Goal: Task Accomplishment & Management: Use online tool/utility

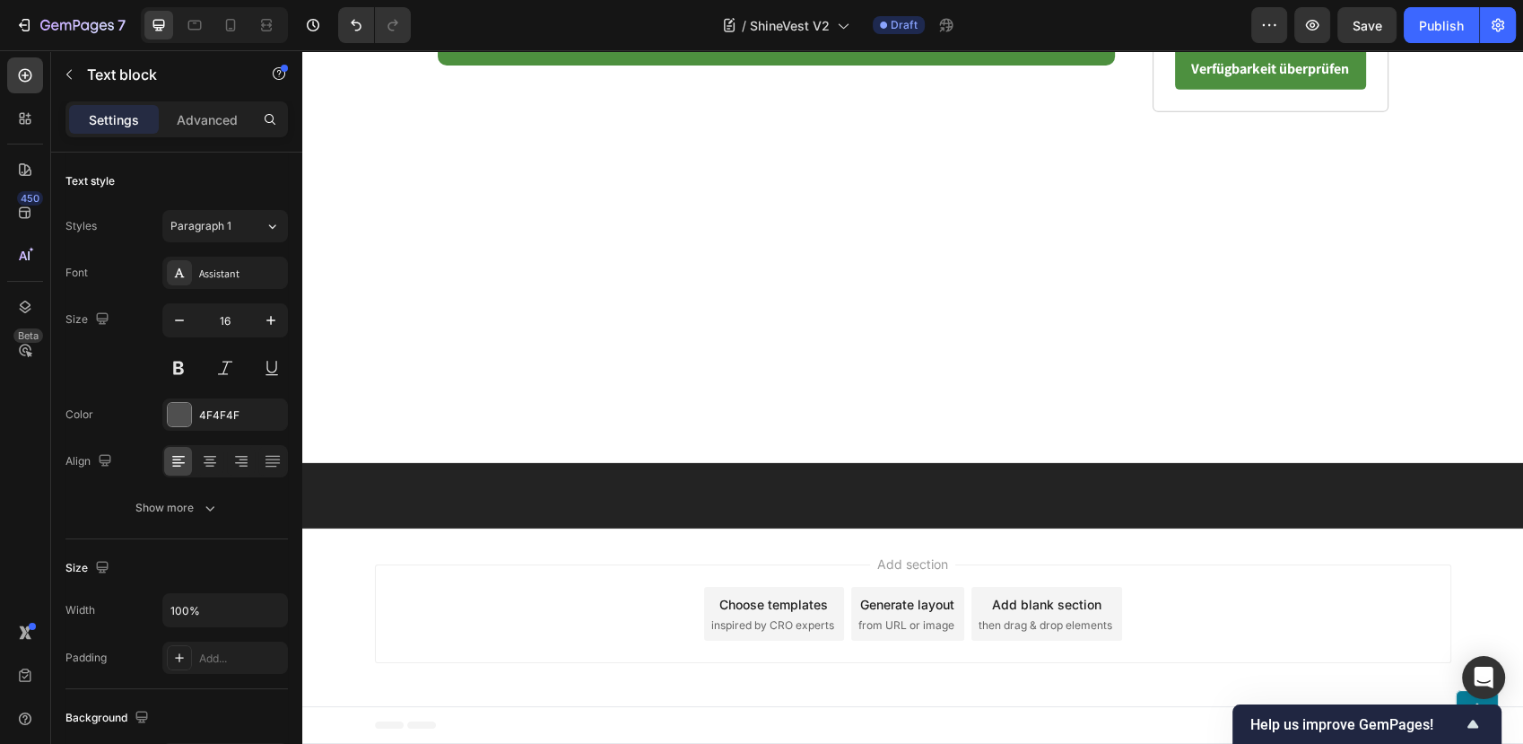
scroll to position [5857, 0]
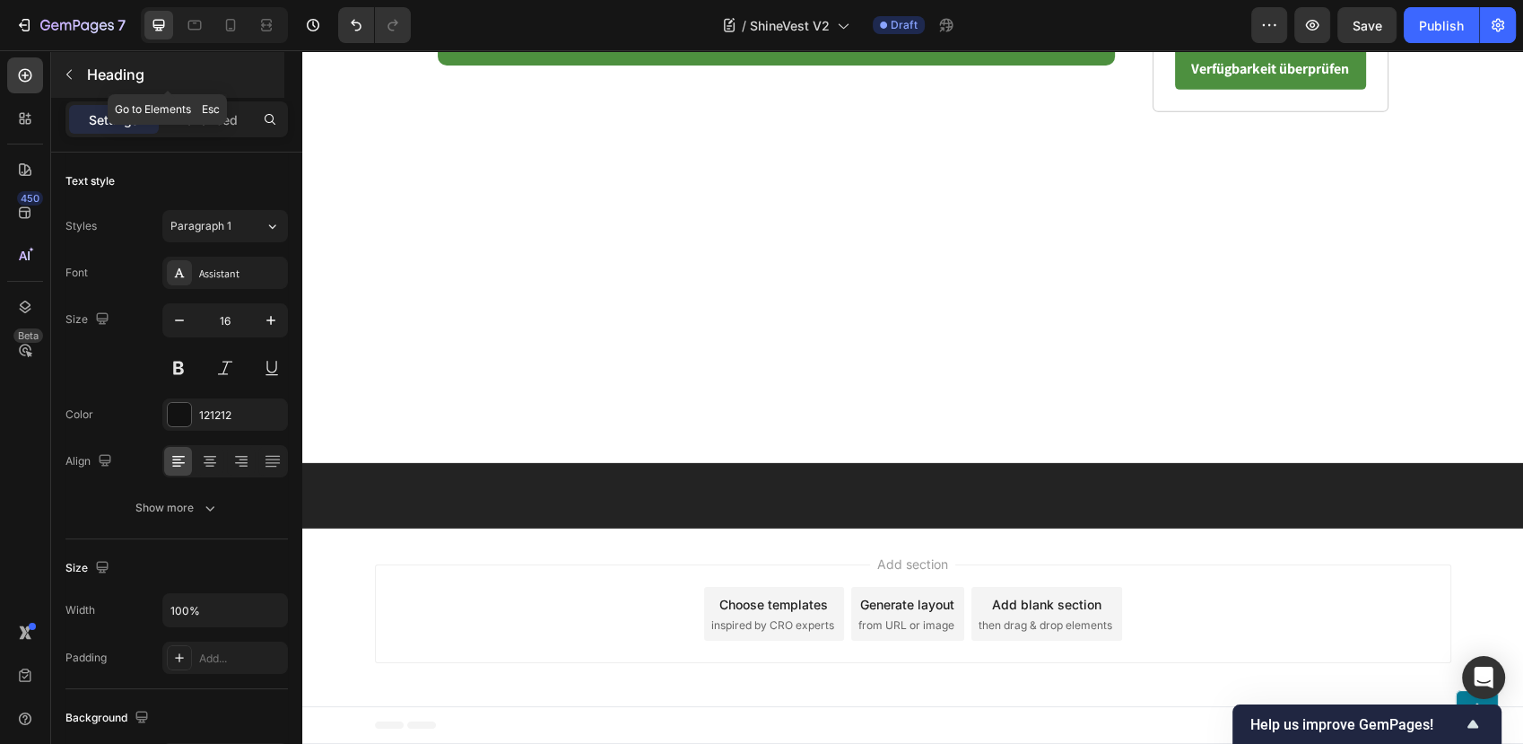
click at [79, 73] on button "button" at bounding box center [69, 74] width 29 height 29
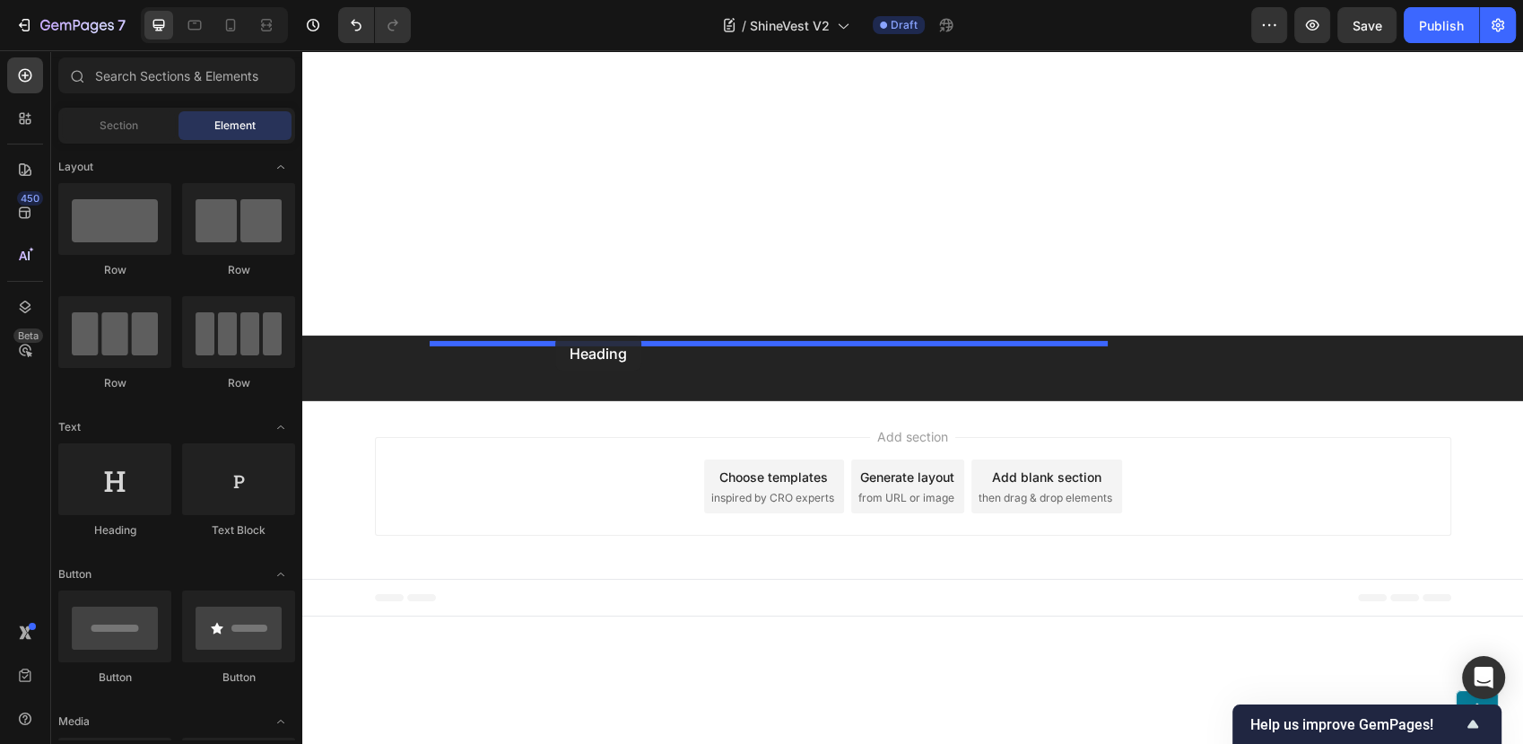
drag, startPoint x: 426, startPoint y: 527, endPoint x: 555, endPoint y: 335, distance: 231.4
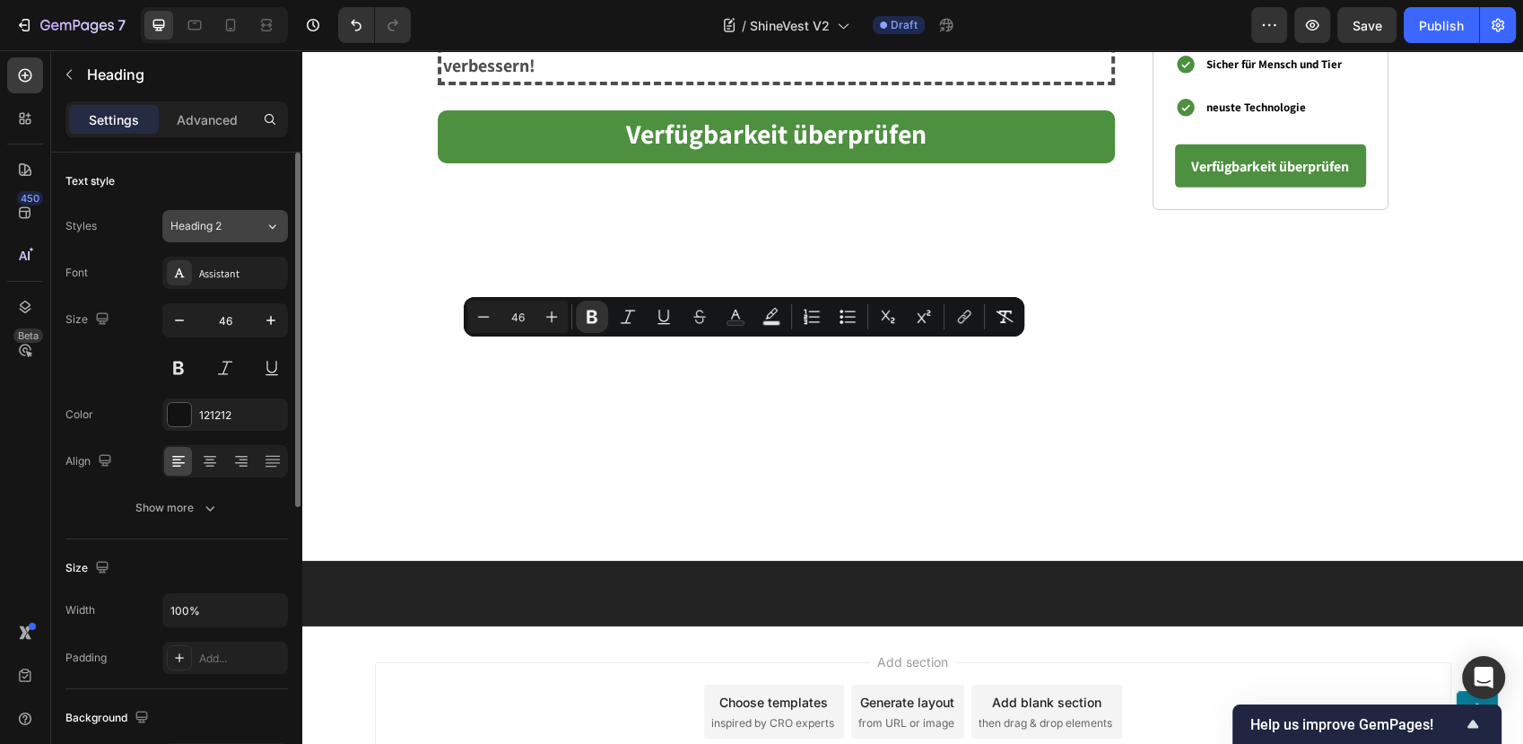
click at [242, 219] on div "Heading 2" at bounding box center [206, 226] width 73 height 16
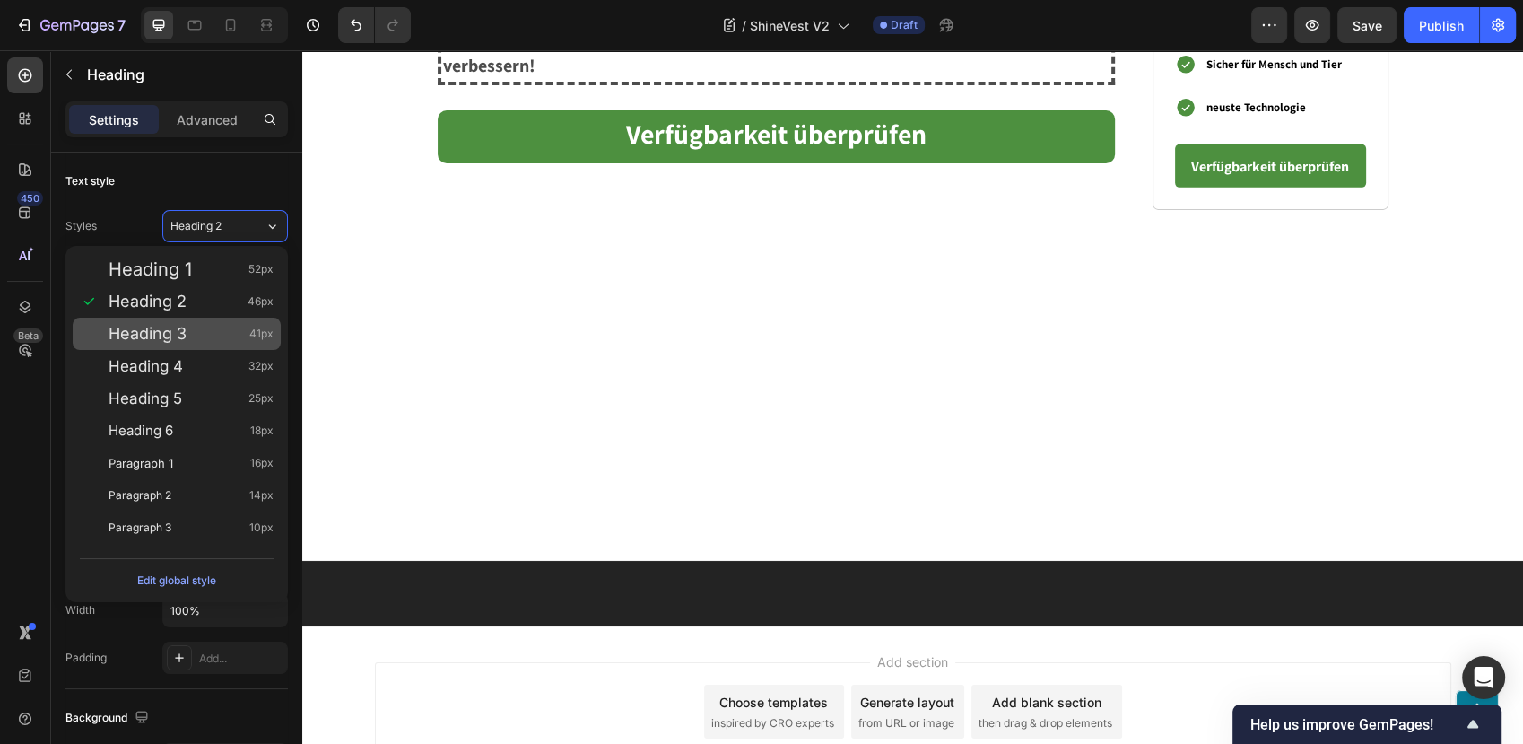
click at [230, 334] on div "Heading 3 41px" at bounding box center [191, 334] width 165 height 18
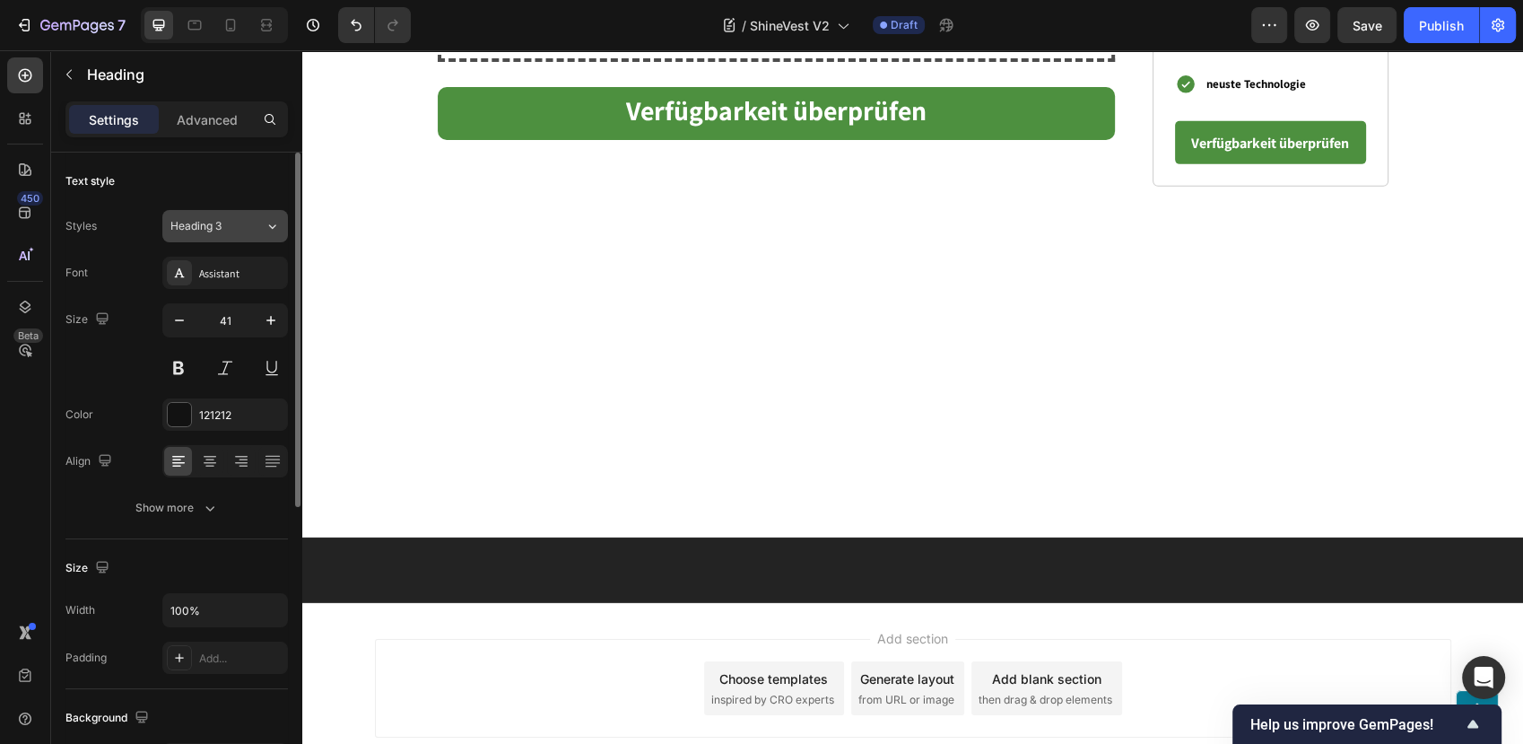
click at [244, 222] on div "Heading 3" at bounding box center [217, 226] width 94 height 16
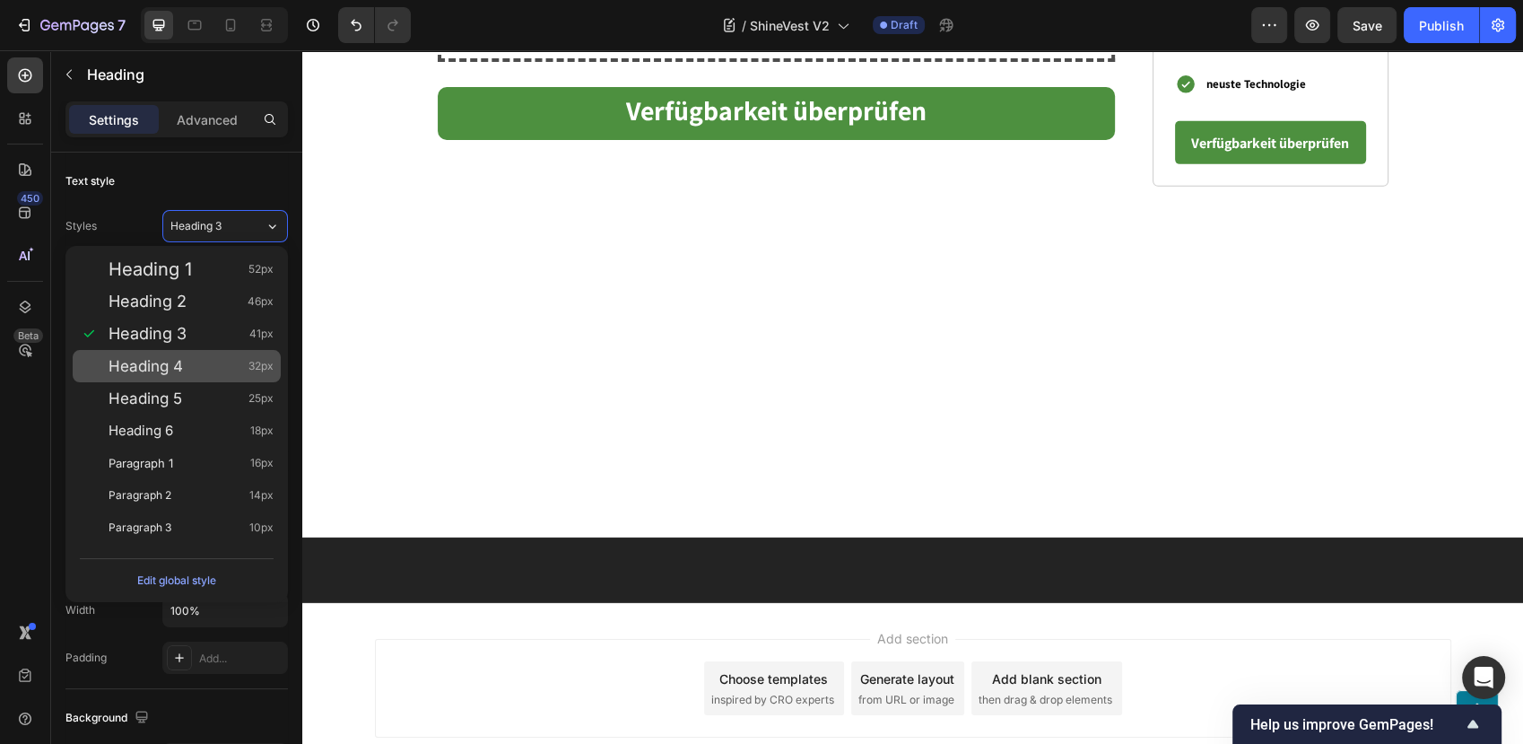
click at [191, 362] on div "Heading 4 32px" at bounding box center [191, 366] width 165 height 18
type input "32"
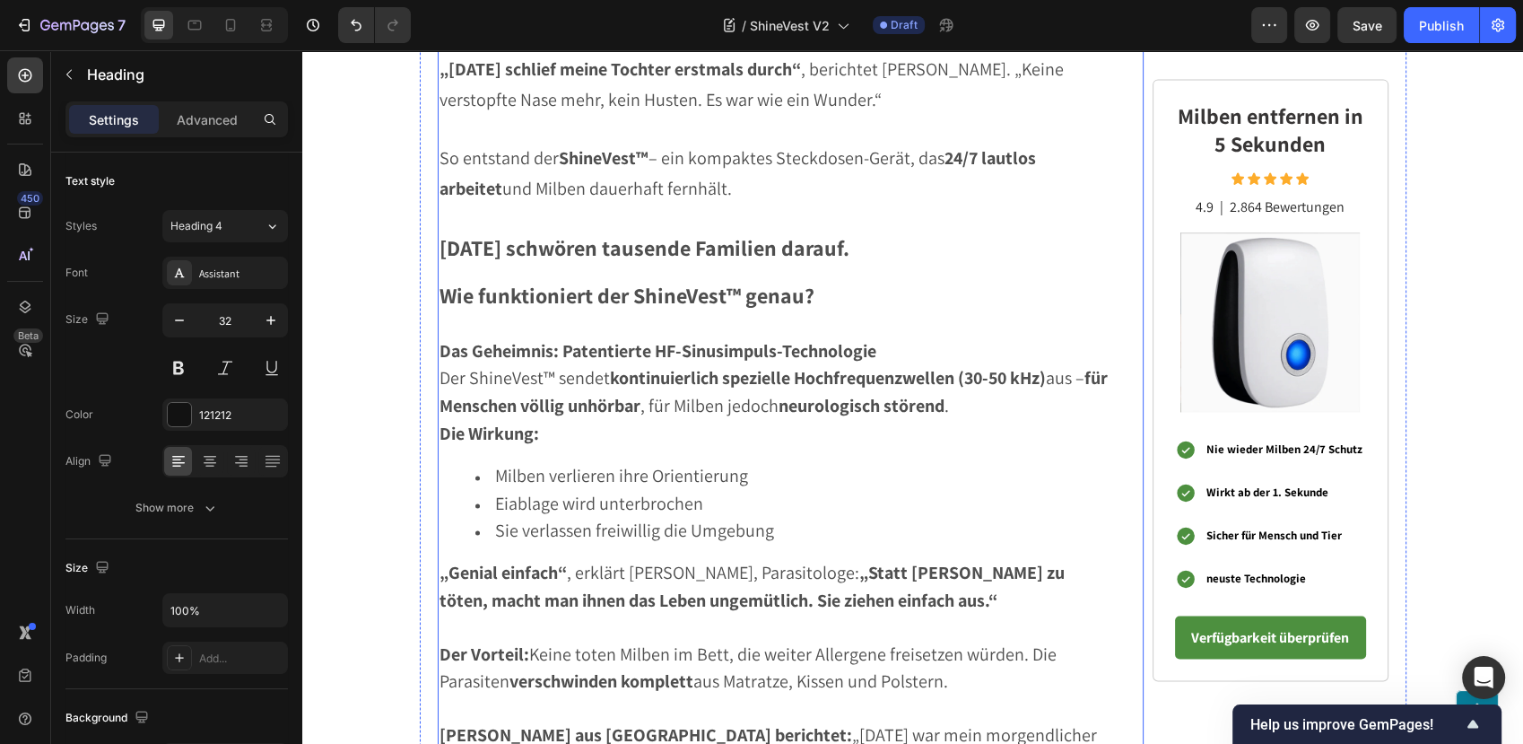
scroll to position [3166, 0]
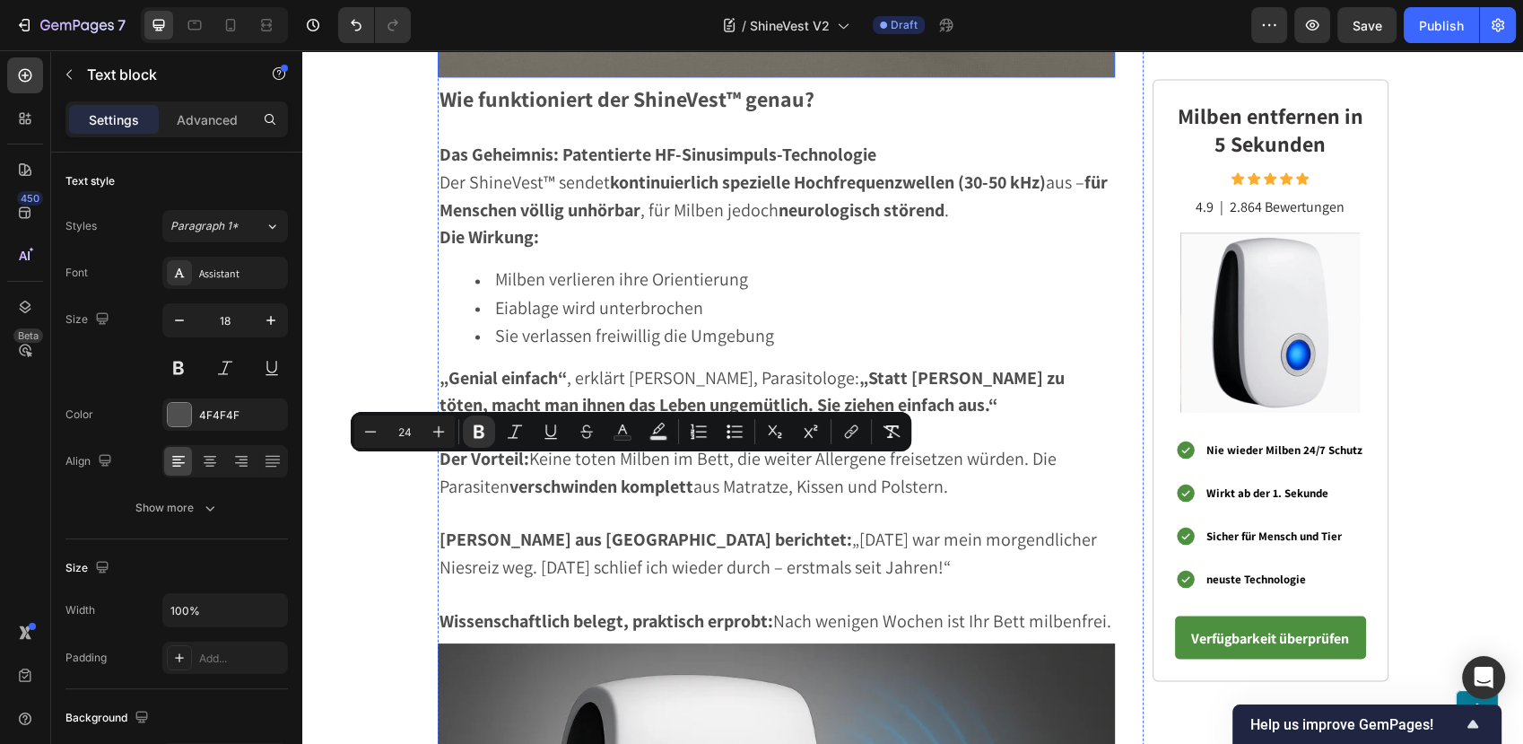
scroll to position [3266, 0]
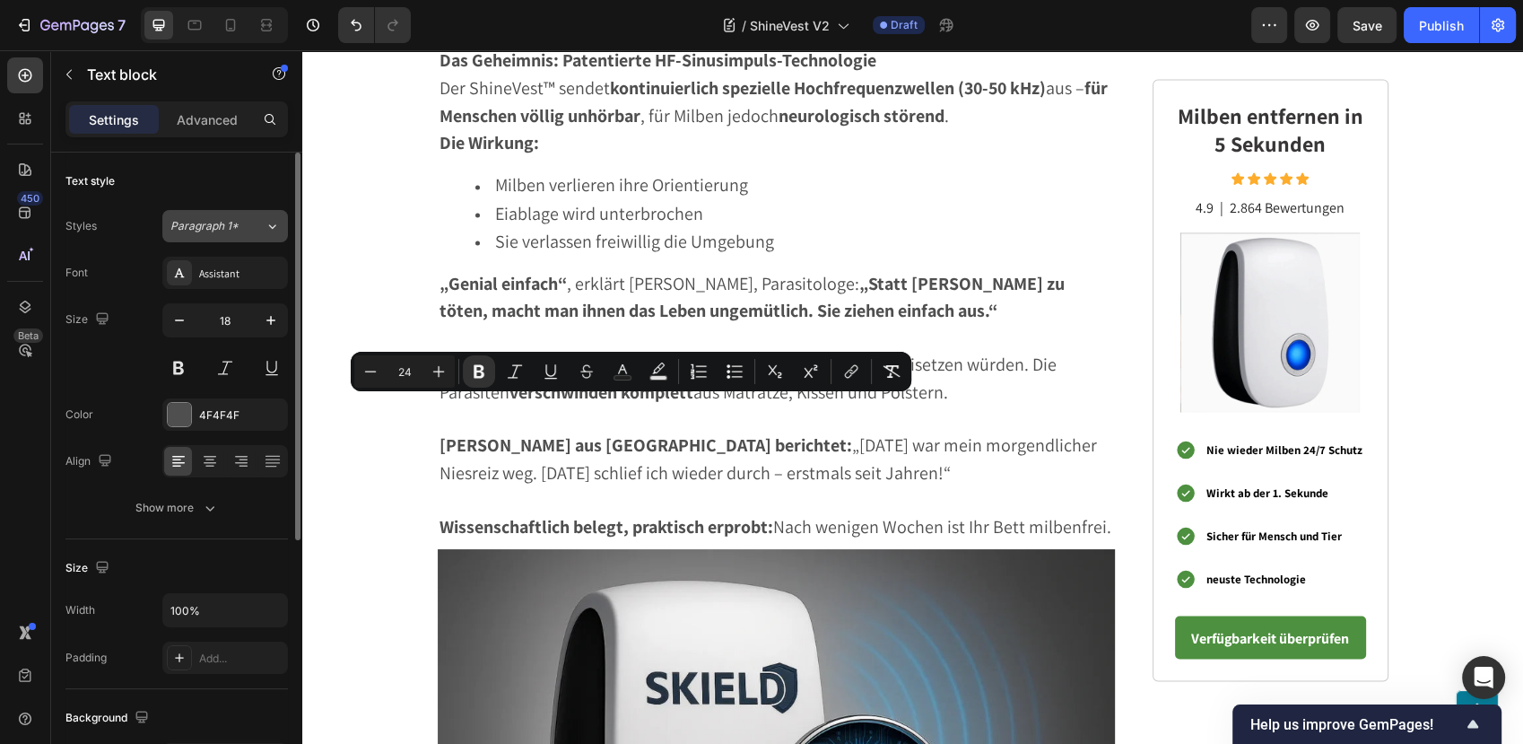
click at [261, 226] on div "Paragraph 1*" at bounding box center [217, 226] width 94 height 16
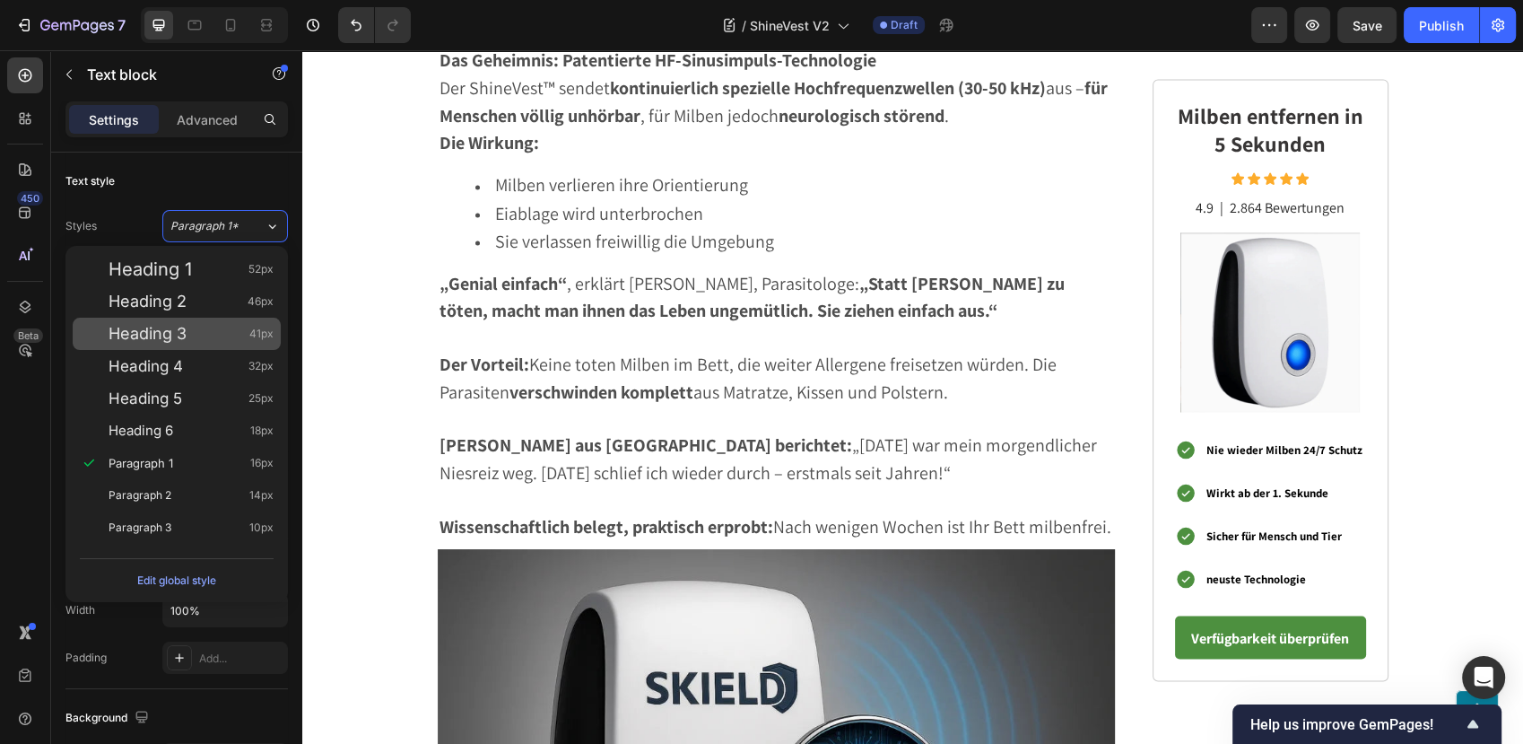
click at [248, 329] on div "Heading 3 41px" at bounding box center [191, 334] width 165 height 18
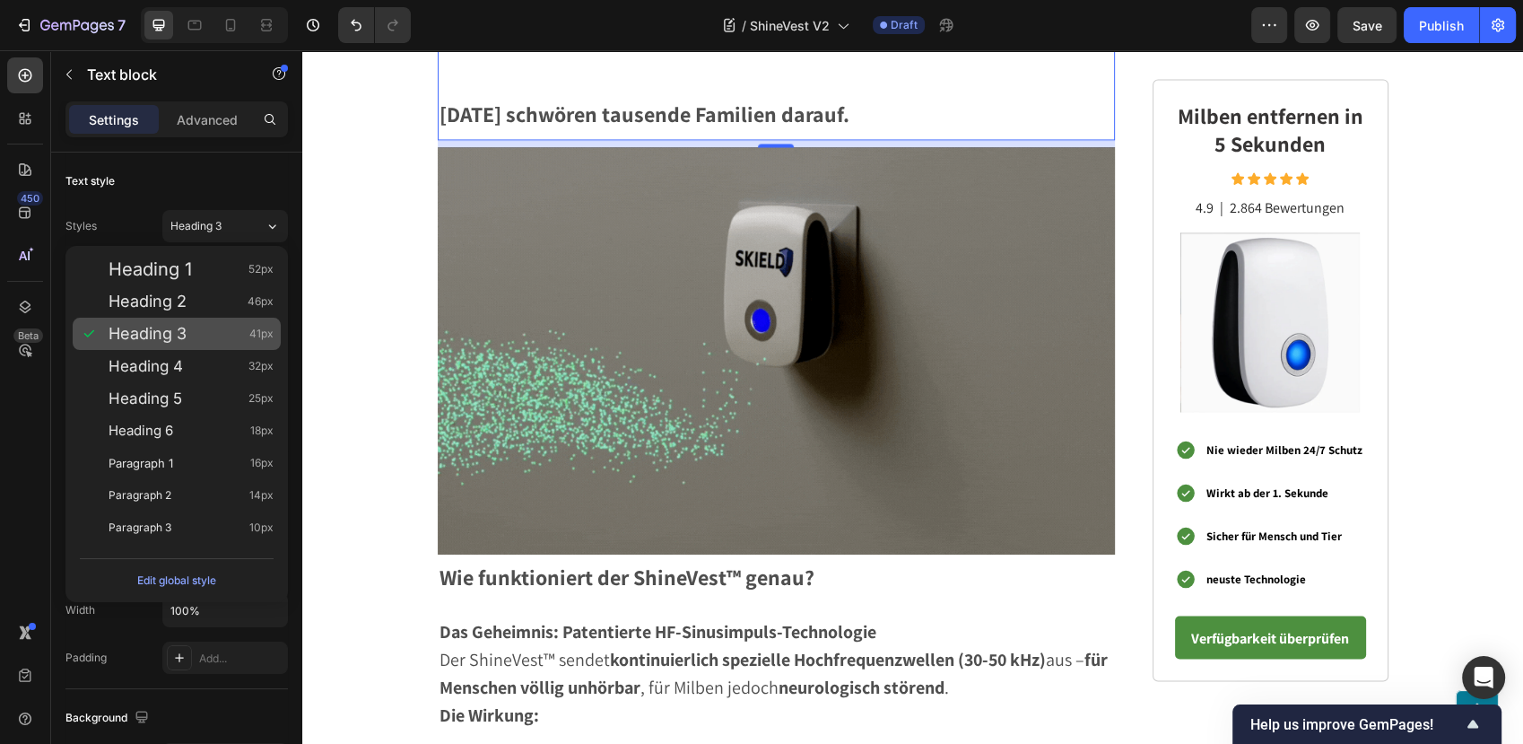
scroll to position [3529, 0]
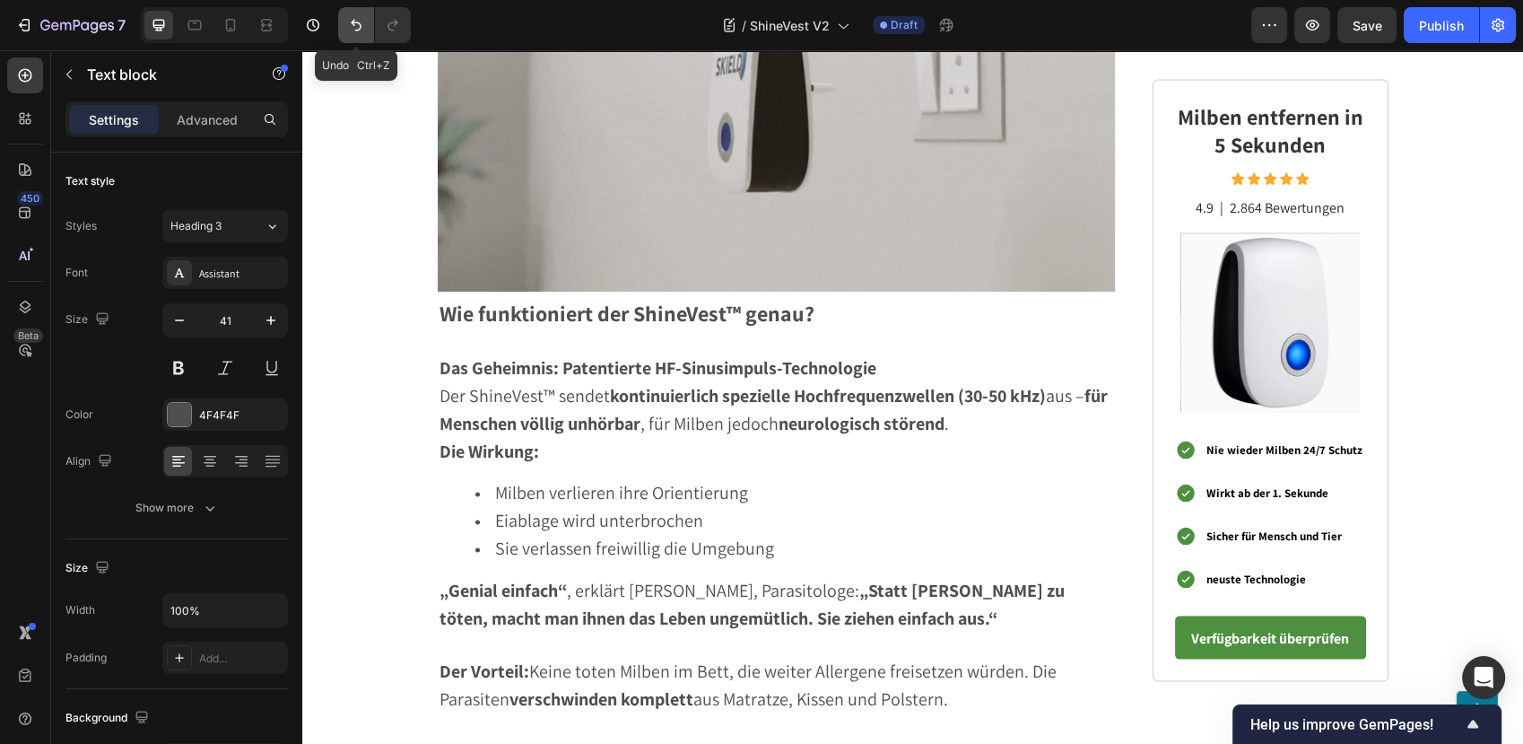
click at [347, 28] on icon "Undo/Redo" at bounding box center [356, 25] width 18 height 18
type input "18"
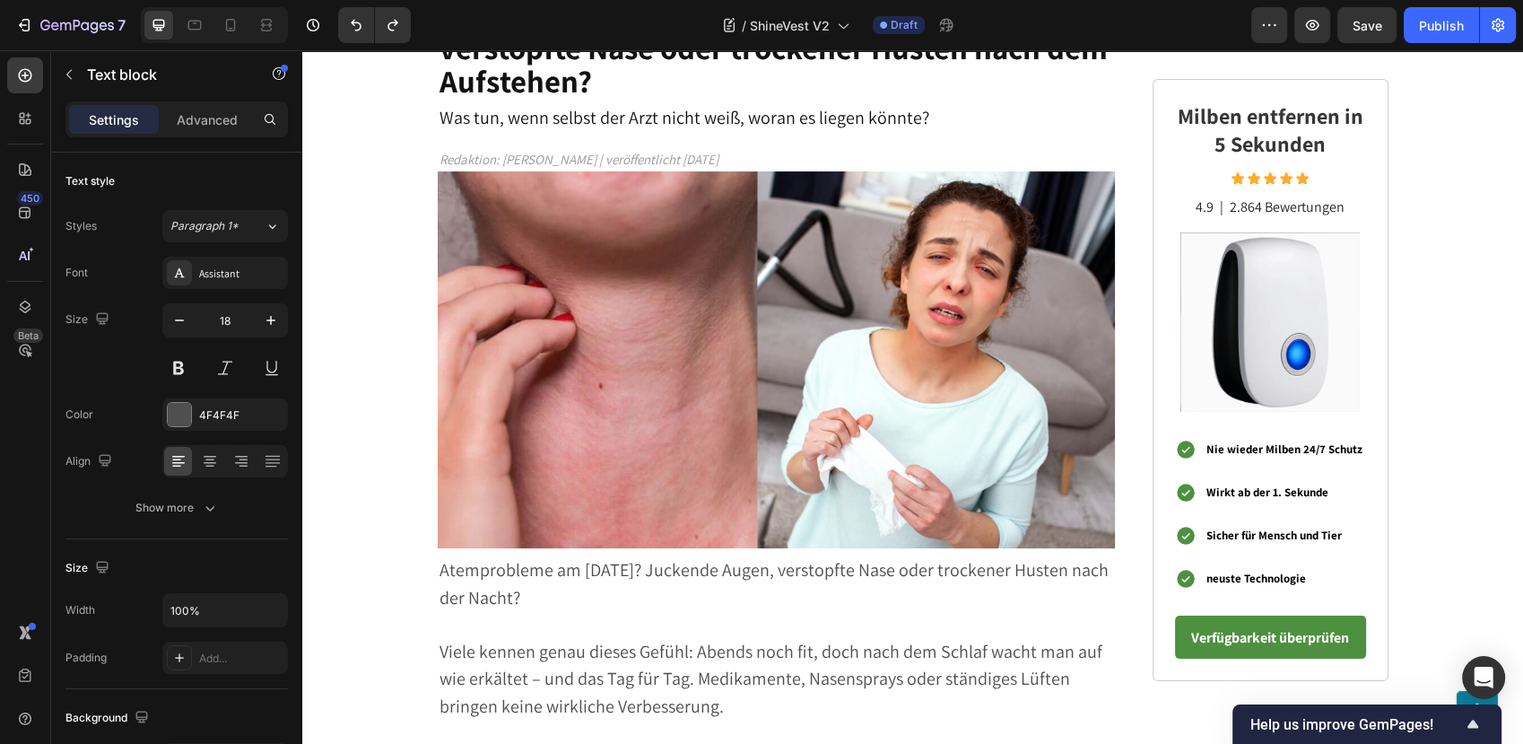
scroll to position [0, 0]
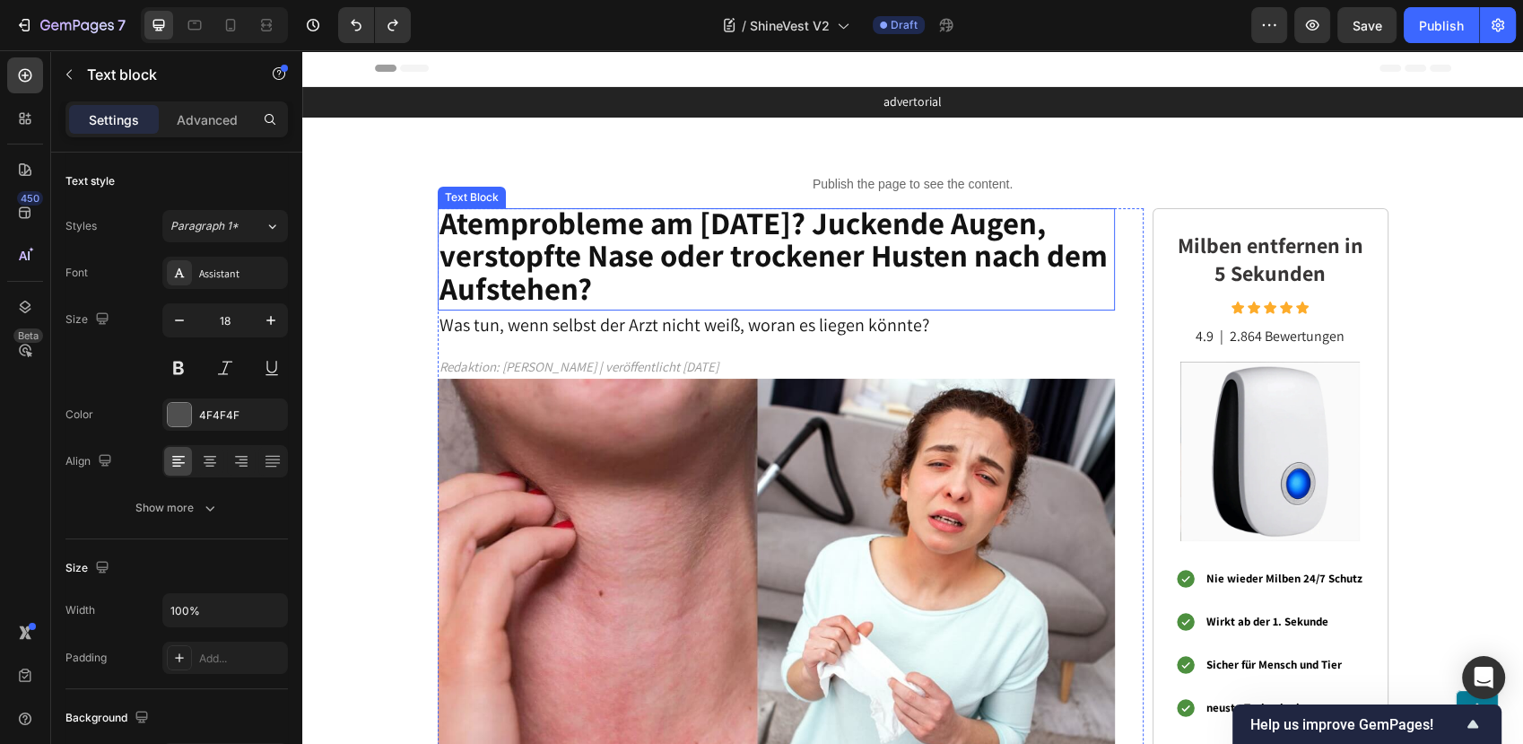
click at [623, 235] on strong "Atemprobleme am Morgen? Juckende Augen, verstopfte Nase oder trockener Husten n…" at bounding box center [774, 256] width 668 height 108
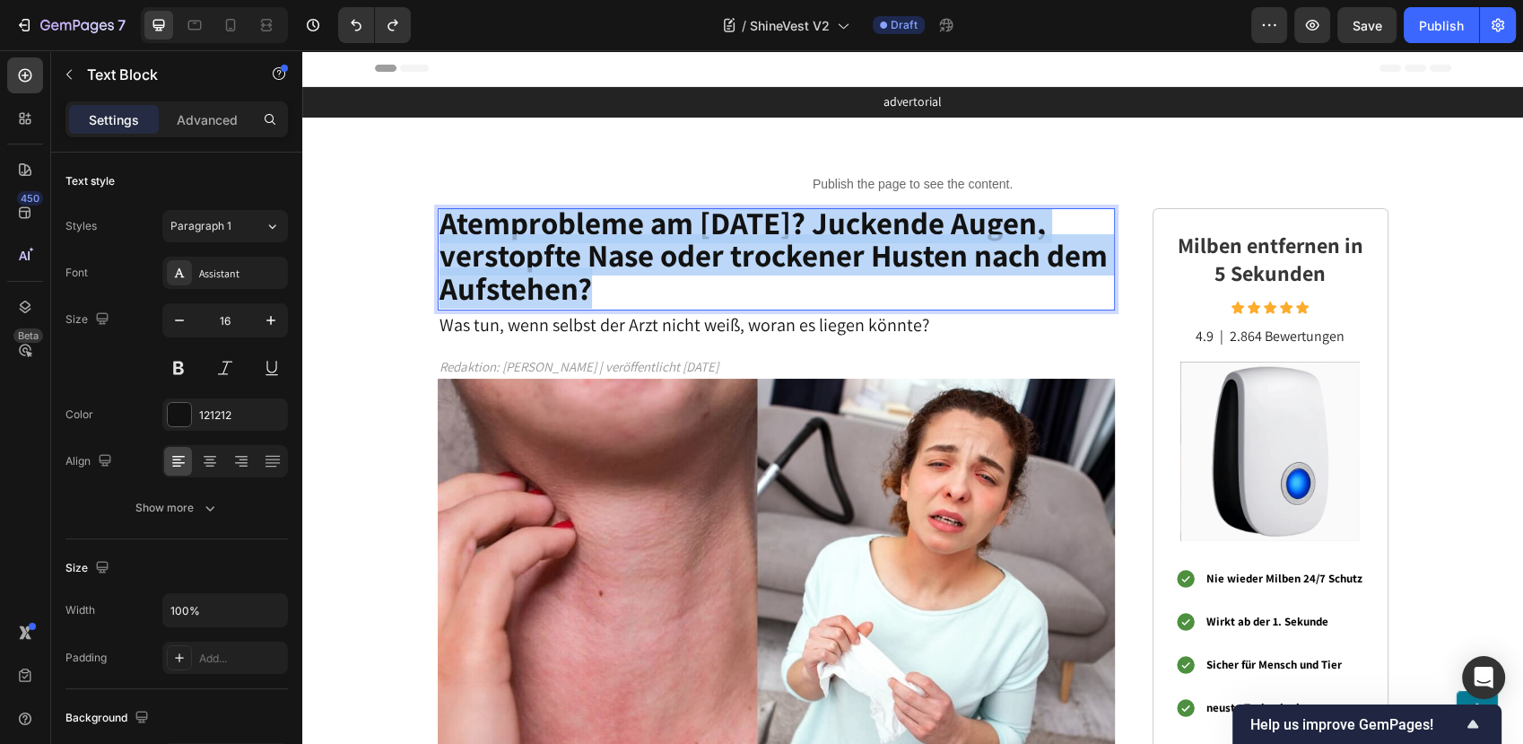
click at [623, 235] on strong "Atemprobleme am Morgen? Juckende Augen, verstopfte Nase oder trockener Husten n…" at bounding box center [774, 256] width 668 height 108
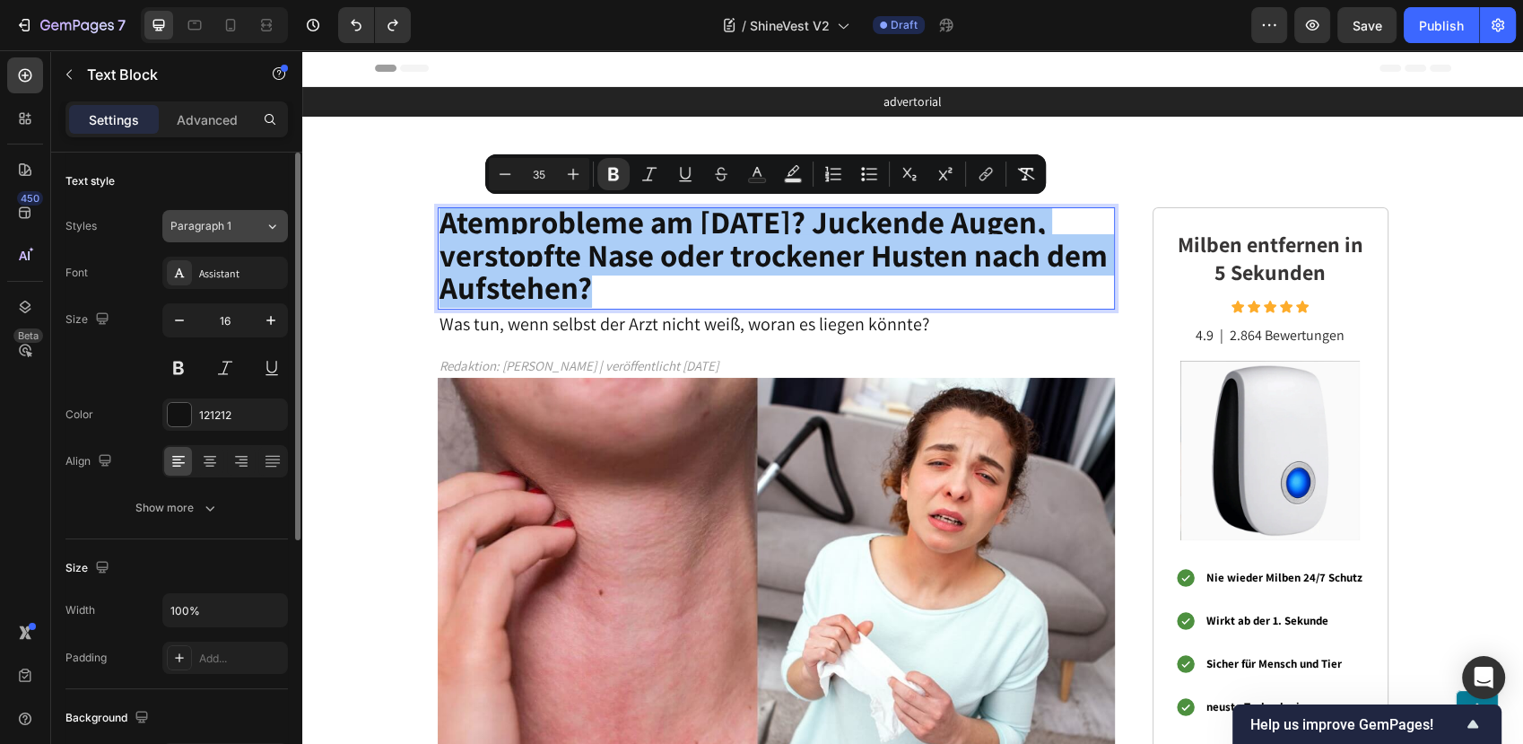
click at [201, 221] on span "Paragraph 1" at bounding box center [200, 226] width 61 height 16
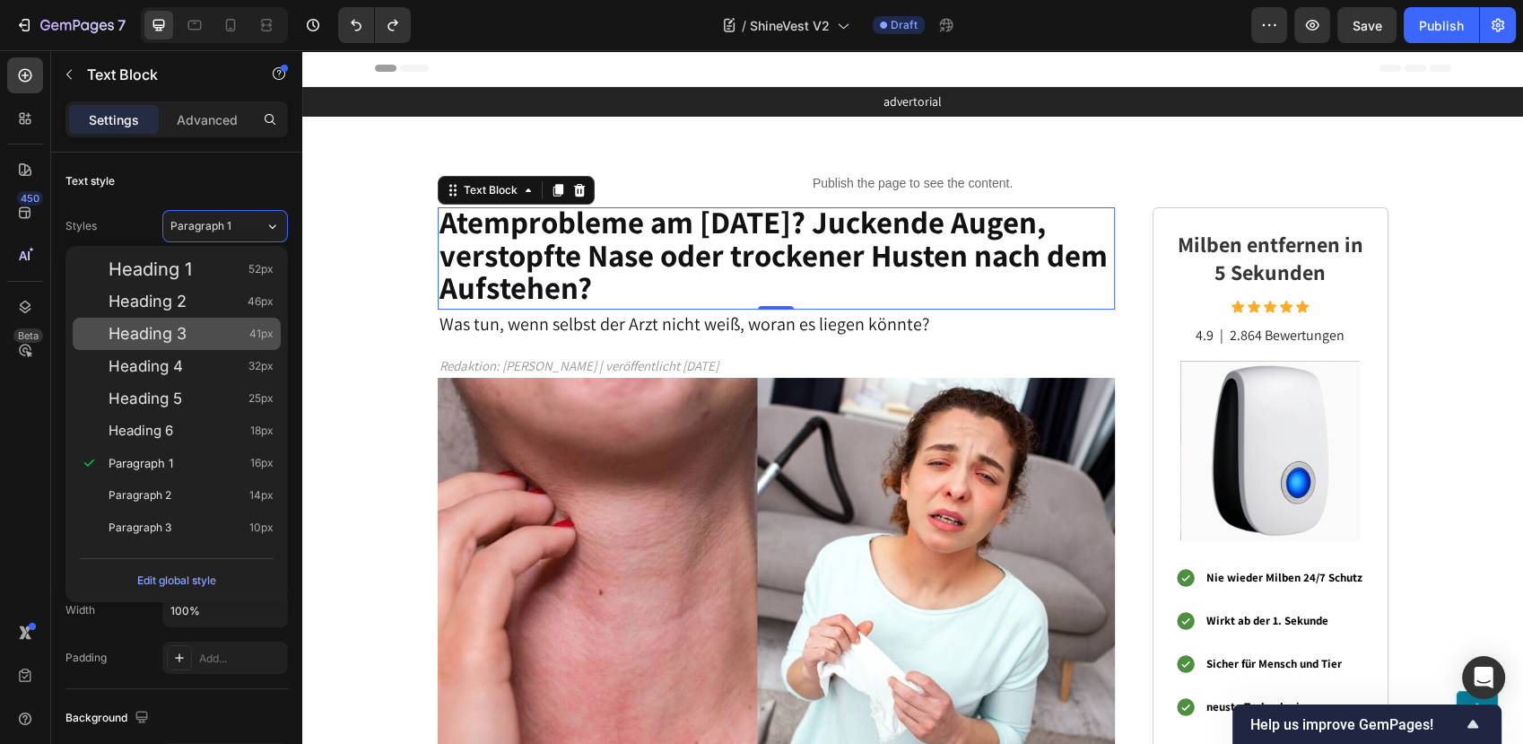
click at [210, 334] on div "Heading 3 41px" at bounding box center [191, 334] width 165 height 18
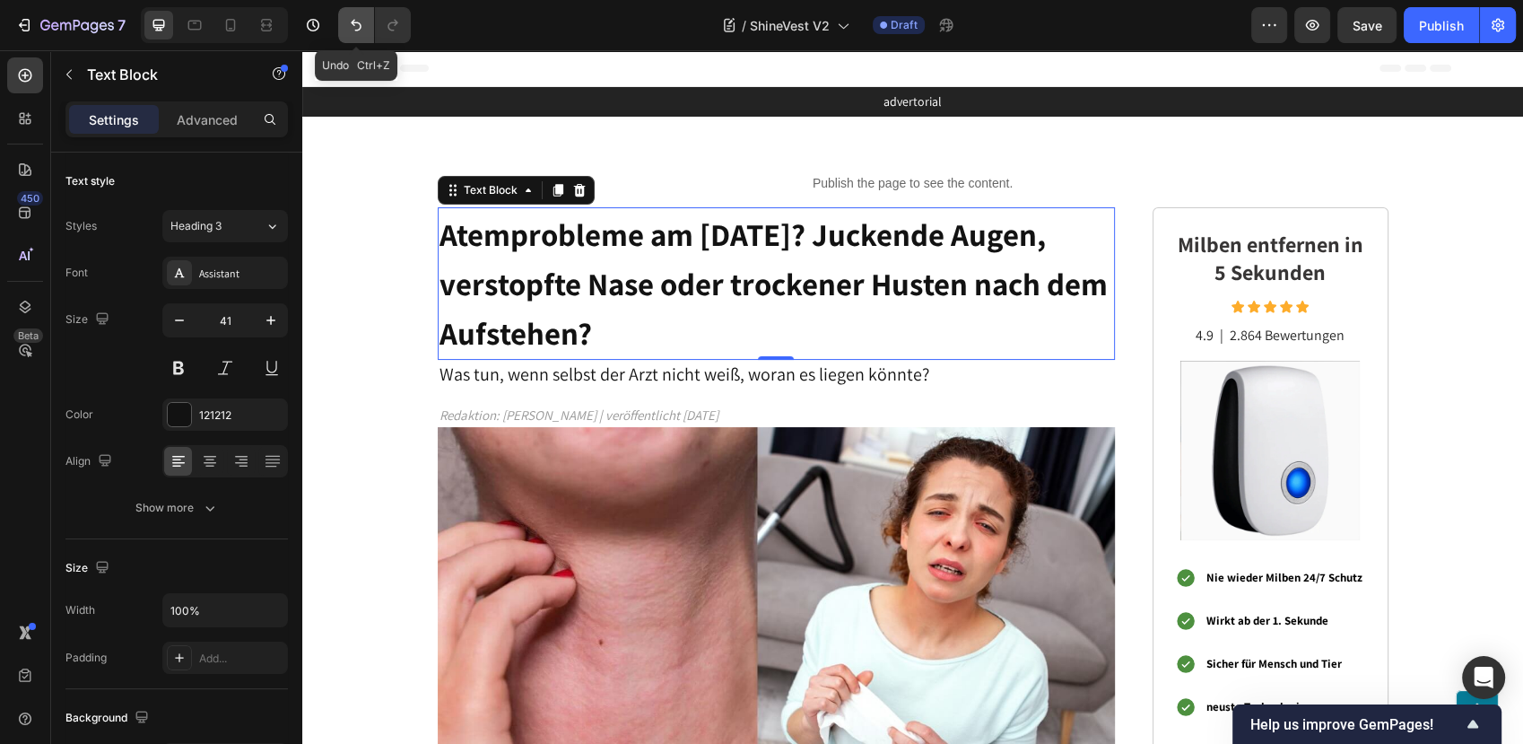
click at [360, 37] on button "Undo/Redo" at bounding box center [356, 25] width 36 height 36
type input "16"
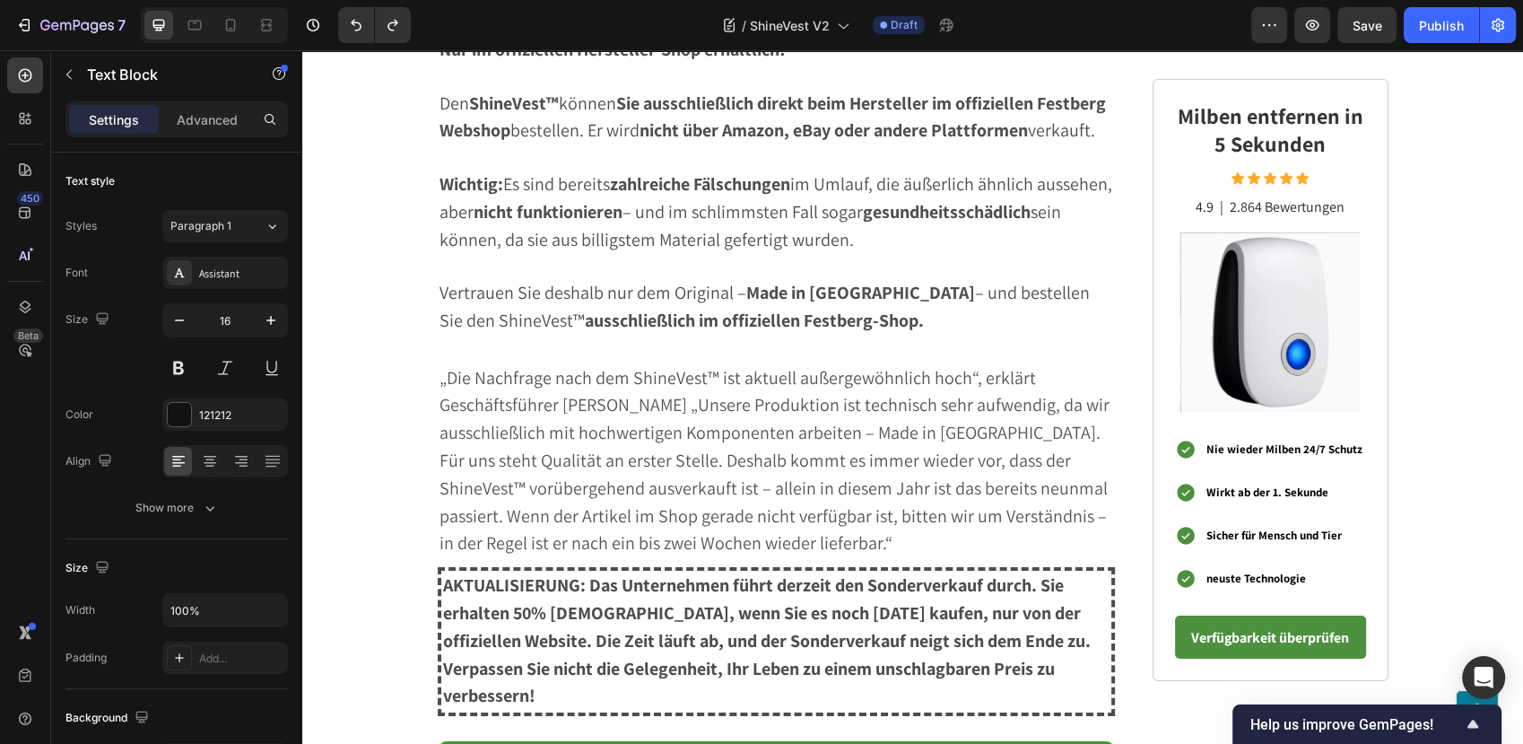
scroll to position [5880, 0]
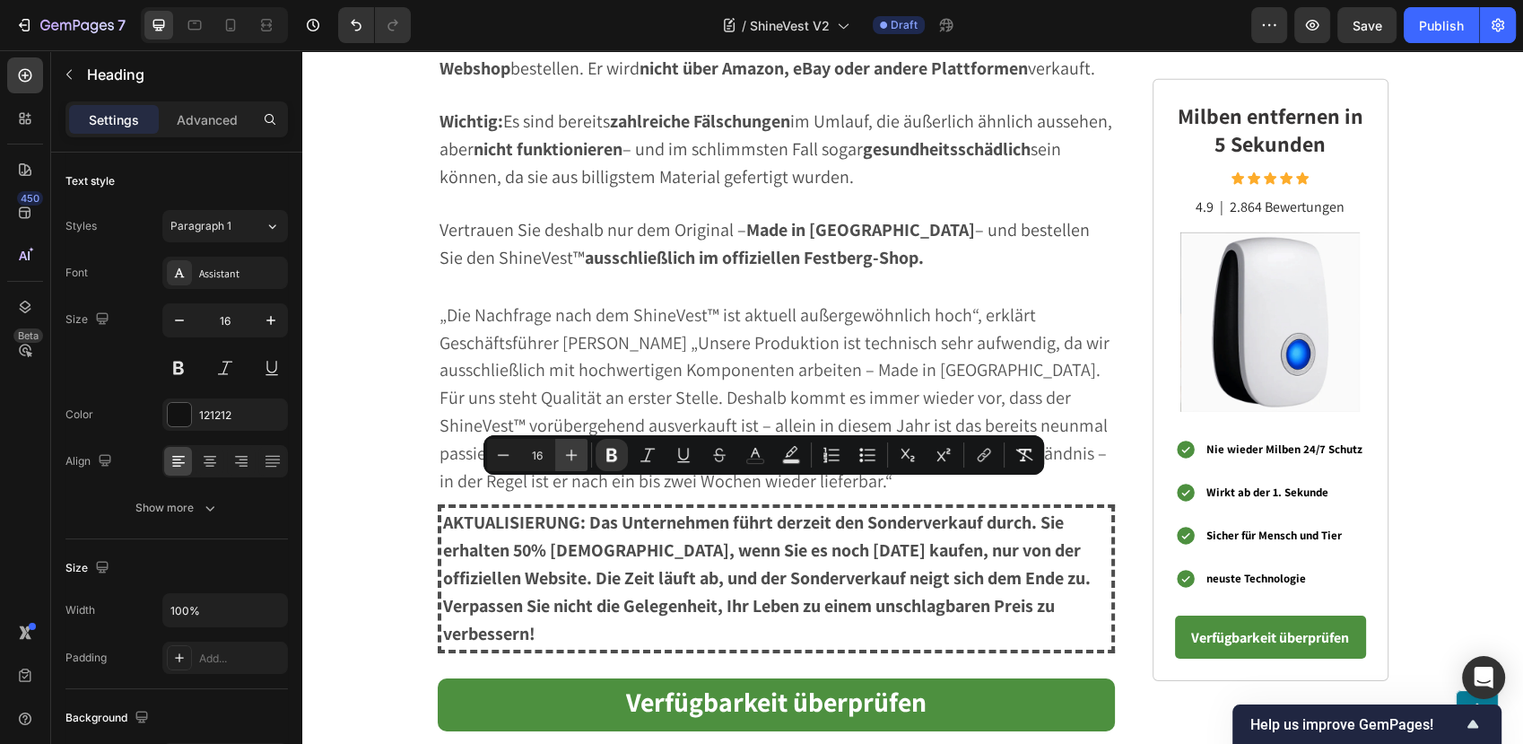
click at [566, 442] on button "Plus" at bounding box center [571, 455] width 32 height 32
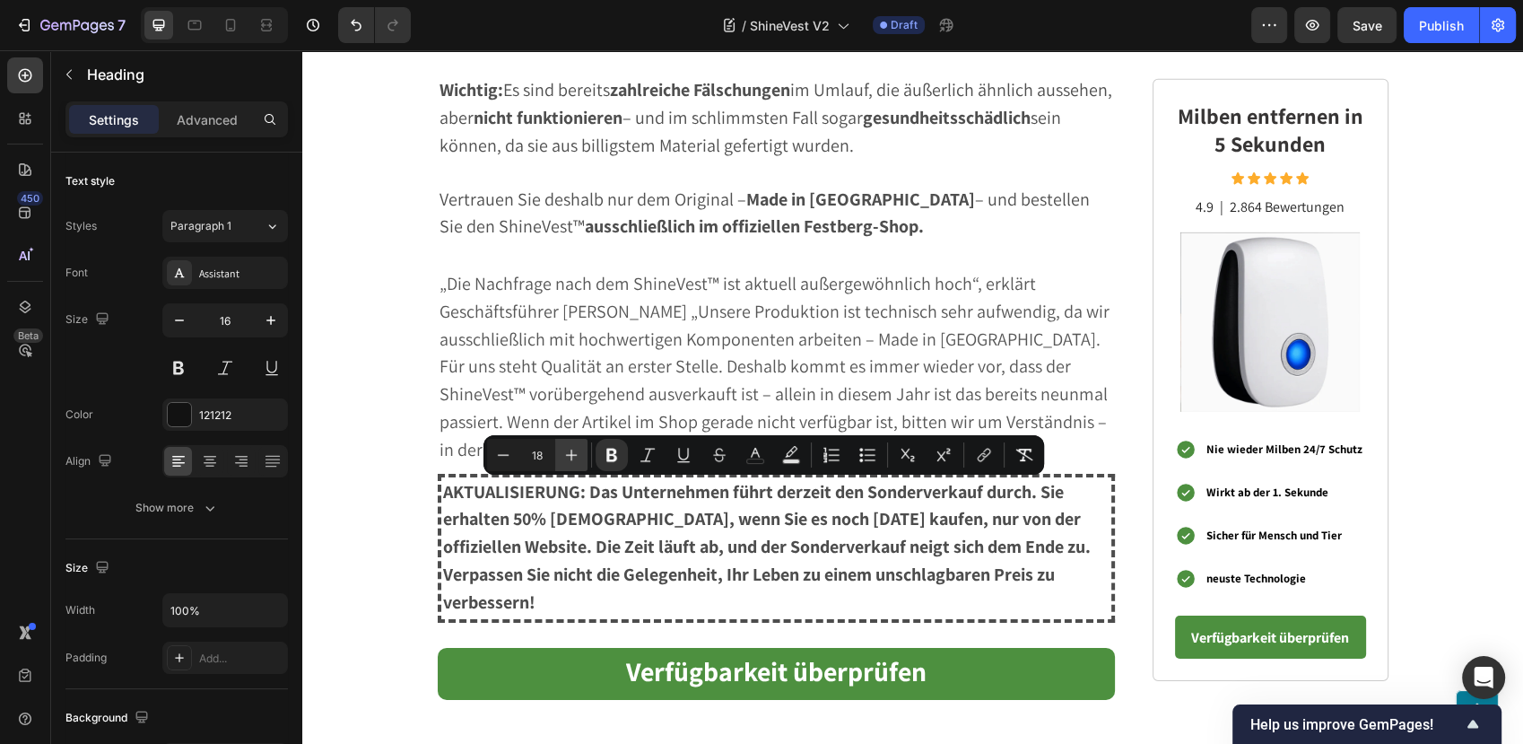
click at [566, 442] on button "Plus" at bounding box center [571, 455] width 32 height 32
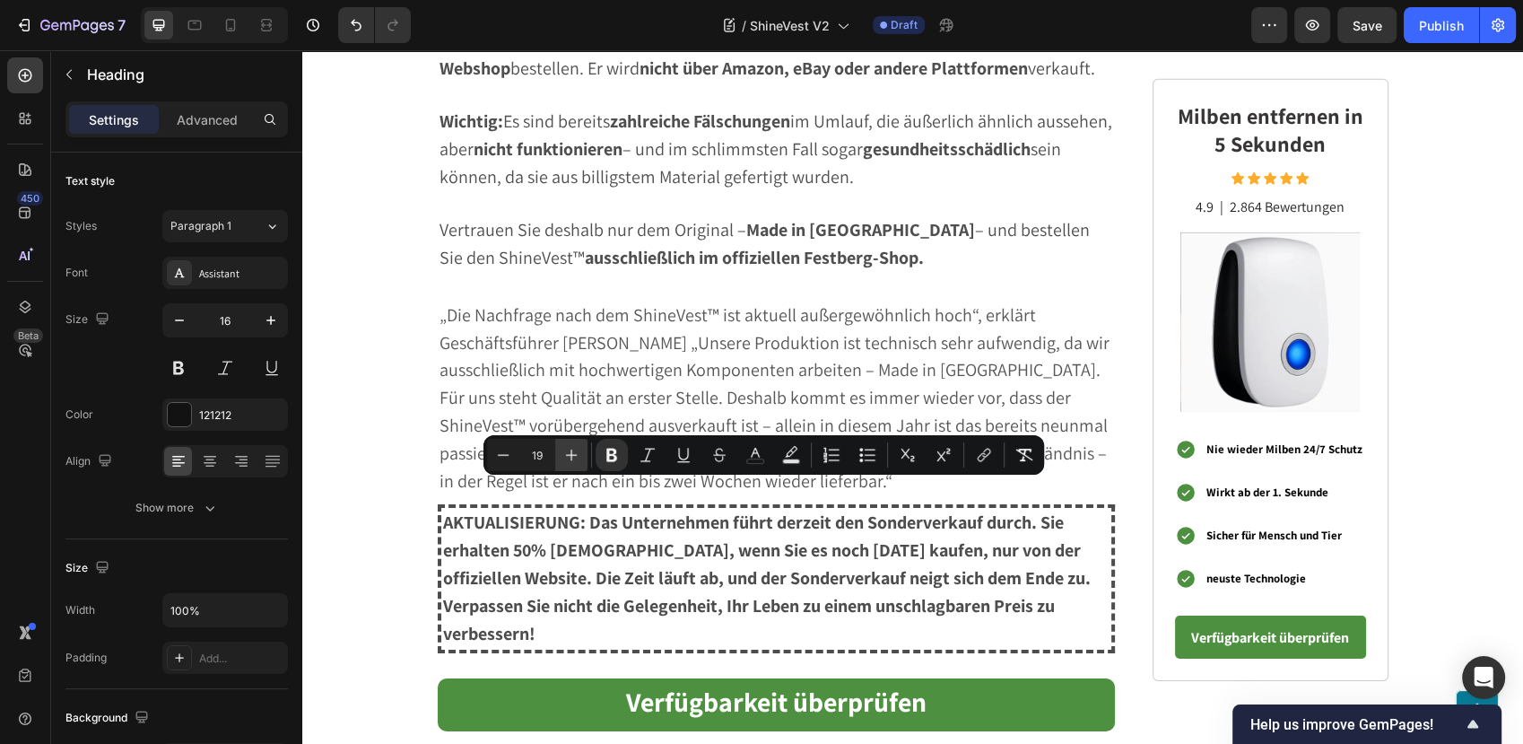
click at [566, 442] on button "Plus" at bounding box center [571, 455] width 32 height 32
click at [503, 455] on icon "Editor contextual toolbar" at bounding box center [504, 454] width 12 height 1
click at [567, 449] on icon "Editor contextual toolbar" at bounding box center [571, 455] width 18 height 18
type input "20"
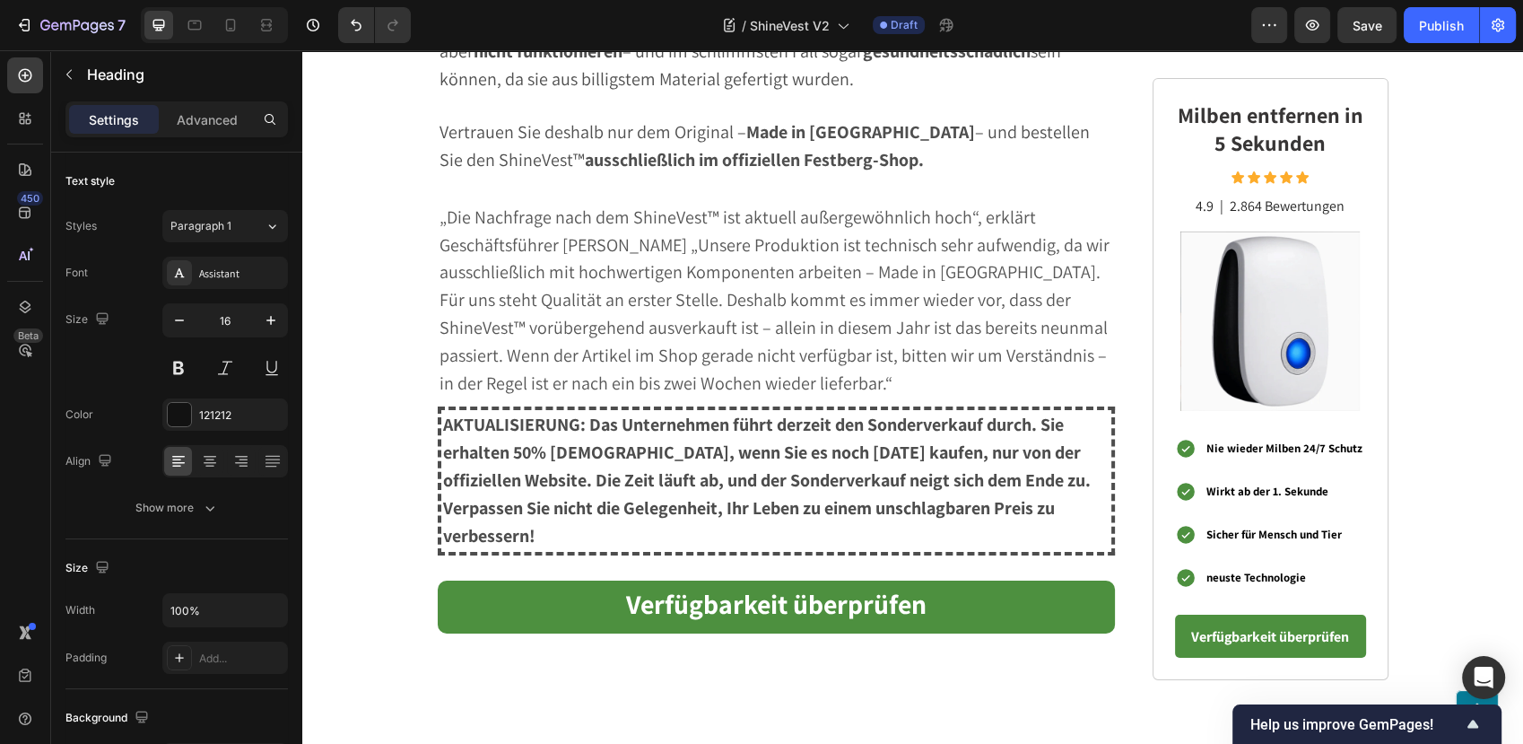
scroll to position [6079, 0]
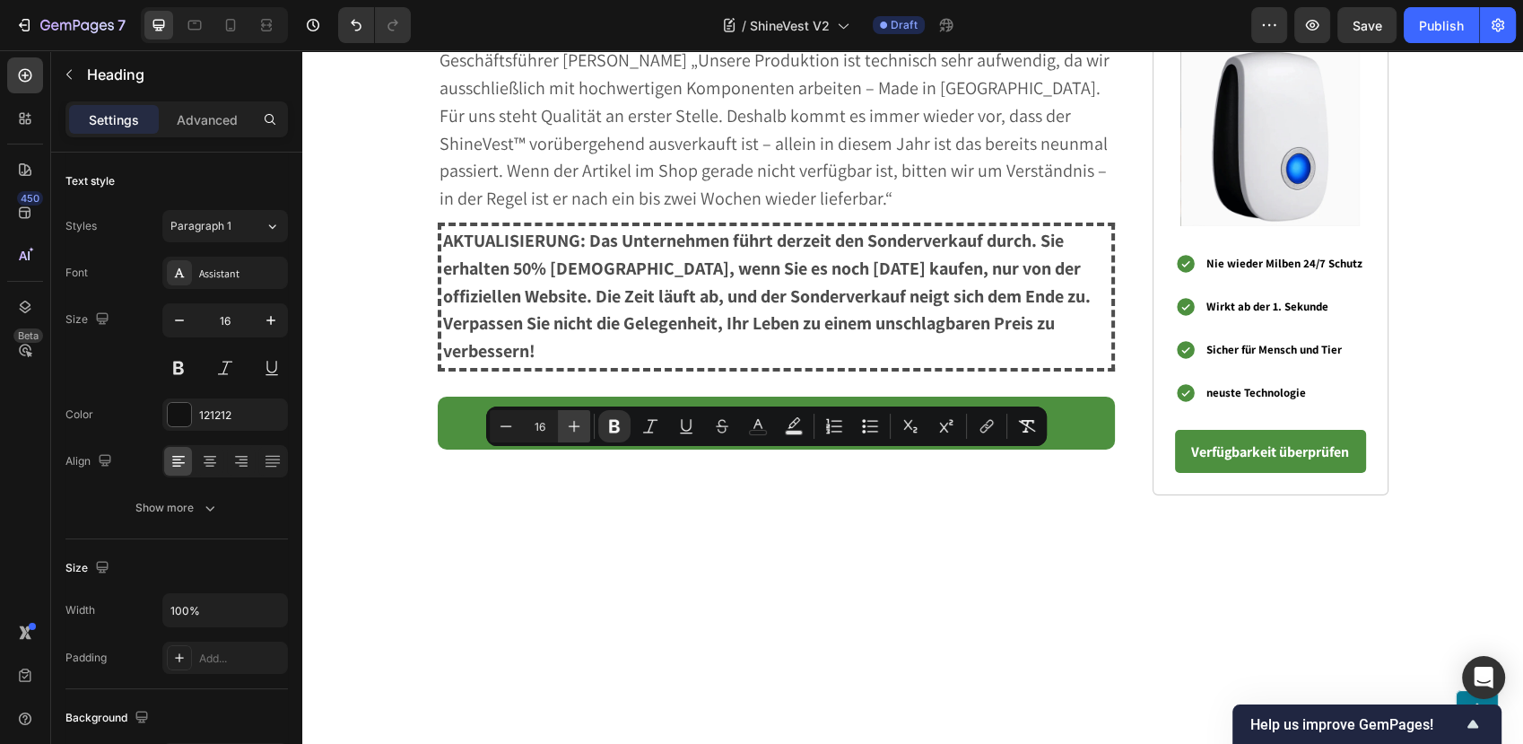
click at [565, 422] on icon "Editor contextual toolbar" at bounding box center [574, 426] width 18 height 18
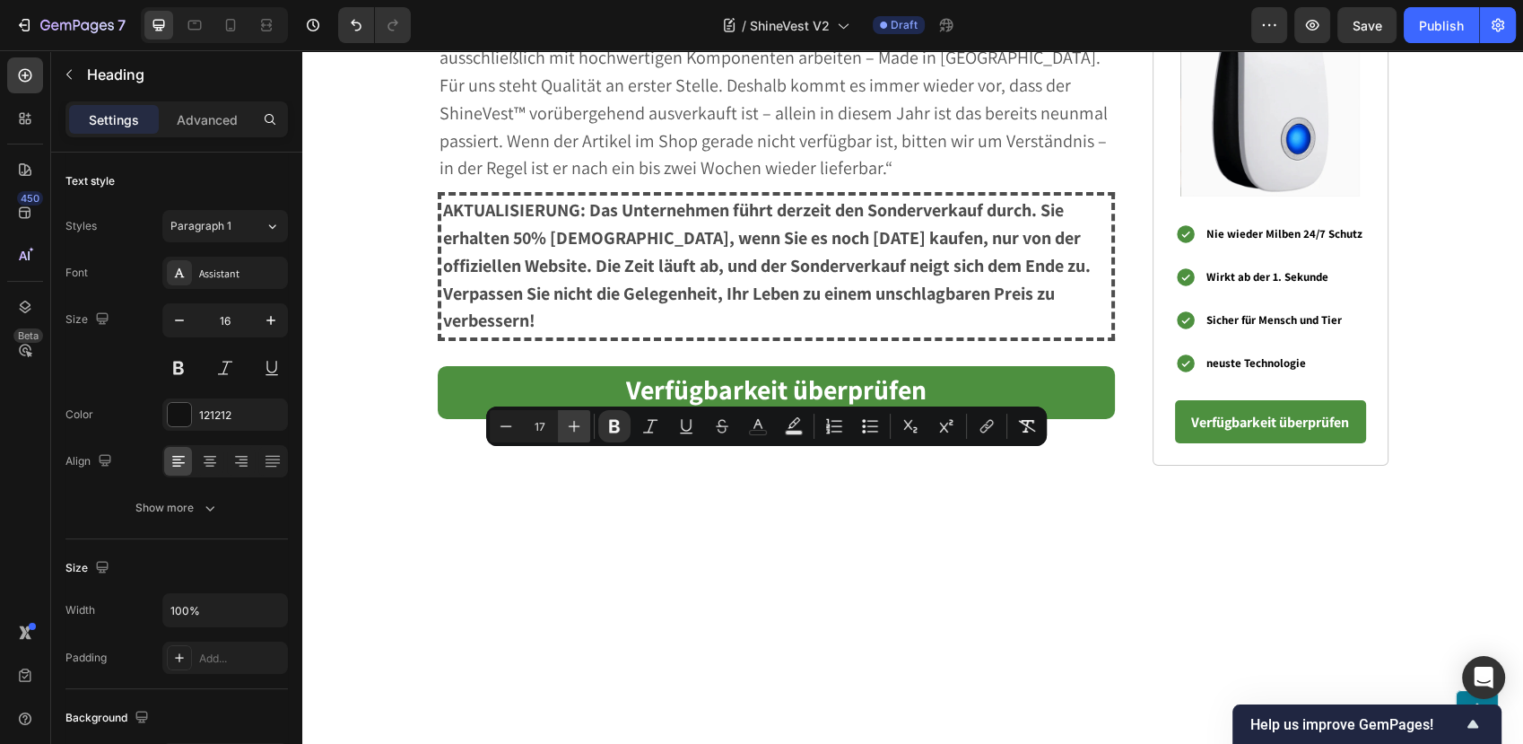
click at [565, 422] on icon "Editor contextual toolbar" at bounding box center [574, 426] width 18 height 18
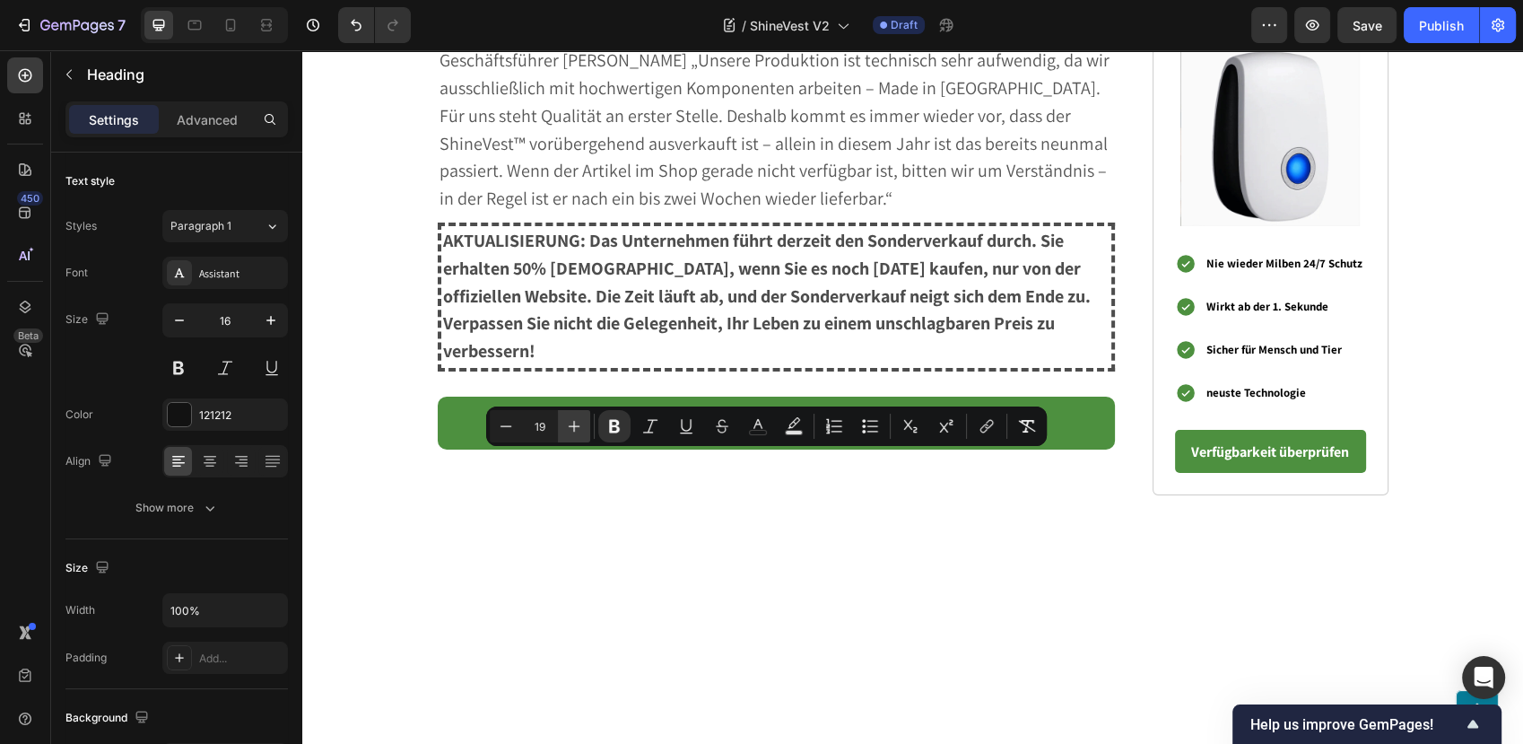
click at [565, 422] on icon "Editor contextual toolbar" at bounding box center [574, 426] width 18 height 18
type input "20"
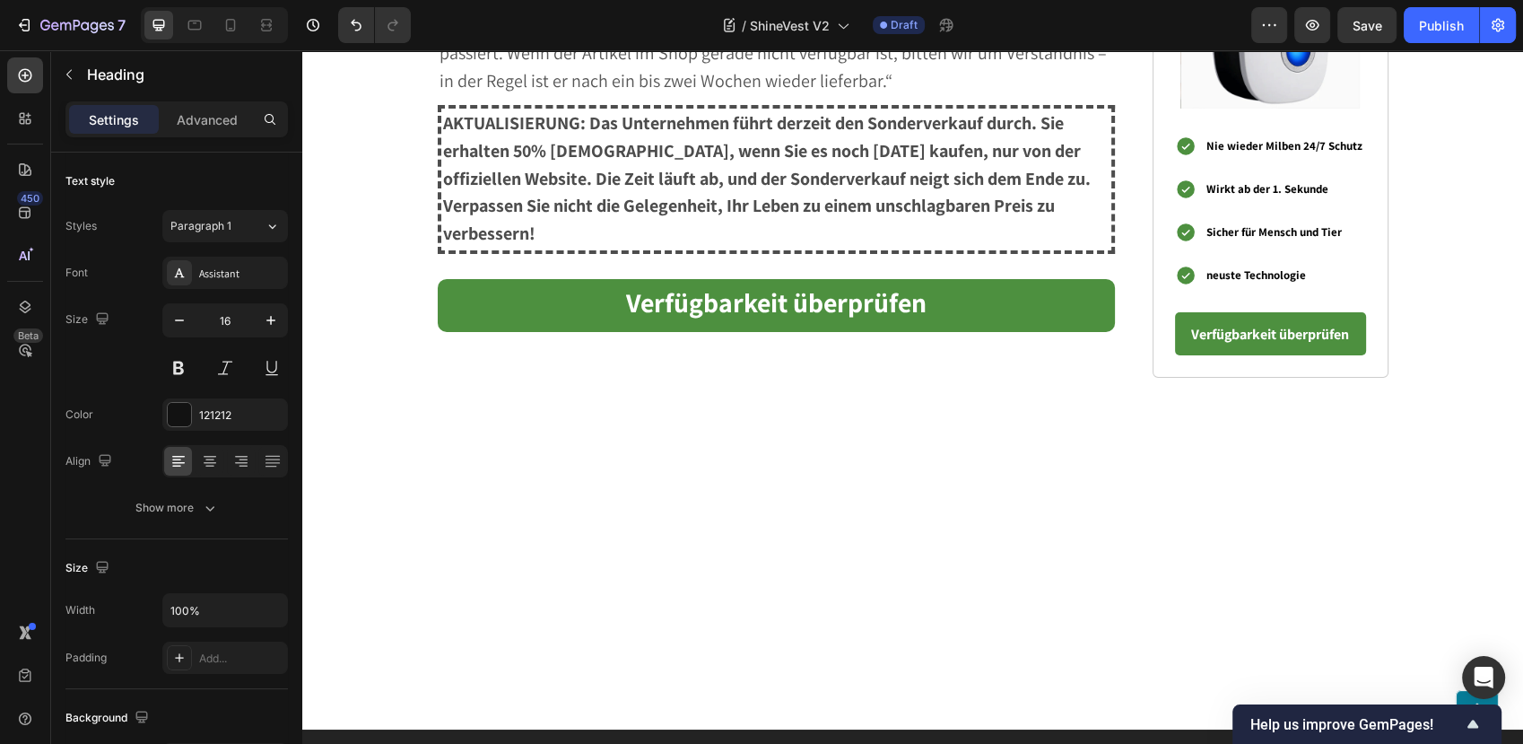
scroll to position [6279, 0]
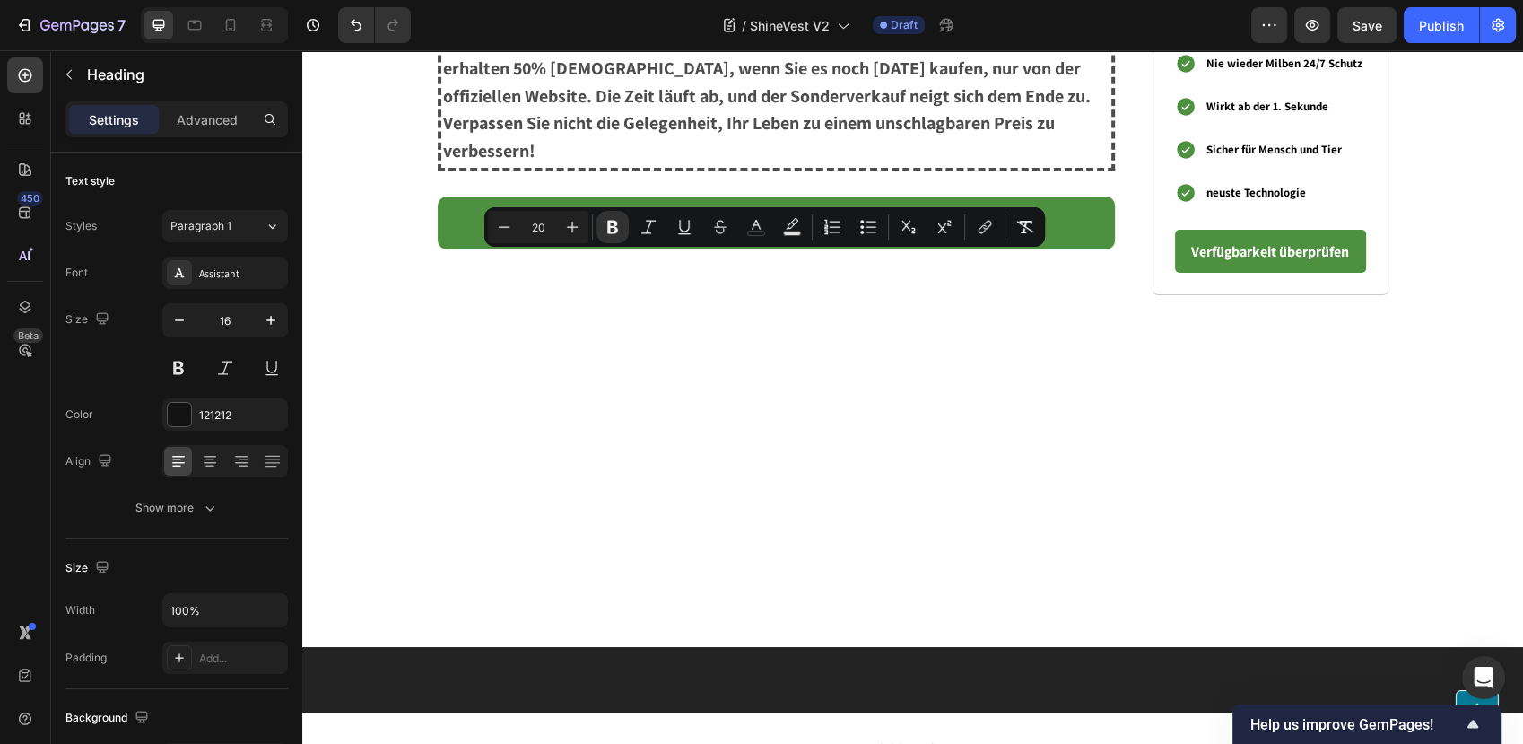
type input "16"
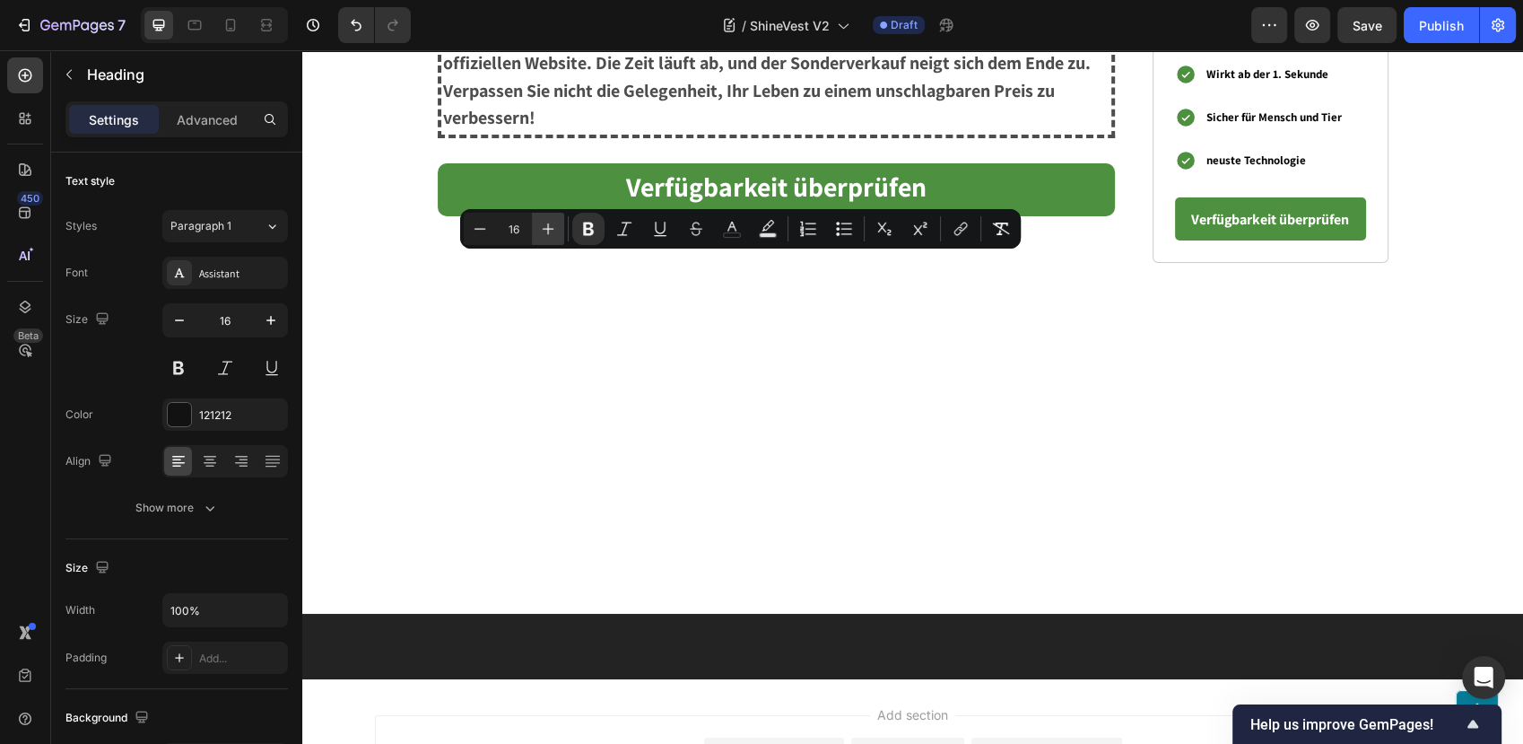
click at [541, 222] on icon "Editor contextual toolbar" at bounding box center [548, 229] width 18 height 18
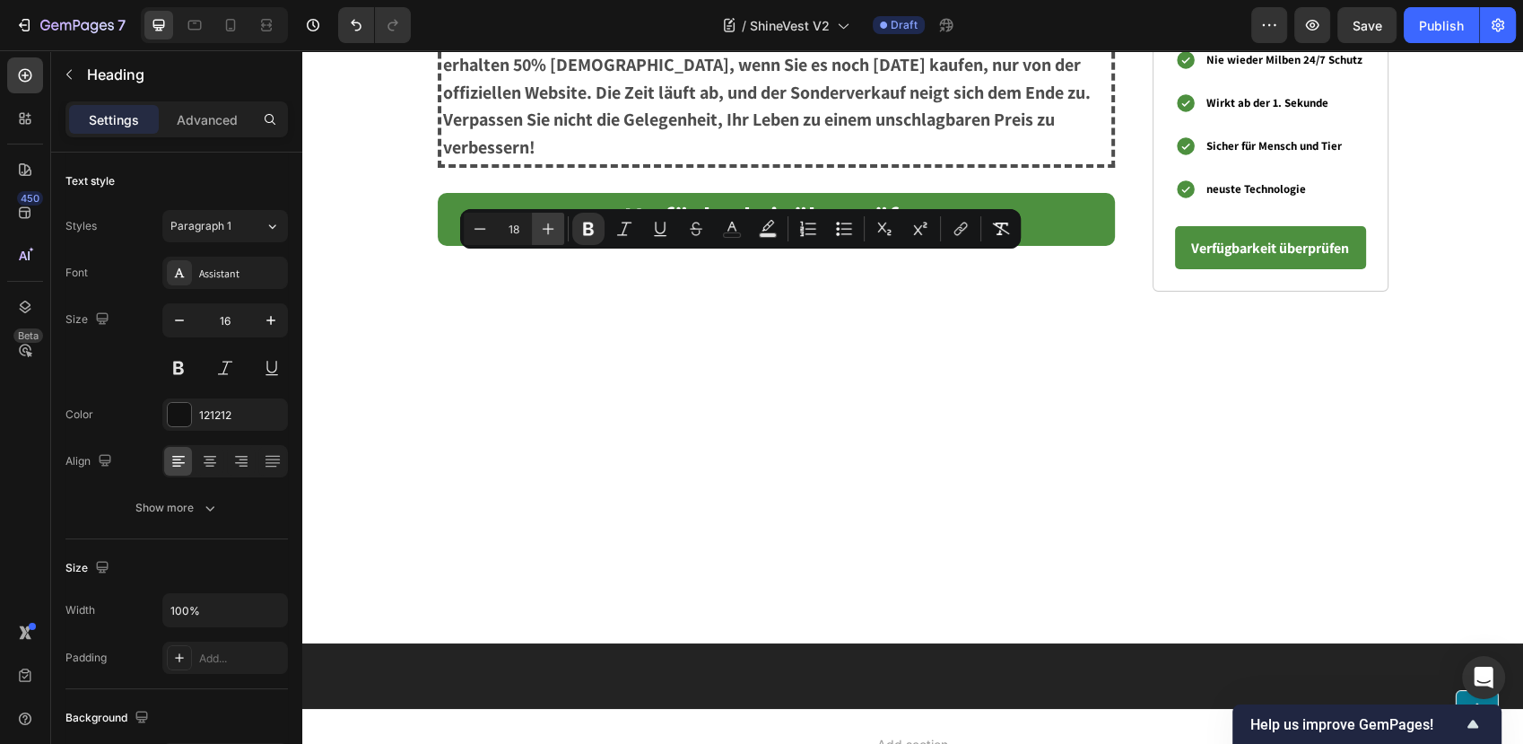
click at [541, 222] on icon "Editor contextual toolbar" at bounding box center [548, 229] width 18 height 18
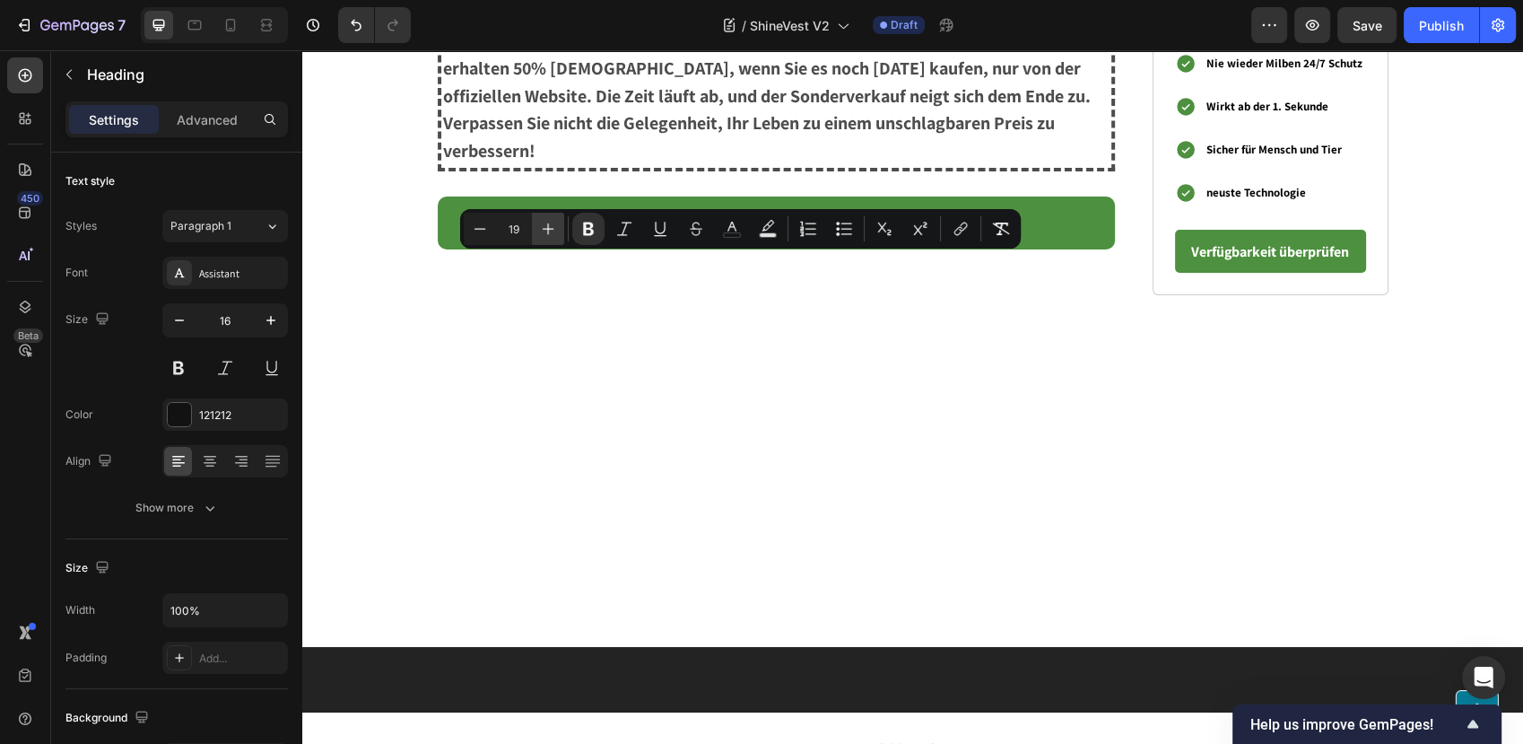
click at [541, 222] on icon "Editor contextual toolbar" at bounding box center [548, 229] width 18 height 18
type input "20"
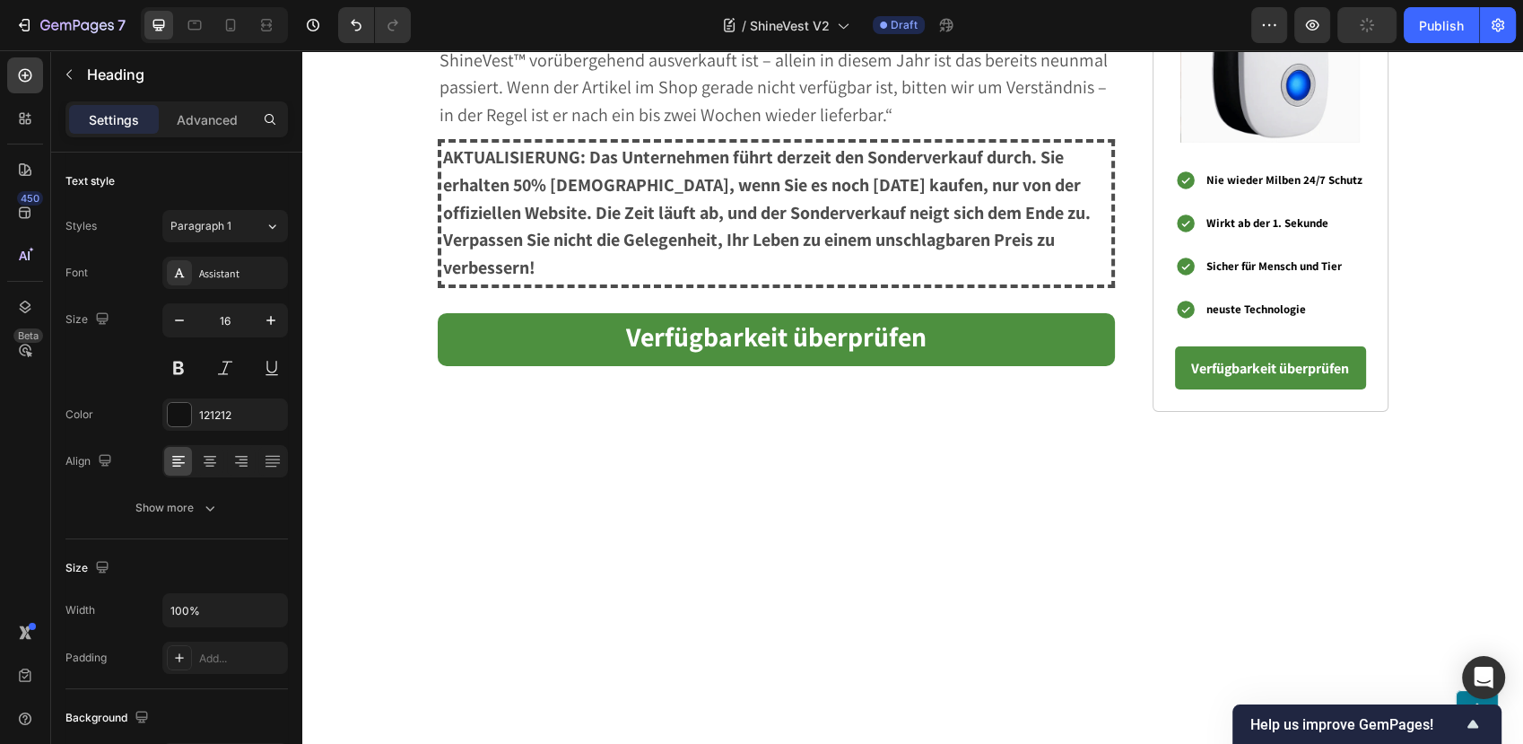
scroll to position [6079, 0]
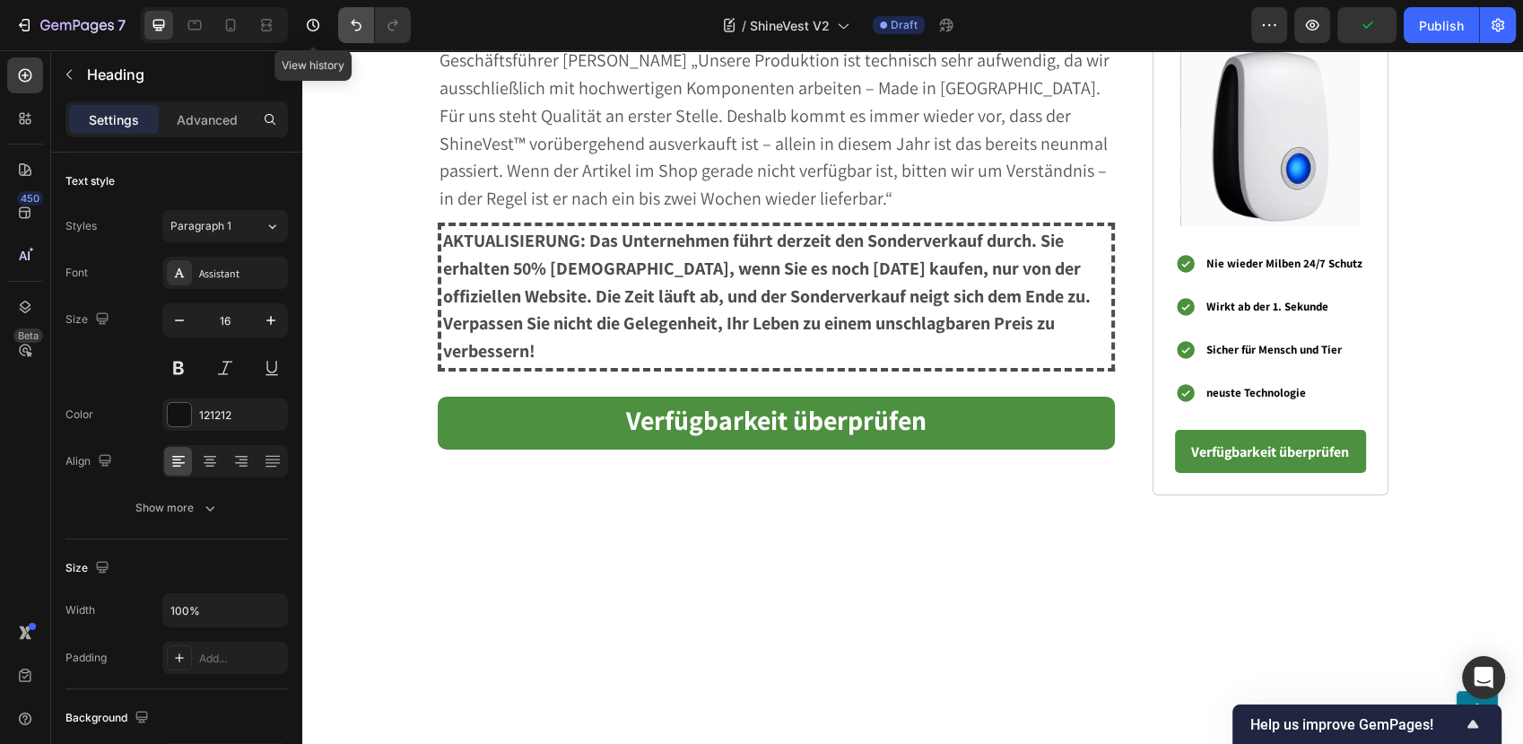
click at [339, 18] on button "Undo/Redo" at bounding box center [356, 25] width 36 height 36
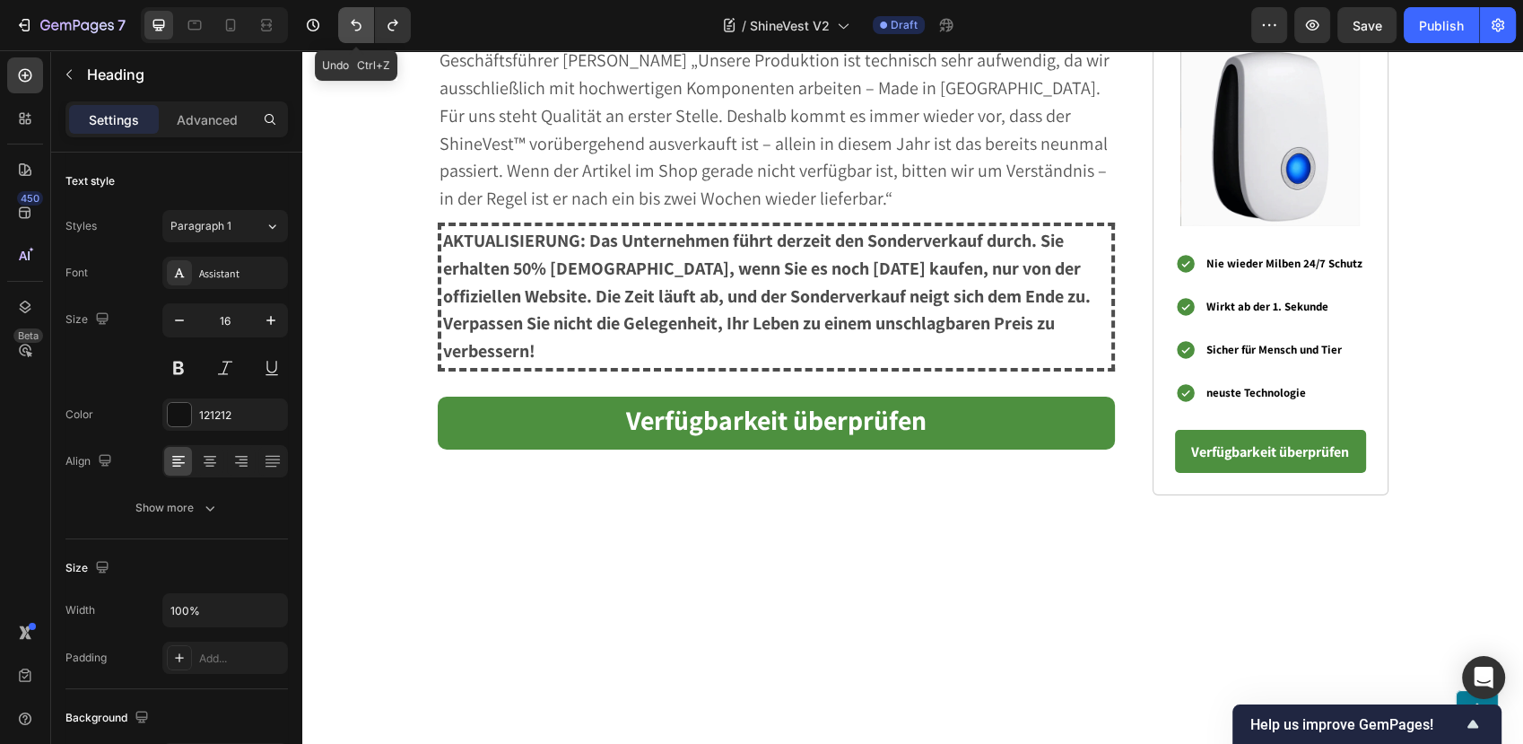
click at [339, 18] on button "Undo/Redo" at bounding box center [356, 25] width 36 height 36
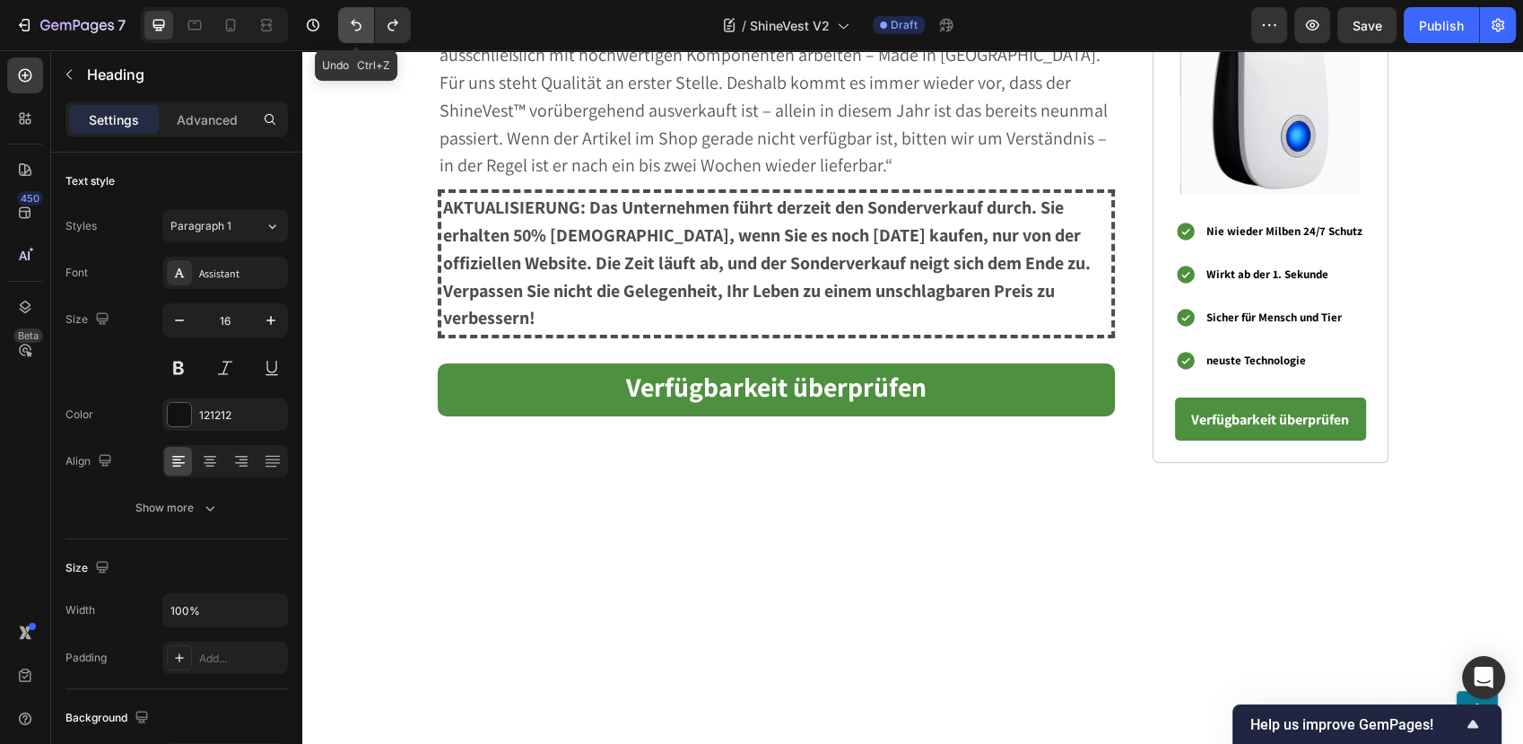
click at [339, 18] on button "Undo/Redo" at bounding box center [356, 25] width 36 height 36
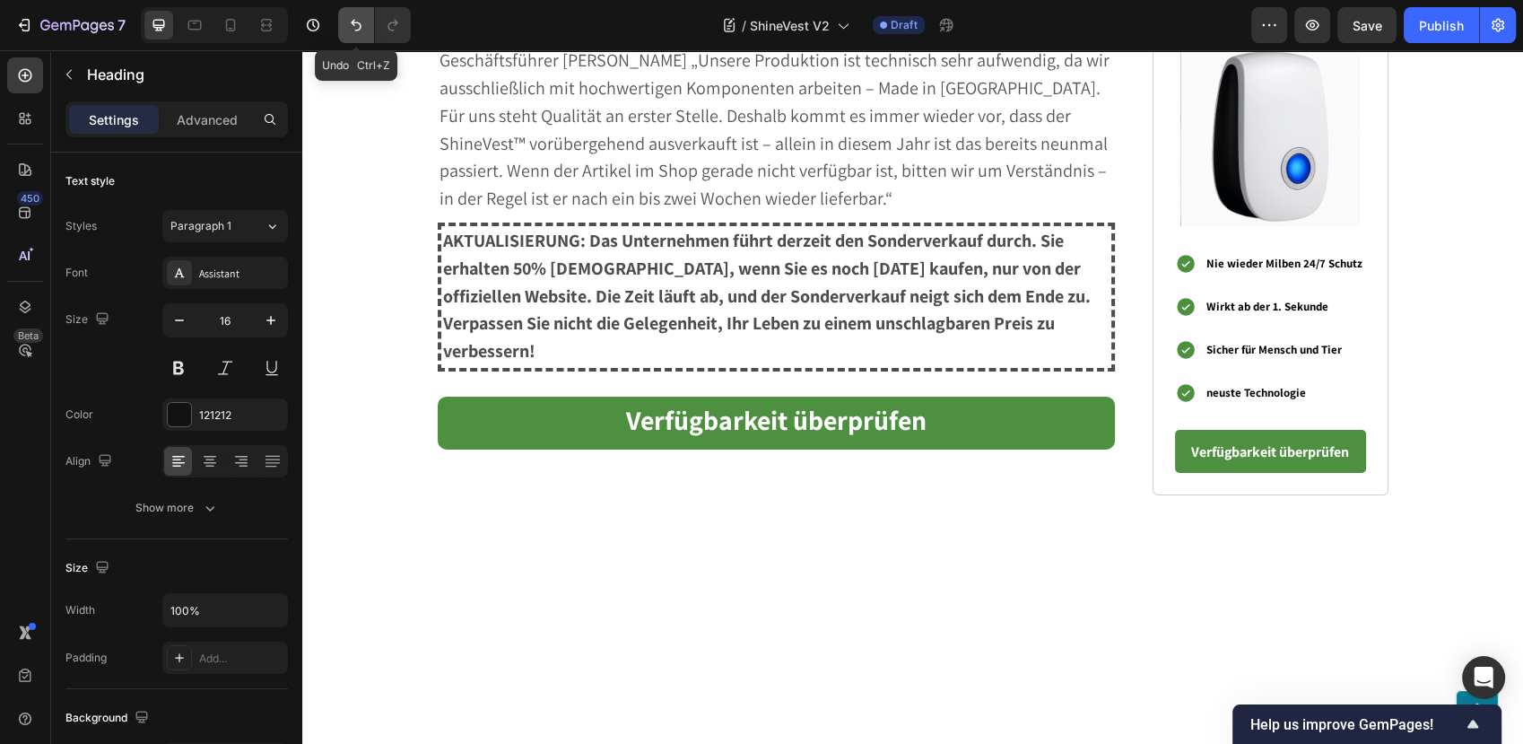
click at [339, 18] on button "Undo/Redo" at bounding box center [356, 25] width 36 height 36
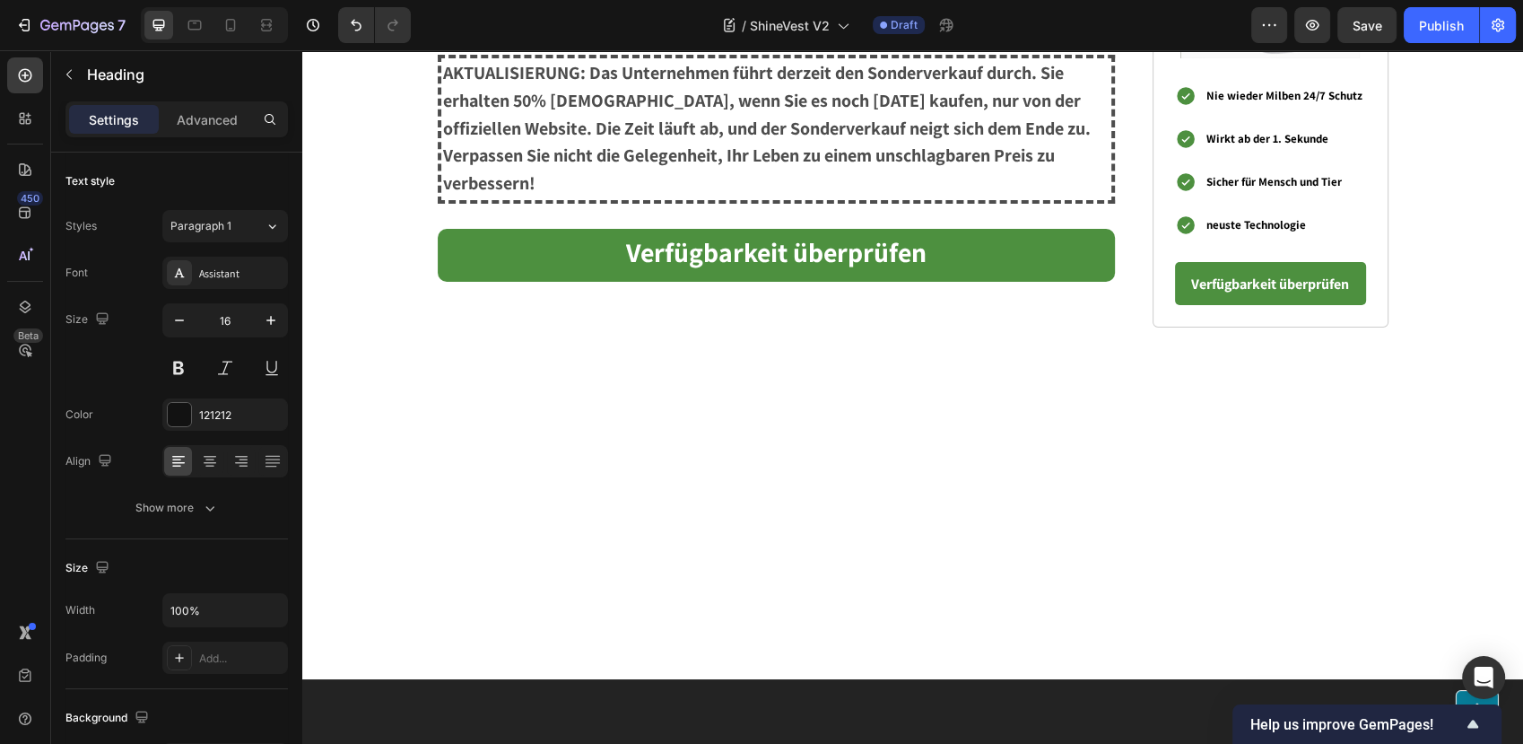
scroll to position [6378, 0]
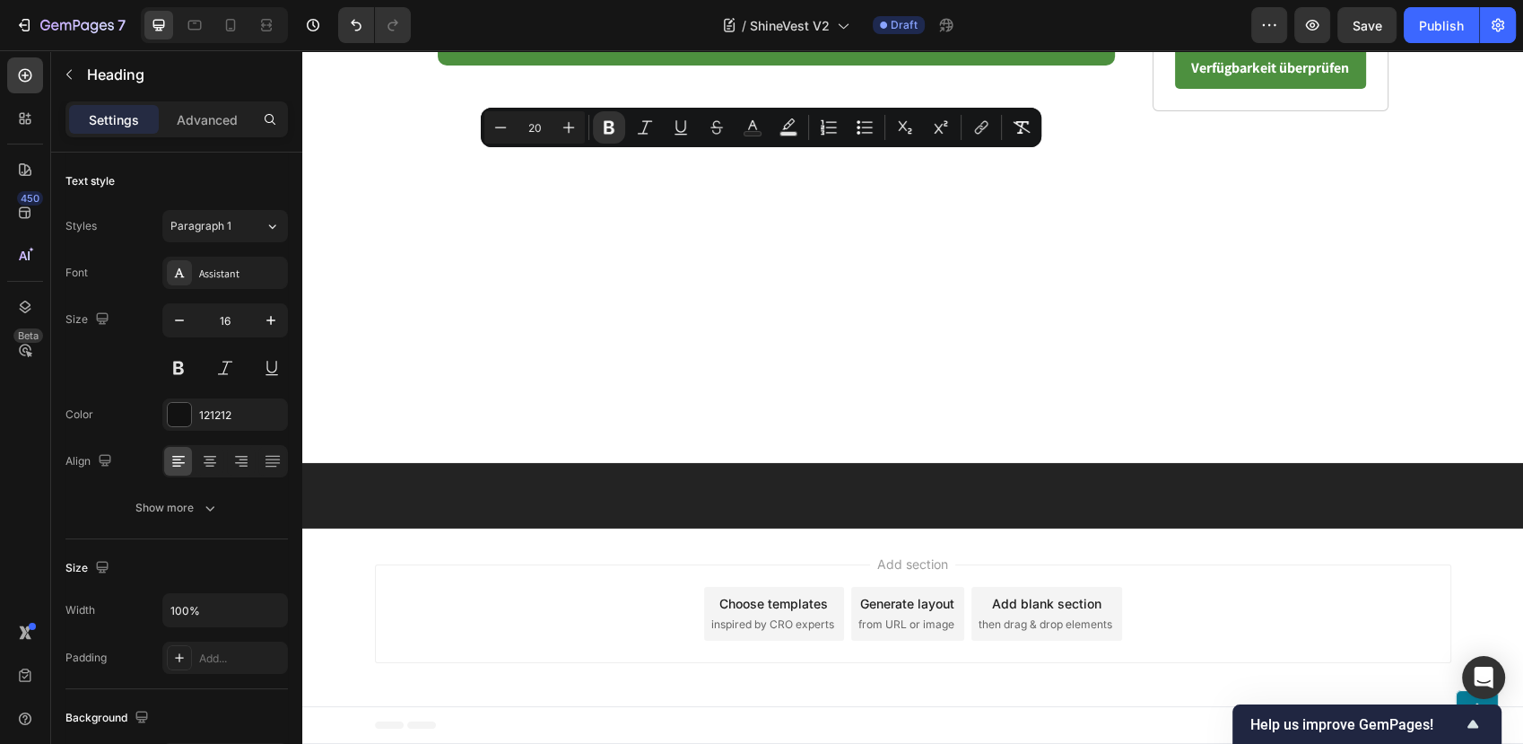
type input "16"
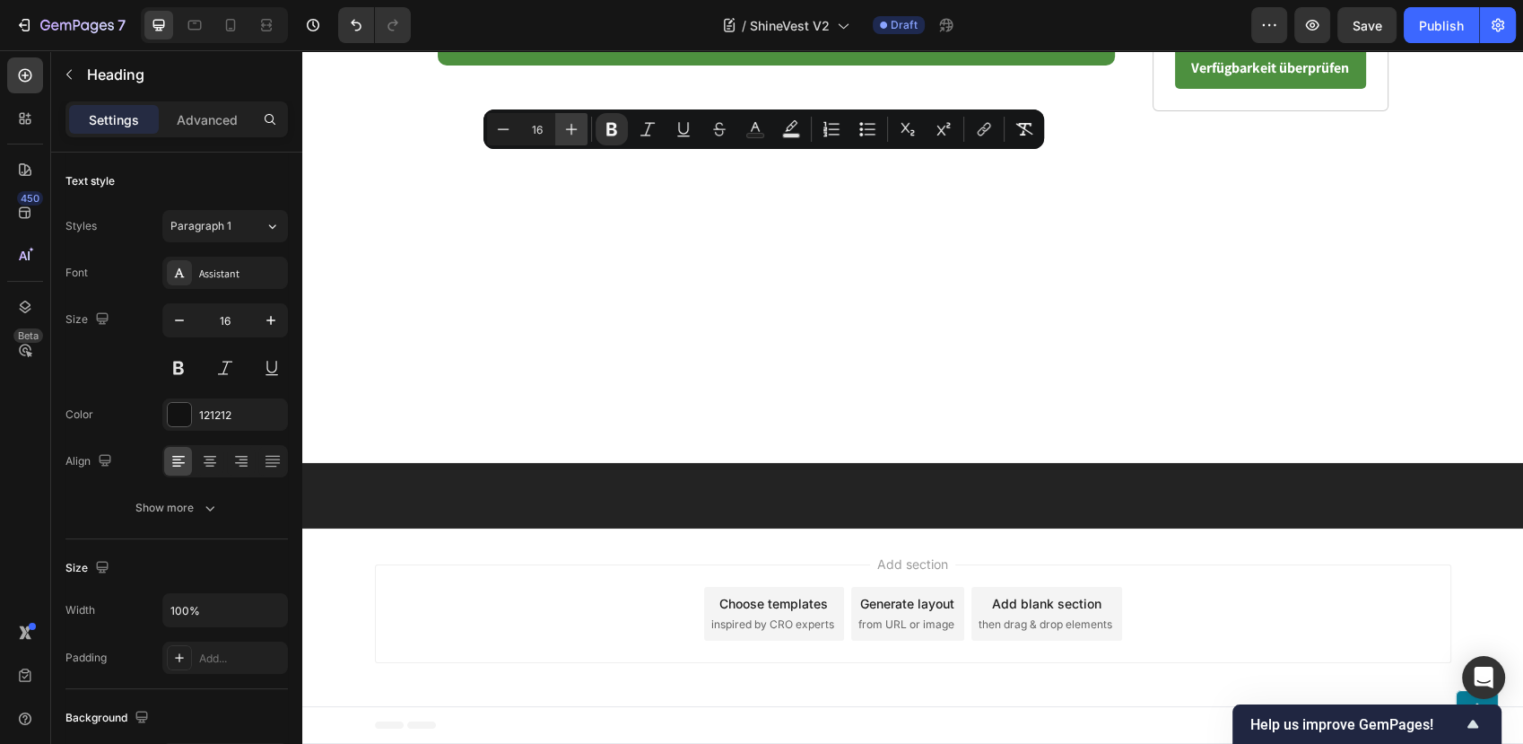
click at [566, 120] on icon "Editor contextual toolbar" at bounding box center [571, 129] width 18 height 18
type input "20"
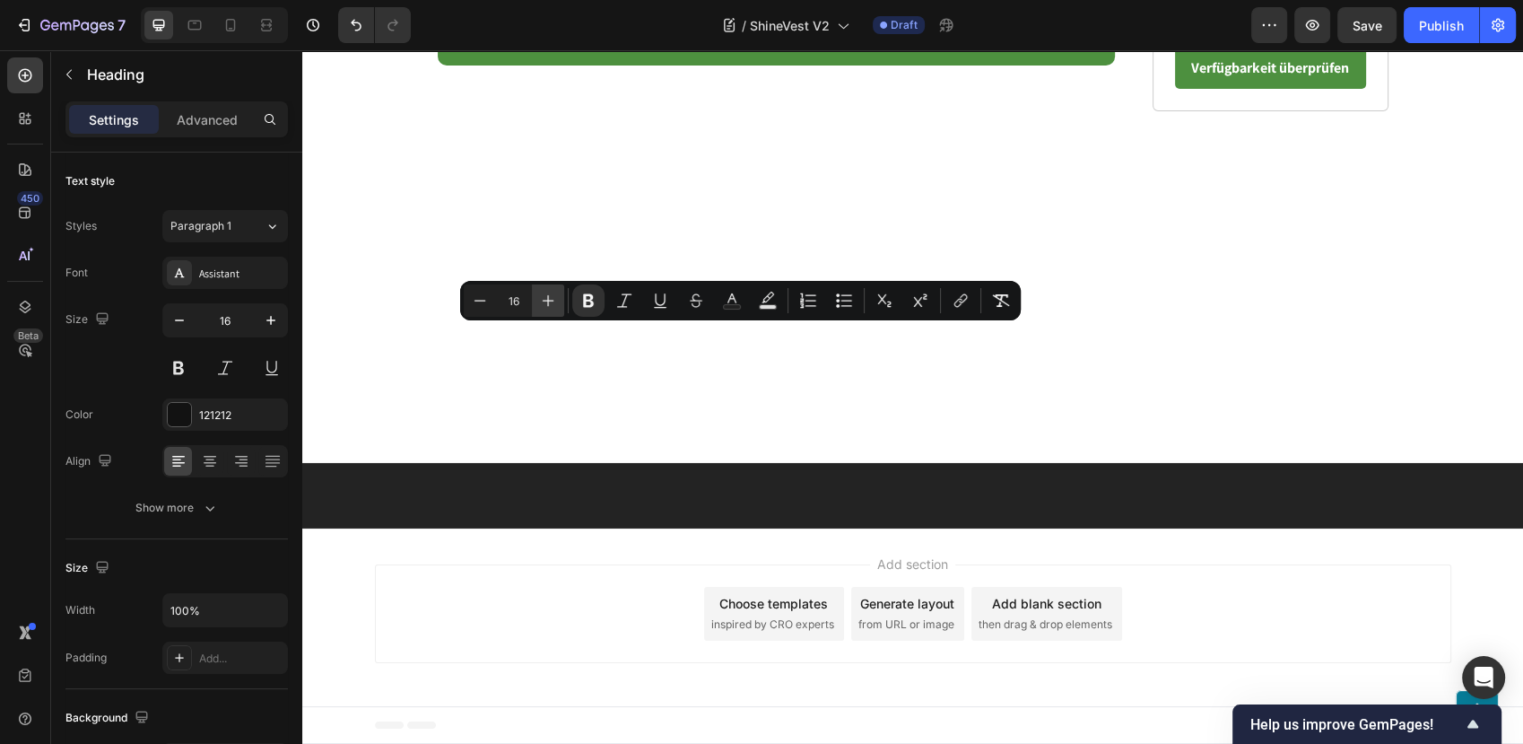
click at [545, 290] on button "Plus" at bounding box center [548, 300] width 32 height 32
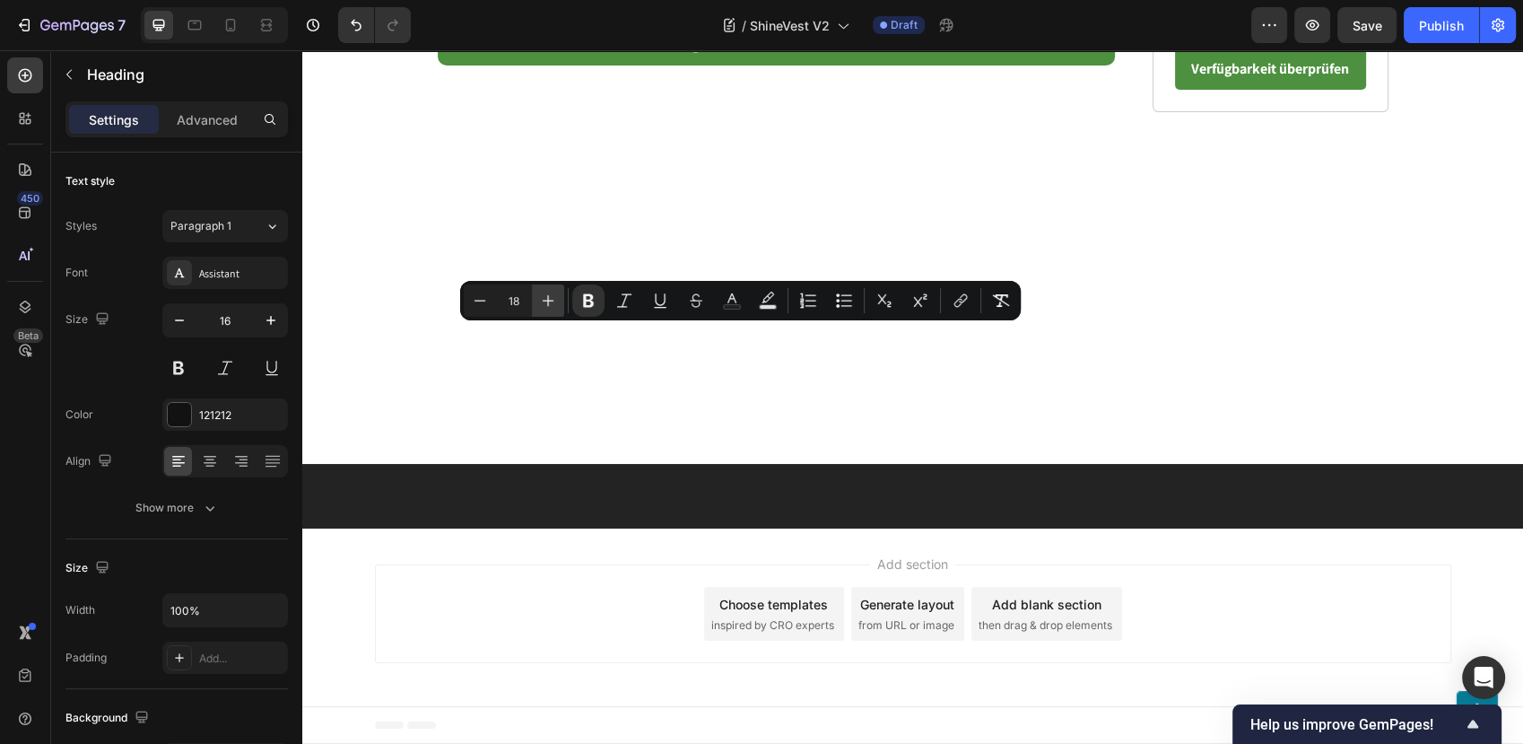
click at [545, 290] on button "Plus" at bounding box center [548, 300] width 32 height 32
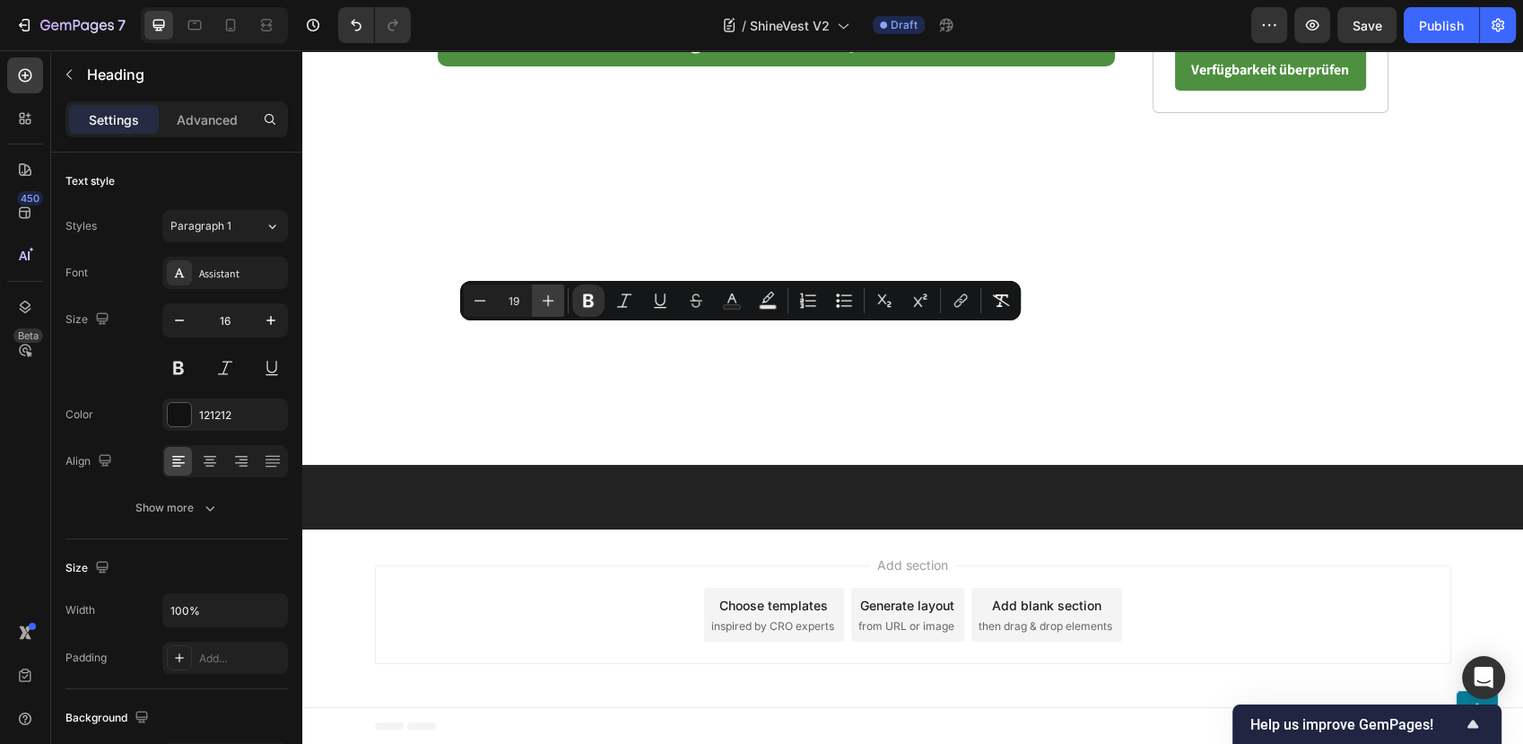
click at [545, 293] on icon "Editor contextual toolbar" at bounding box center [548, 301] width 18 height 18
type input "20"
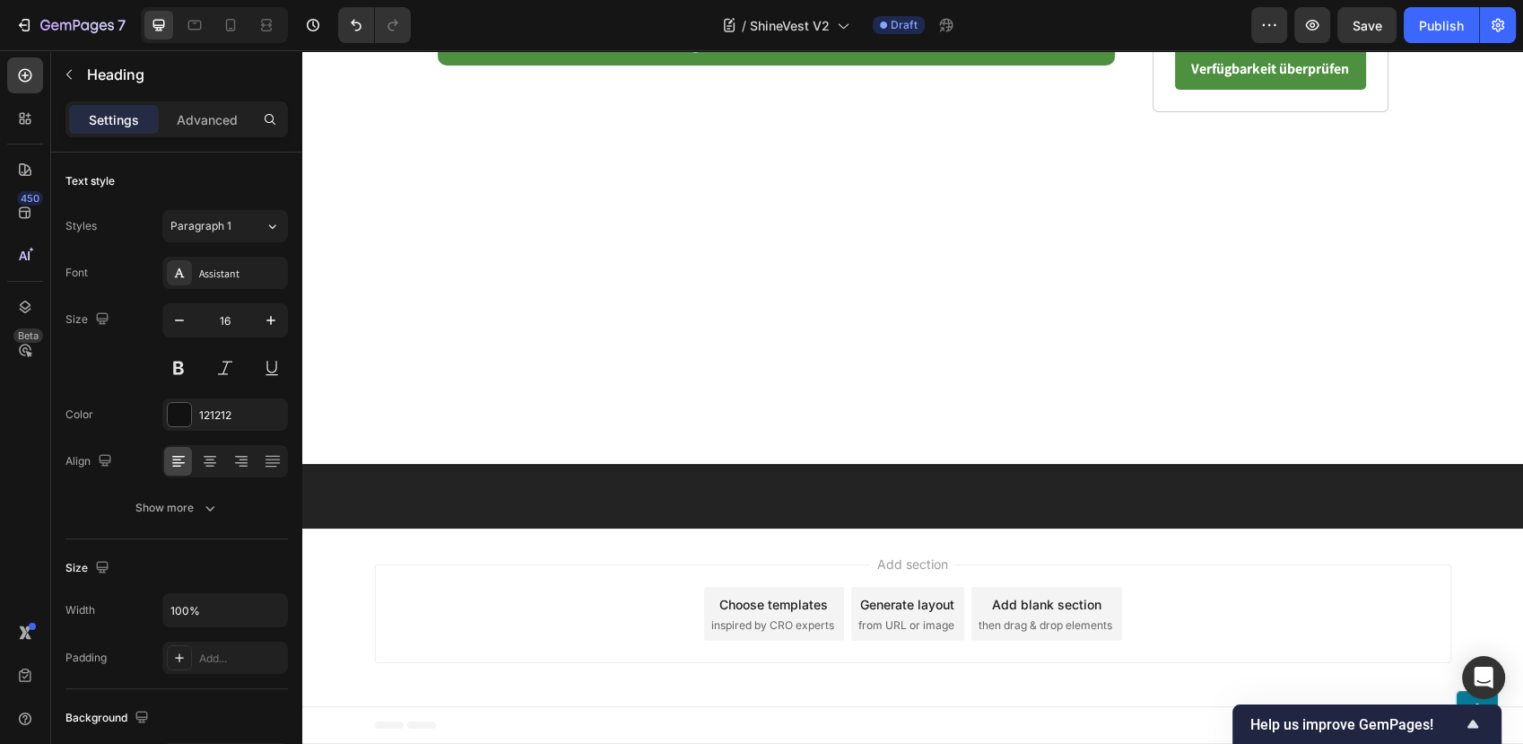
scroll to position [6578, 0]
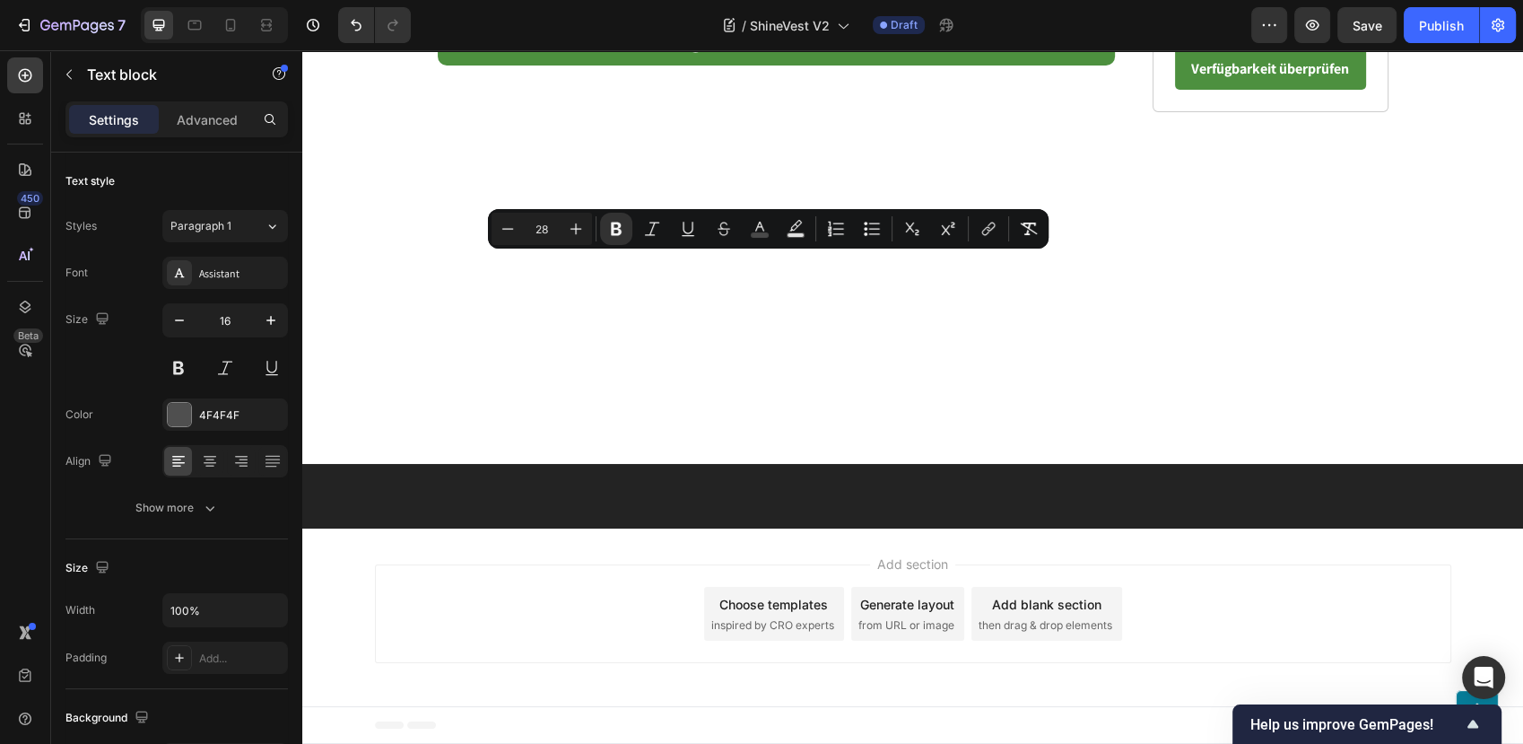
type input "16"
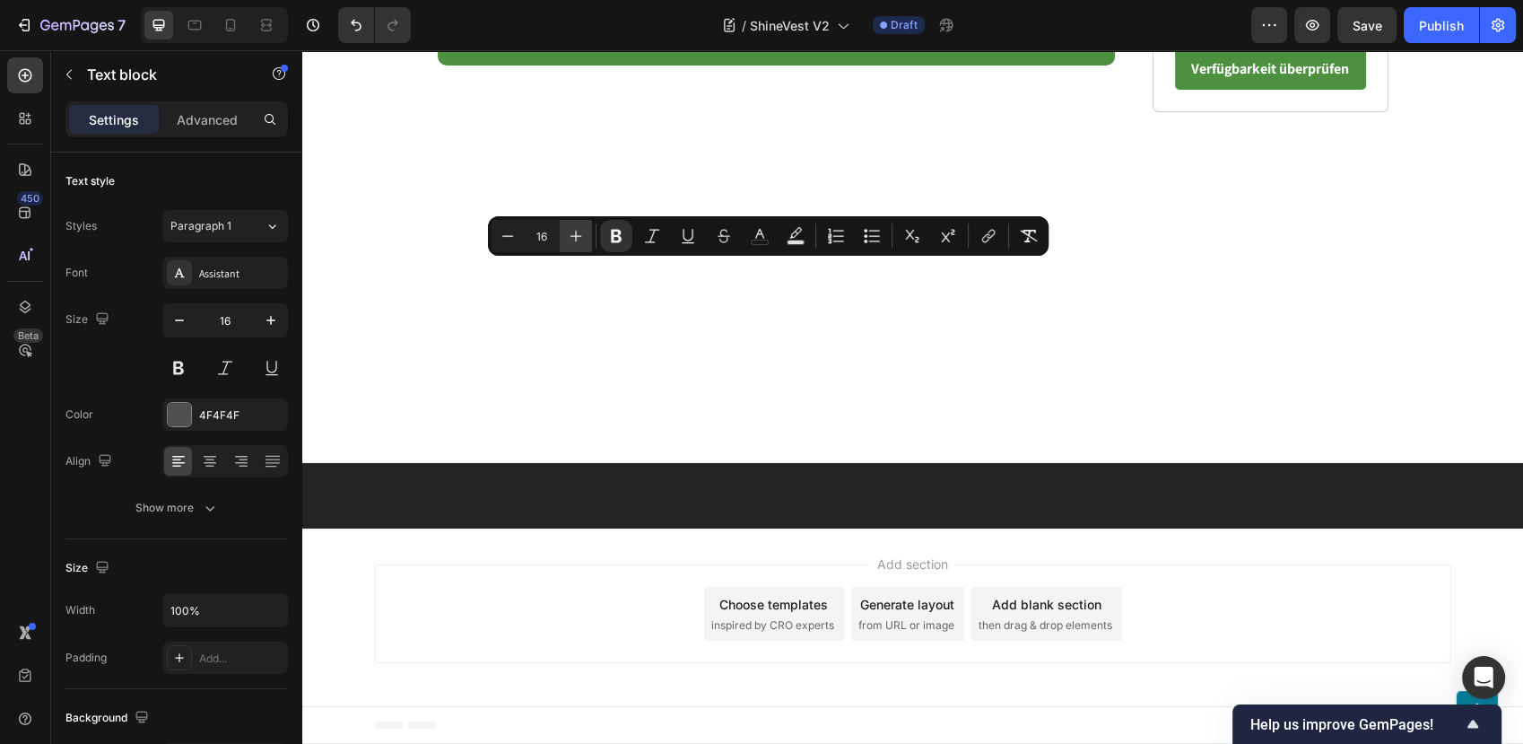
click at [579, 231] on icon "Editor contextual toolbar" at bounding box center [576, 236] width 18 height 18
type input "20"
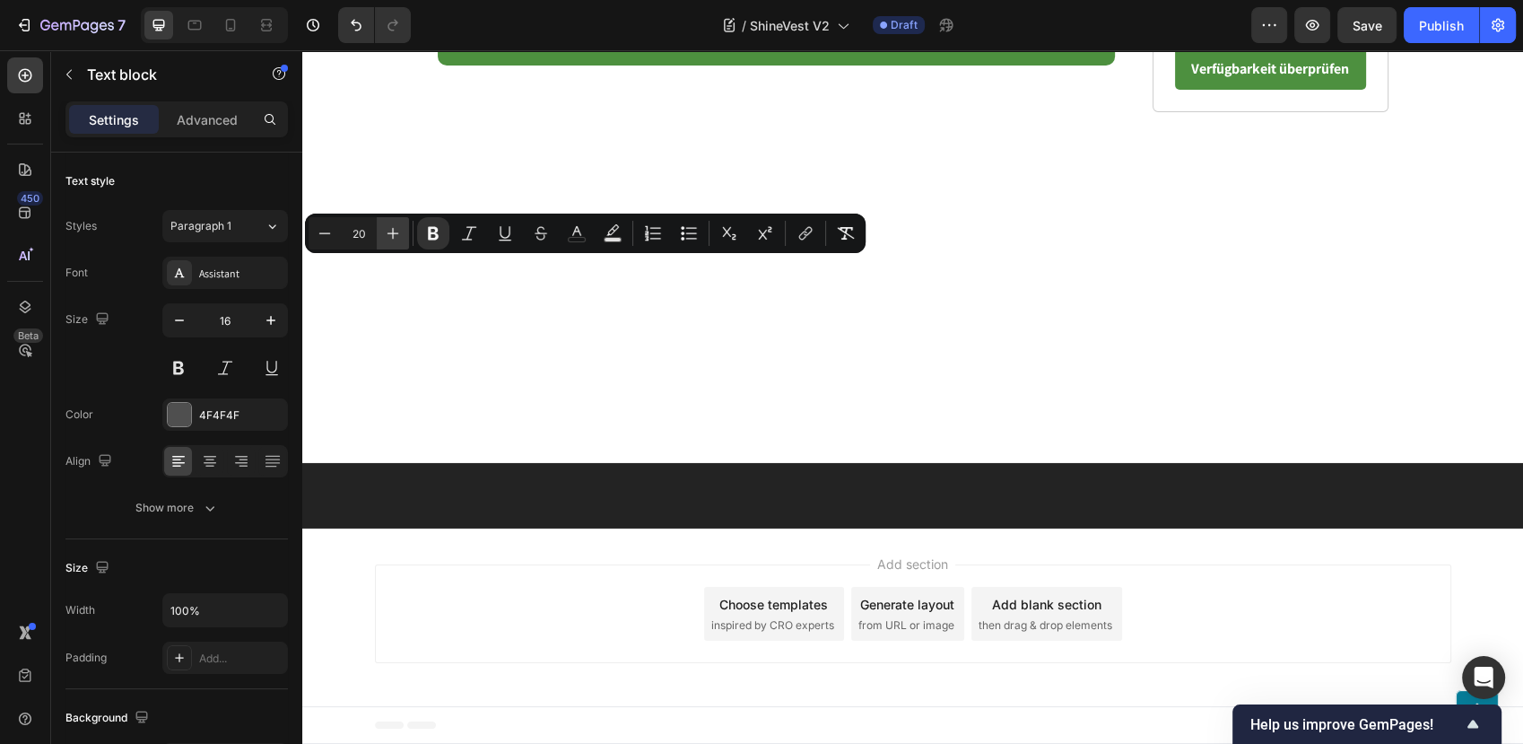
click at [389, 224] on icon "Editor contextual toolbar" at bounding box center [393, 233] width 18 height 18
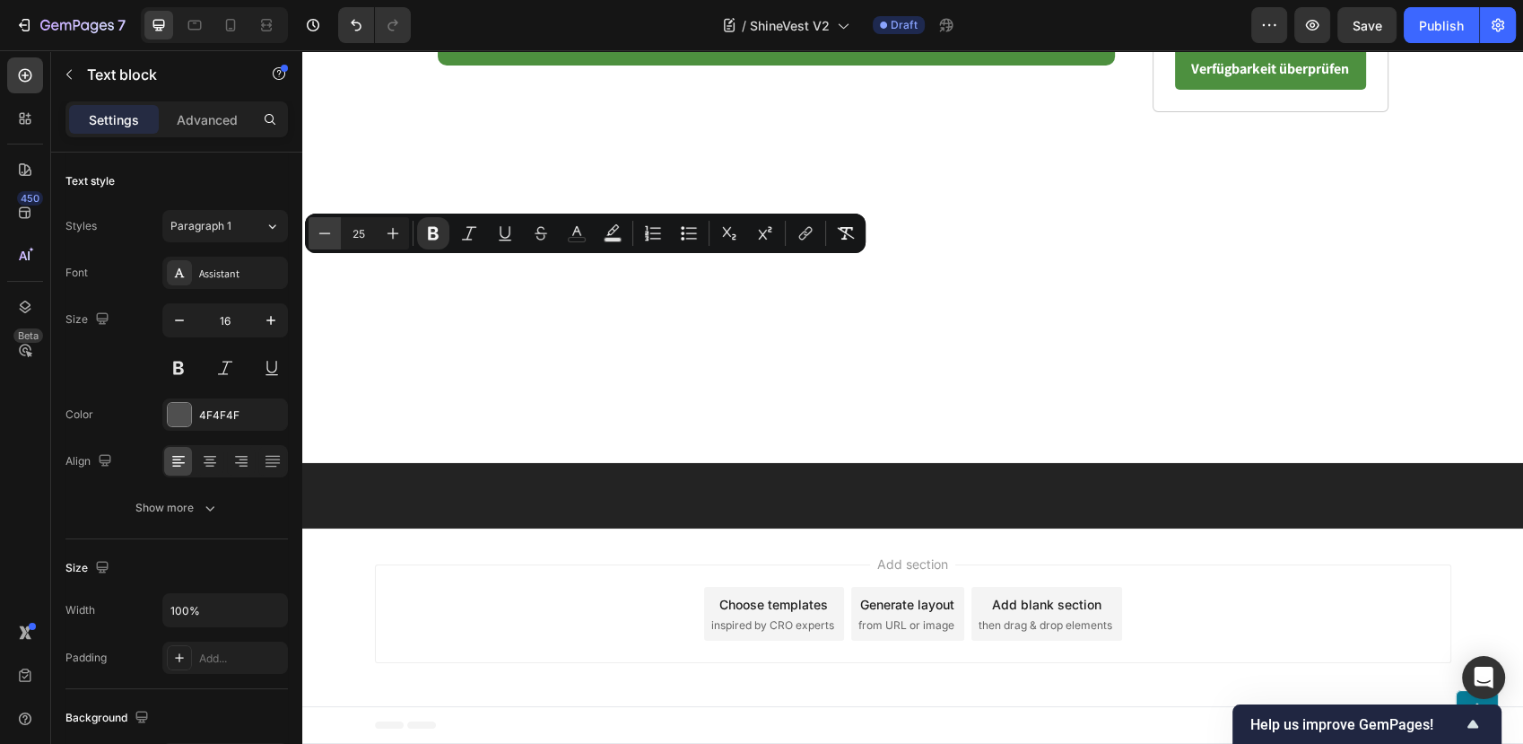
click at [312, 234] on button "Minus" at bounding box center [325, 233] width 32 height 32
type input "24"
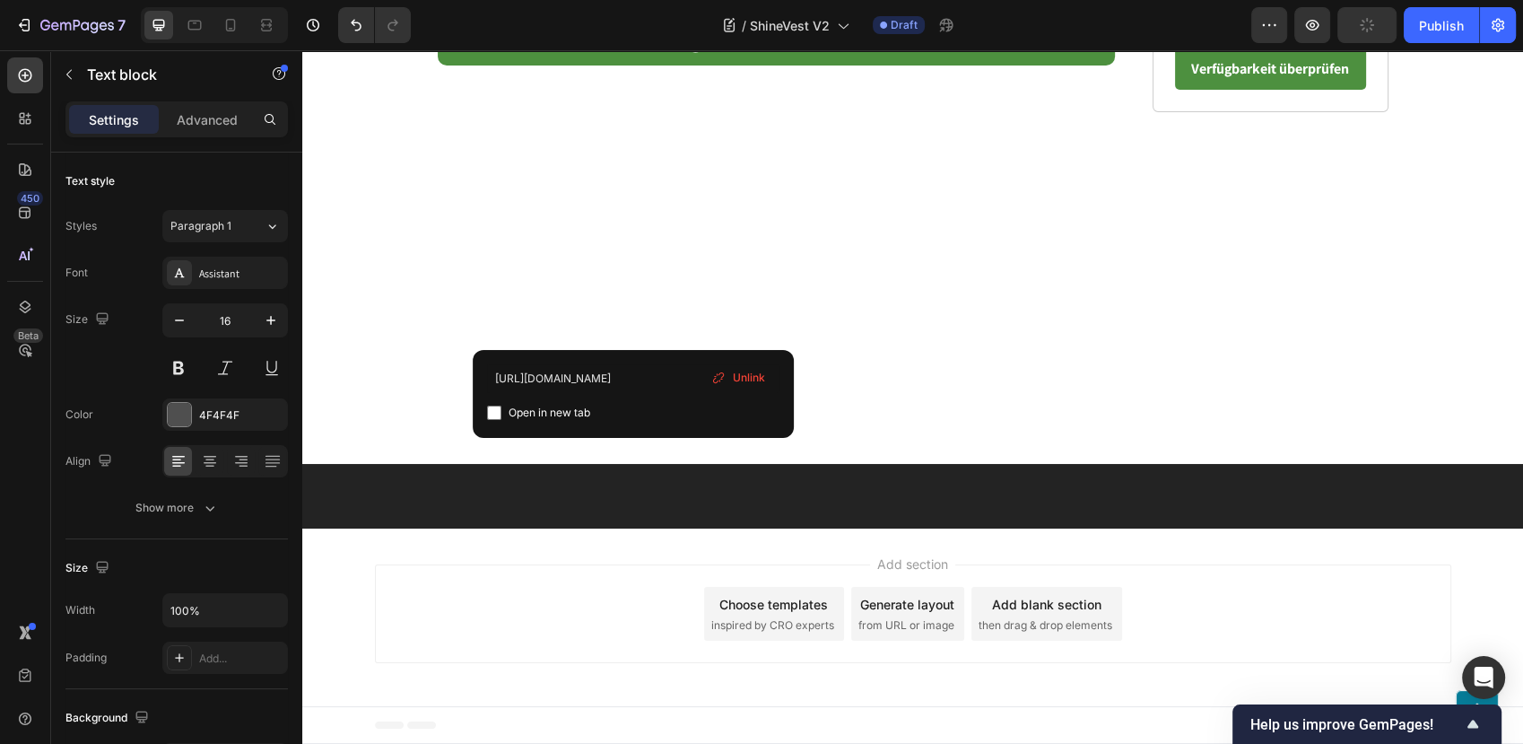
click at [758, 368] on div "Unlink" at bounding box center [743, 377] width 68 height 23
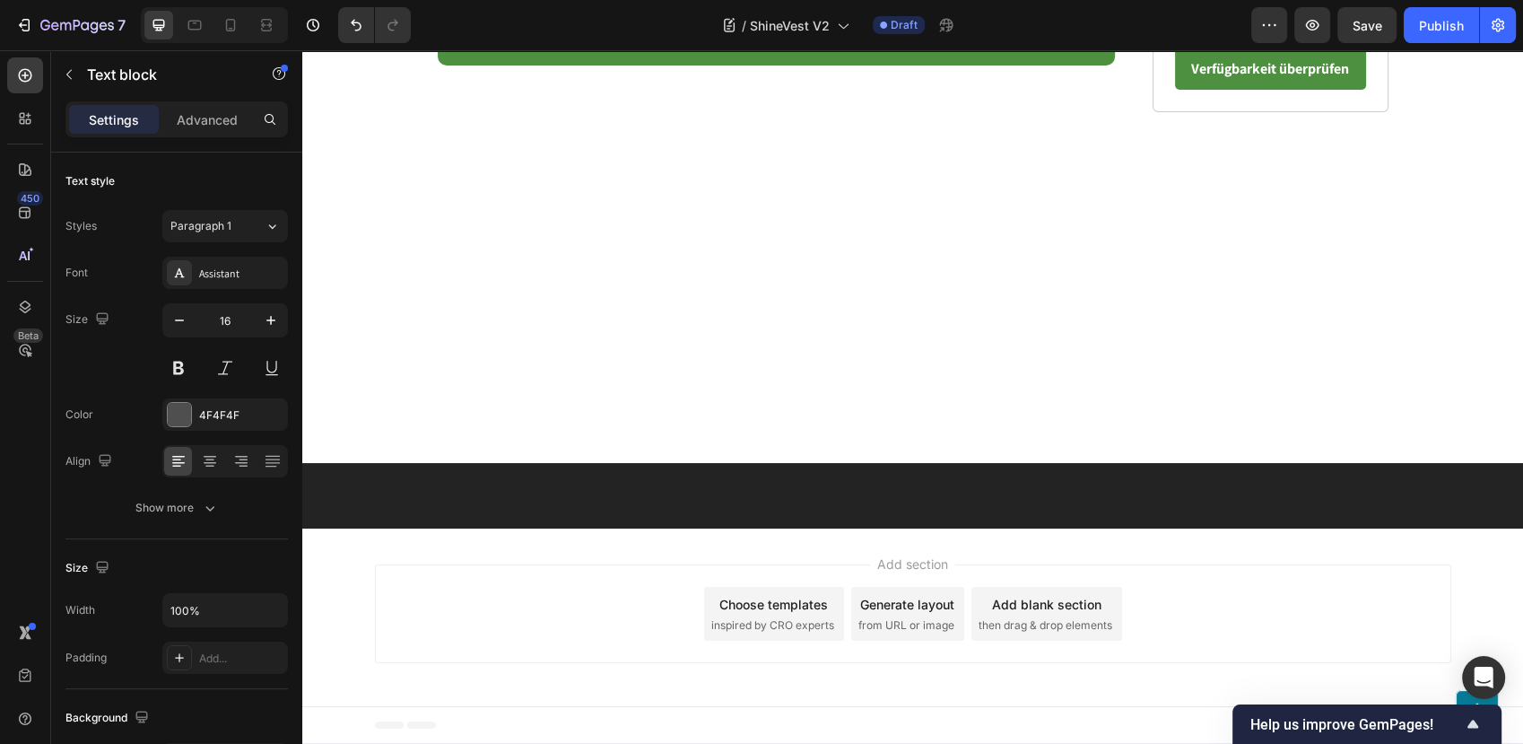
scroll to position [6677, 0]
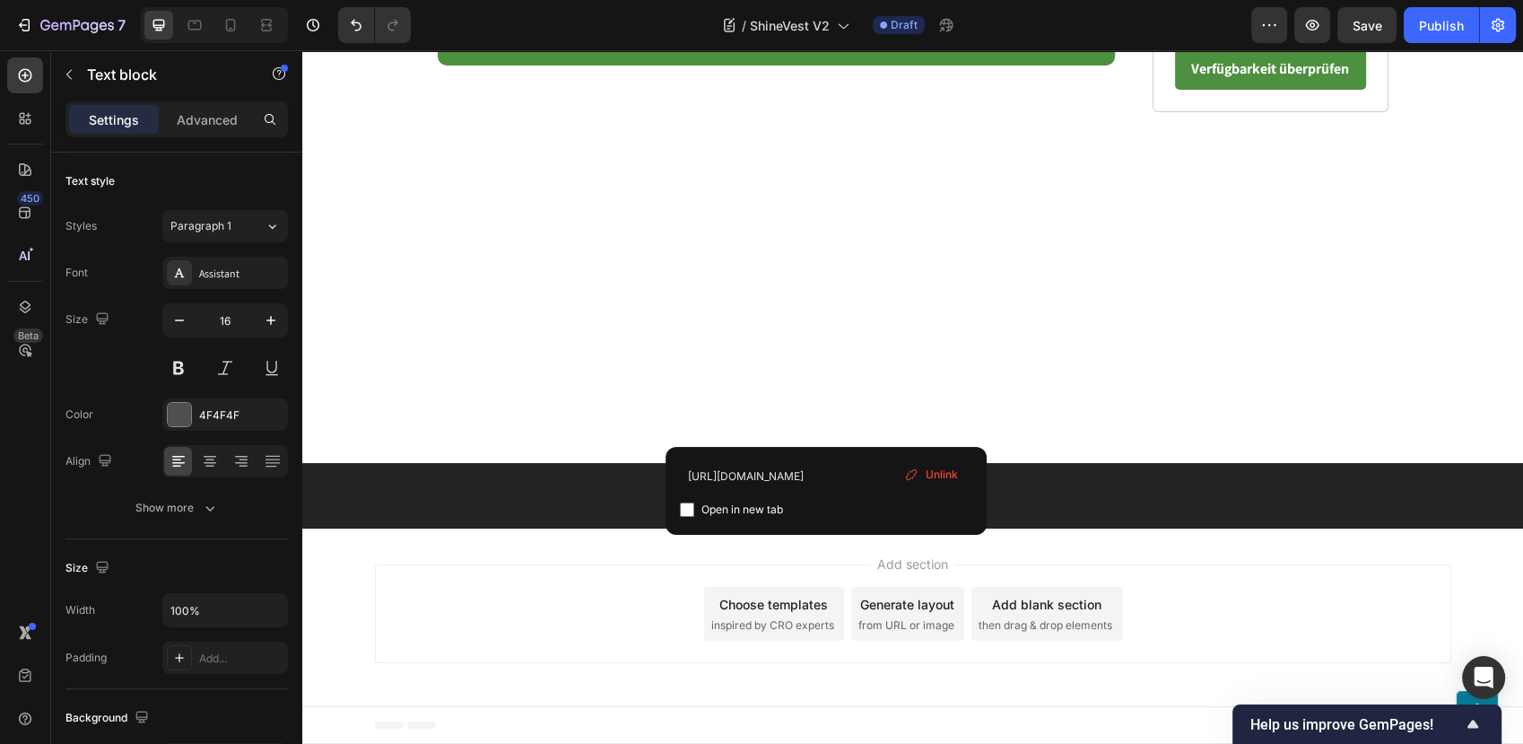
click at [937, 476] on span "Unlink" at bounding box center [942, 474] width 32 height 16
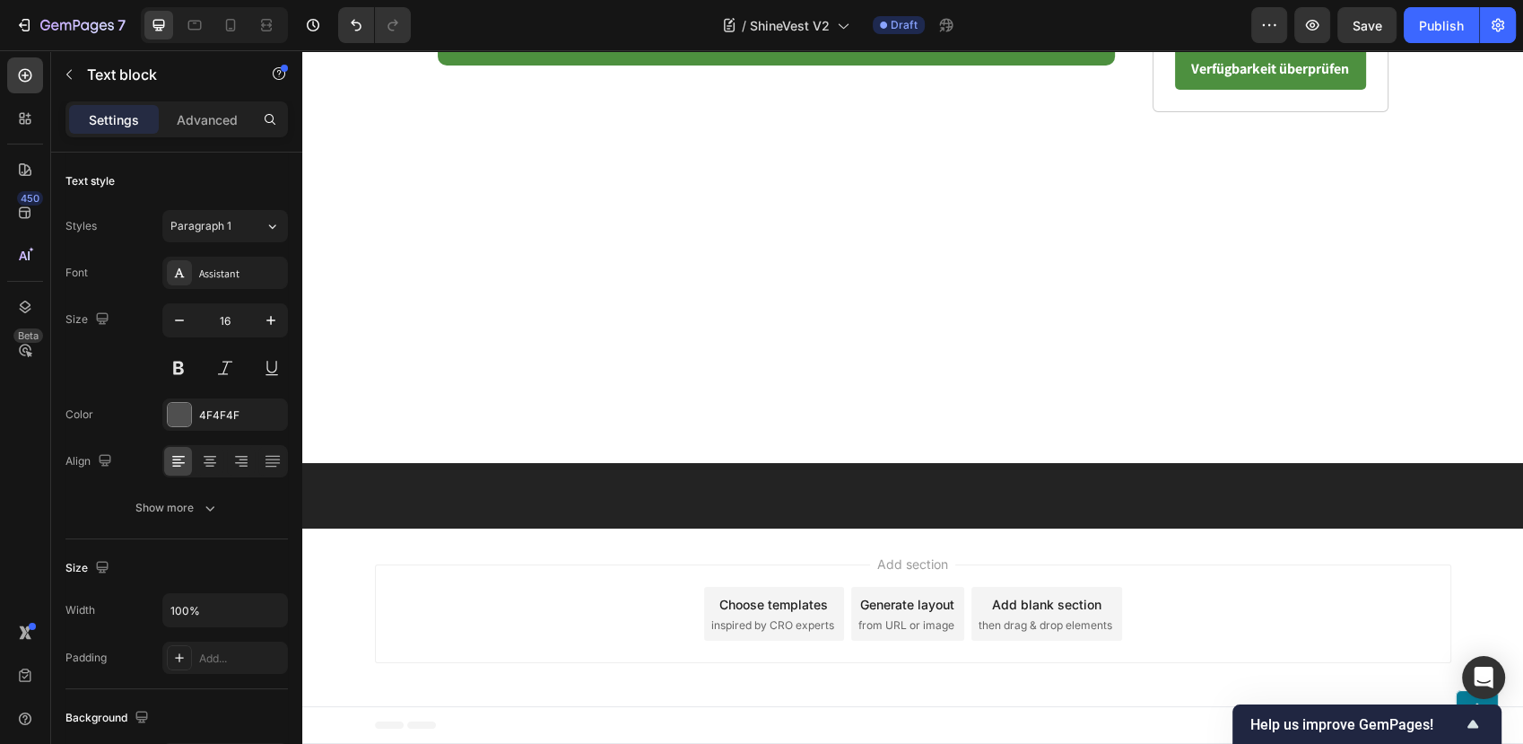
drag, startPoint x: 884, startPoint y: 430, endPoint x: 435, endPoint y: 404, distance: 449.2
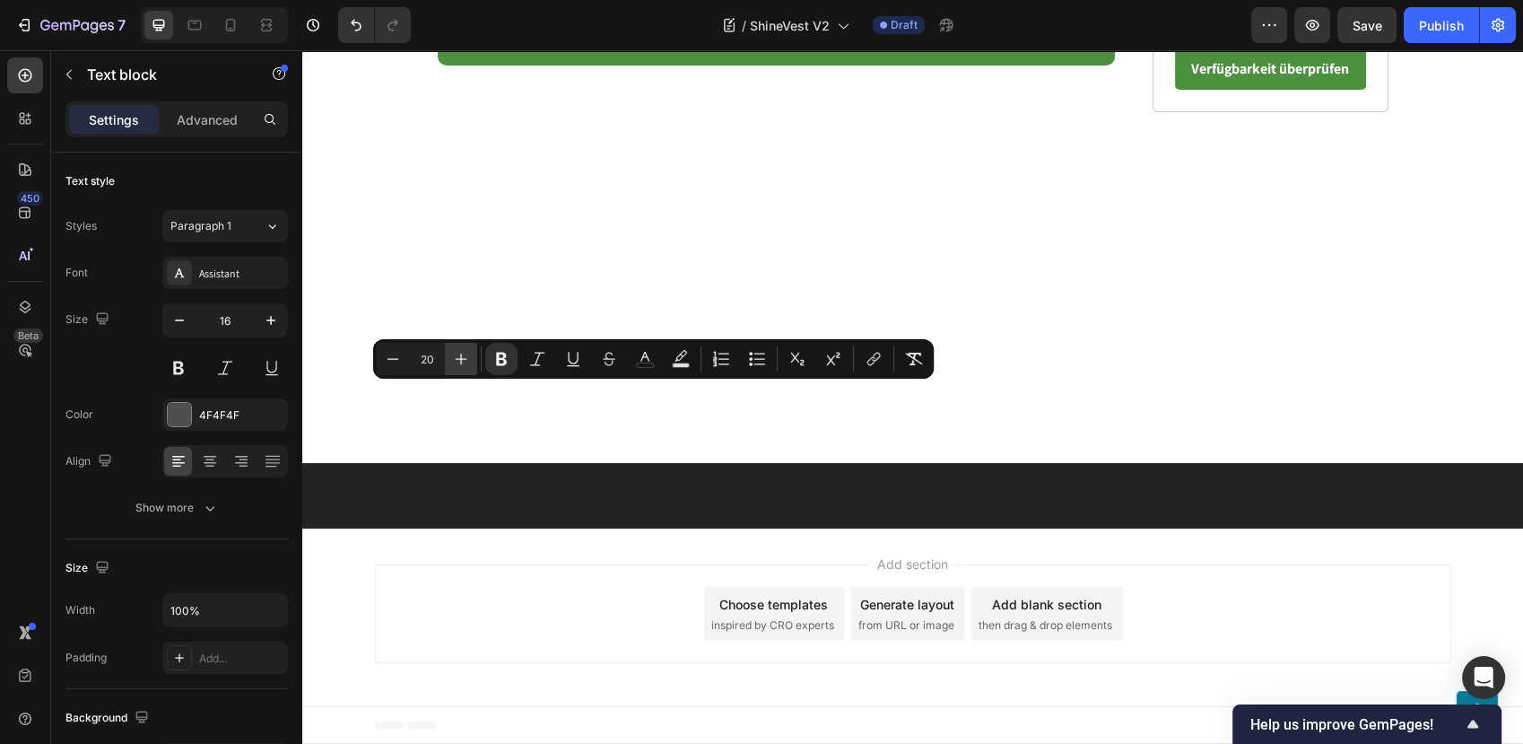
click at [459, 356] on icon "Editor contextual toolbar" at bounding box center [461, 359] width 18 height 18
type input "24"
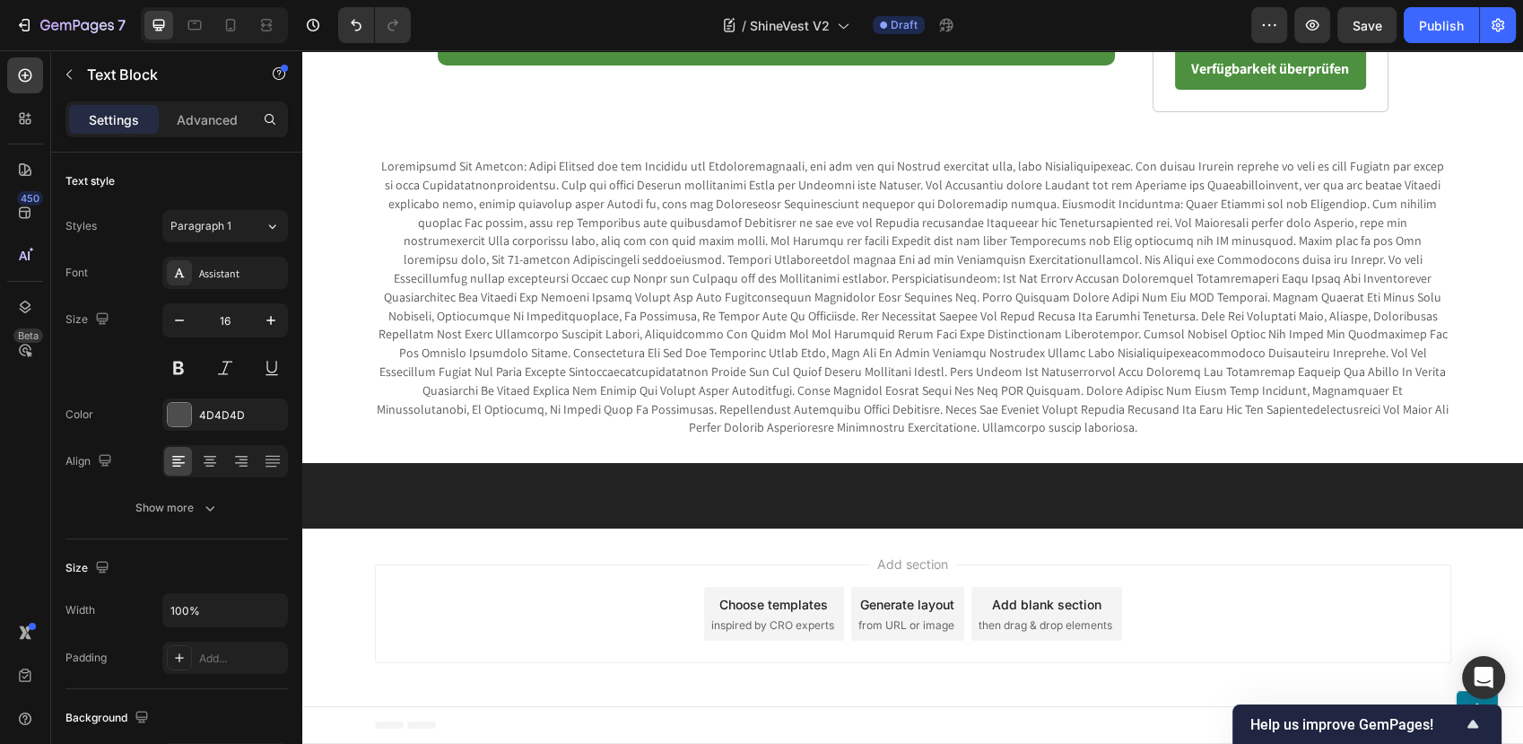
scroll to position [6976, 0]
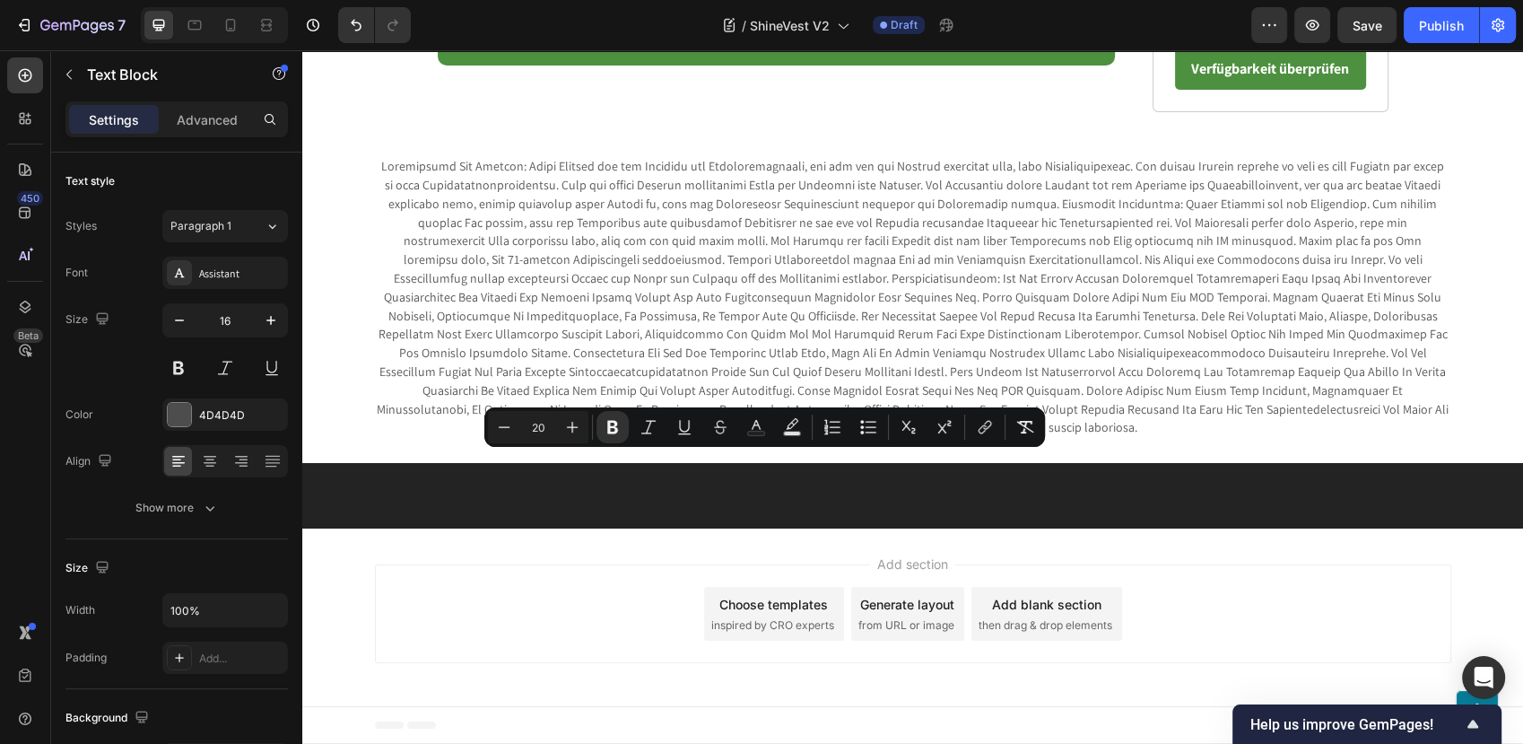
type input "16"
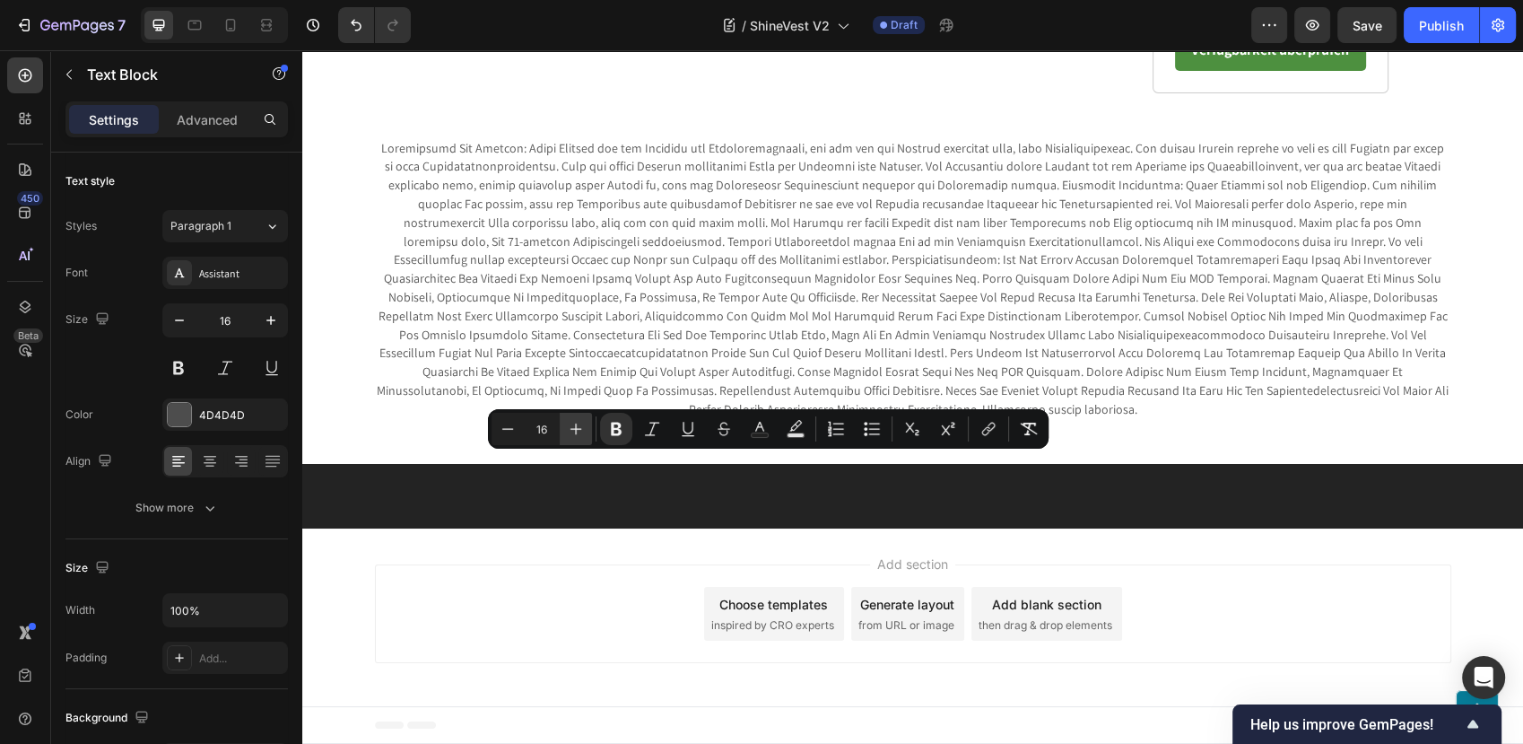
click at [570, 427] on icon "Editor contextual toolbar" at bounding box center [576, 429] width 18 height 18
type input "20"
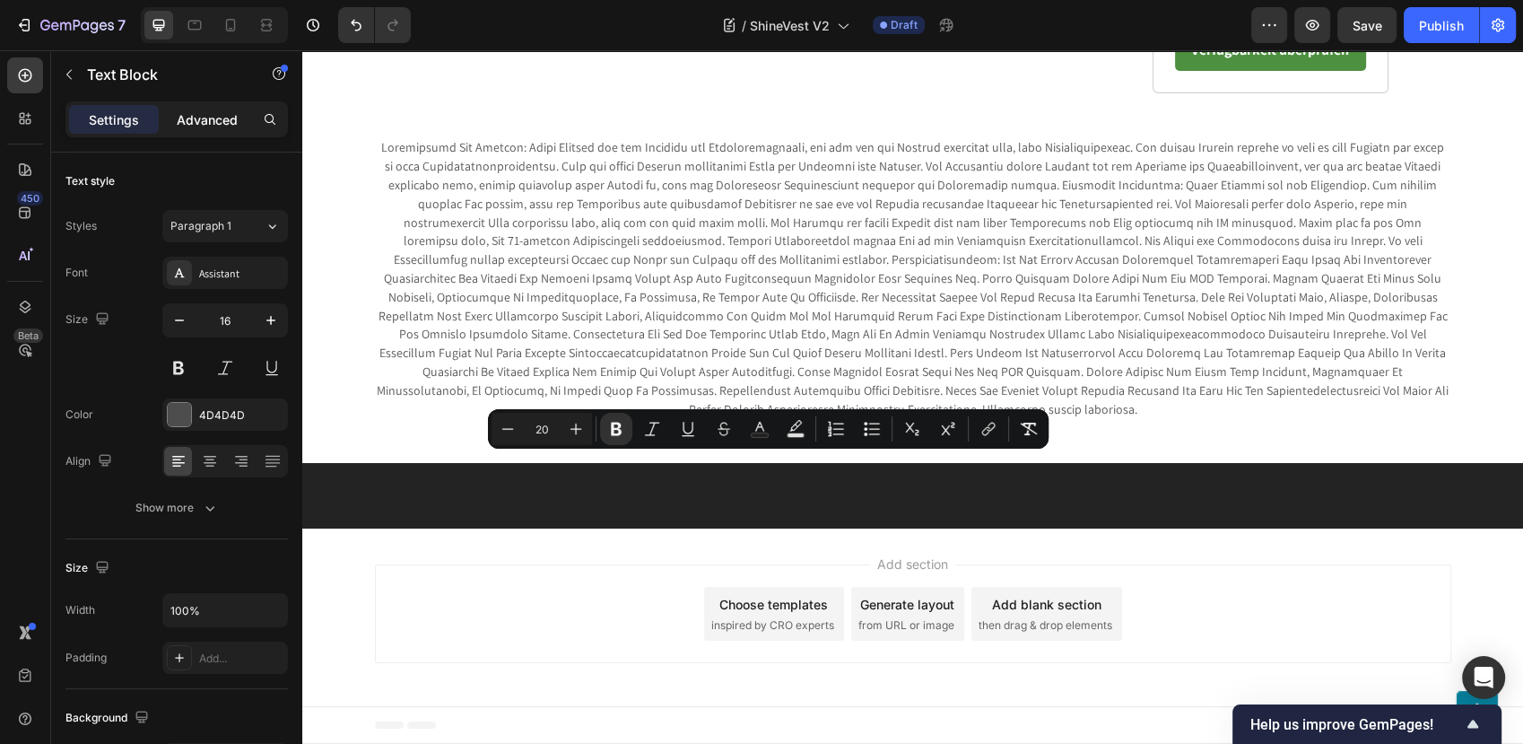
click at [215, 116] on p "Advanced" at bounding box center [207, 119] width 61 height 19
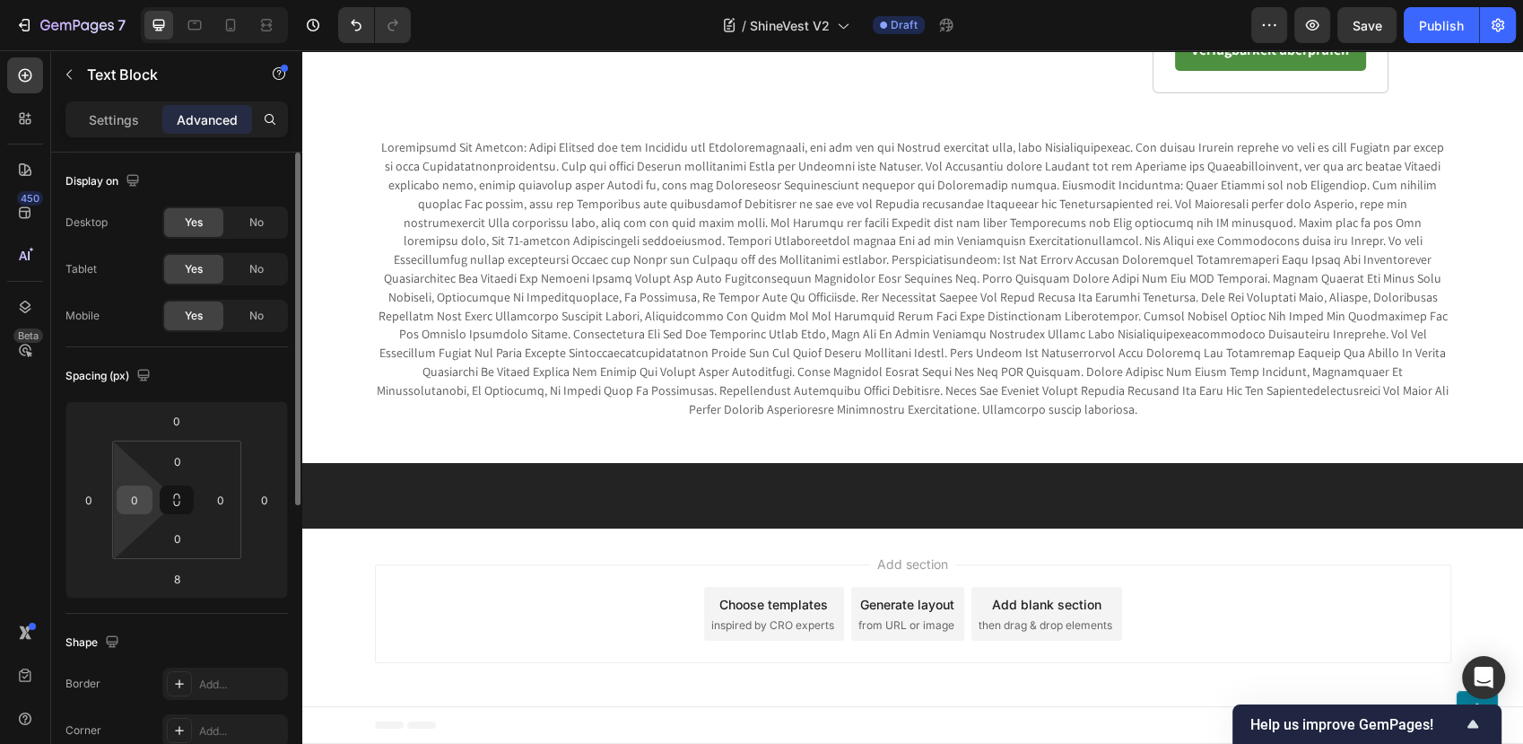
click at [130, 496] on input "0" at bounding box center [134, 499] width 27 height 27
type input "1"
type input "0"
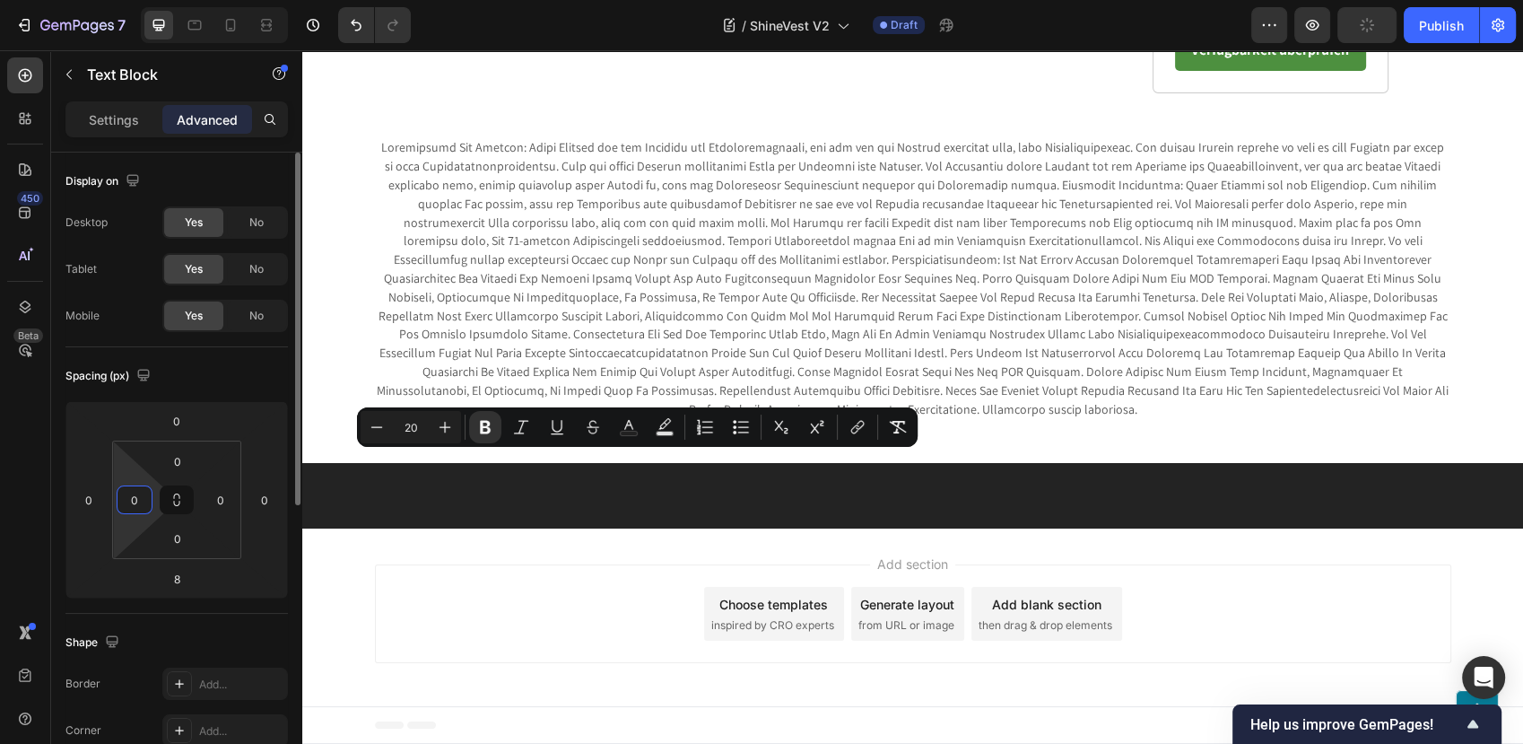
click at [137, 492] on input "0" at bounding box center [134, 499] width 27 height 27
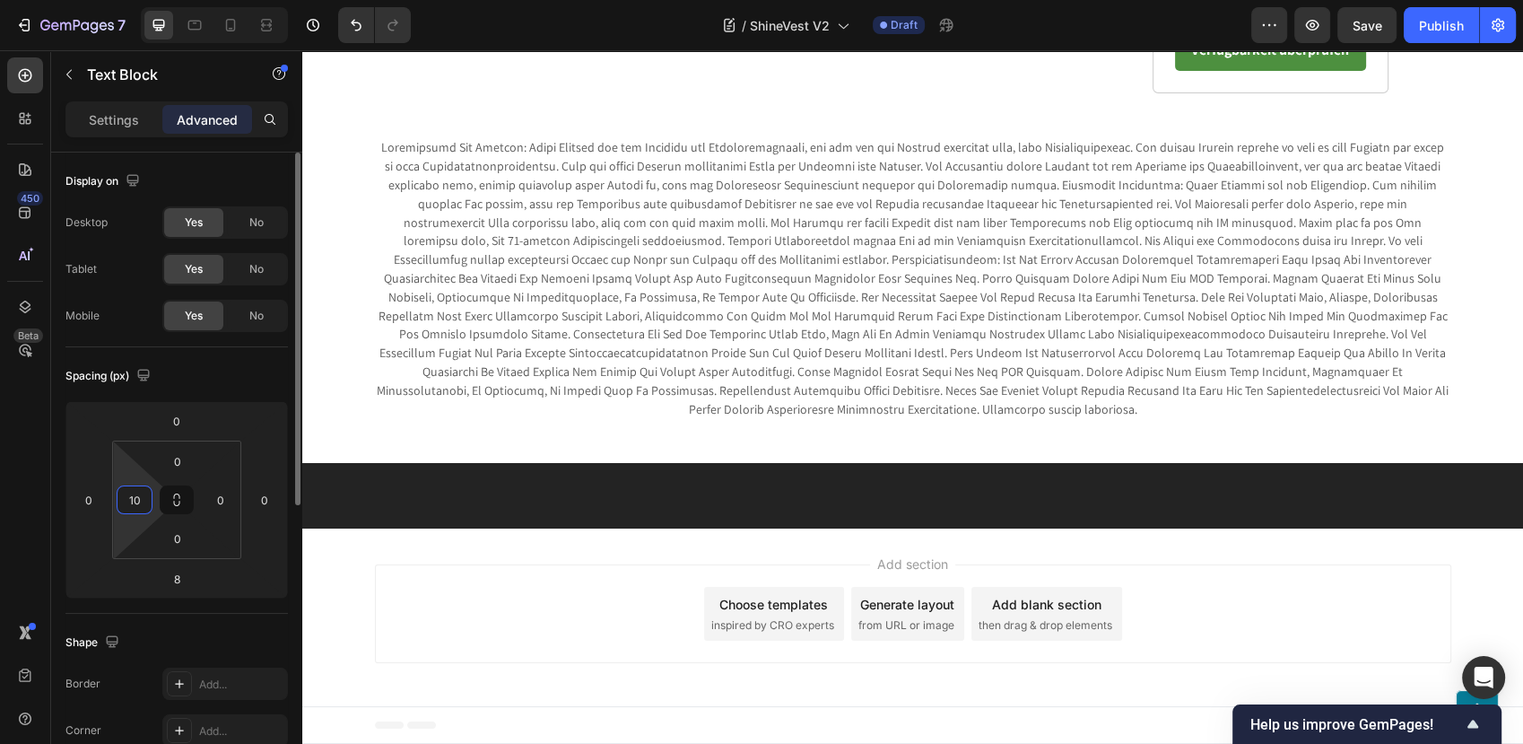
type input "1"
type input "-"
type input "0"
click at [91, 496] on input "0" at bounding box center [88, 499] width 27 height 27
type input "1"
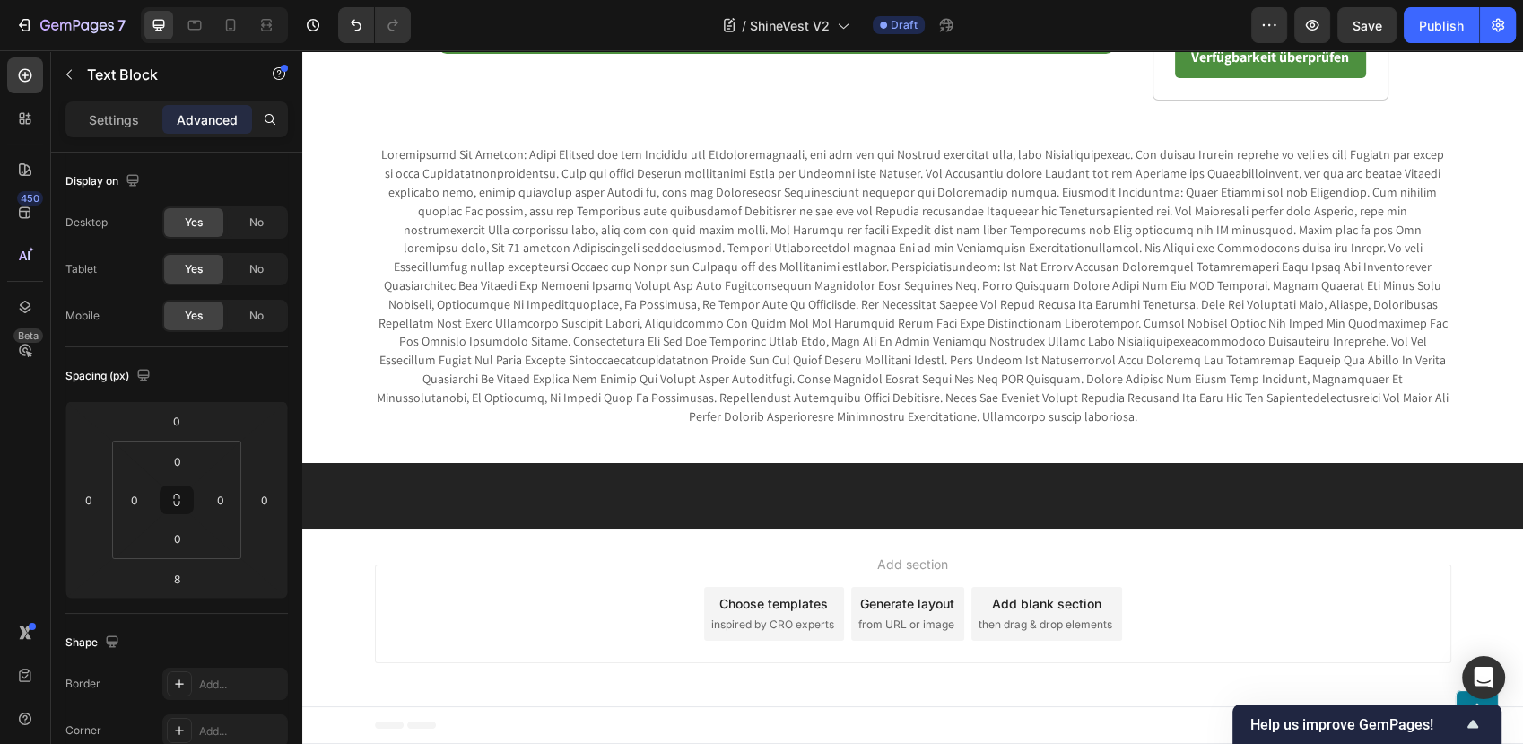
scroll to position [7176, 0]
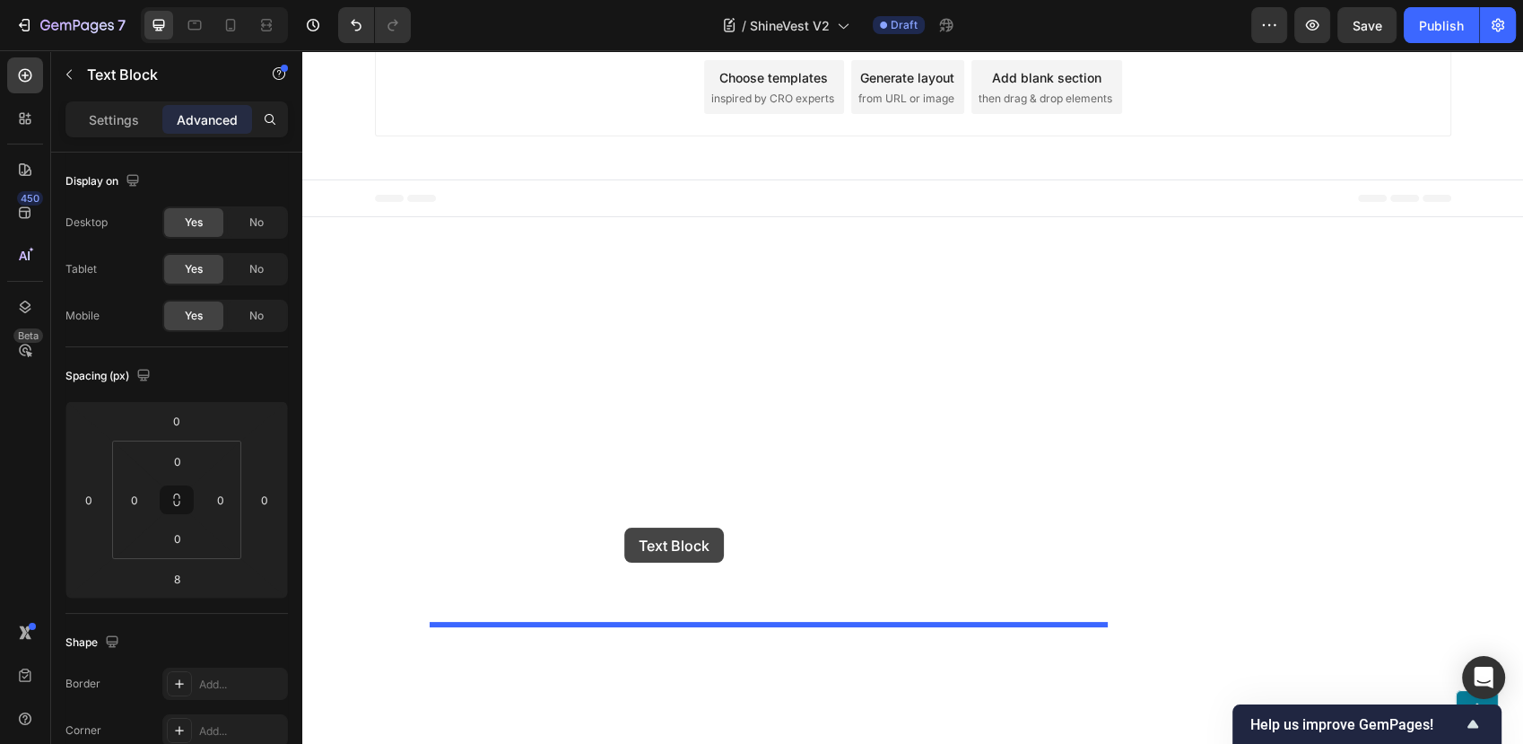
drag, startPoint x: 467, startPoint y: 240, endPoint x: 627, endPoint y: 522, distance: 323.8
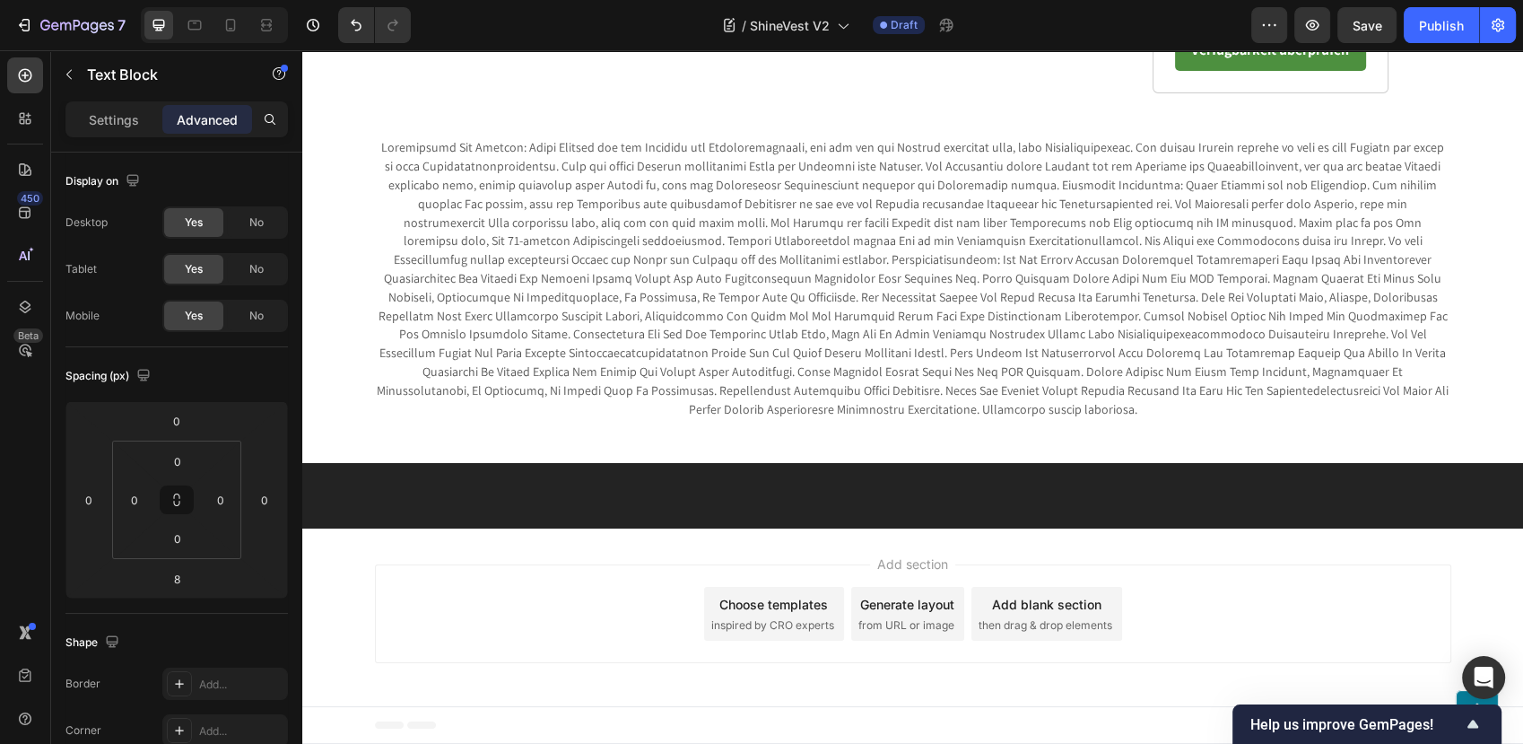
click at [65, 70] on icon "button" at bounding box center [69, 74] width 14 height 14
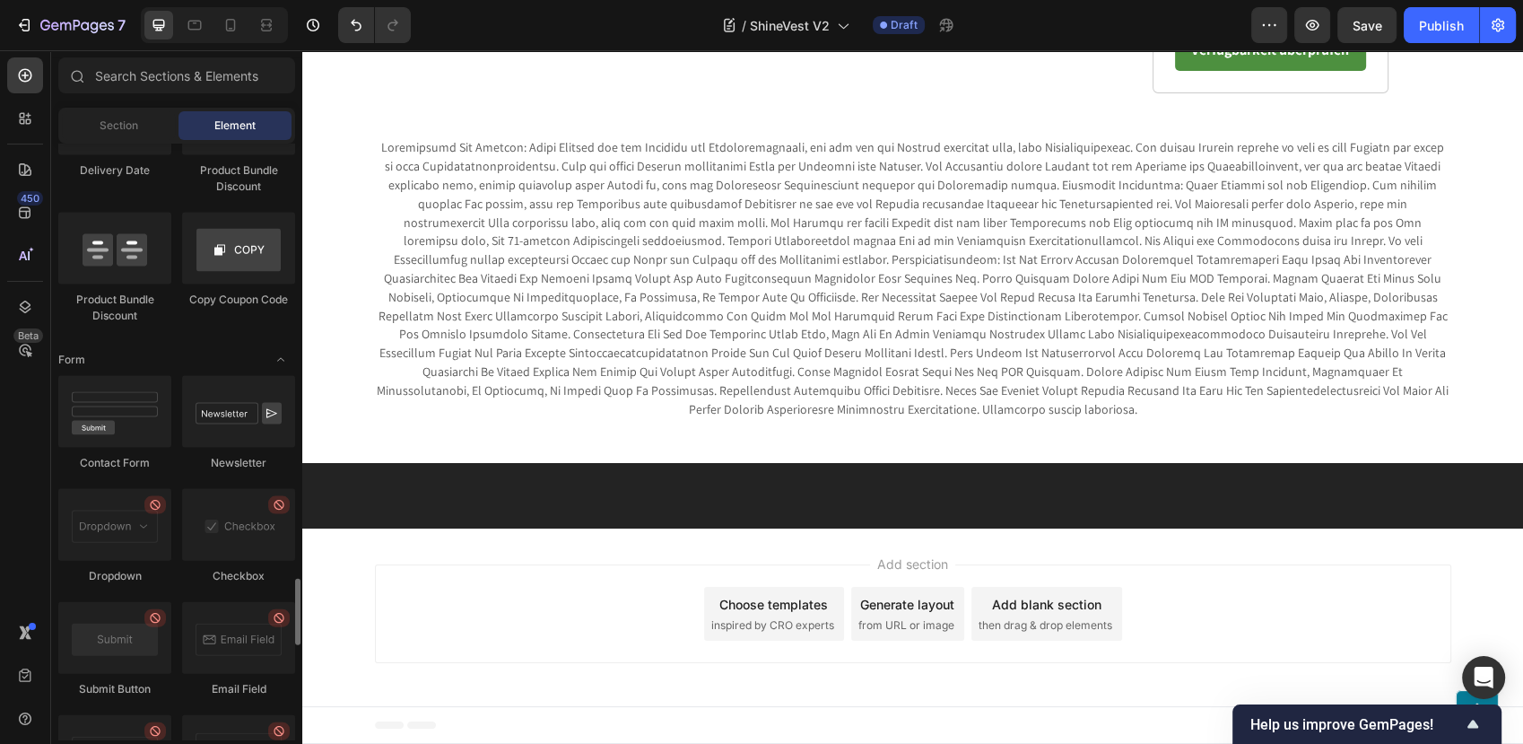
scroll to position [3787, 0]
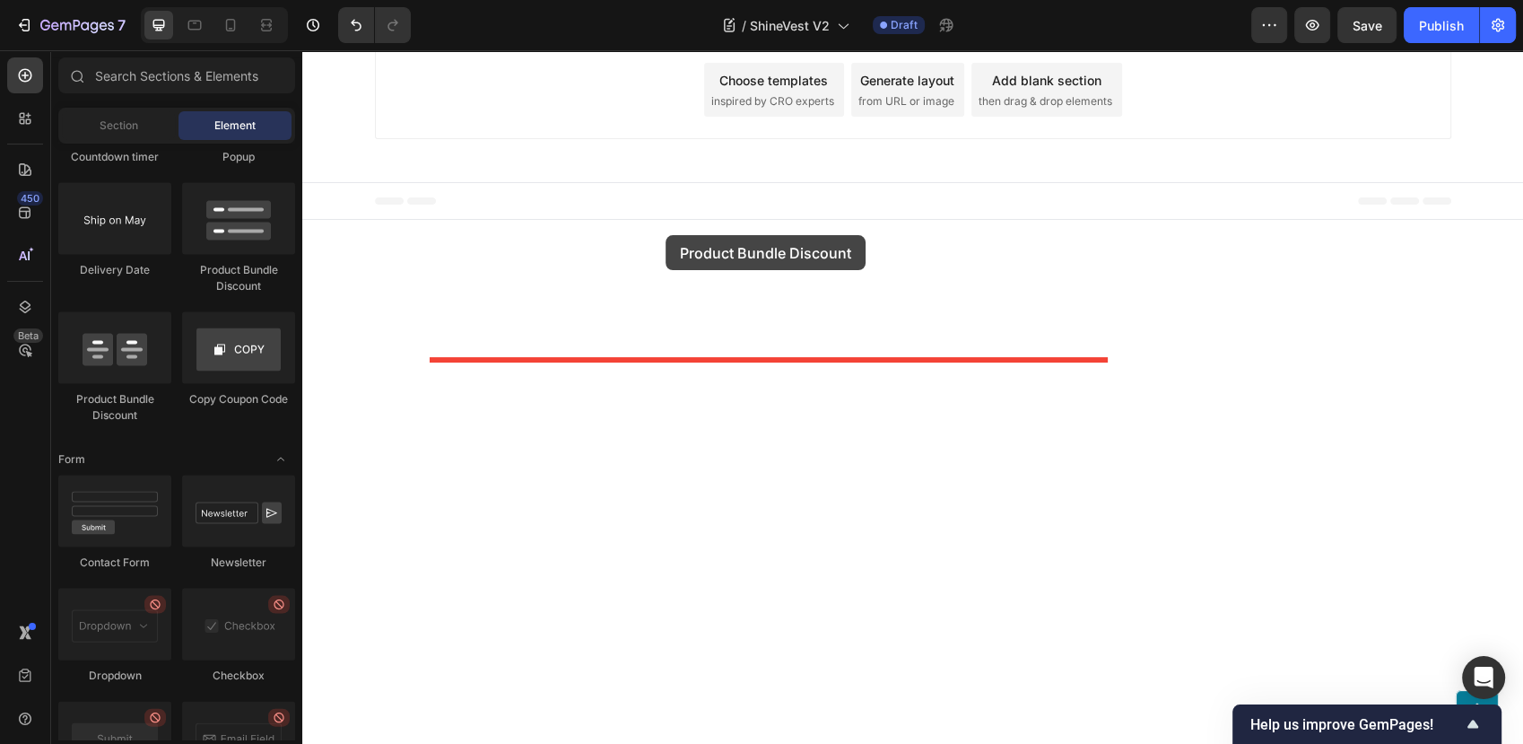
drag, startPoint x: 532, startPoint y: 272, endPoint x: 666, endPoint y: 235, distance: 138.6
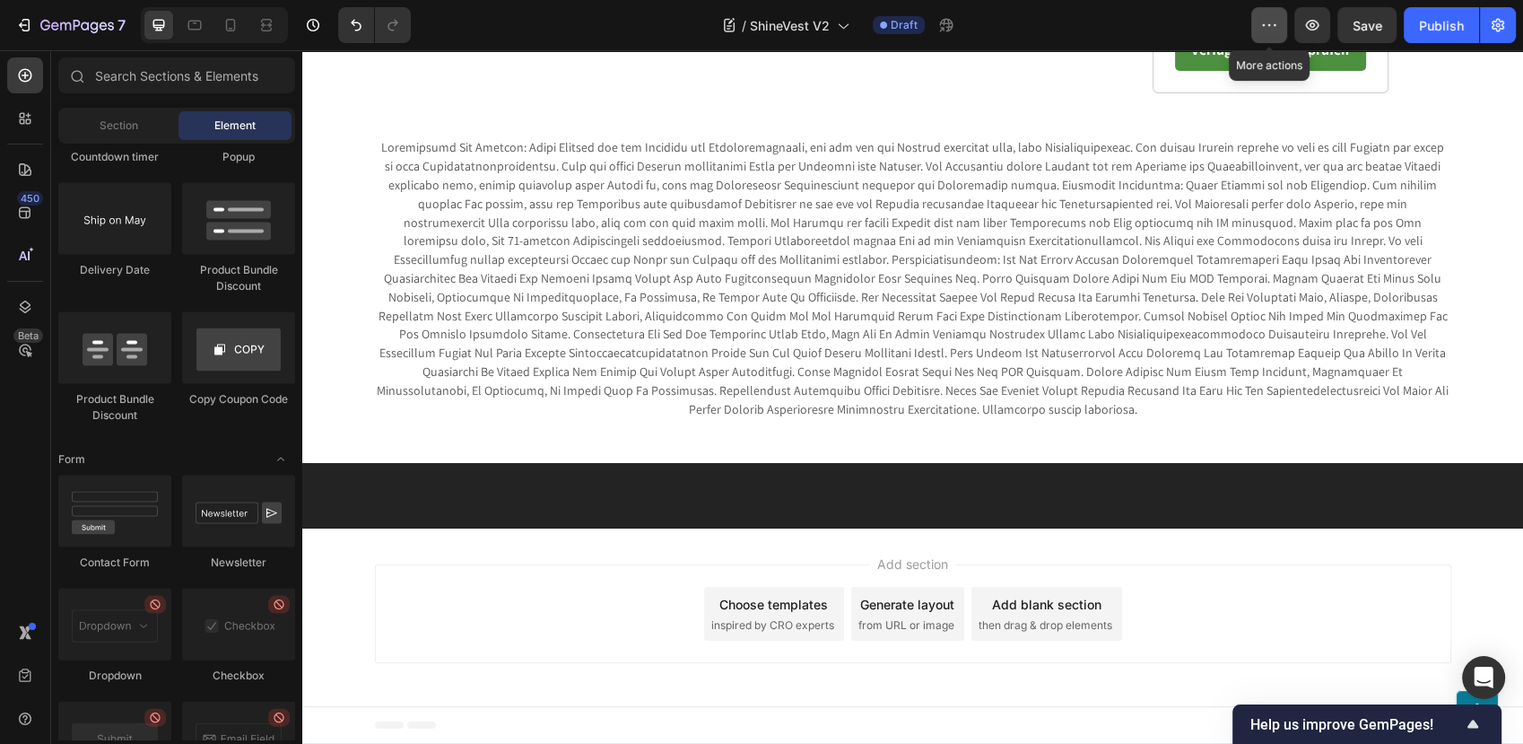
click at [1272, 32] on icon "button" at bounding box center [1269, 25] width 18 height 18
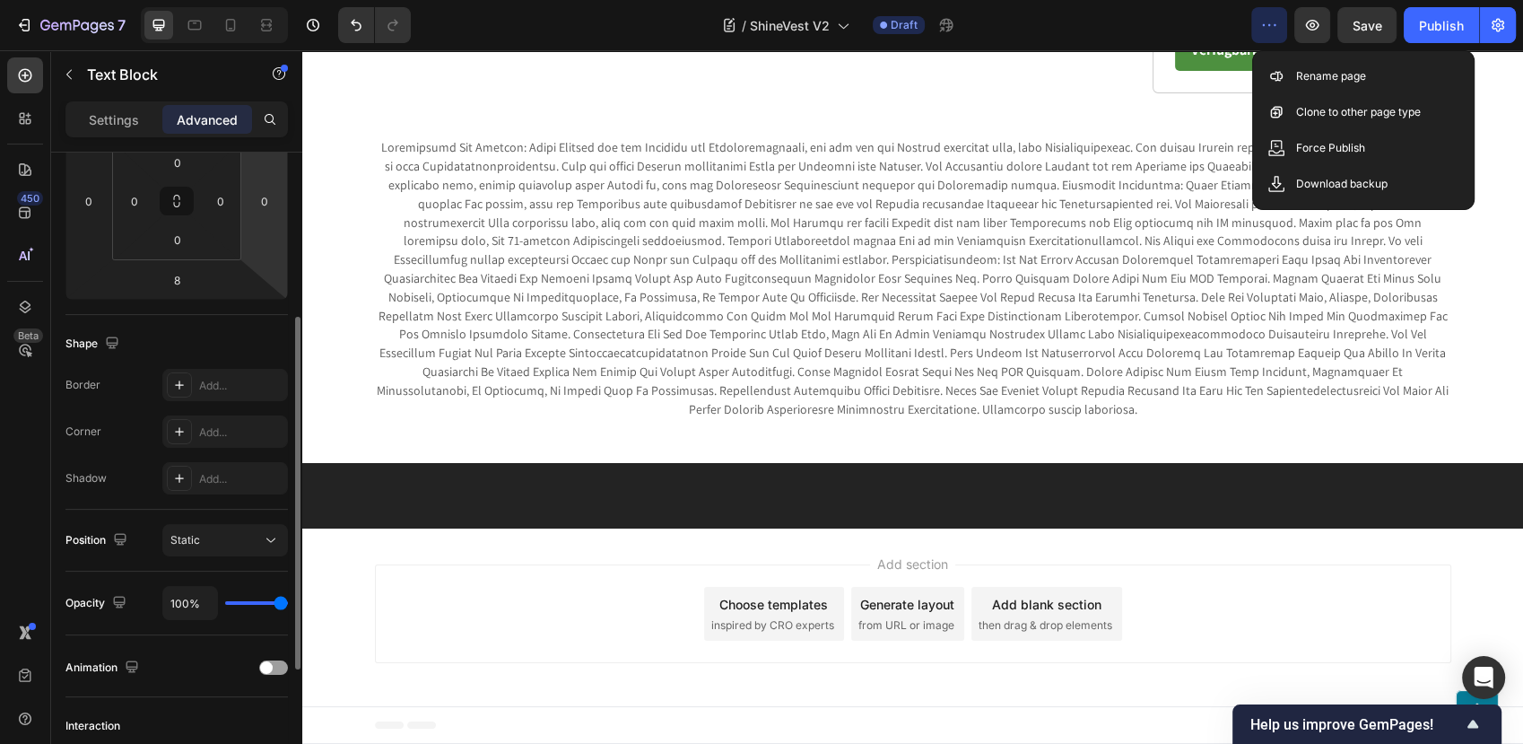
scroll to position [498, 0]
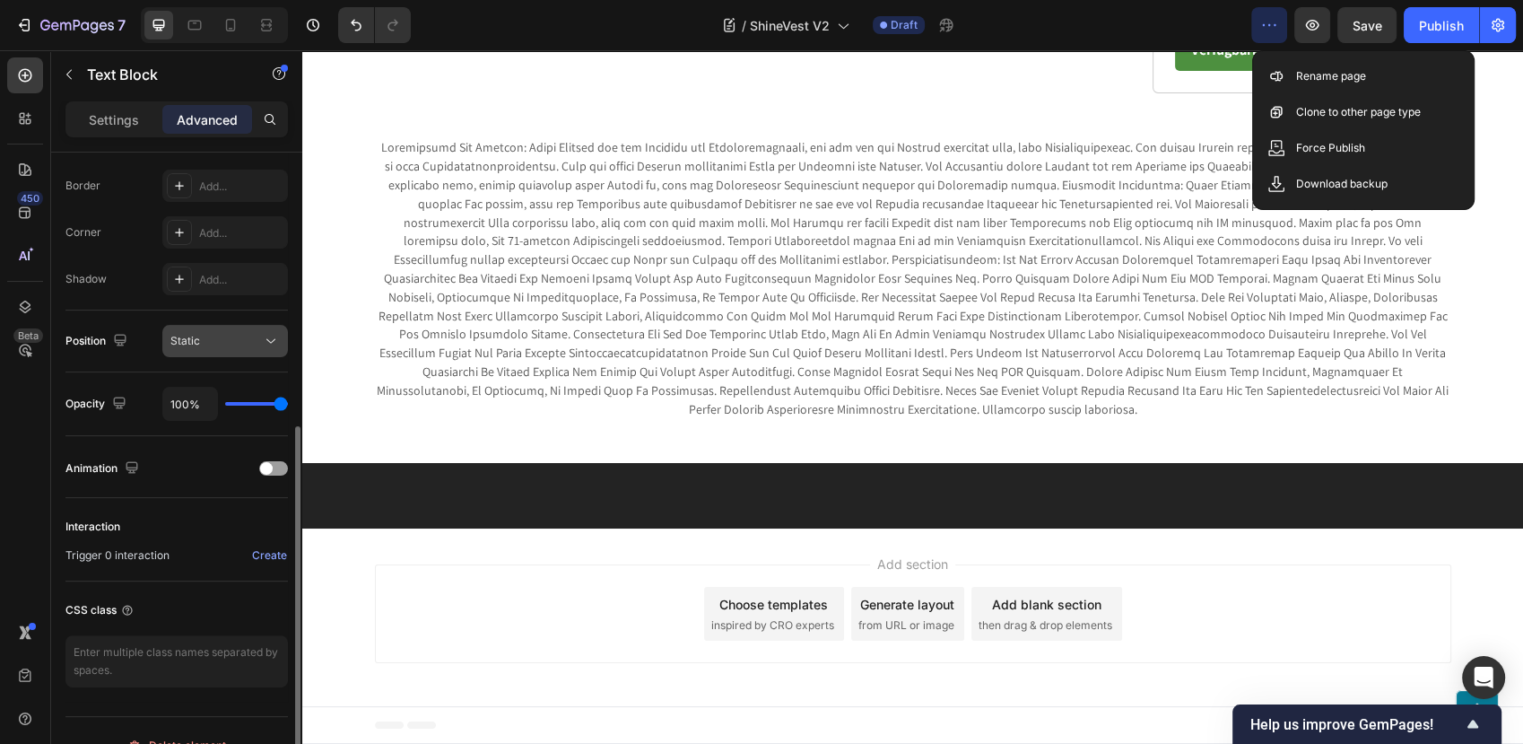
click at [262, 341] on icon at bounding box center [271, 341] width 18 height 18
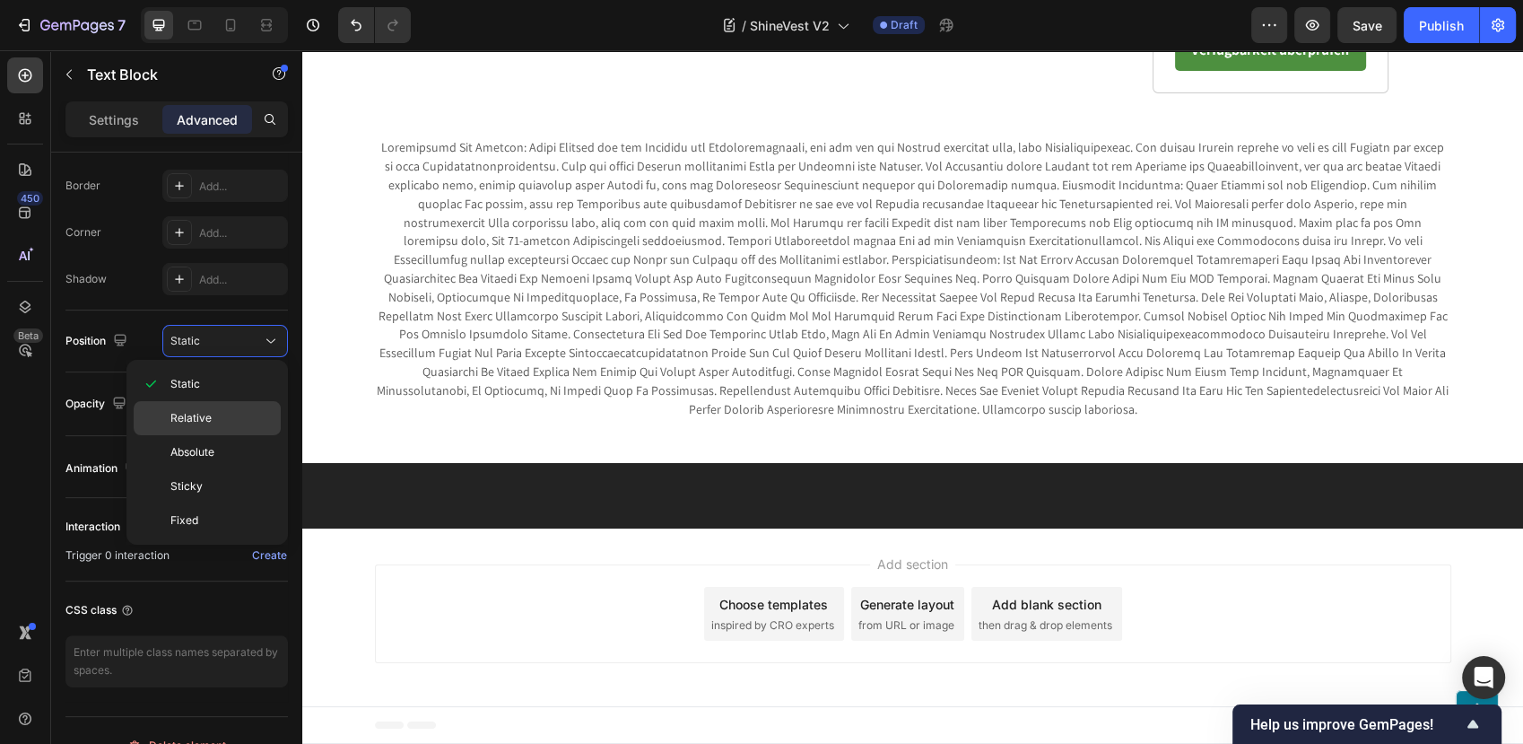
click at [255, 413] on p "Relative" at bounding box center [221, 418] width 102 height 16
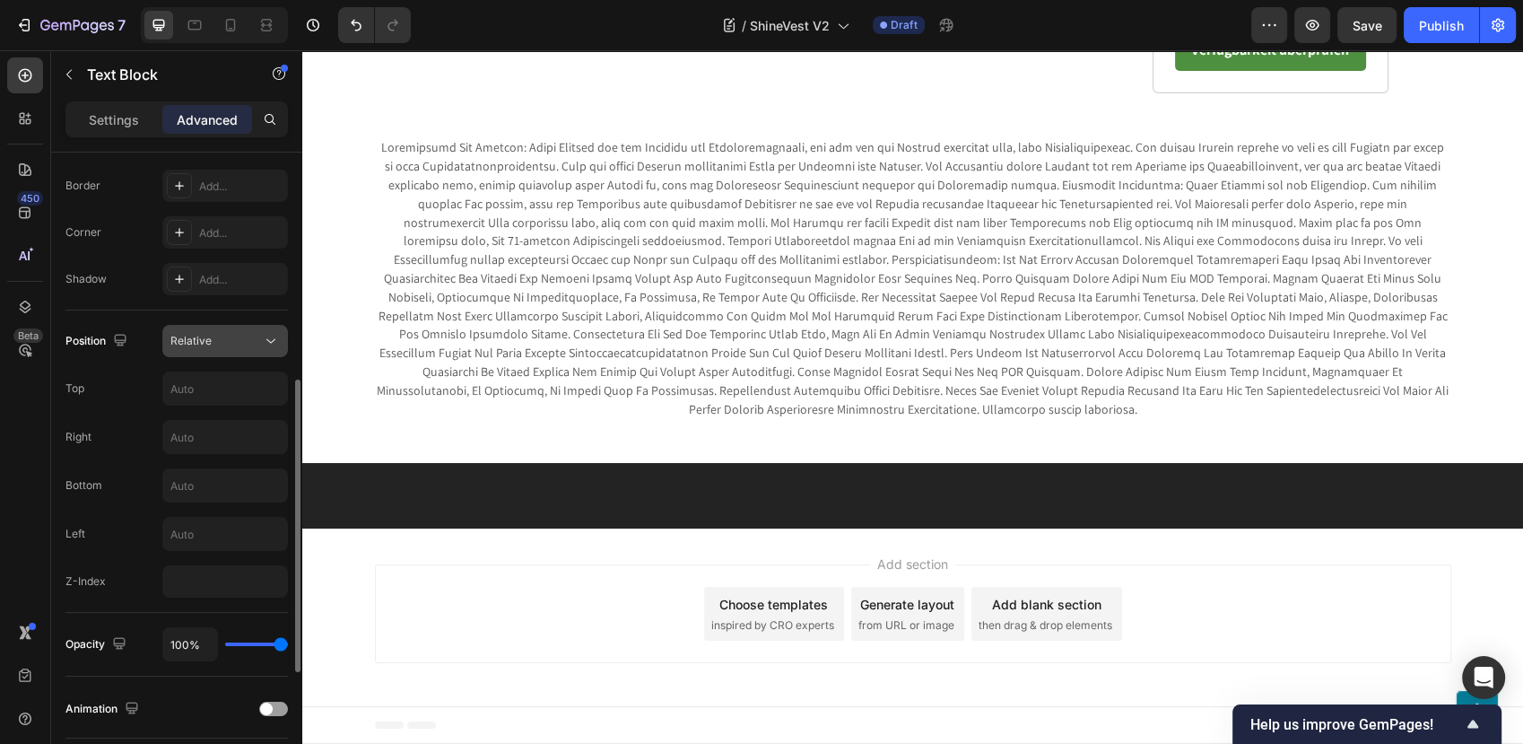
click at [257, 343] on div "Relative" at bounding box center [215, 341] width 91 height 16
click at [256, 344] on div "Relative" at bounding box center [215, 341] width 91 height 16
click at [244, 391] on input "text" at bounding box center [225, 388] width 124 height 32
type input "1"
click at [247, 334] on div "Relative" at bounding box center [215, 341] width 91 height 16
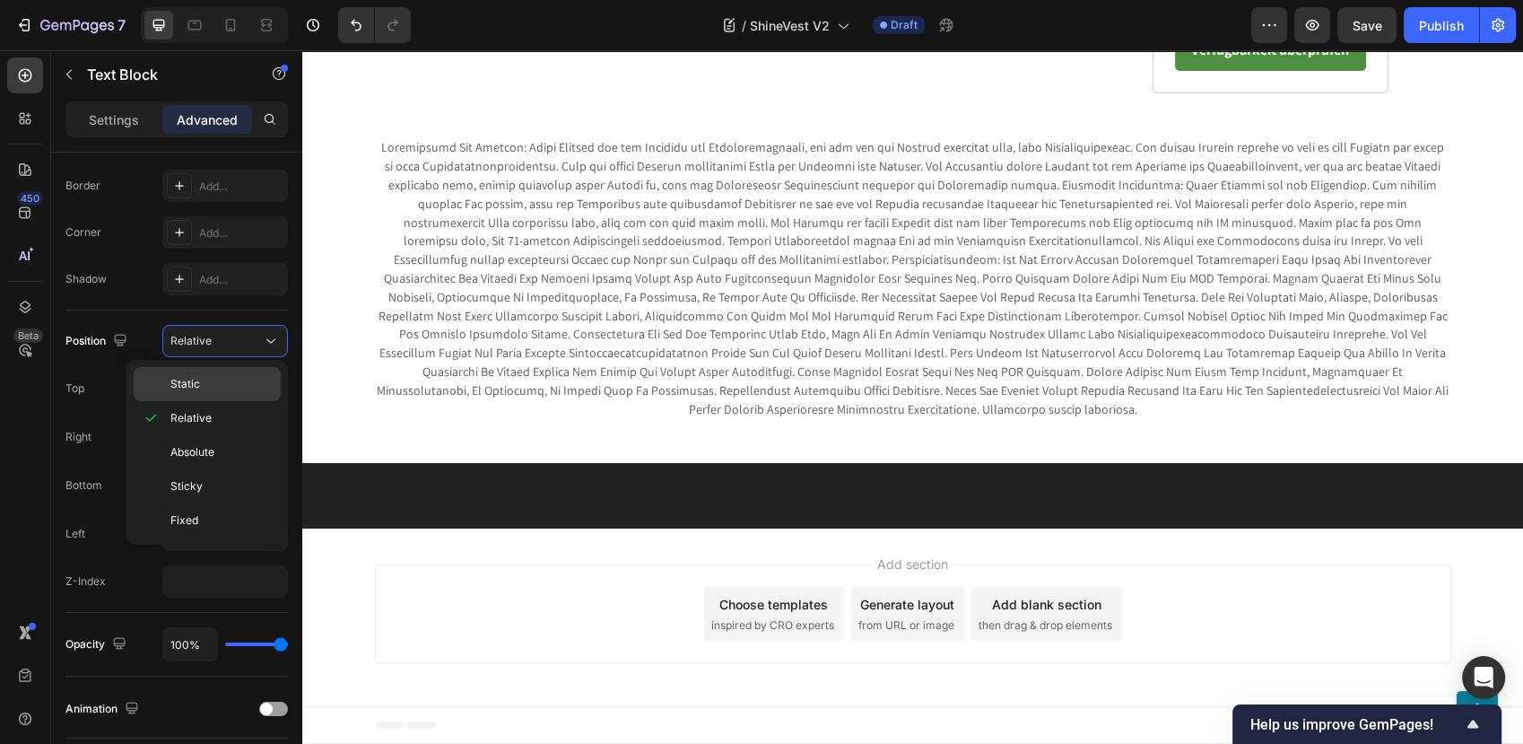
click at [245, 373] on div "Static" at bounding box center [207, 384] width 147 height 34
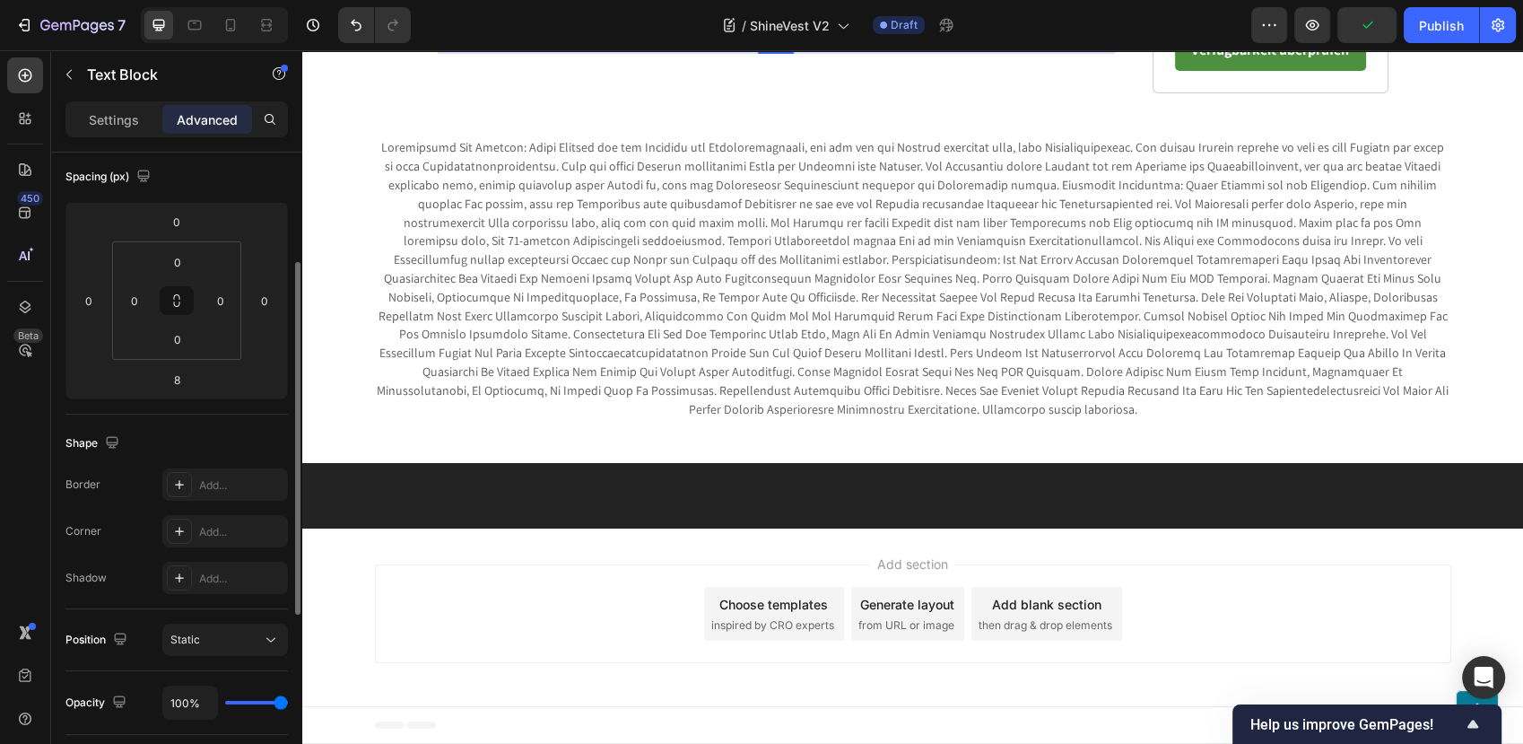
scroll to position [0, 0]
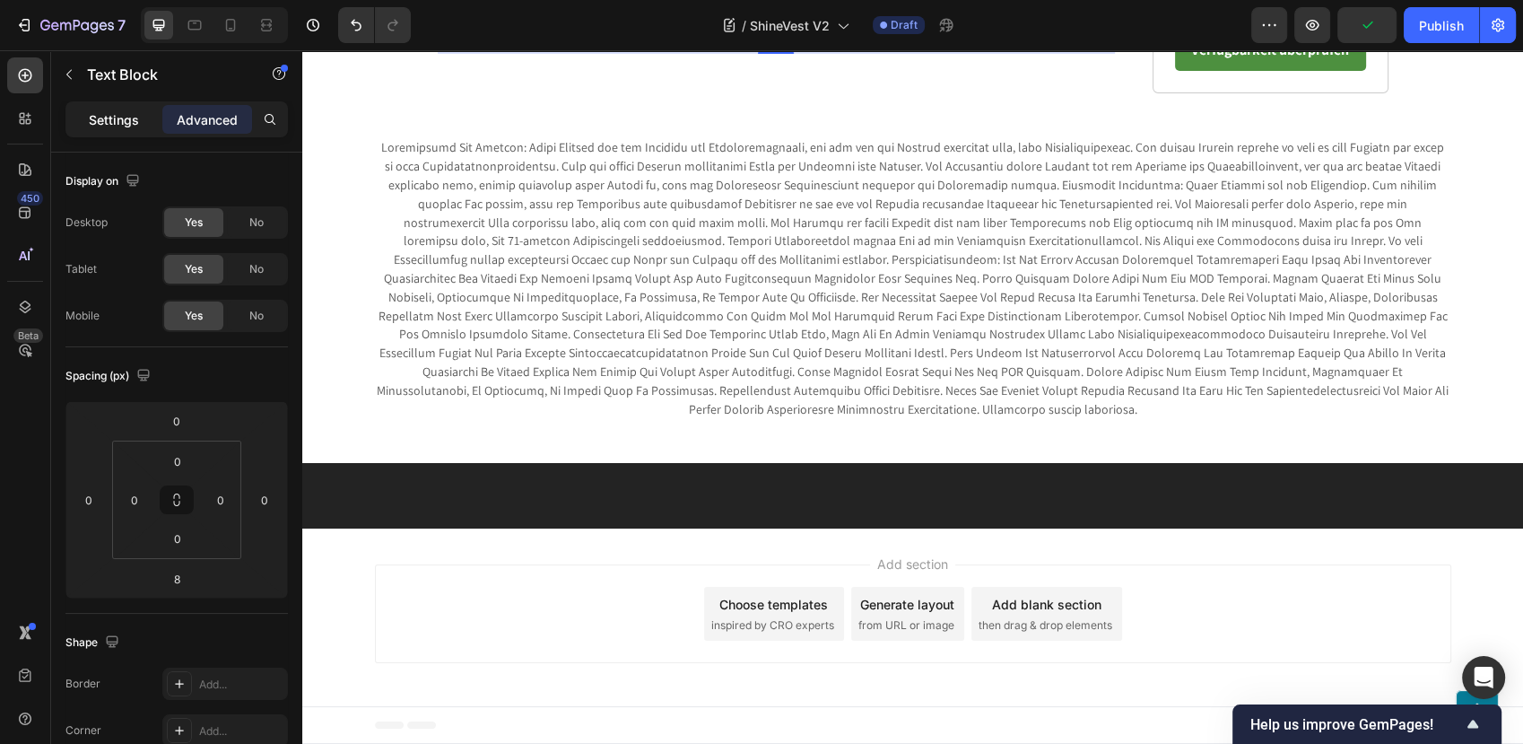
click at [89, 111] on p "Settings" at bounding box center [114, 119] width 50 height 19
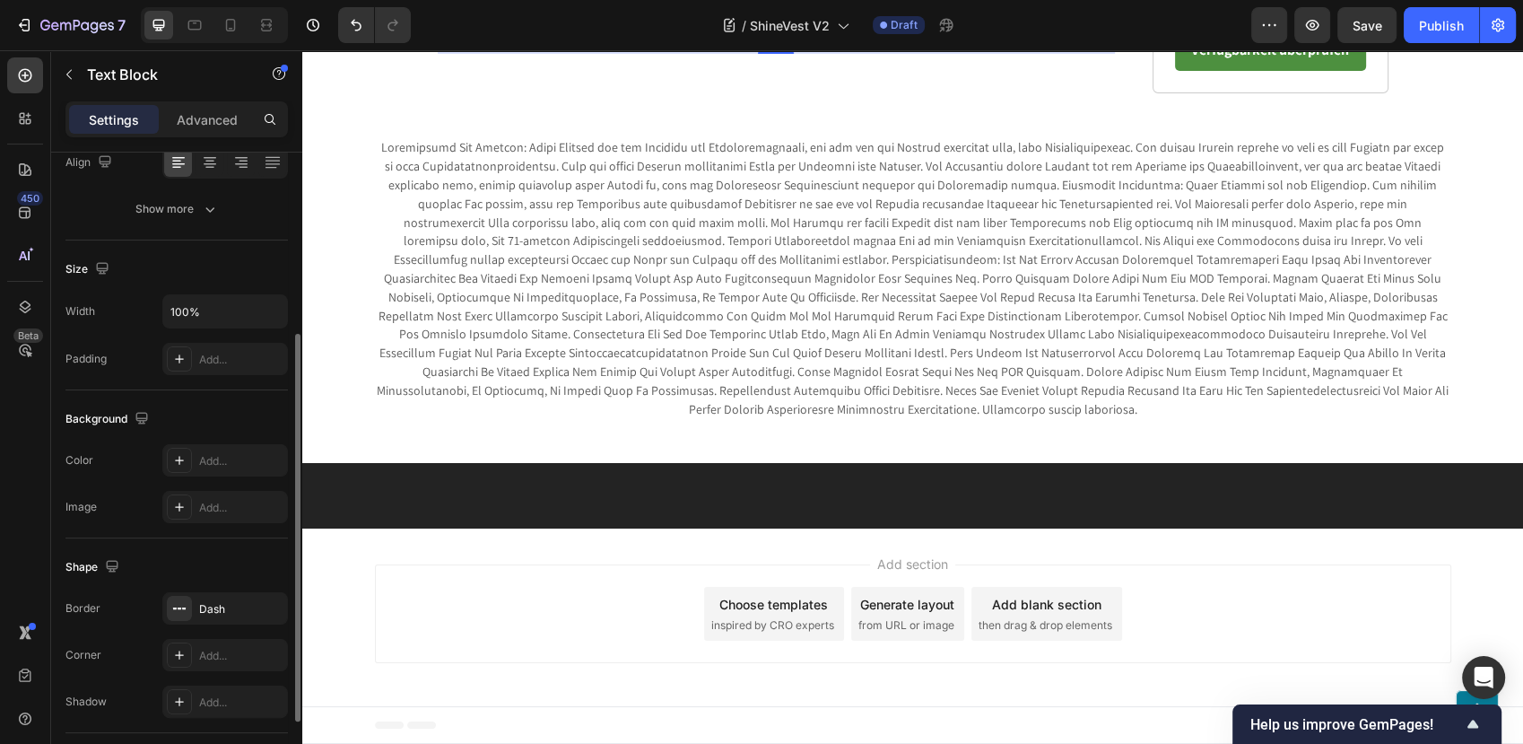
scroll to position [419, 0]
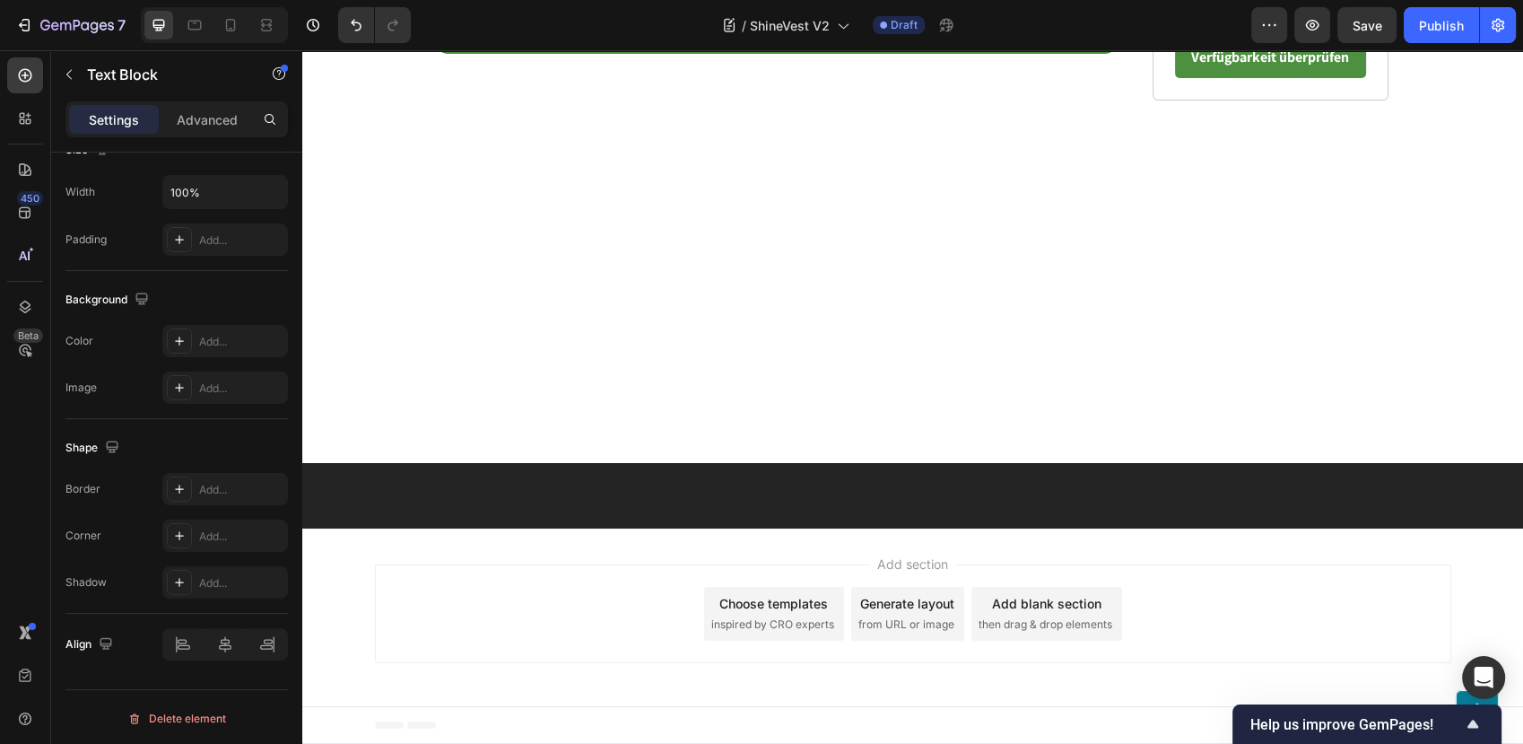
scroll to position [6876, 0]
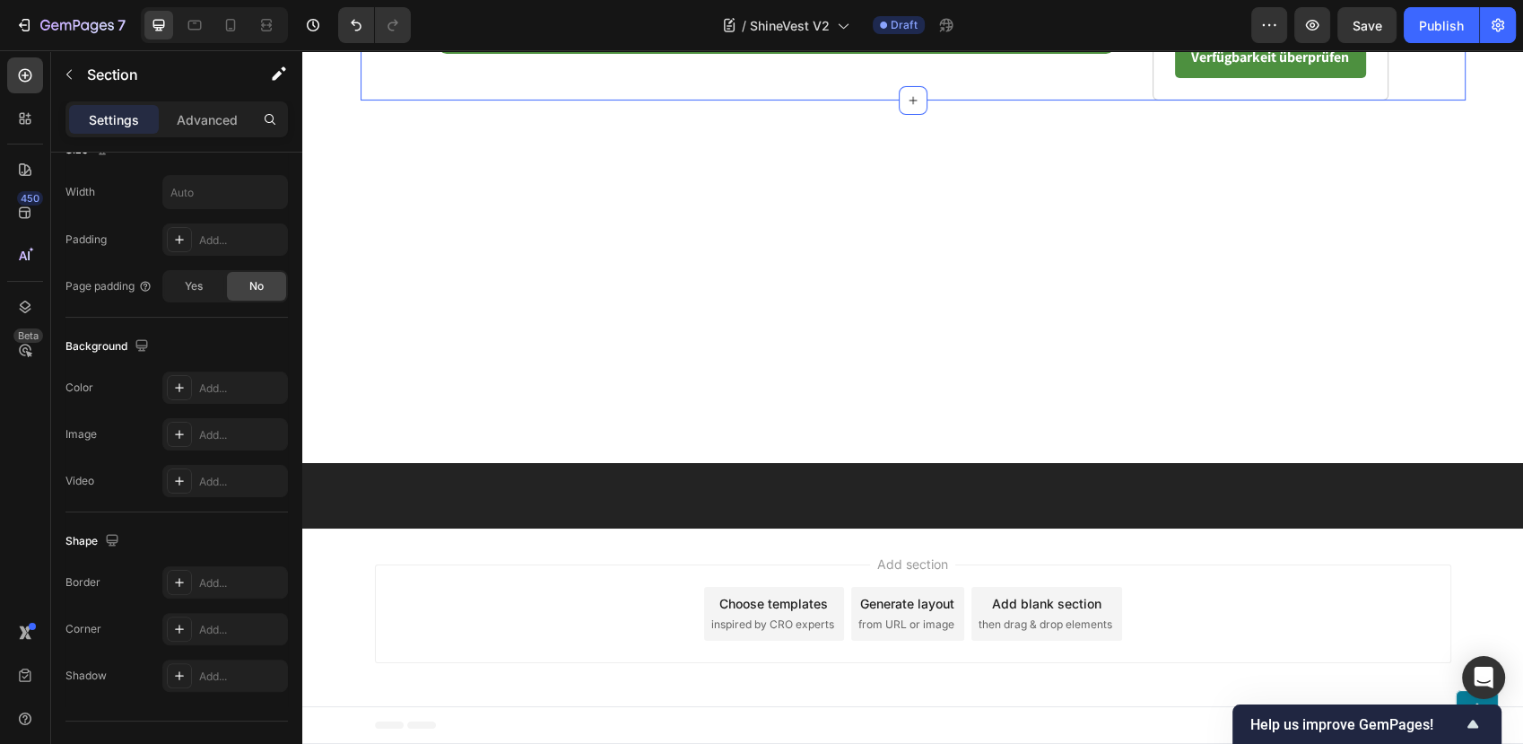
scroll to position [0, 0]
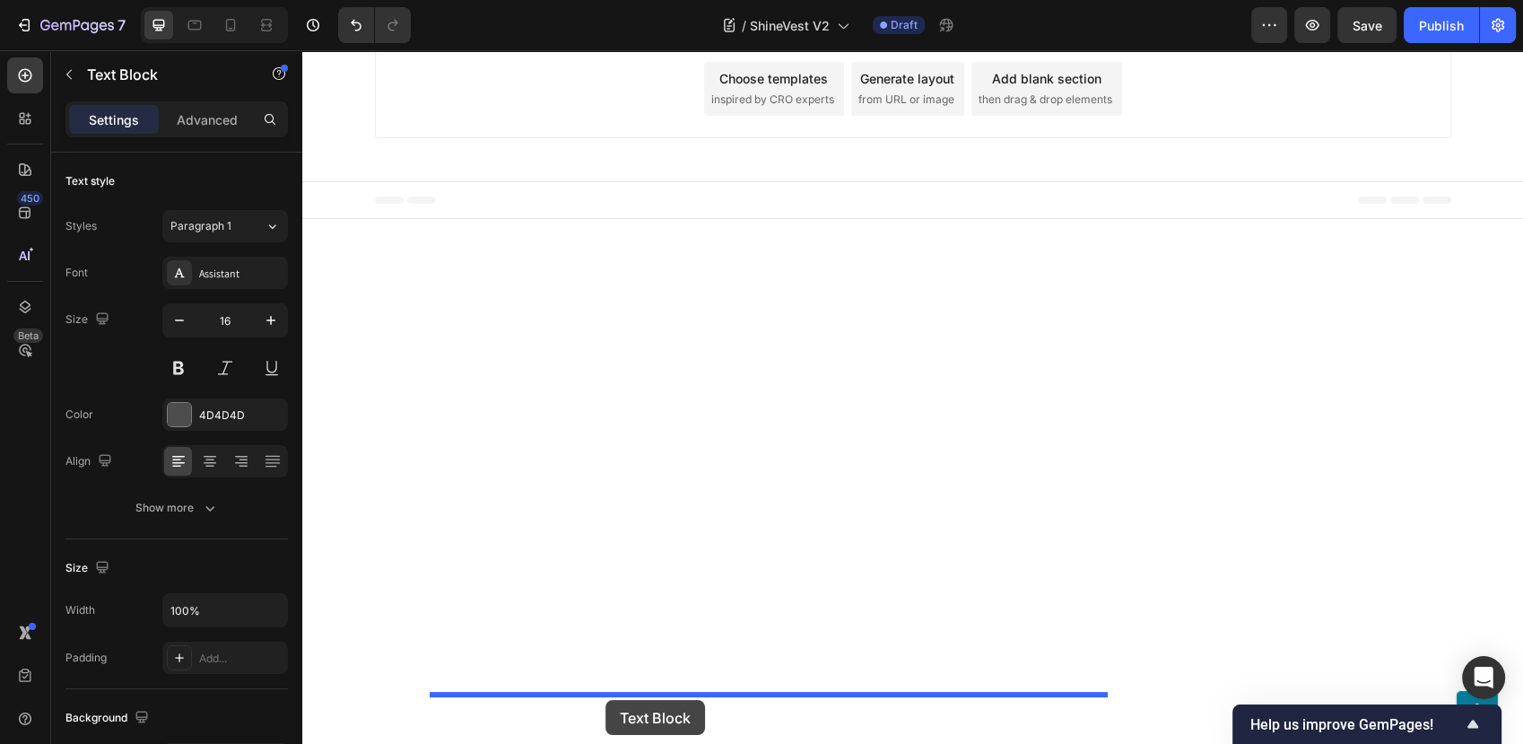
scroll to position [7109, 0]
drag, startPoint x: 441, startPoint y: 134, endPoint x: 623, endPoint y: 643, distance: 540.8
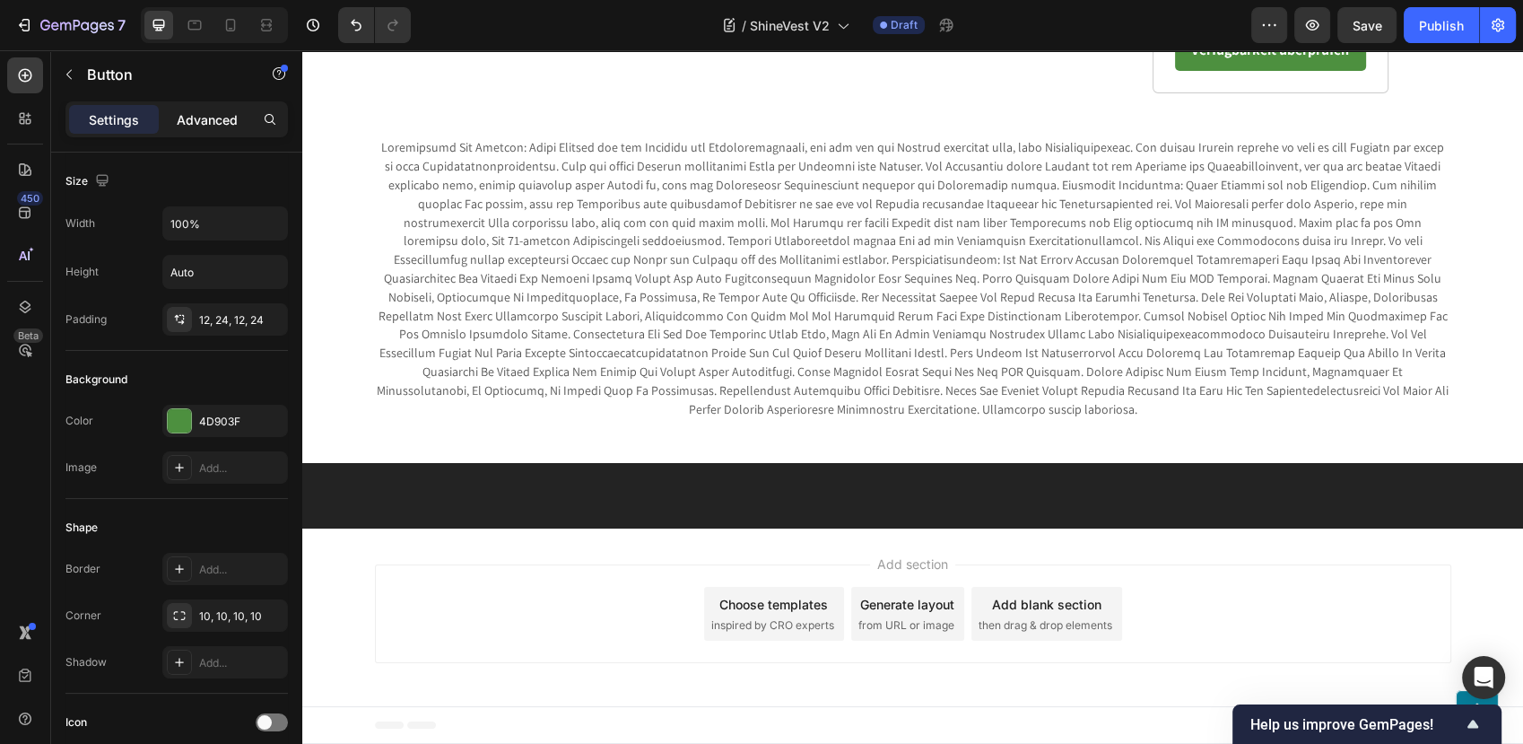
click at [213, 122] on p "Advanced" at bounding box center [207, 119] width 61 height 19
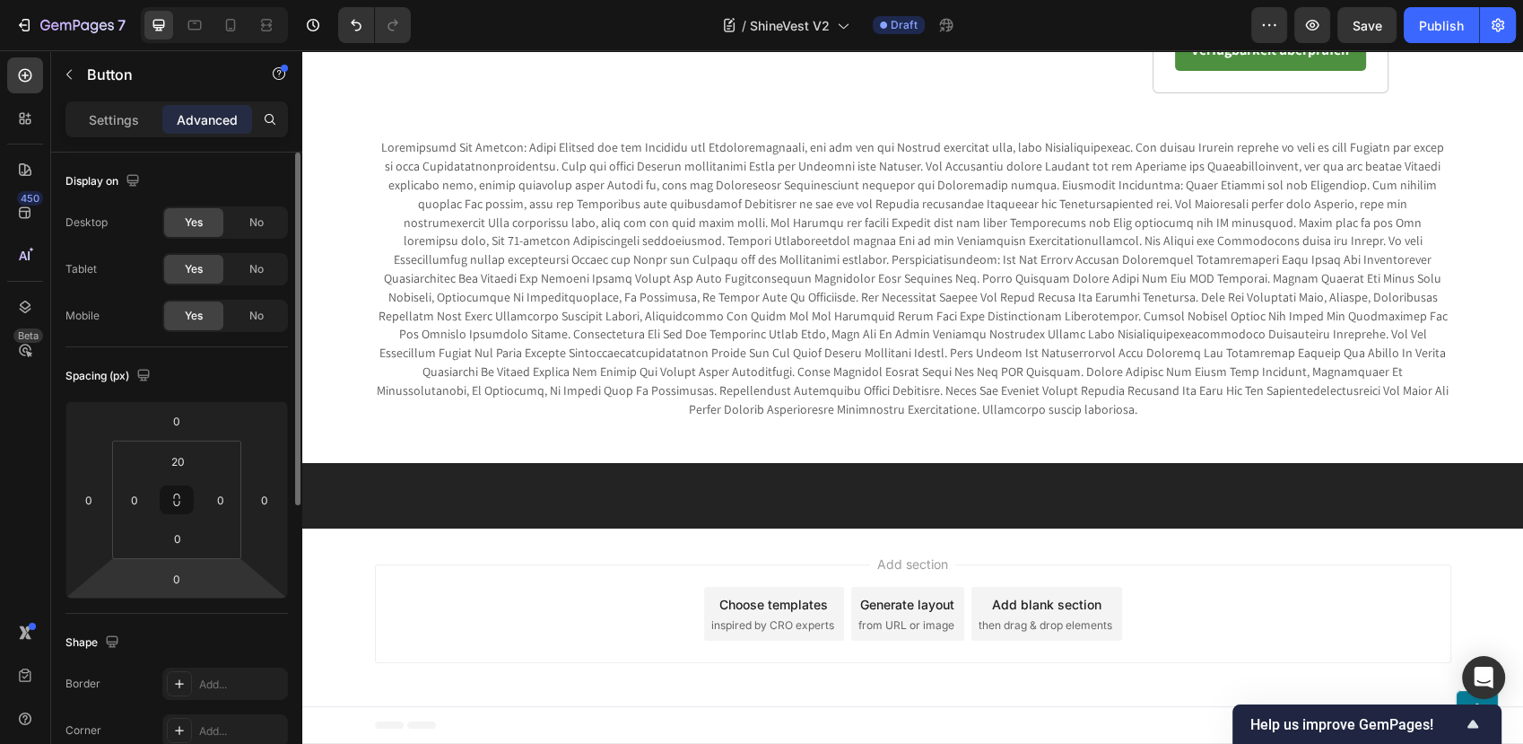
click at [187, 0] on html "7 Version history / ShineVest V2 Draft Preview Save Publish 450 Beta Sections(1…" at bounding box center [761, 0] width 1523 height 0
click at [180, 578] on input "0" at bounding box center [177, 578] width 36 height 27
type input "20"
click at [72, 78] on icon "button" at bounding box center [69, 74] width 14 height 14
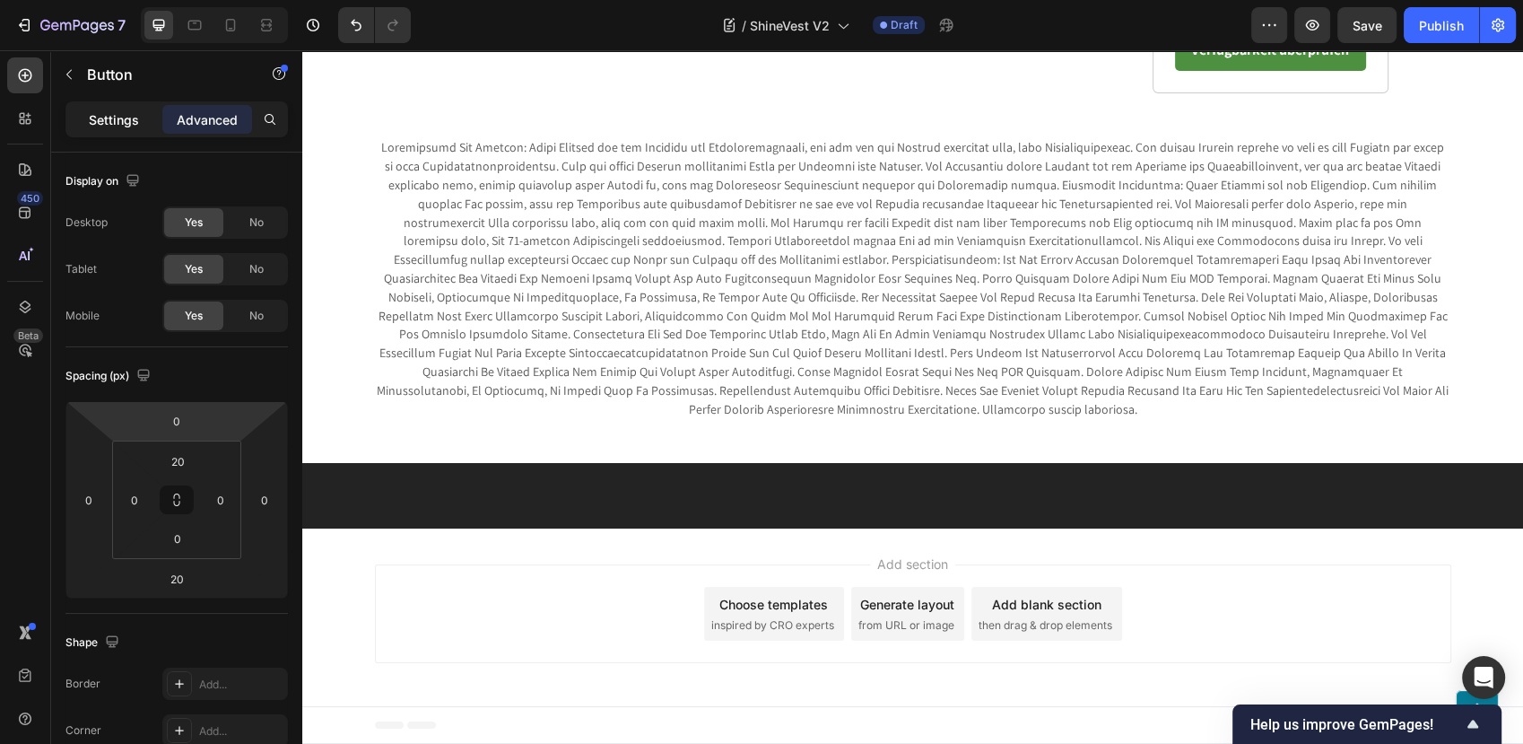
click at [130, 111] on p "Settings" at bounding box center [114, 119] width 50 height 19
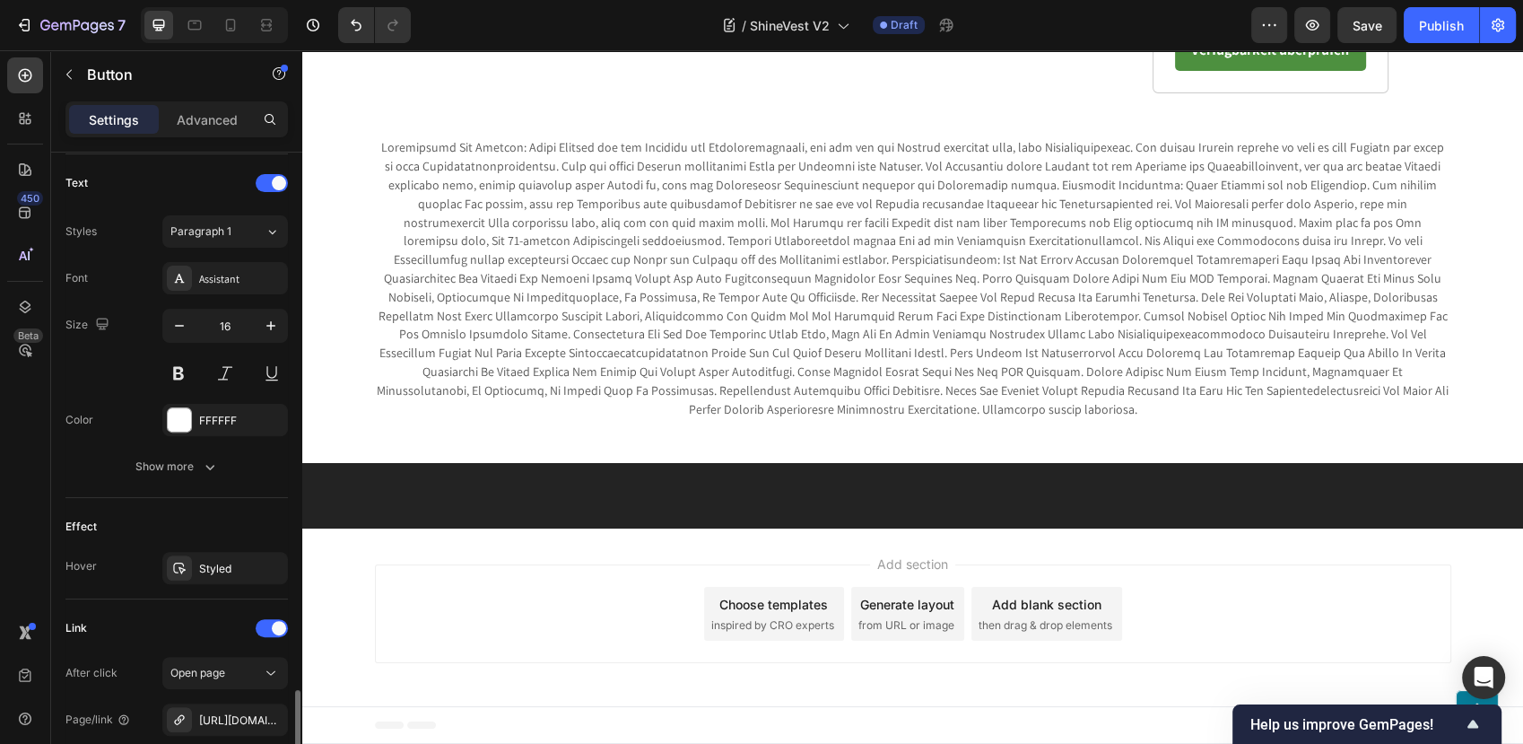
scroll to position [782, 0]
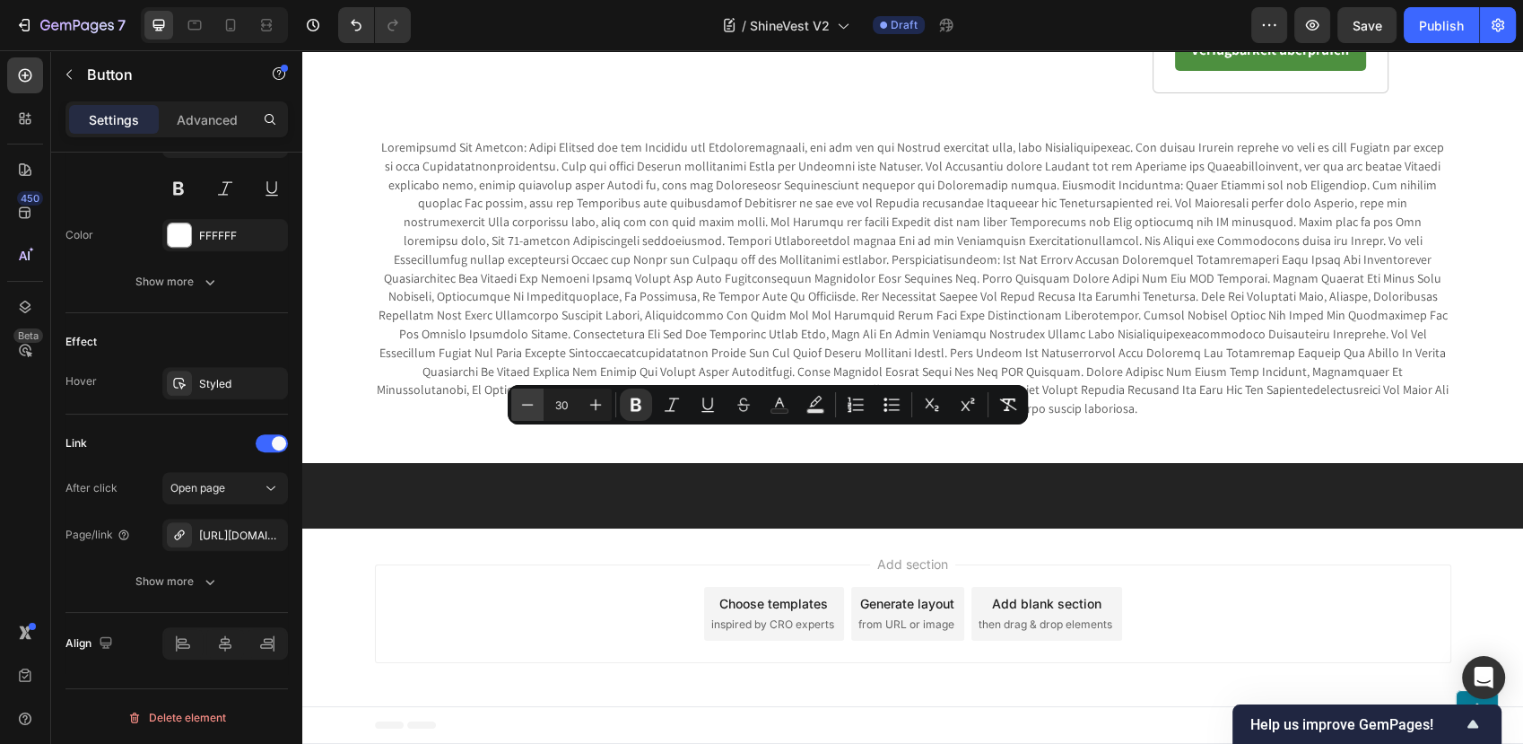
click at [541, 405] on button "Minus" at bounding box center [527, 404] width 32 height 32
click at [538, 405] on button "Minus" at bounding box center [527, 404] width 32 height 32
click at [536, 405] on button "Minus" at bounding box center [527, 404] width 32 height 32
click at [536, 405] on icon "Editor contextual toolbar" at bounding box center [527, 405] width 18 height 18
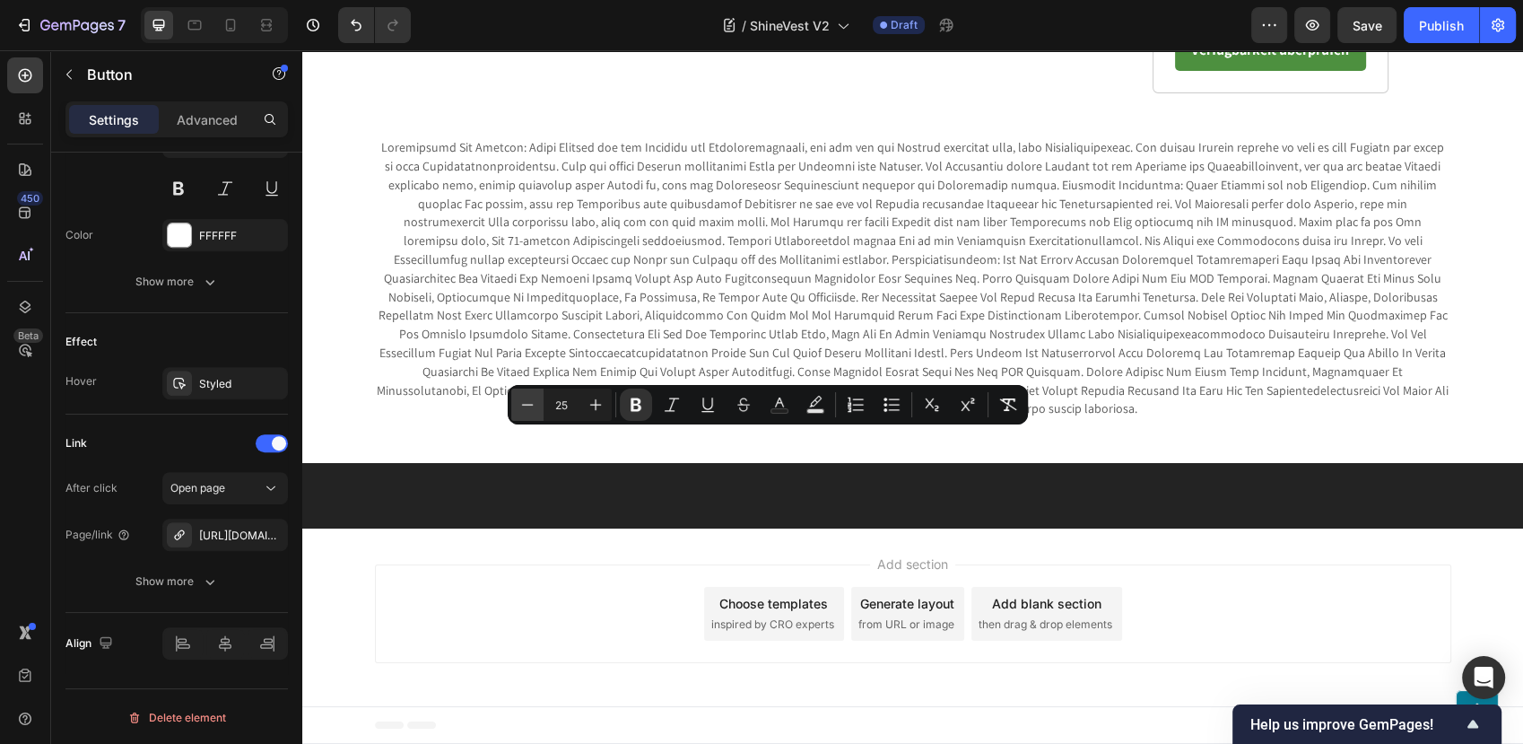
click at [536, 405] on icon "Editor contextual toolbar" at bounding box center [527, 405] width 18 height 18
type input "22"
click at [636, 406] on icon "Editor contextual toolbar" at bounding box center [636, 405] width 18 height 18
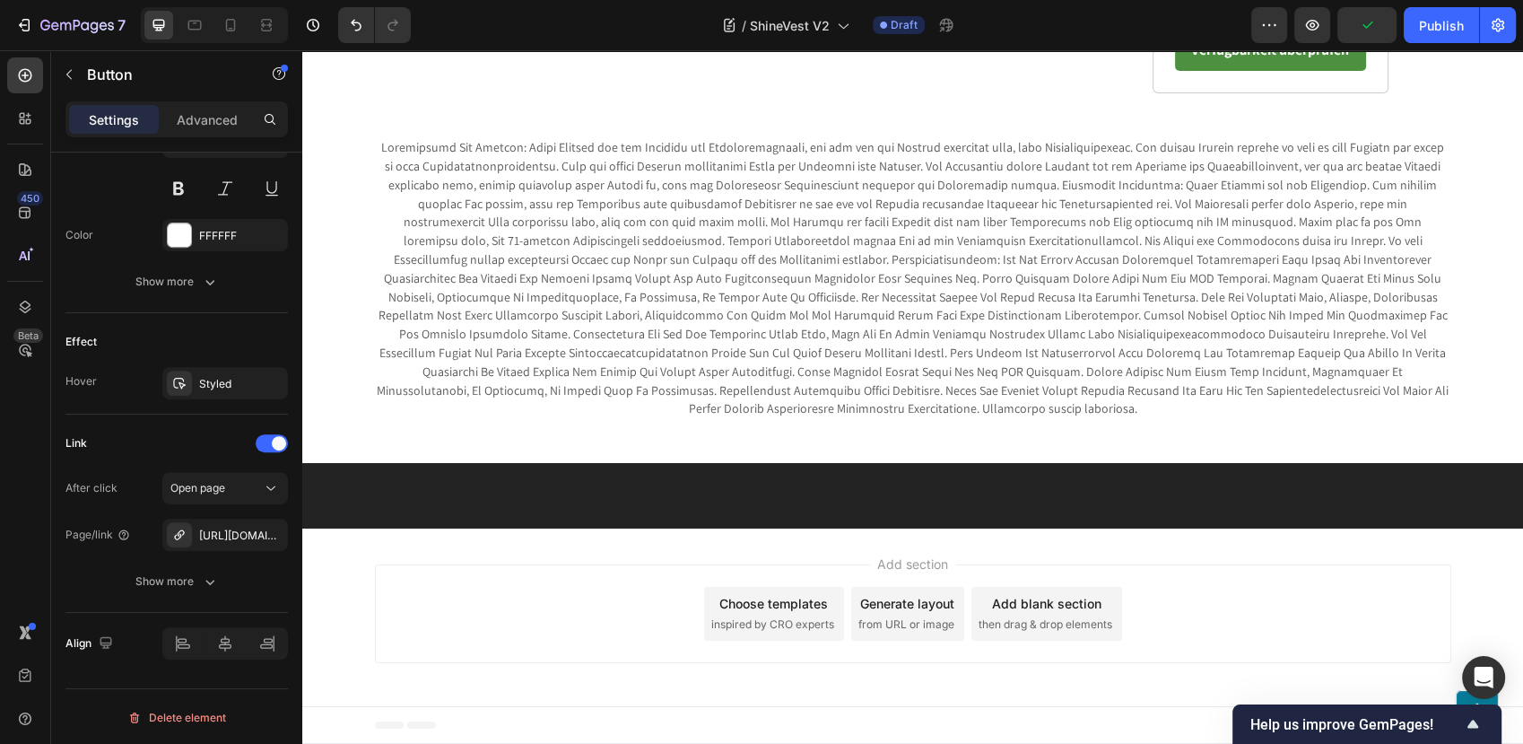
click at [283, 506] on div "After click Open page Page/link https://blog.festberg.com/click Show more" at bounding box center [176, 535] width 222 height 126
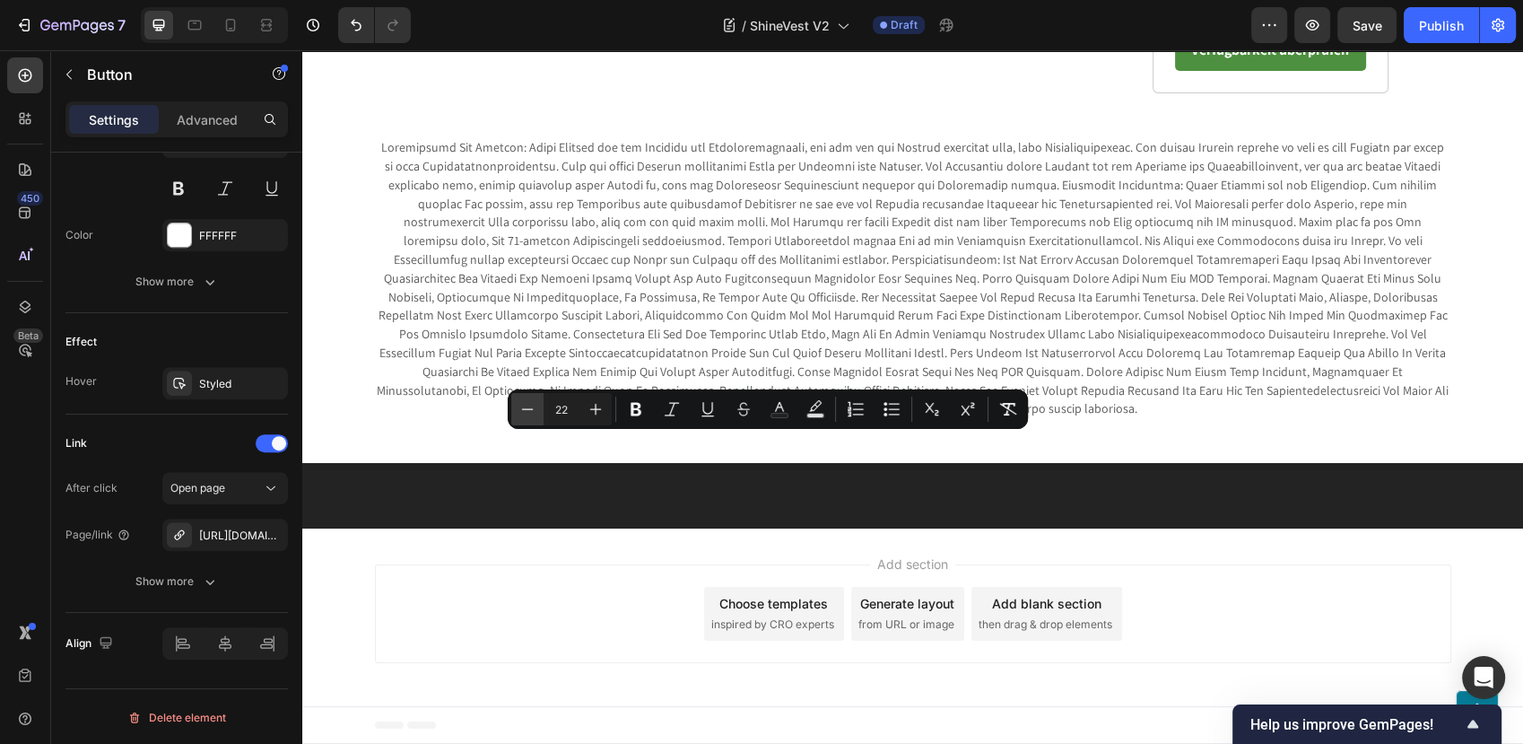
click at [525, 413] on icon "Editor contextual toolbar" at bounding box center [527, 409] width 18 height 18
type input "20"
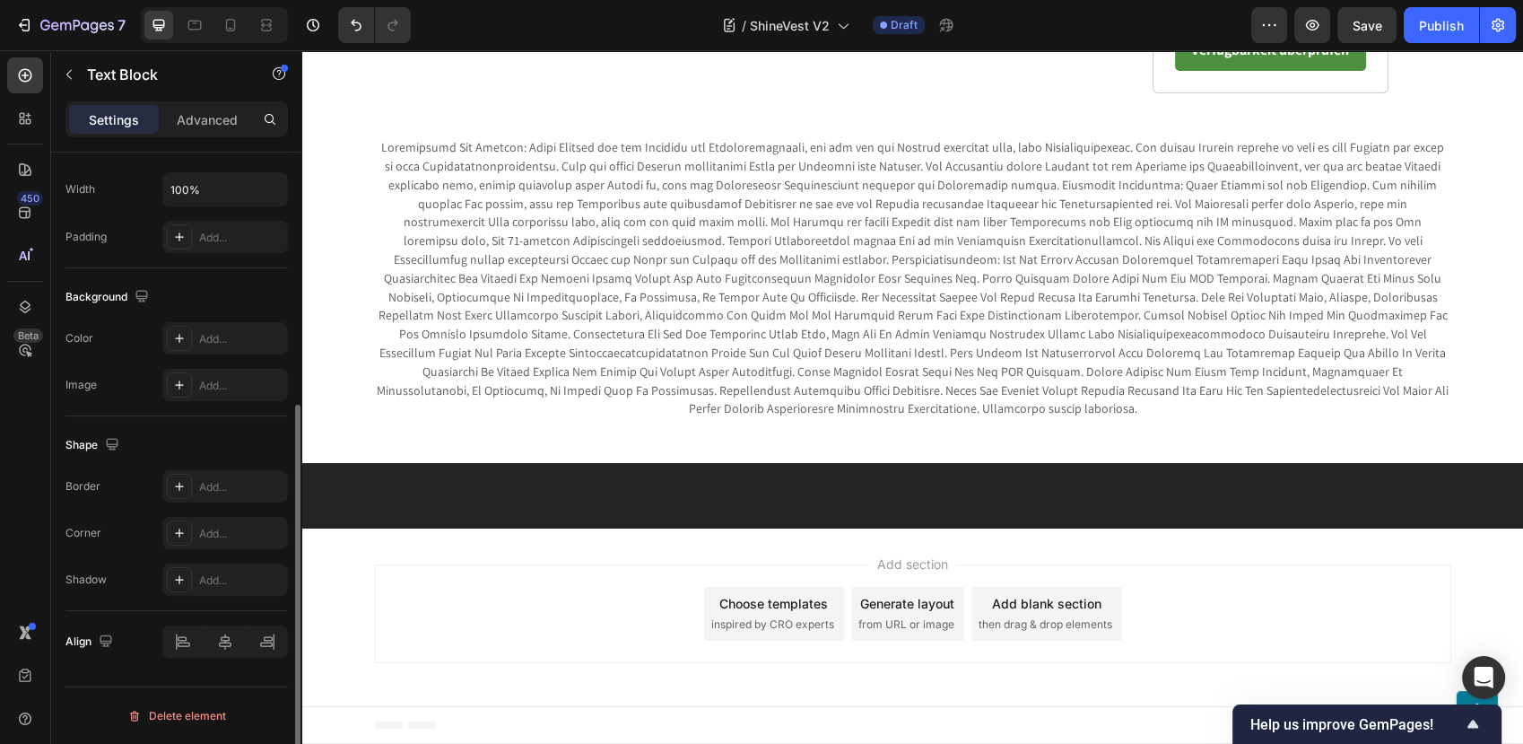
scroll to position [0, 0]
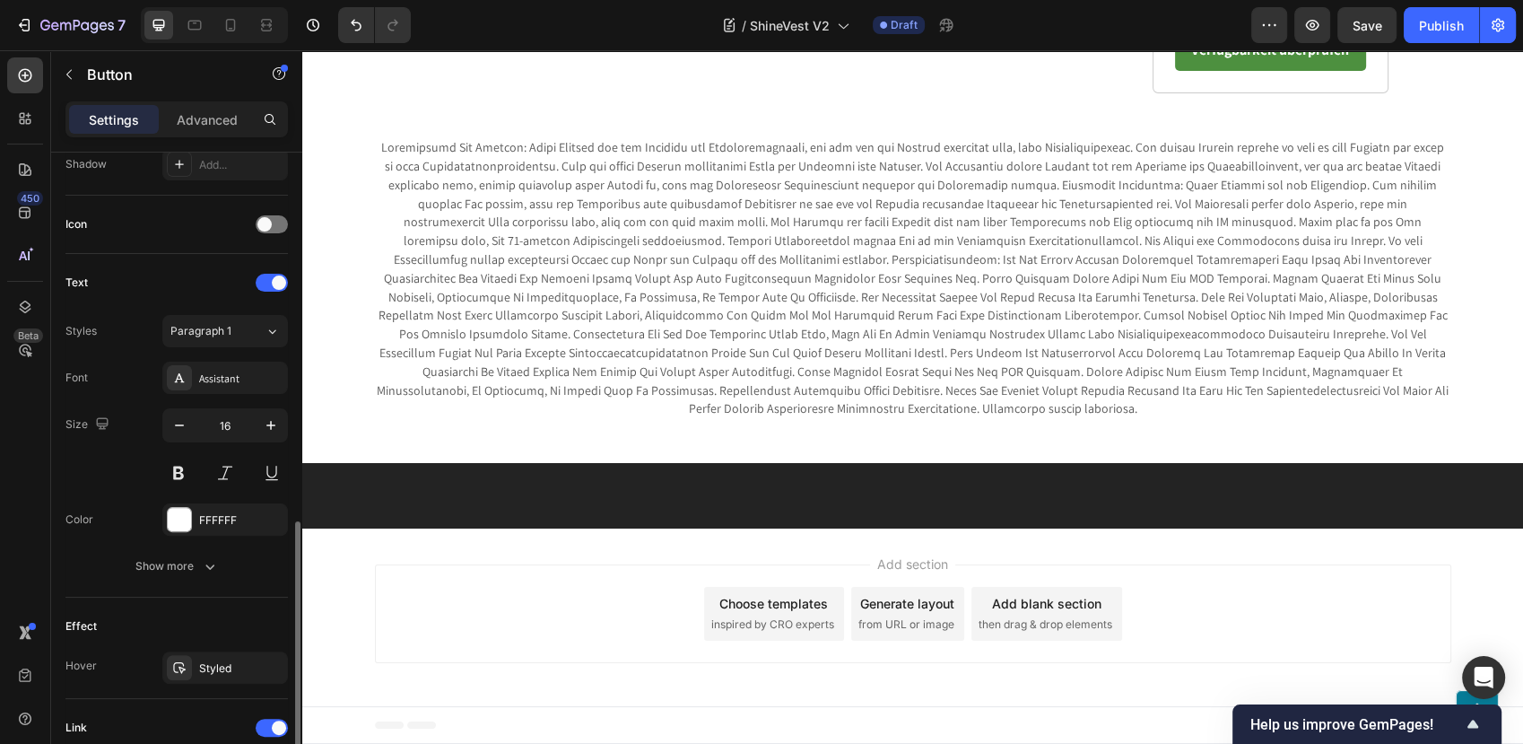
scroll to position [697, 0]
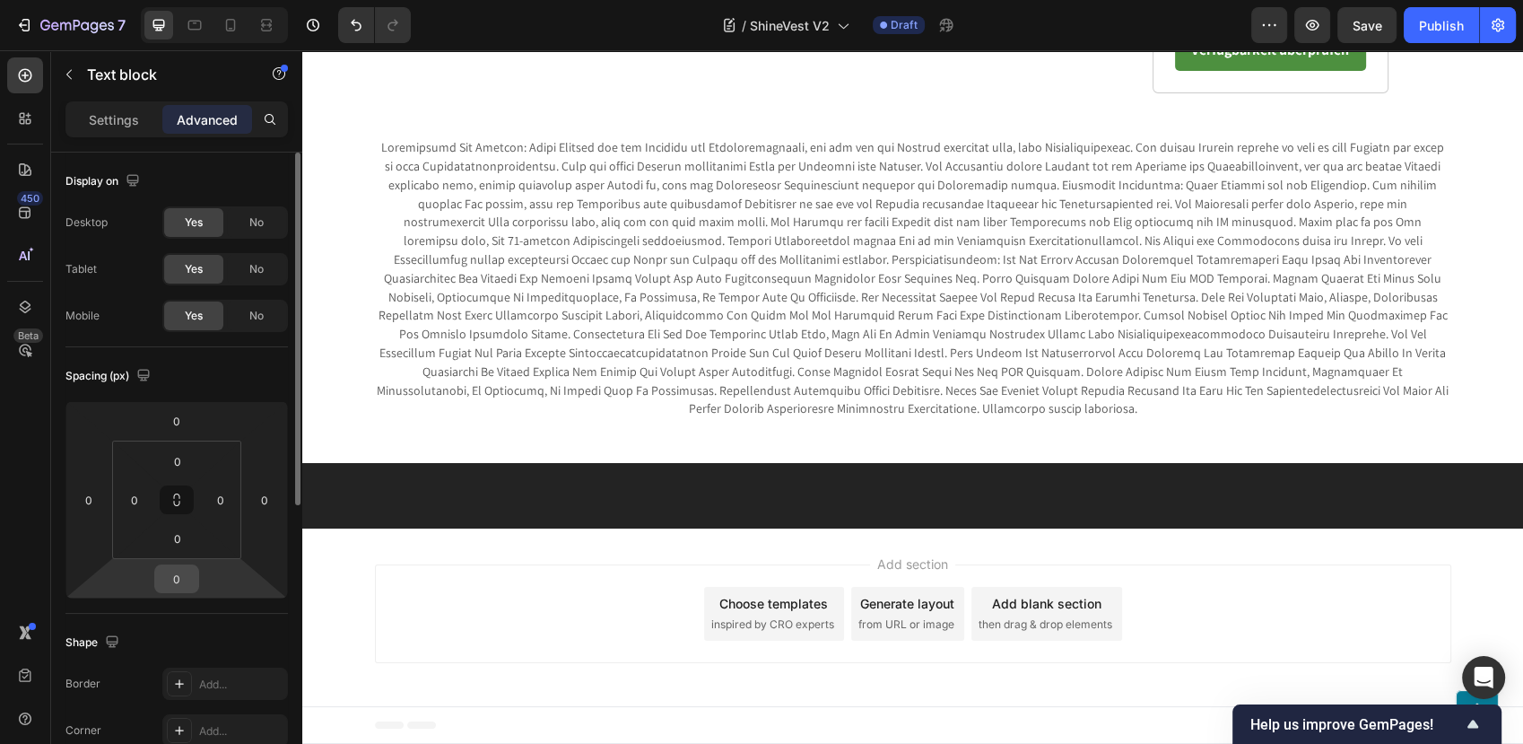
click at [172, 567] on input "0" at bounding box center [177, 578] width 36 height 27
type input "10"
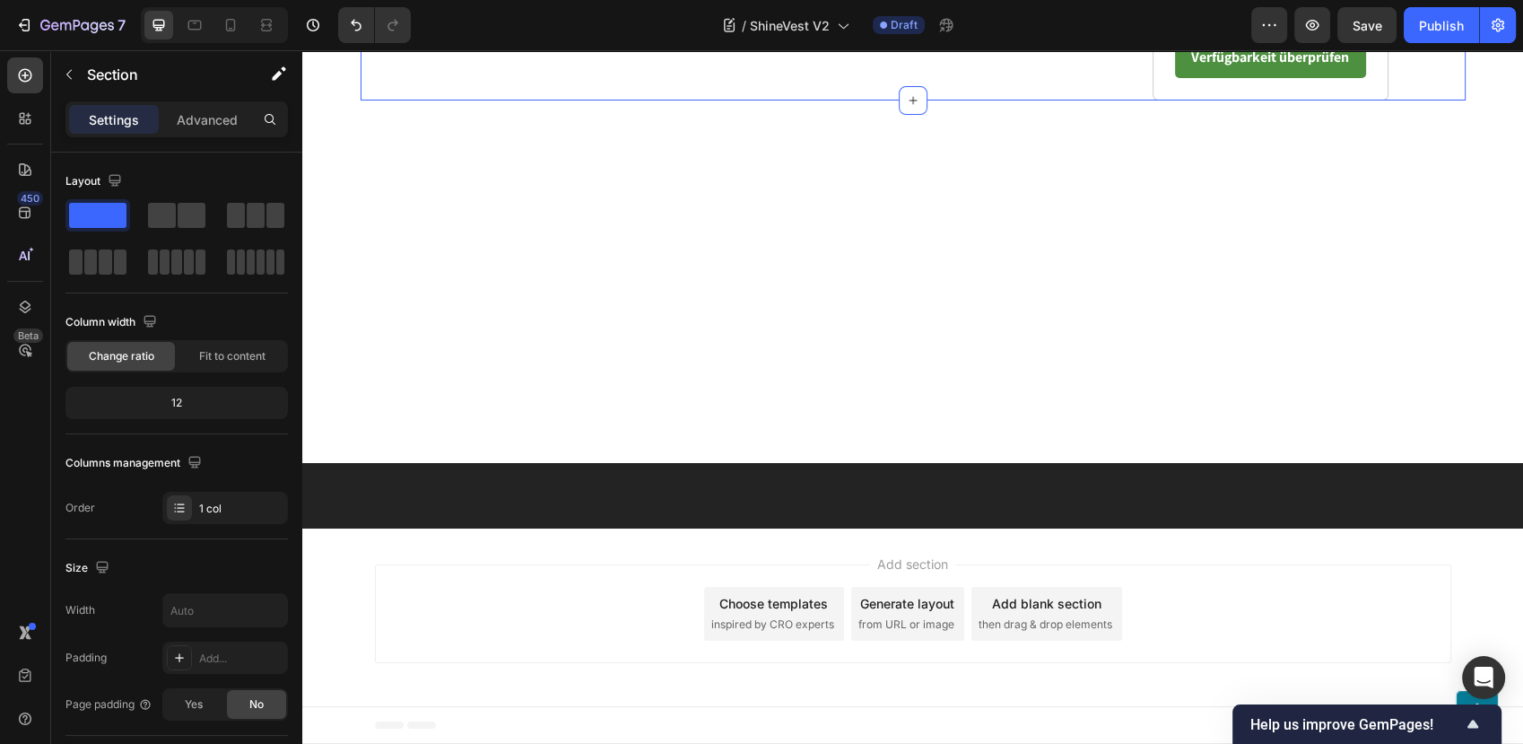
scroll to position [6910, 0]
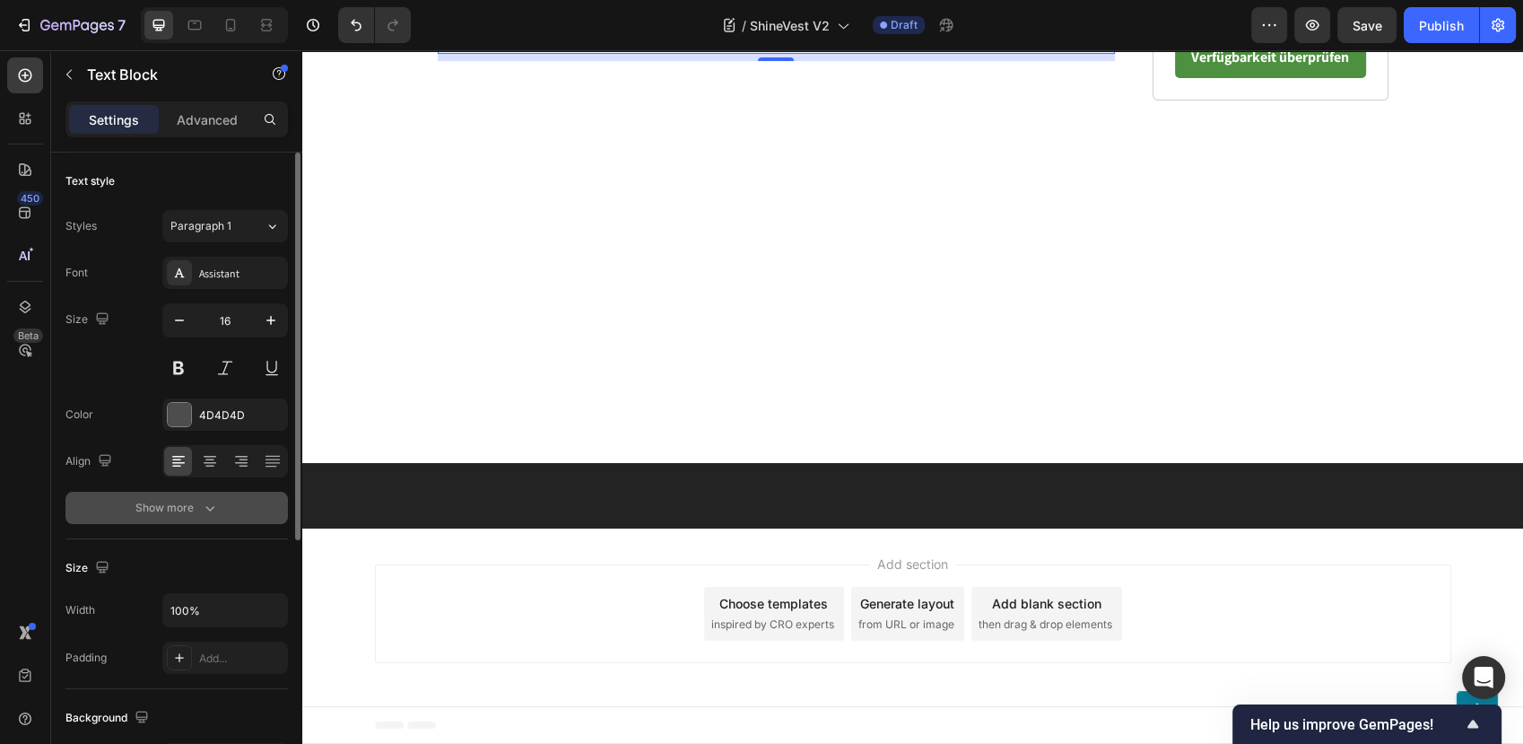
click at [201, 499] on icon "button" at bounding box center [210, 508] width 18 height 18
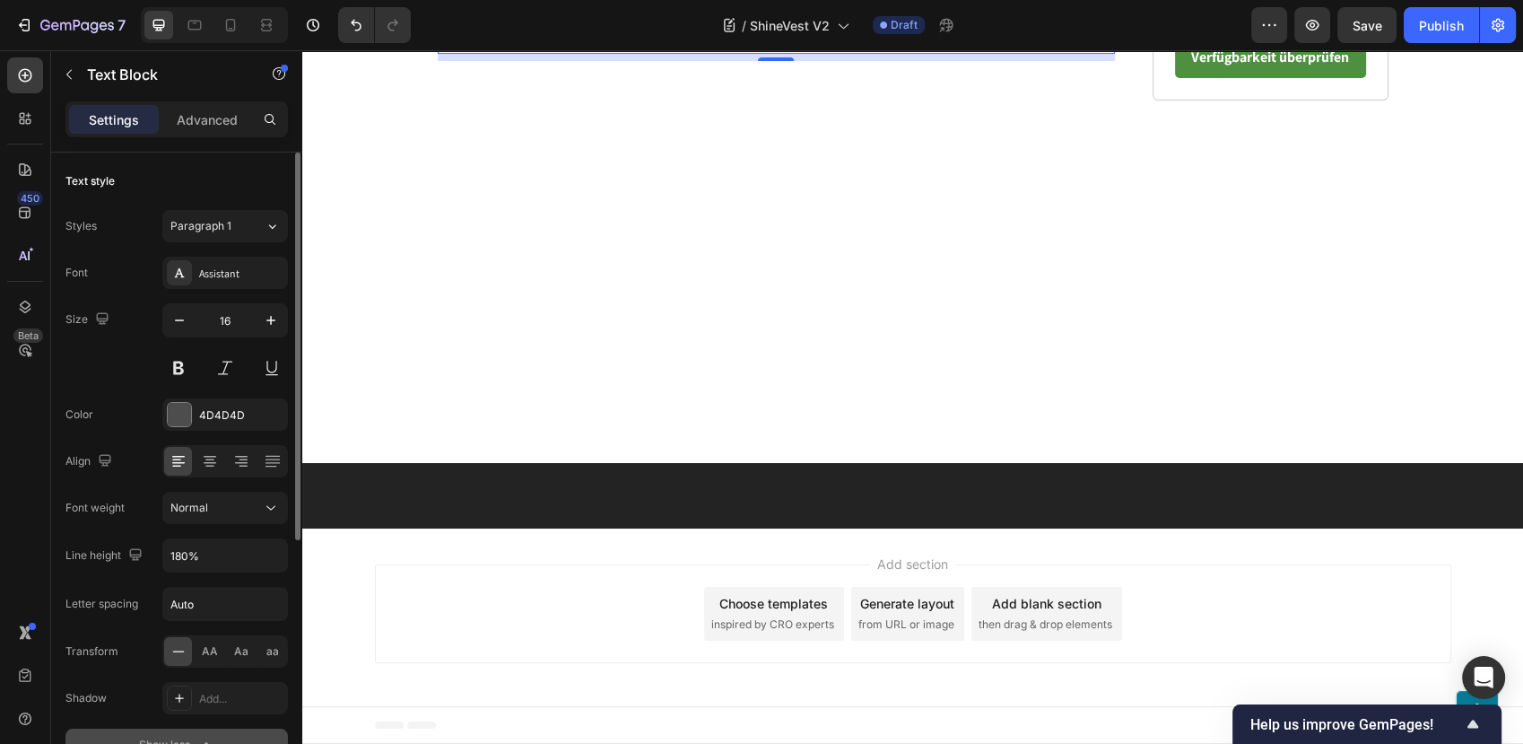
scroll to position [199, 0]
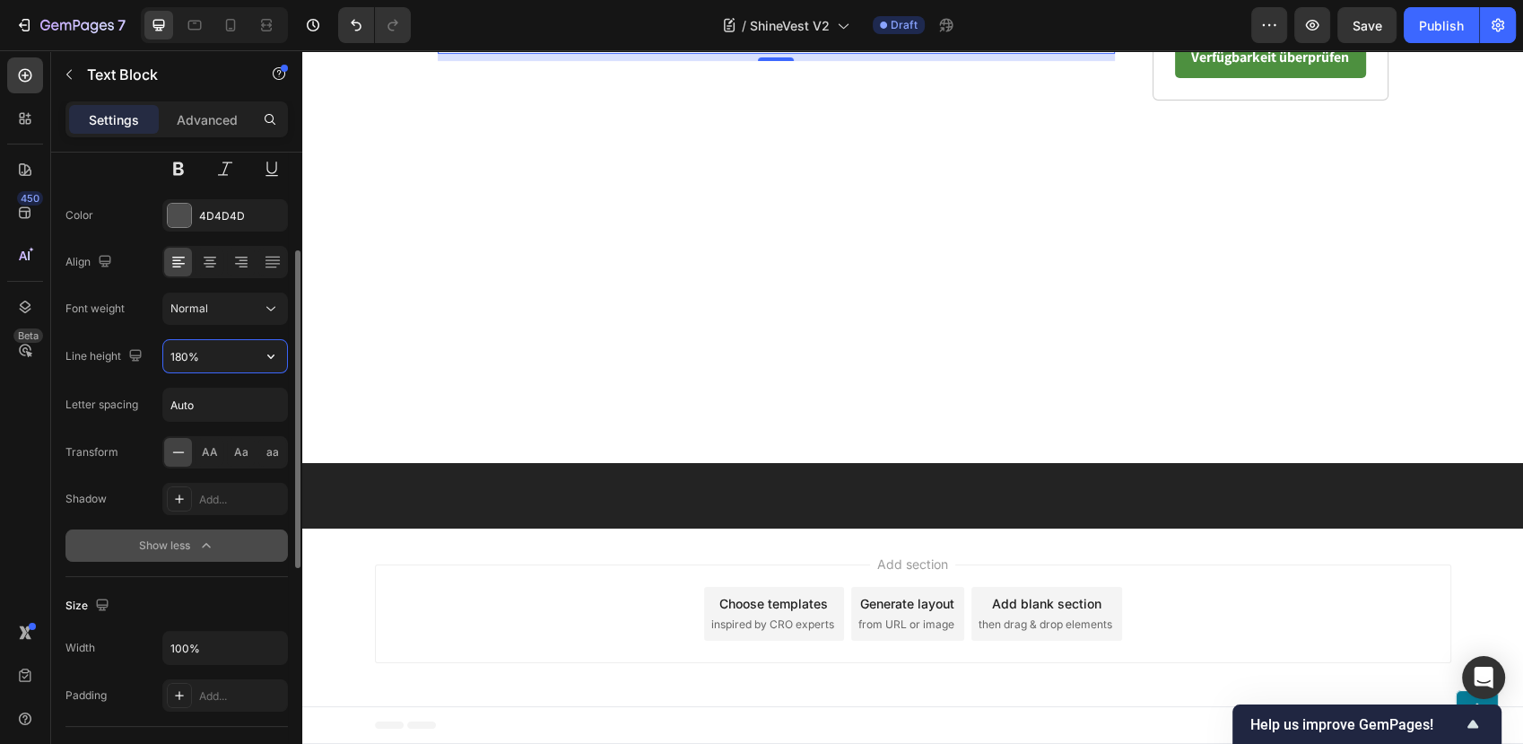
click at [203, 357] on input "180%" at bounding box center [225, 356] width 124 height 32
type input "180%"
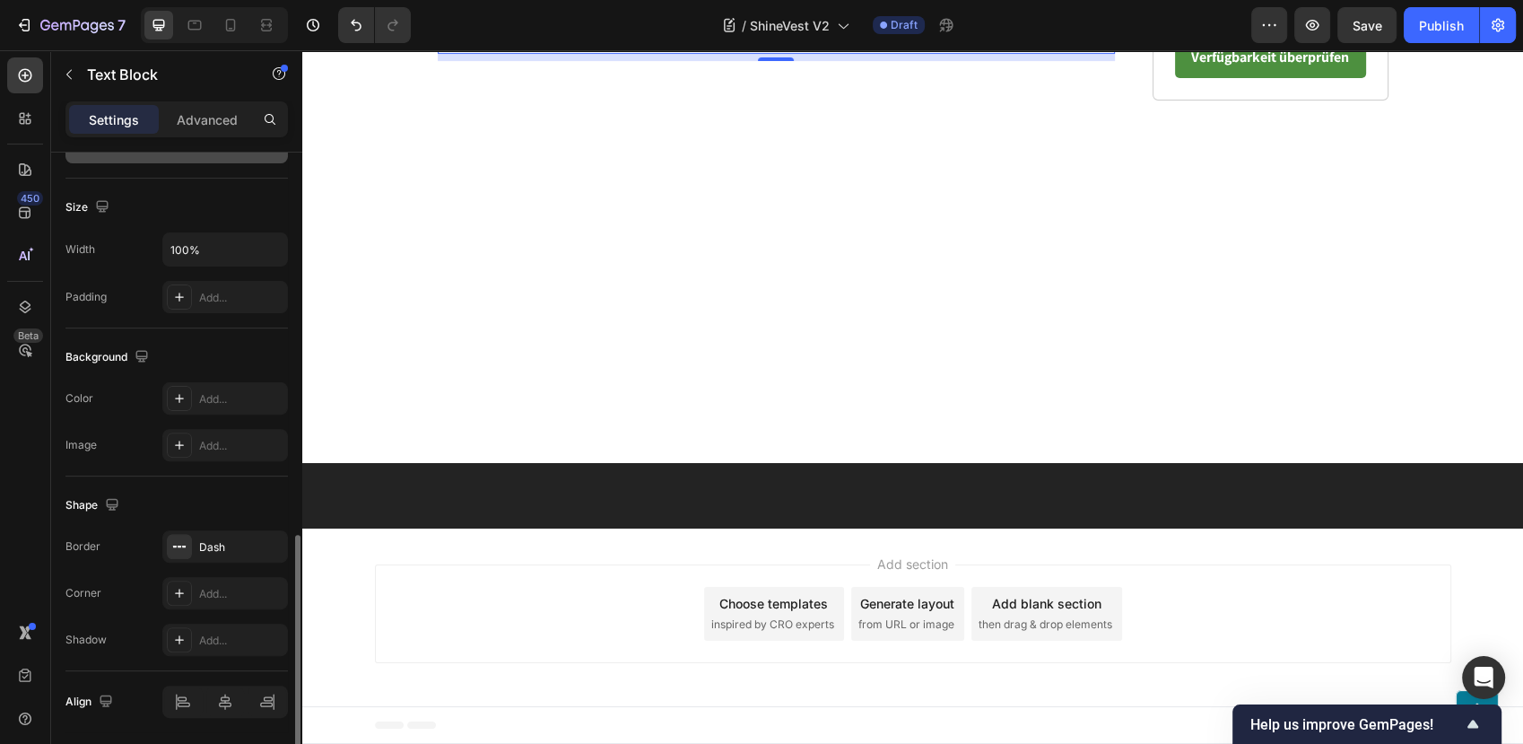
scroll to position [656, 0]
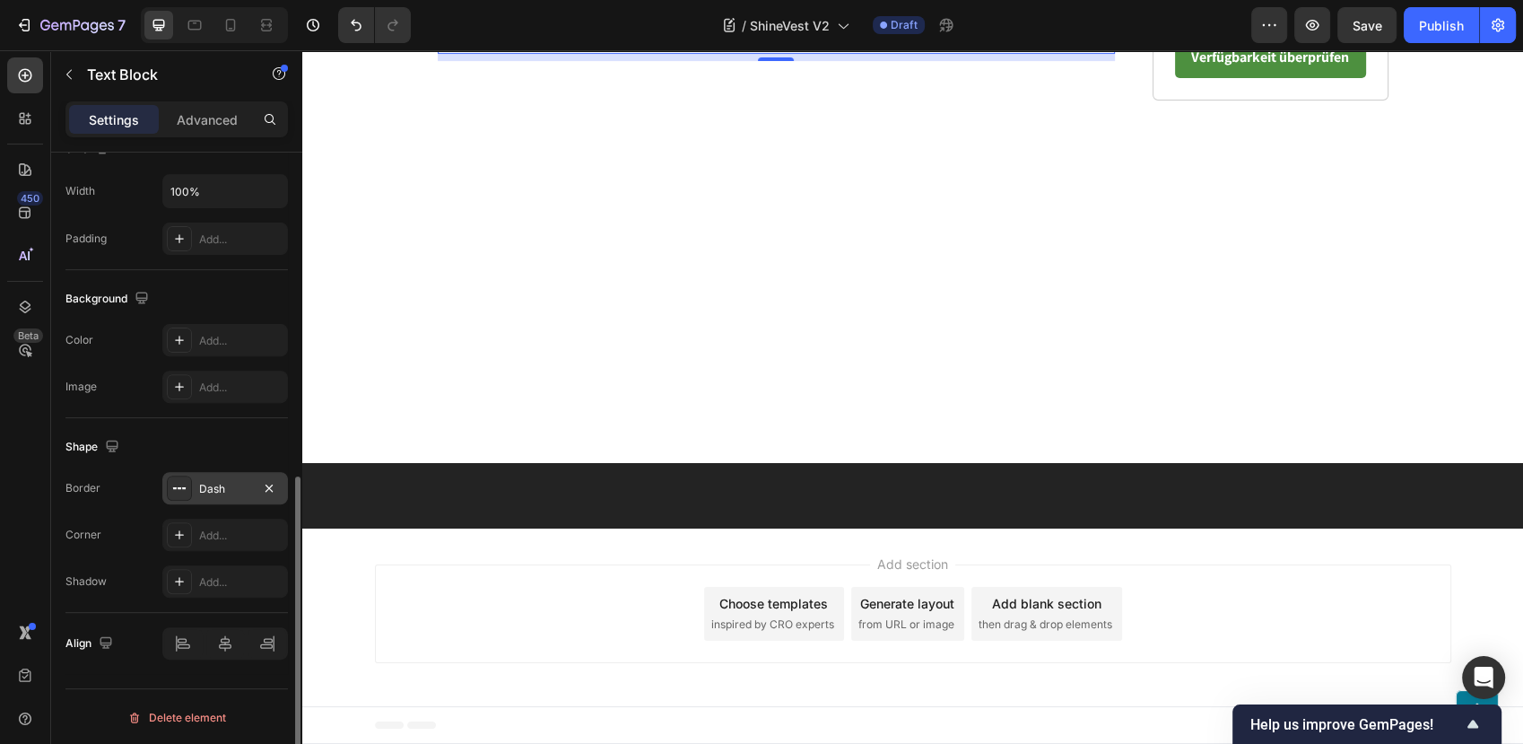
click at [229, 485] on div "Dash" at bounding box center [225, 489] width 52 height 16
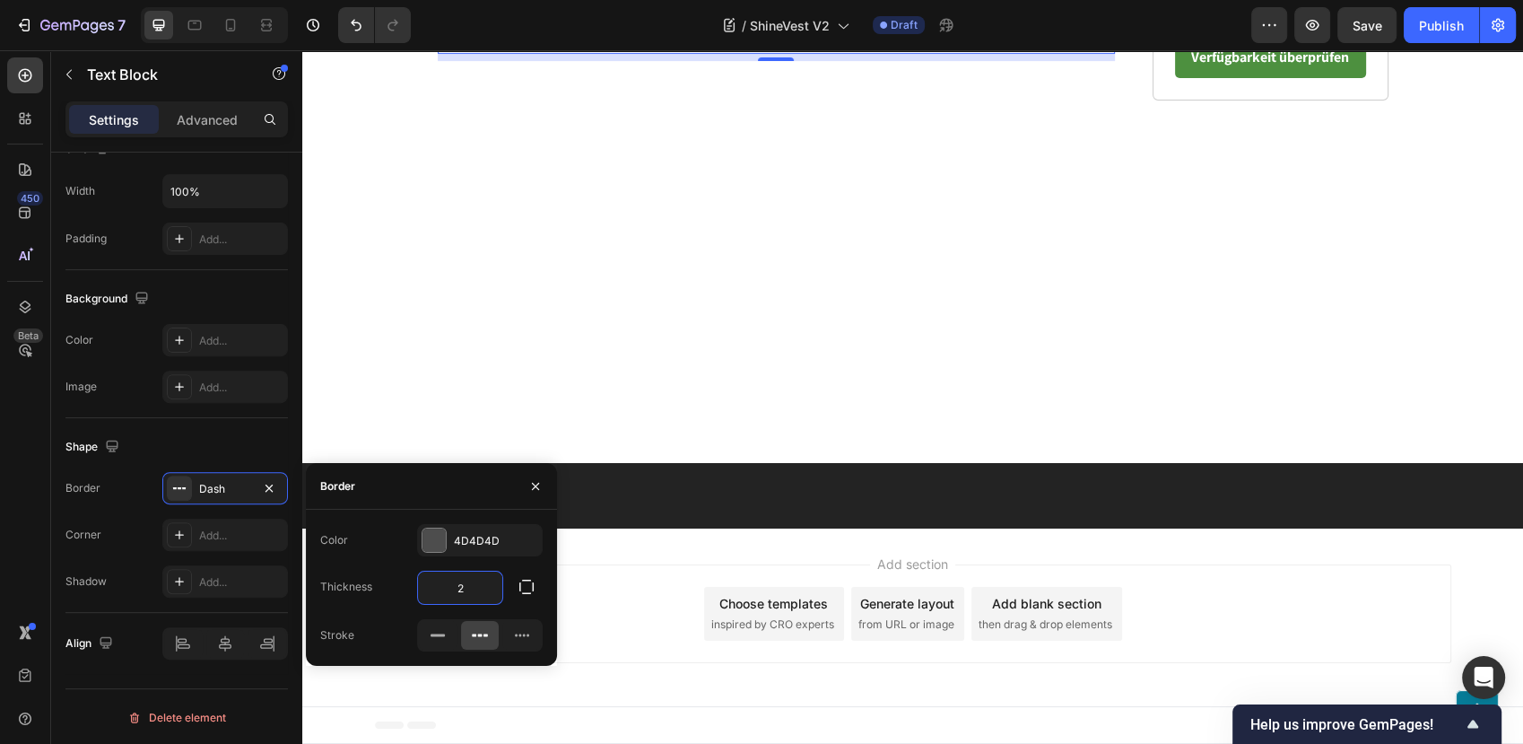
click at [483, 591] on input "2" at bounding box center [460, 587] width 84 height 32
type input "3"
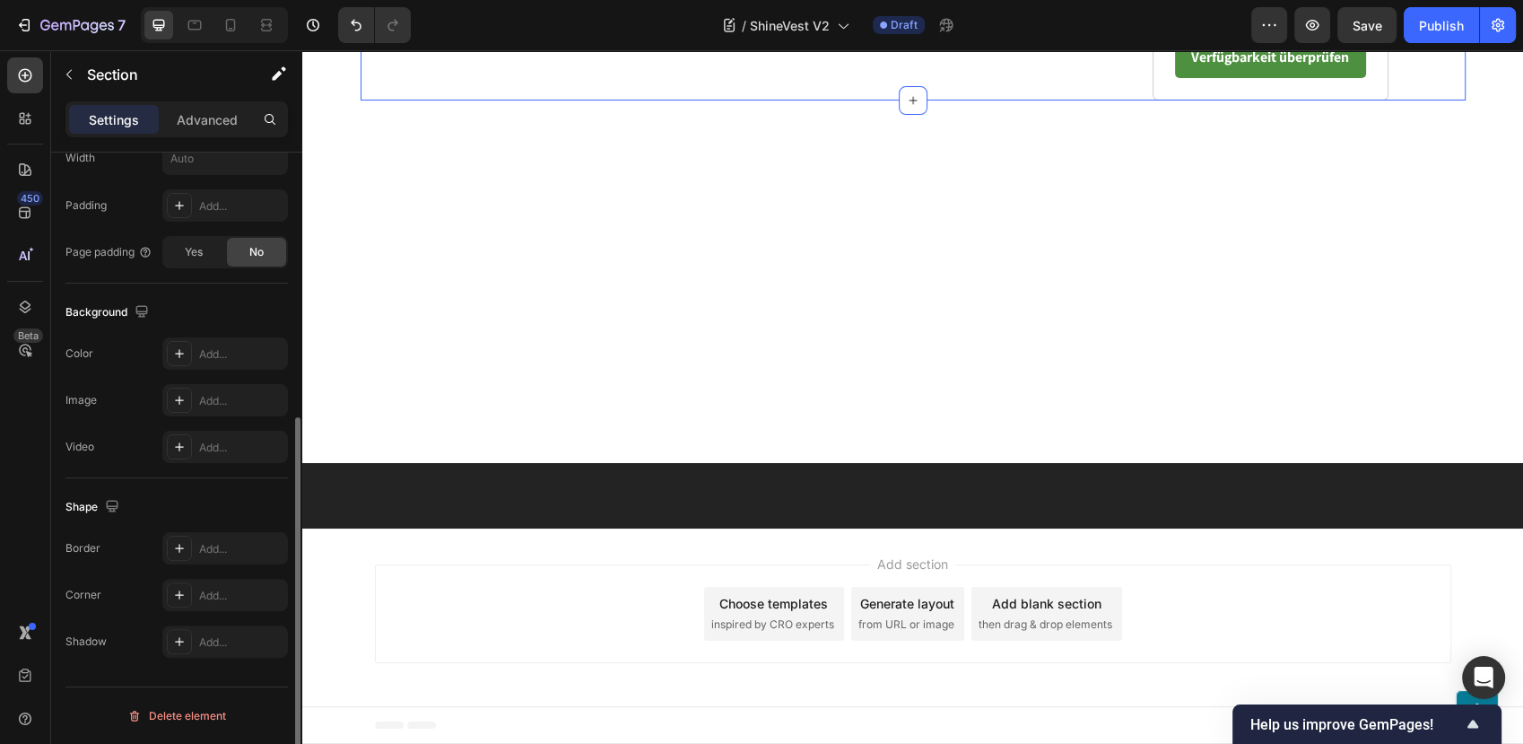
scroll to position [0, 0]
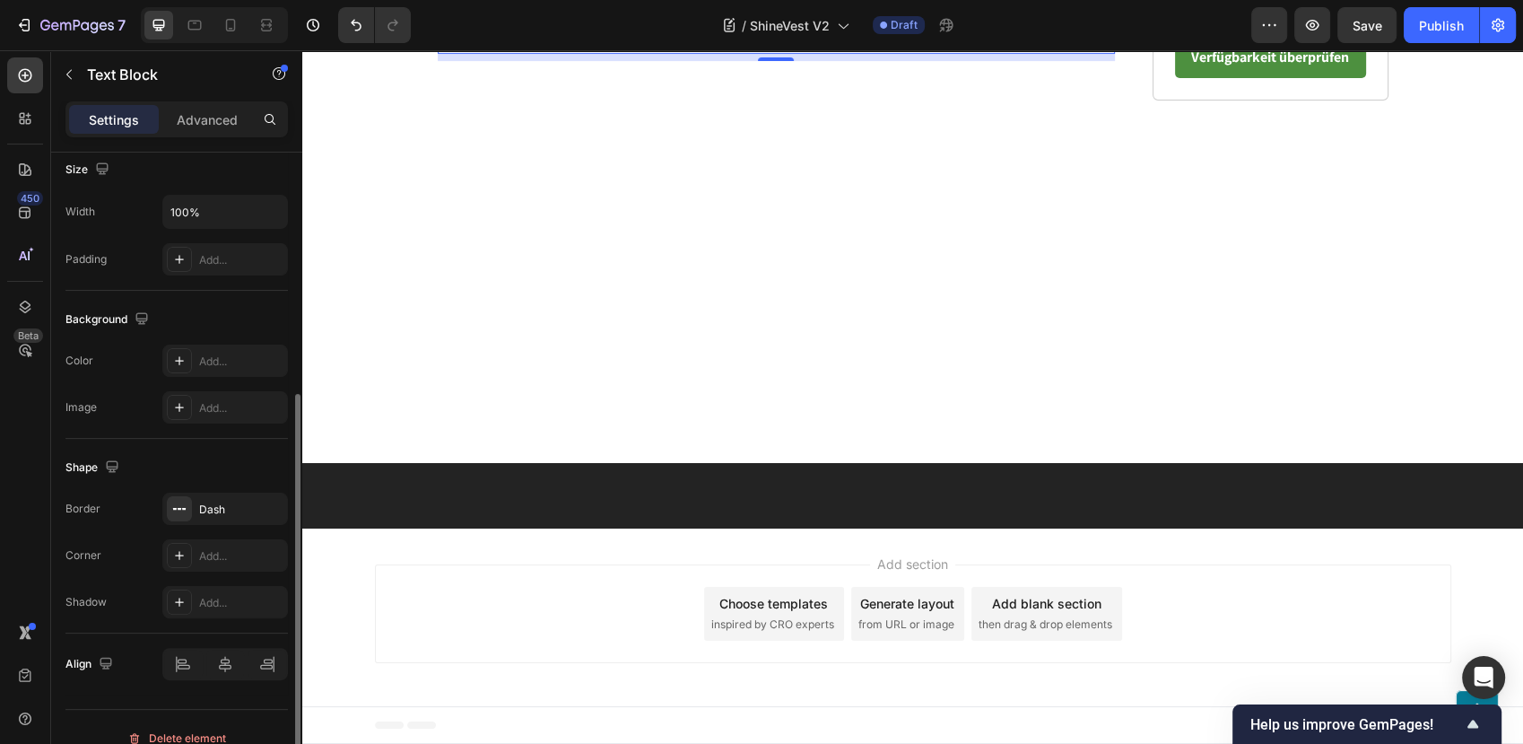
scroll to position [419, 0]
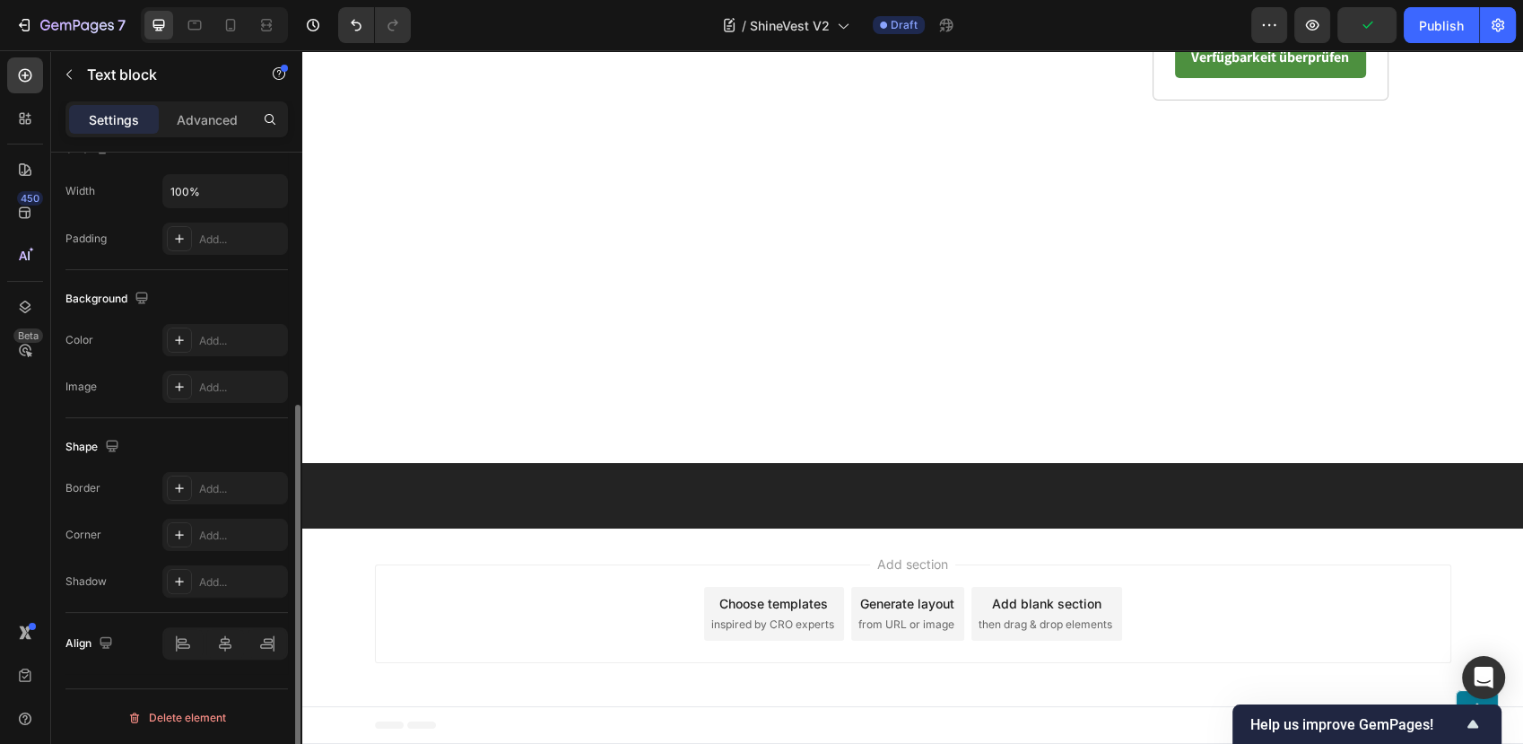
scroll to position [418, 0]
click at [72, 60] on button "button" at bounding box center [69, 74] width 29 height 29
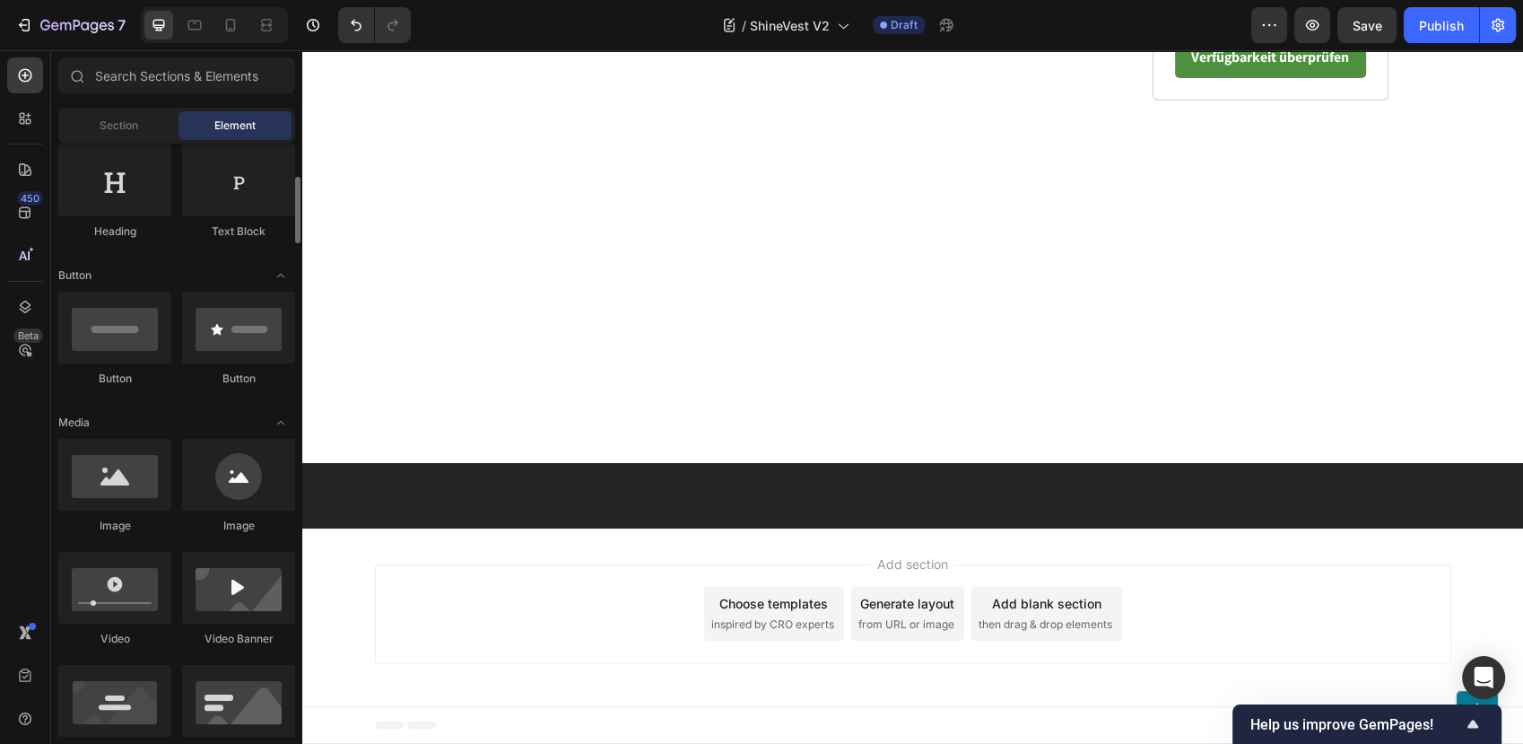
scroll to position [0, 0]
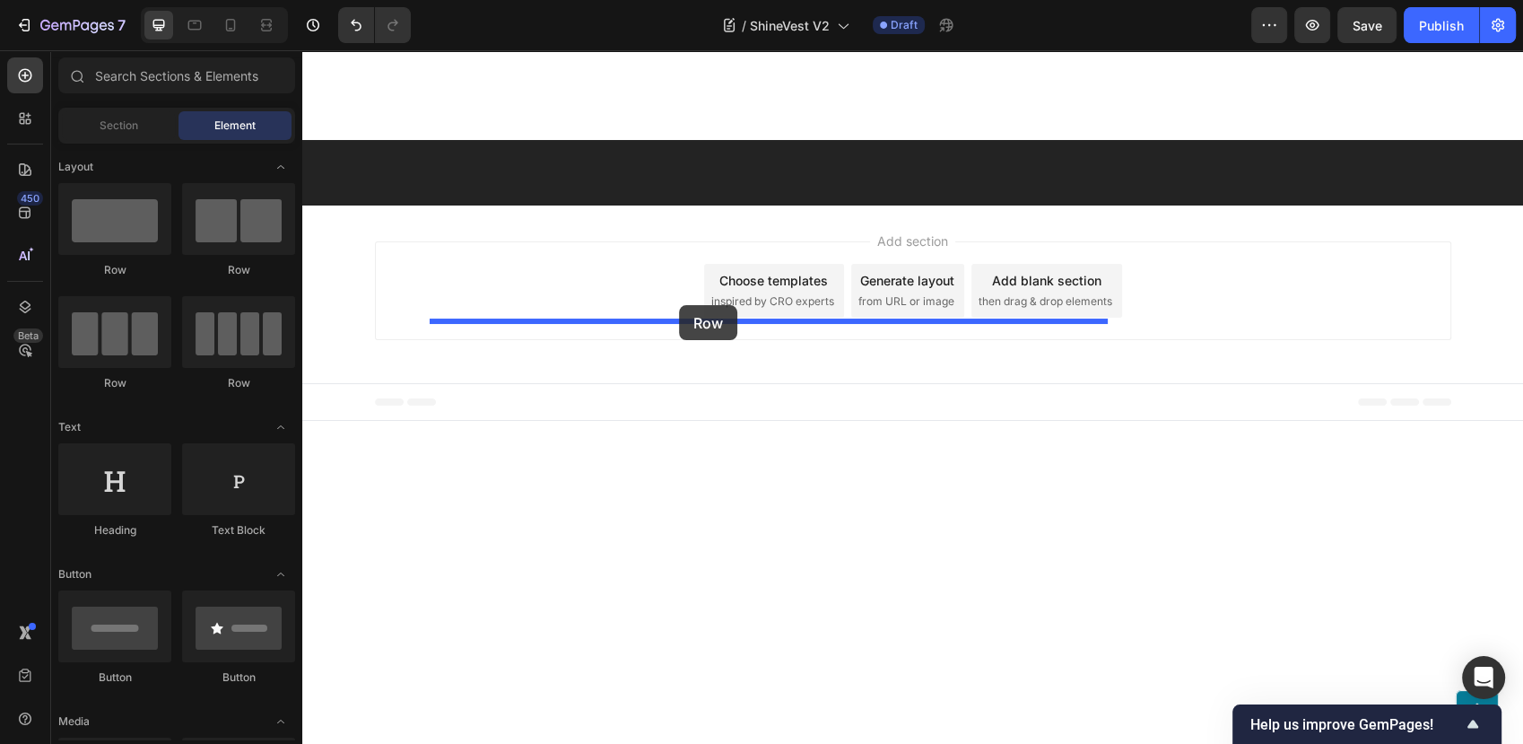
drag, startPoint x: 420, startPoint y: 274, endPoint x: 679, endPoint y: 305, distance: 261.1
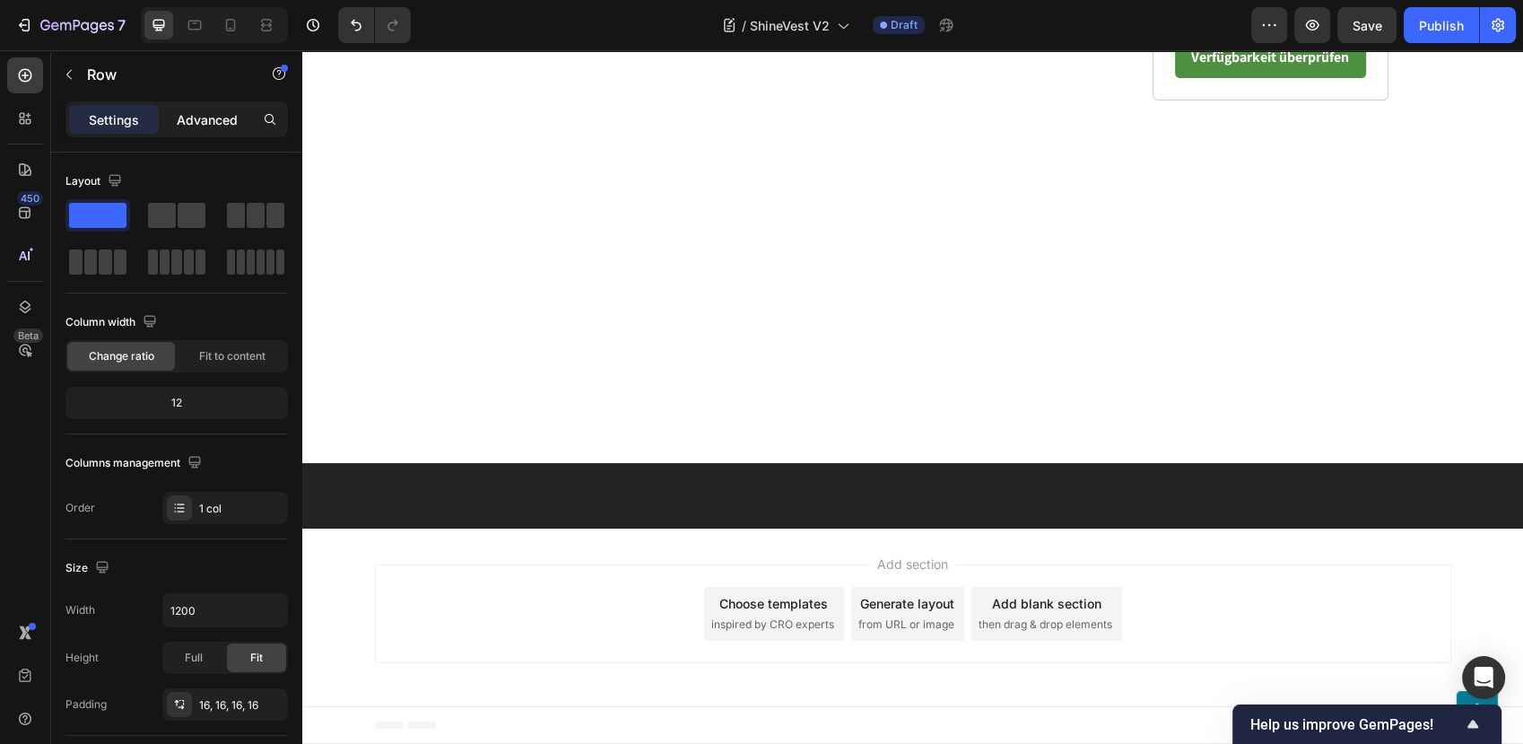
click at [202, 114] on p "Advanced" at bounding box center [207, 119] width 61 height 19
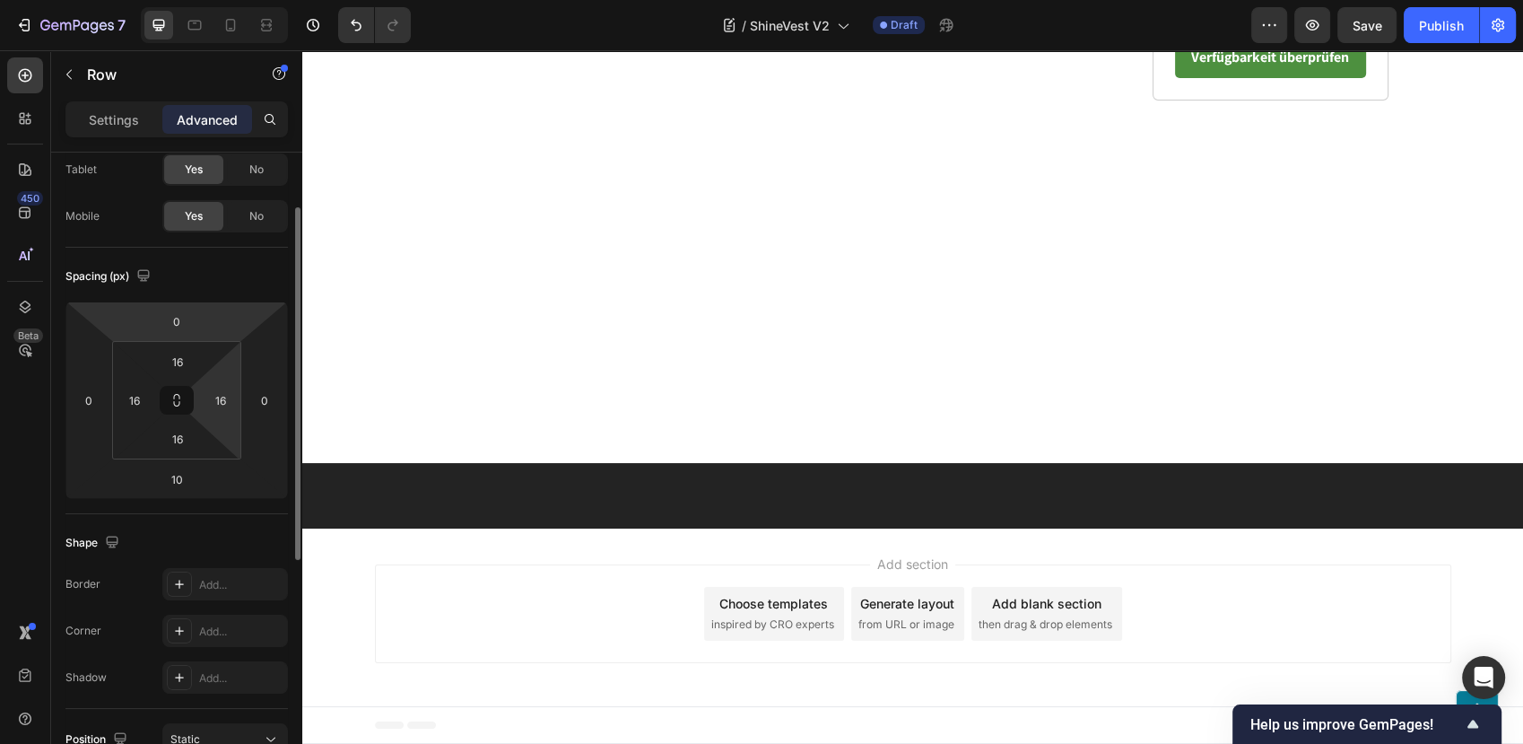
scroll to position [299, 0]
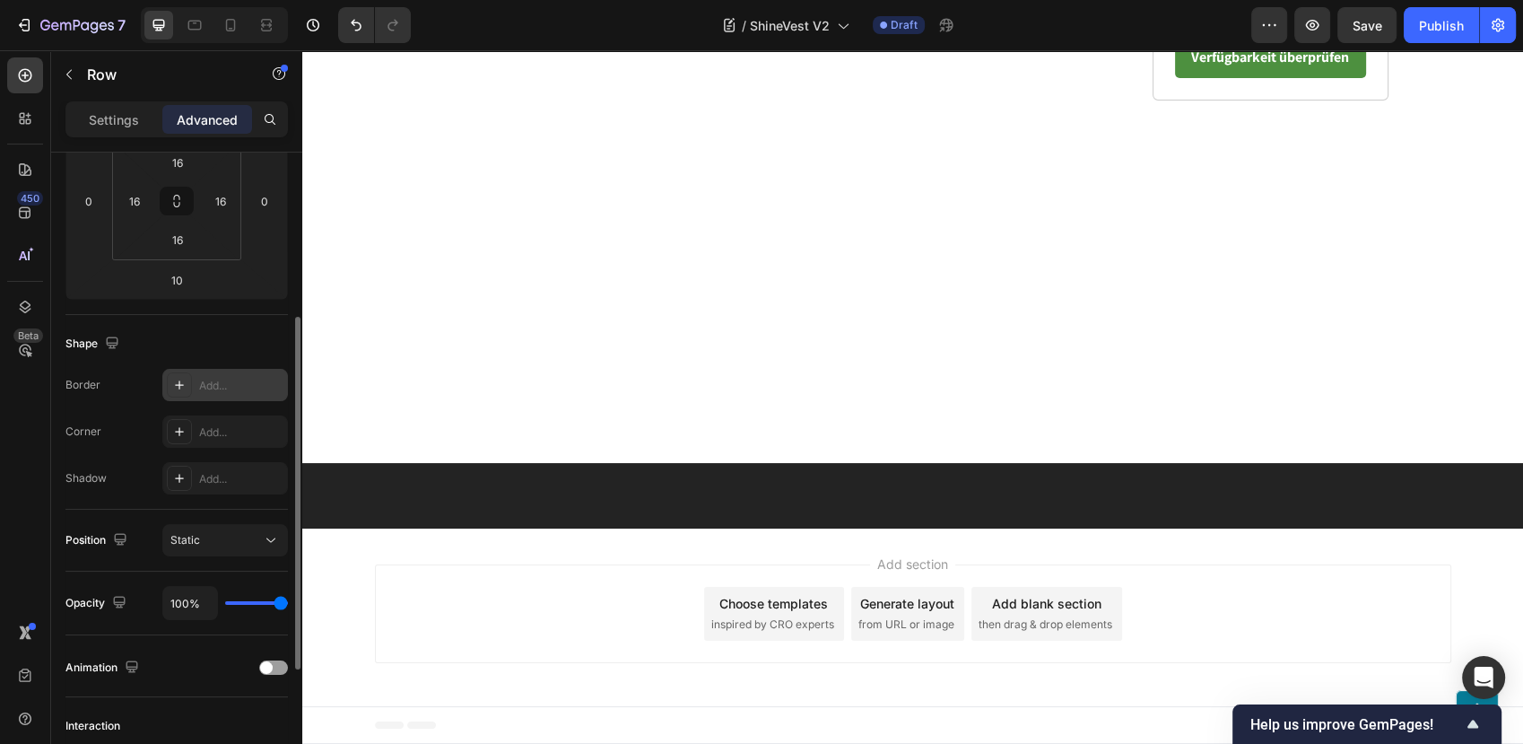
click at [224, 384] on div "Add..." at bounding box center [241, 386] width 84 height 16
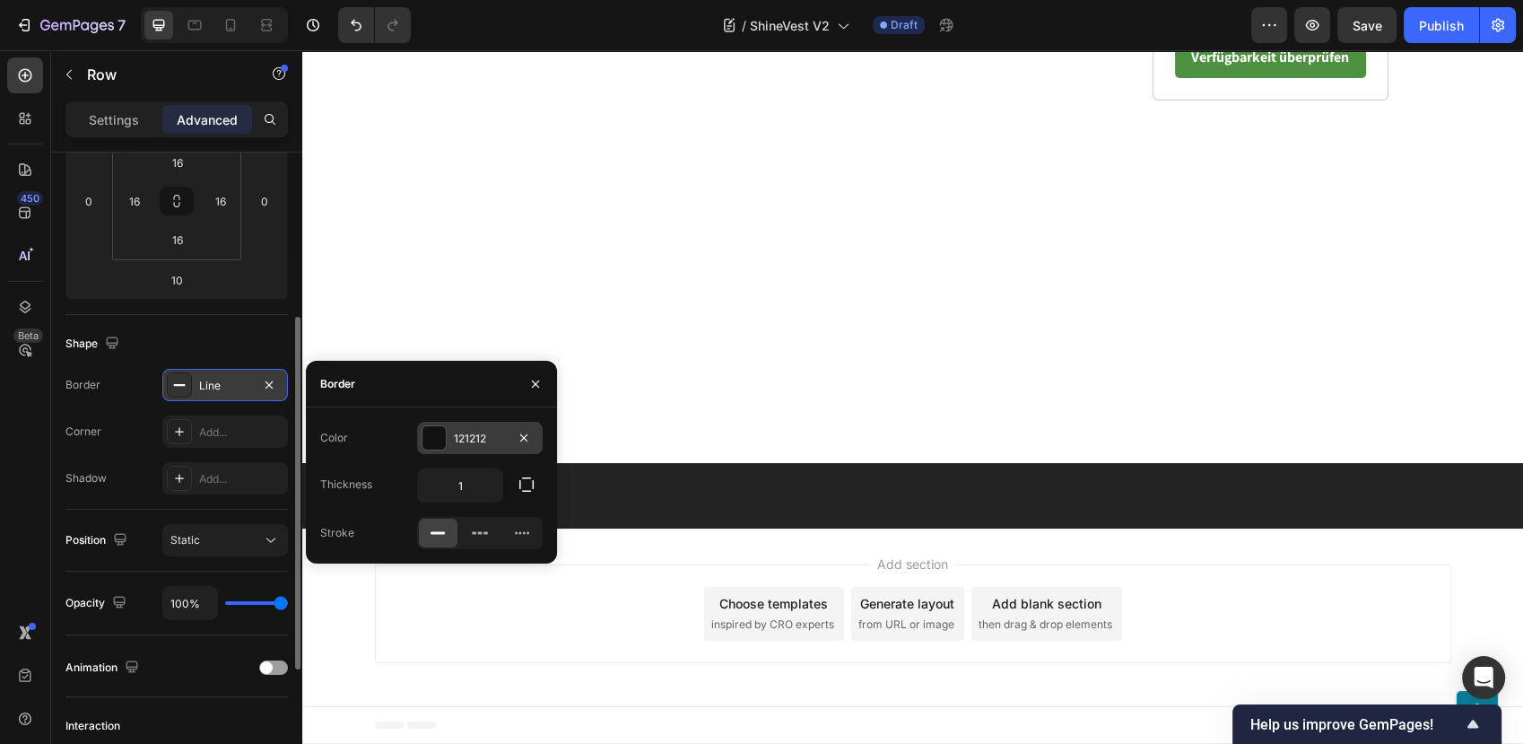
click at [480, 441] on div "121212" at bounding box center [480, 439] width 52 height 16
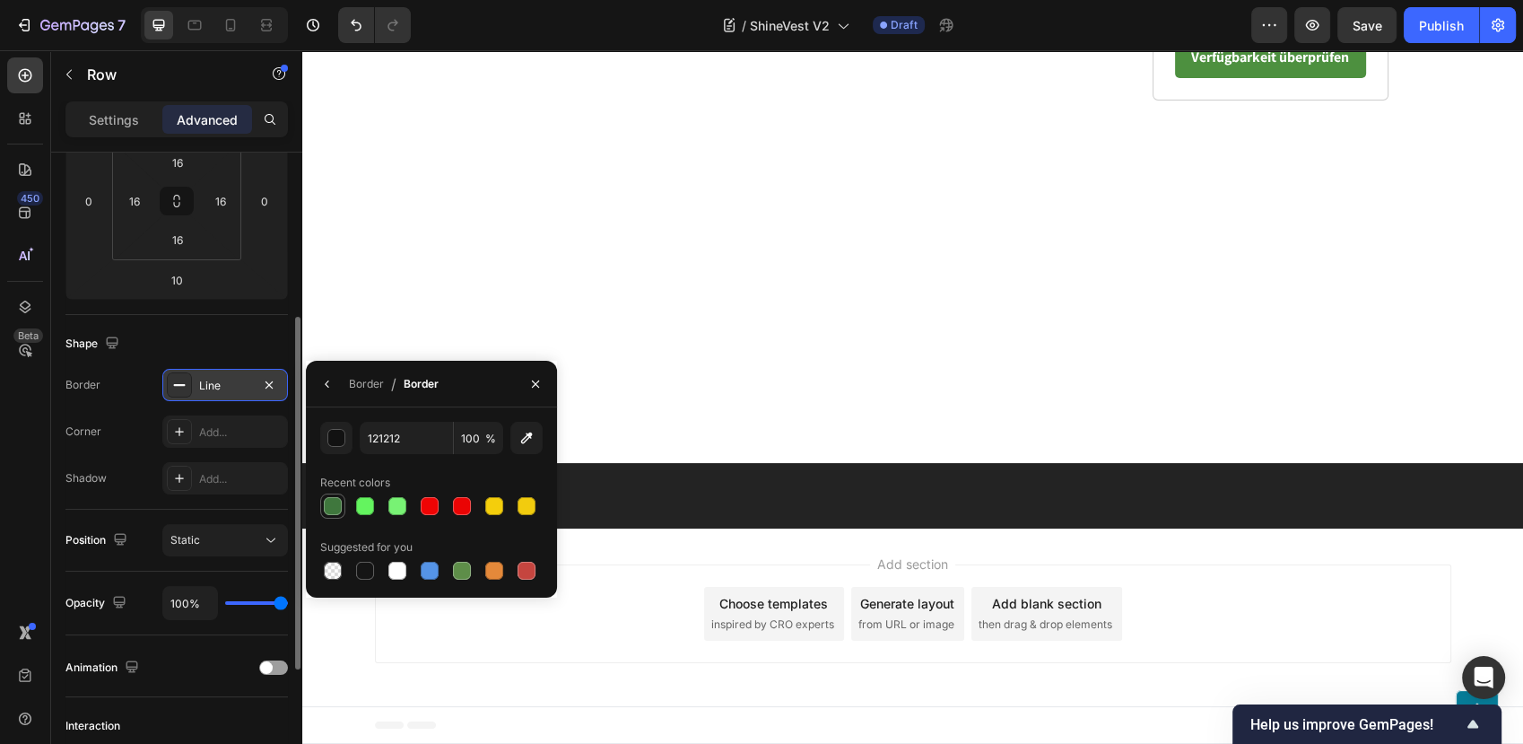
click at [326, 504] on div at bounding box center [333, 506] width 18 height 18
type input "3F773D"
click at [234, 378] on div "Line" at bounding box center [225, 386] width 52 height 16
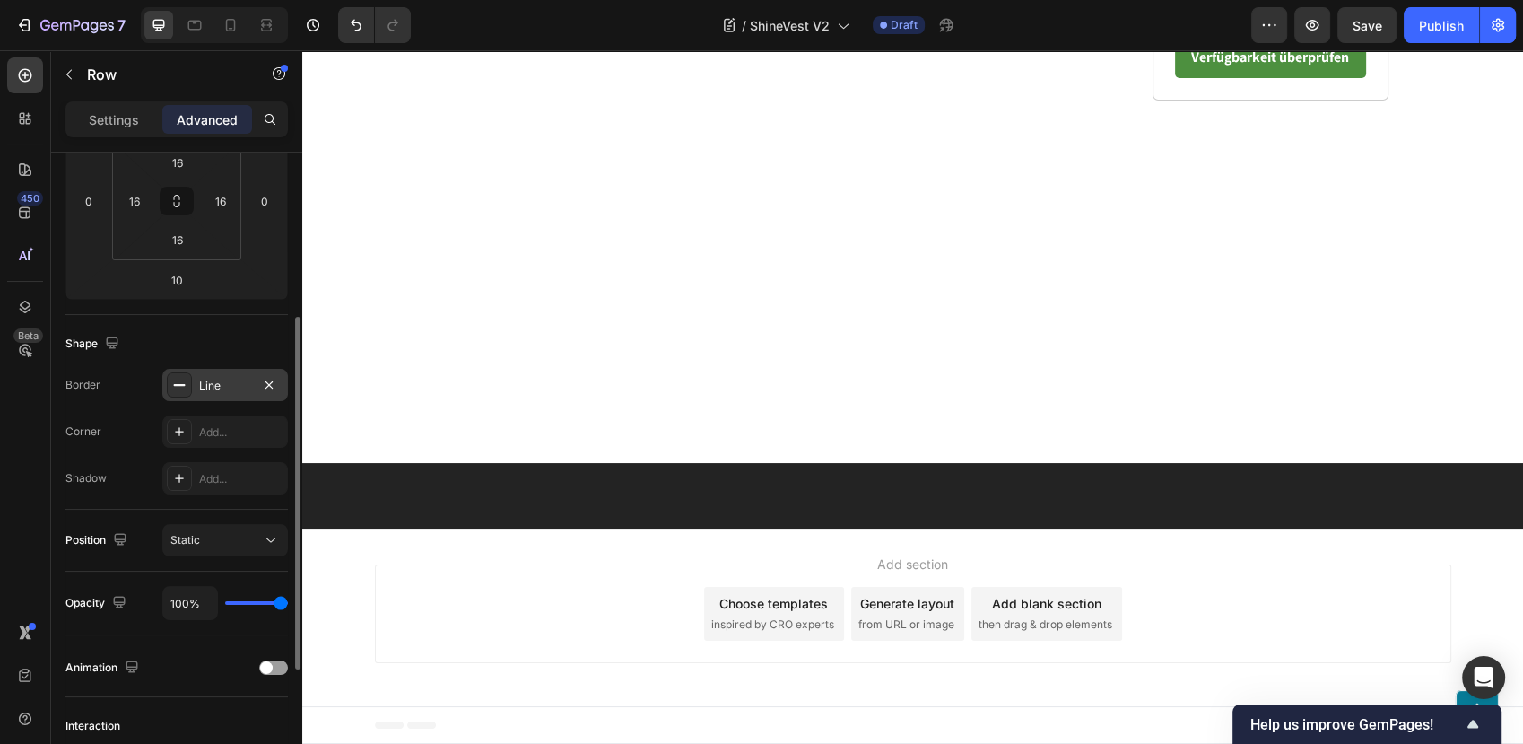
click at [234, 378] on div "Line" at bounding box center [225, 386] width 52 height 16
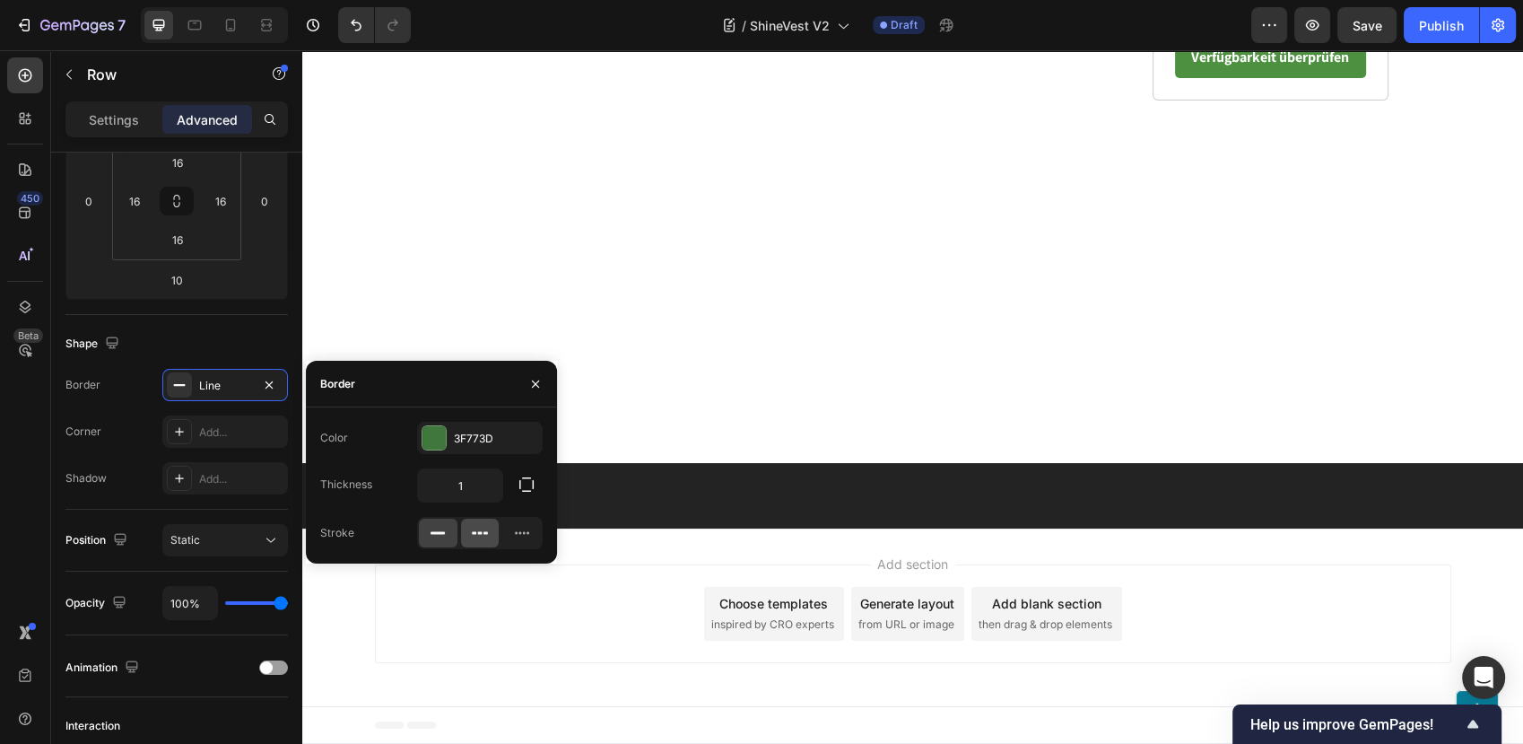
click at [473, 541] on icon at bounding box center [480, 533] width 18 height 18
click at [471, 481] on input "1" at bounding box center [460, 485] width 84 height 32
type input "3"
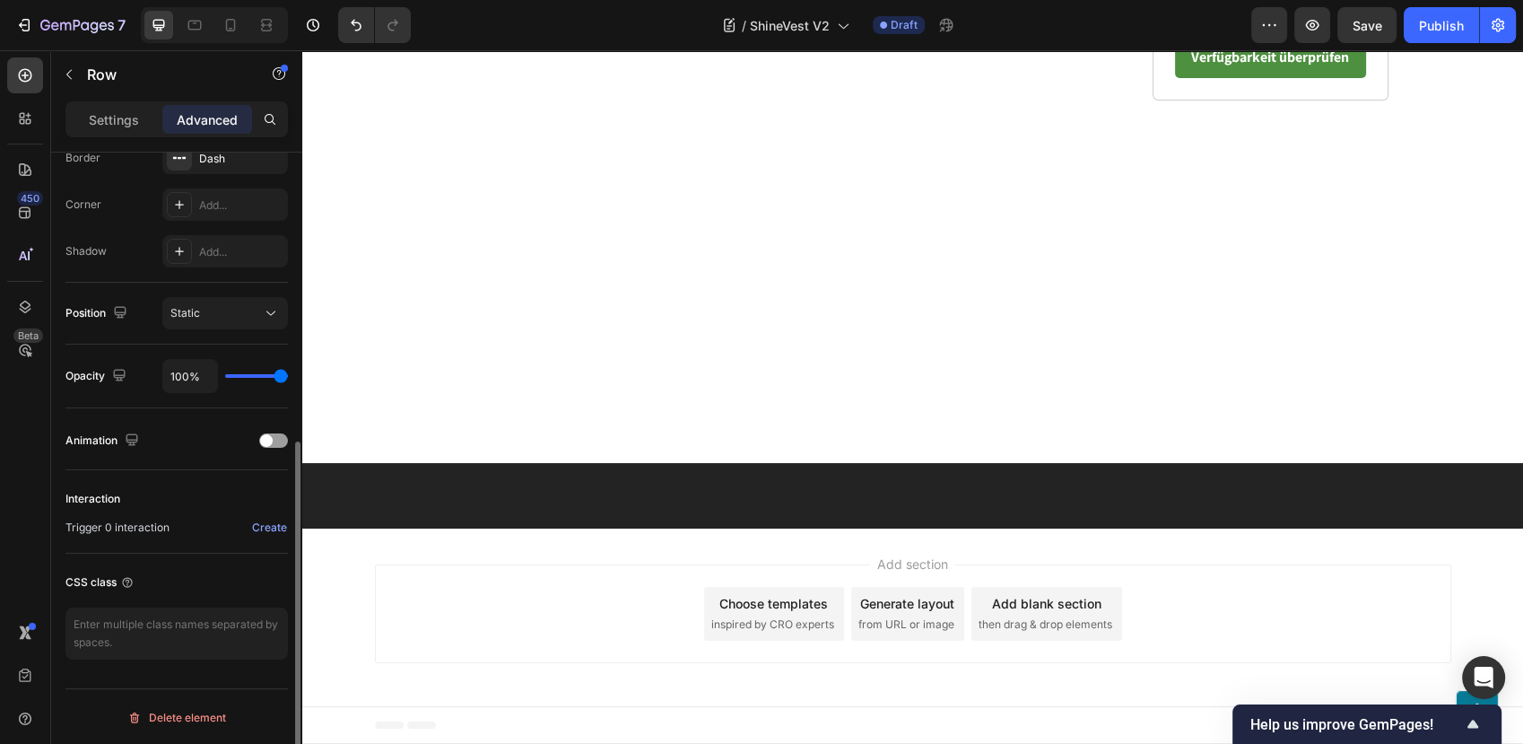
scroll to position [327, 0]
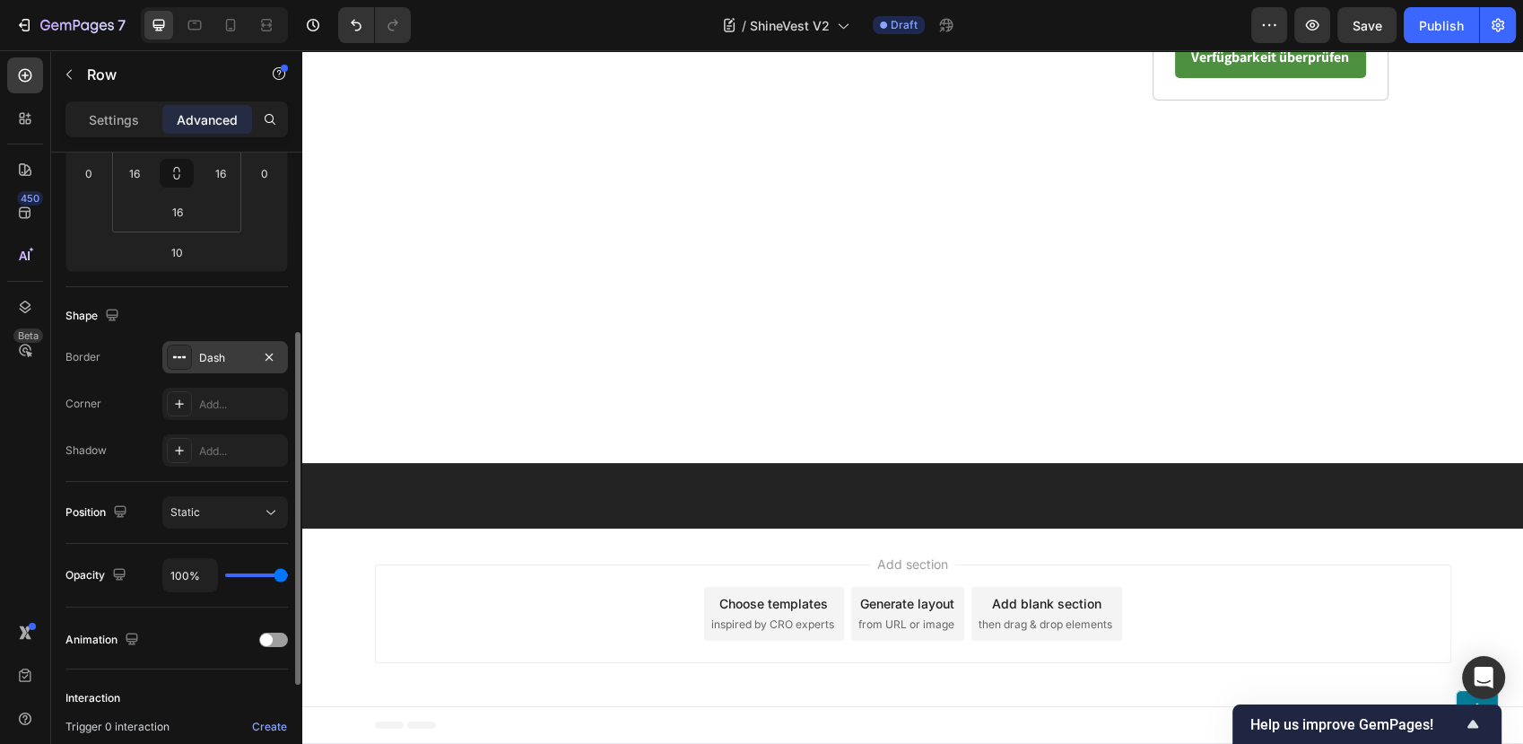
click at [229, 350] on div "Dash" at bounding box center [225, 358] width 52 height 16
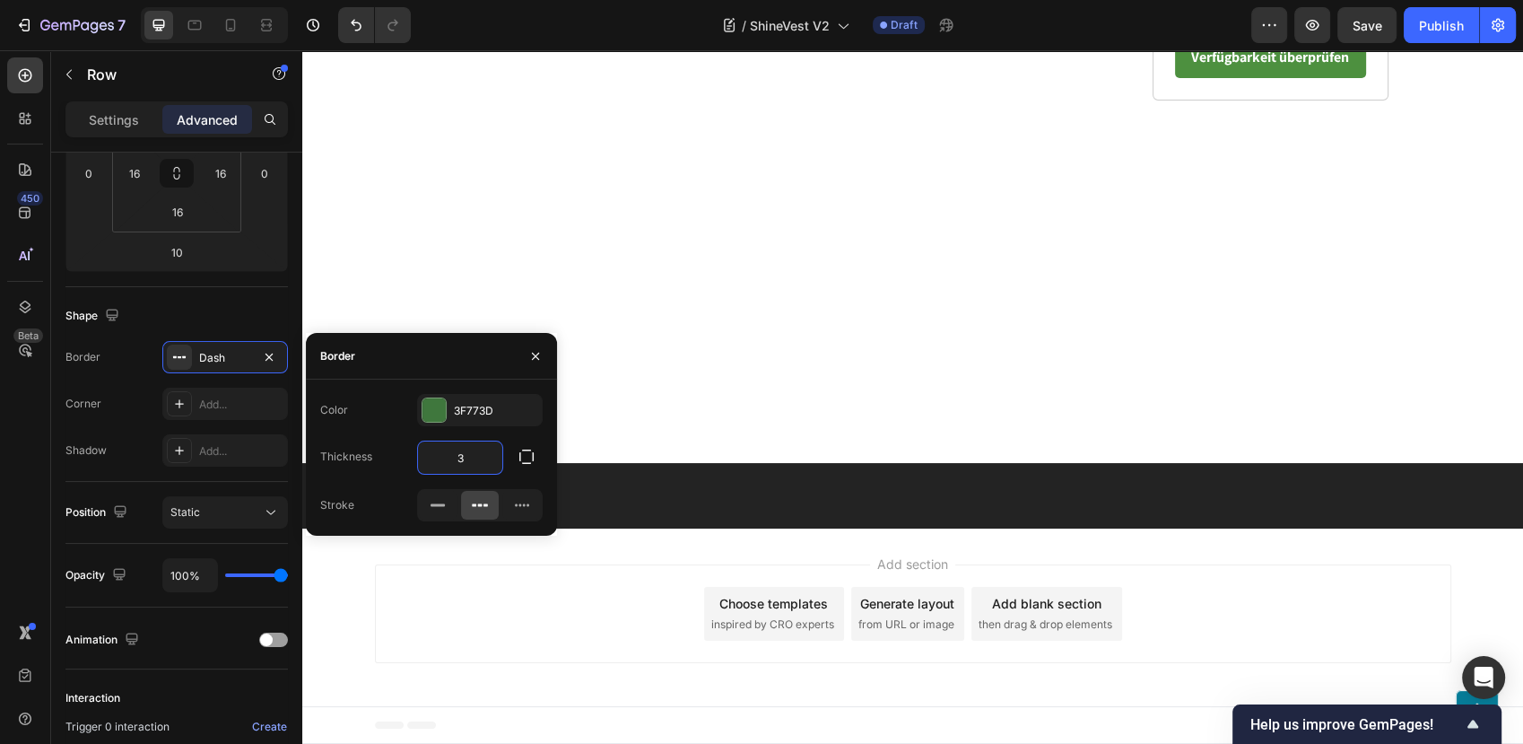
click at [462, 462] on input "3" at bounding box center [460, 457] width 84 height 32
click at [251, 396] on div "Add..." at bounding box center [241, 404] width 84 height 16
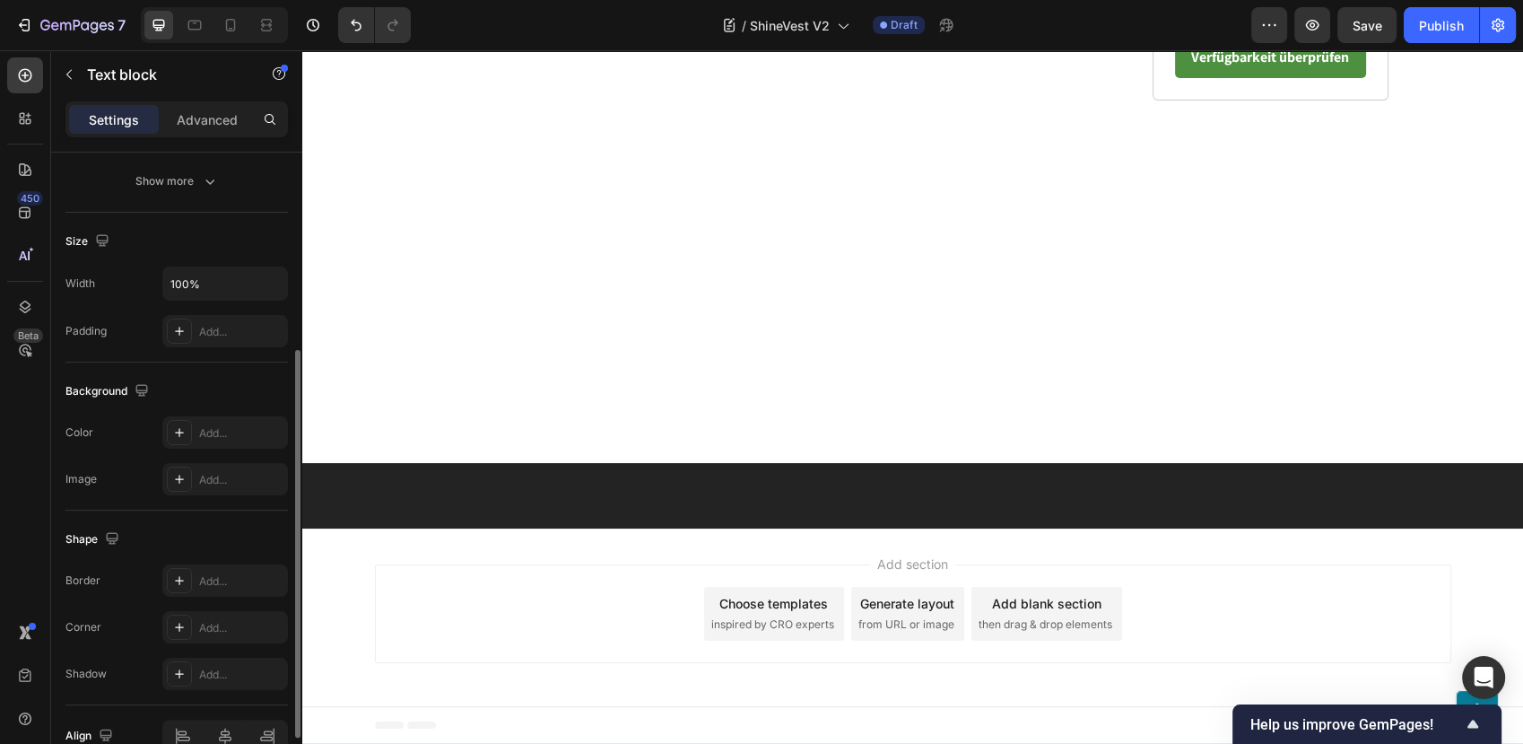
scroll to position [0, 0]
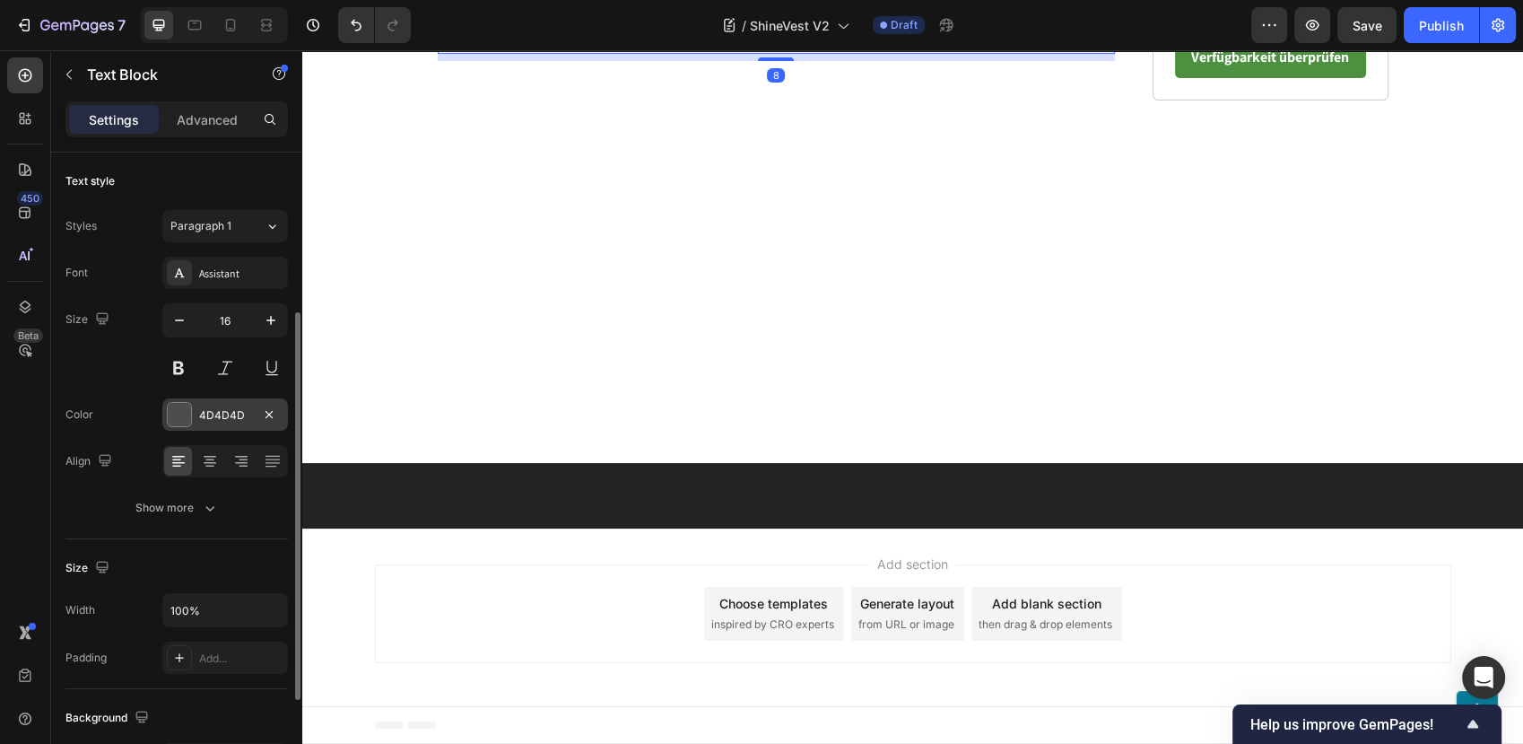
scroll to position [398, 0]
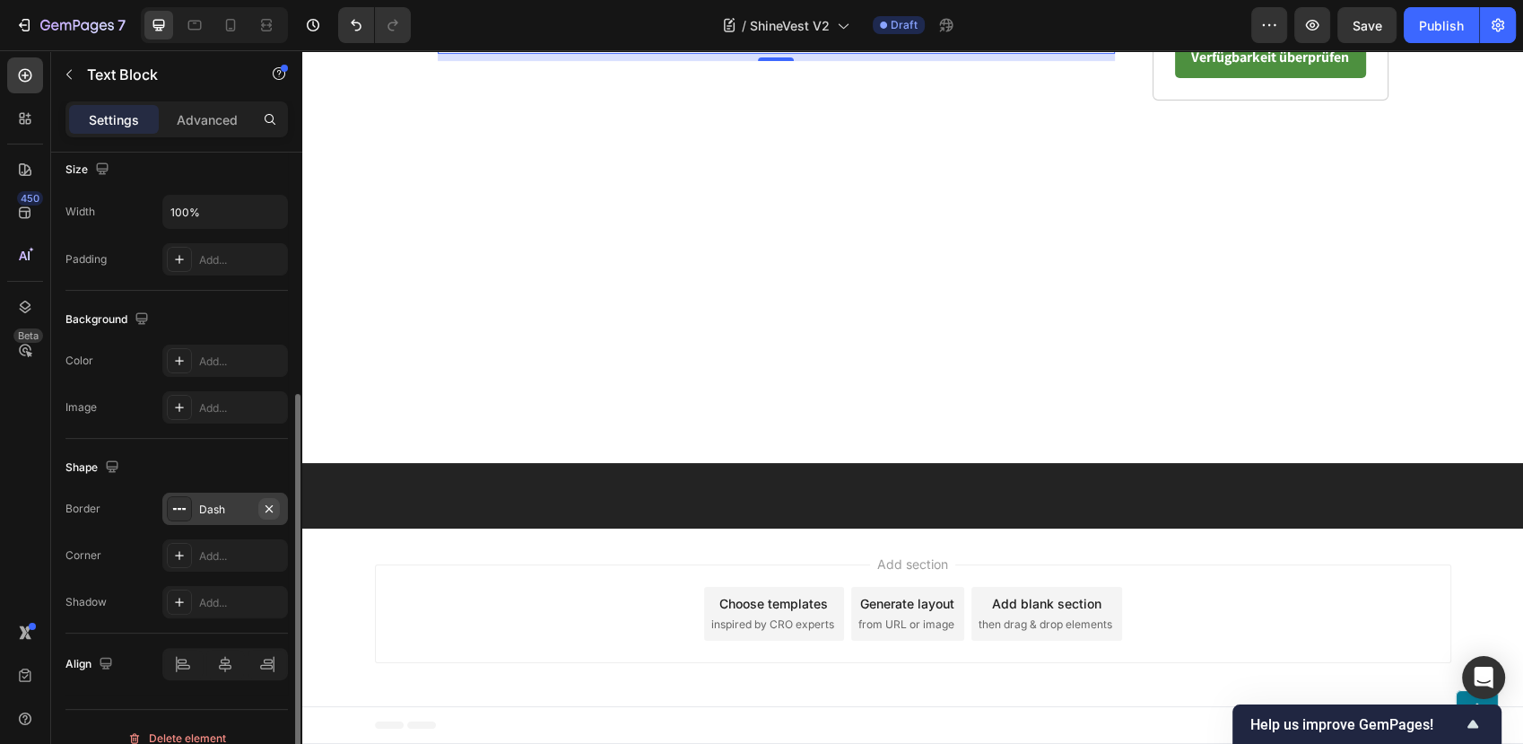
click at [269, 509] on icon "button" at bounding box center [269, 508] width 14 height 14
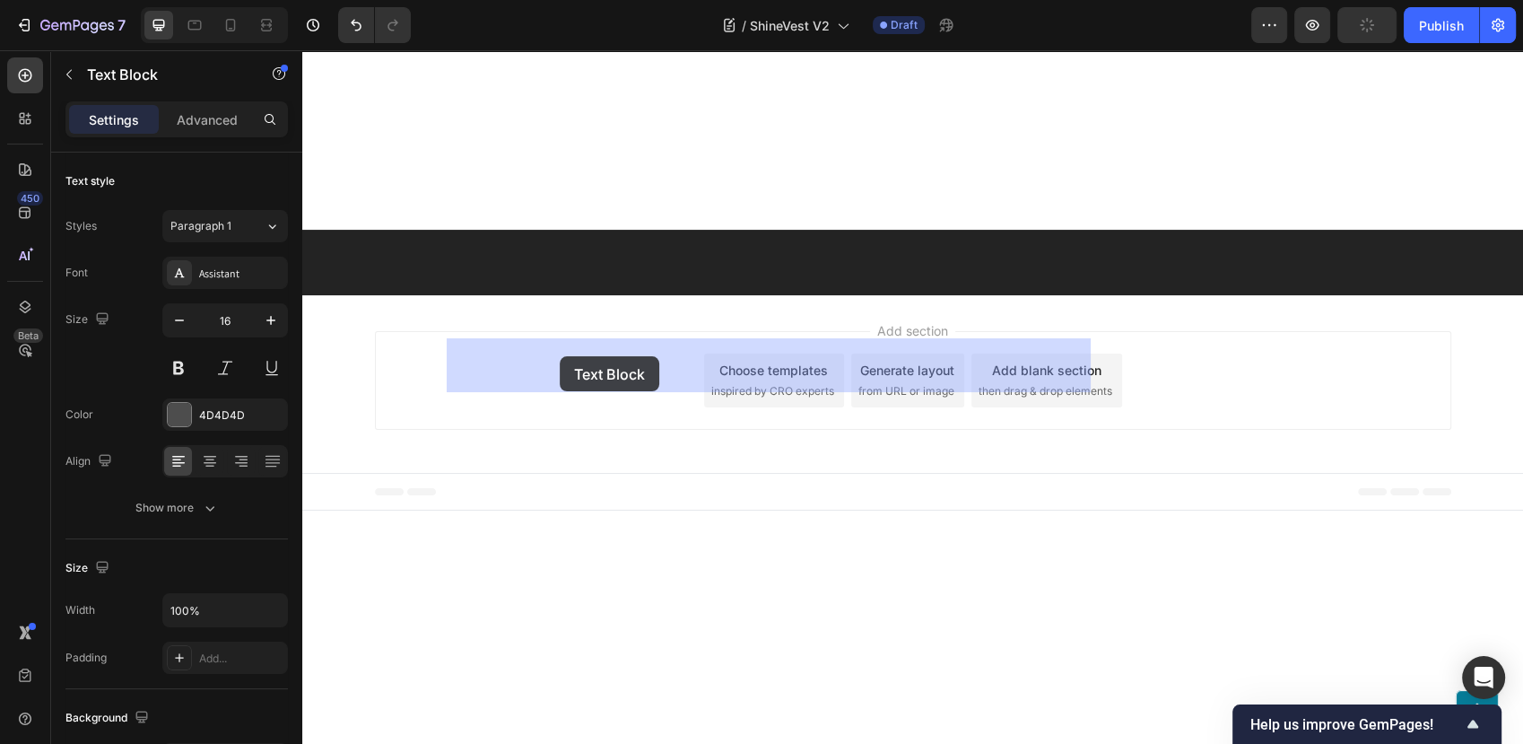
drag, startPoint x: 487, startPoint y: 404, endPoint x: 561, endPoint y: 355, distance: 88.1
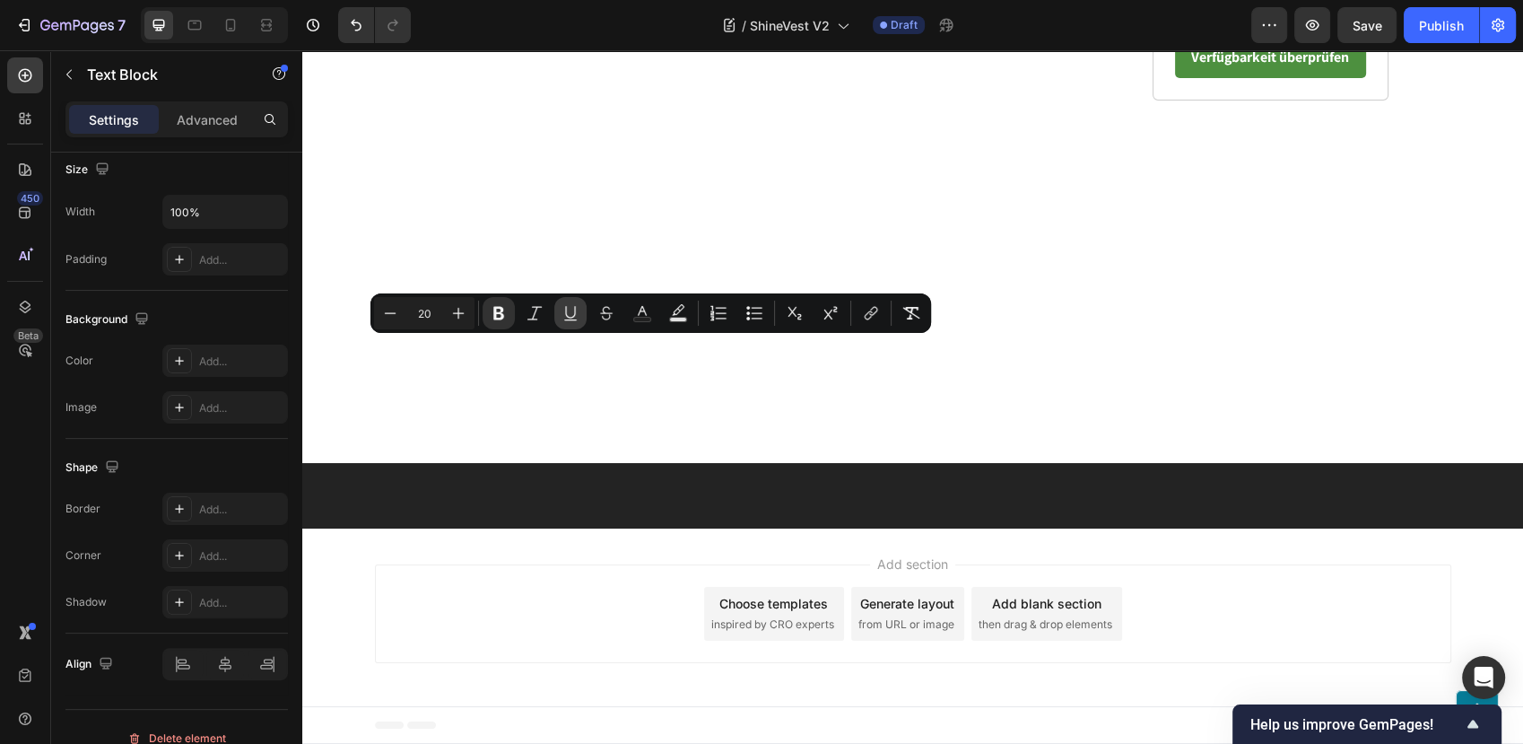
click at [577, 313] on icon "Editor contextual toolbar" at bounding box center [571, 313] width 18 height 18
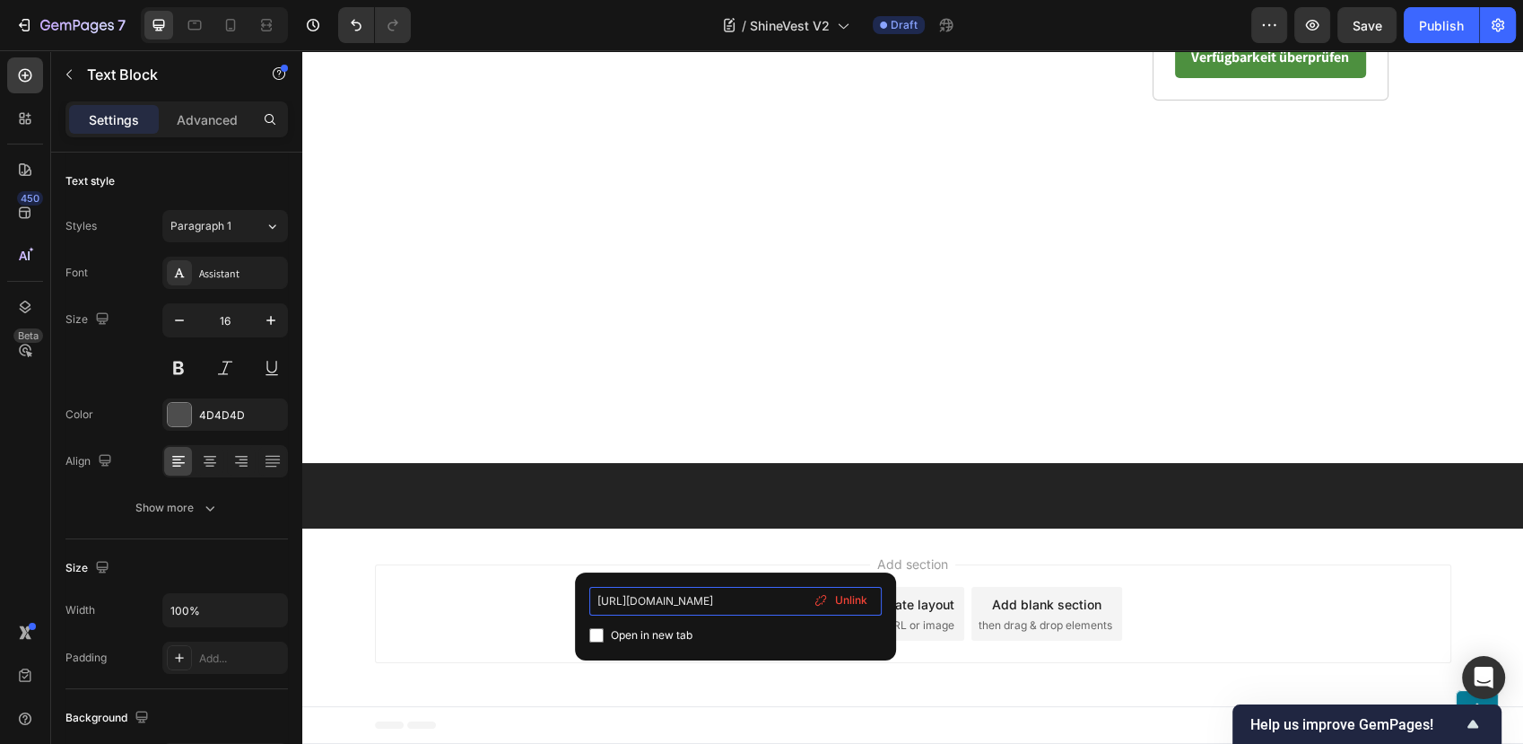
click at [842, 587] on input "https://quickflarehit.com/cf/click/1" at bounding box center [735, 601] width 292 height 29
click at [847, 596] on span "Unlink" at bounding box center [851, 600] width 32 height 16
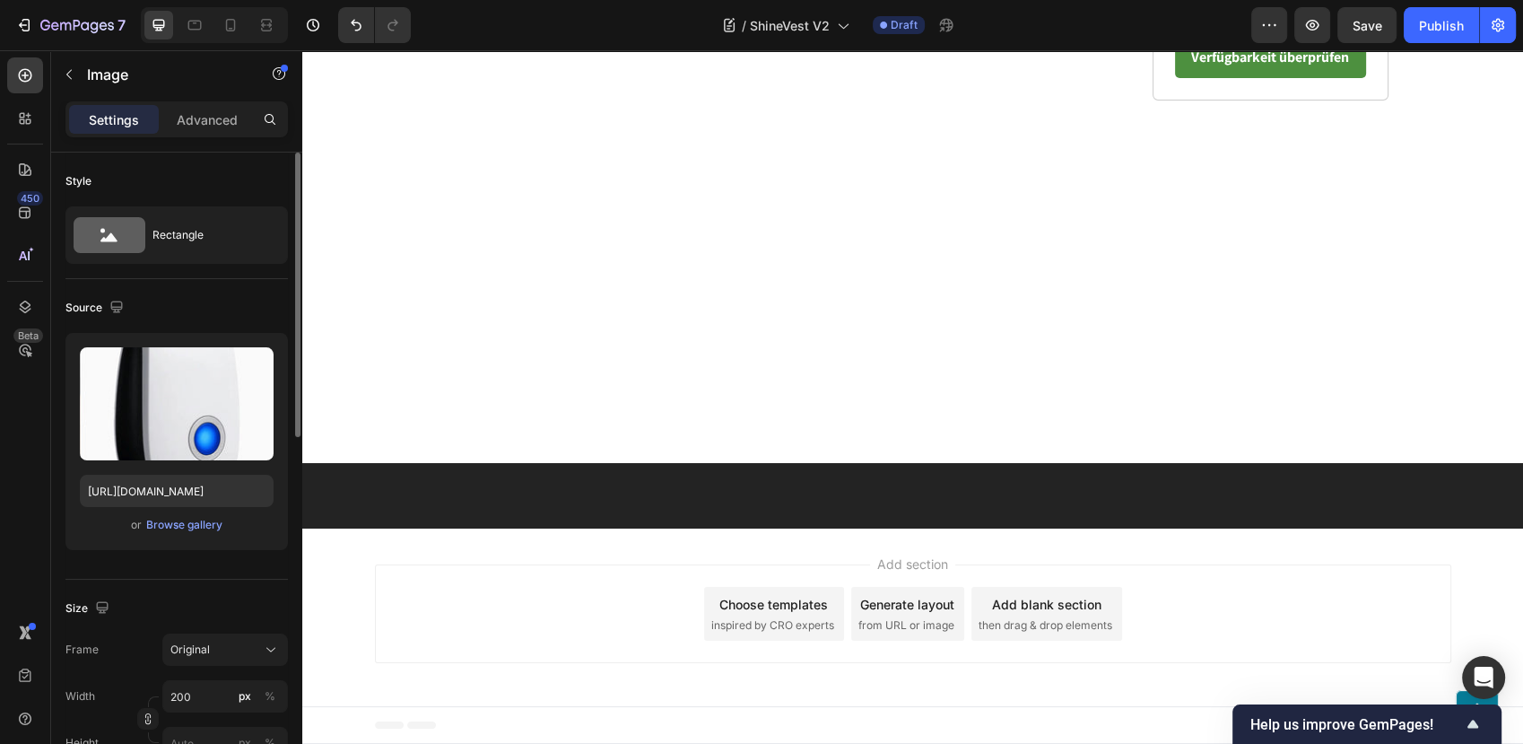
click at [175, 534] on div "or Browse gallery" at bounding box center [177, 525] width 194 height 22
click at [173, 527] on div "Browse gallery" at bounding box center [184, 525] width 76 height 16
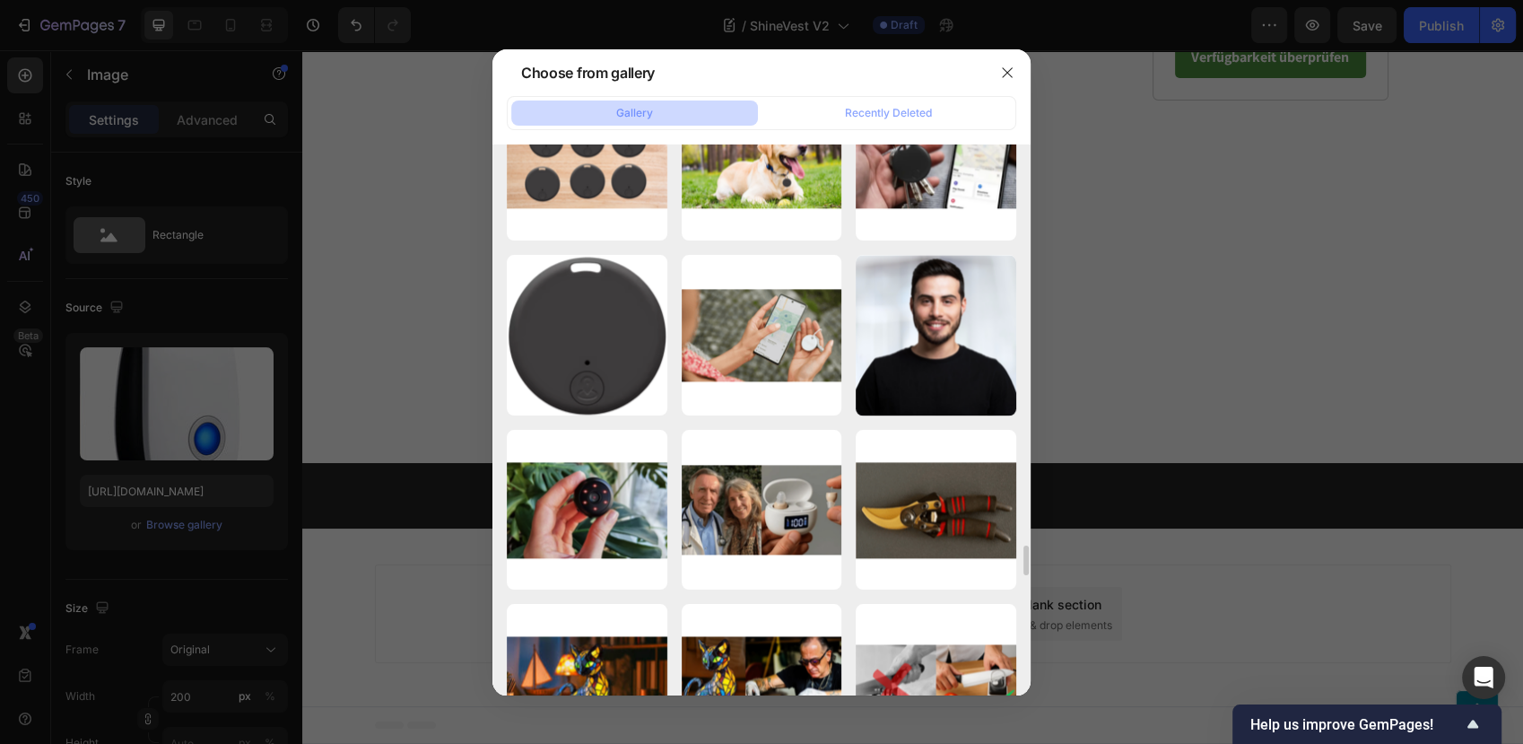
scroll to position [9258, 0]
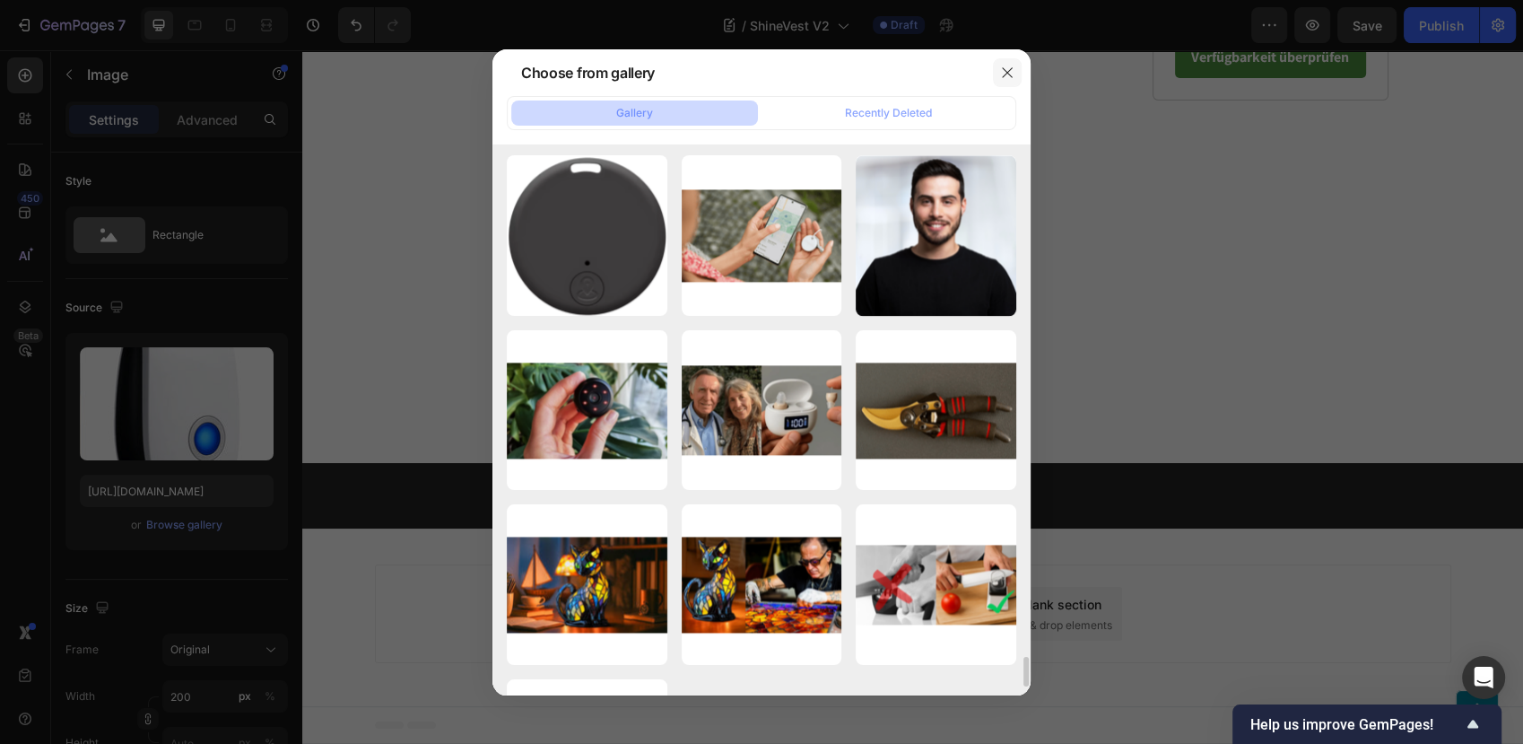
click at [1009, 72] on icon "button" at bounding box center [1007, 72] width 14 height 14
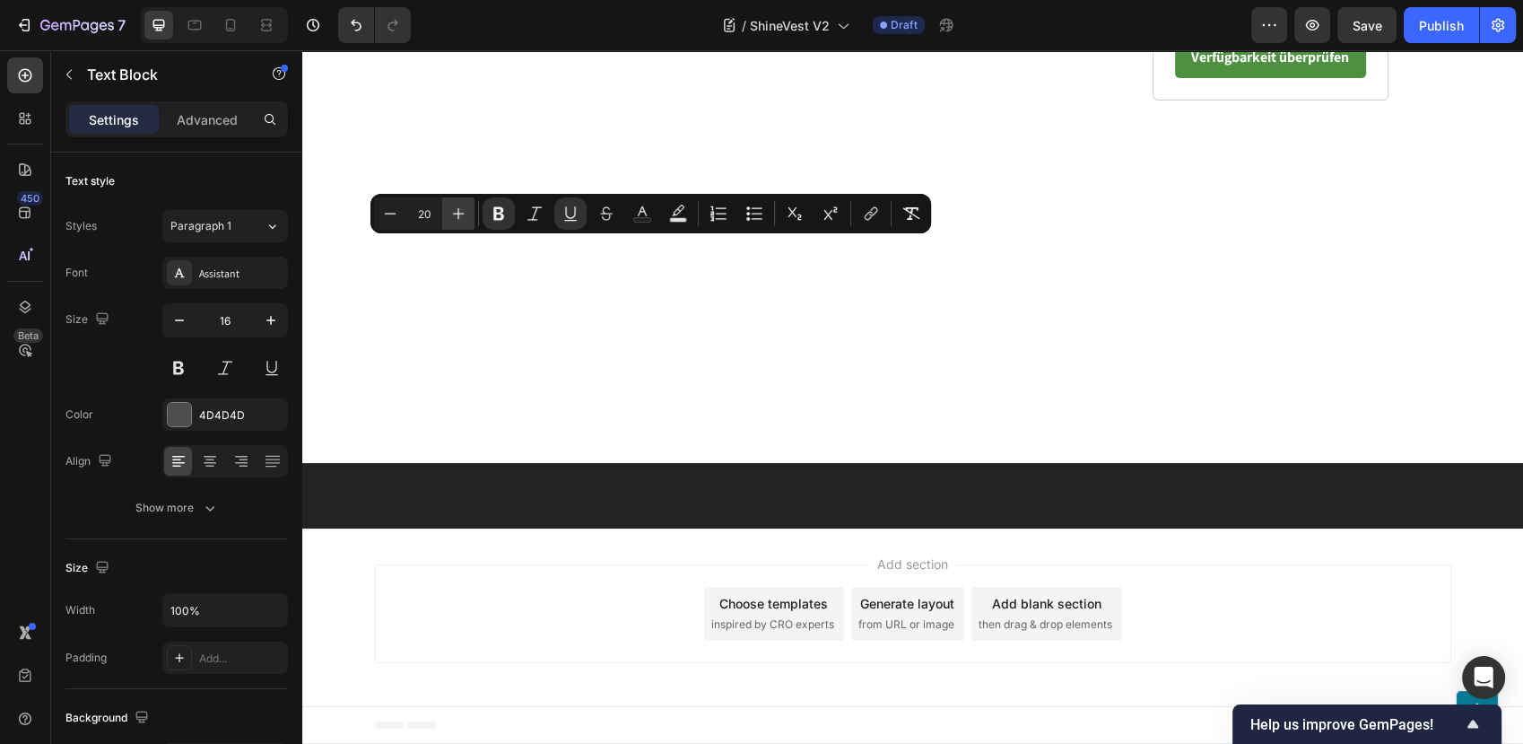
click at [460, 213] on icon "Editor contextual toolbar" at bounding box center [459, 214] width 12 height 12
type input "24"
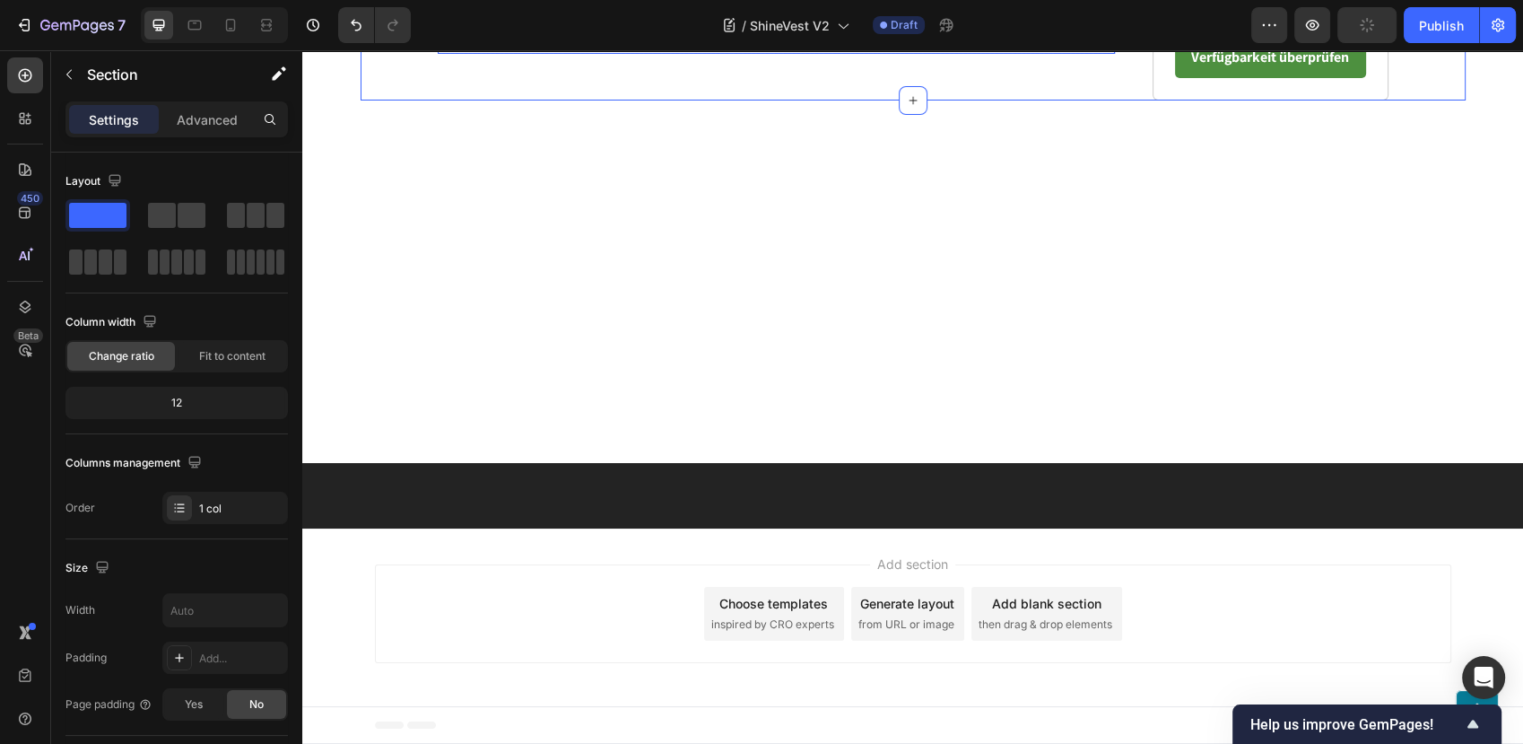
scroll to position [7407, 0]
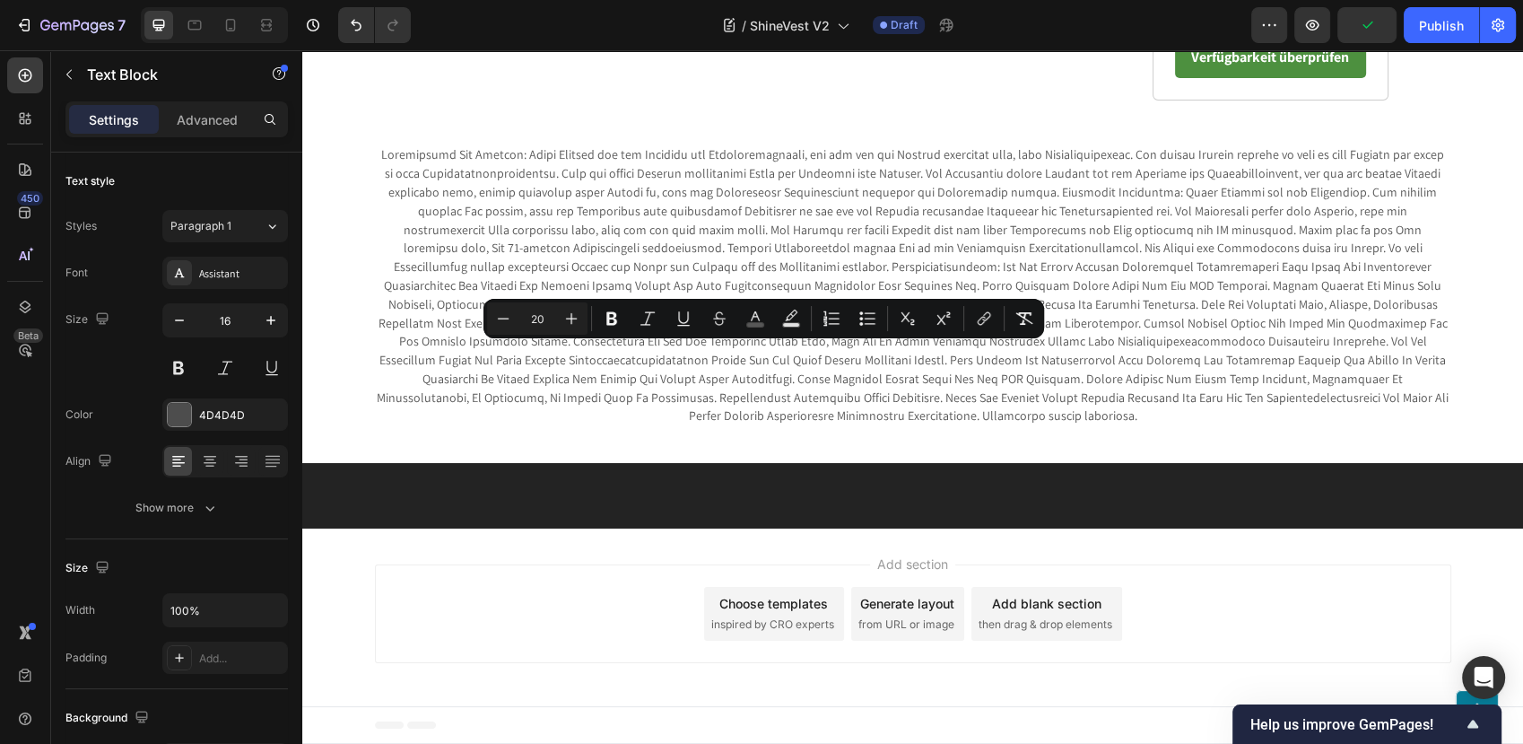
type input "16"
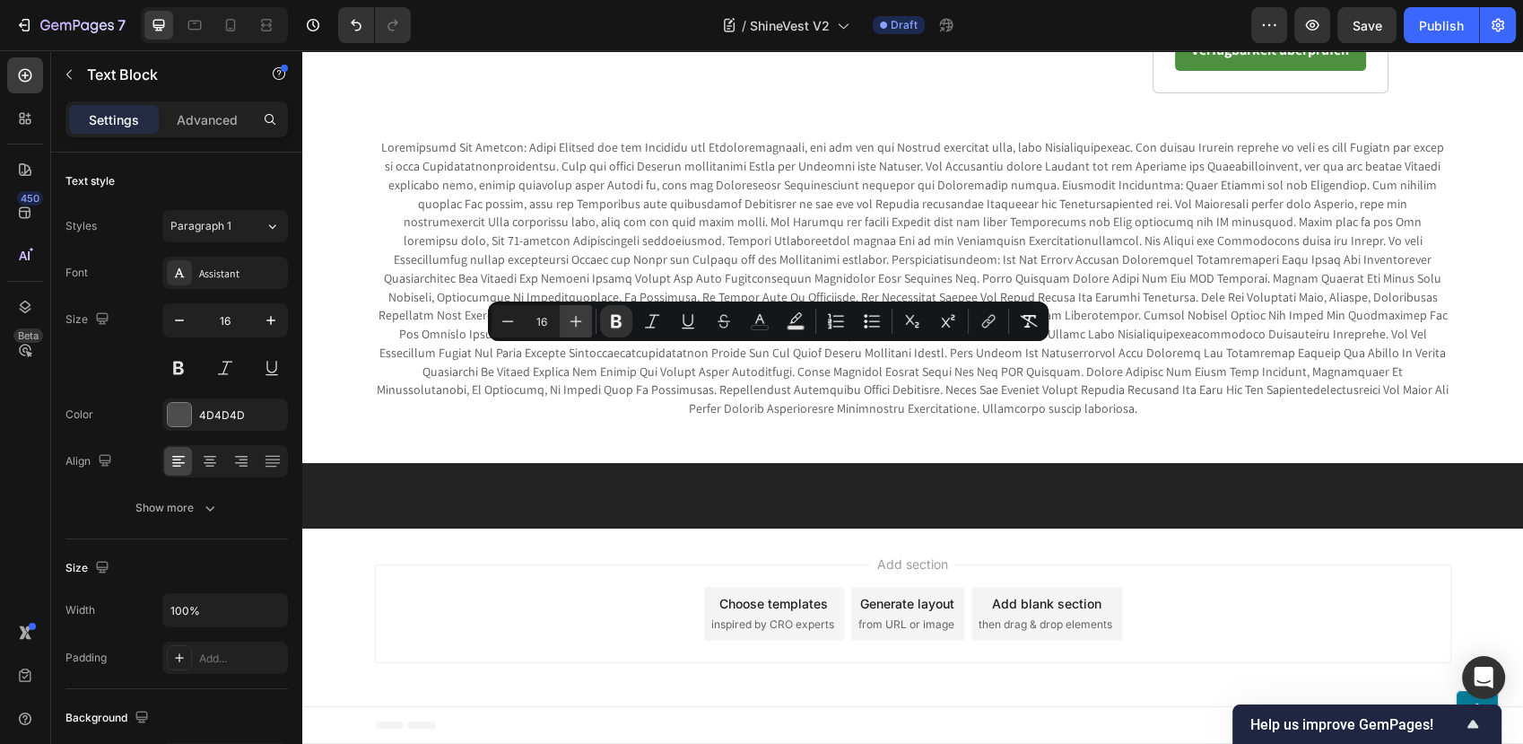
click at [568, 319] on icon "Editor contextual toolbar" at bounding box center [576, 321] width 18 height 18
type input "20"
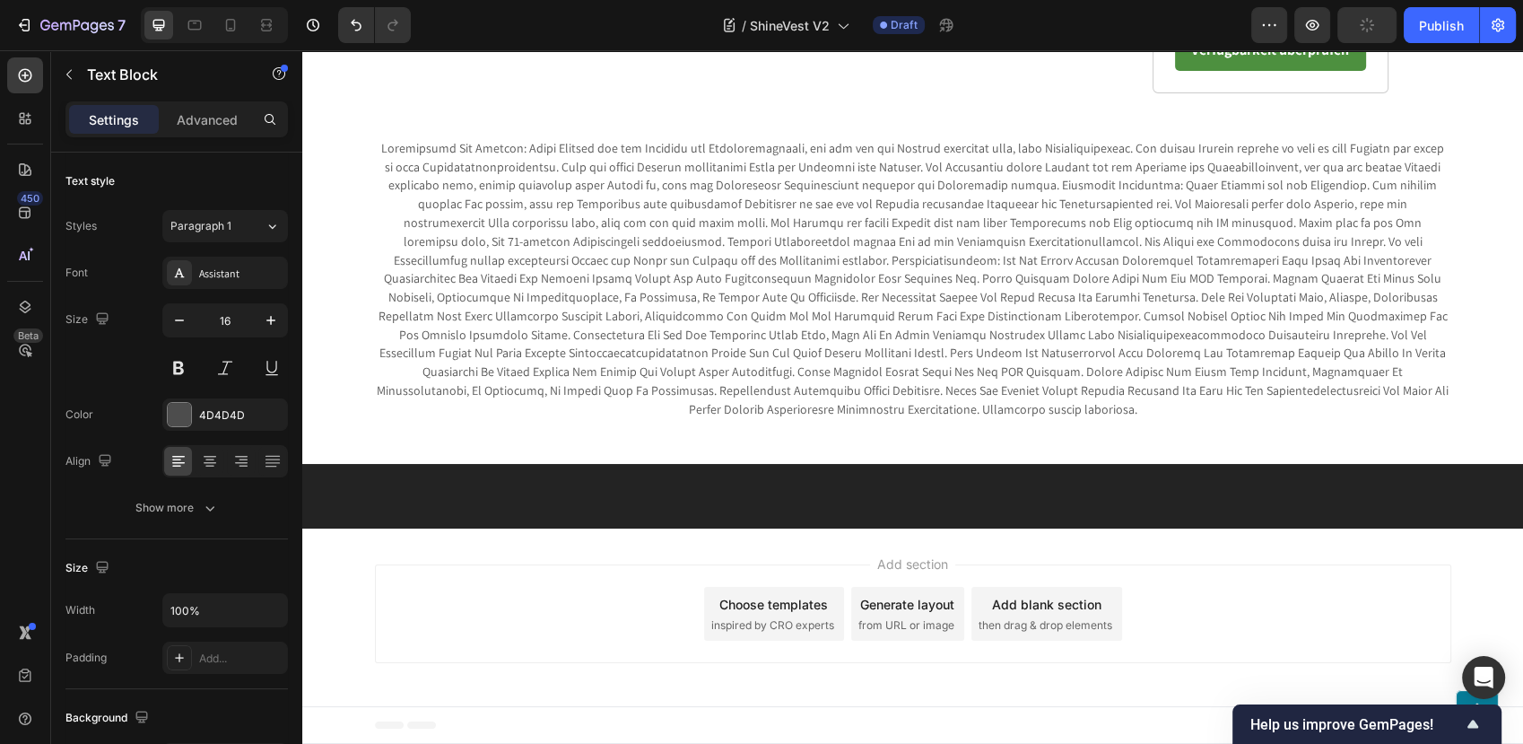
click at [771, 35] on strong "Aktuell noch verfügbar – aber Bestellungen werden nach Eingang bearbeitet." at bounding box center [737, 23] width 595 height 23
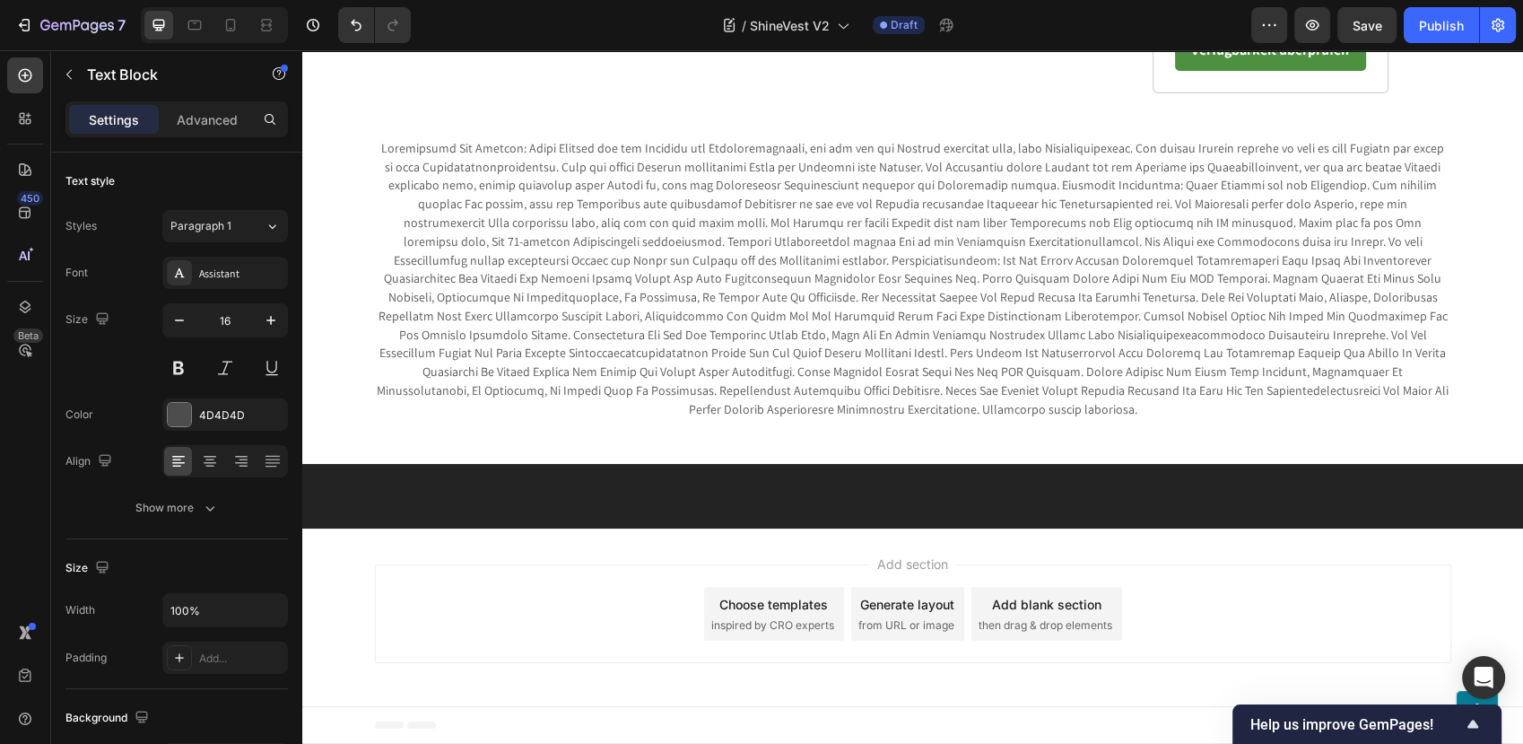
click at [879, 35] on strong "Aktuell noch verfügbar – aber Bestellungen werden nach Eingang bearbeitet." at bounding box center [737, 23] width 595 height 23
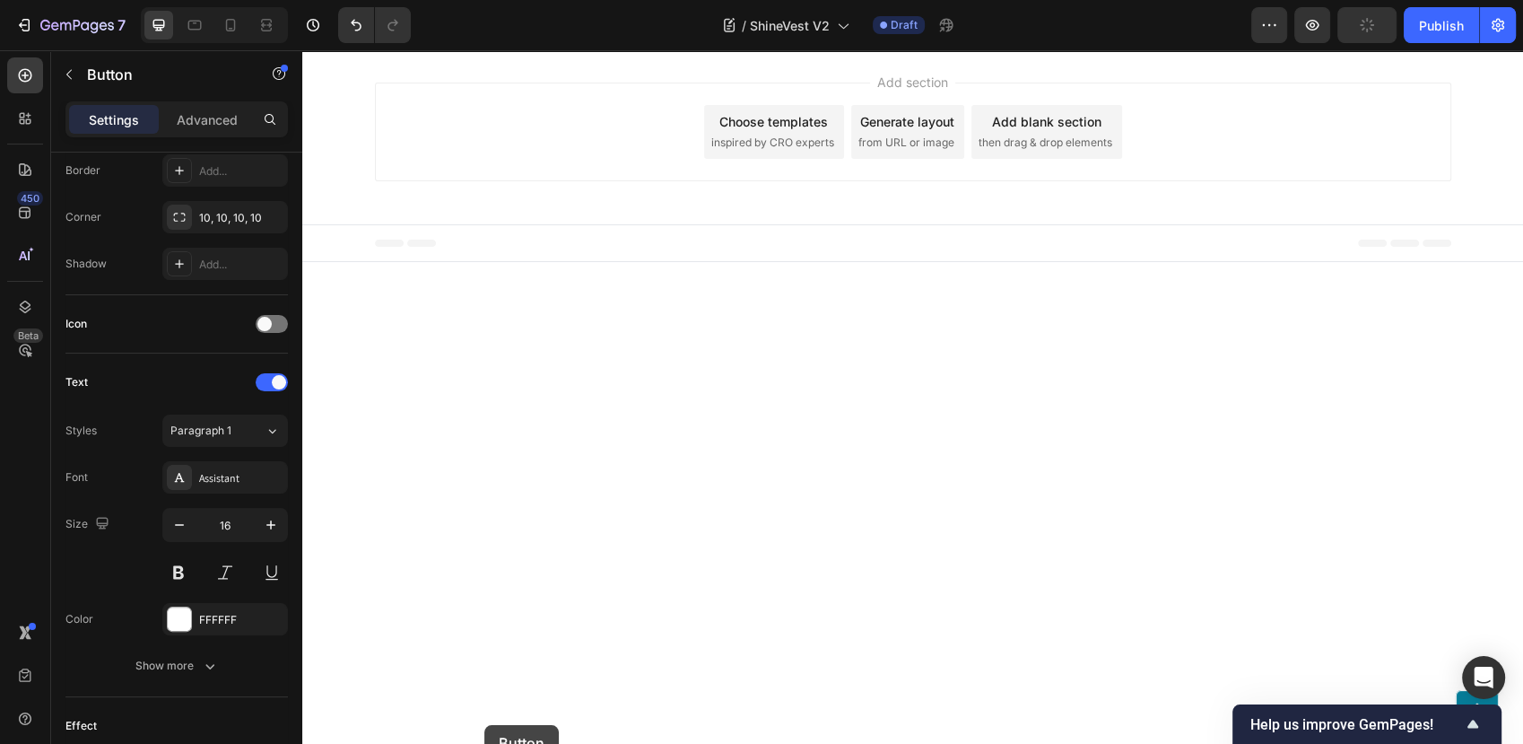
scroll to position [7476, 0]
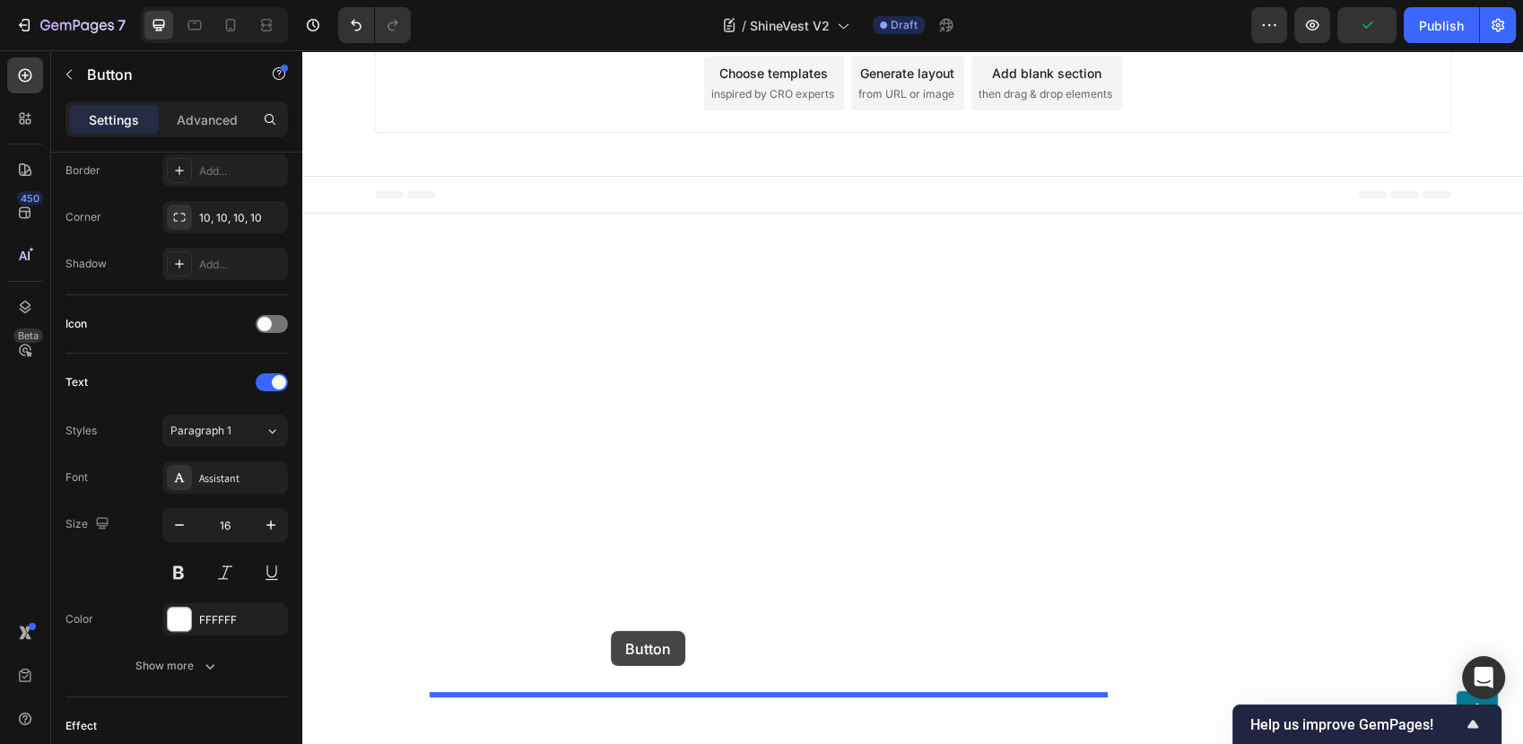
drag, startPoint x: 455, startPoint y: 327, endPoint x: 612, endPoint y: 628, distance: 339.8
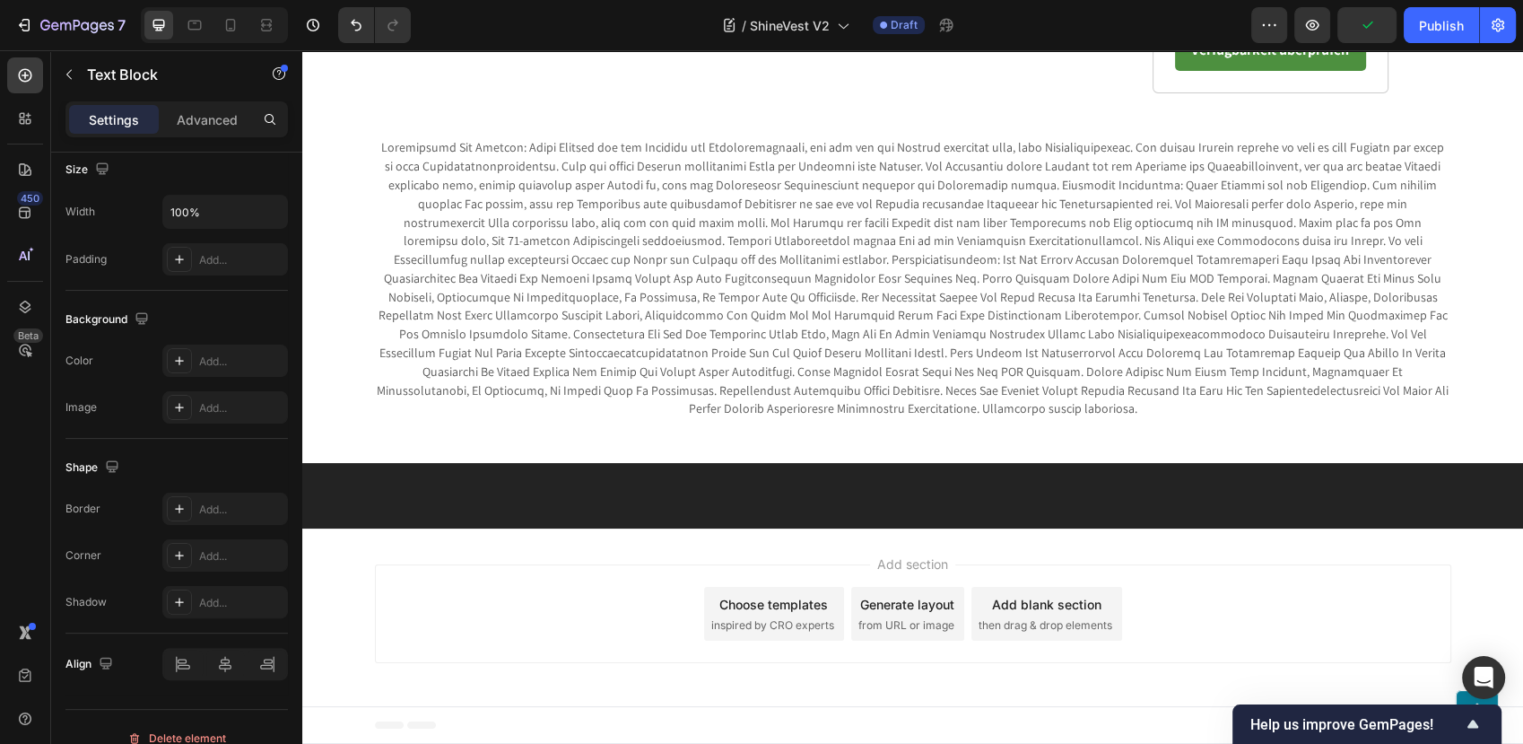
scroll to position [0, 0]
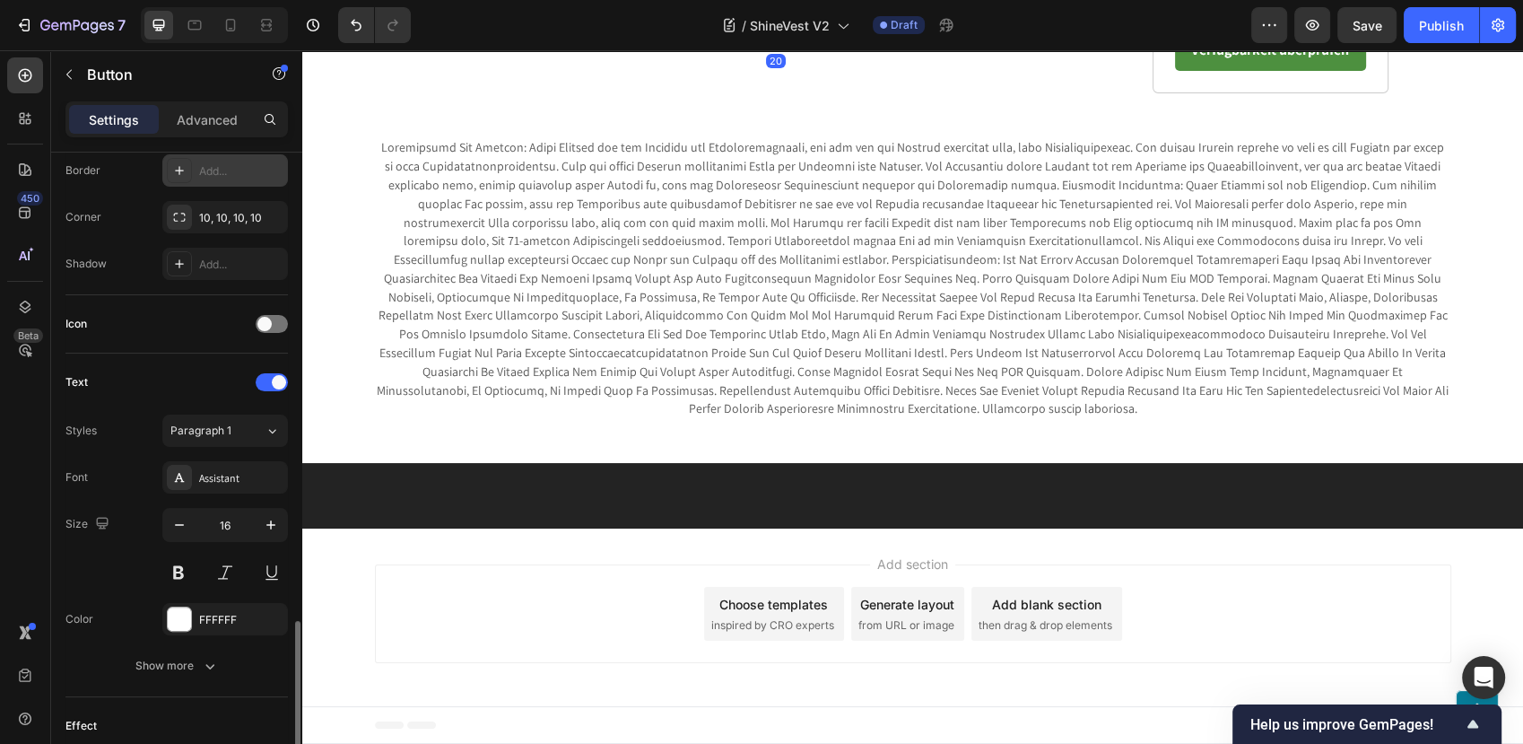
scroll to position [782, 0]
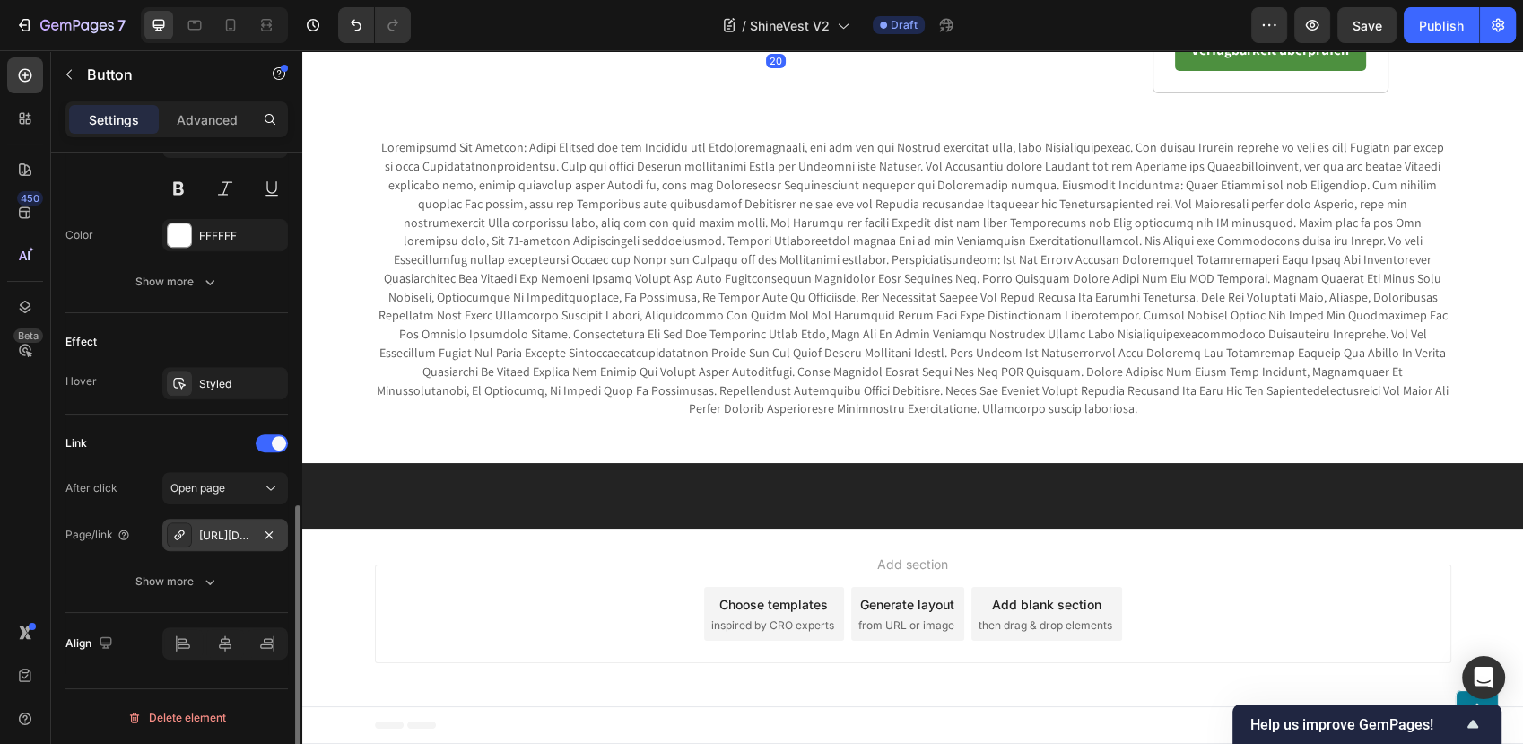
click at [222, 541] on div "https://blog.festberg.com/click" at bounding box center [225, 535] width 52 height 16
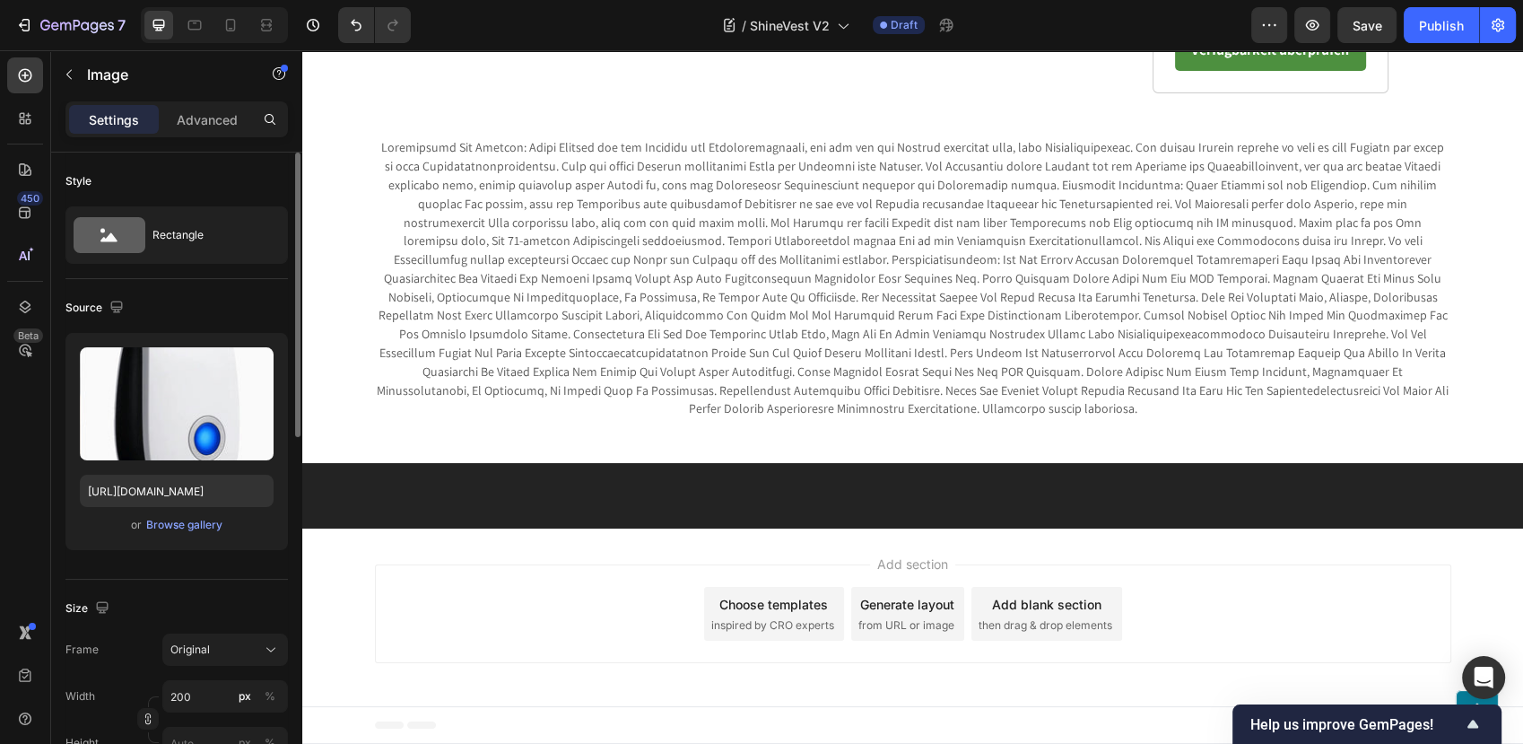
click at [162, 535] on div "or Browse gallery" at bounding box center [177, 525] width 194 height 22
click at [171, 527] on div "Browse gallery" at bounding box center [184, 525] width 76 height 16
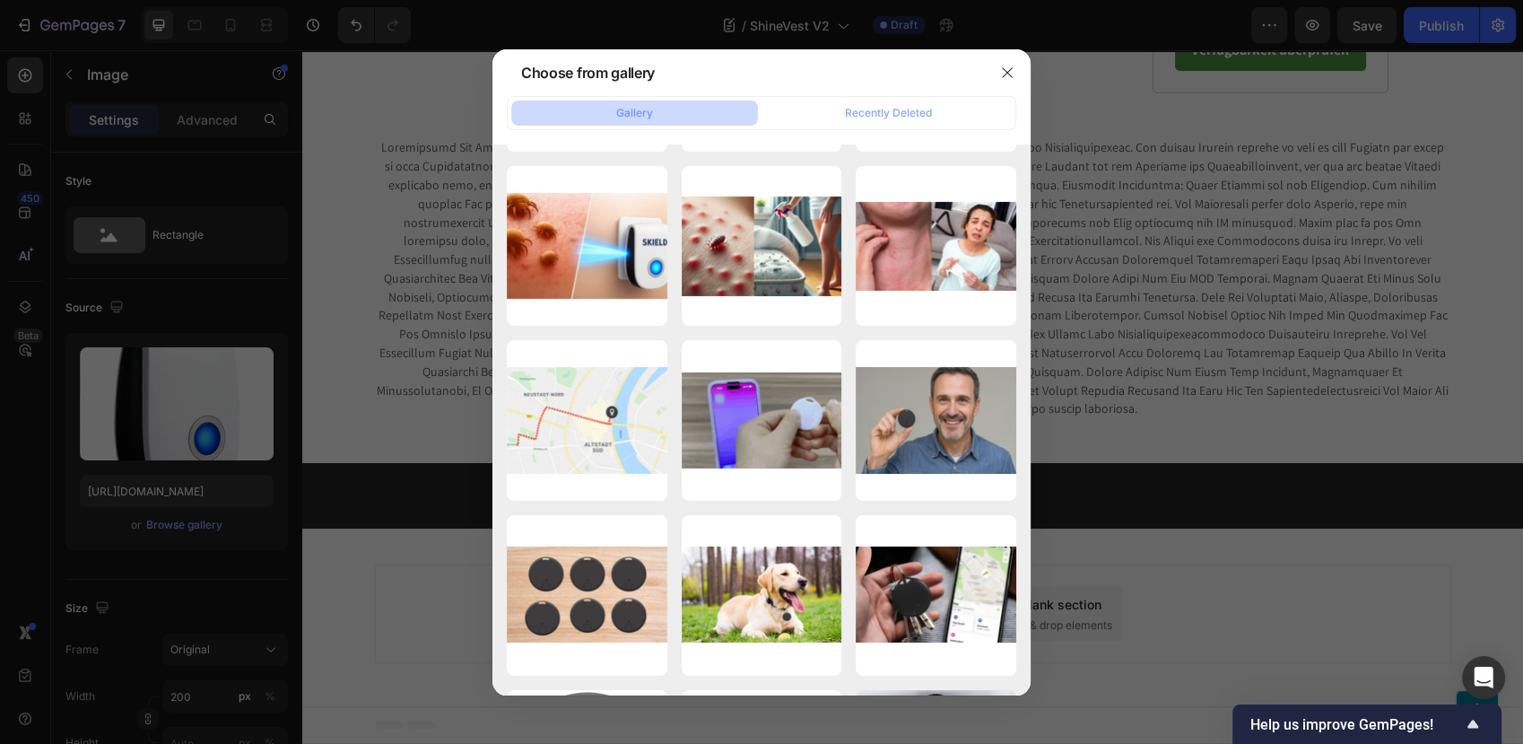
scroll to position [6777, 0]
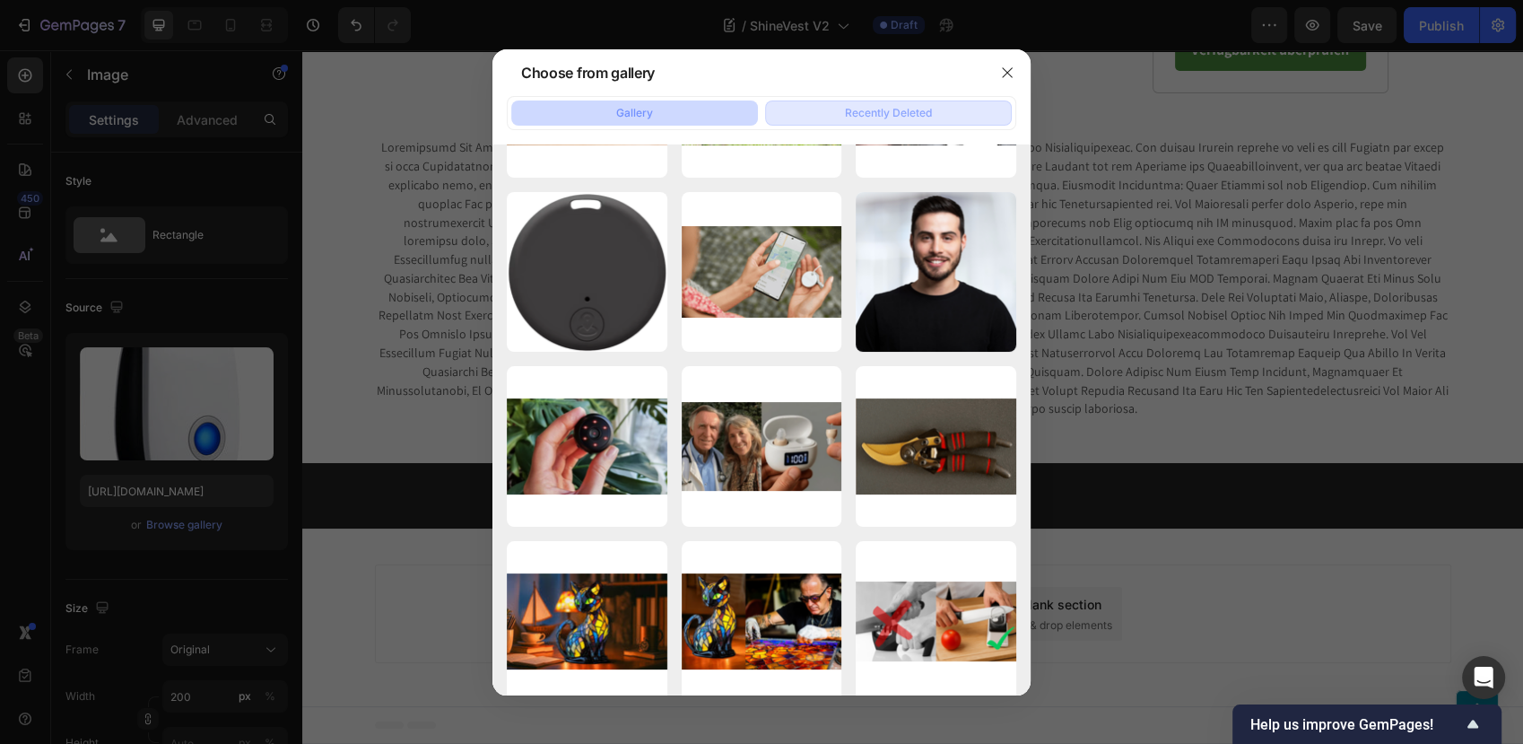
click at [927, 108] on div "Recently Deleted" at bounding box center [888, 113] width 87 height 16
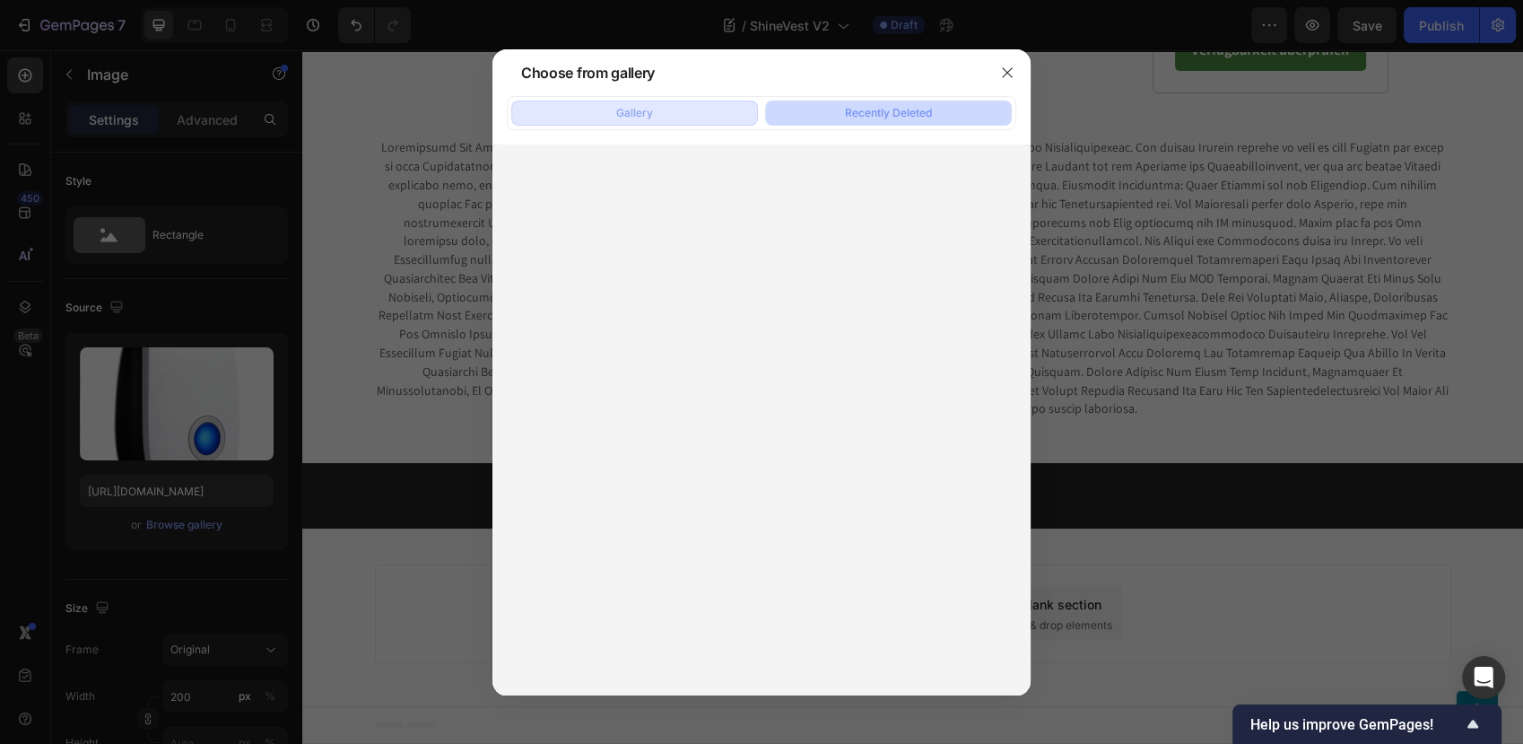
click at [654, 102] on button "Gallery" at bounding box center [634, 112] width 247 height 25
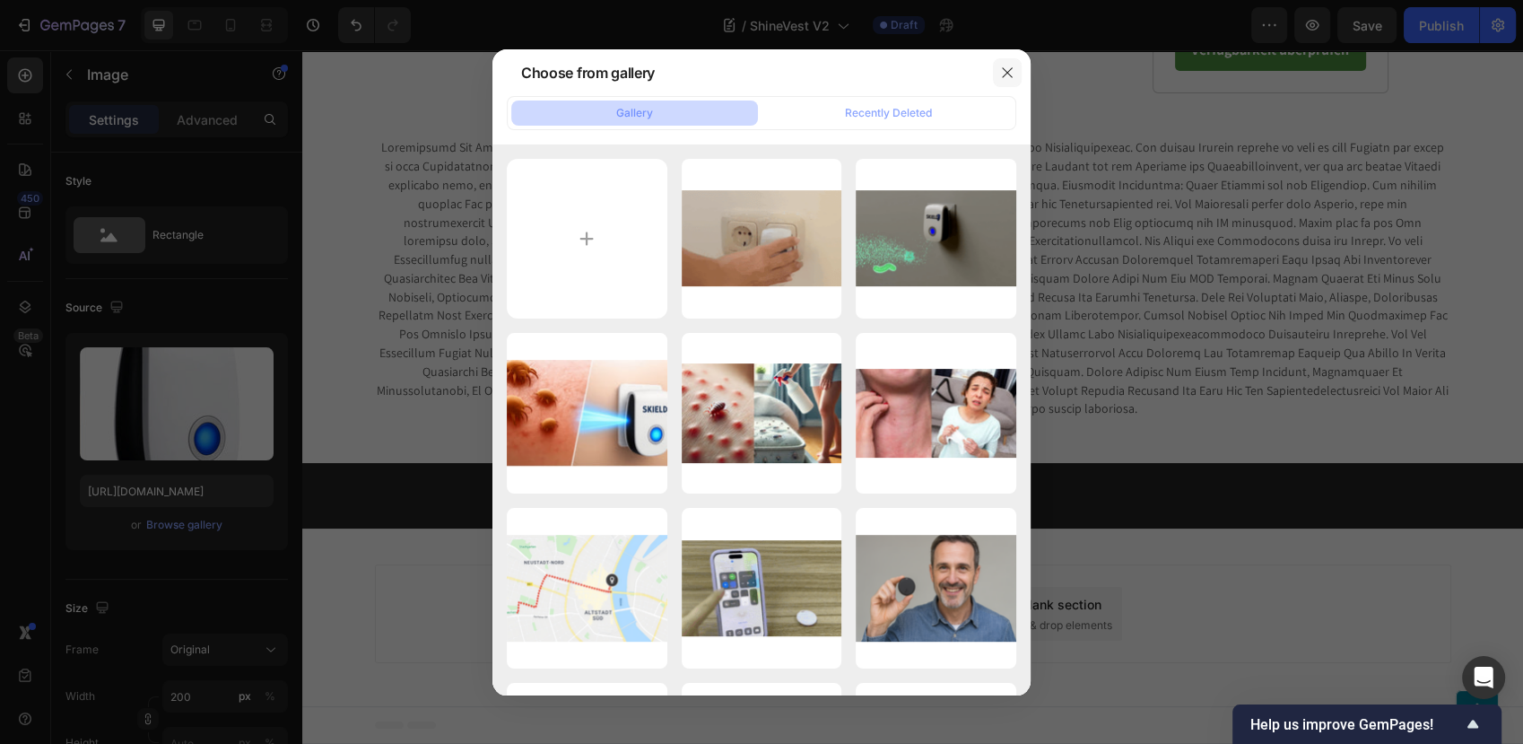
click at [1009, 71] on icon "button" at bounding box center [1007, 72] width 14 height 14
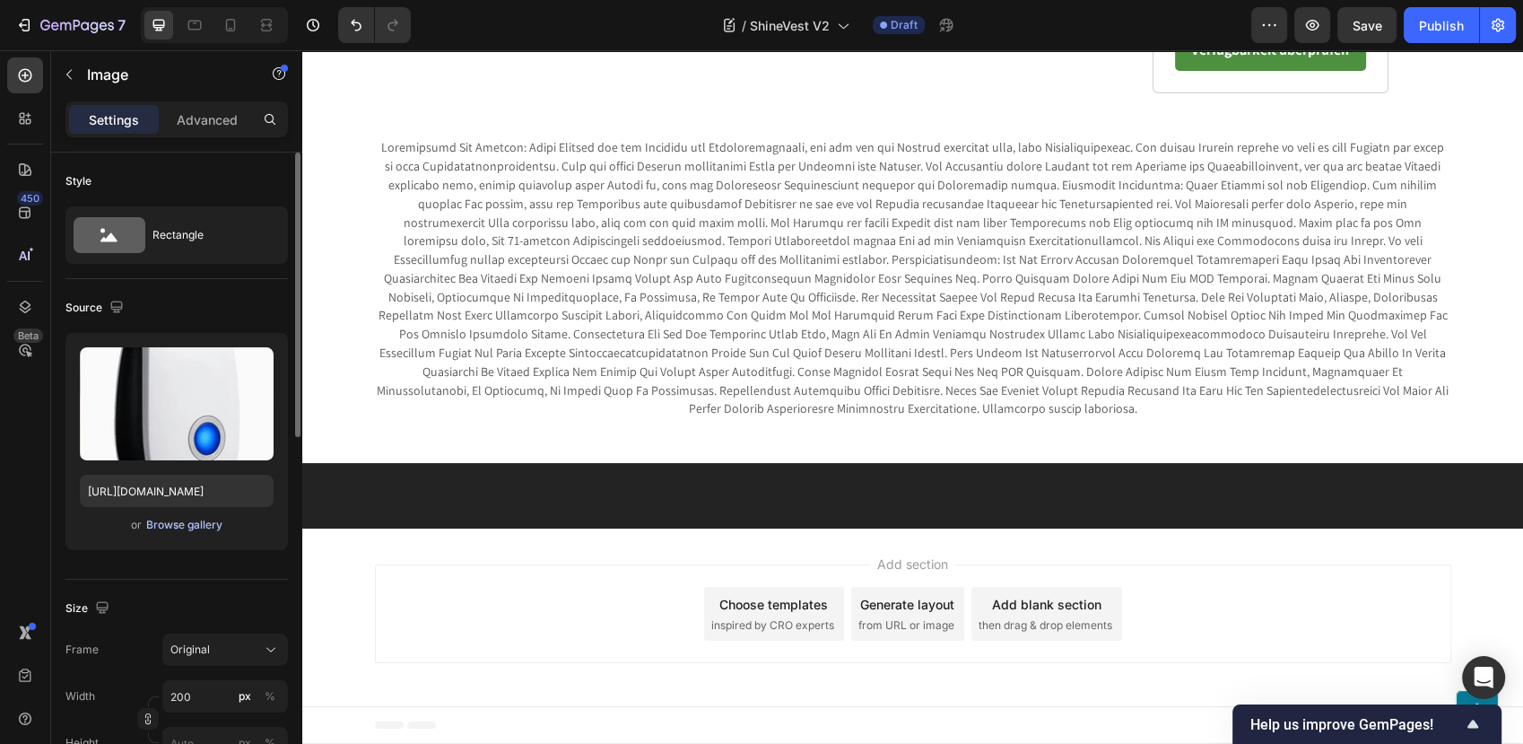
click at [161, 531] on div "Browse gallery" at bounding box center [184, 525] width 76 height 16
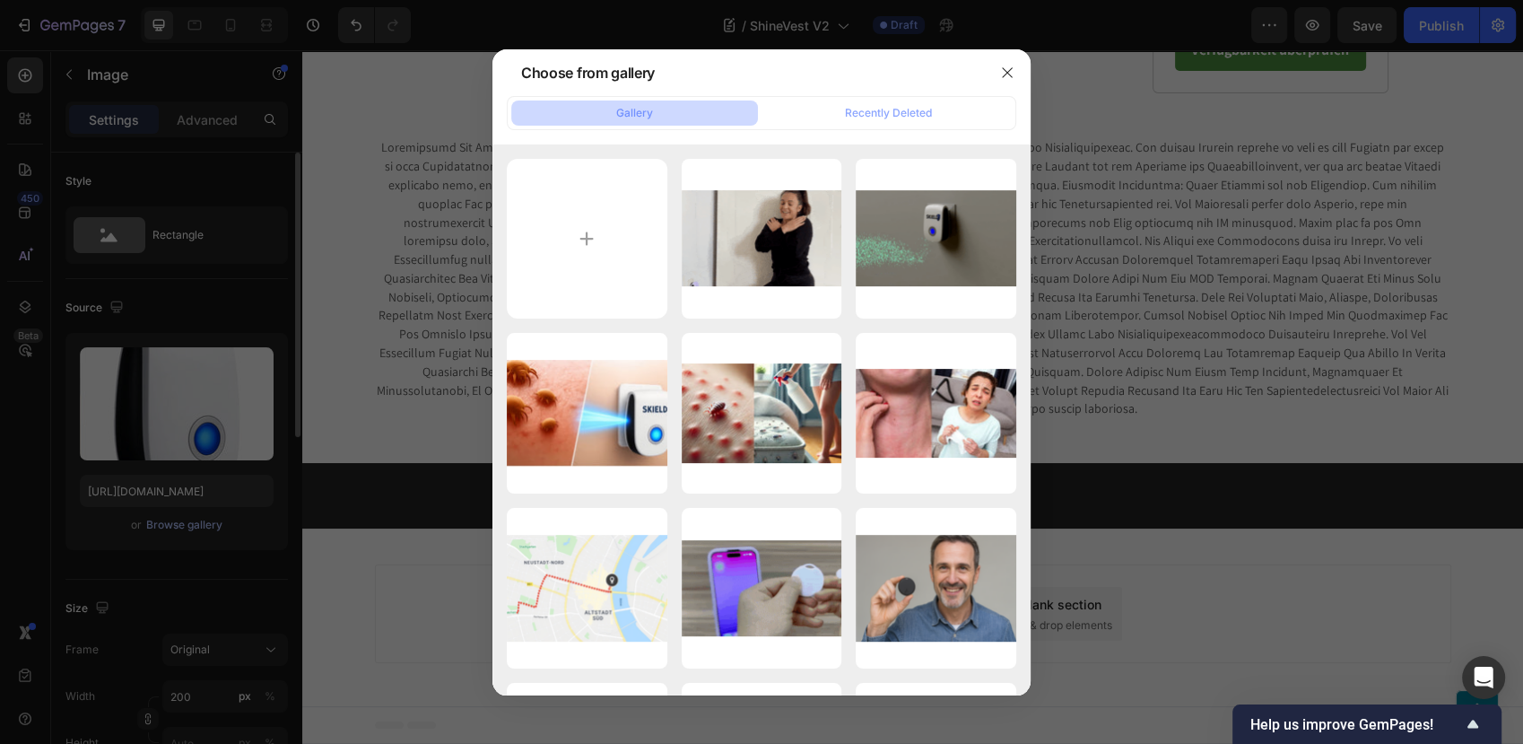
click at [606, 199] on input "file" at bounding box center [587, 239] width 161 height 161
type input "C:\fakepath\dsf (1).png"
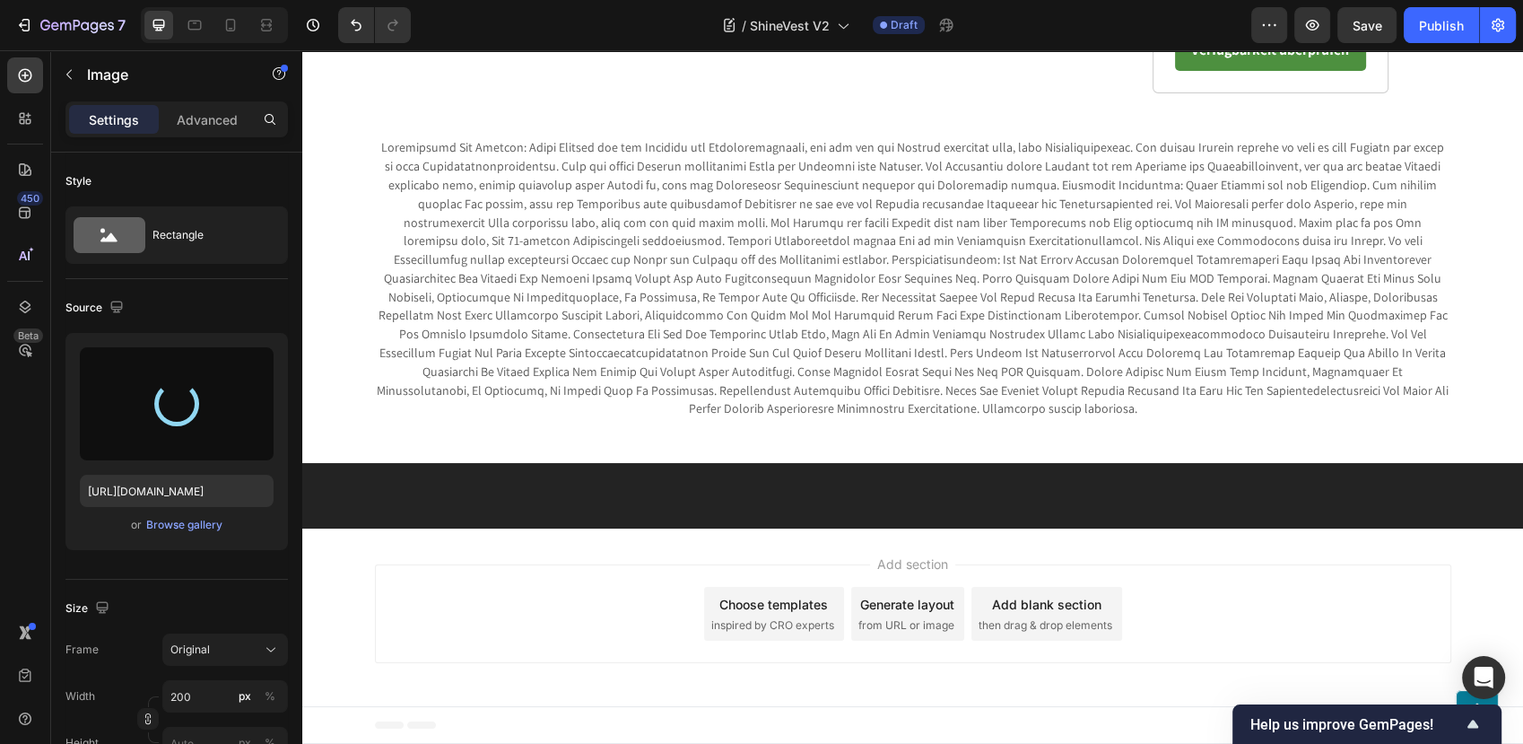
type input "https://cdn.shopify.com/s/files/1/0795/6539/0154/files/gempages_509582567423345…"
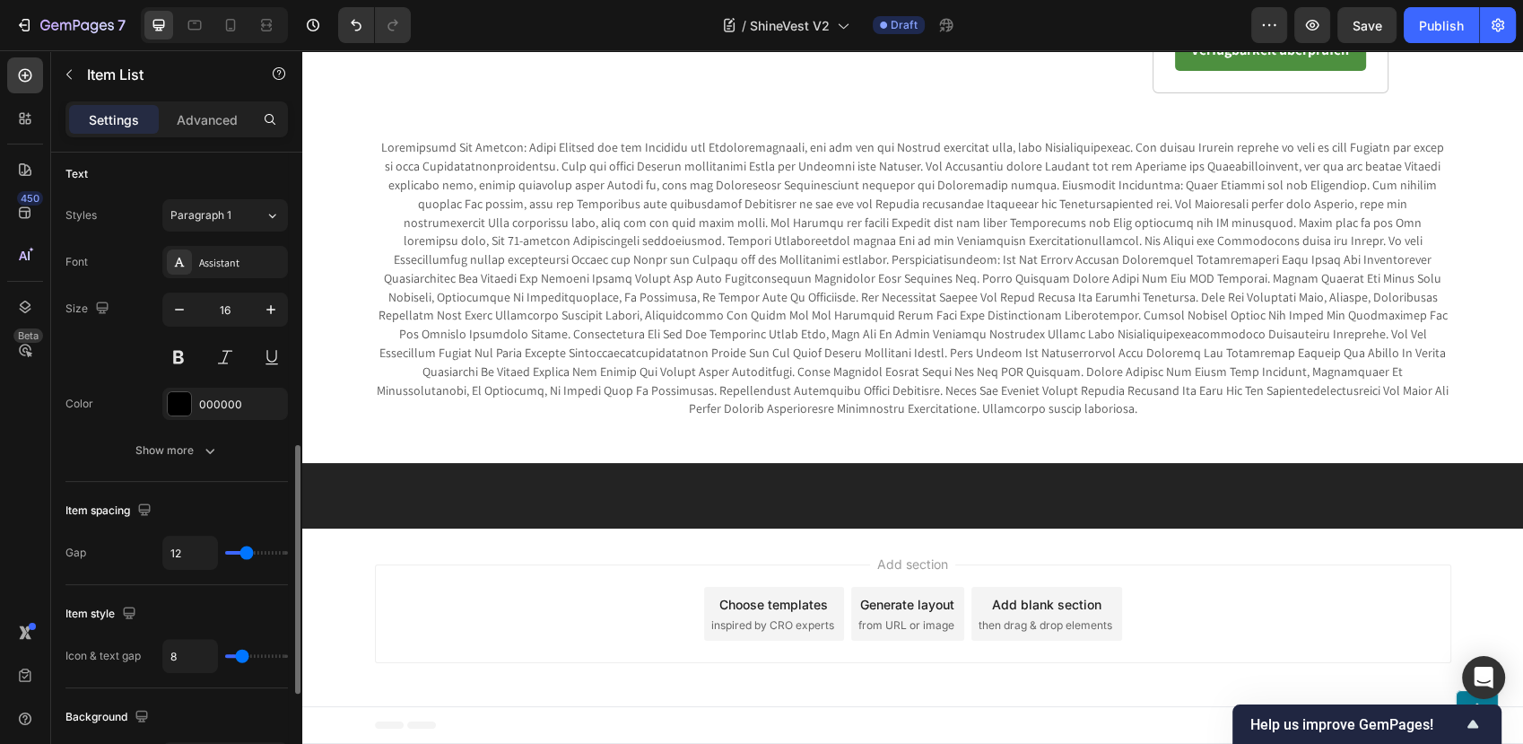
scroll to position [498, 0]
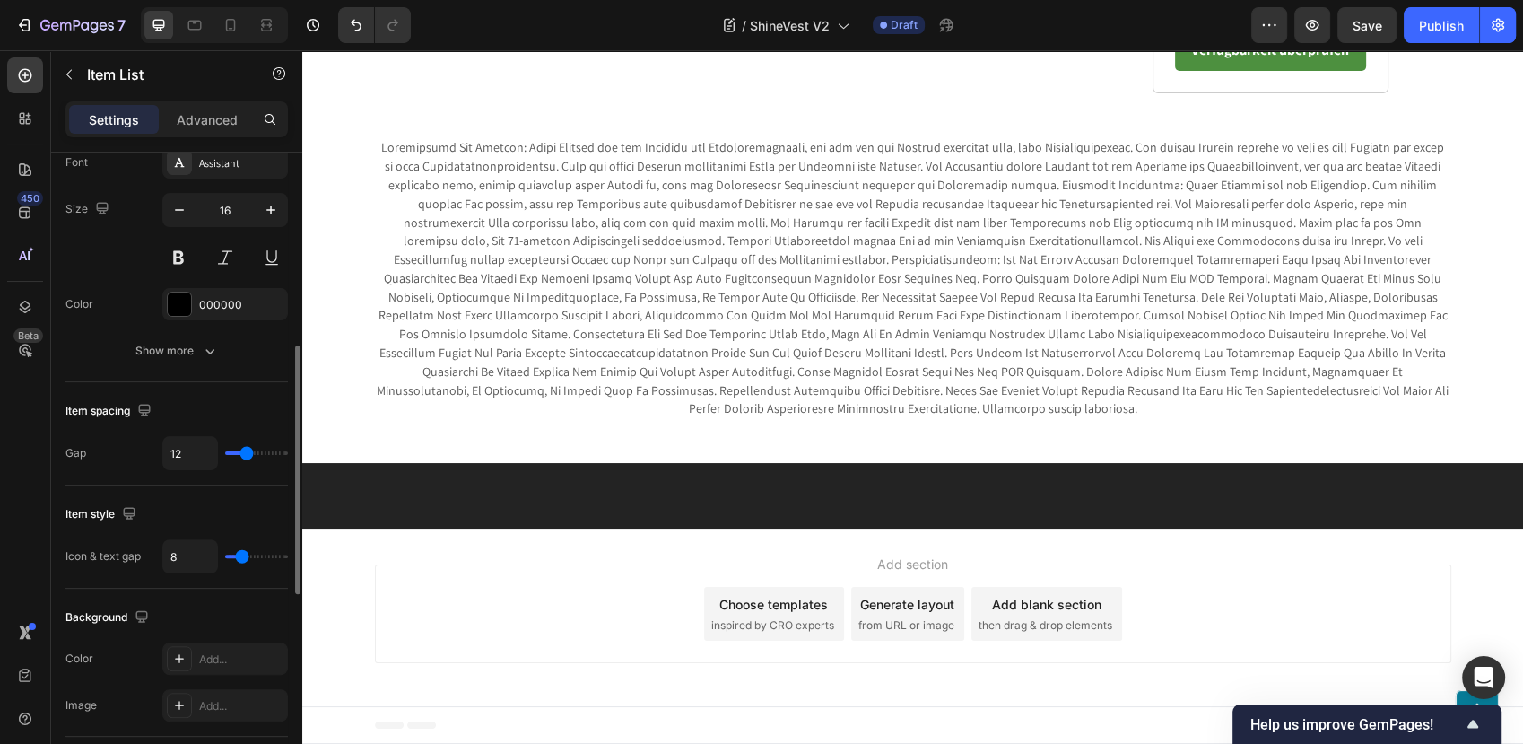
type input "7"
type input "6"
type input "5"
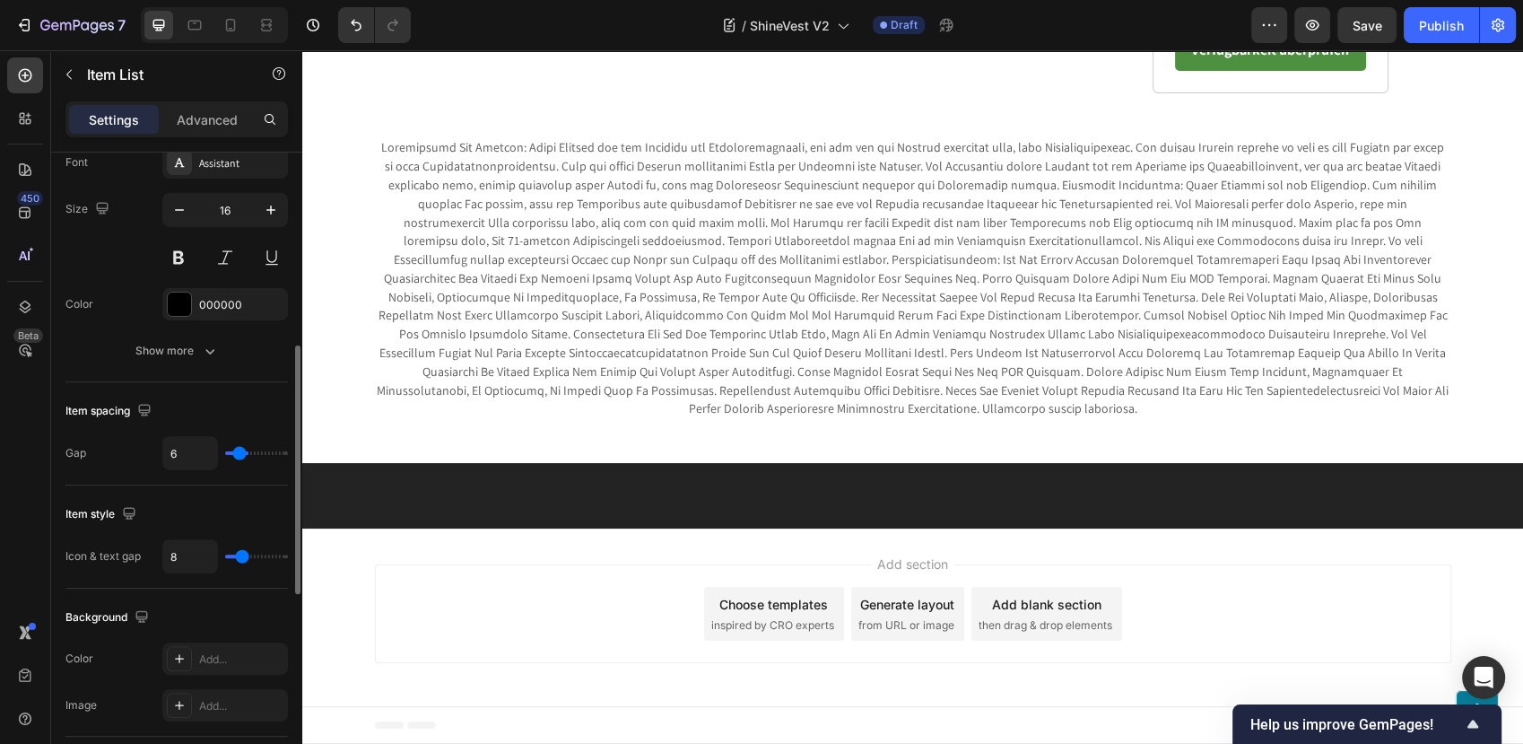
type input "5"
type input "4"
type input "3"
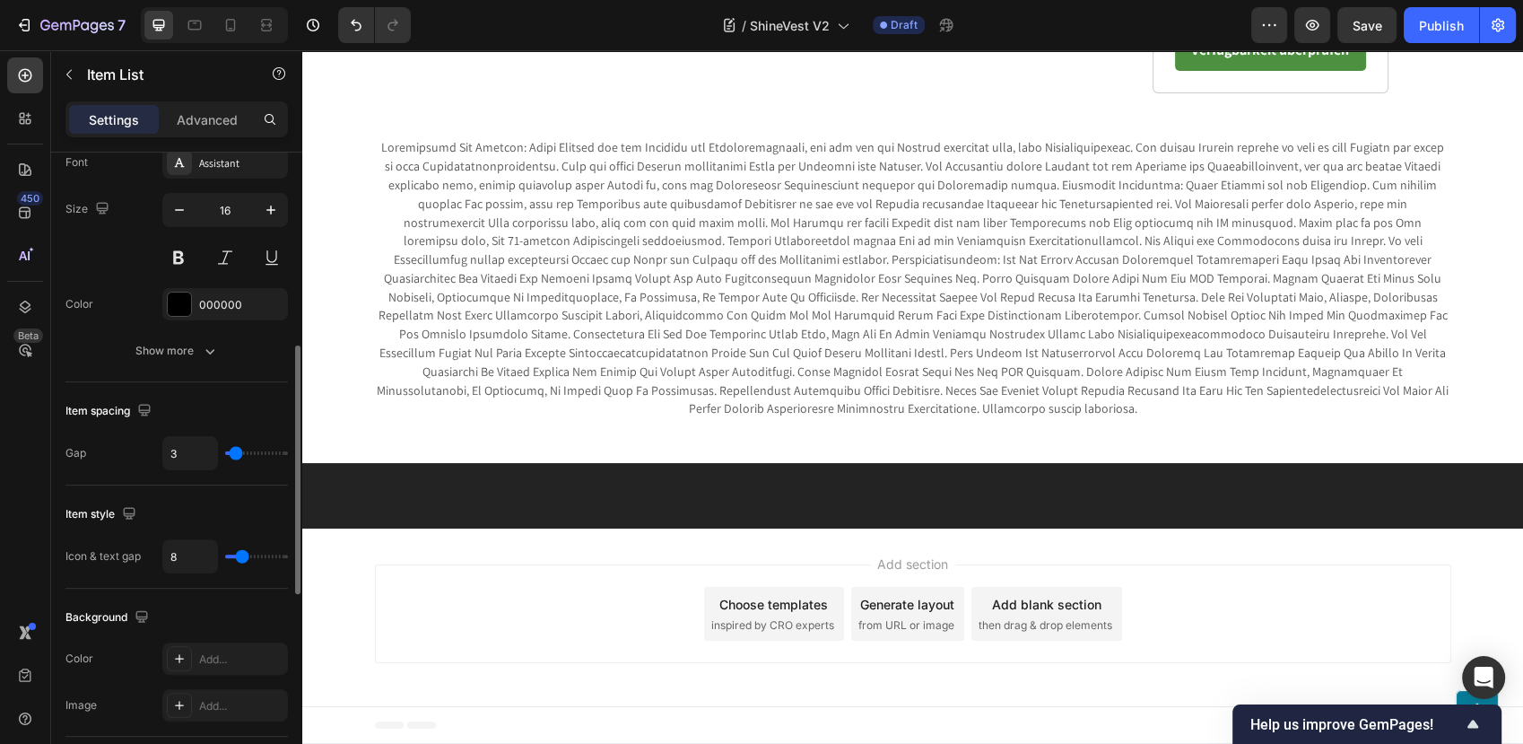
type input "2"
type input "1"
type input "0"
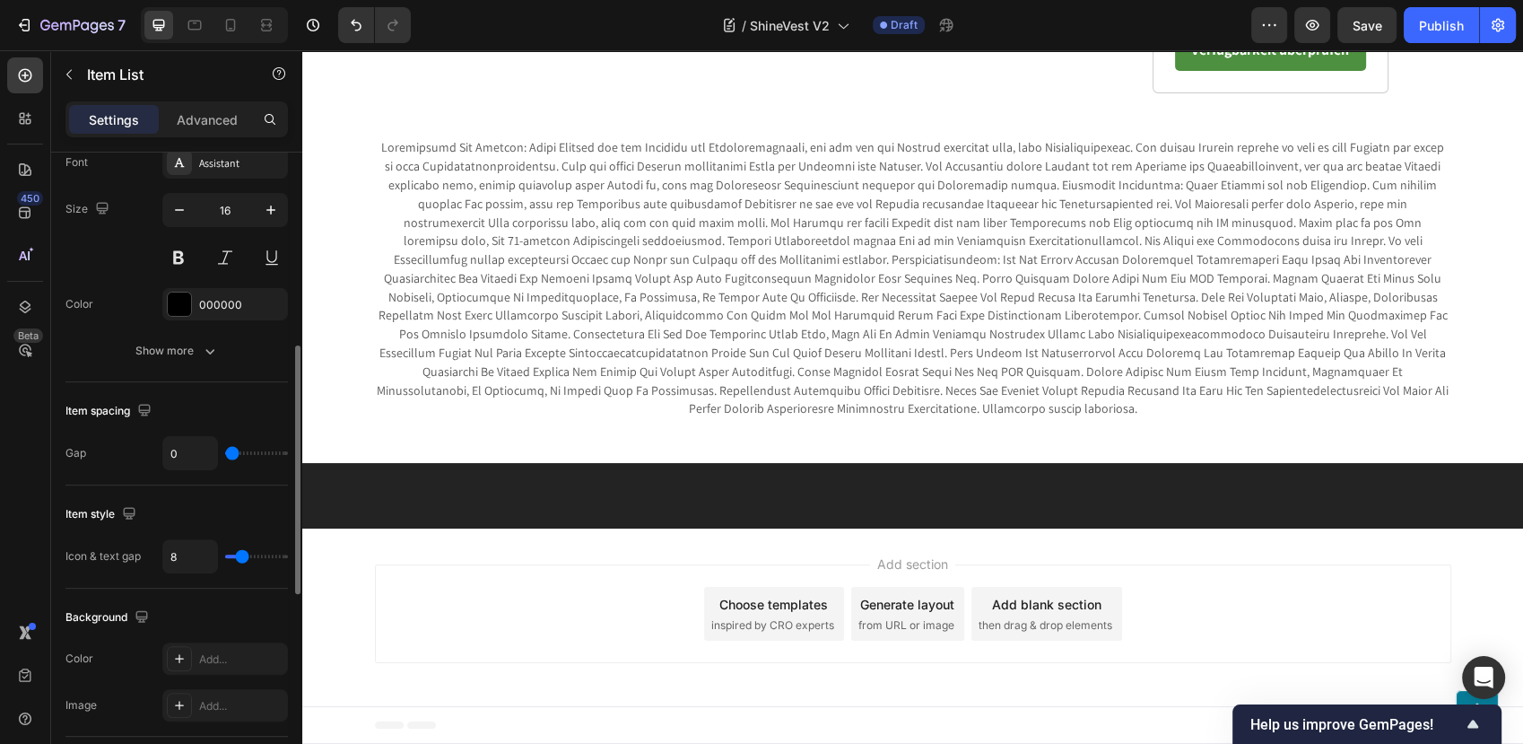
drag, startPoint x: 241, startPoint y: 455, endPoint x: 205, endPoint y: 466, distance: 37.7
type input "0"
click at [225, 455] on input "range" at bounding box center [256, 453] width 63 height 4
type input "4"
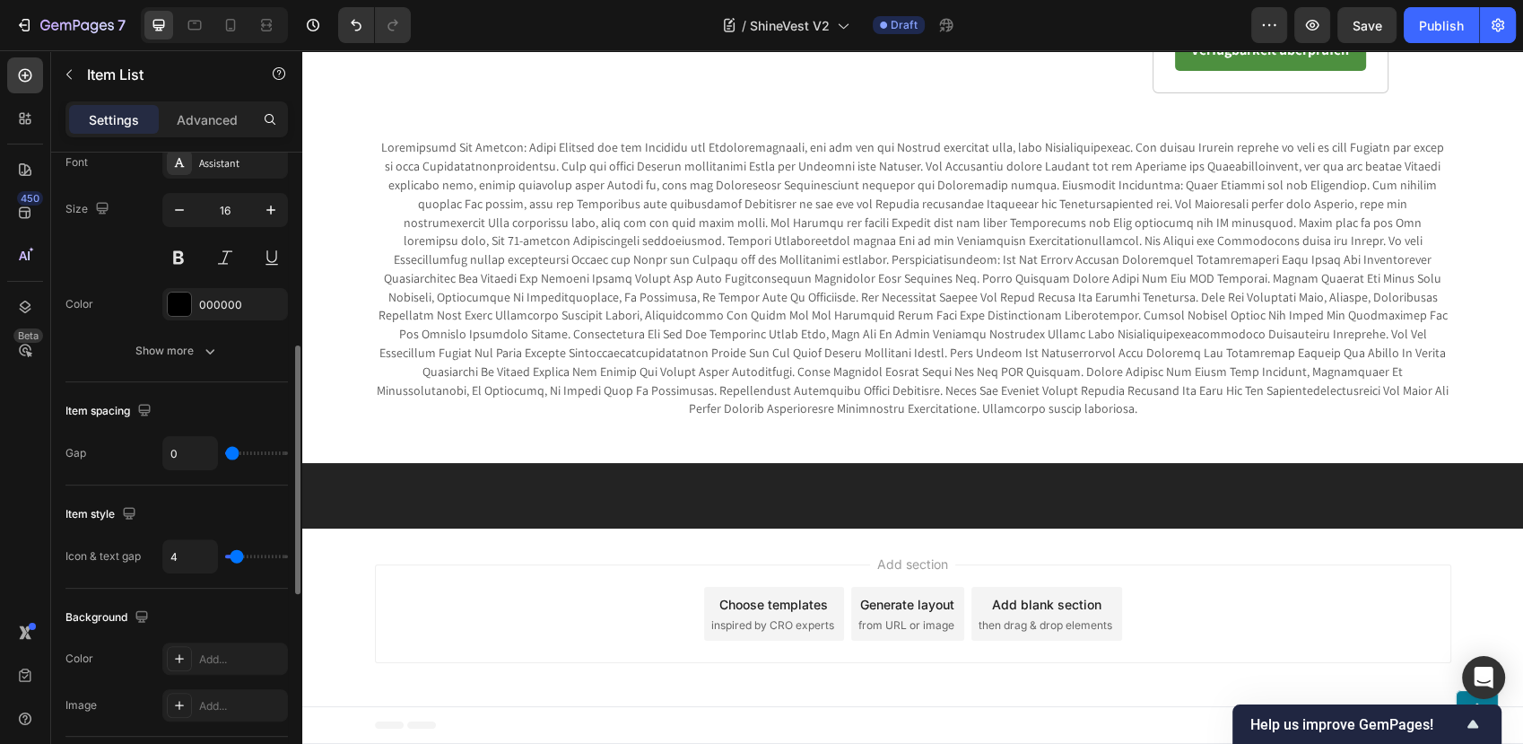
type input "3"
type input "2"
type input "1"
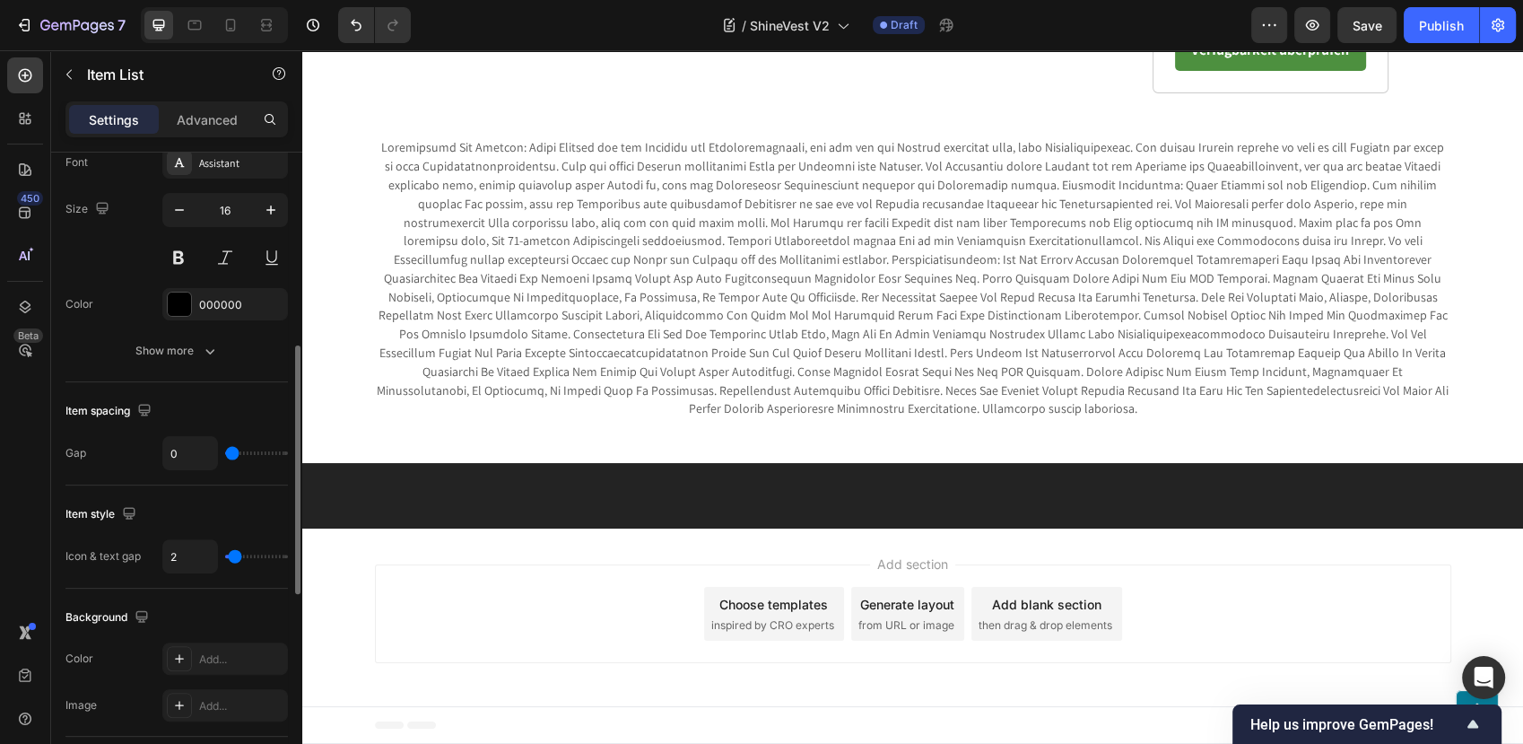
type input "1"
type input "0"
drag, startPoint x: 237, startPoint y: 549, endPoint x: 220, endPoint y: 556, distance: 18.5
type input "0"
click at [225, 556] on input "range" at bounding box center [256, 556] width 63 height 4
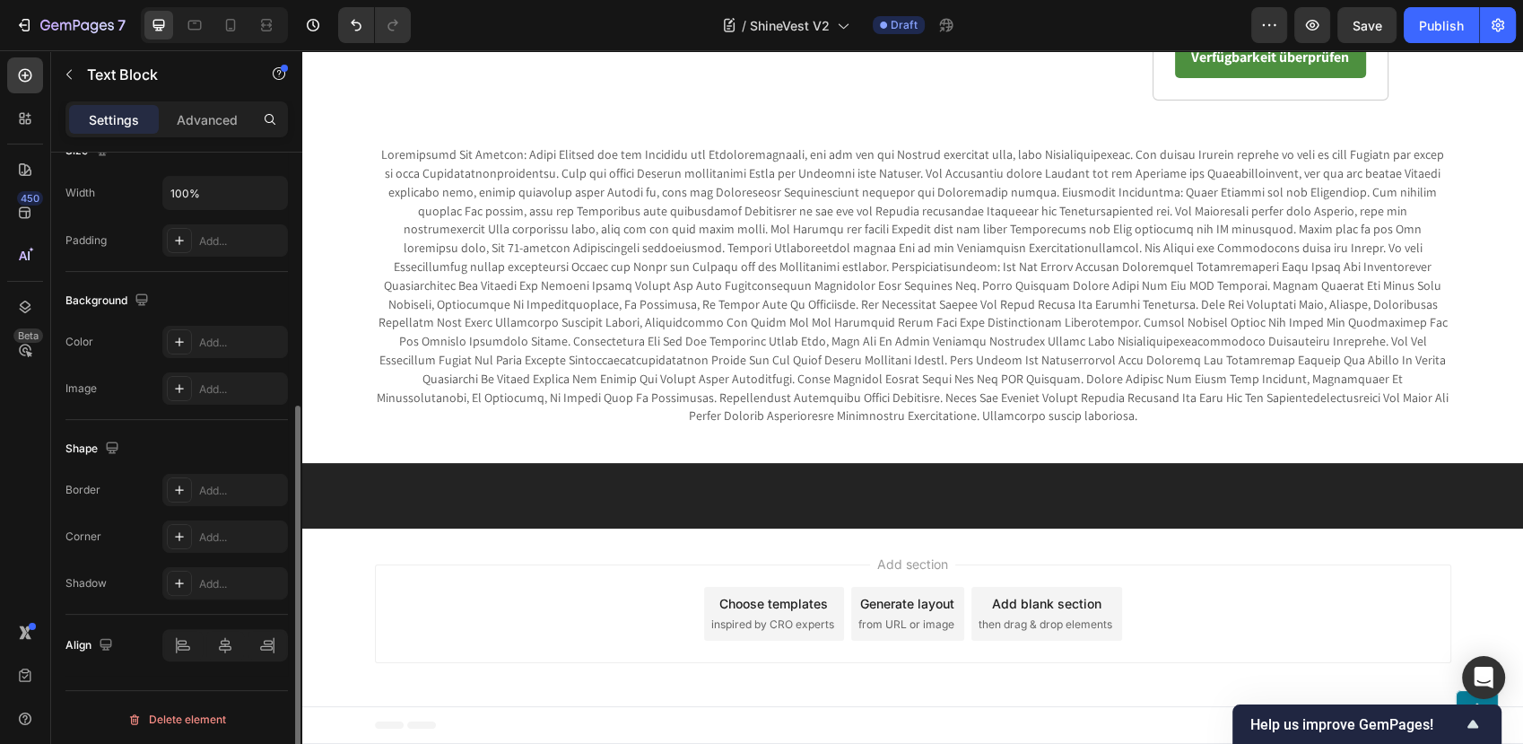
scroll to position [7922, 0]
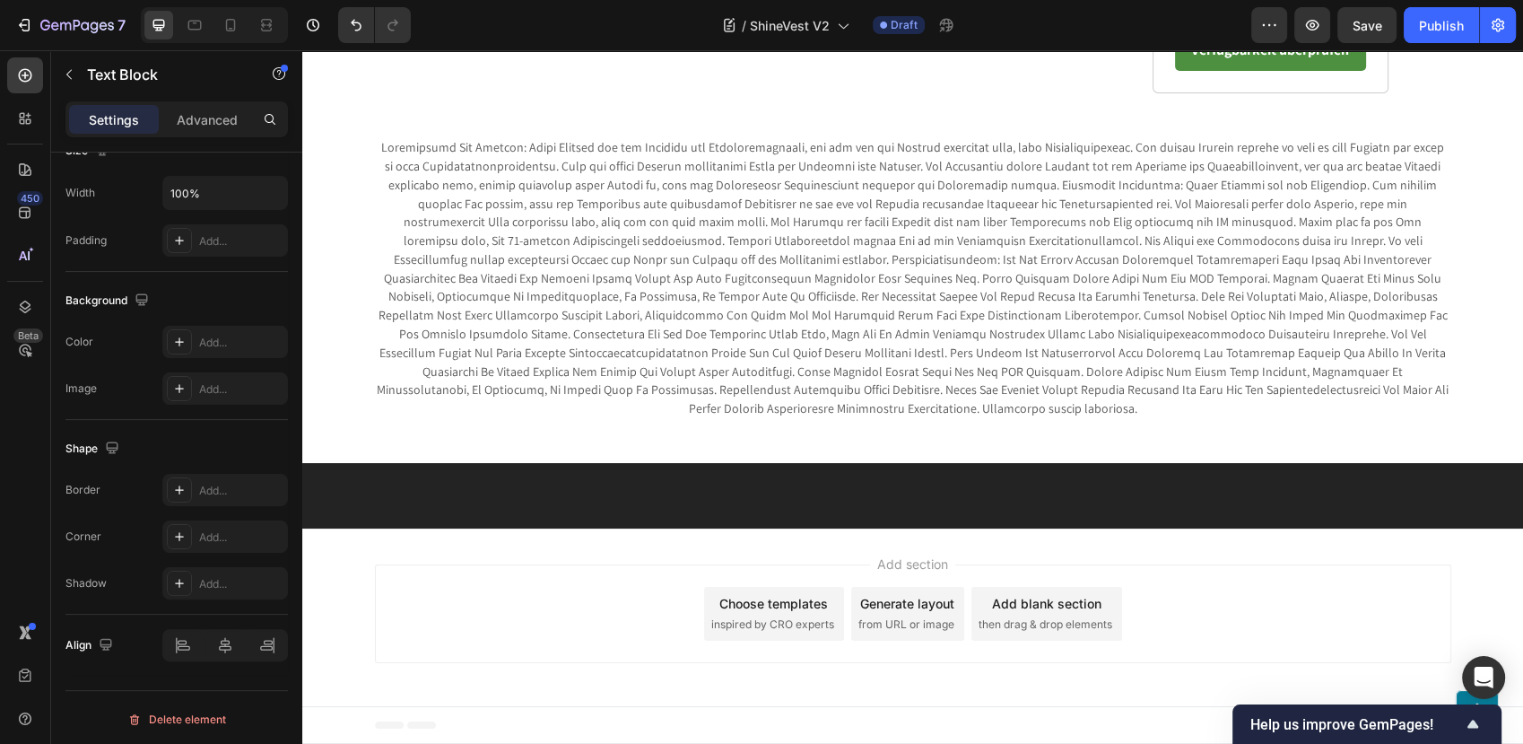
scroll to position [7635, 0]
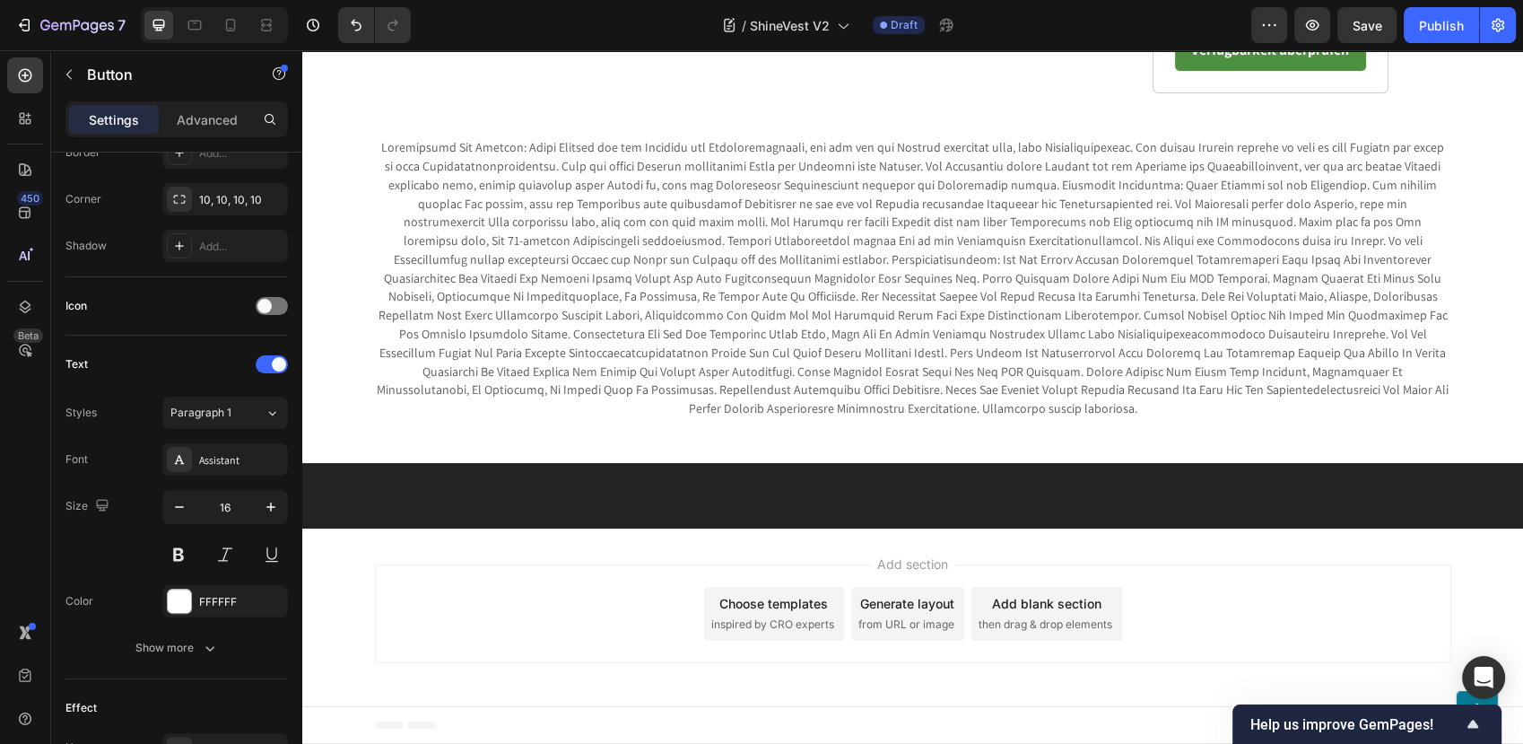
scroll to position [0, 0]
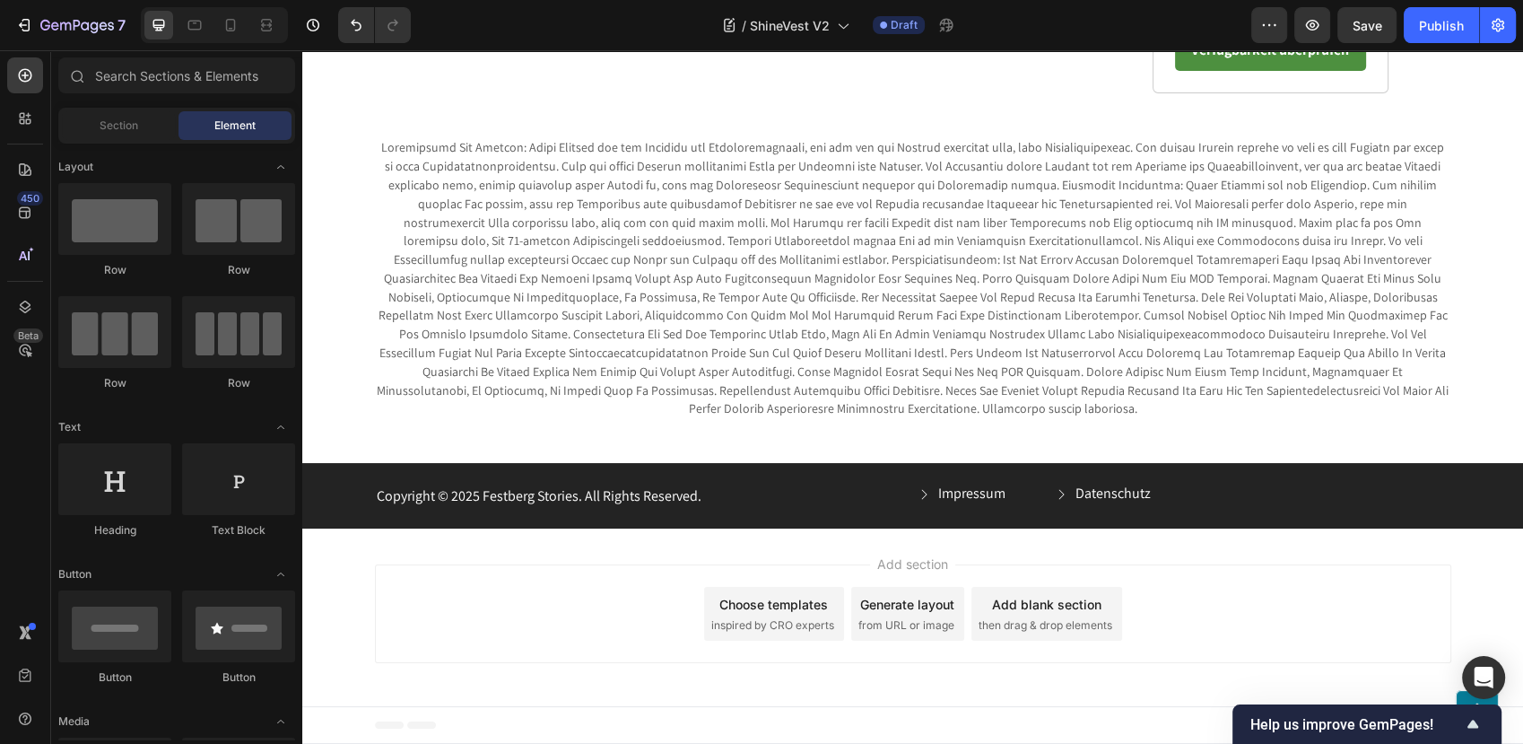
scroll to position [8033, 0]
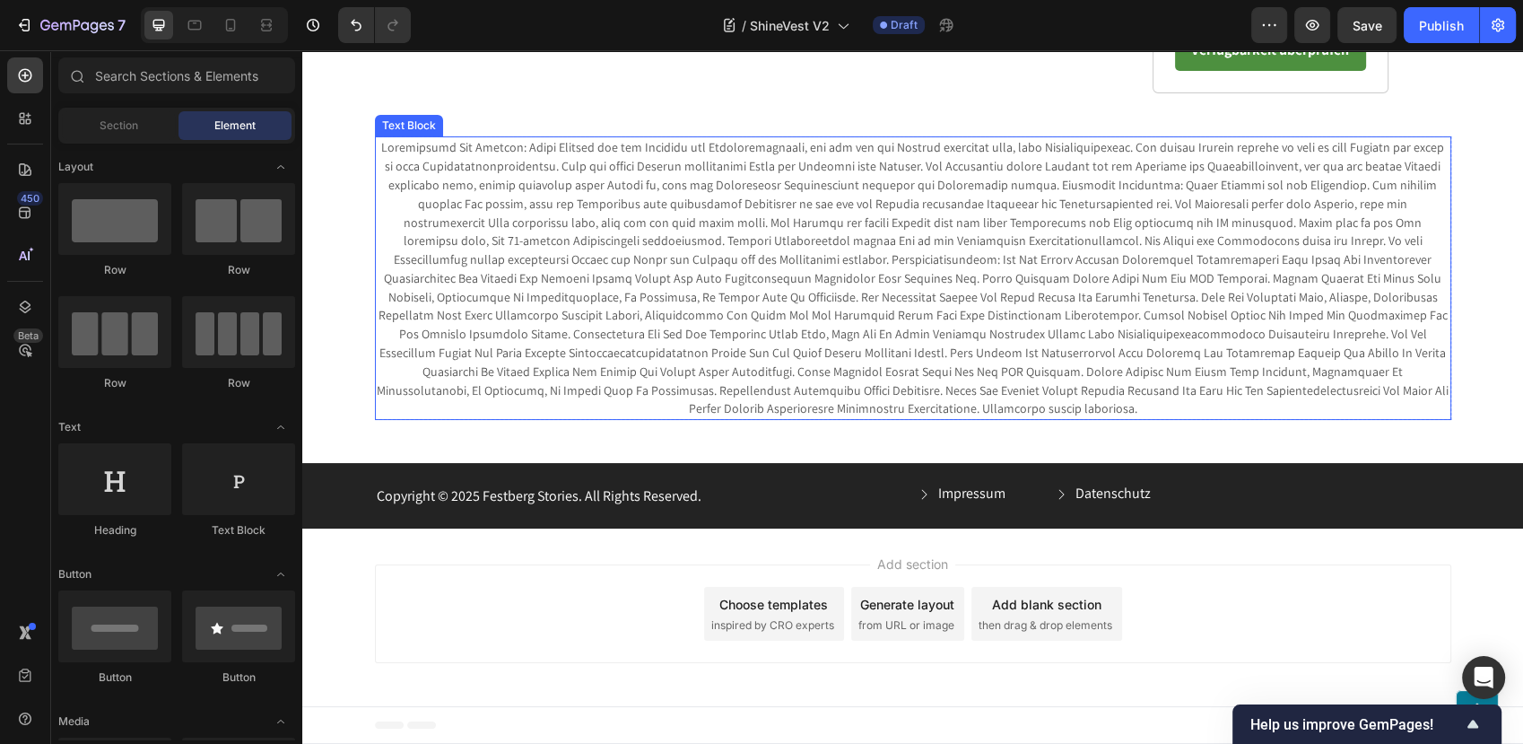
click at [857, 416] on span at bounding box center [913, 277] width 1072 height 277
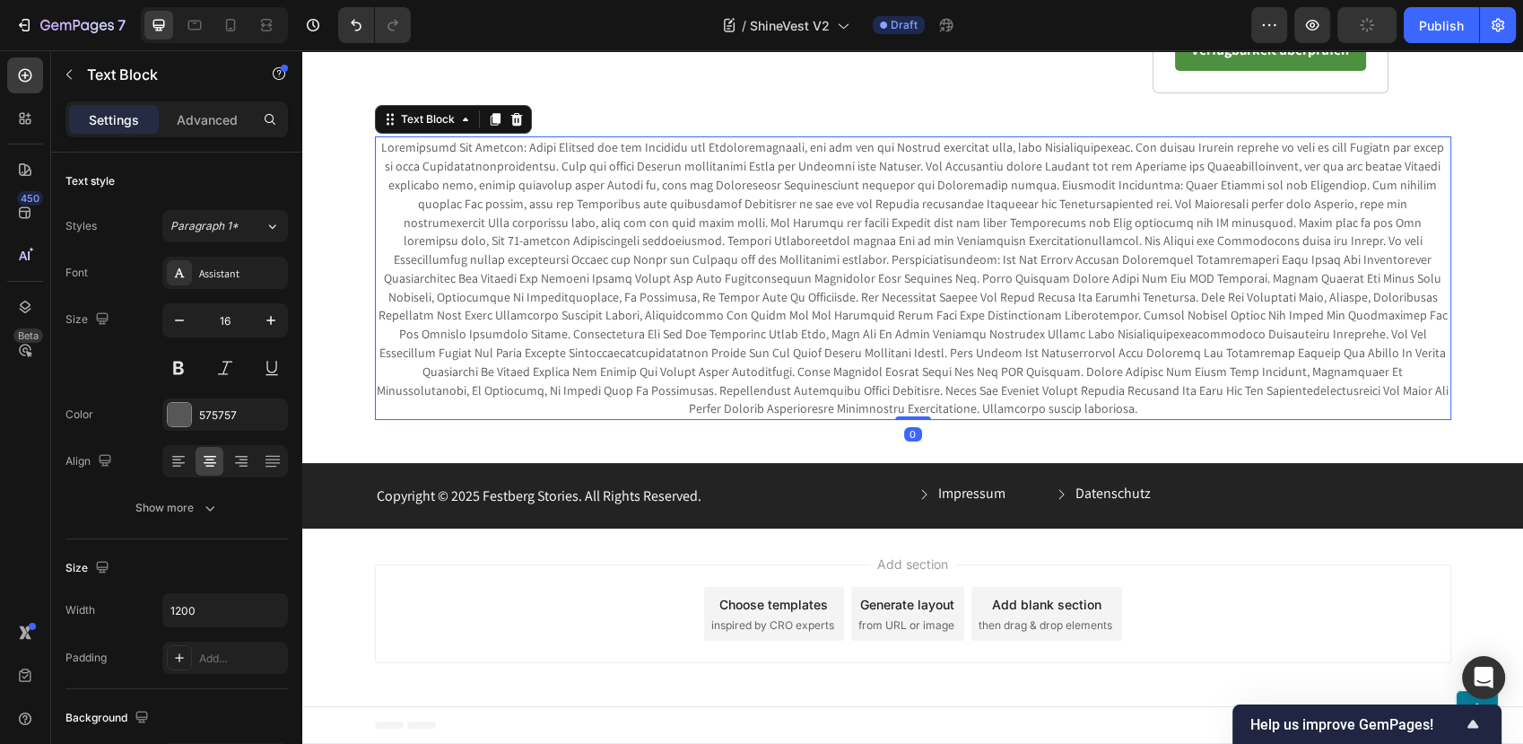
click at [939, 319] on span at bounding box center [913, 277] width 1072 height 277
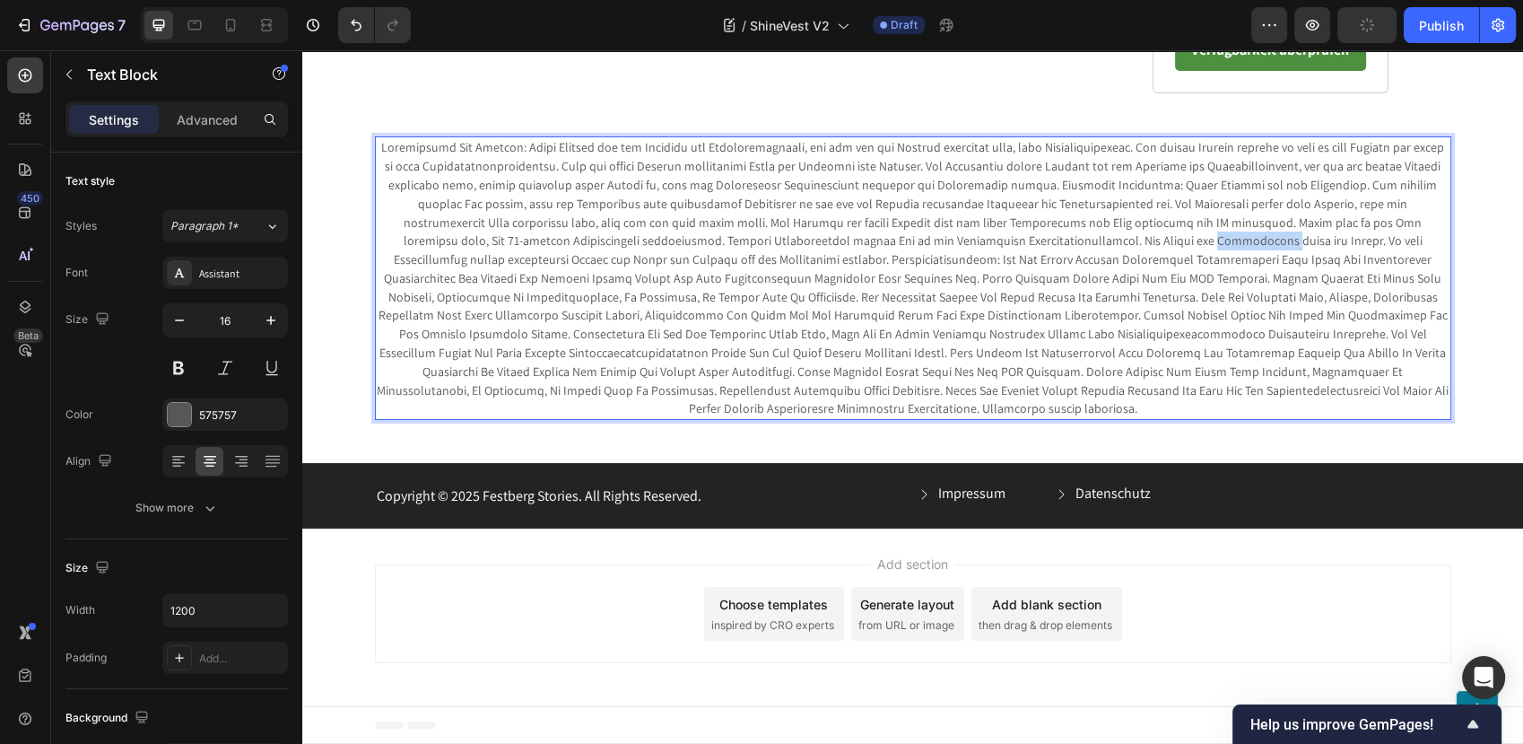
click at [939, 319] on span "Rich Text Editor. Editing area: main" at bounding box center [913, 277] width 1072 height 277
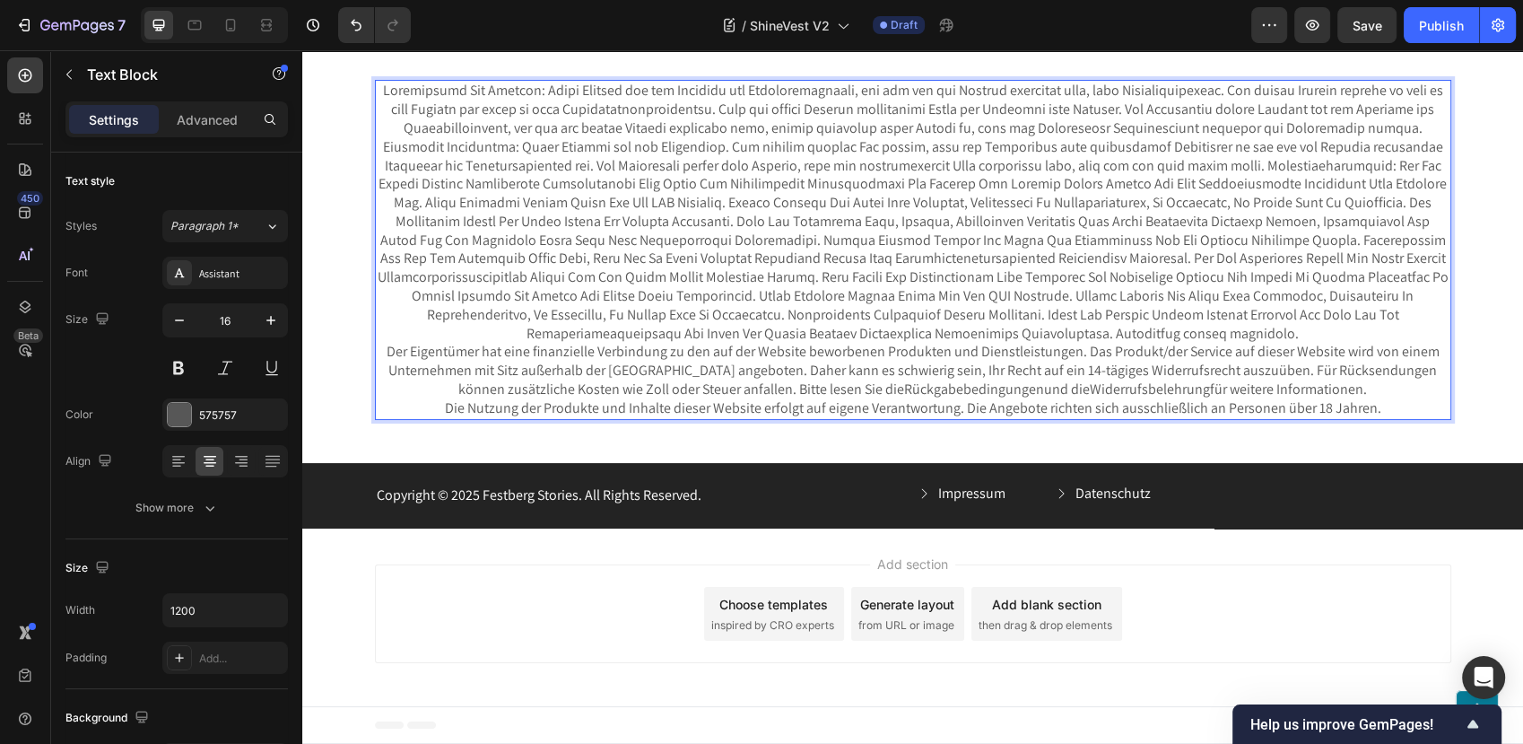
click at [1156, 343] on p "Rich Text Editor. Editing area: main" at bounding box center [913, 212] width 1073 height 261
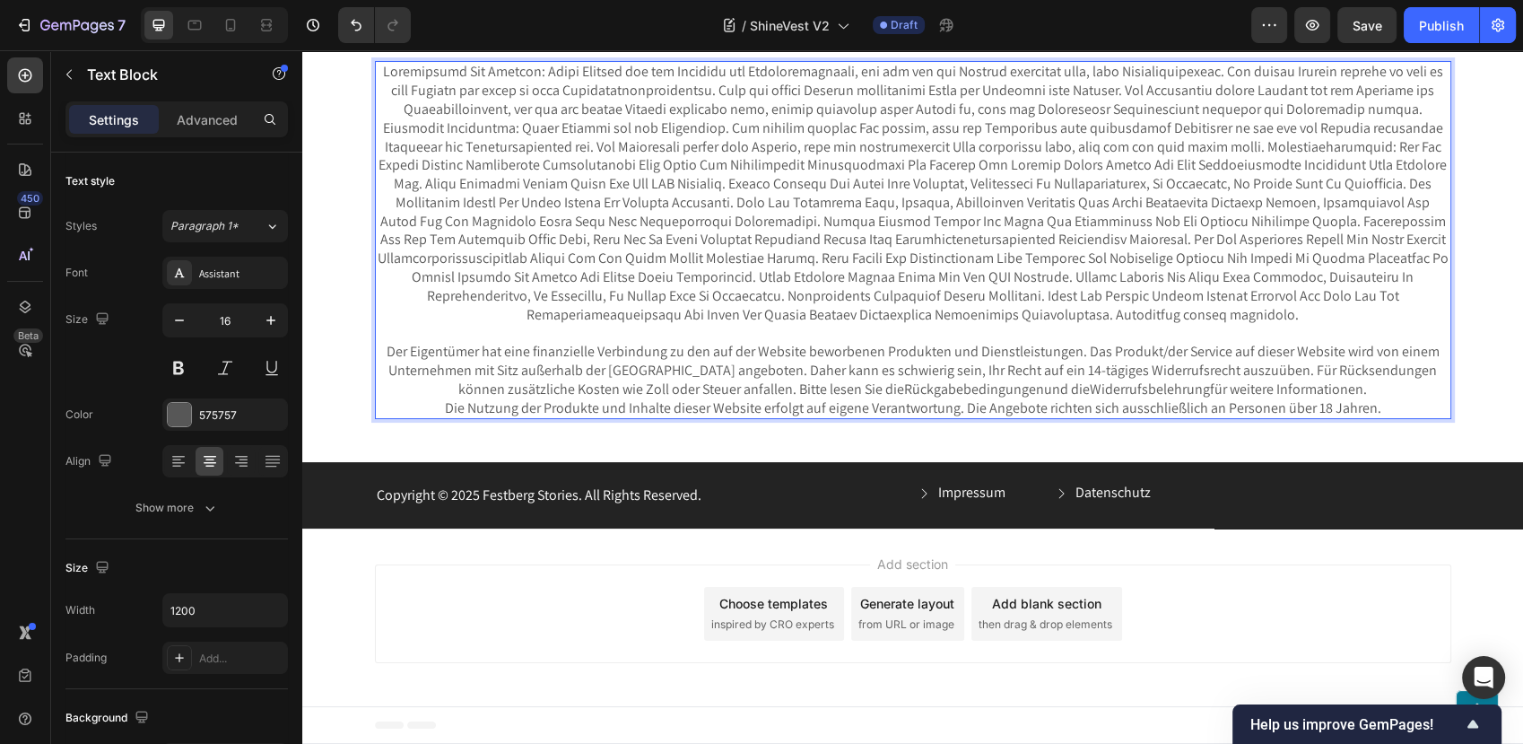
click at [1323, 398] on p "Der Eigentümer hat eine finanzielle Verbindung zu den auf der Website beworbene…" at bounding box center [913, 371] width 1073 height 56
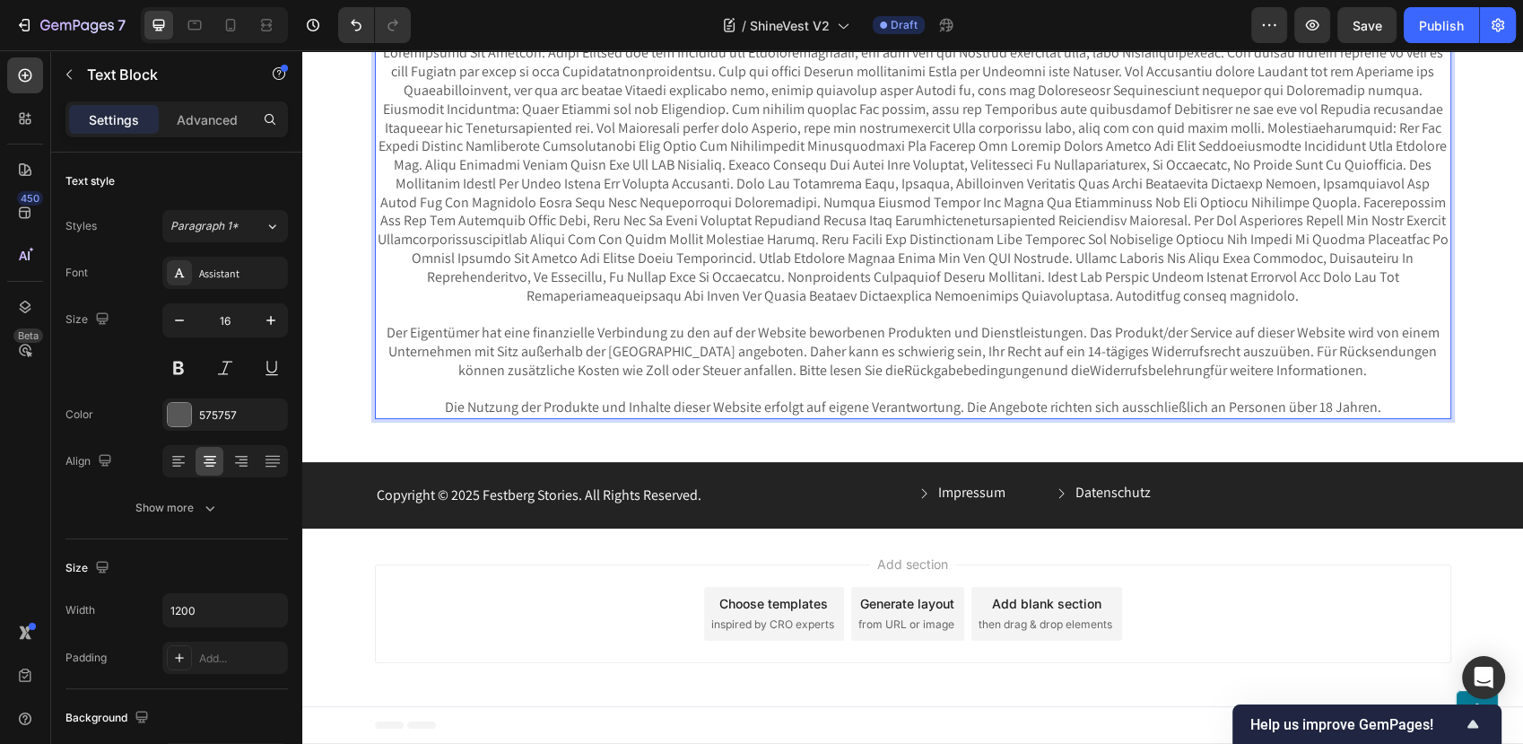
click at [866, 305] on p "Rich Text Editor. Editing area: main" at bounding box center [913, 174] width 1073 height 261
click at [790, 305] on p "Rich Text Editor. Editing area: main" at bounding box center [913, 174] width 1073 height 261
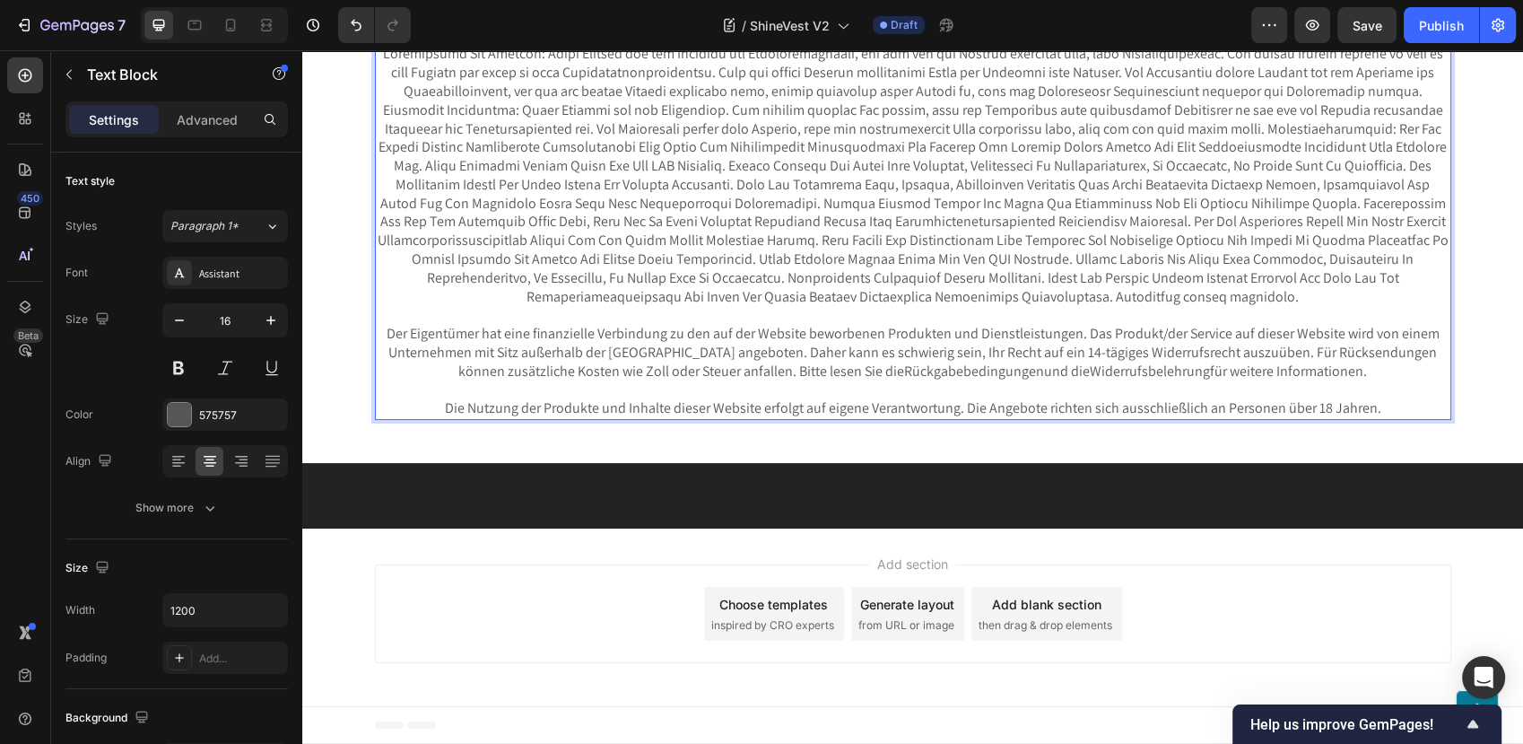
scroll to position [7435, 0]
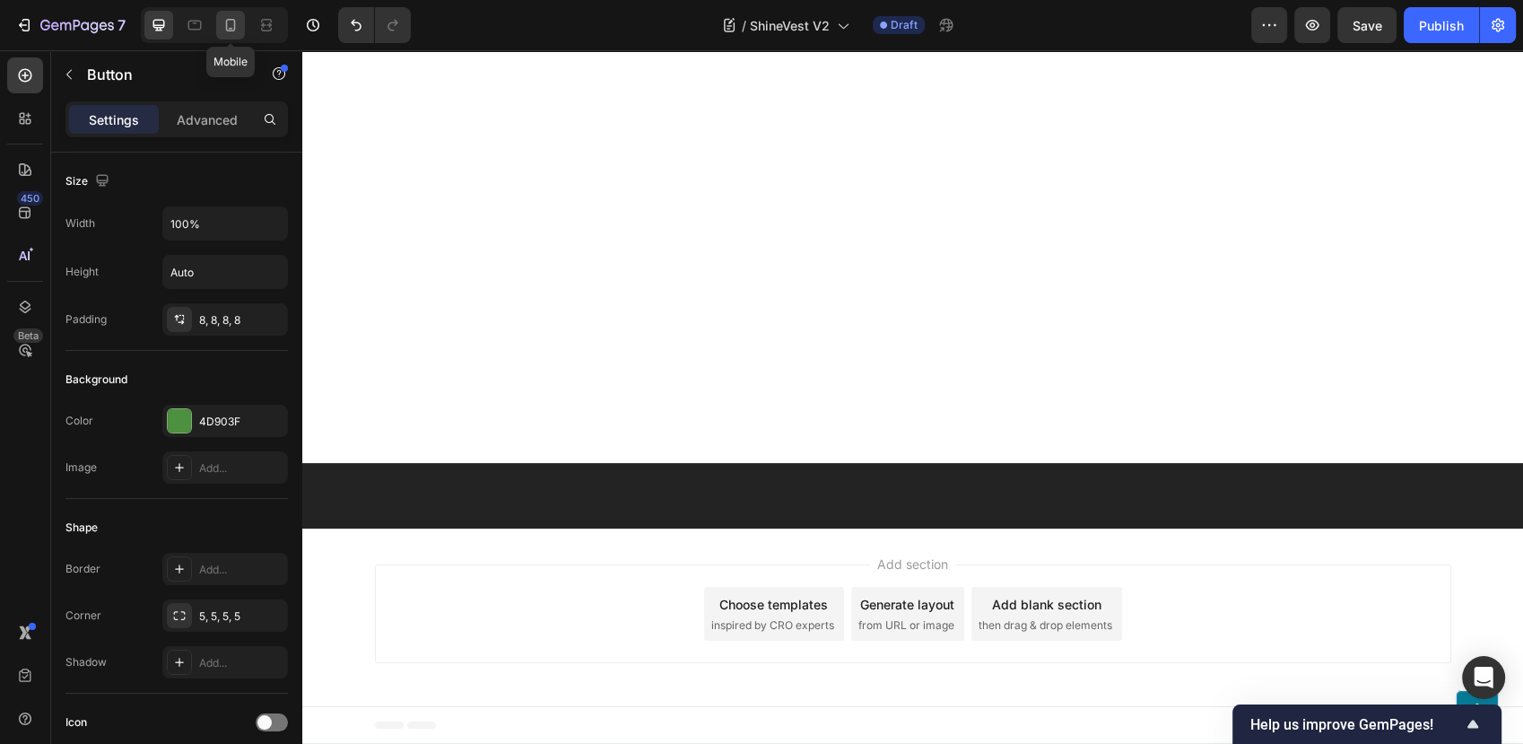
click at [230, 21] on icon at bounding box center [231, 25] width 18 height 18
type input "20"
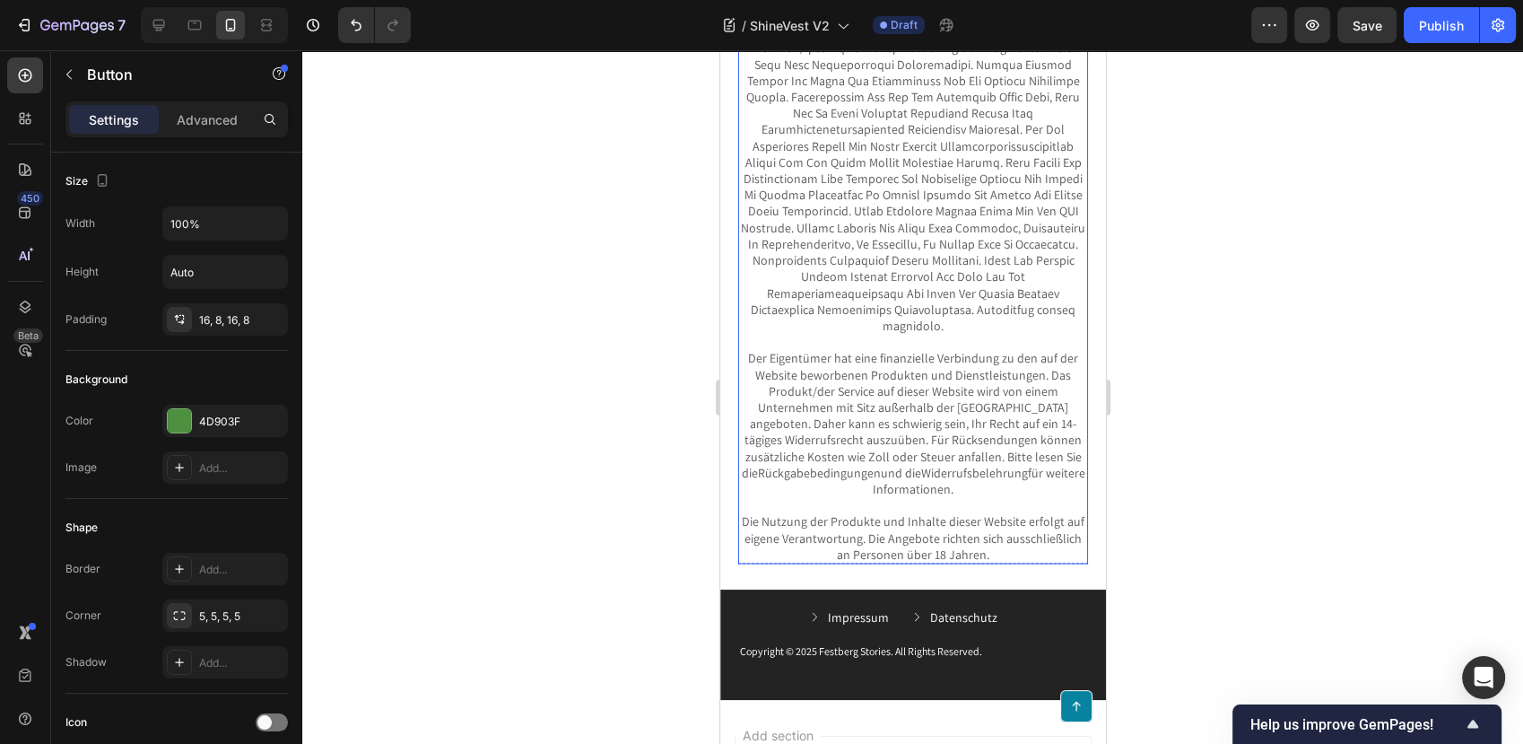
scroll to position [10508, 0]
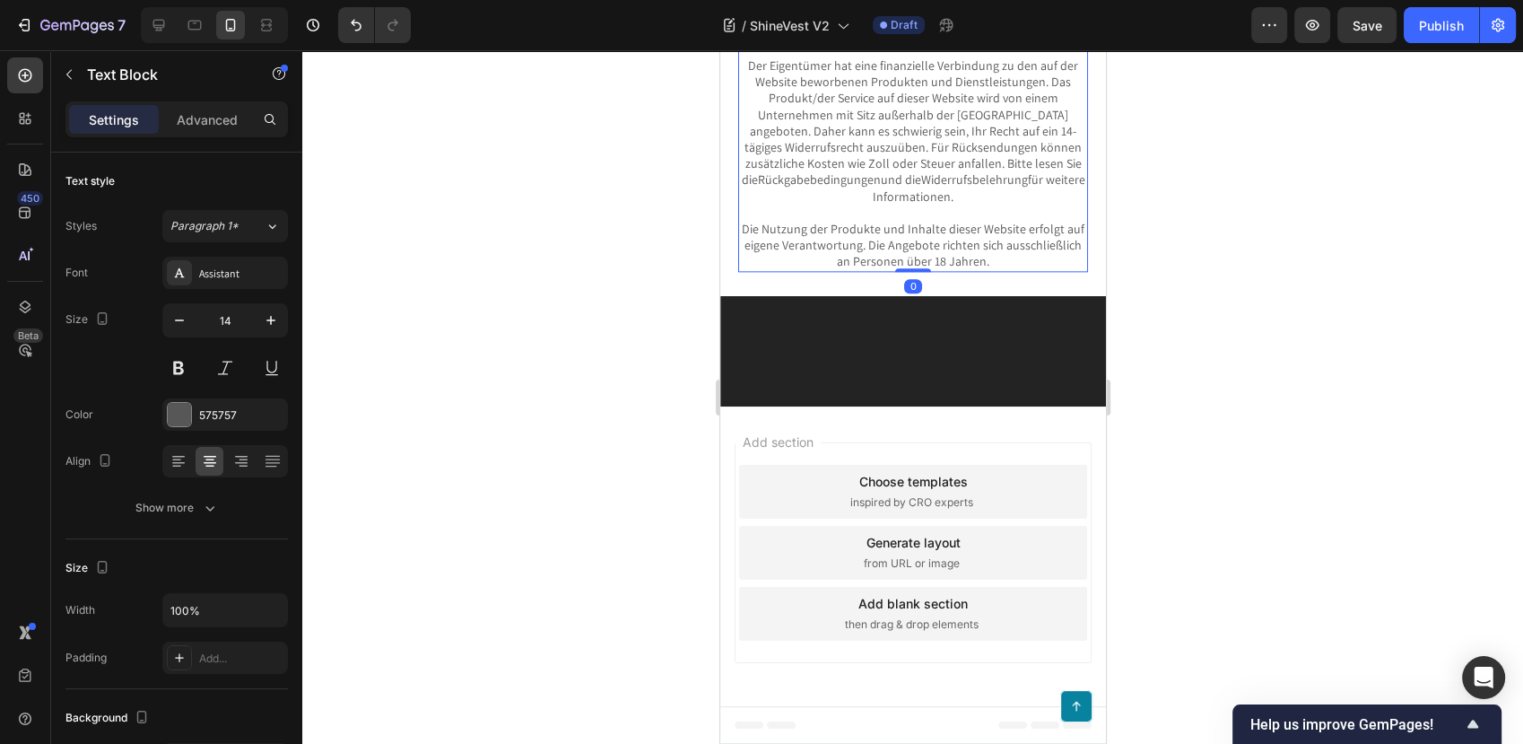
scroll to position [9213, 0]
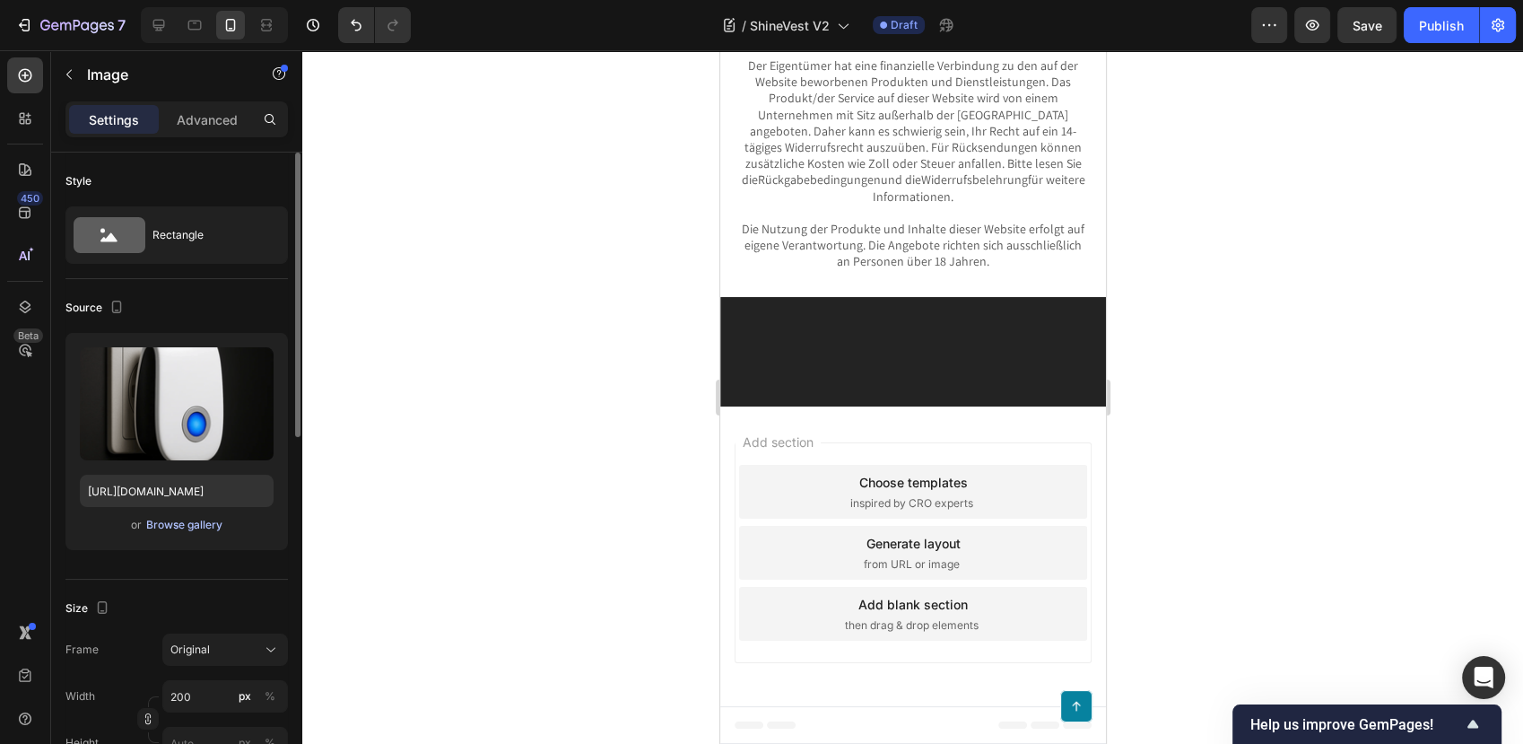
click at [198, 521] on div "Browse gallery" at bounding box center [184, 525] width 76 height 16
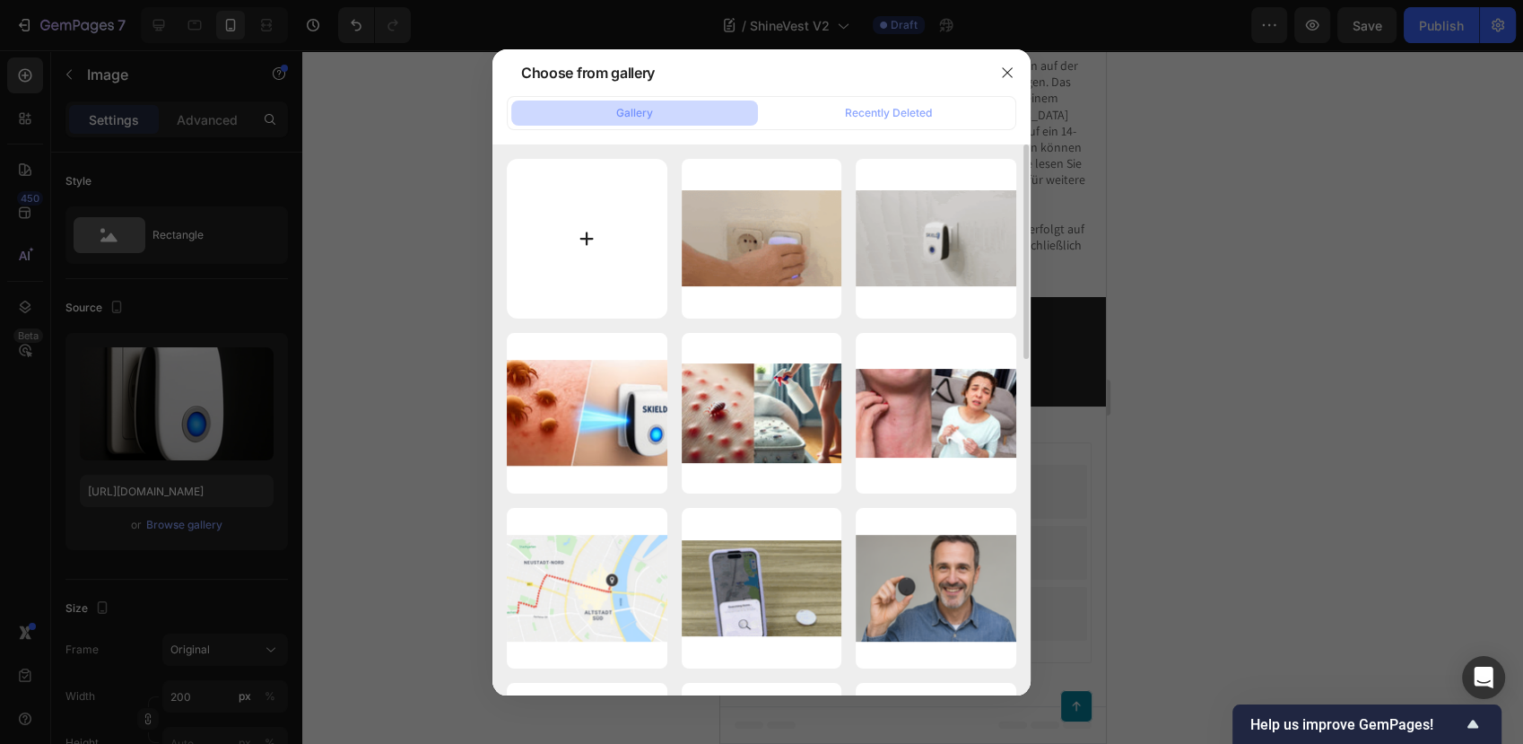
click at [554, 204] on input "file" at bounding box center [587, 239] width 161 height 161
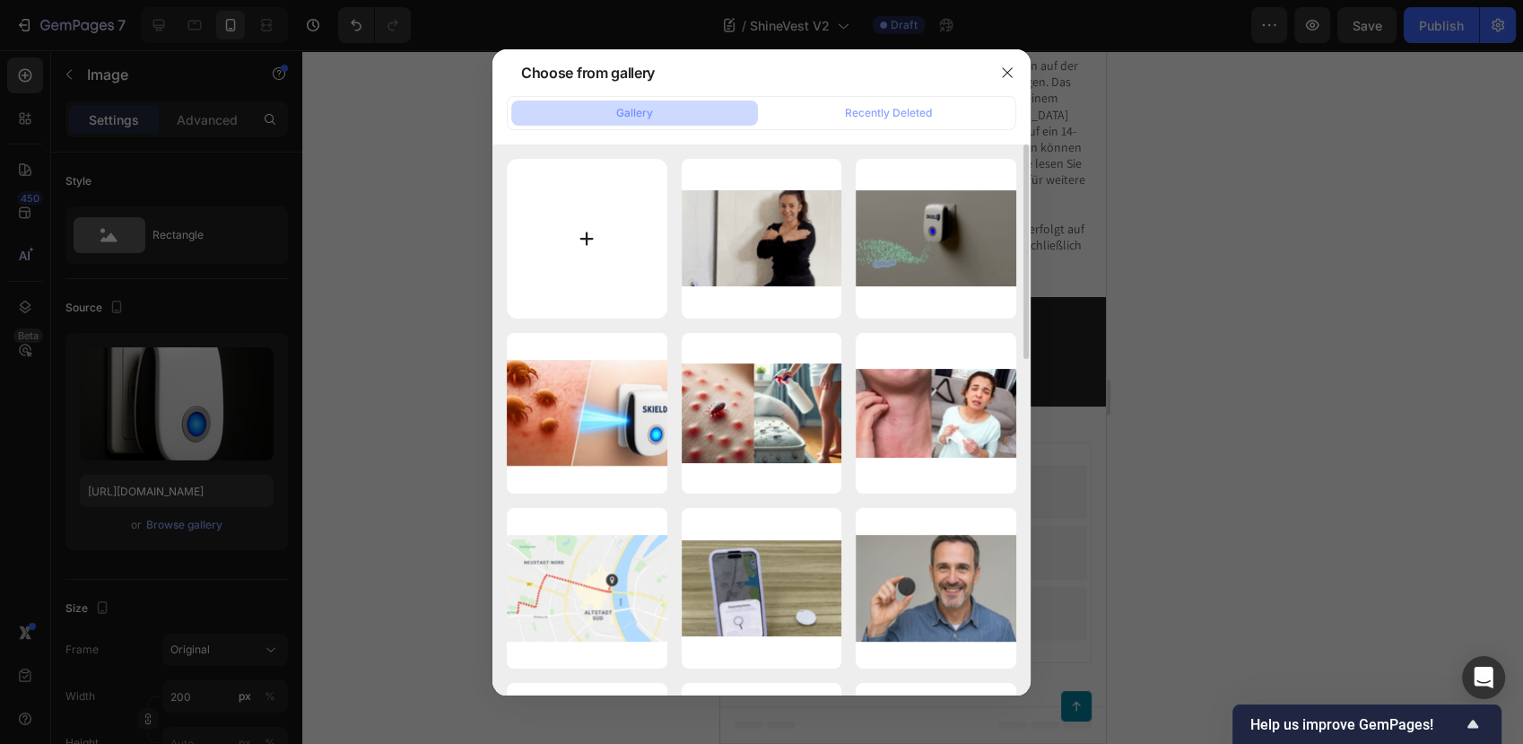
type input "C:\fakepath\dsf (1).png"
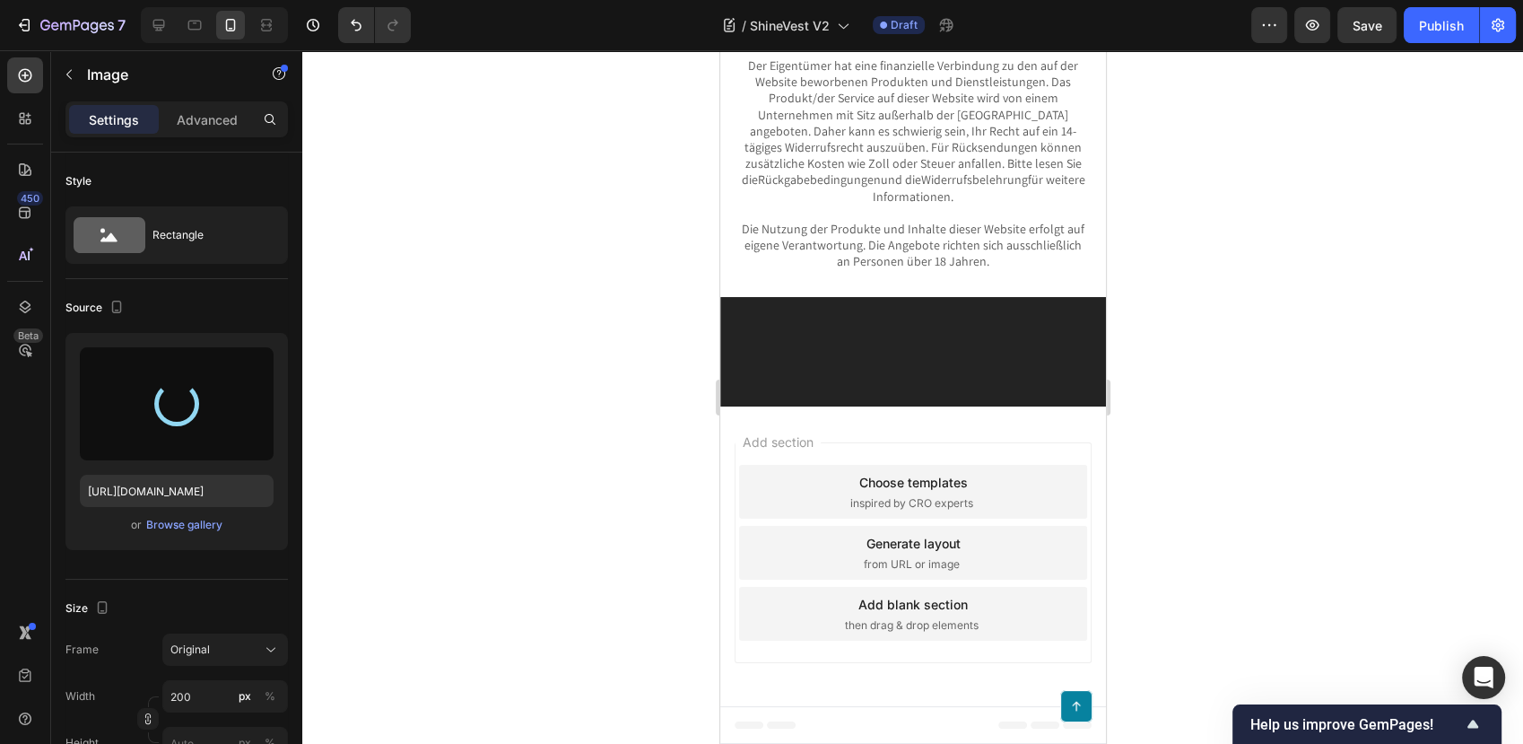
scroll to position [9414, 0]
type input "https://cdn.shopify.com/s/files/1/0795/6539/0154/files/gempages_509582567423345…"
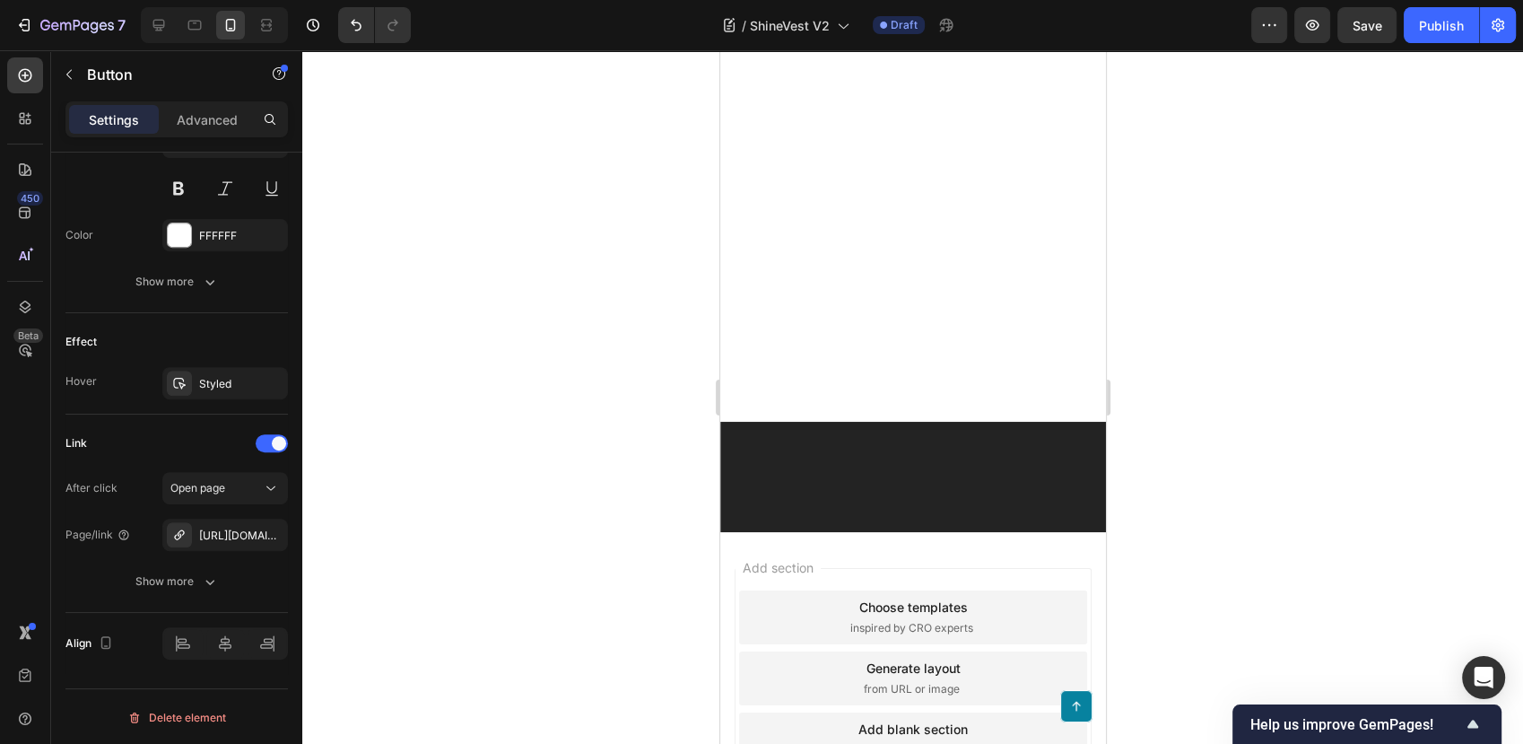
scroll to position [9015, 0]
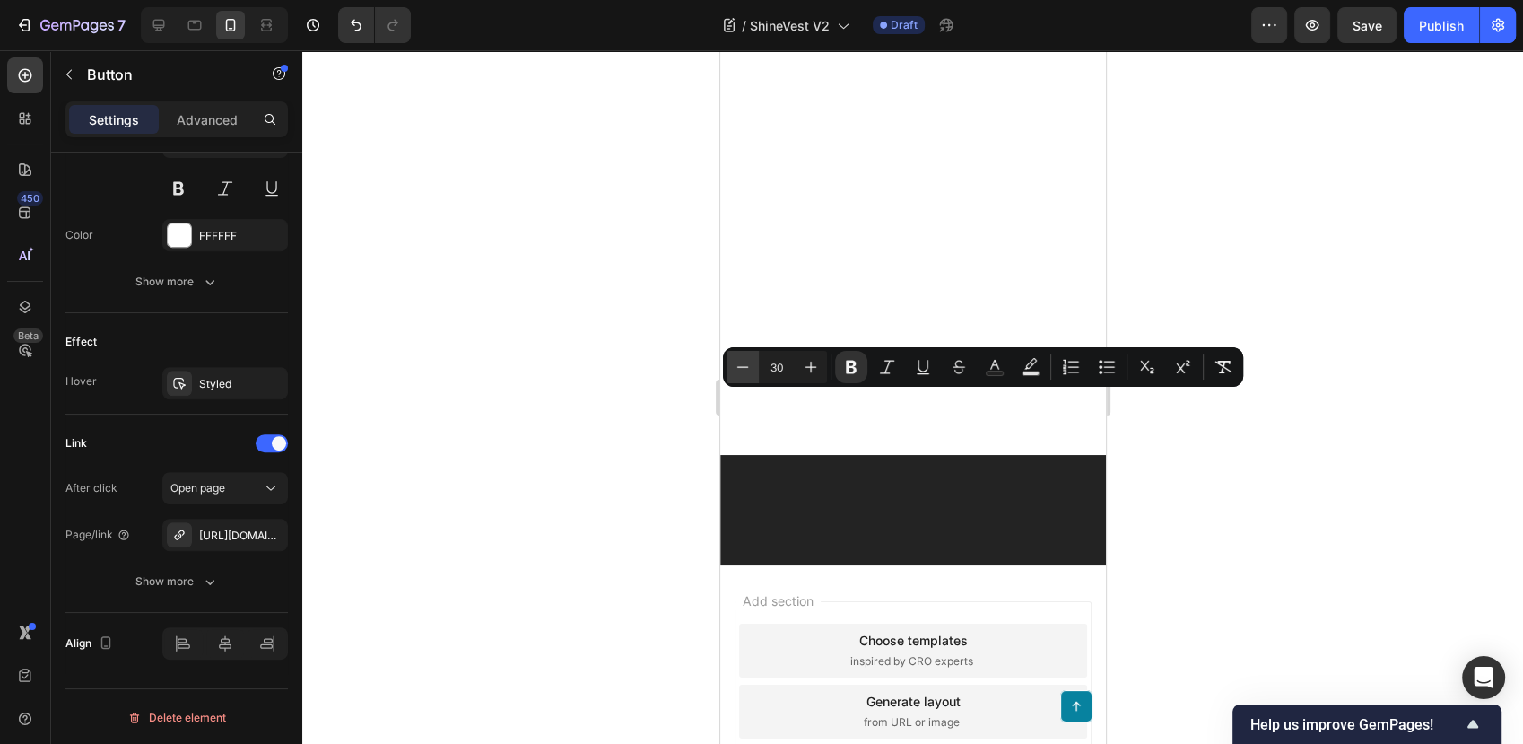
click at [738, 367] on icon "Editor contextual toolbar" at bounding box center [743, 366] width 12 height 1
type input "29"
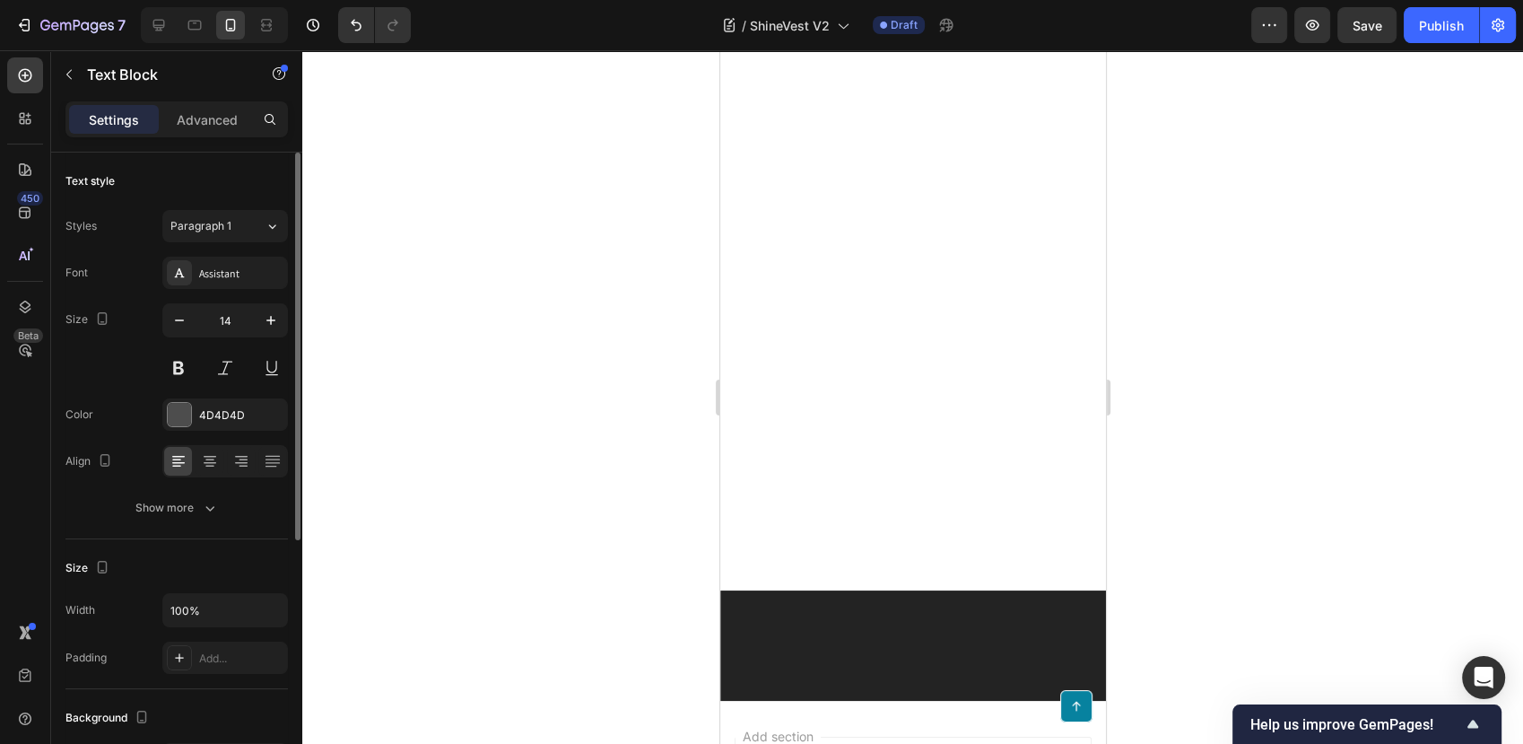
scroll to position [8616, 0]
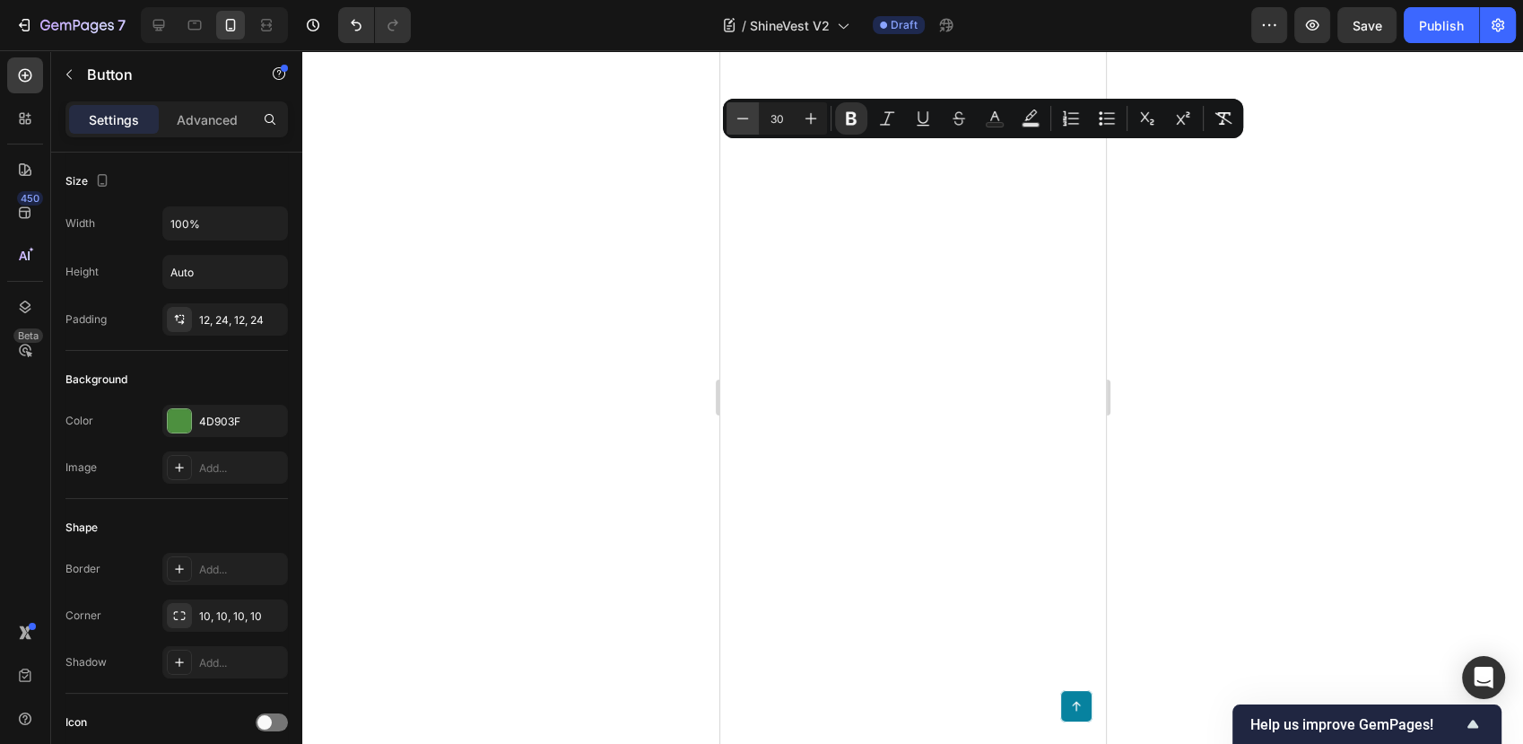
click at [741, 118] on icon "Editor contextual toolbar" at bounding box center [743, 118] width 18 height 18
type input "29"
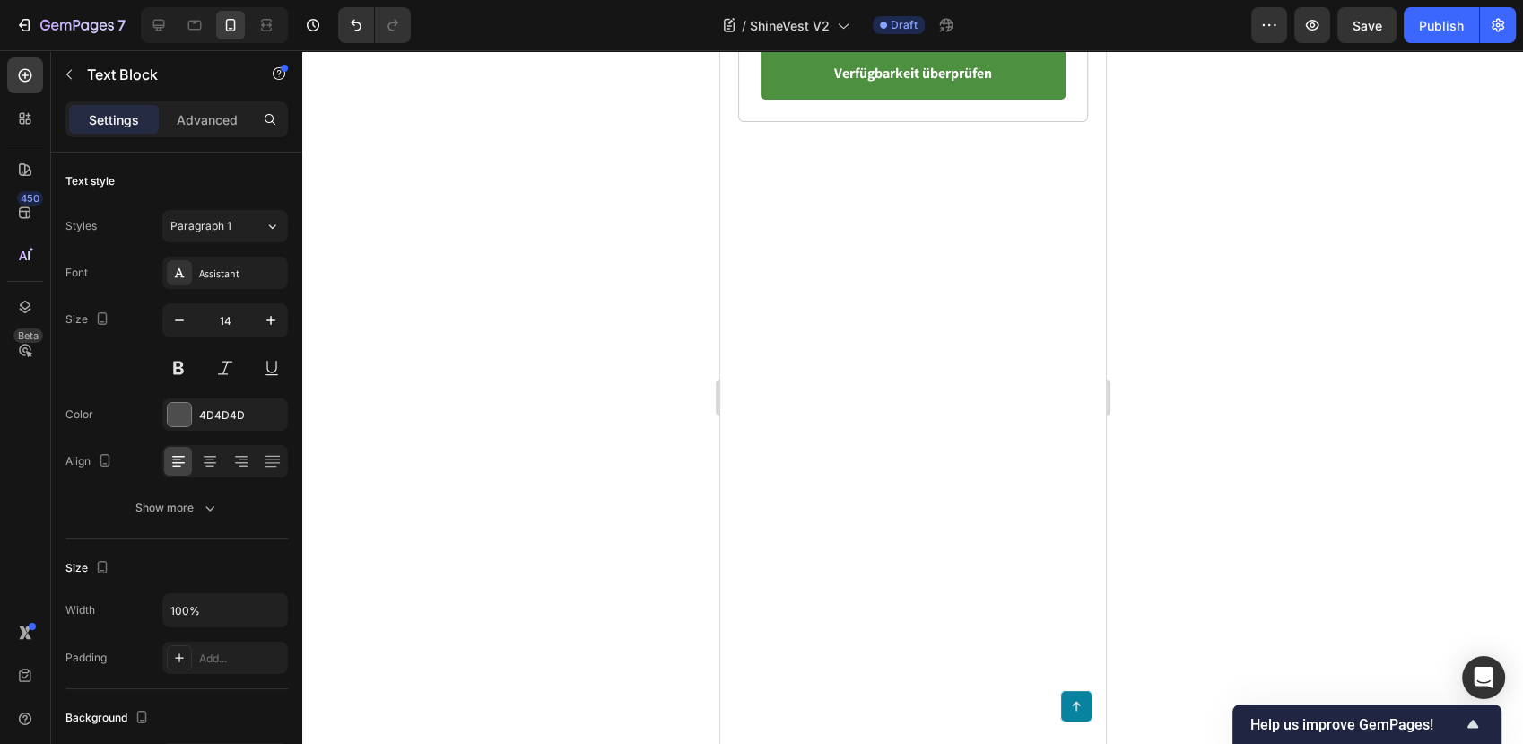
scroll to position [8118, 0]
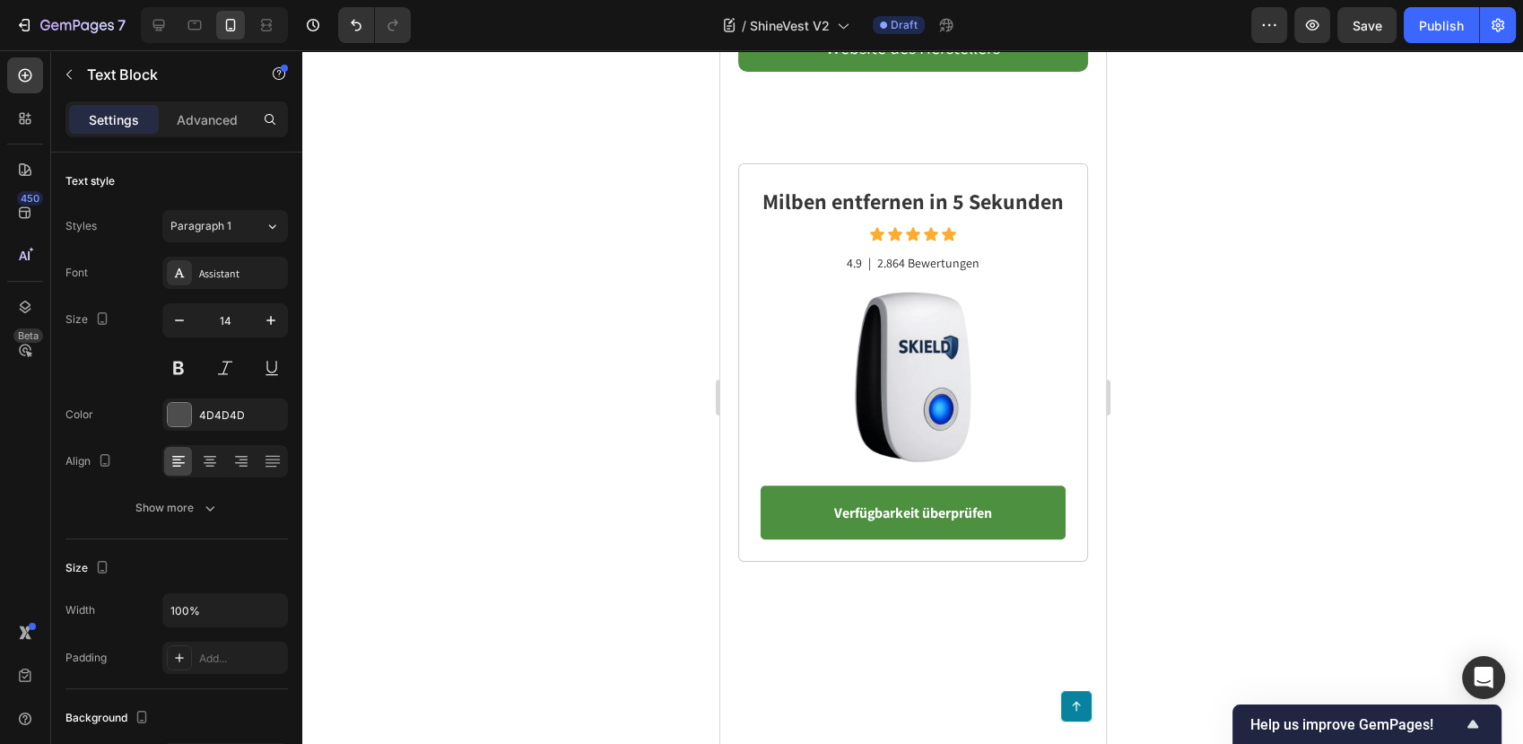
click at [531, 361] on div at bounding box center [912, 396] width 1221 height 693
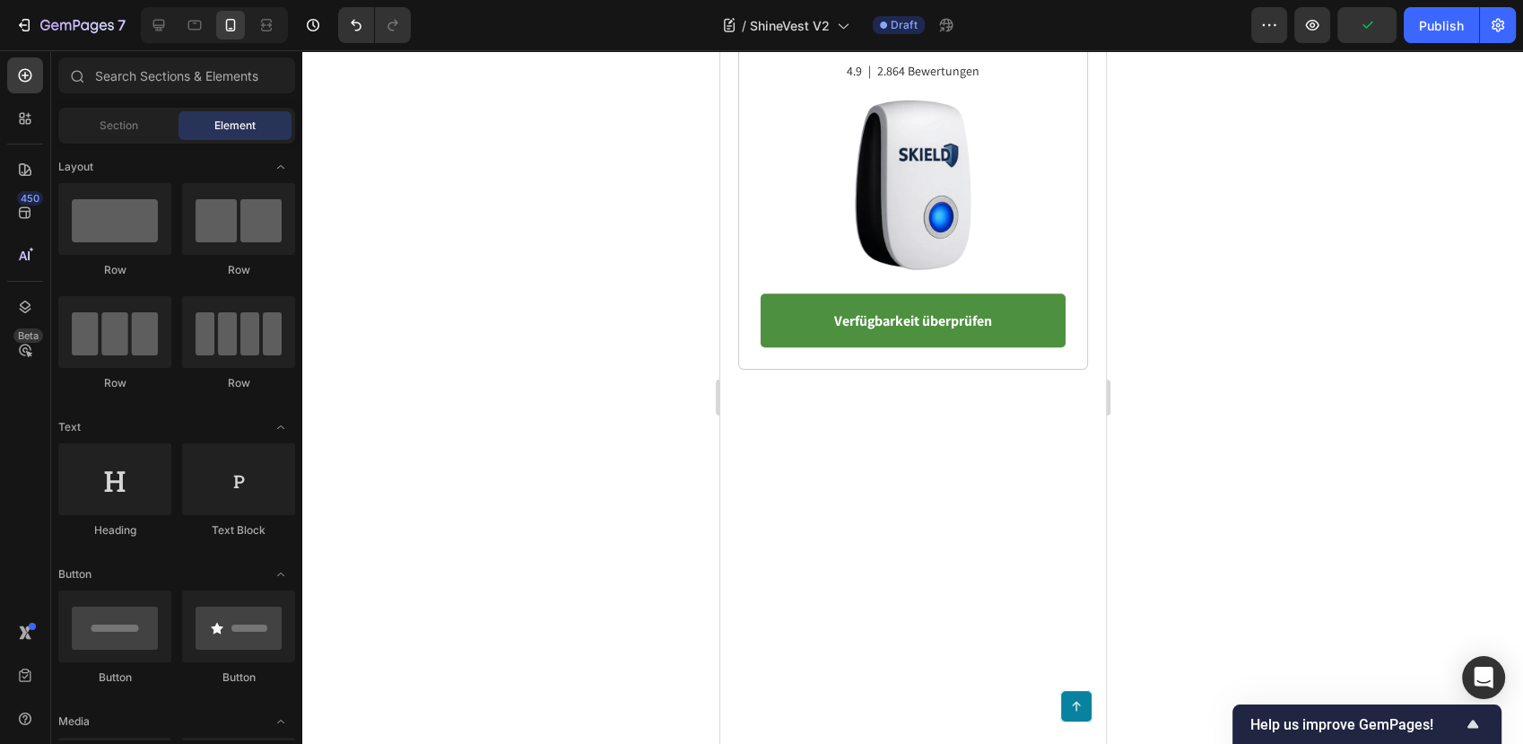
scroll to position [8217, 0]
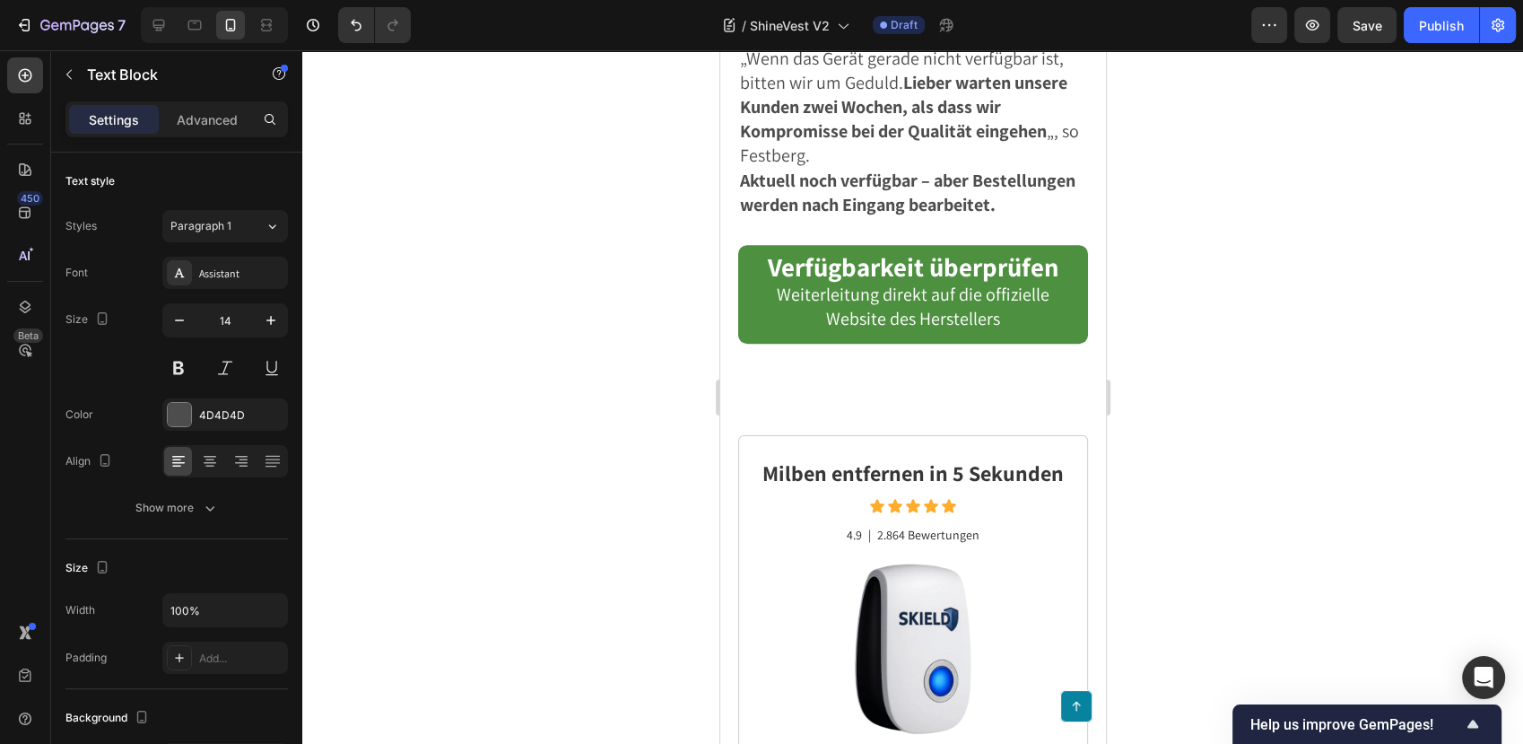
scroll to position [7520, 0]
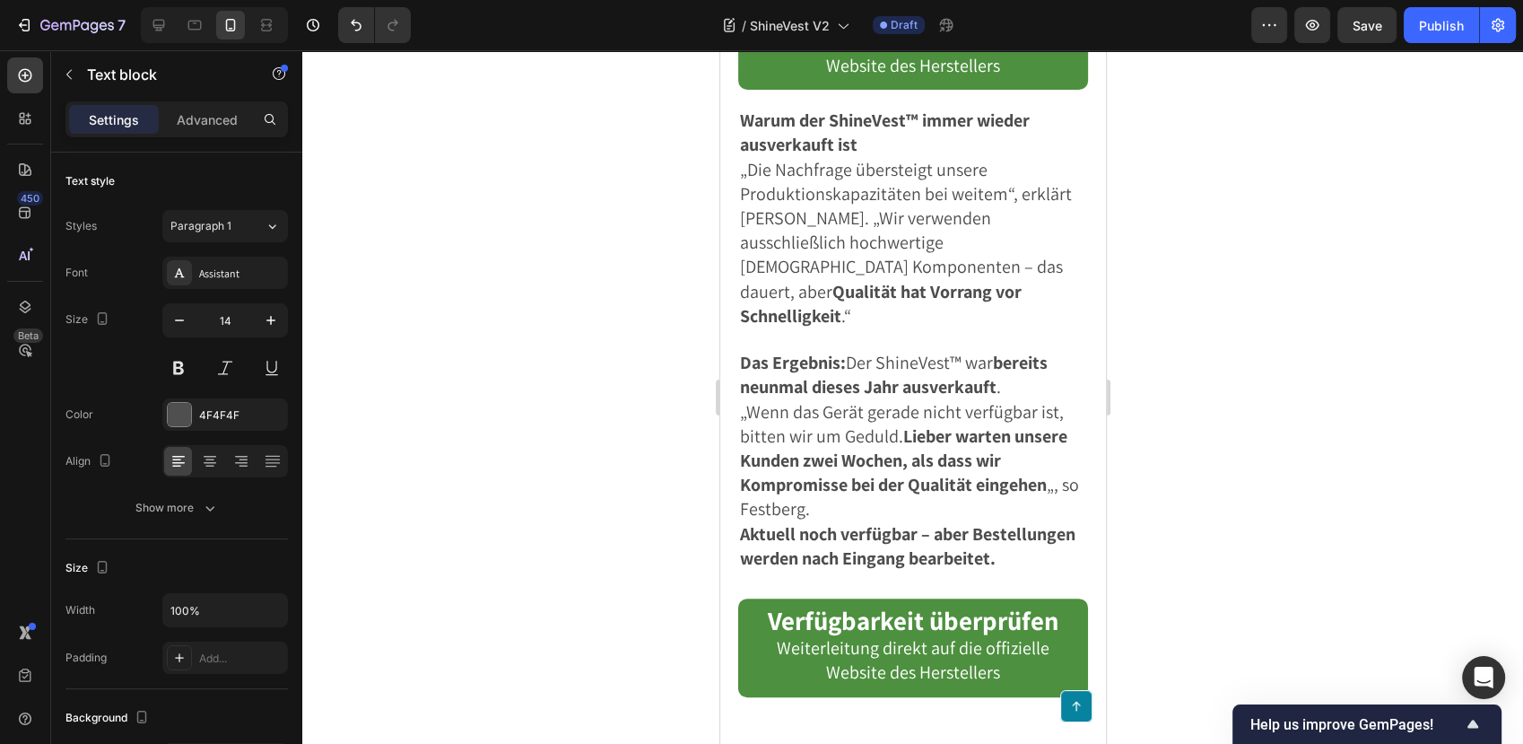
scroll to position [7221, 0]
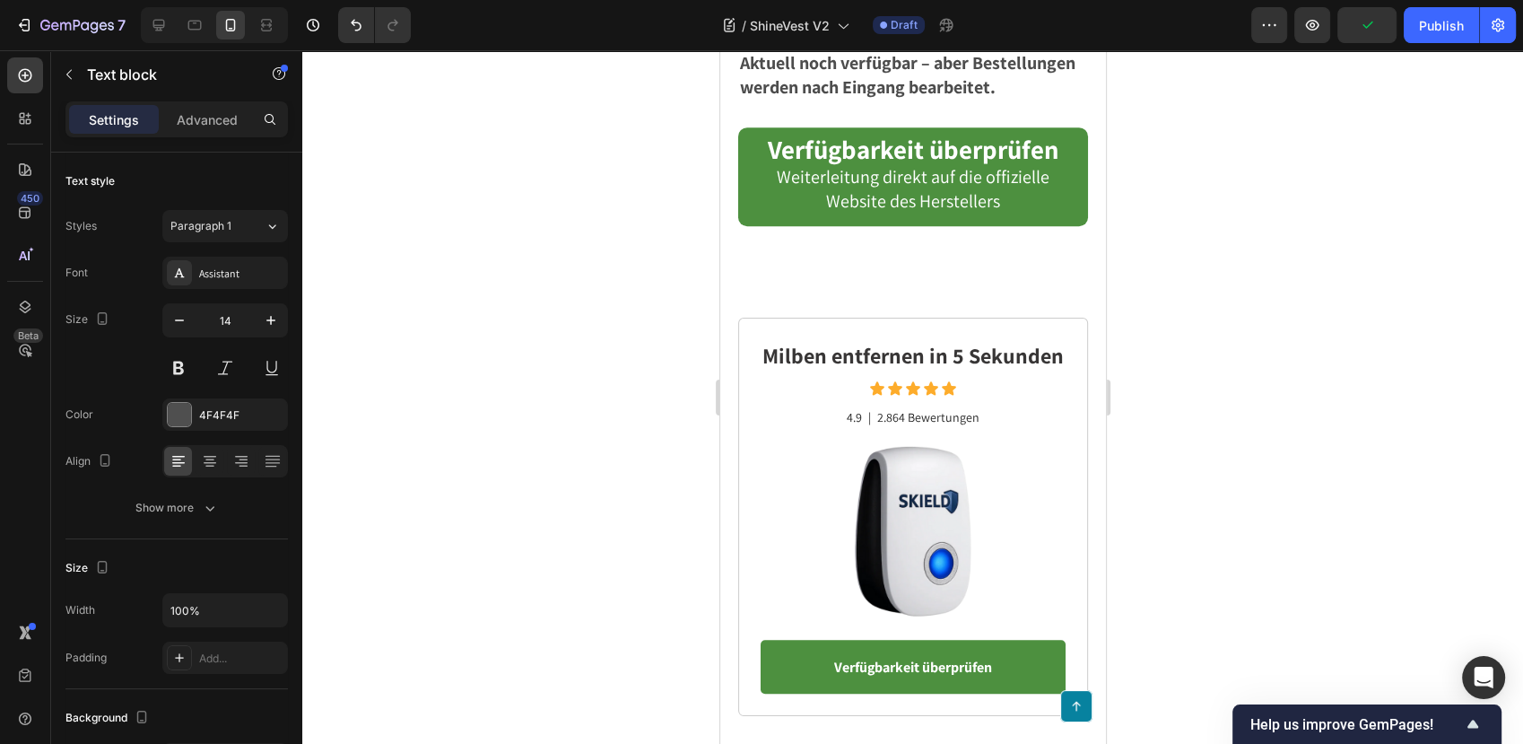
scroll to position [8118, 0]
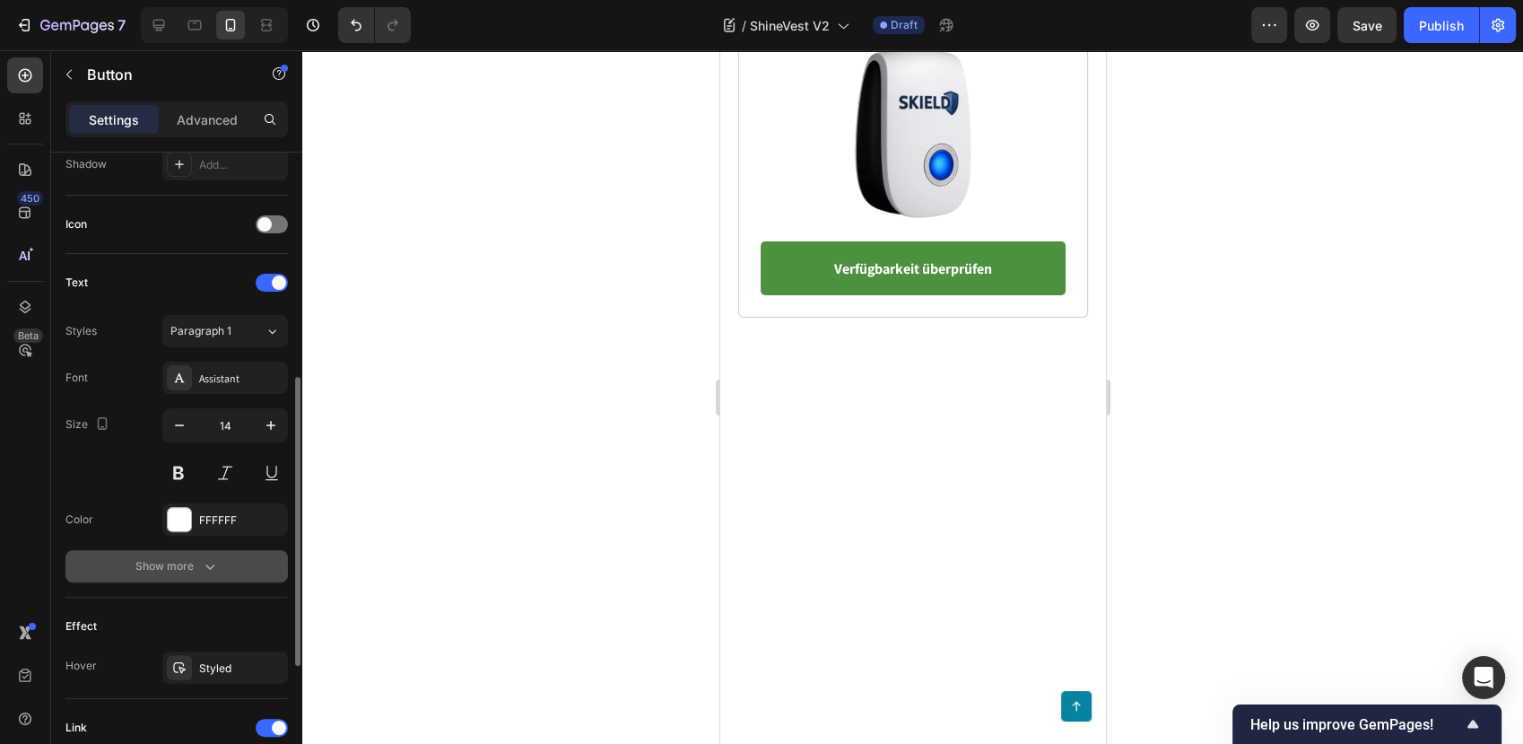
scroll to position [782, 0]
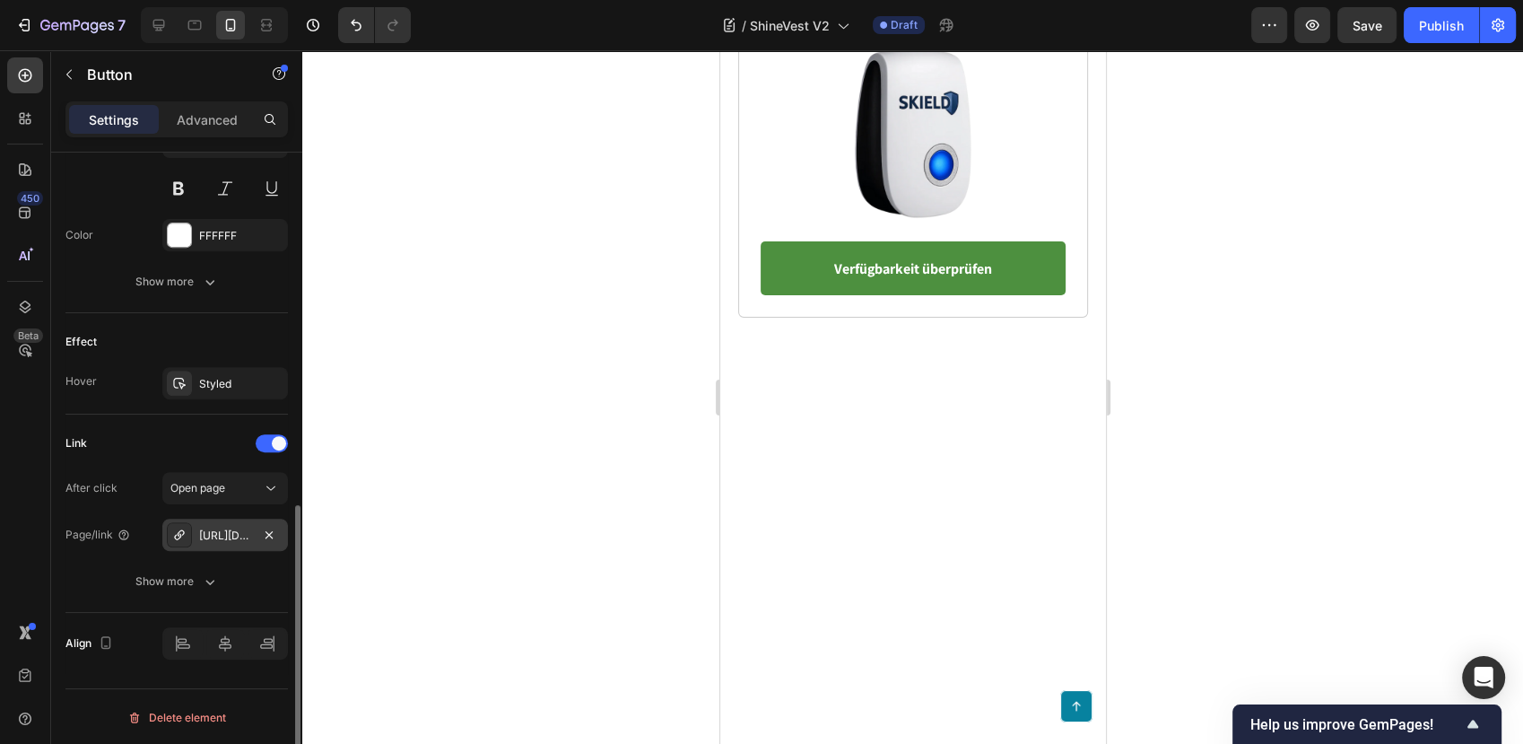
click at [233, 524] on div "https://blog.festberg.com/click" at bounding box center [225, 534] width 126 height 32
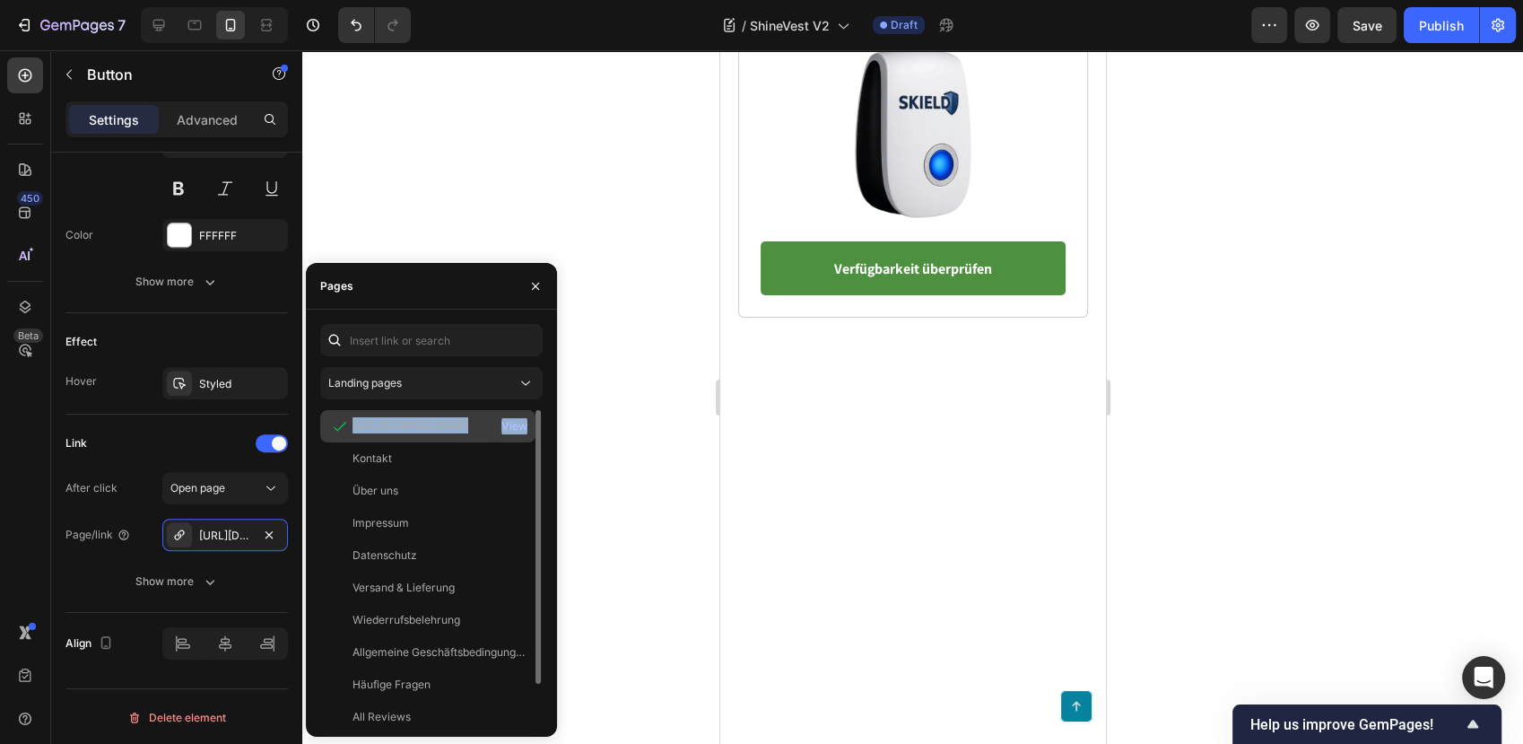
drag, startPoint x: 351, startPoint y: 427, endPoint x: 518, endPoint y: 431, distance: 166.9
click at [518, 431] on div "https://blog.festberg.com/click View" at bounding box center [427, 426] width 215 height 32
drag, startPoint x: 518, startPoint y: 431, endPoint x: 461, endPoint y: 441, distance: 57.5
click at [466, 449] on div "Kontakt View" at bounding box center [427, 458] width 215 height 32
click at [457, 427] on div "Kontakt" at bounding box center [427, 426] width 201 height 18
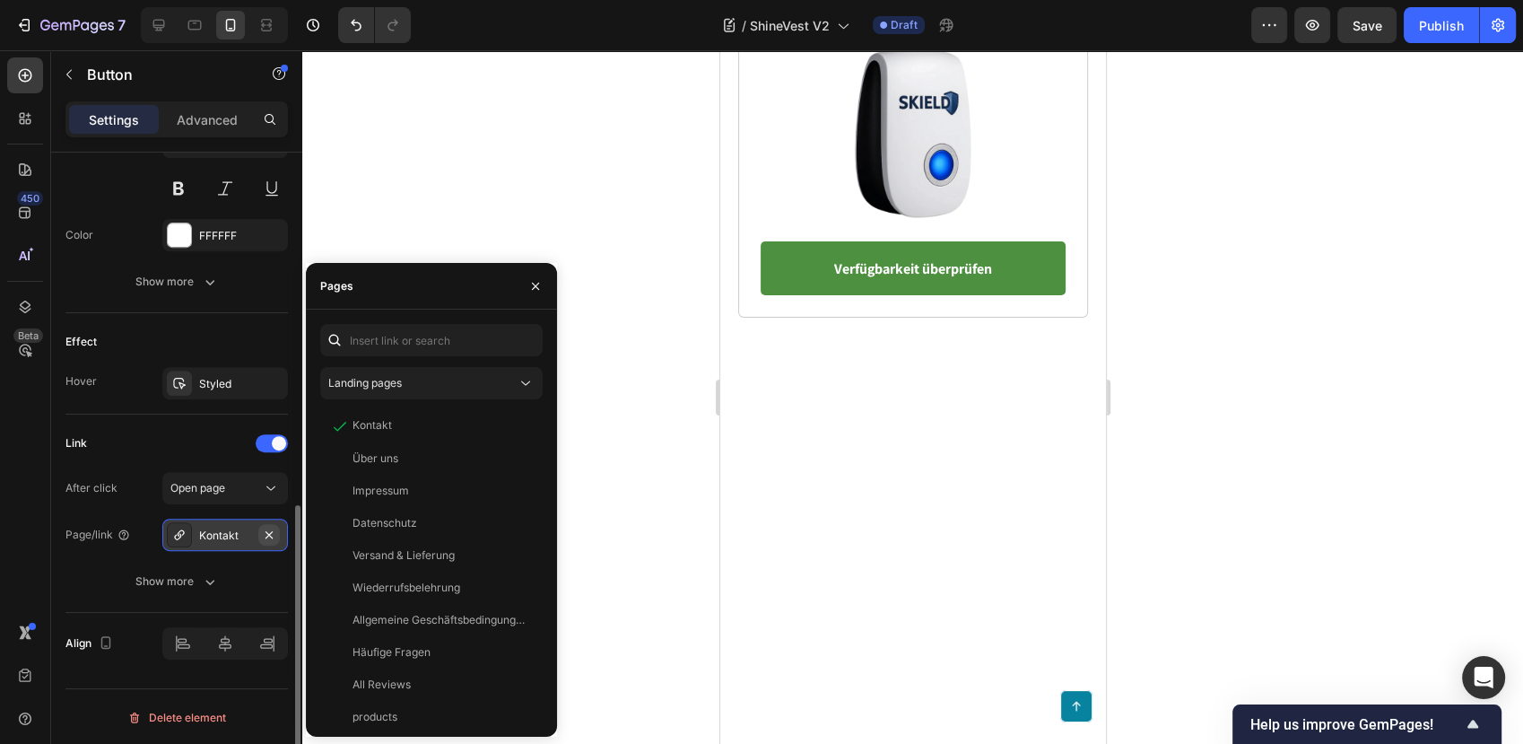
click at [266, 537] on icon "button" at bounding box center [269, 534] width 14 height 14
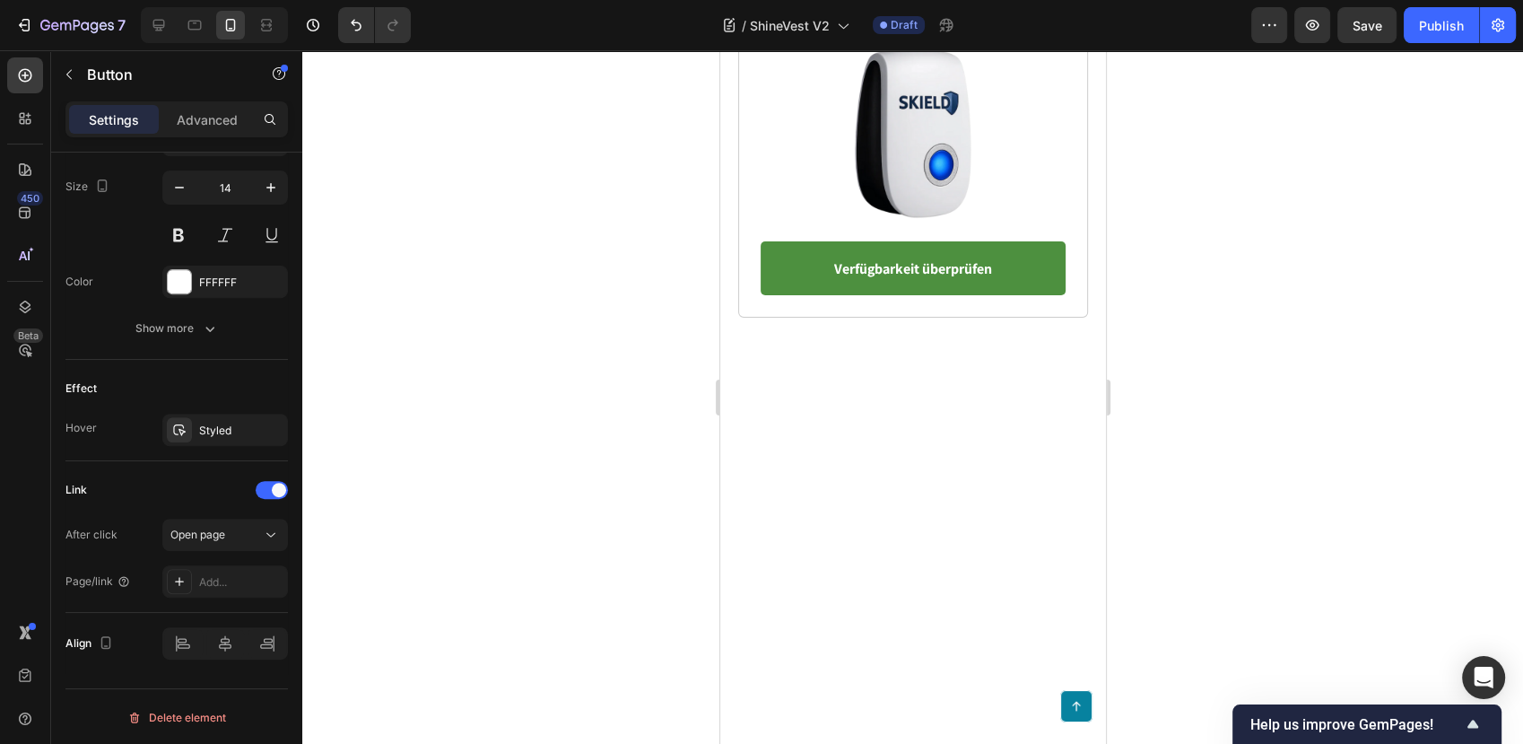
click at [235, 570] on div "Add..." at bounding box center [225, 581] width 126 height 32
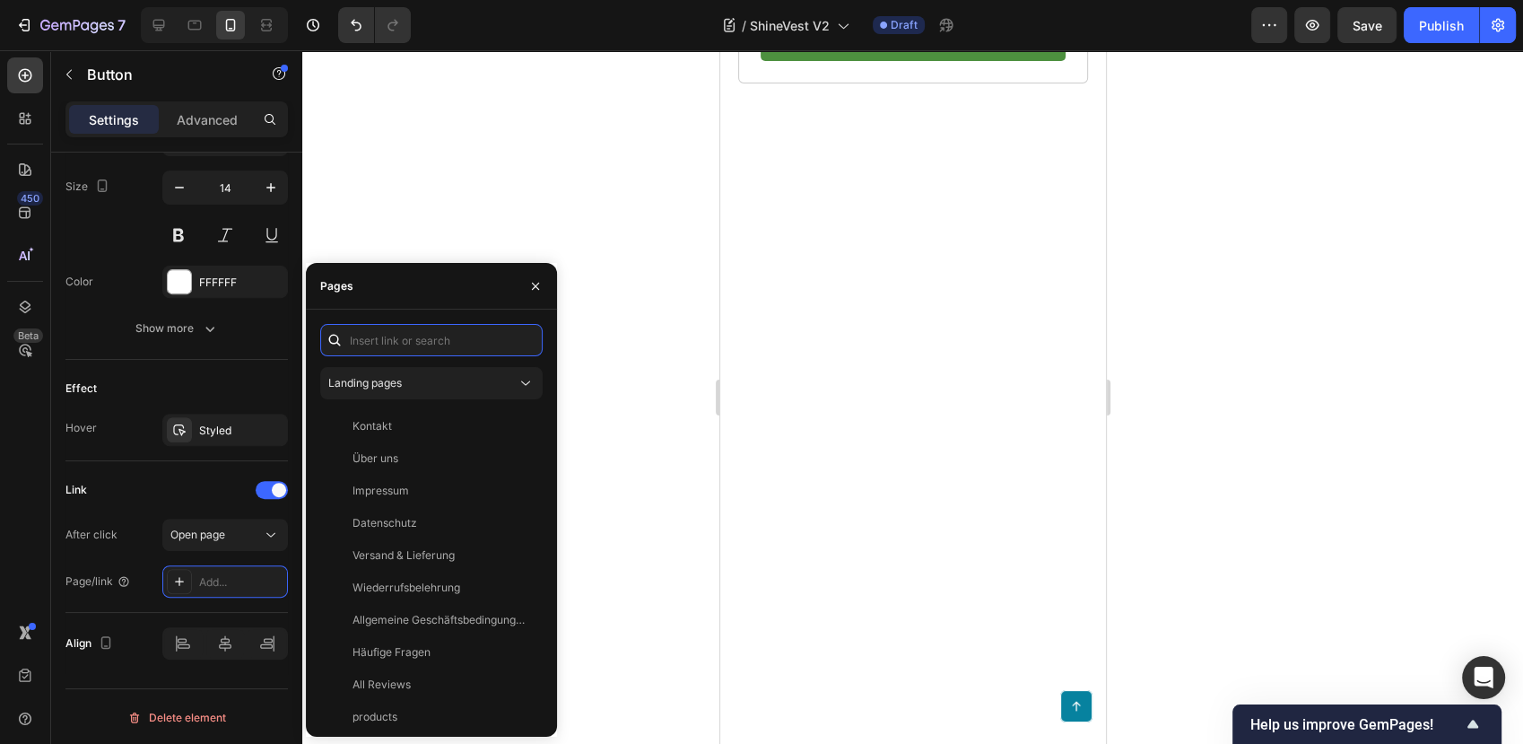
scroll to position [8517, 0]
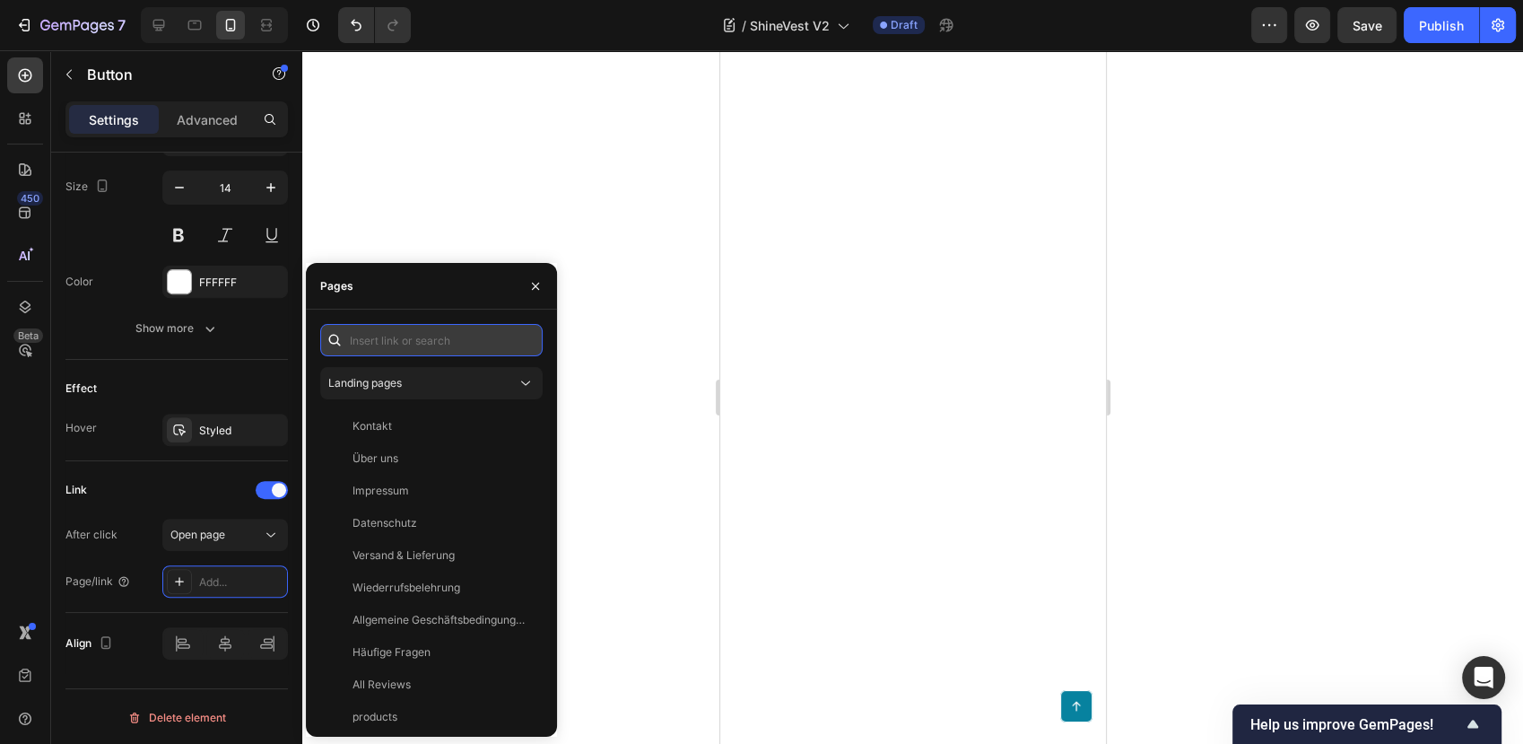
click at [407, 341] on input "text" at bounding box center [431, 340] width 222 height 32
paste input "https://blog.festberg.com/click"
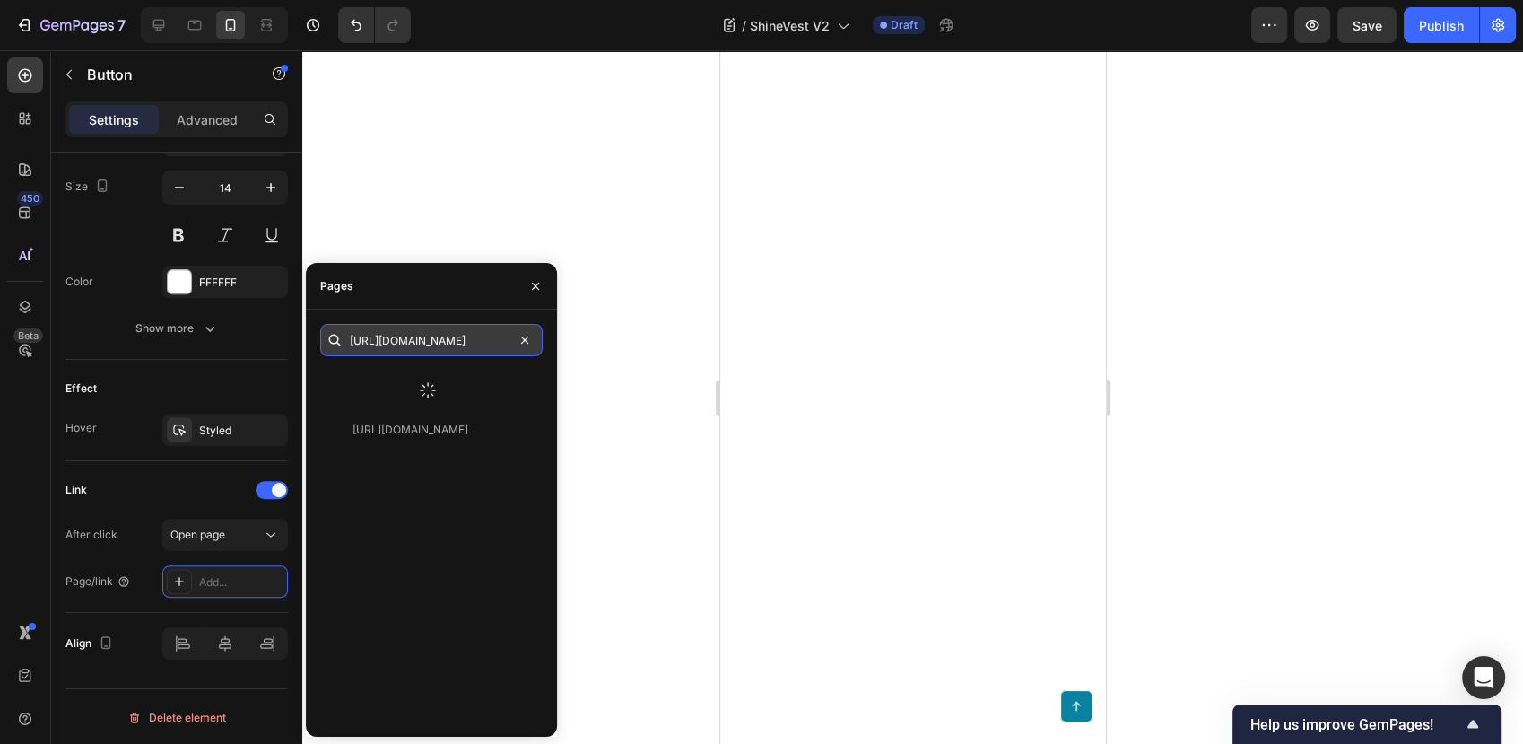
type input "https://blog.festberg.com/click"
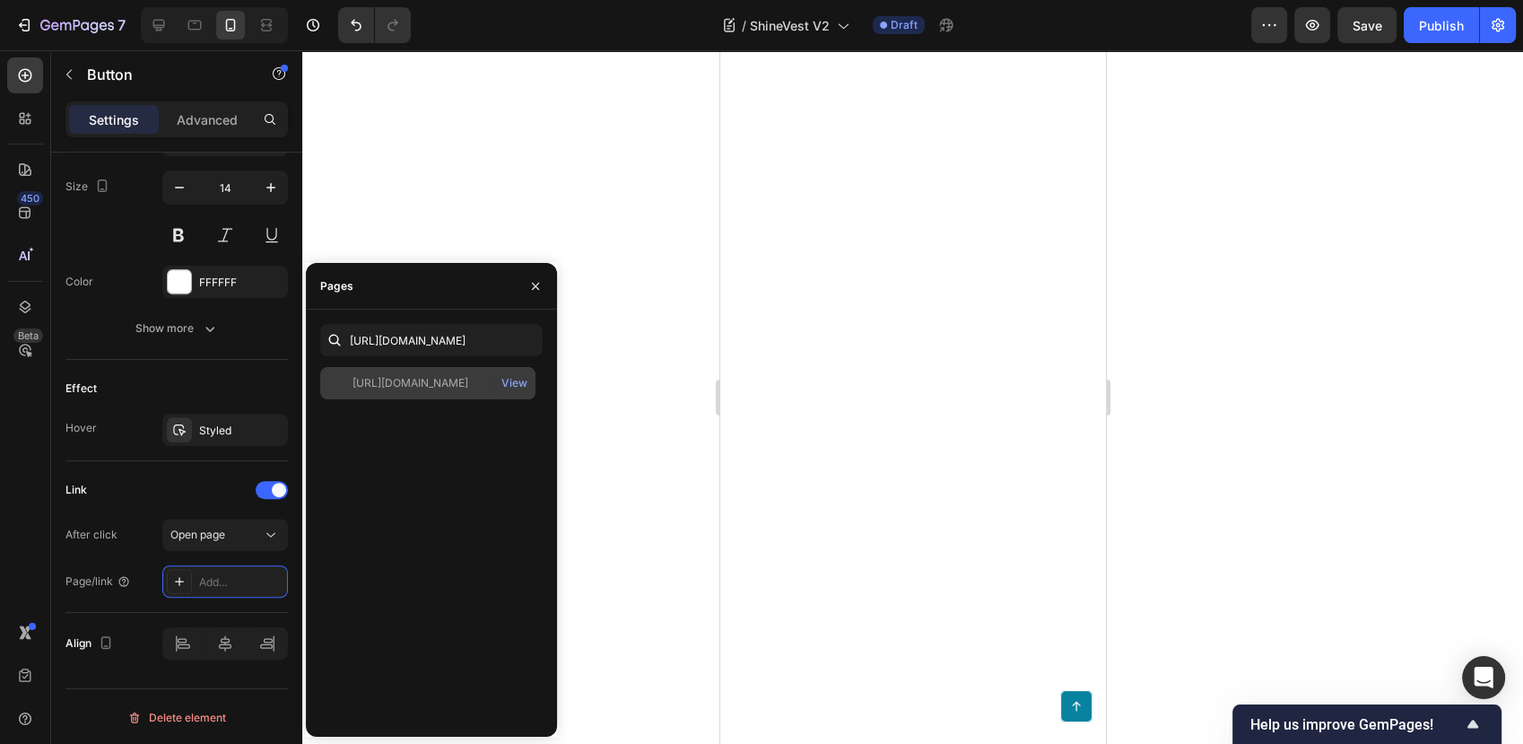
click at [405, 378] on div "https://blog.festberg.com/click" at bounding box center [411, 383] width 116 height 16
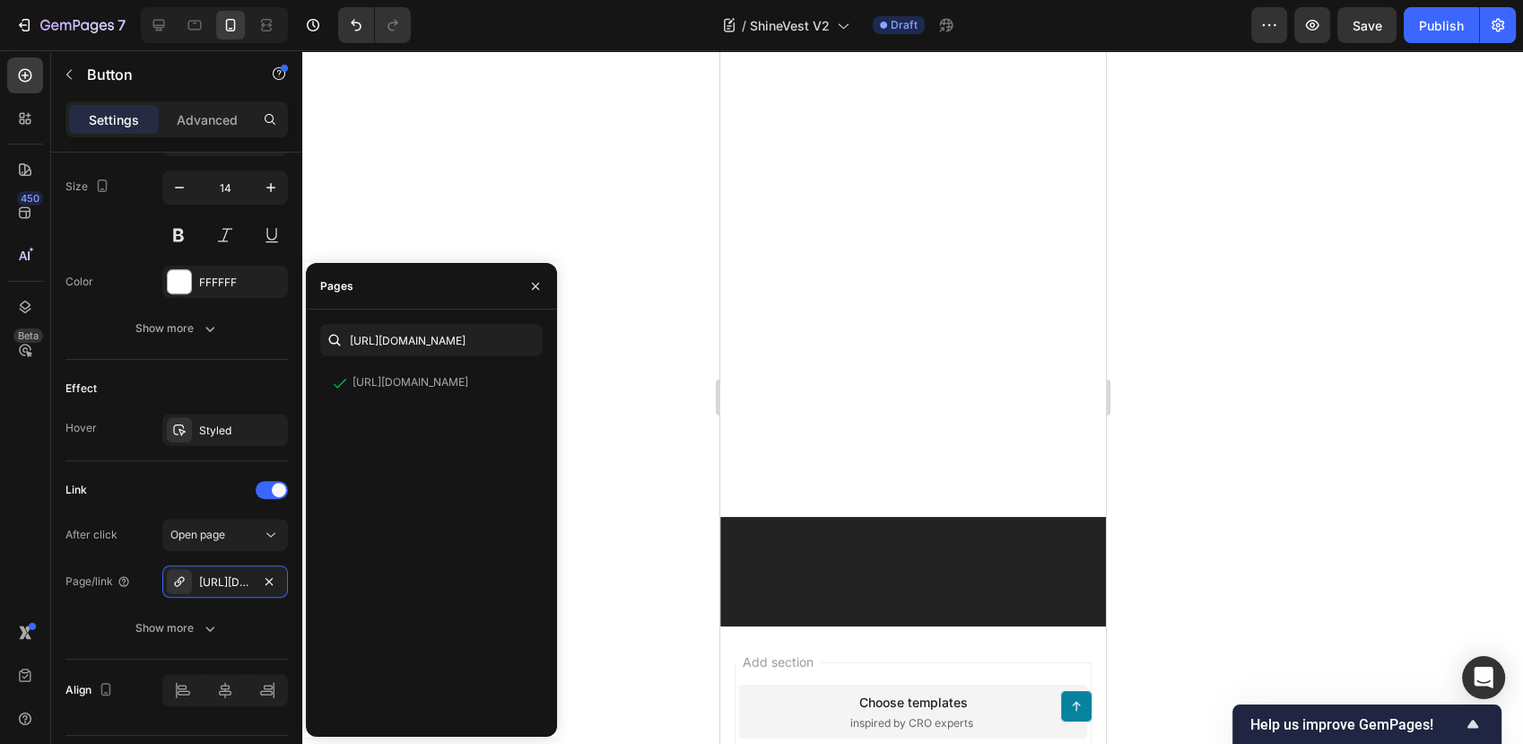
scroll to position [9015, 0]
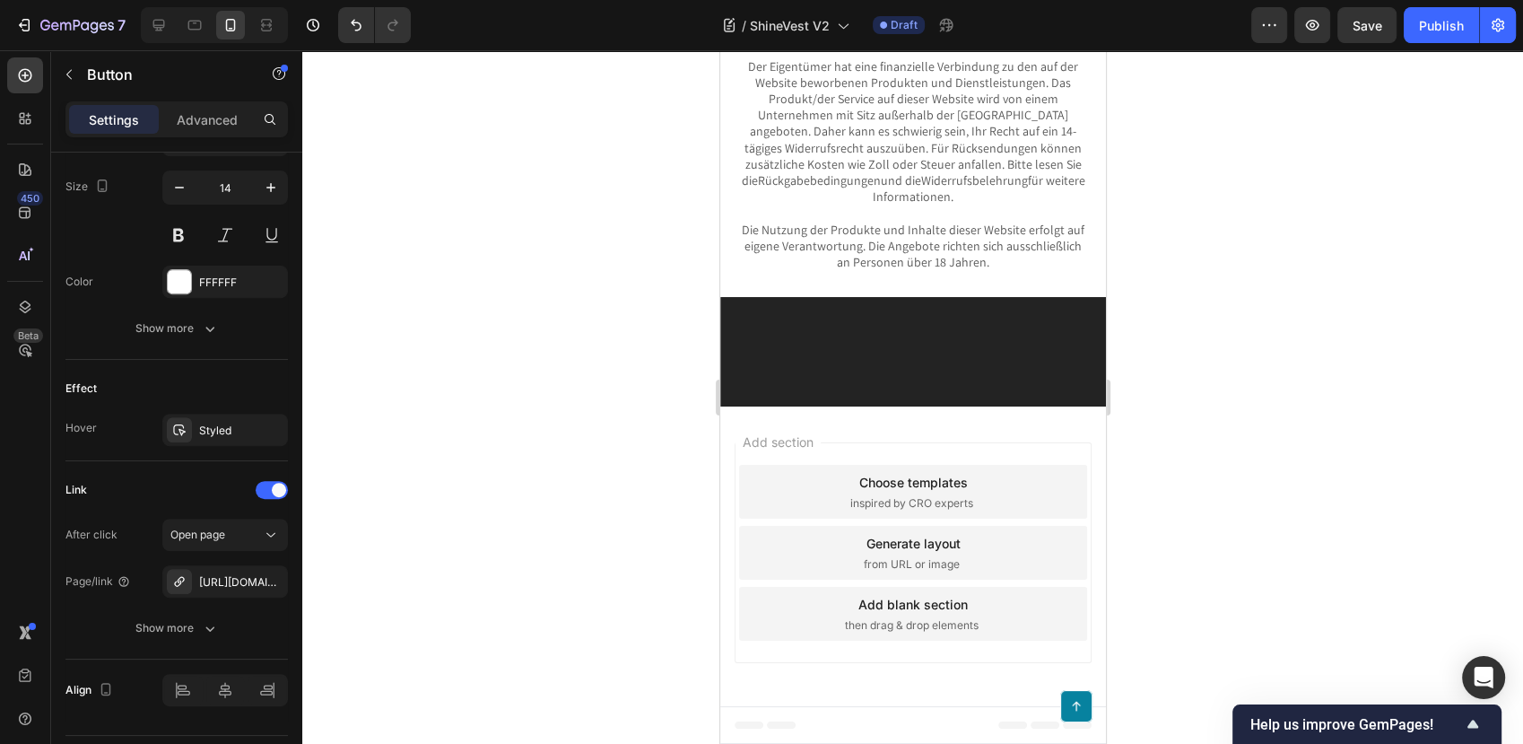
scroll to position [9513, 0]
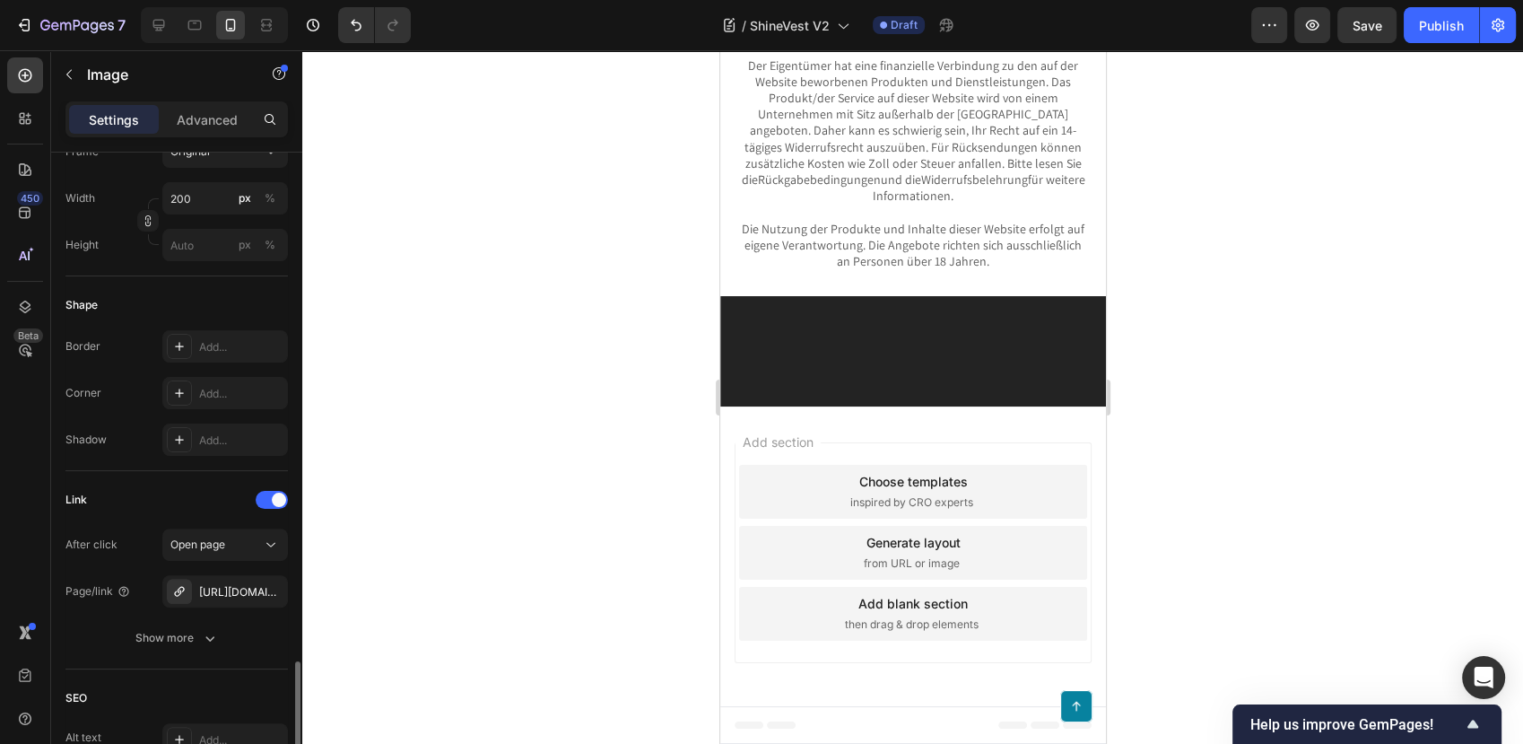
scroll to position [797, 0]
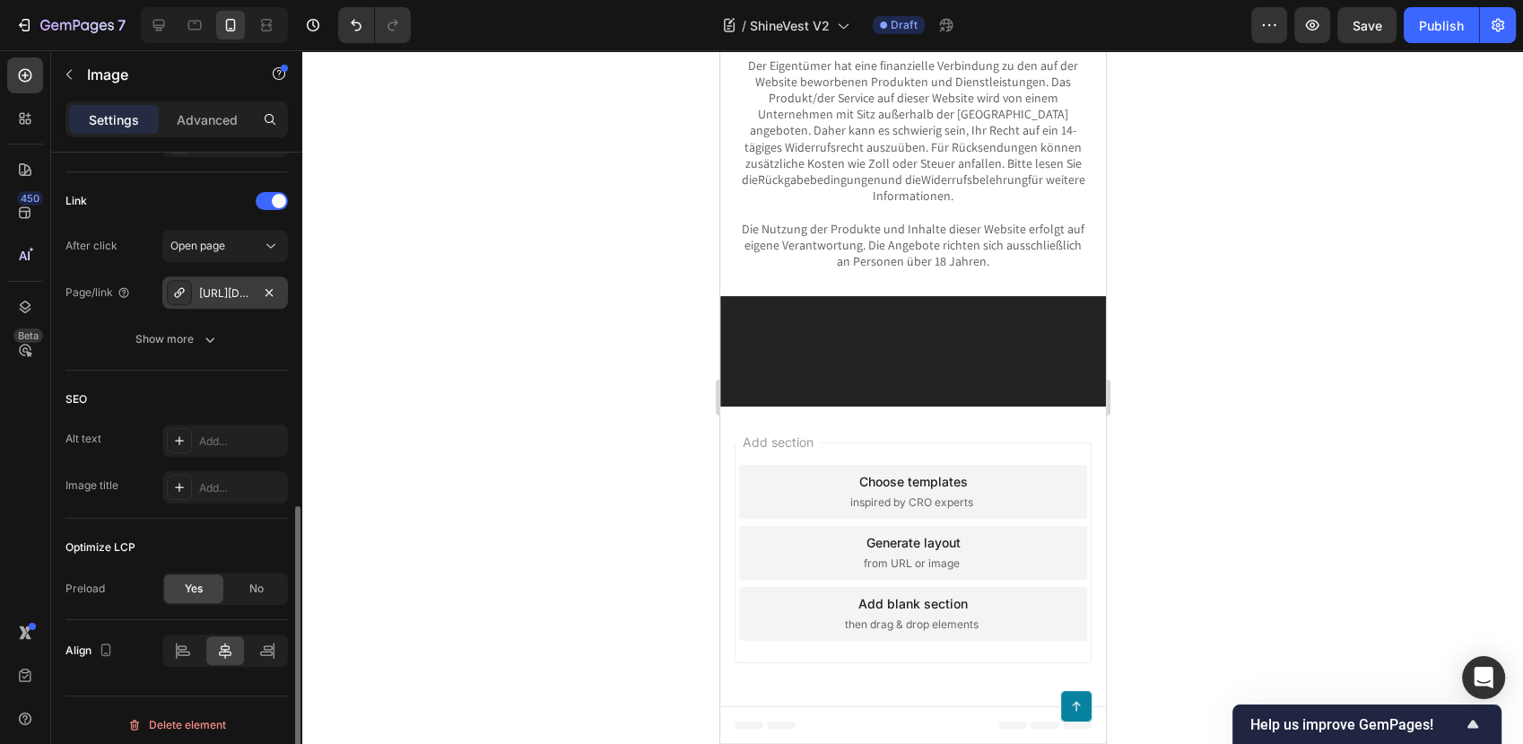
click at [238, 298] on div "https://blog.festberg.com/click" at bounding box center [225, 293] width 52 height 16
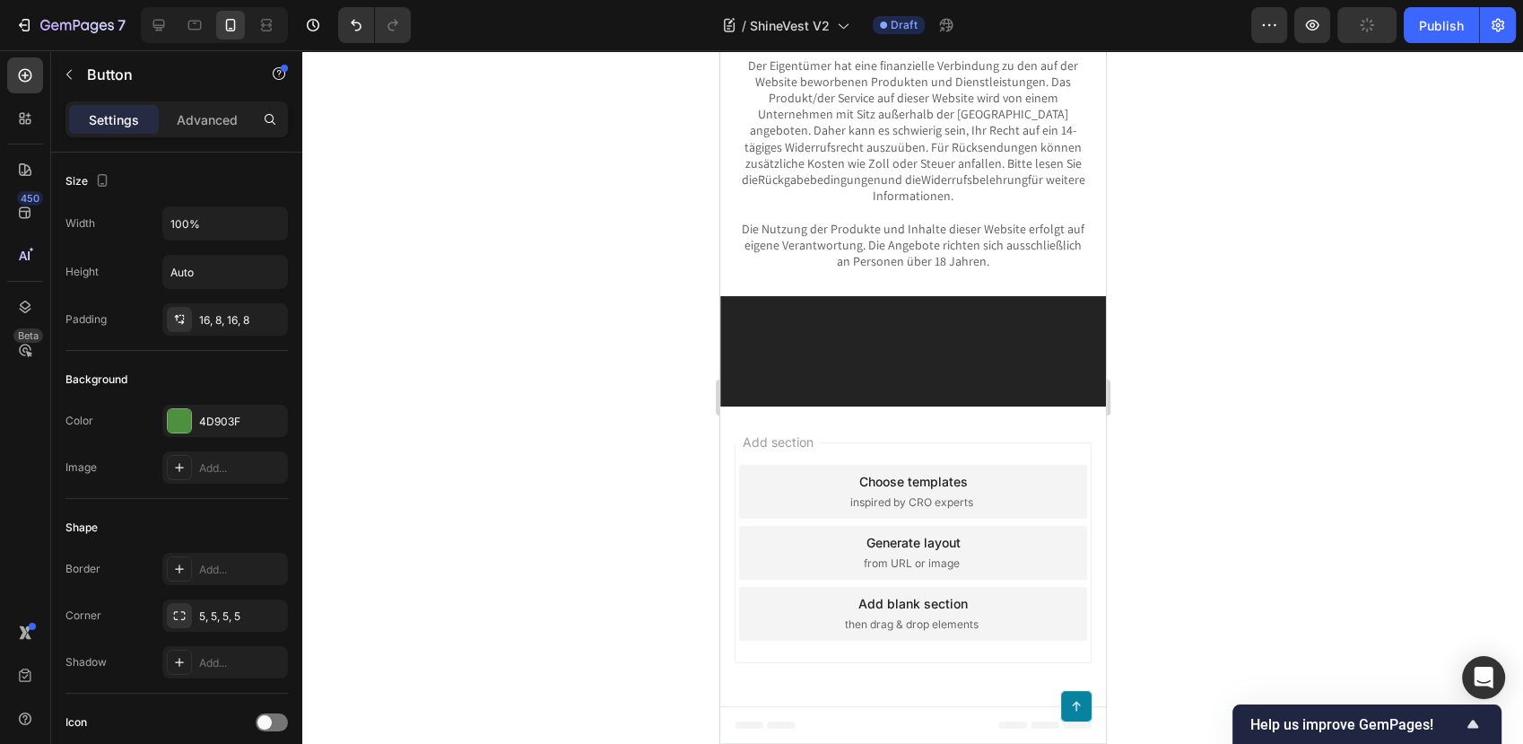
click at [816, 343] on icon "Editor contextual toolbar" at bounding box center [811, 351] width 18 height 18
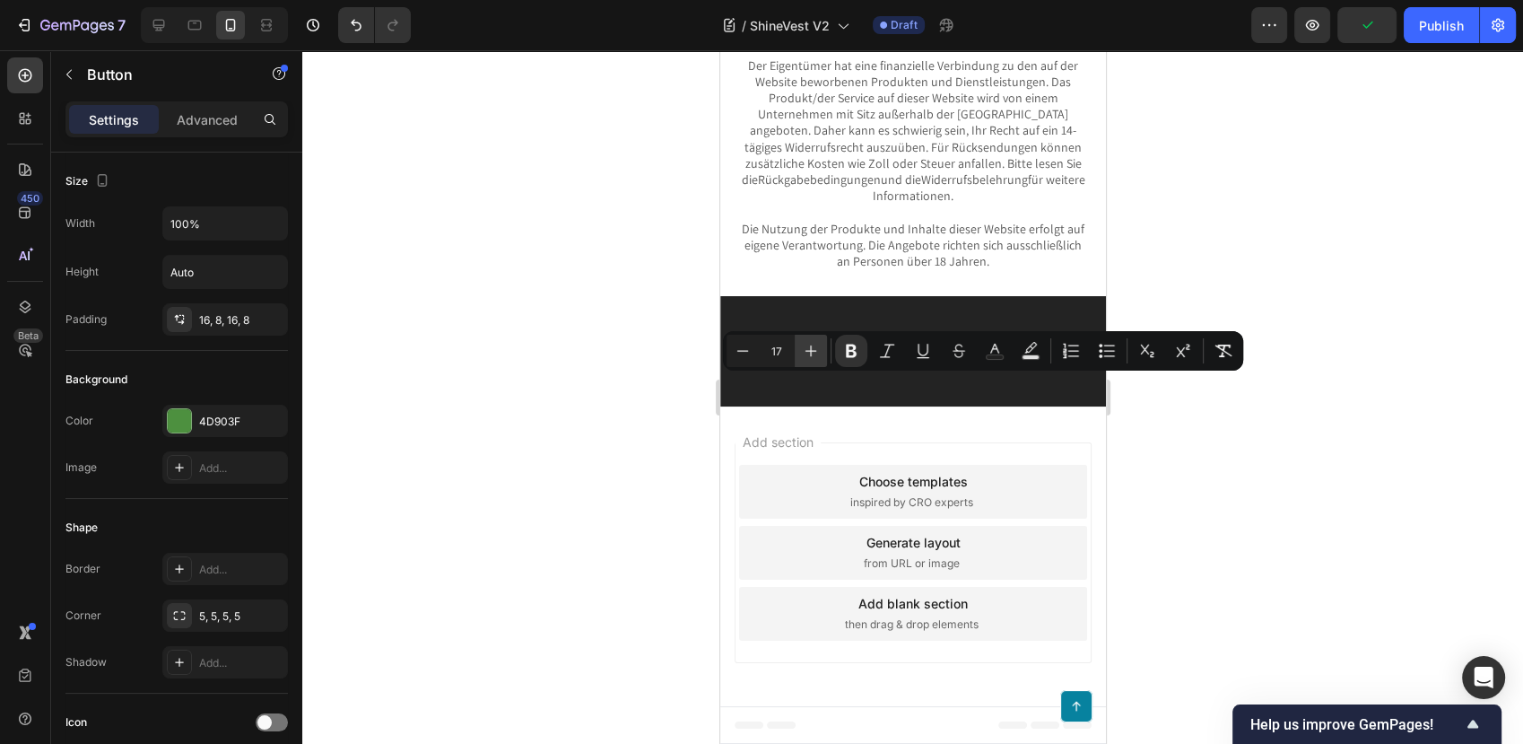
type input "18"
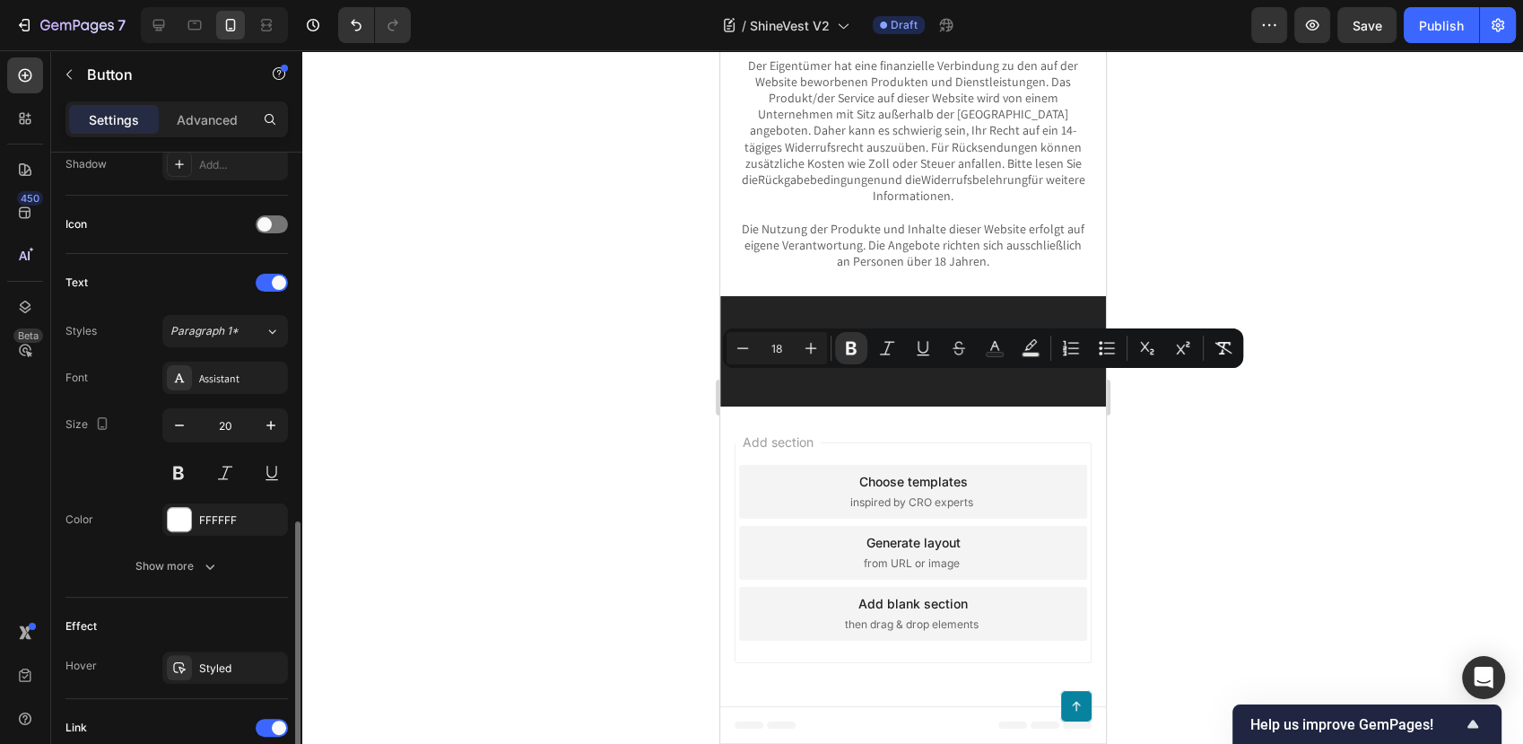
scroll to position [782, 0]
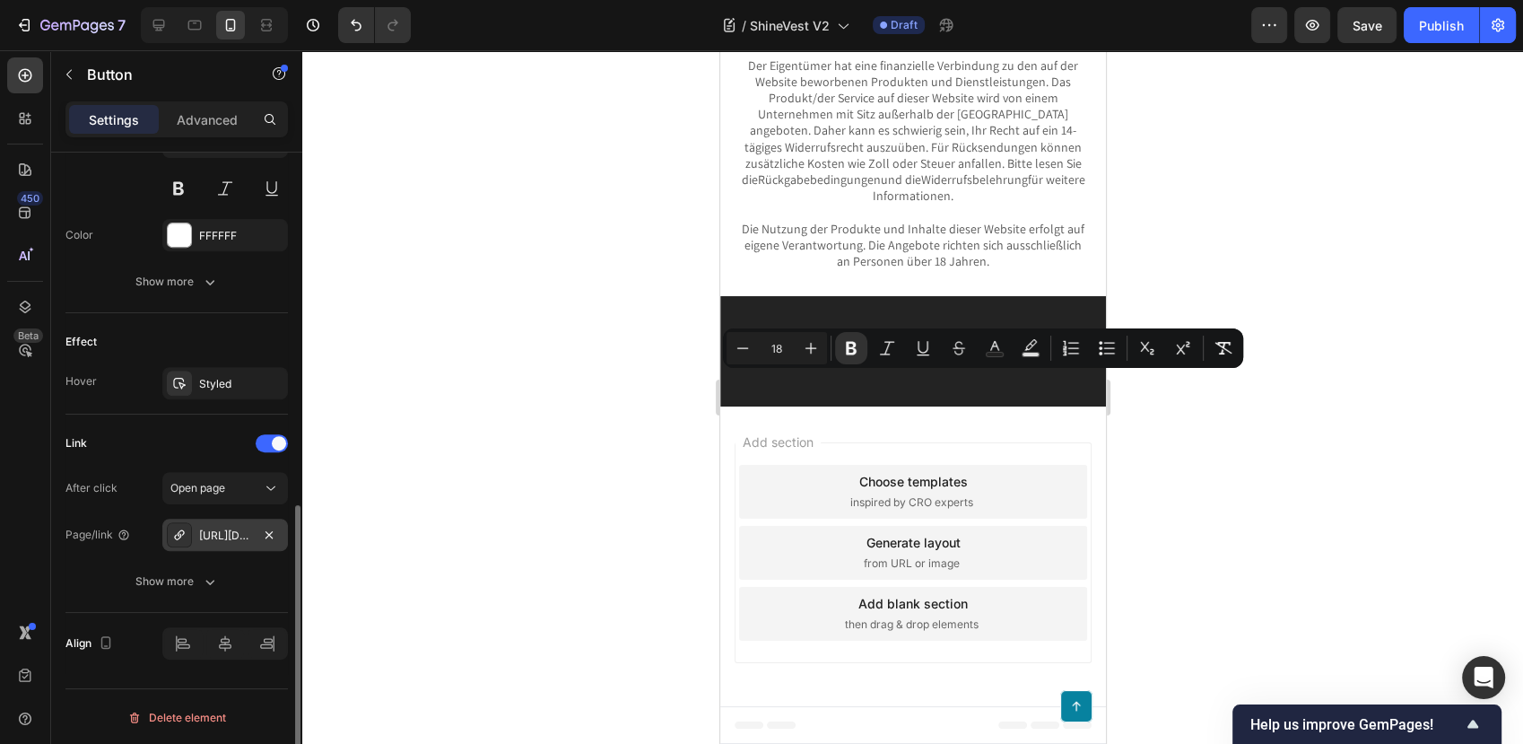
click at [240, 530] on div "https://blog.festberg.com/click" at bounding box center [225, 535] width 52 height 16
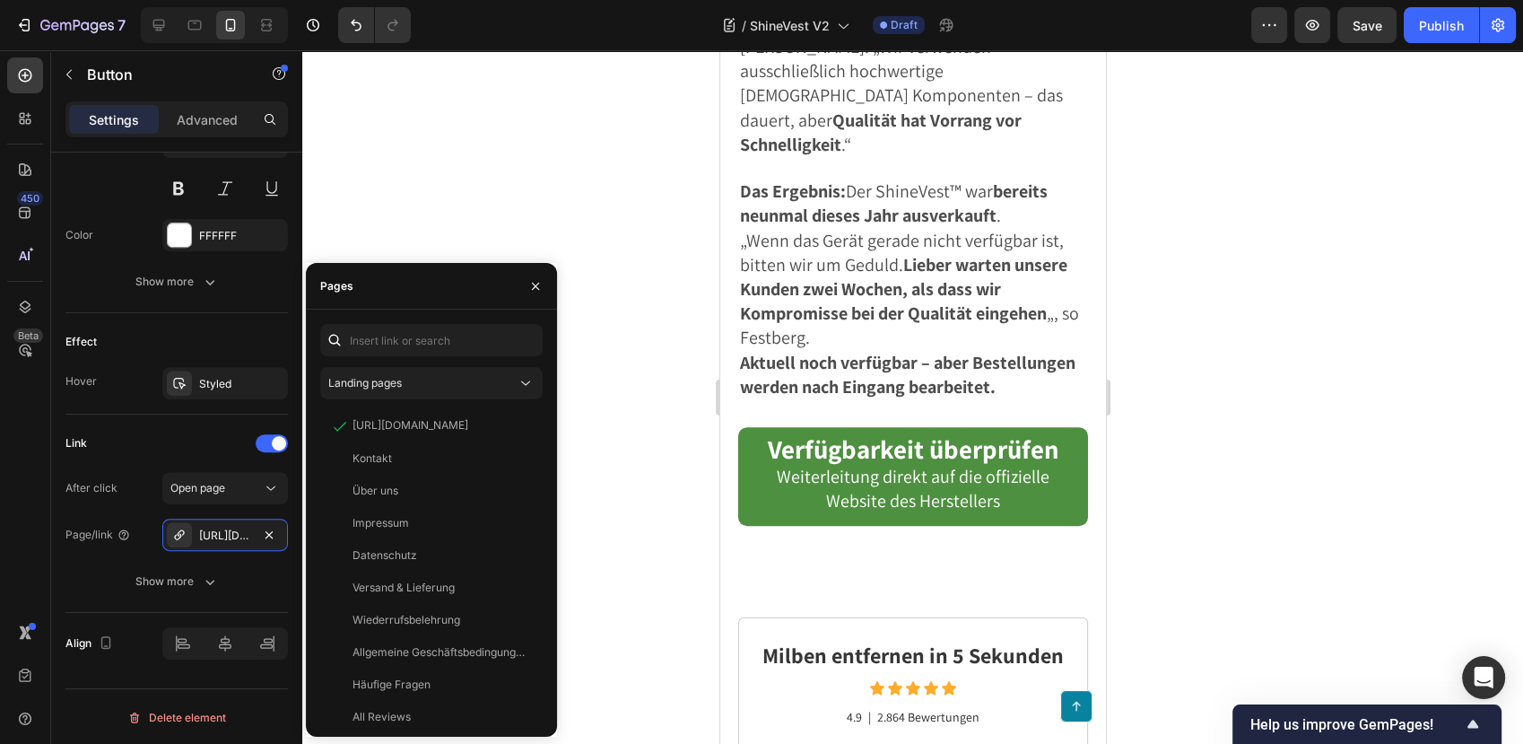
scroll to position [7819, 0]
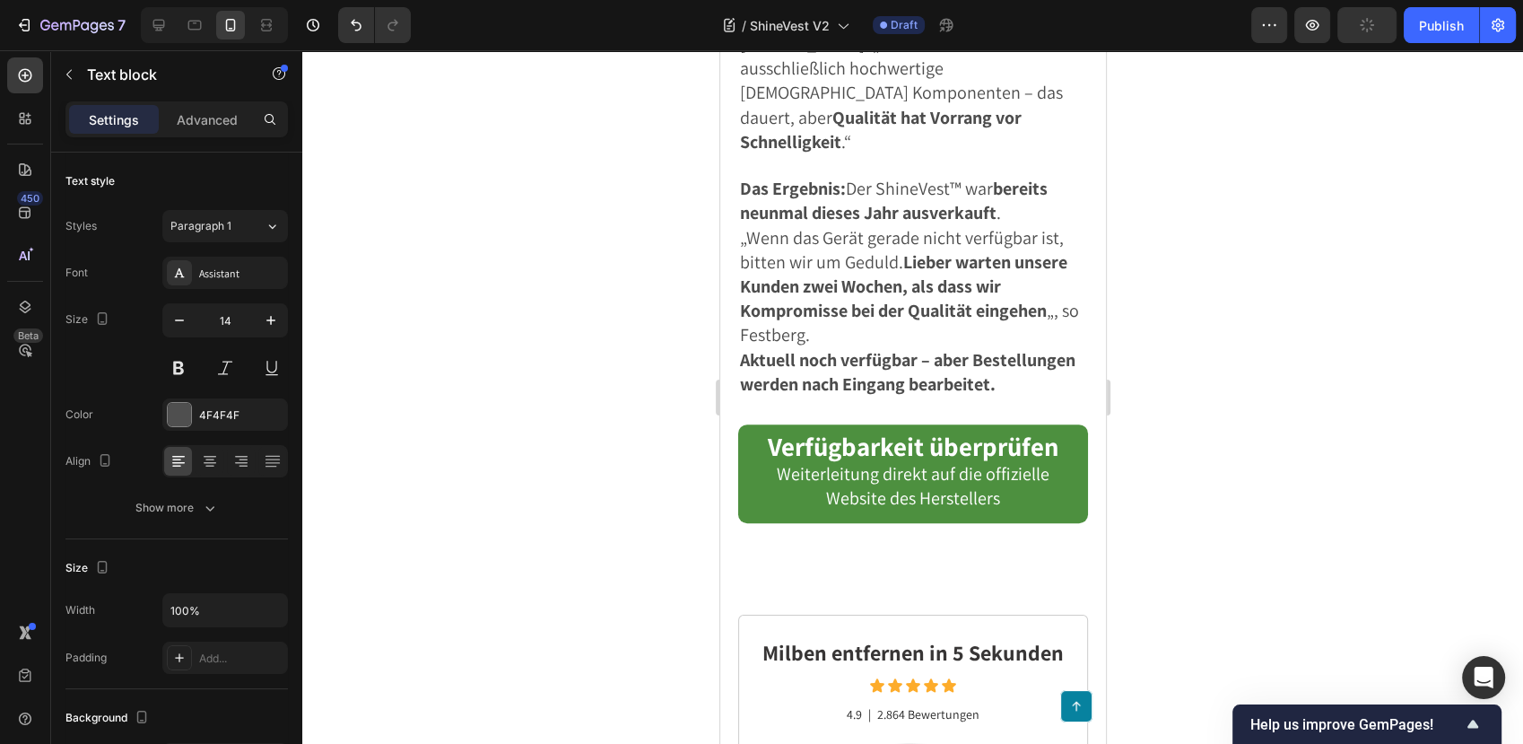
scroll to position [7320, 0]
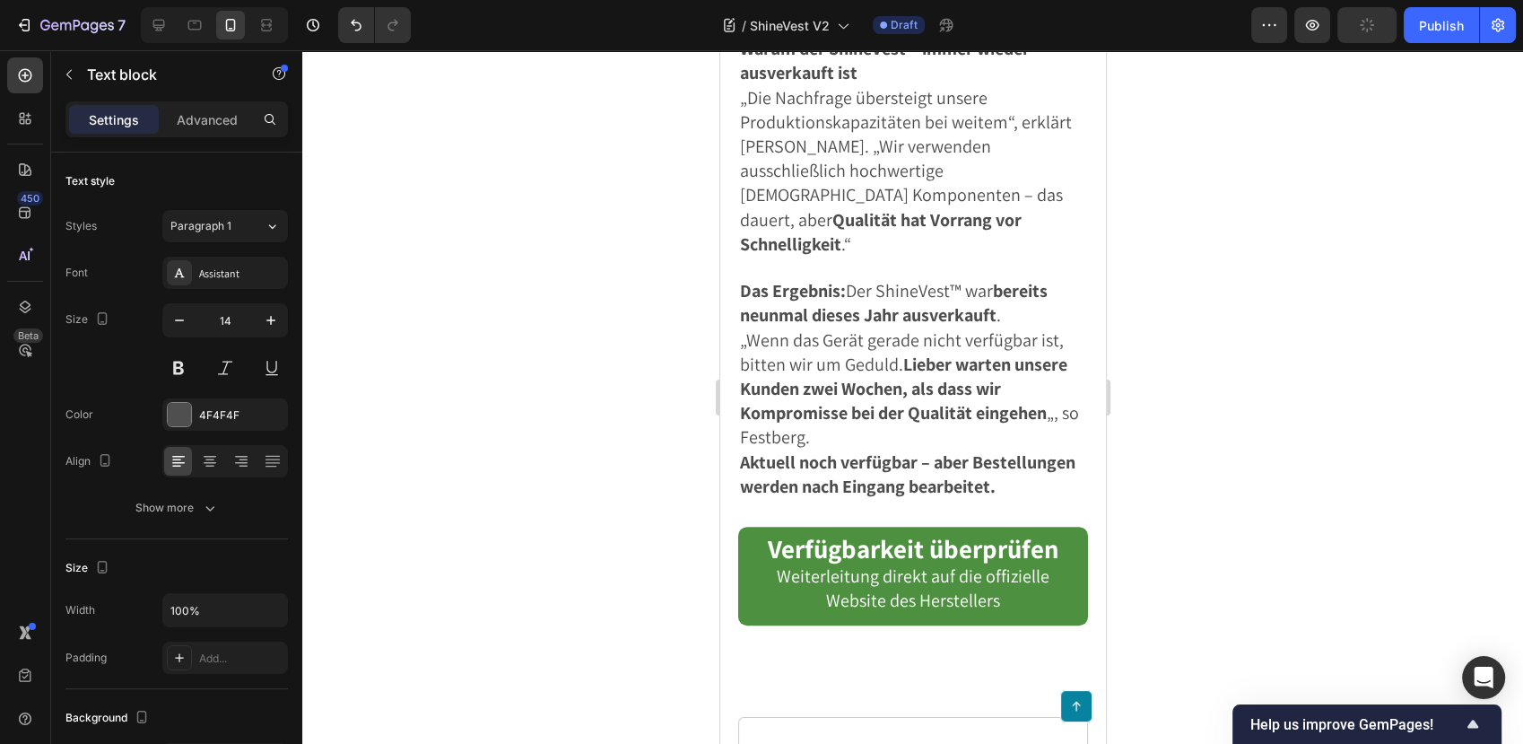
drag, startPoint x: 1008, startPoint y: 301, endPoint x: 827, endPoint y: 300, distance: 181.2
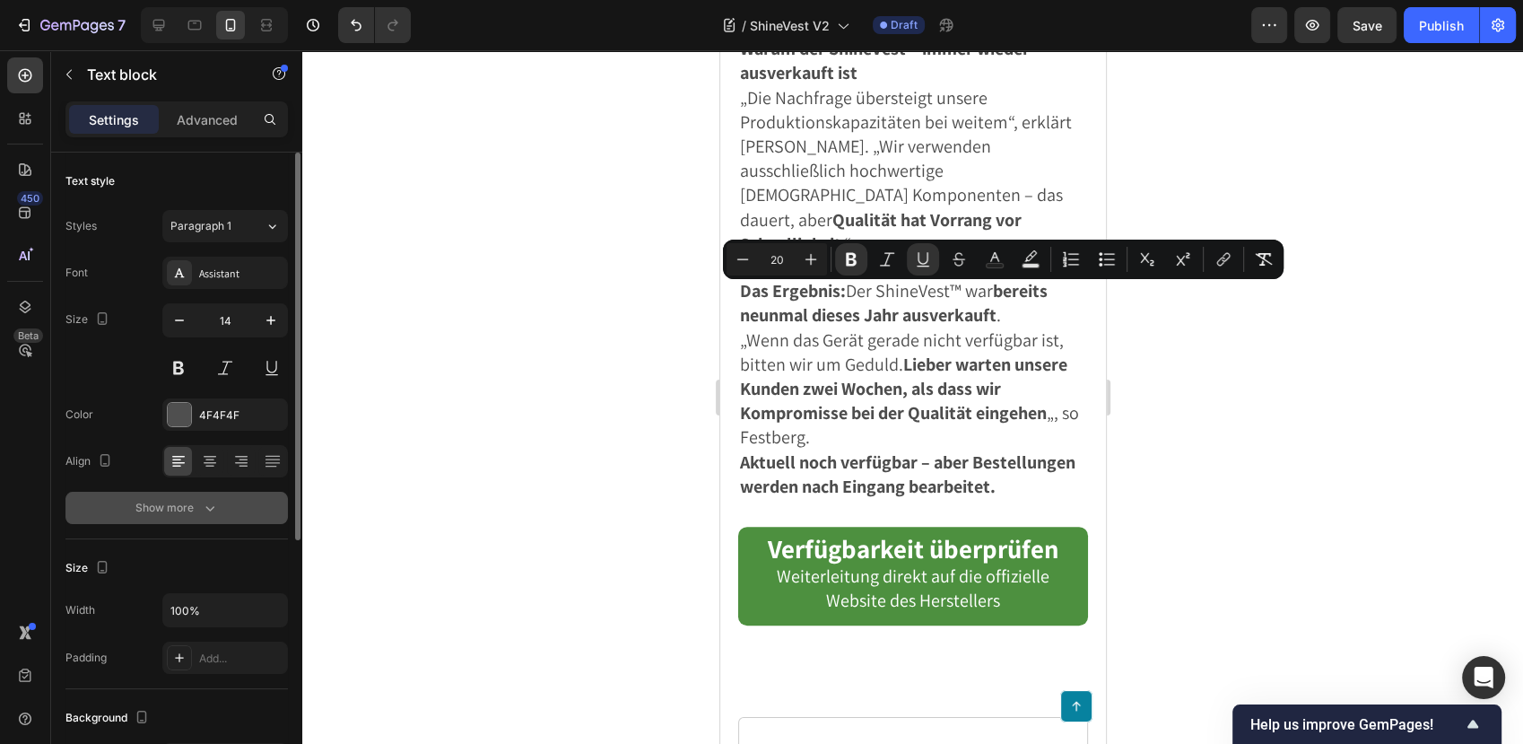
scroll to position [419, 0]
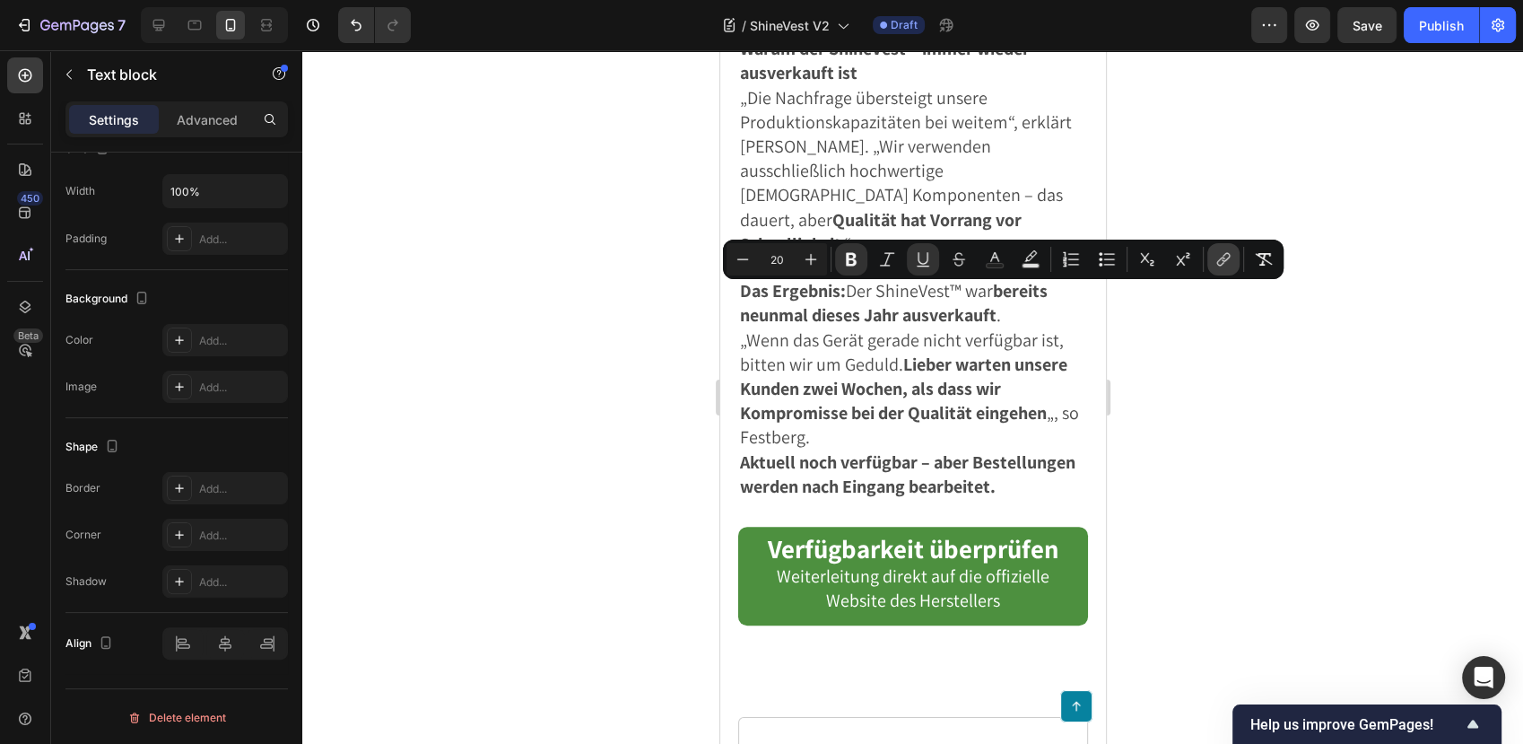
click at [1222, 257] on icon "Editor contextual toolbar" at bounding box center [1221, 261] width 8 height 9
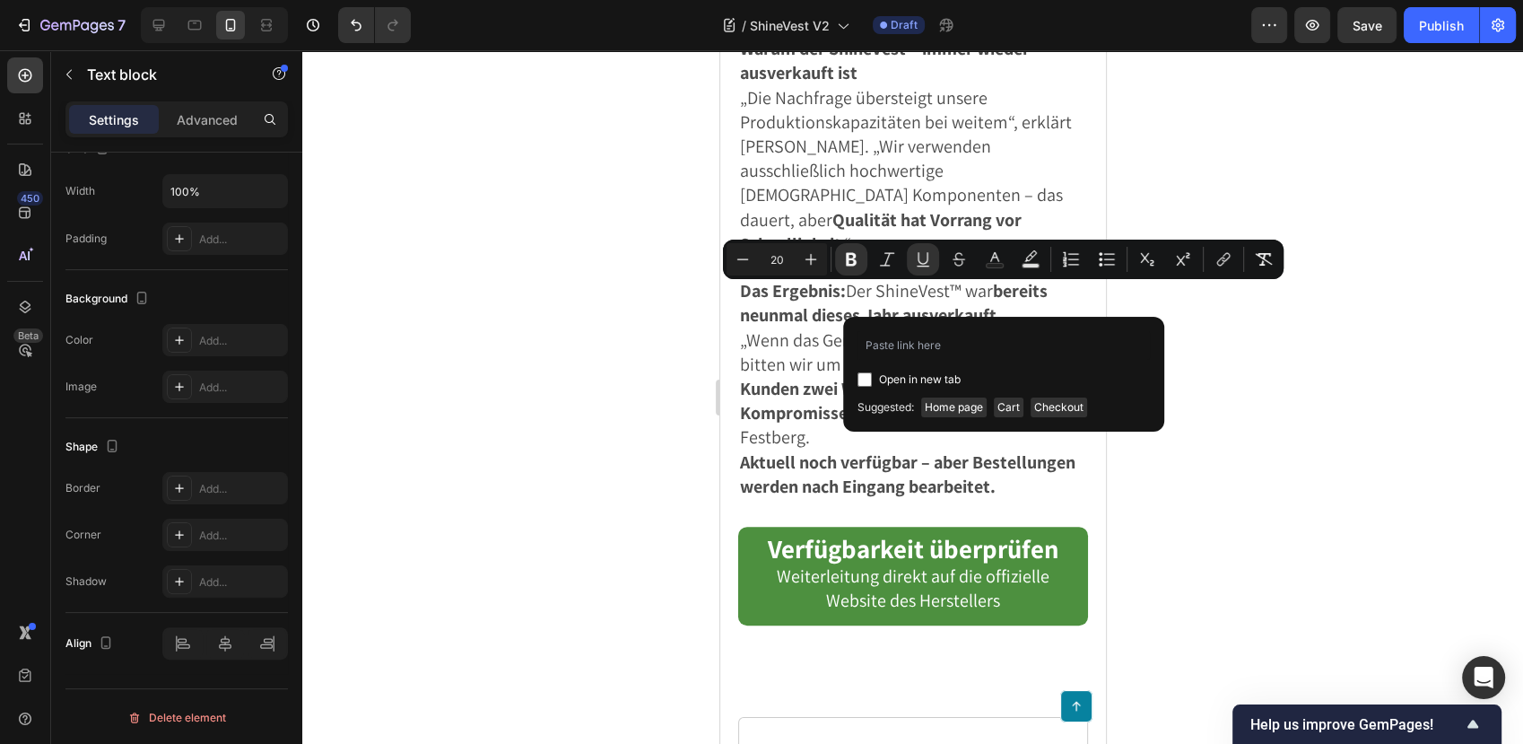
type input "https://blog.festberg.com/click"
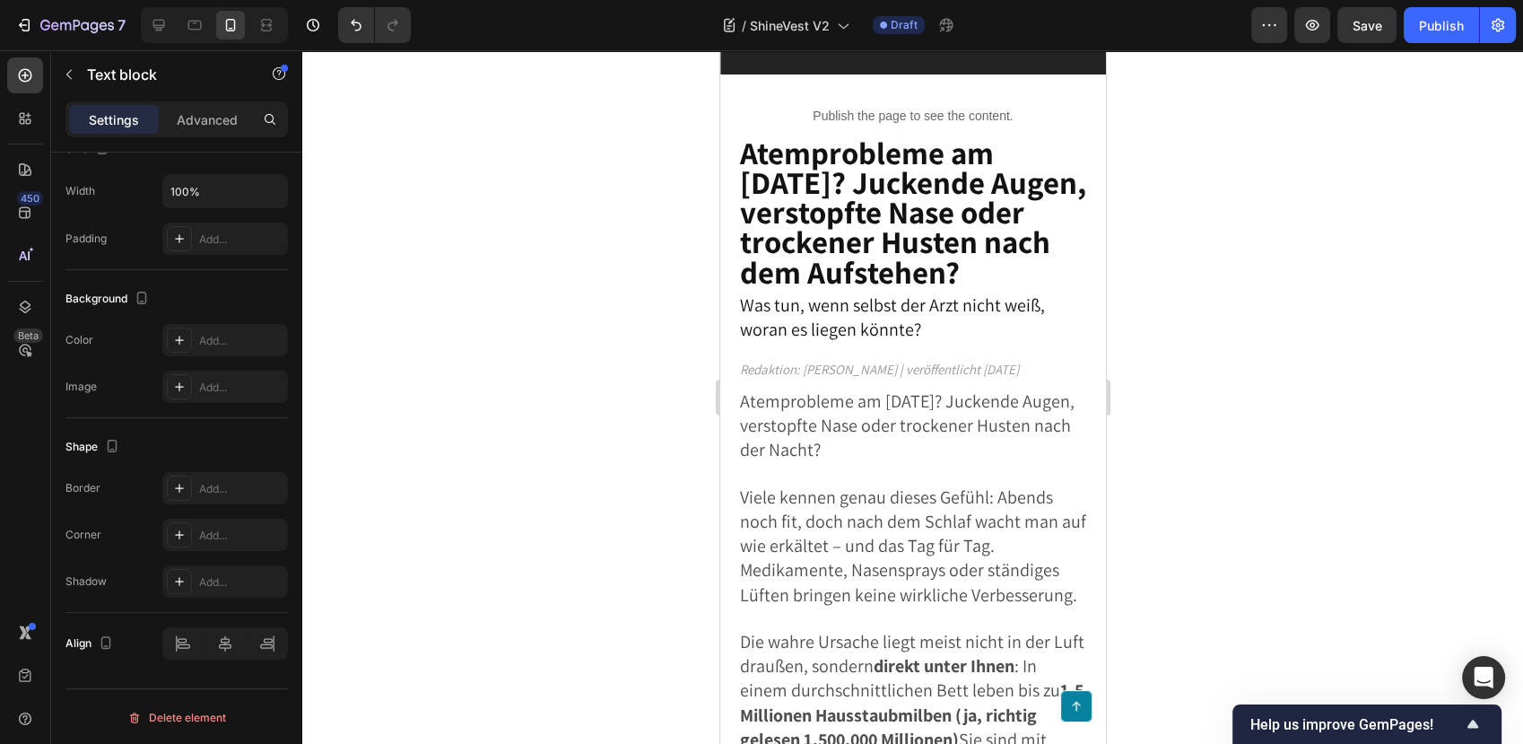
scroll to position [0, 0]
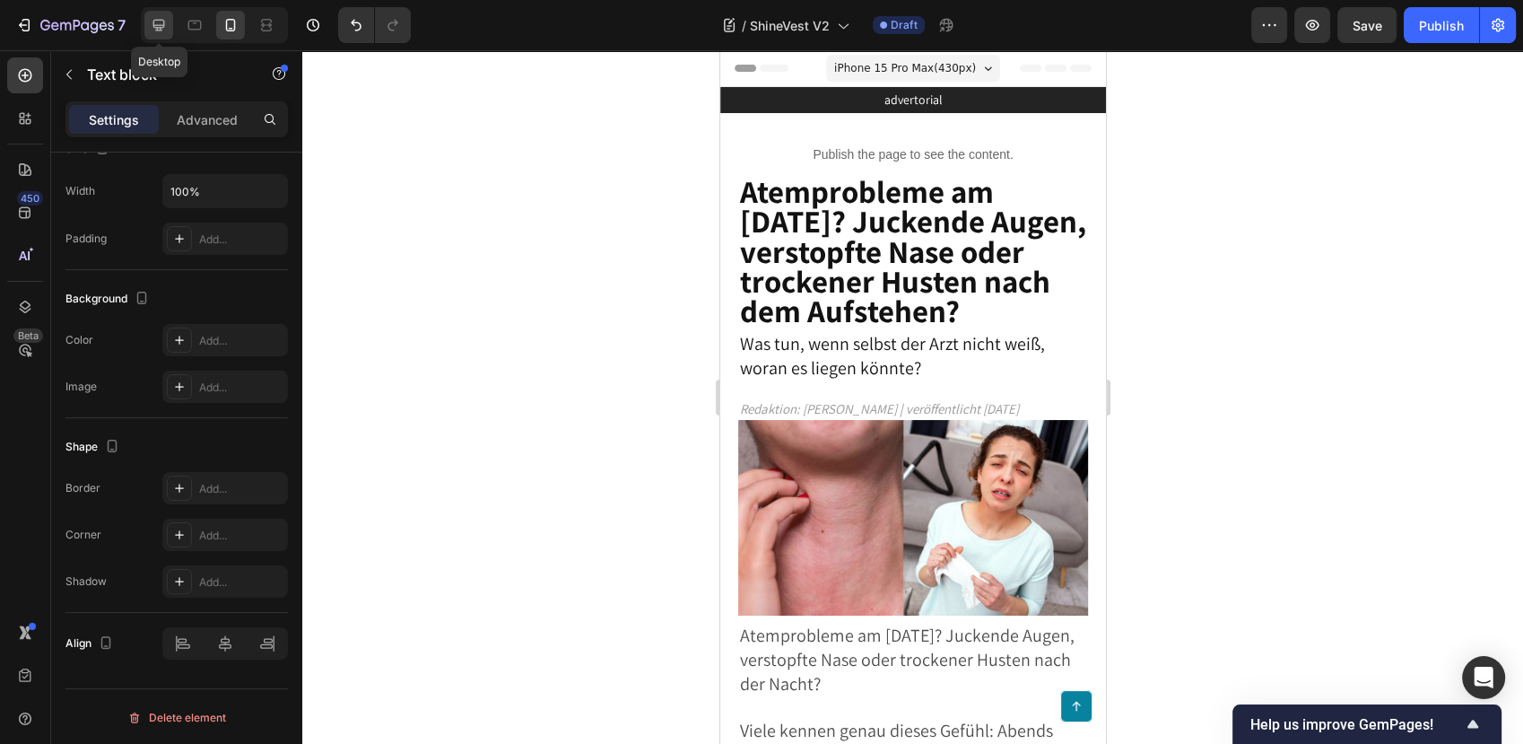
click at [166, 29] on icon at bounding box center [159, 25] width 18 height 18
type input "16"
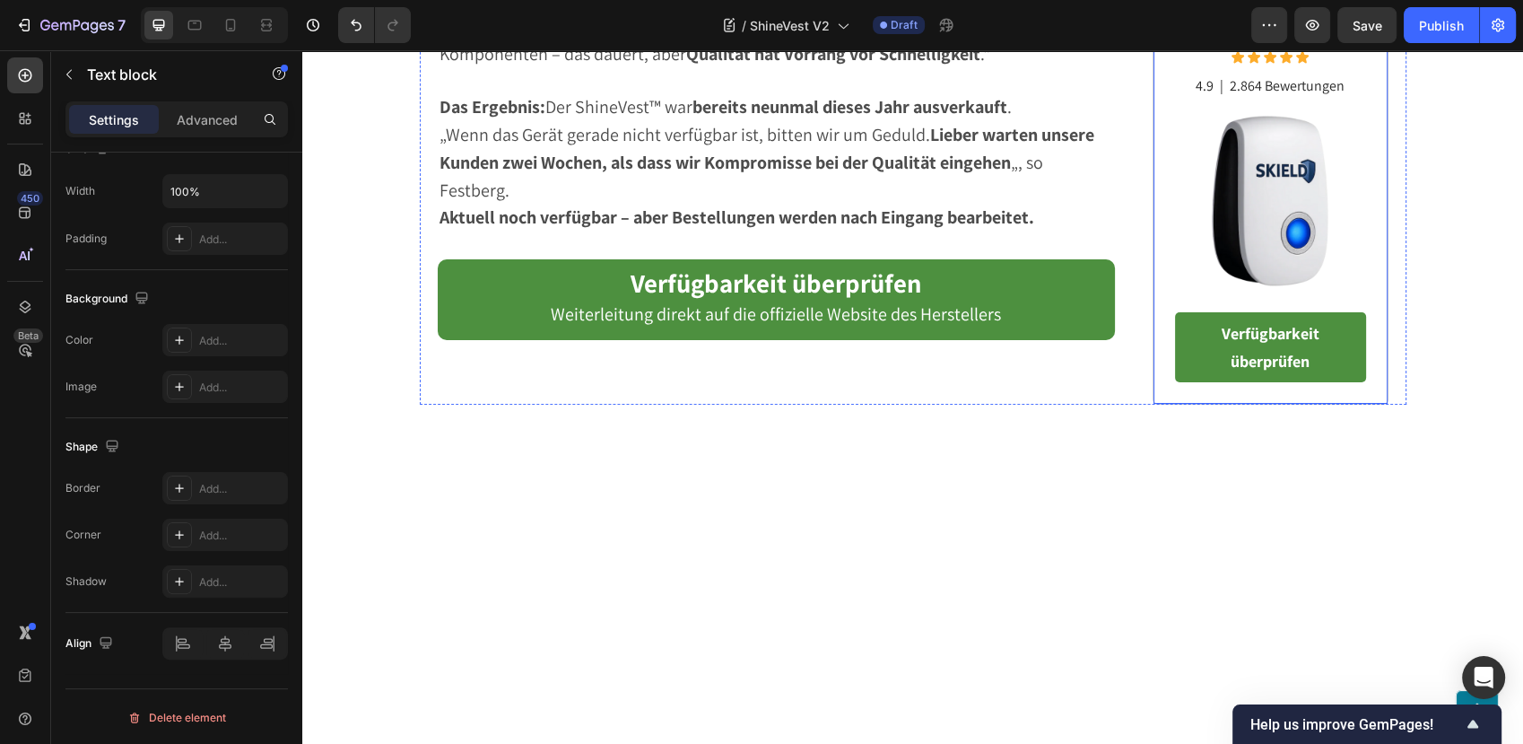
scroll to position [6723, 0]
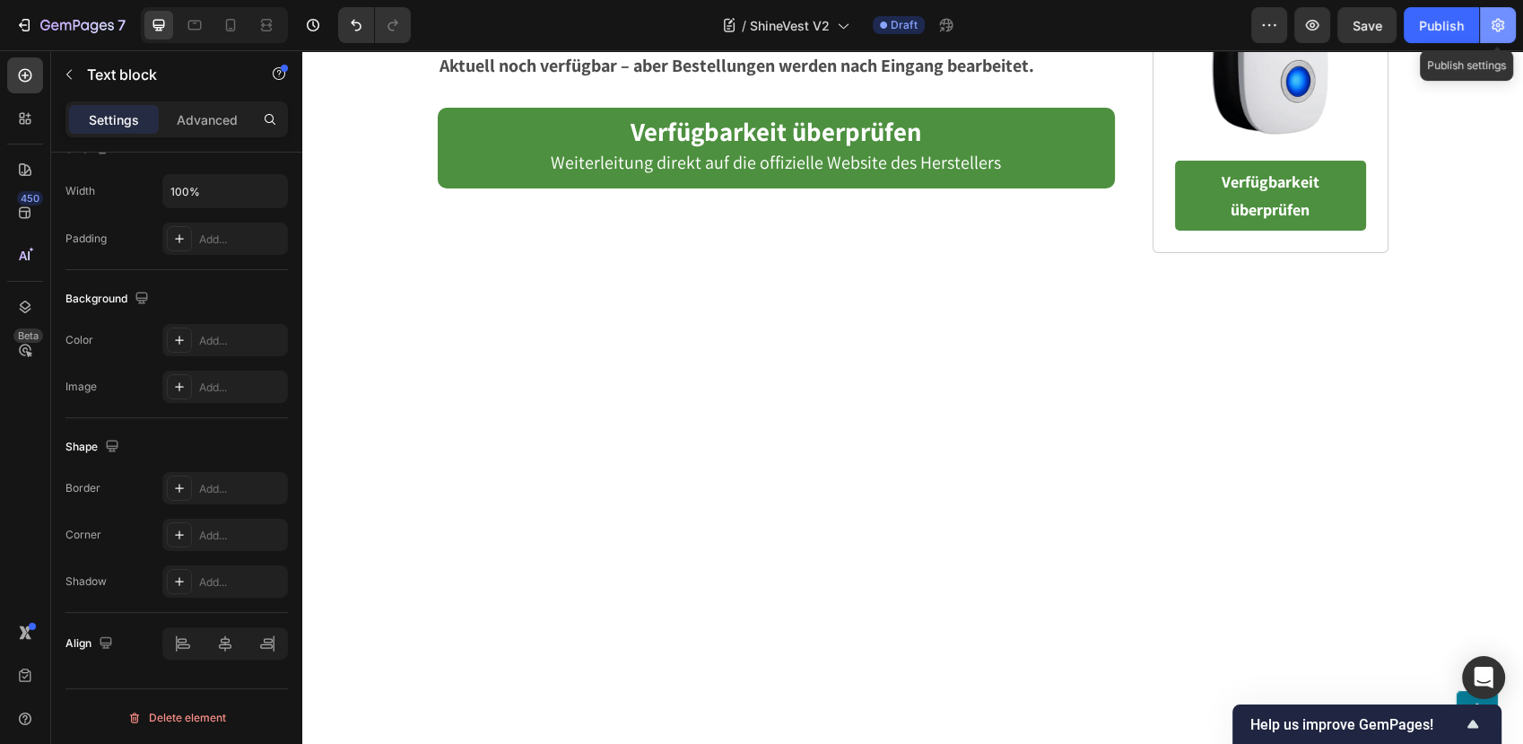
click at [1498, 11] on button "button" at bounding box center [1498, 25] width 36 height 36
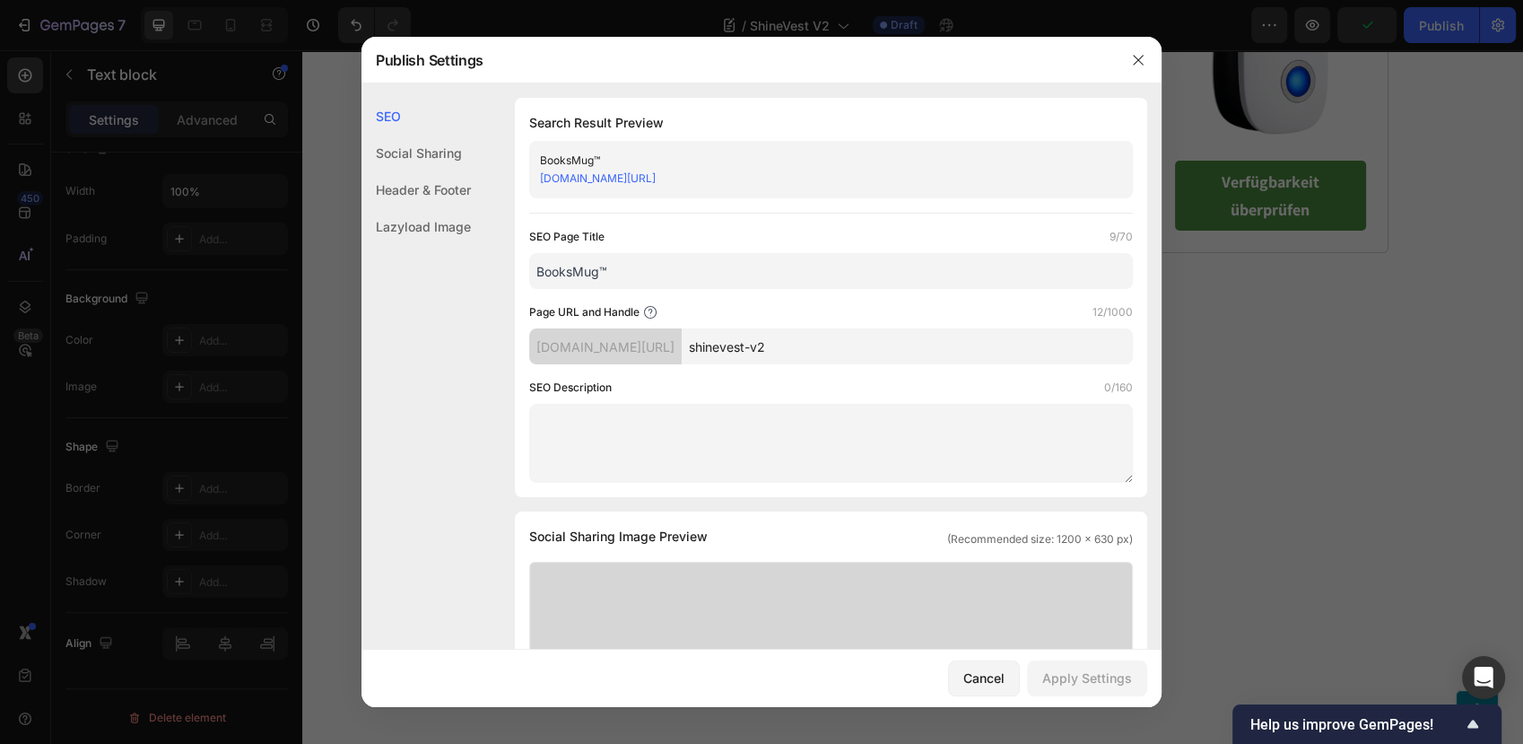
click at [574, 267] on input "BooksMug™" at bounding box center [831, 271] width 604 height 36
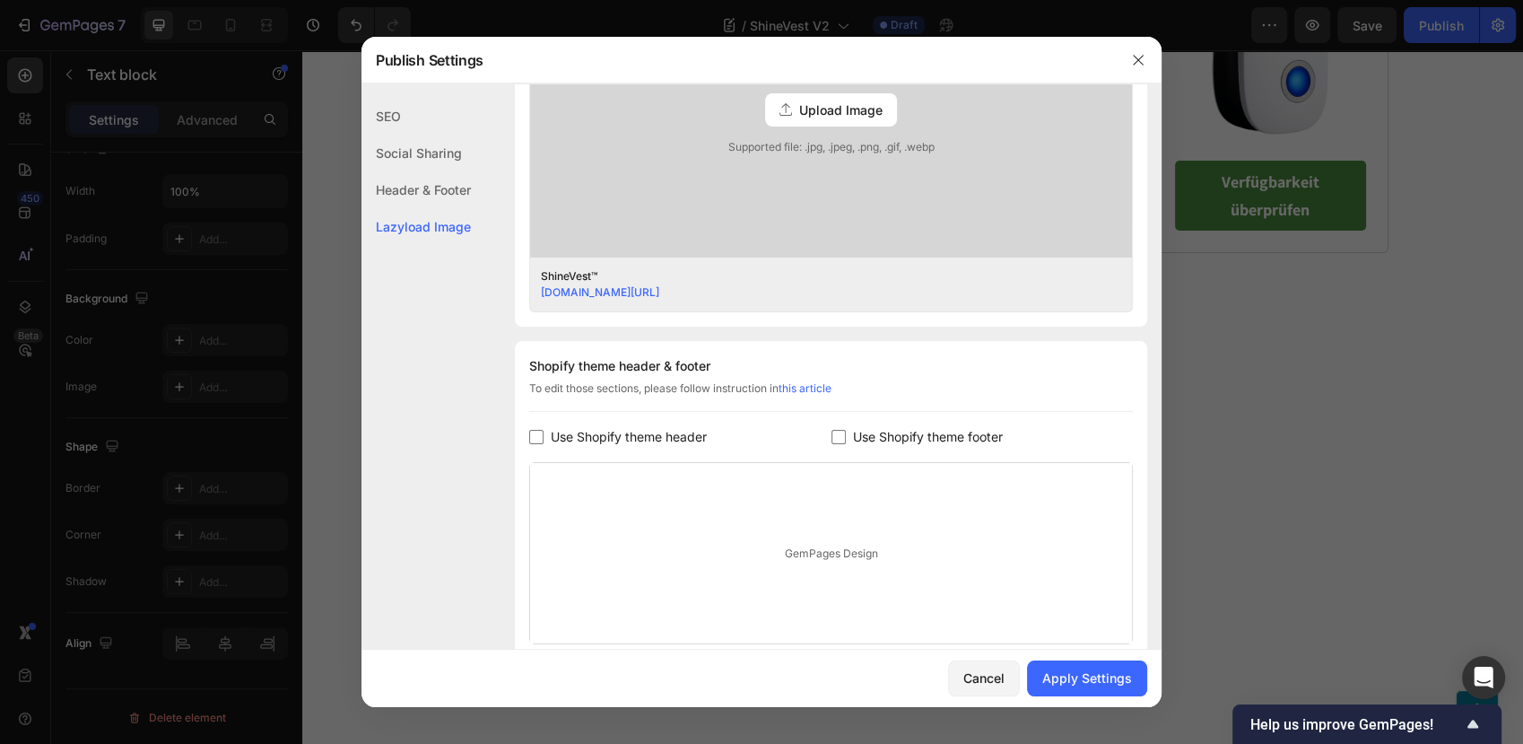
scroll to position [743, 0]
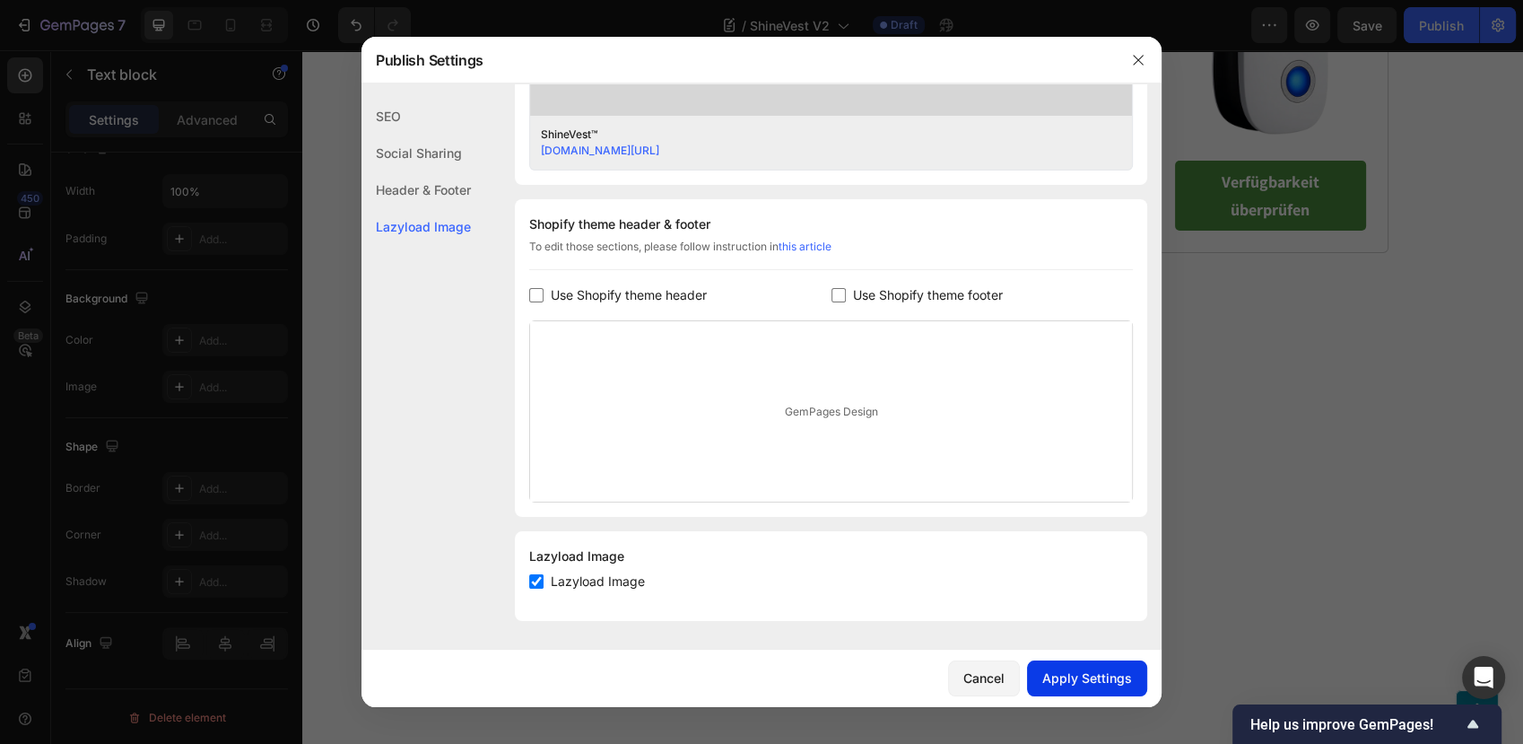
type input "ShineVest™"
click at [1065, 666] on button "Apply Settings" at bounding box center [1087, 678] width 120 height 36
click at [1148, 58] on button "button" at bounding box center [1138, 60] width 29 height 29
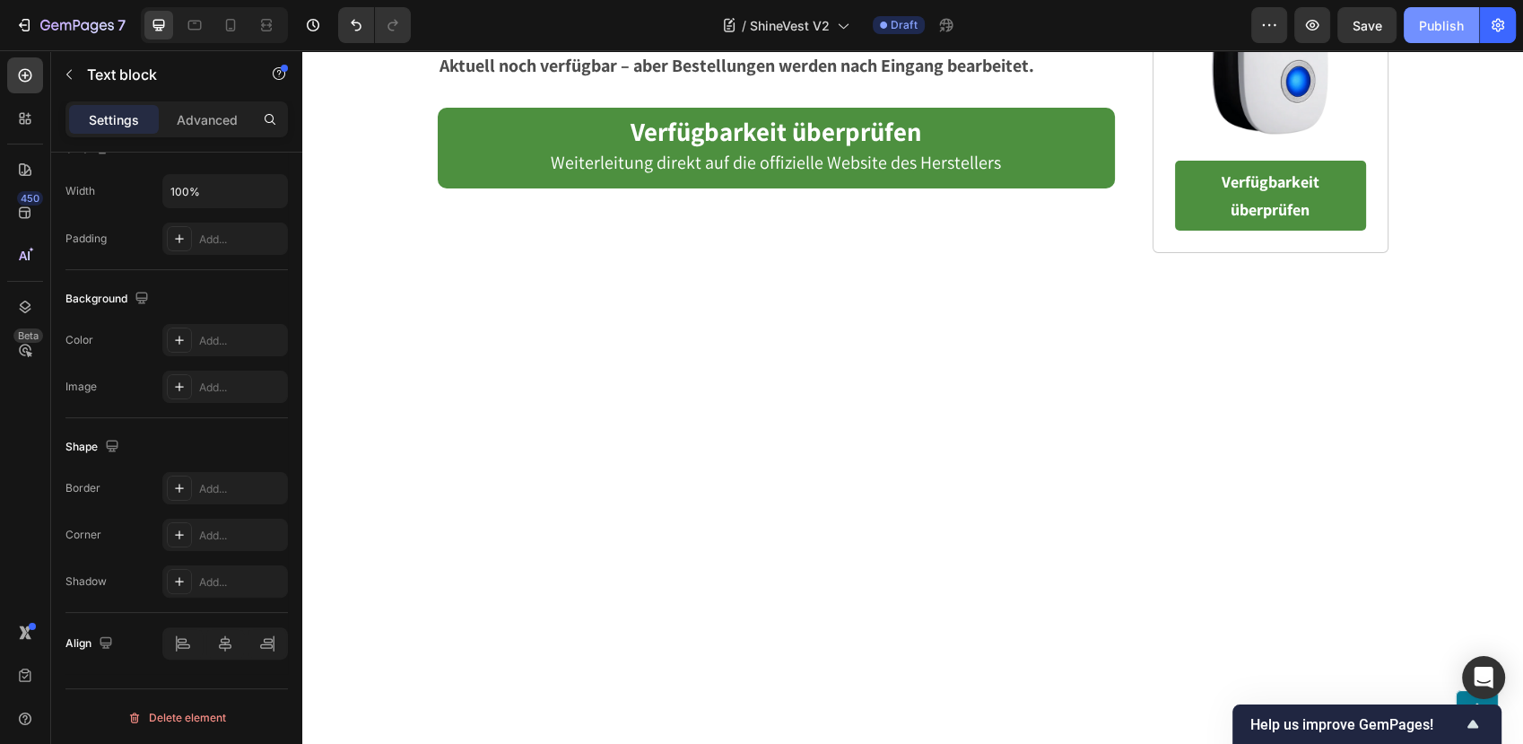
click at [1440, 39] on button "Publish" at bounding box center [1441, 25] width 75 height 36
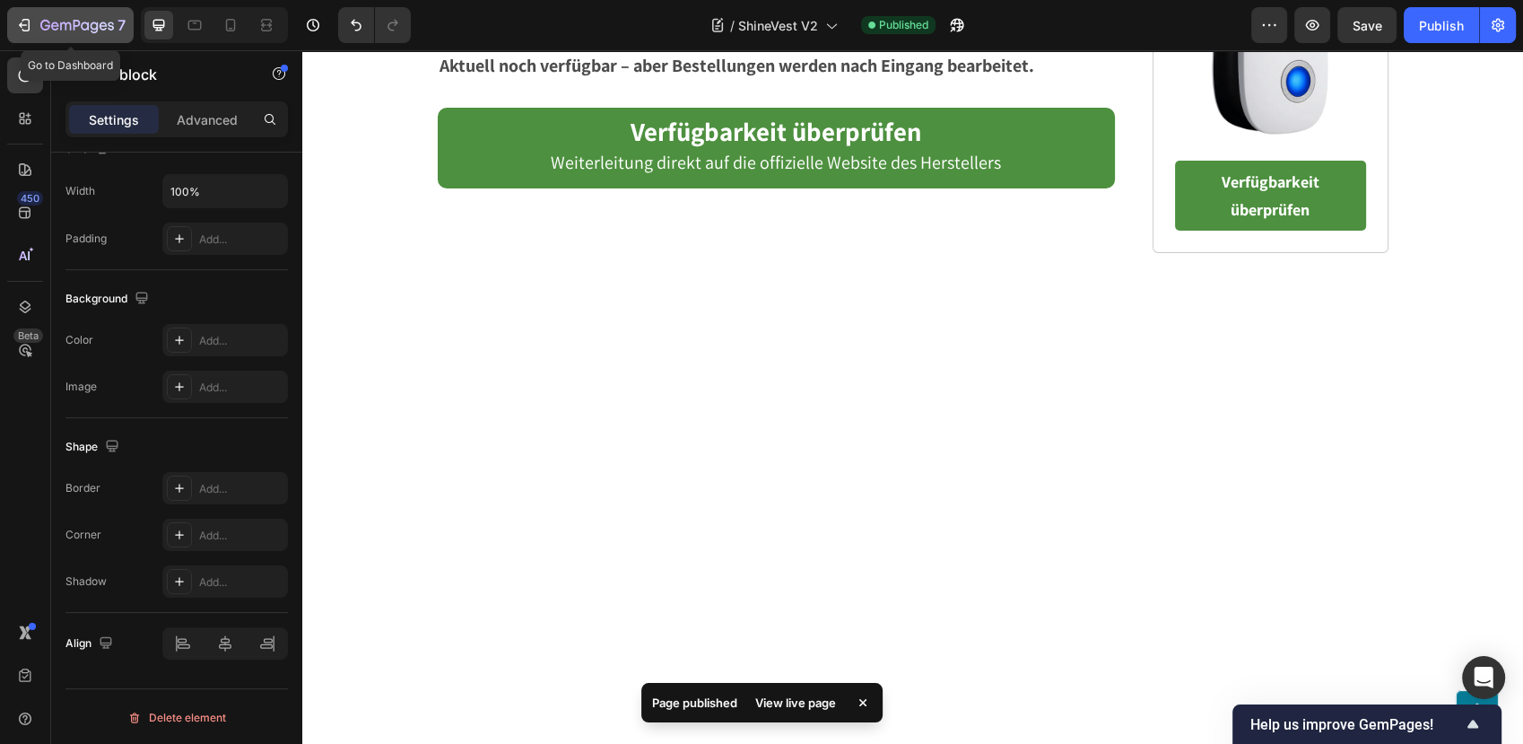
click at [31, 23] on icon "button" at bounding box center [24, 25] width 18 height 18
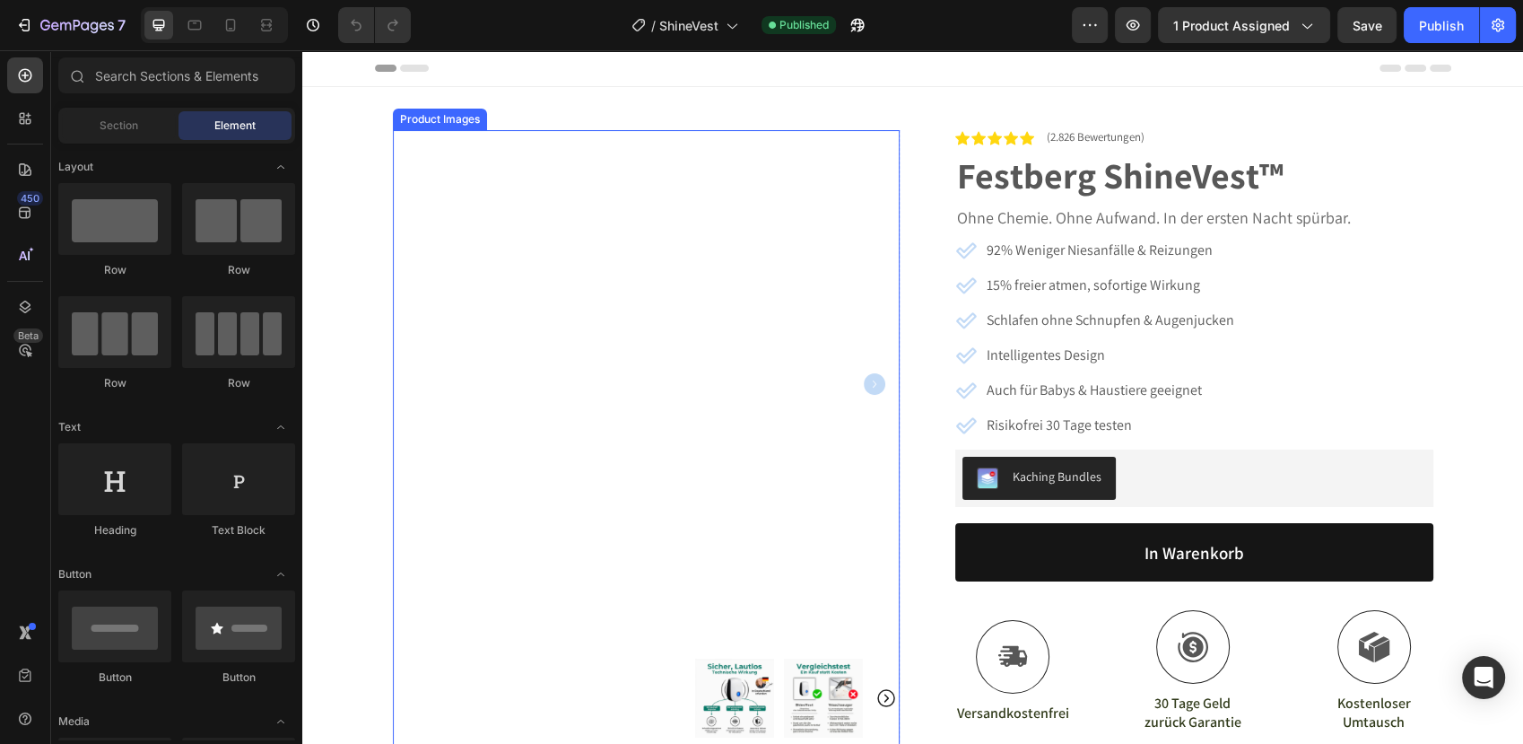
scroll to position [199, 0]
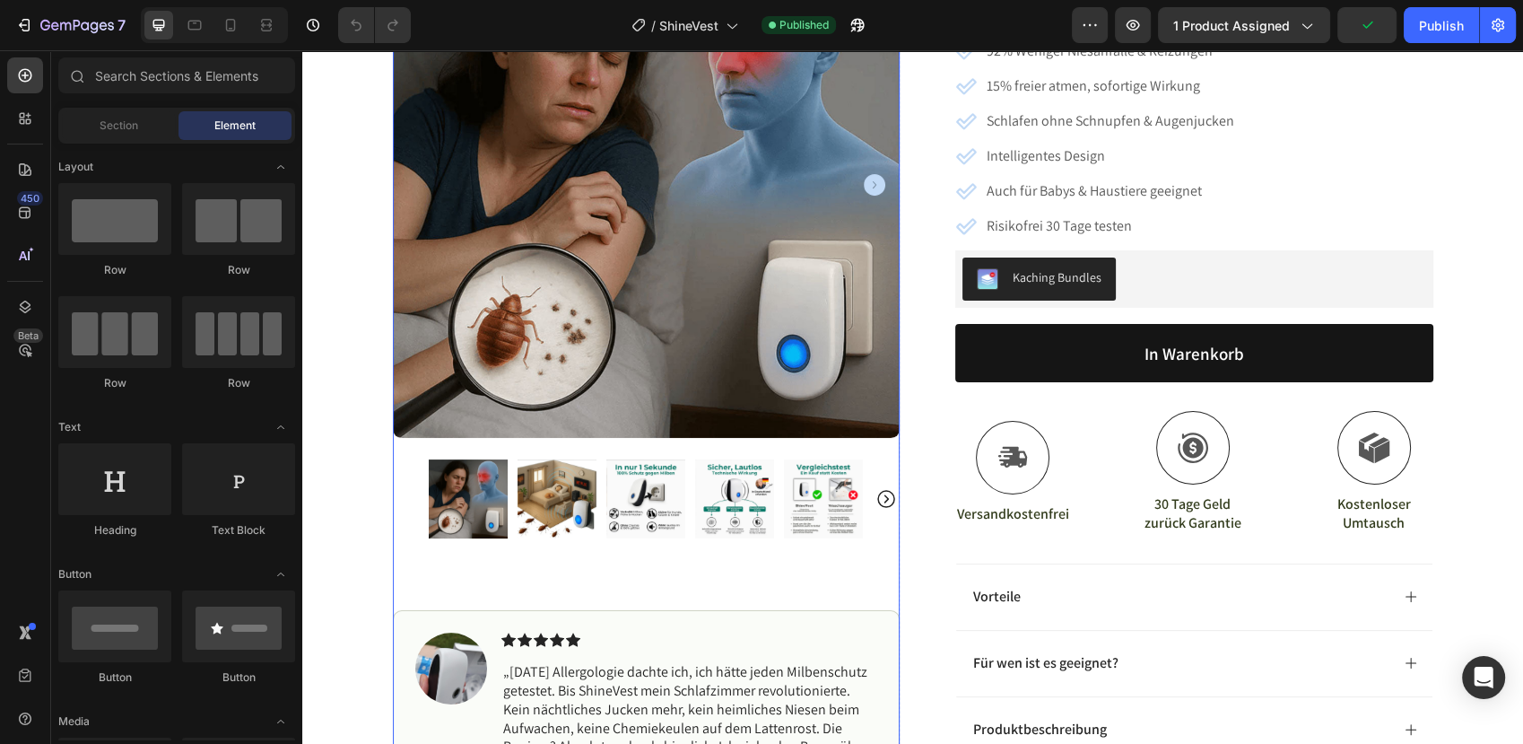
click at [565, 510] on img at bounding box center [557, 498] width 79 height 79
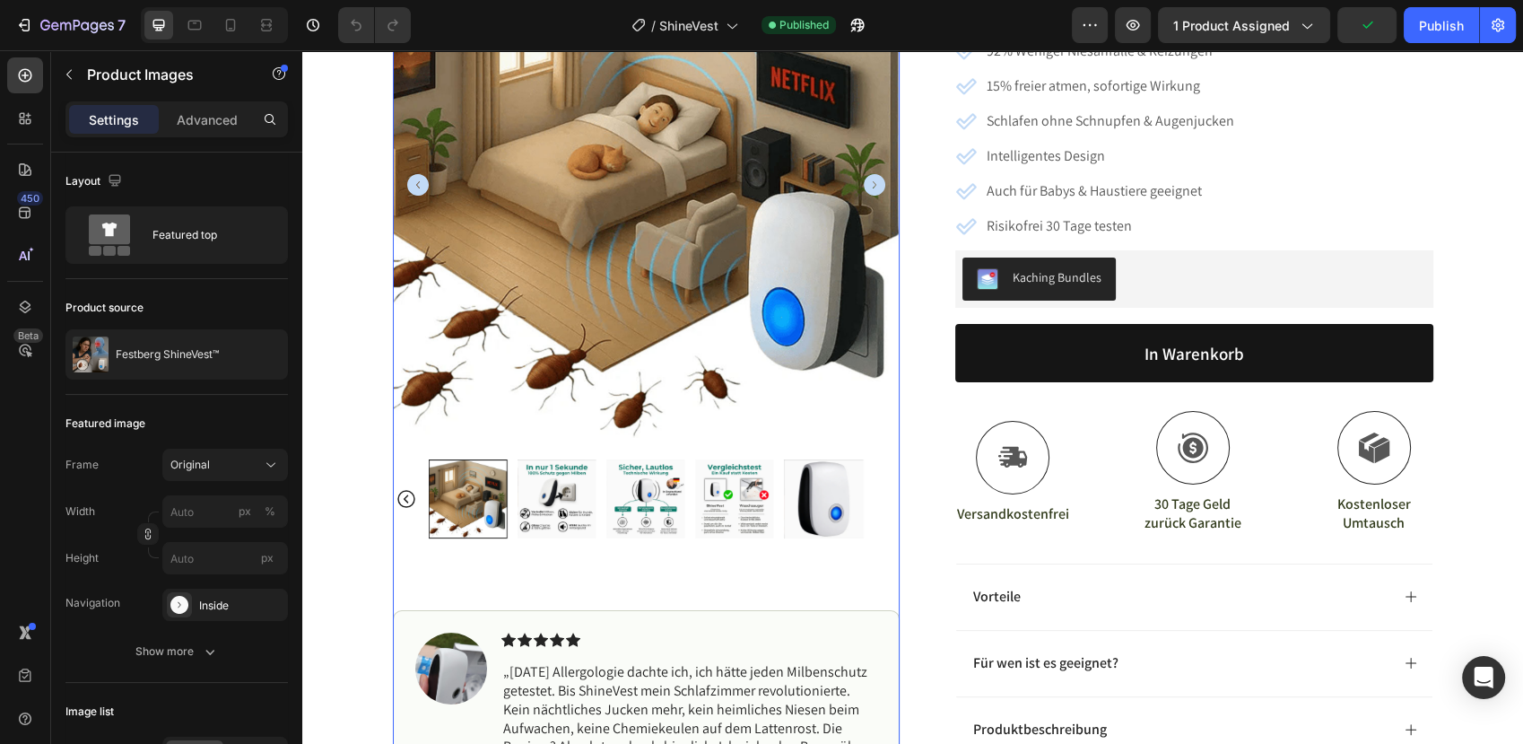
click at [638, 501] on img at bounding box center [645, 498] width 79 height 79
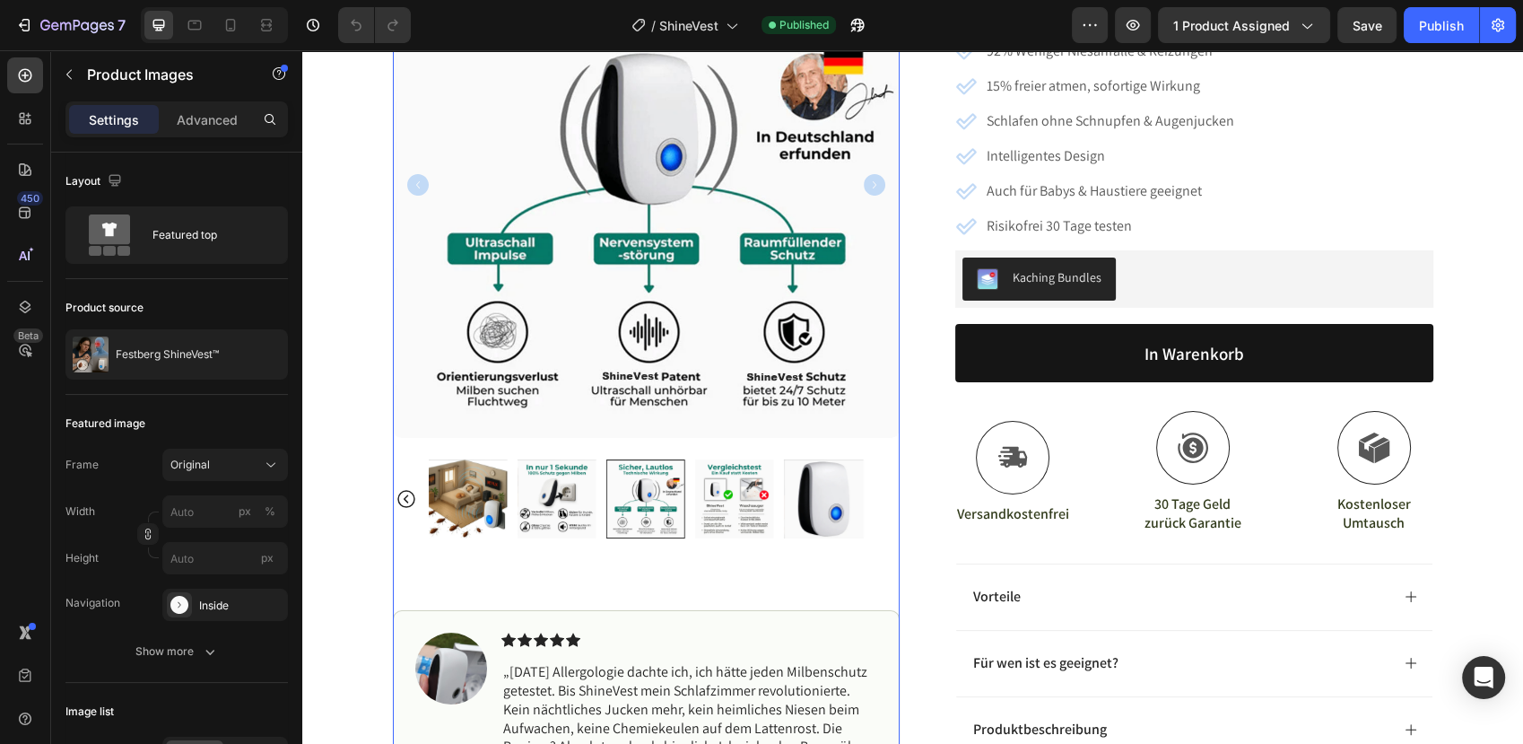
click at [710, 501] on img at bounding box center [734, 498] width 79 height 79
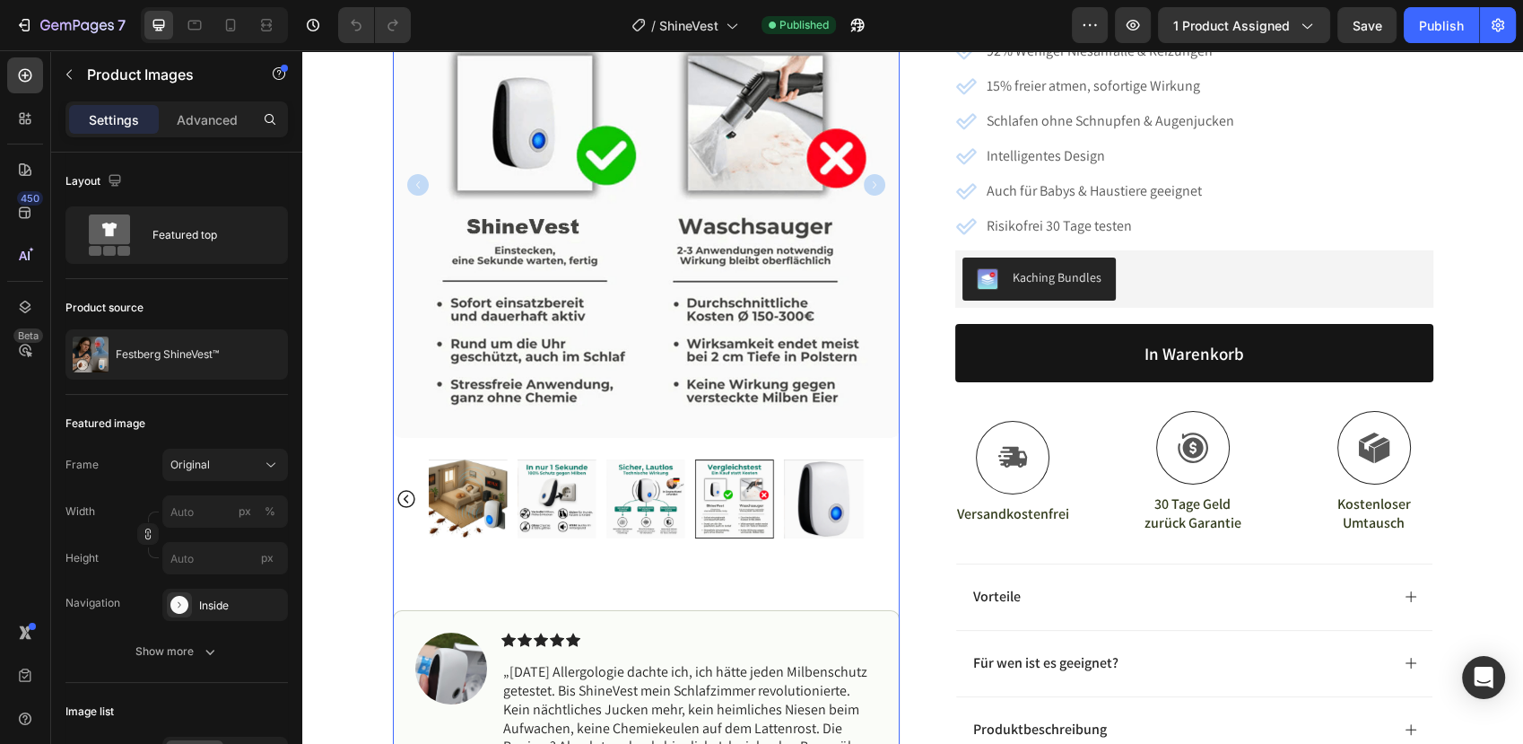
click at [637, 509] on img at bounding box center [645, 498] width 79 height 79
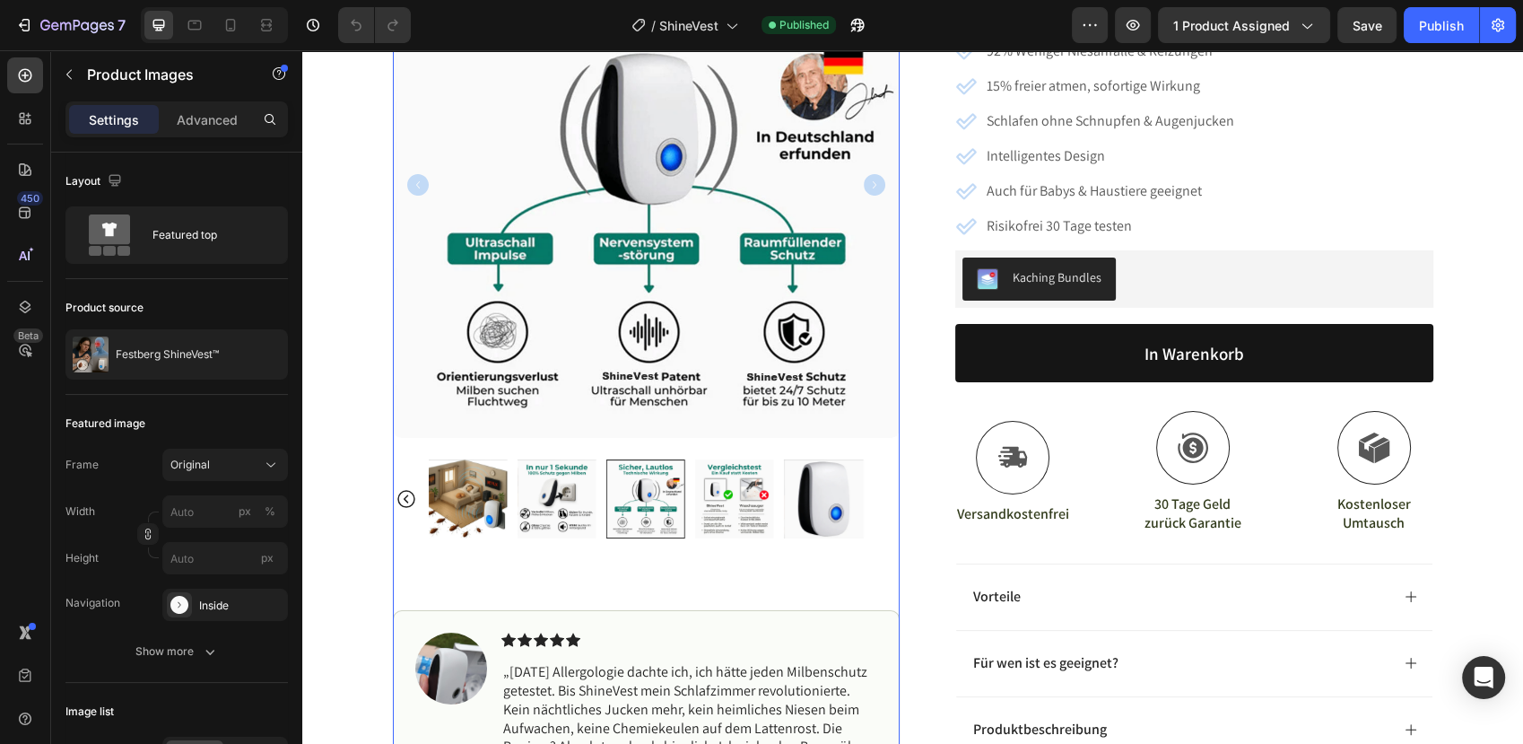
click at [842, 504] on img at bounding box center [823, 498] width 79 height 79
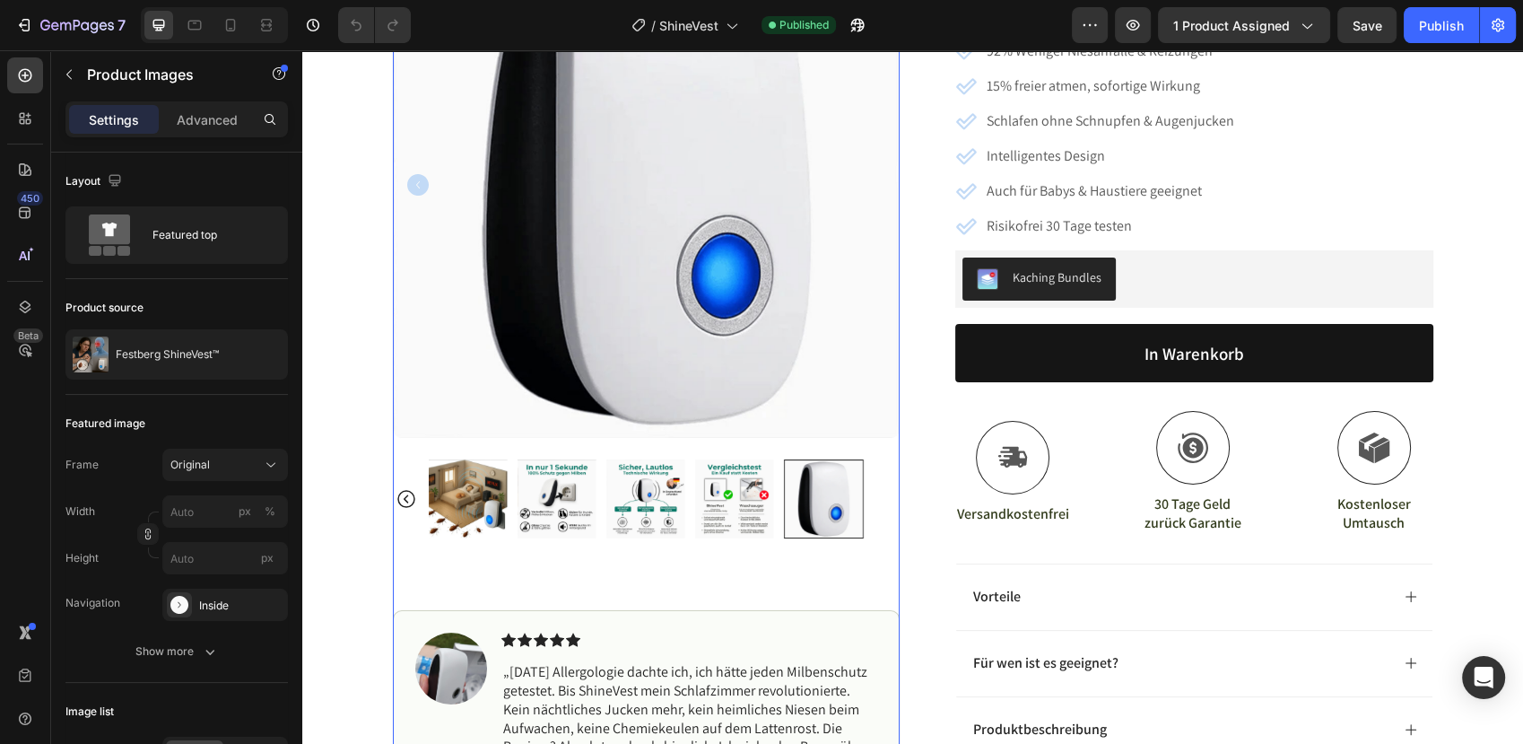
click at [784, 512] on div at bounding box center [823, 498] width 79 height 79
click at [705, 513] on img at bounding box center [734, 498] width 79 height 79
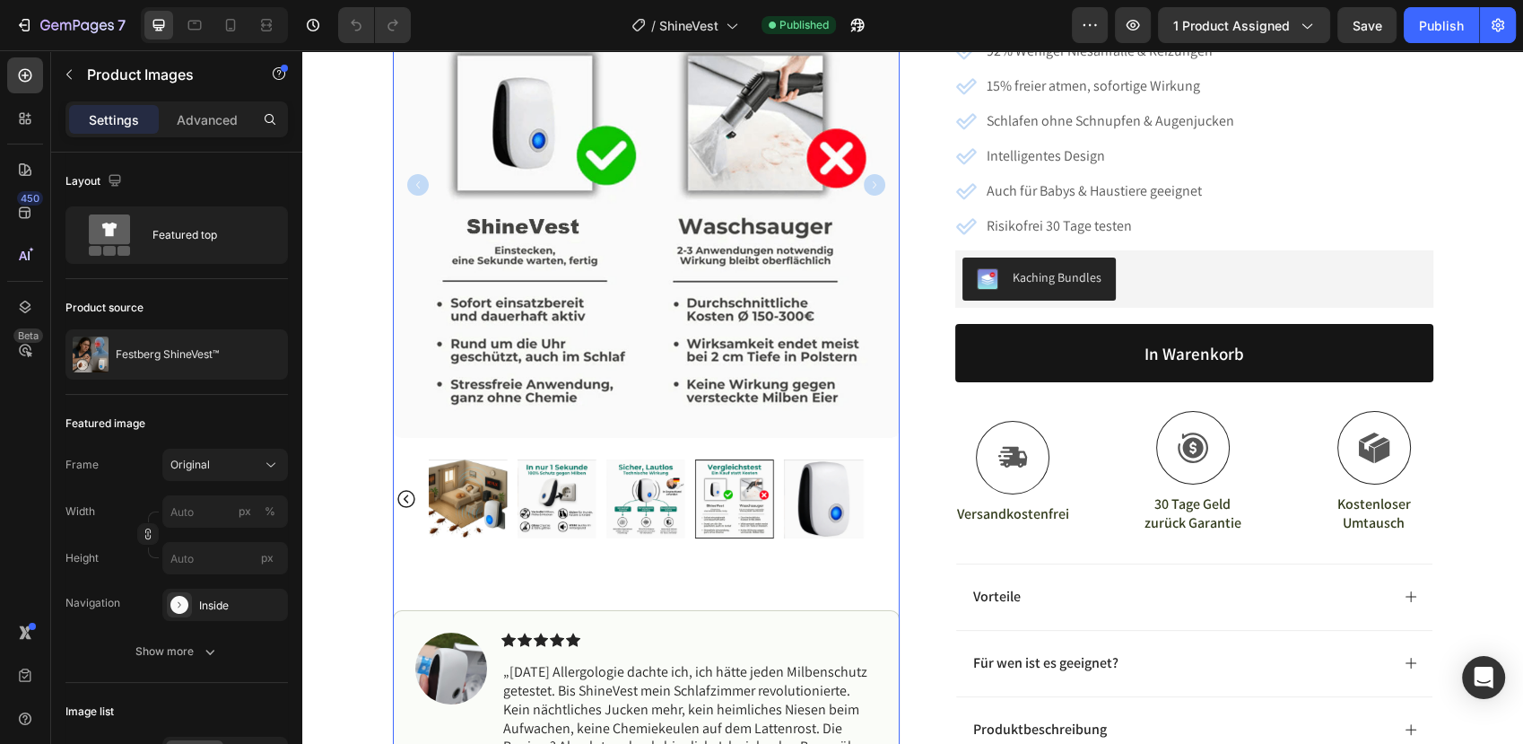
click at [584, 499] on img at bounding box center [557, 498] width 79 height 79
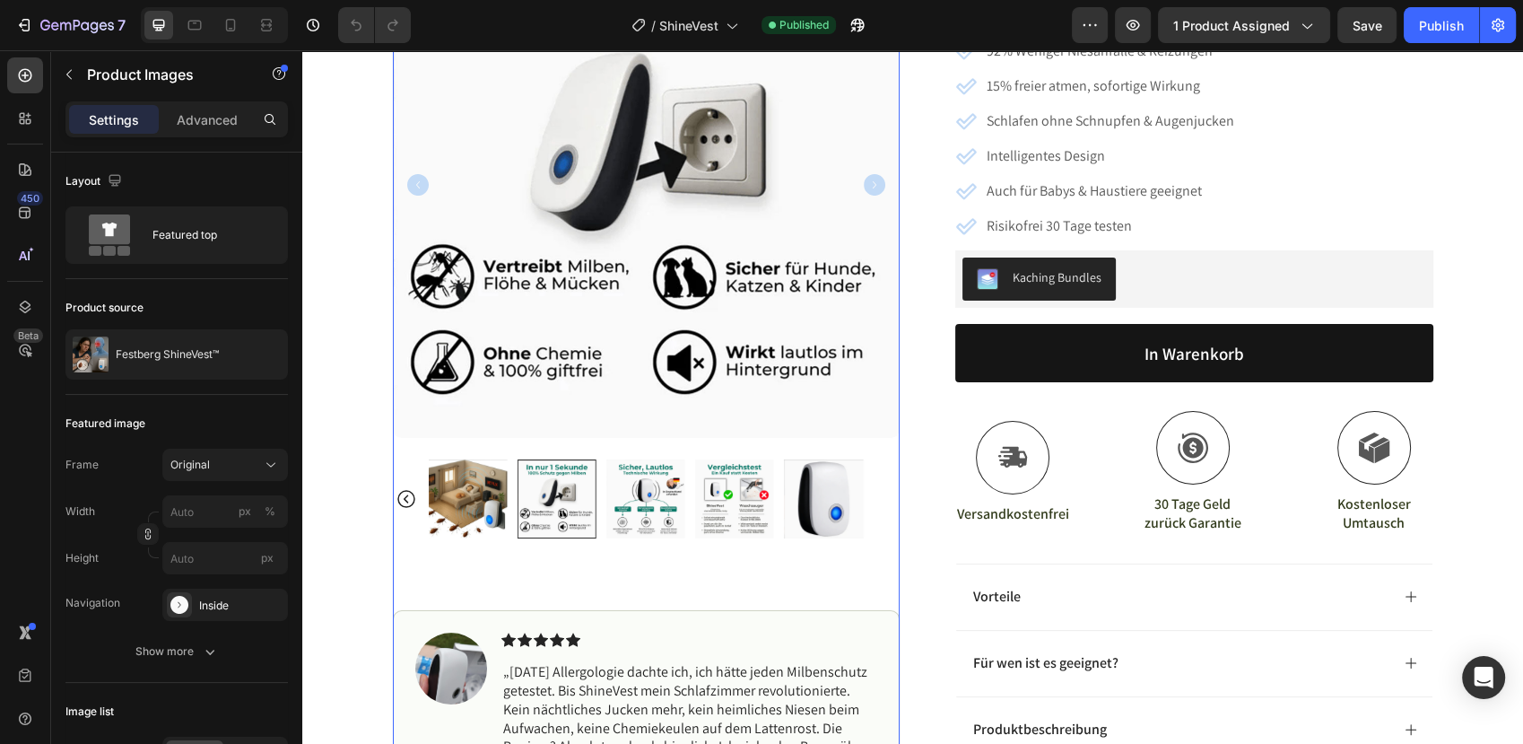
click at [504, 497] on div at bounding box center [646, 498] width 435 height 79
click at [446, 501] on img at bounding box center [467, 498] width 79 height 79
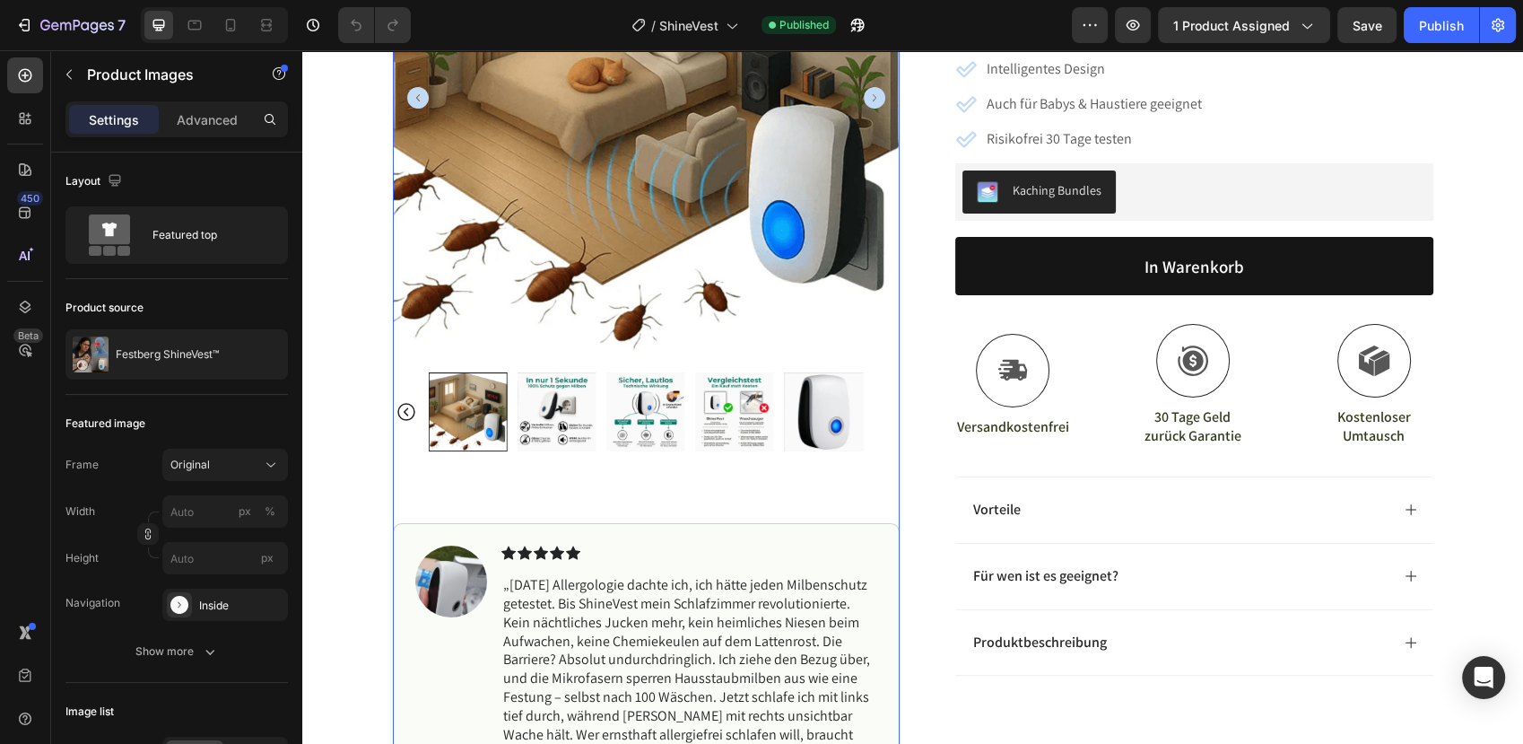
scroll to position [398, 0]
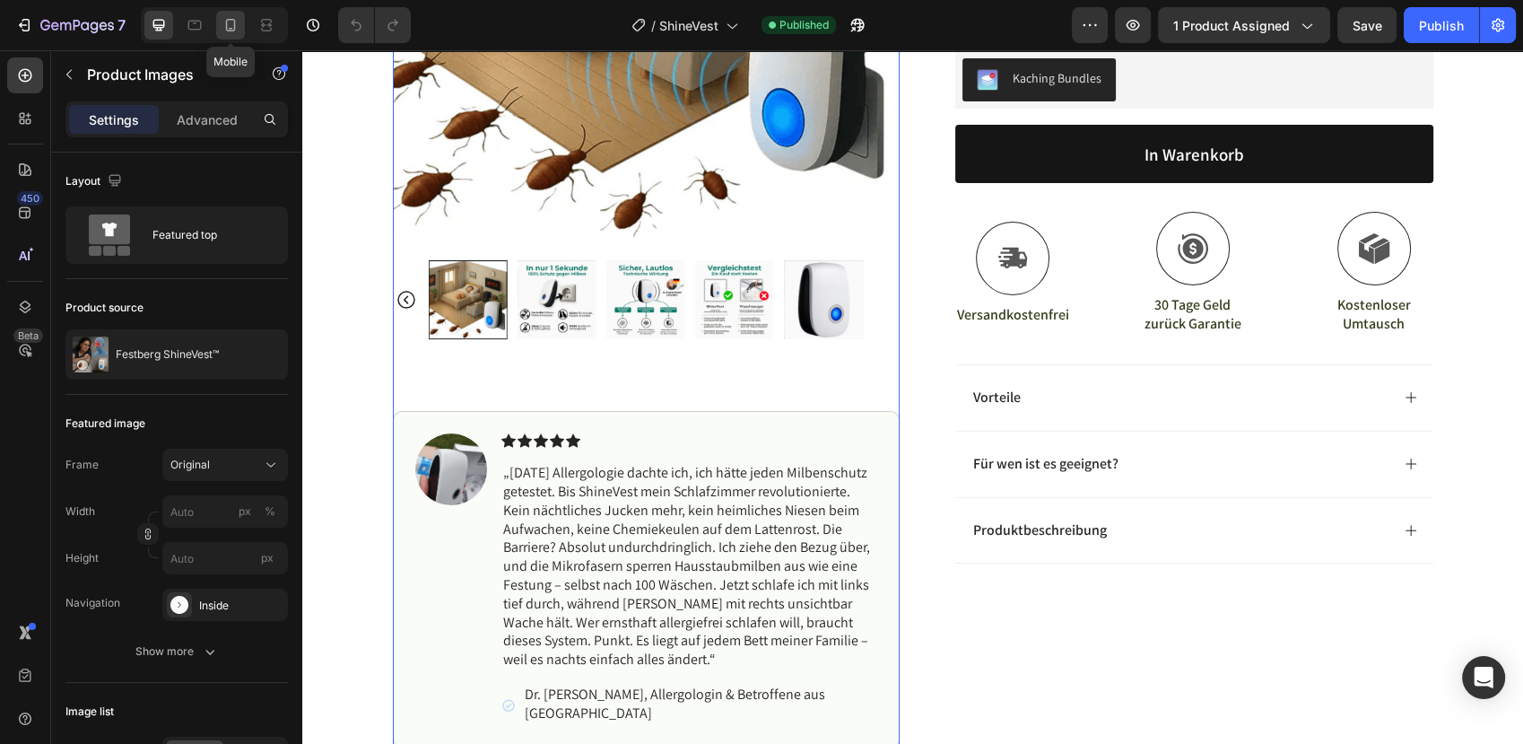
click at [237, 18] on icon at bounding box center [231, 25] width 18 height 18
type input "60"
type input "8"
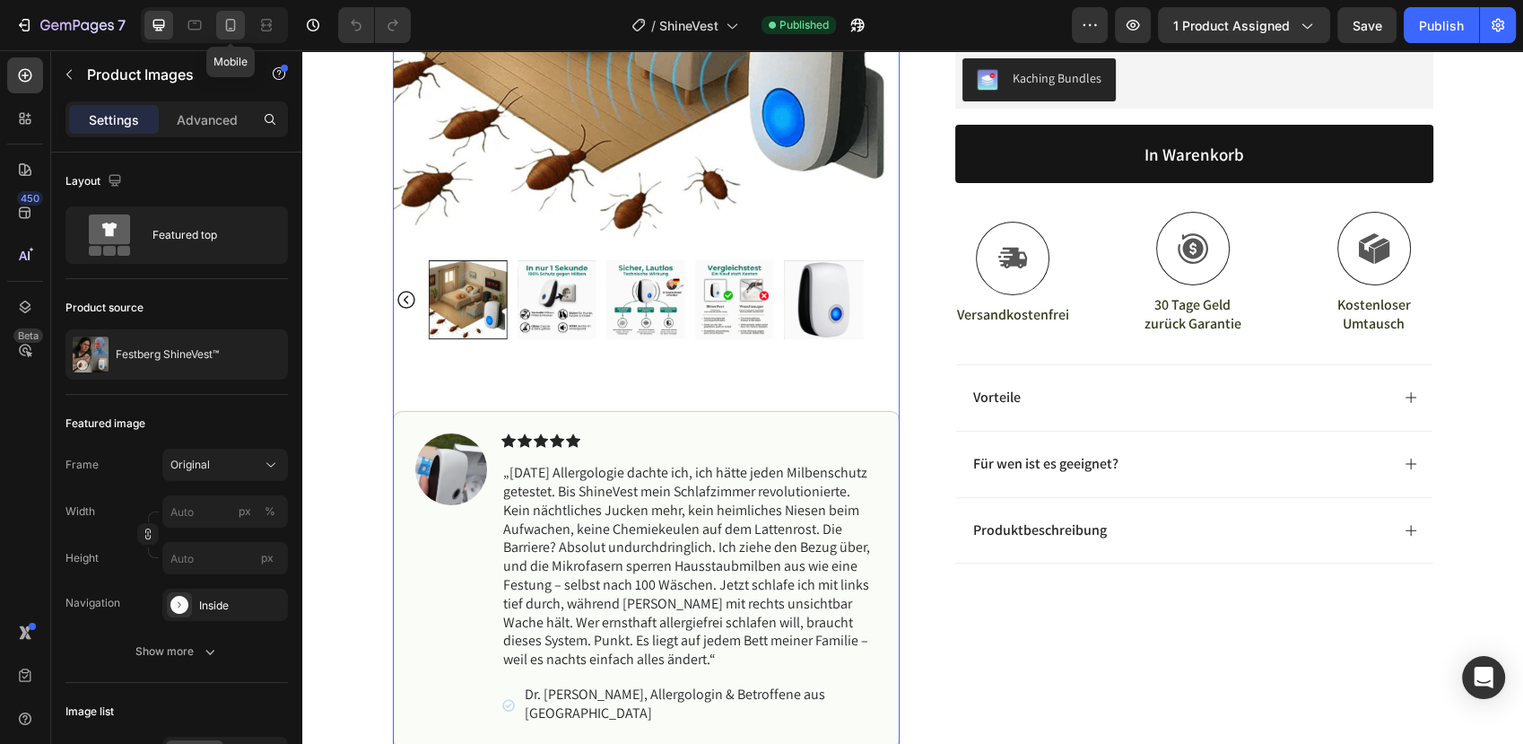
type input "8"
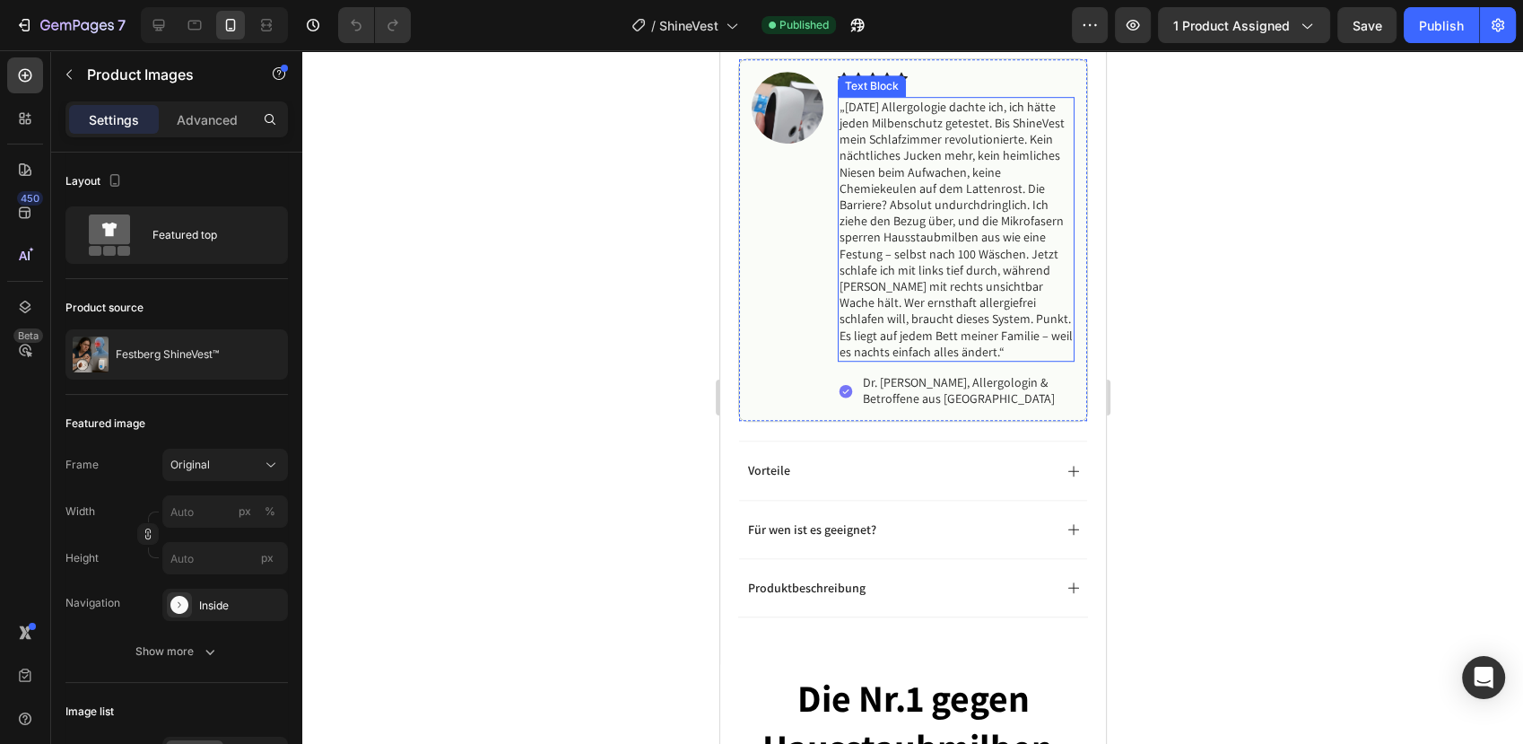
scroll to position [1295, 0]
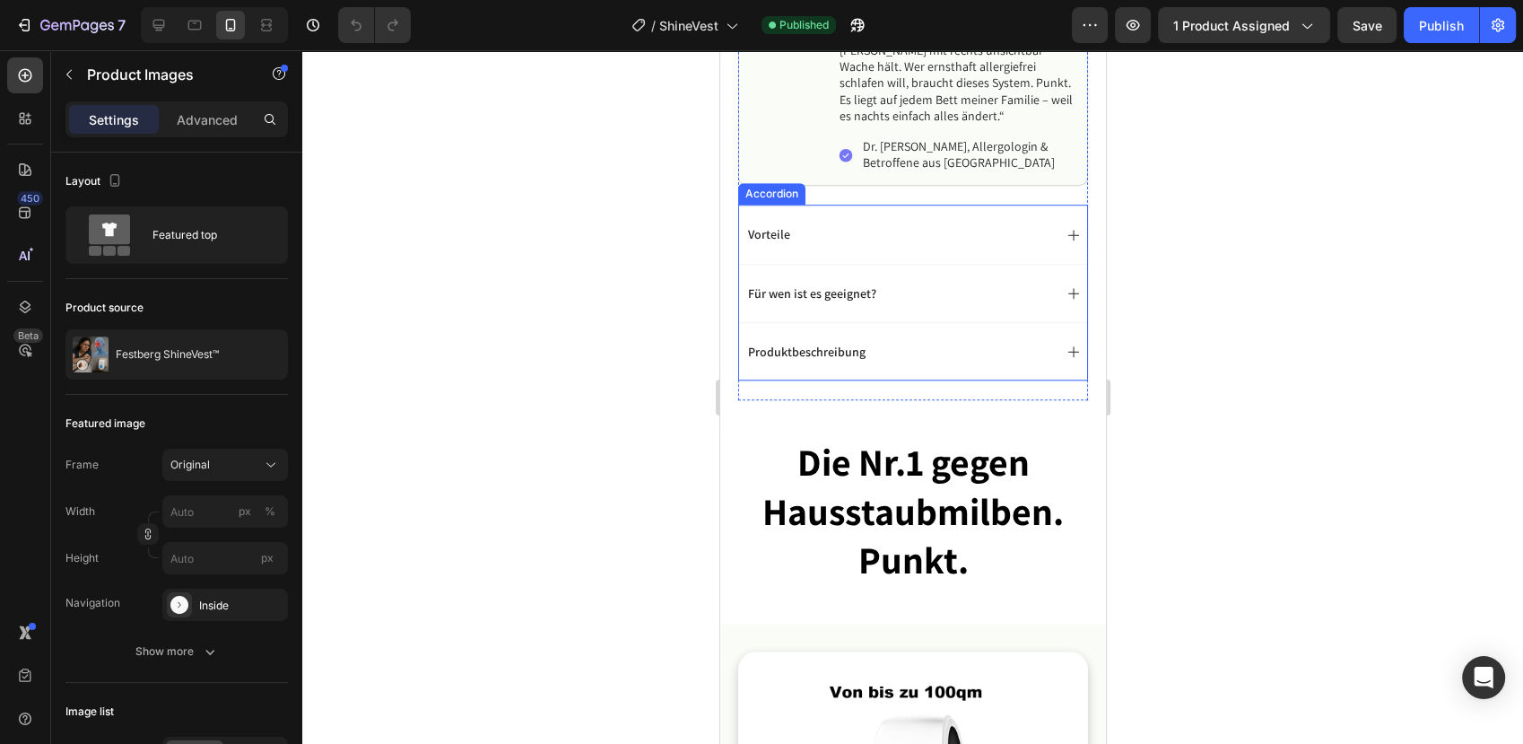
click at [876, 248] on div "Vorteile" at bounding box center [912, 234] width 348 height 58
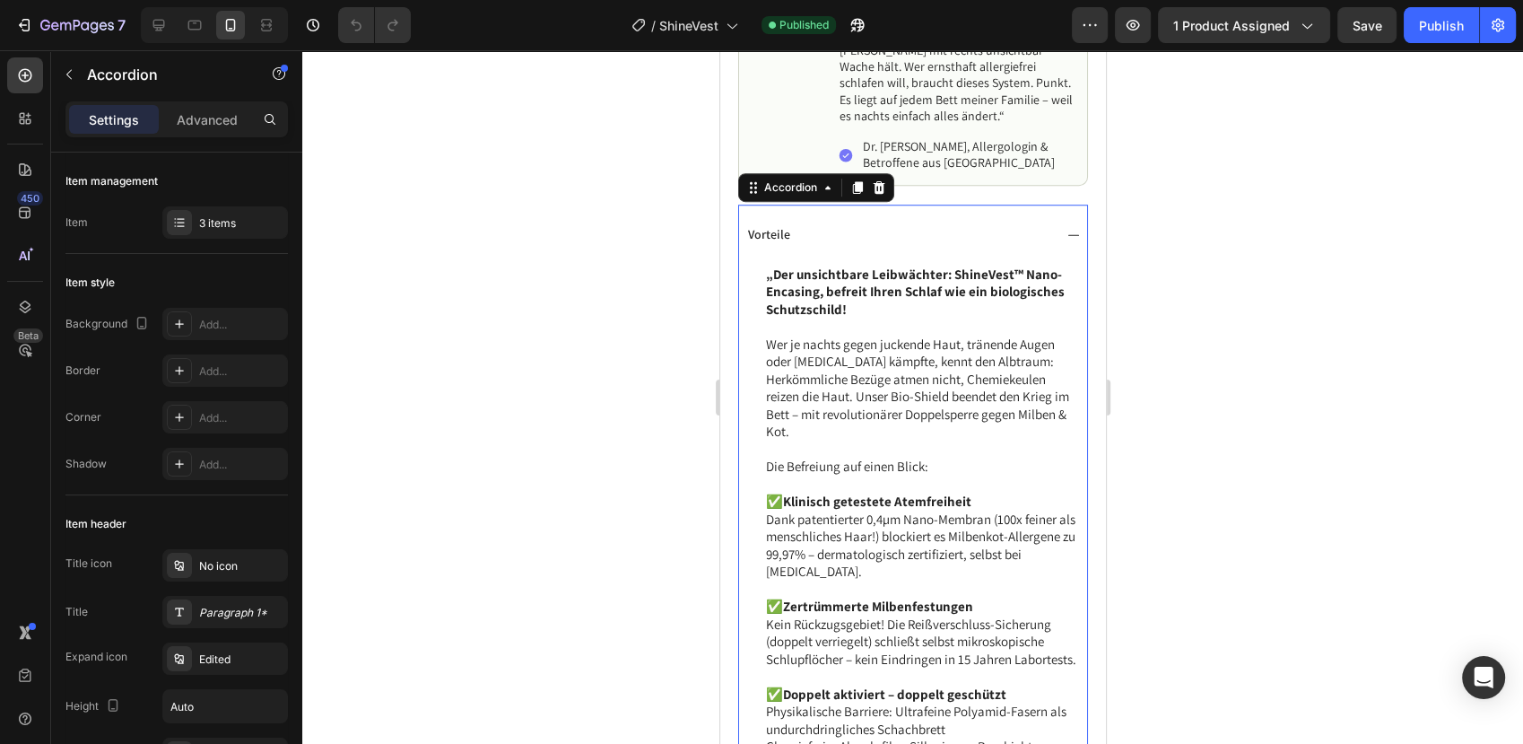
click at [880, 236] on div "Vorteile" at bounding box center [898, 234] width 307 height 22
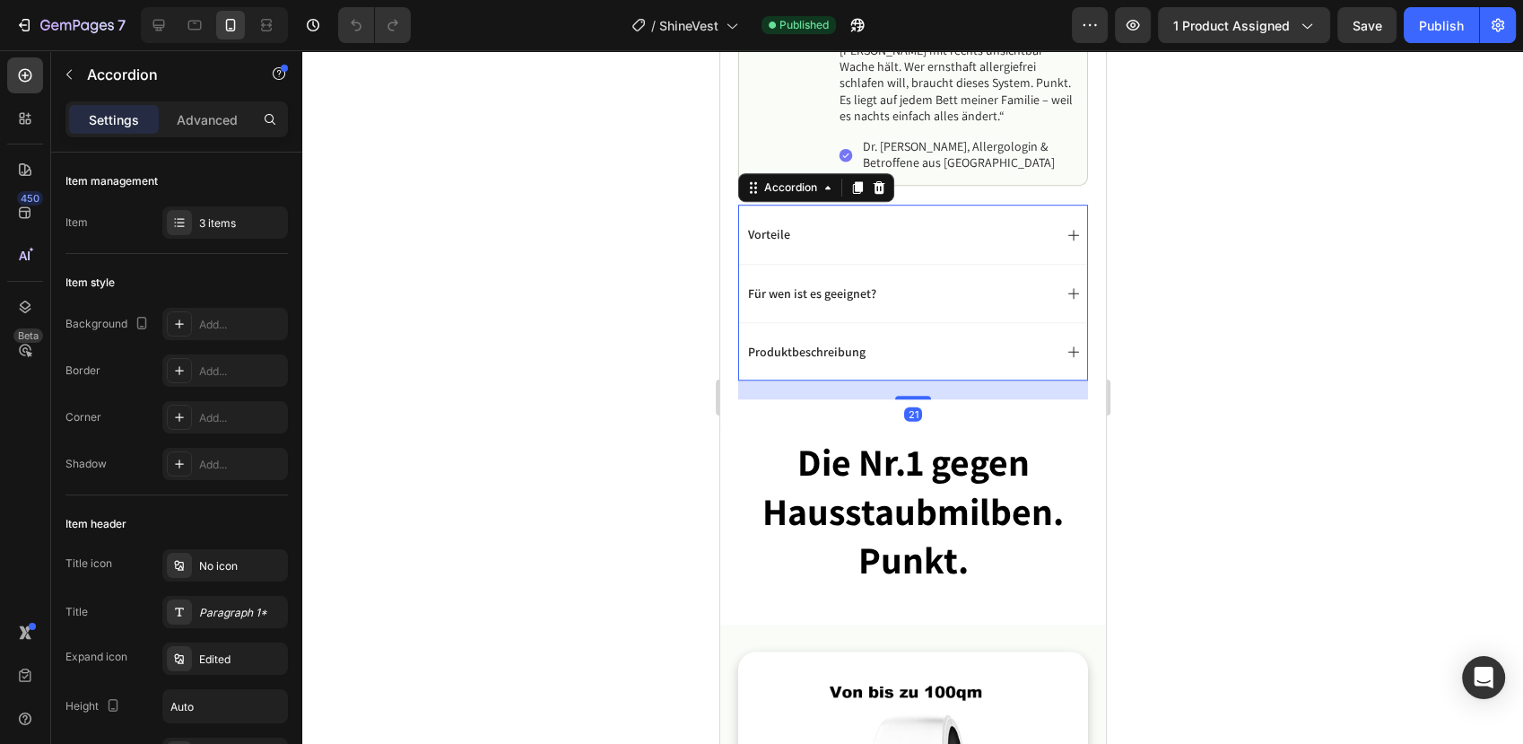
click at [899, 292] on div "Für wen ist es geeignet?" at bounding box center [898, 294] width 307 height 22
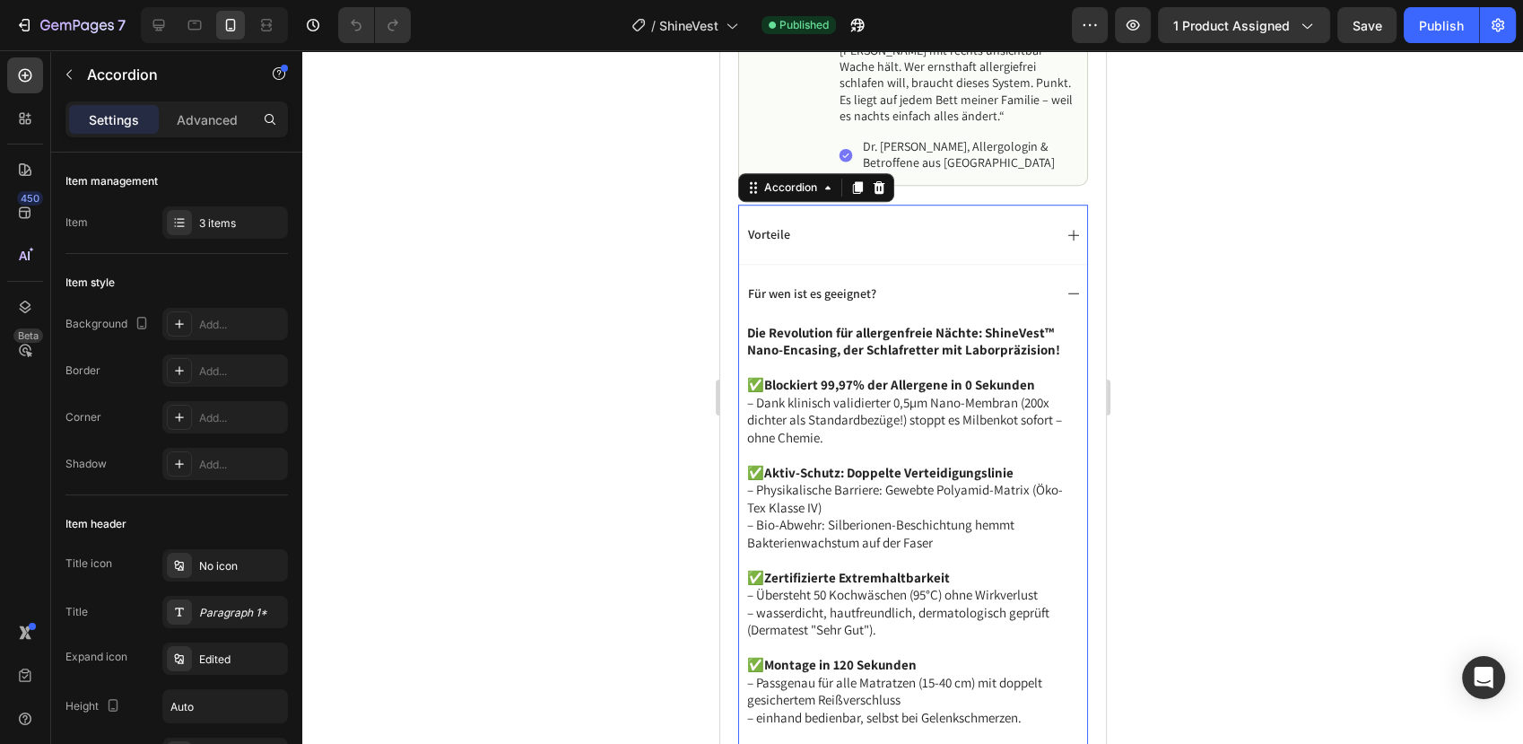
click at [899, 292] on div "Für wen ist es geeignet?" at bounding box center [898, 294] width 307 height 22
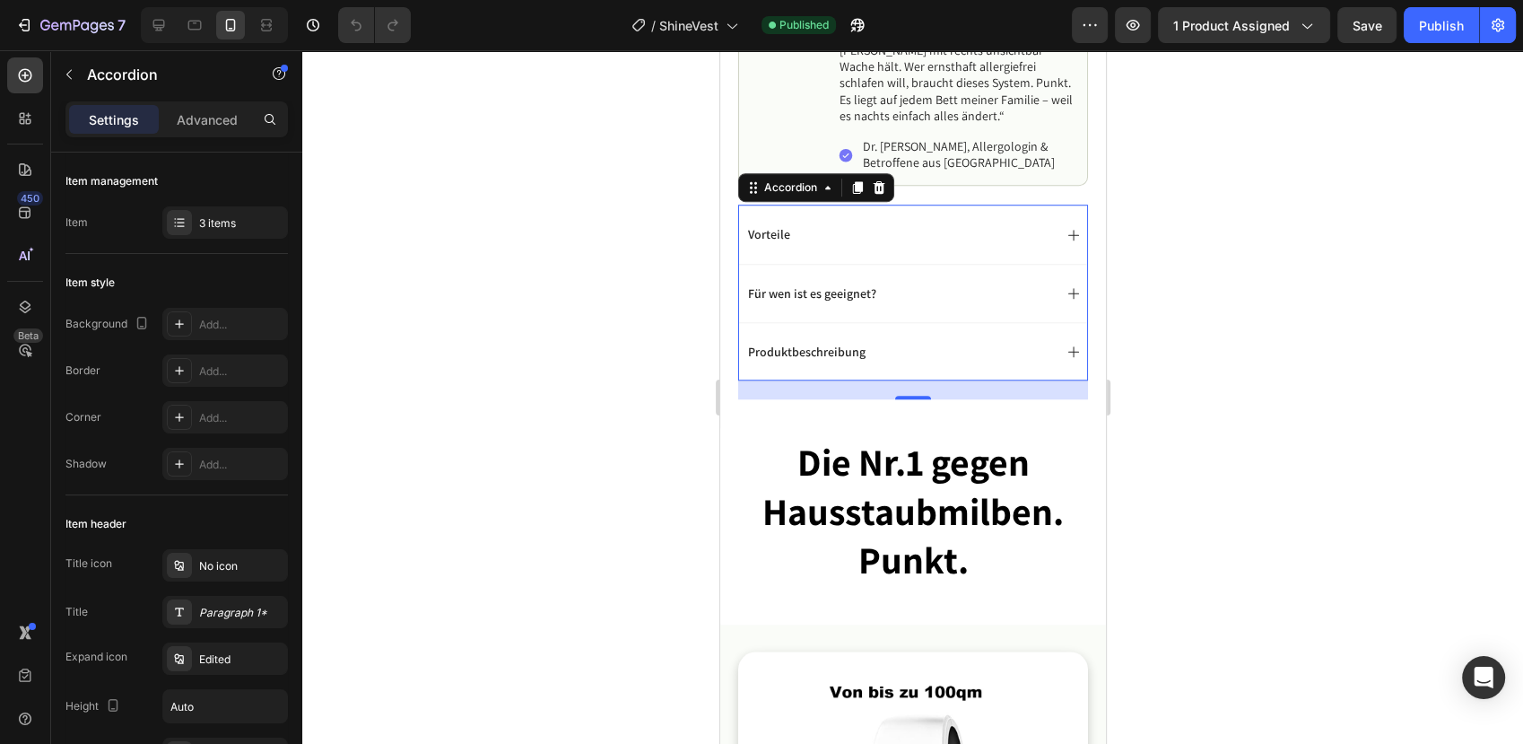
click at [921, 353] on div "Produktbeschreibung" at bounding box center [898, 352] width 307 height 22
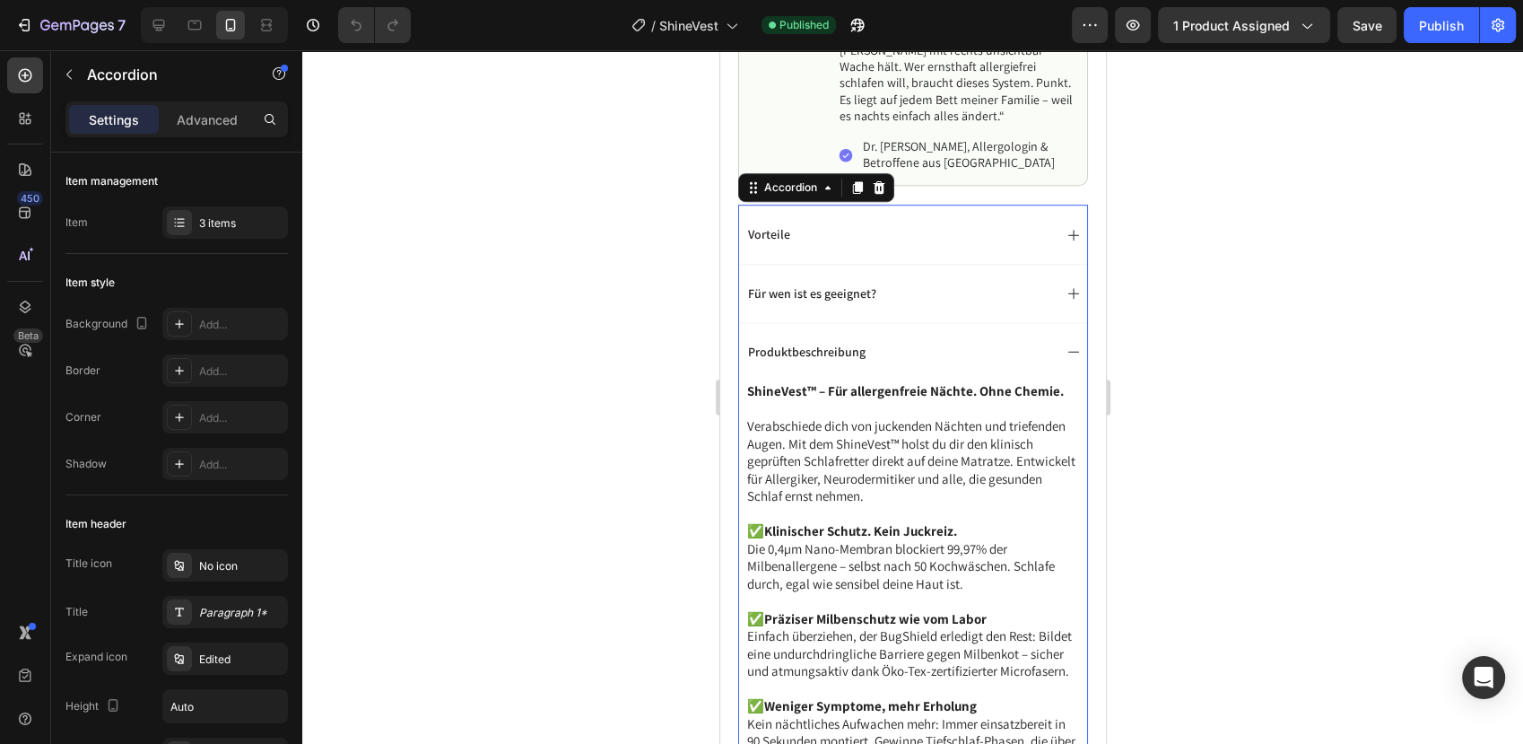
click at [921, 353] on div "Produktbeschreibung" at bounding box center [898, 352] width 307 height 22
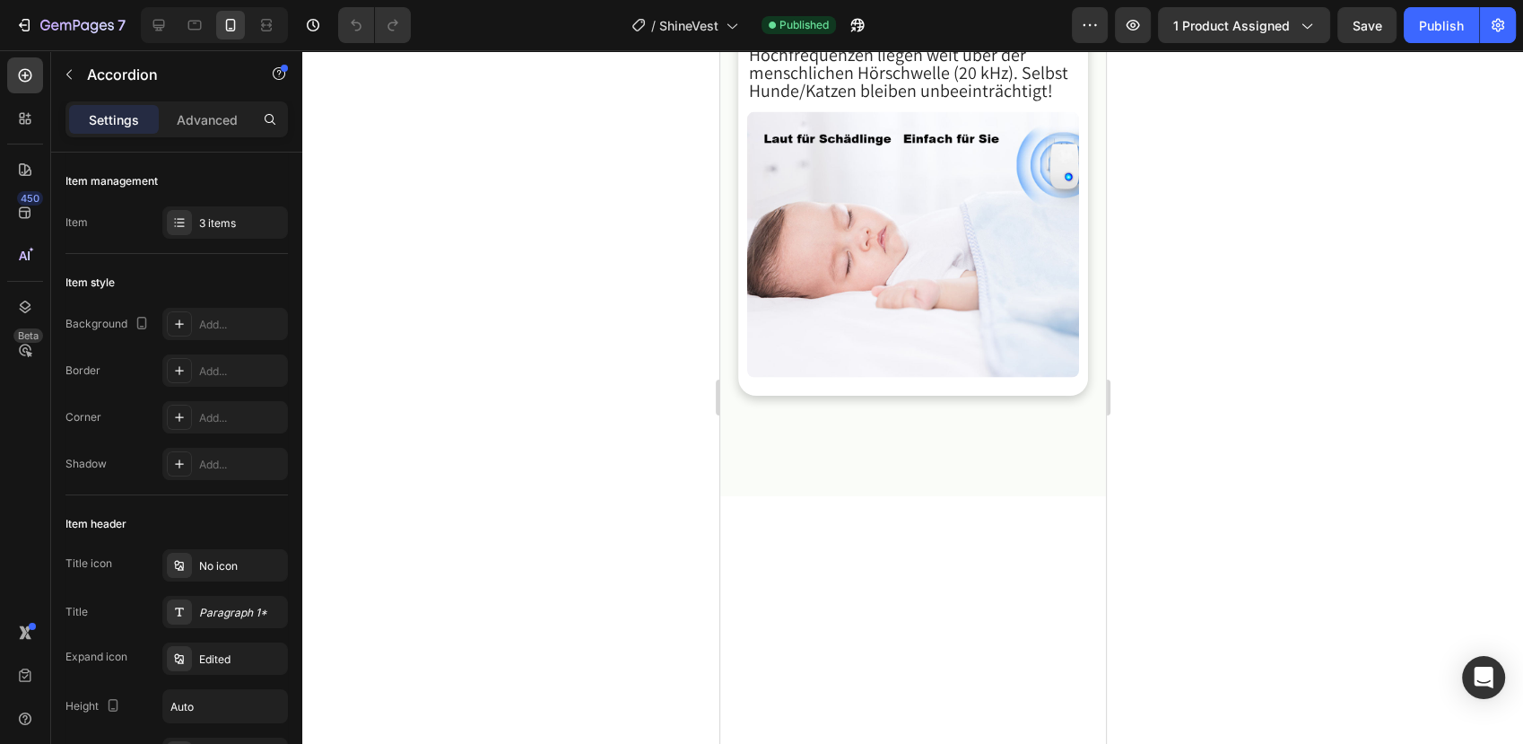
scroll to position [3986, 0]
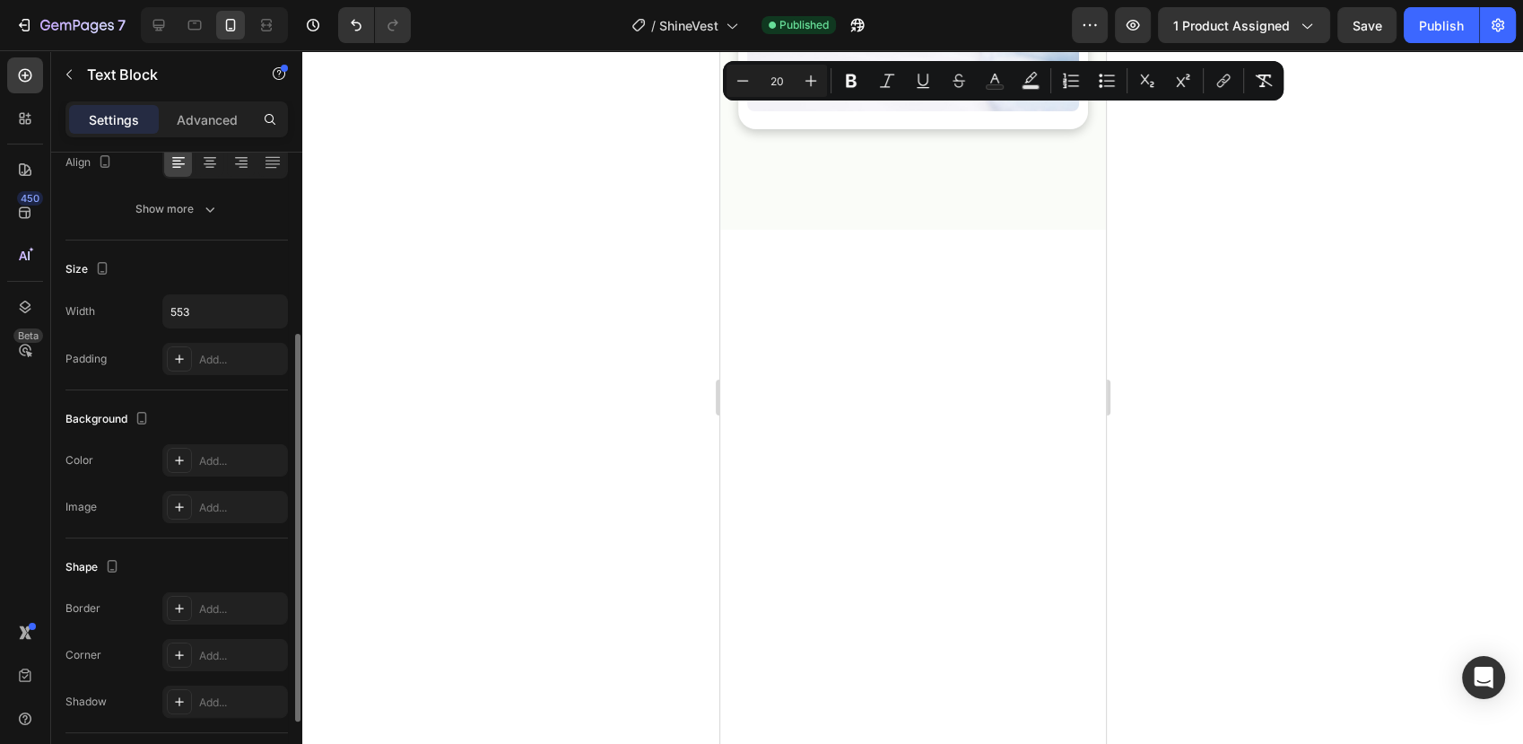
scroll to position [0, 0]
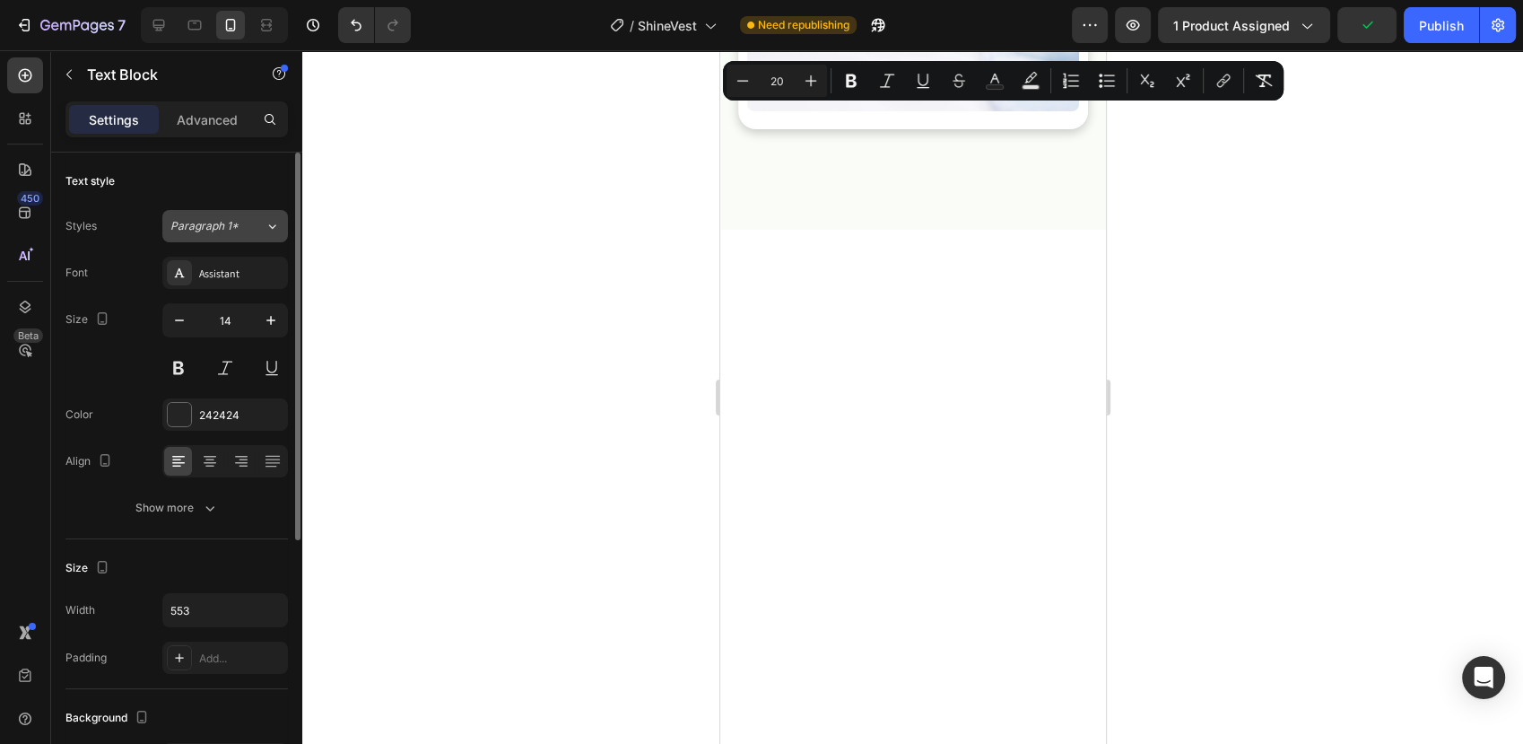
click at [248, 219] on div "Paragraph 1*" at bounding box center [217, 226] width 94 height 16
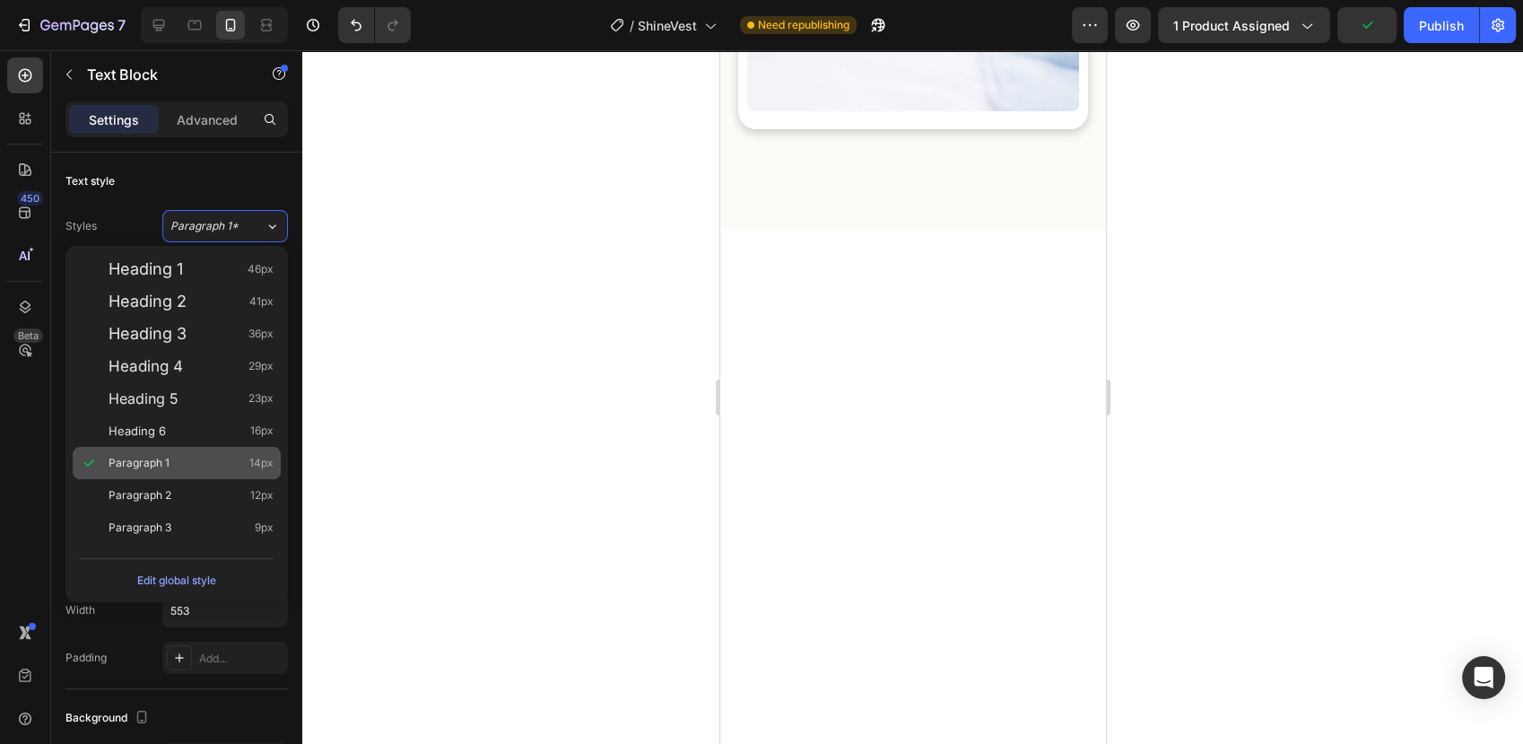
click at [161, 455] on span "Paragraph 1" at bounding box center [139, 463] width 61 height 18
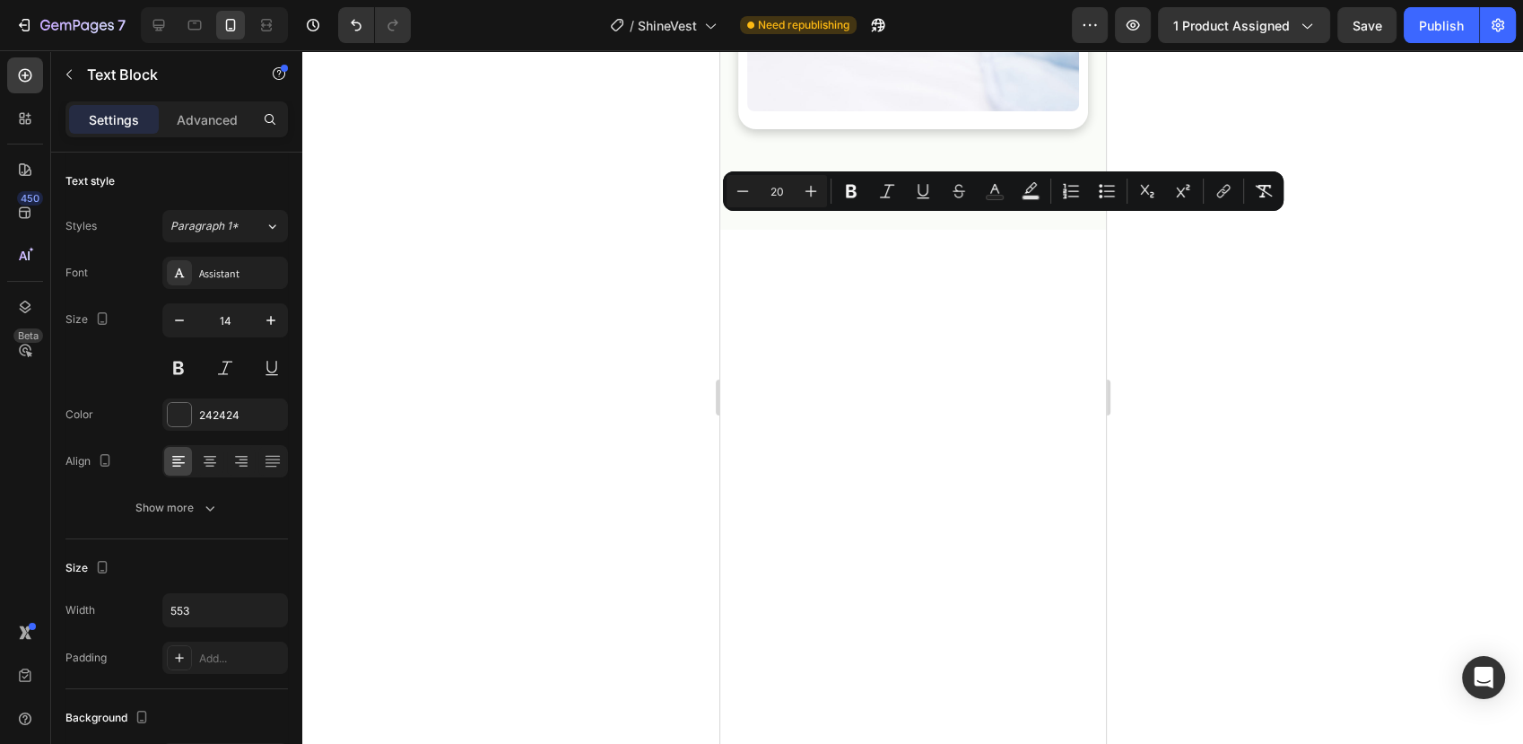
click at [637, 348] on div at bounding box center [912, 396] width 1221 height 693
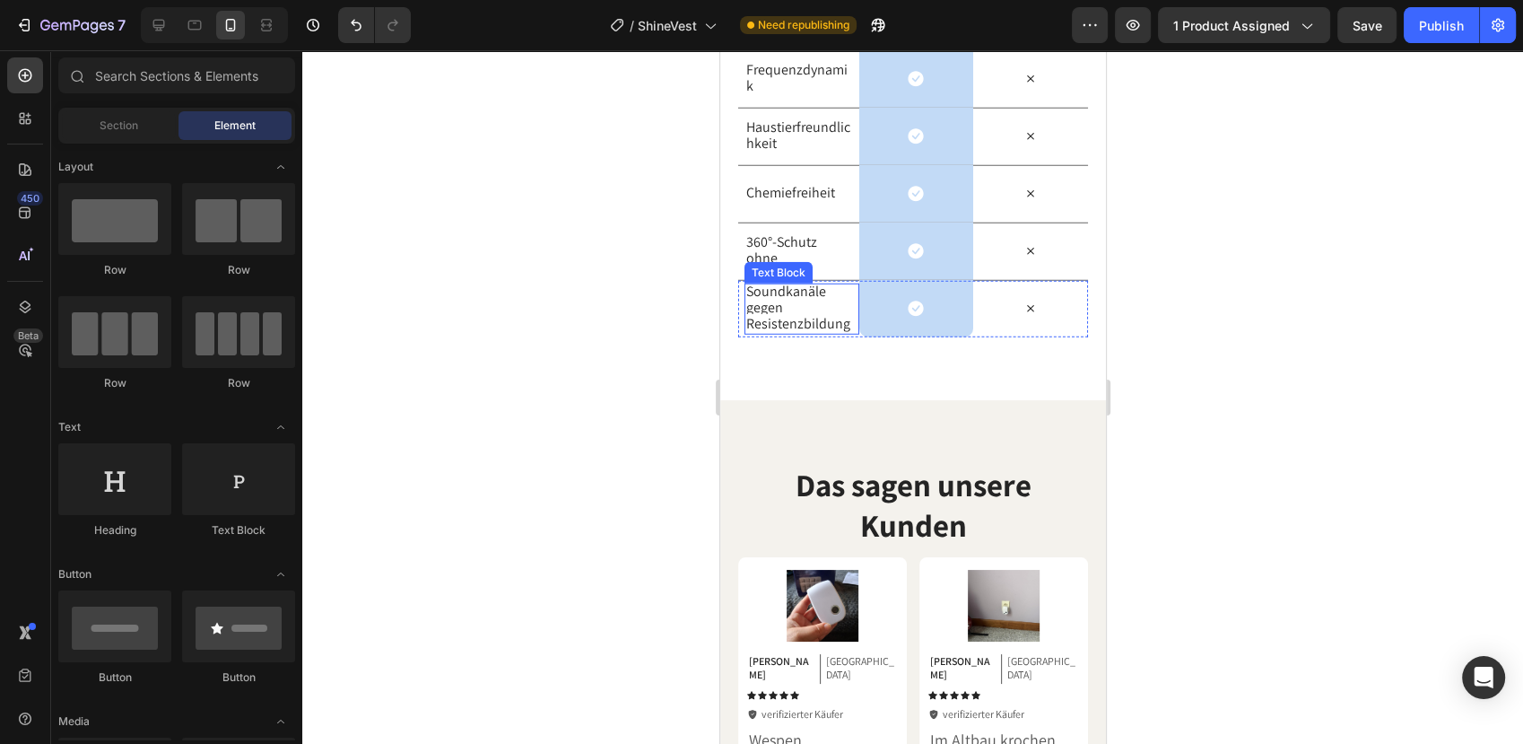
scroll to position [5082, 0]
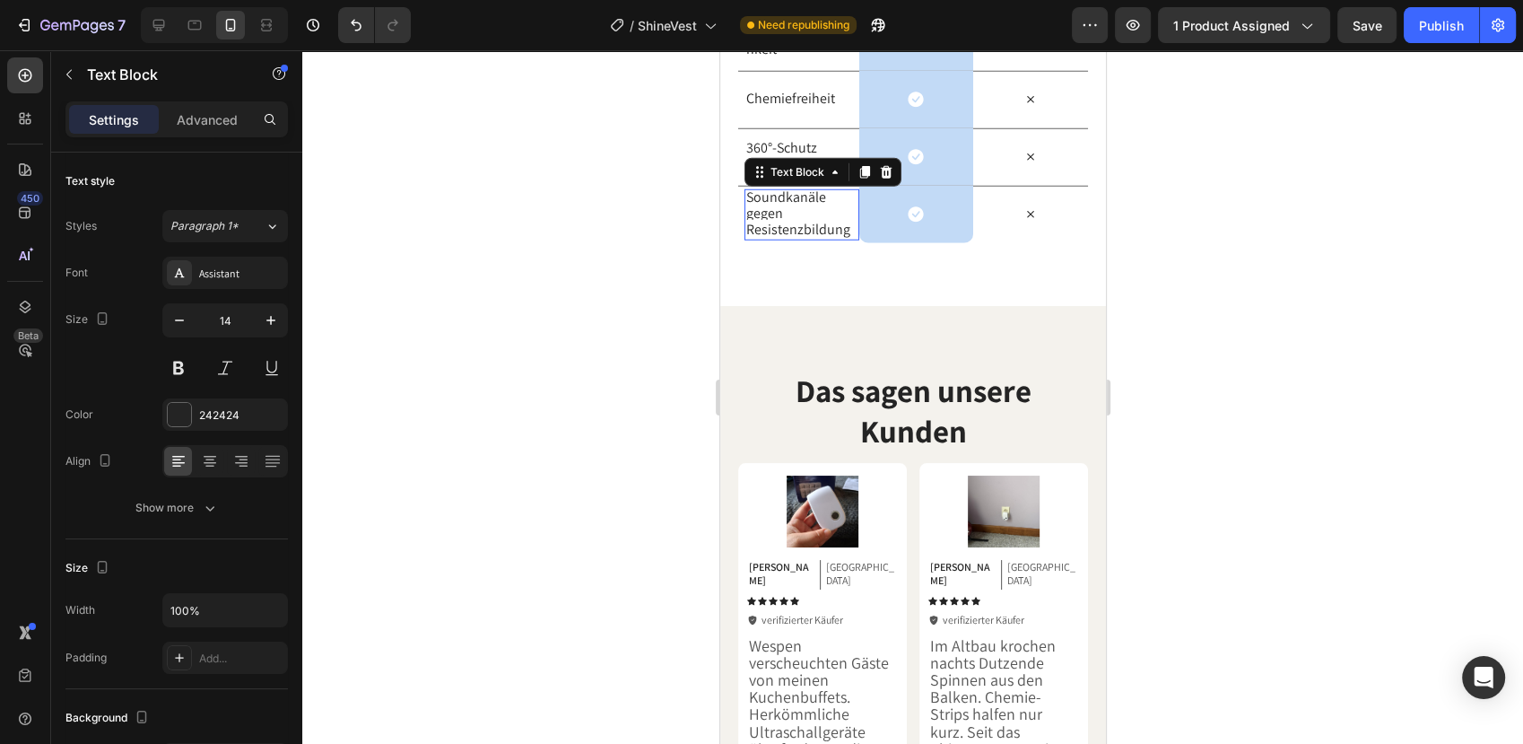
click at [766, 239] on span "Soundkanäle gegen Resistenzbildung" at bounding box center [797, 212] width 104 height 51
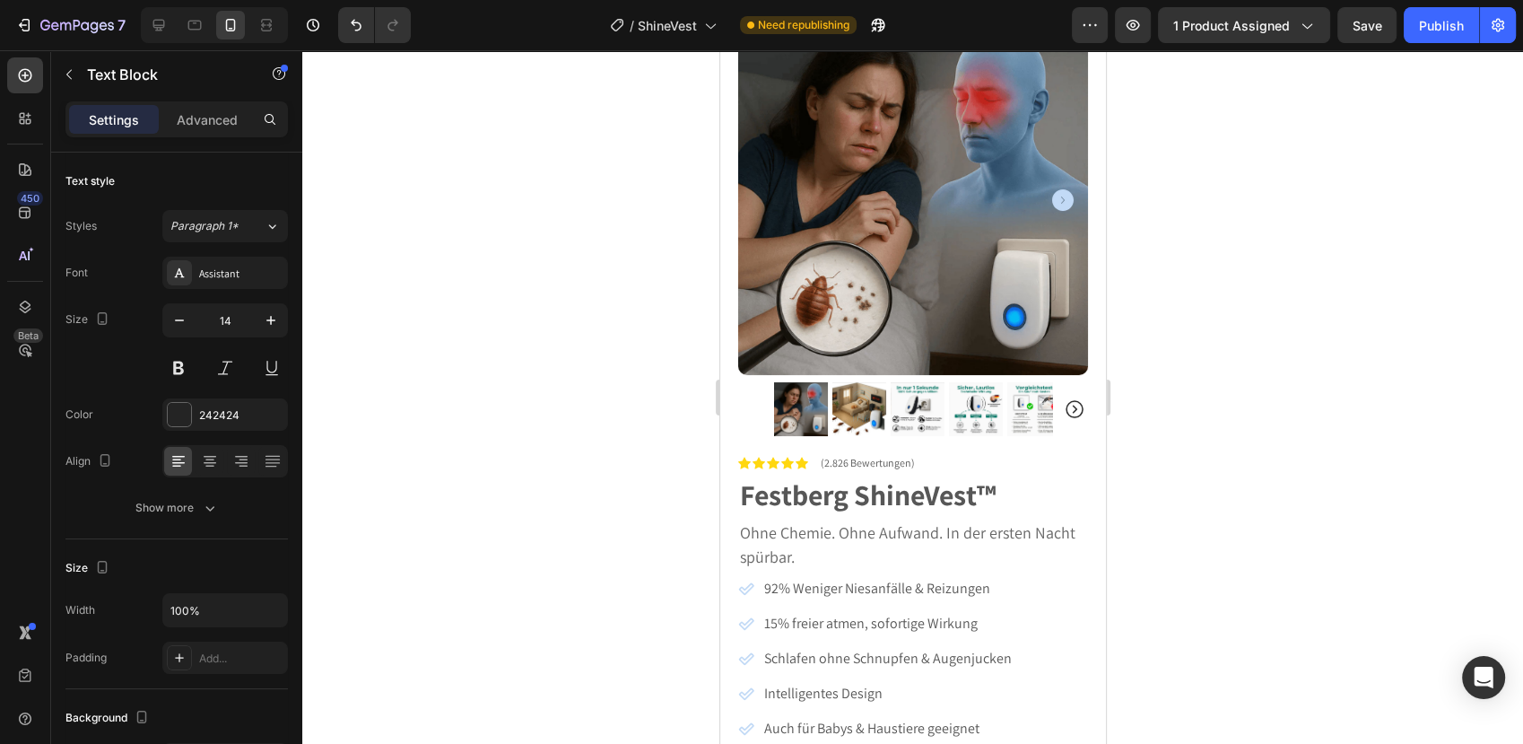
scroll to position [0, 0]
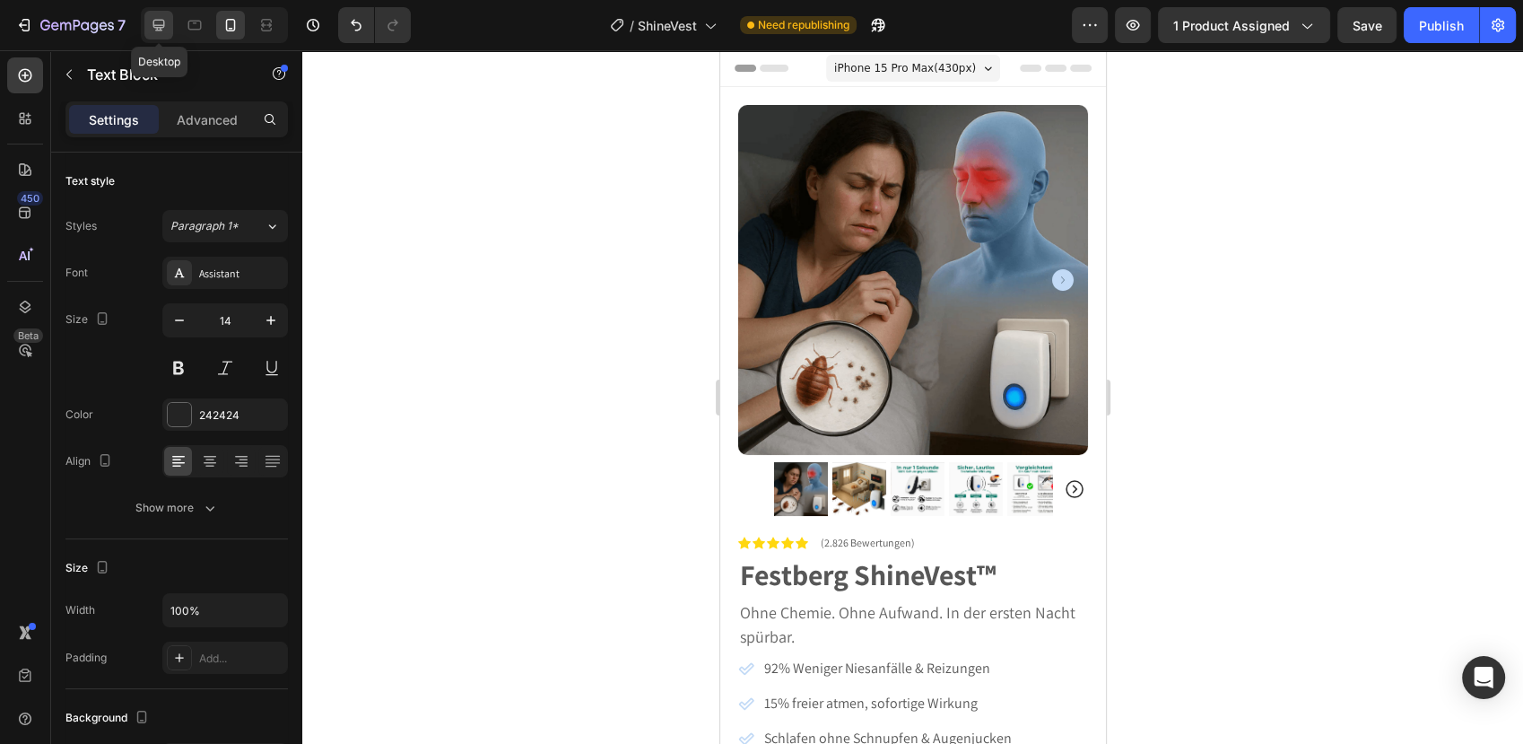
click at [171, 19] on div at bounding box center [158, 25] width 29 height 29
type input "16"
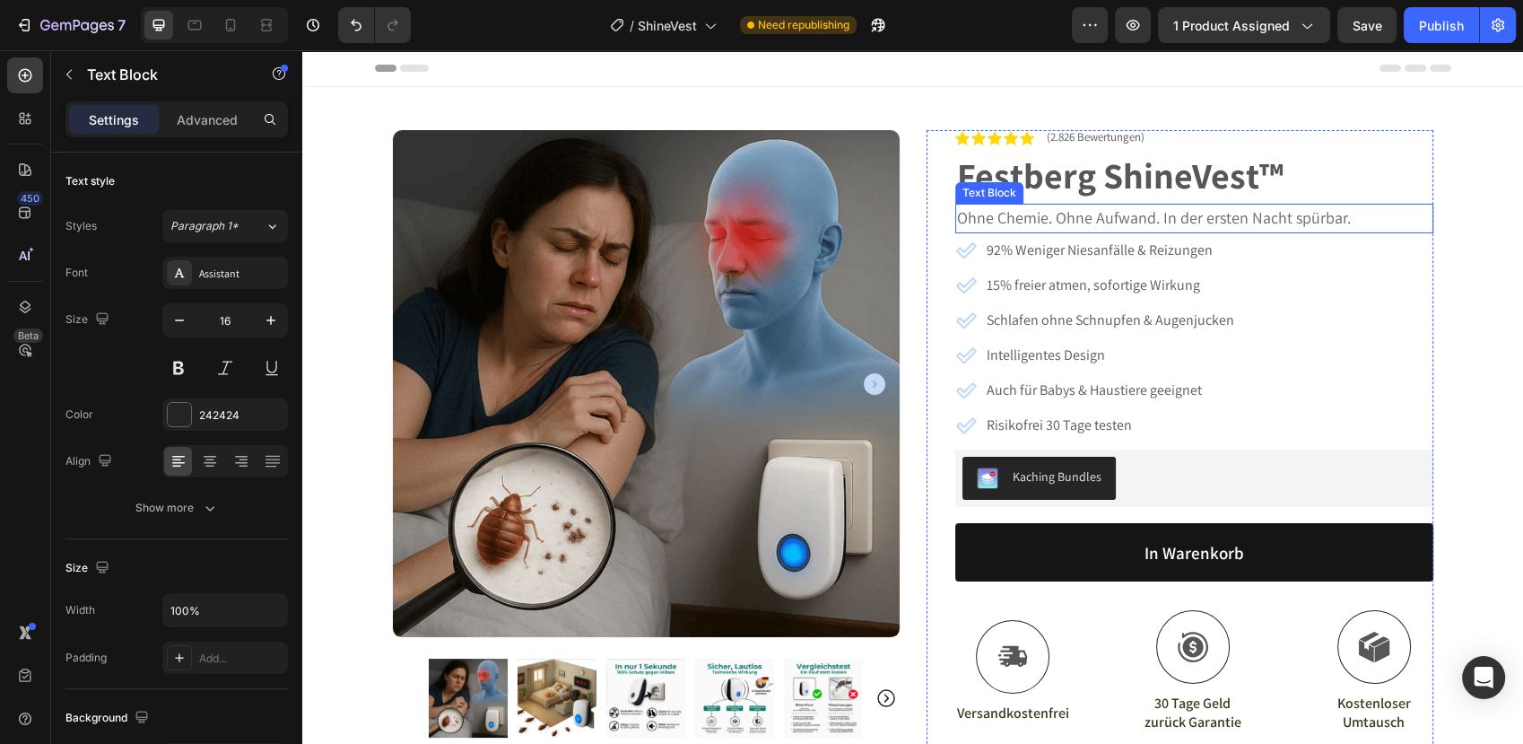
click at [1044, 205] on p "Ohne Chemie. Ohne Aufwand. In der ersten Nacht spürbar." at bounding box center [1194, 218] width 475 height 27
click at [1040, 215] on span "Ohne Chemie. Ohne Aufwand. In der ersten Nacht spürbar." at bounding box center [1154, 217] width 394 height 21
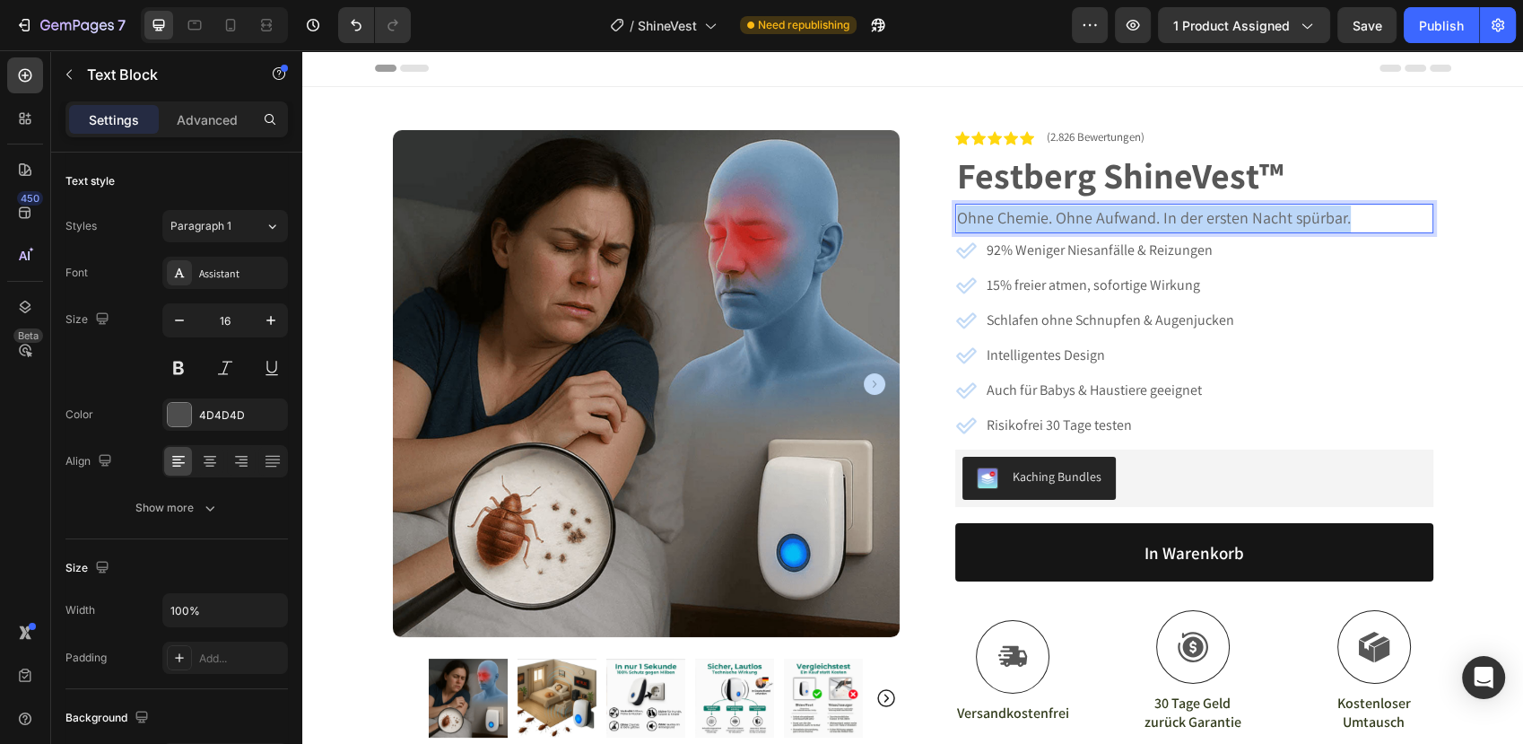
click at [1040, 215] on span "Ohne Chemie. Ohne Aufwand. In der ersten Nacht spürbar." at bounding box center [1154, 217] width 394 height 21
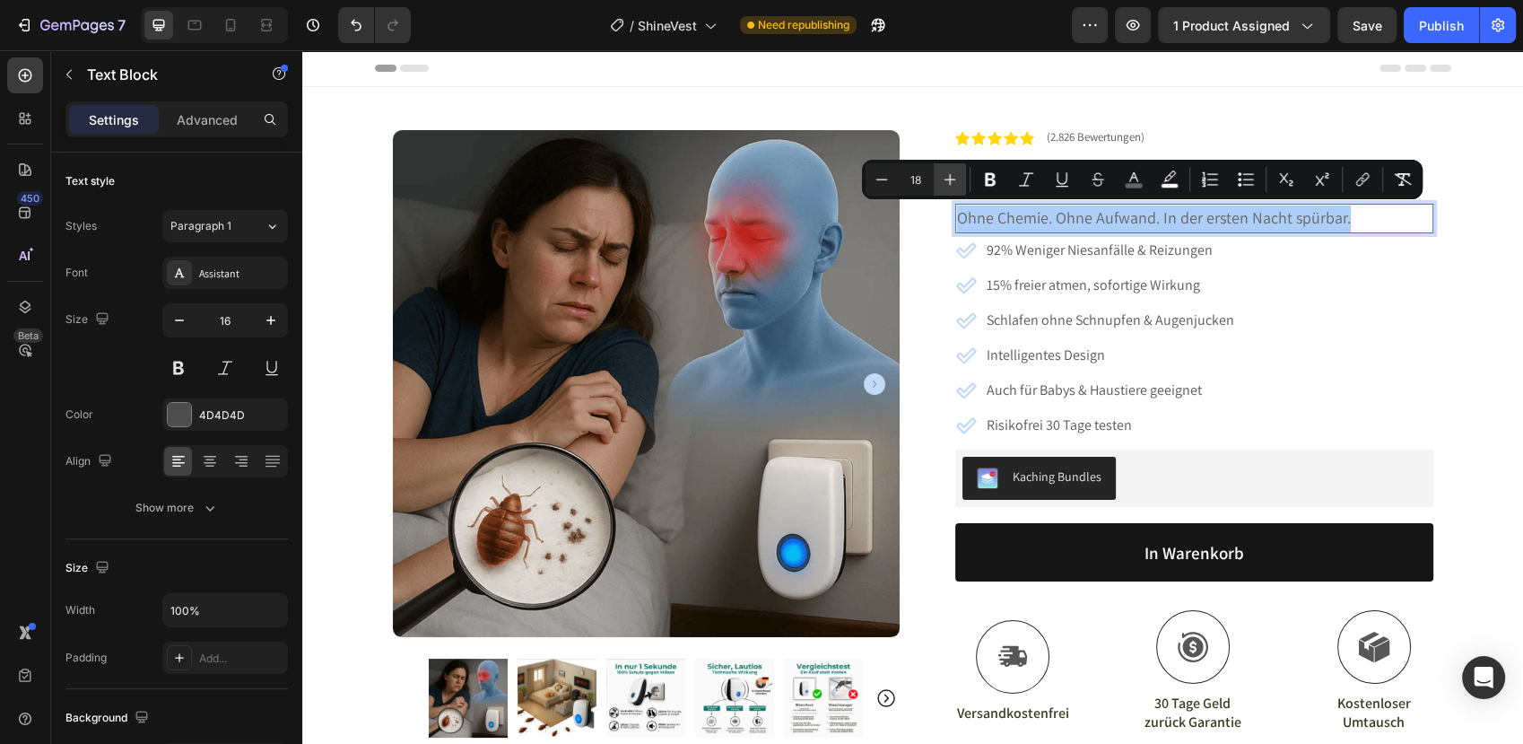
click at [950, 176] on icon "Editor contextual toolbar" at bounding box center [950, 179] width 18 height 18
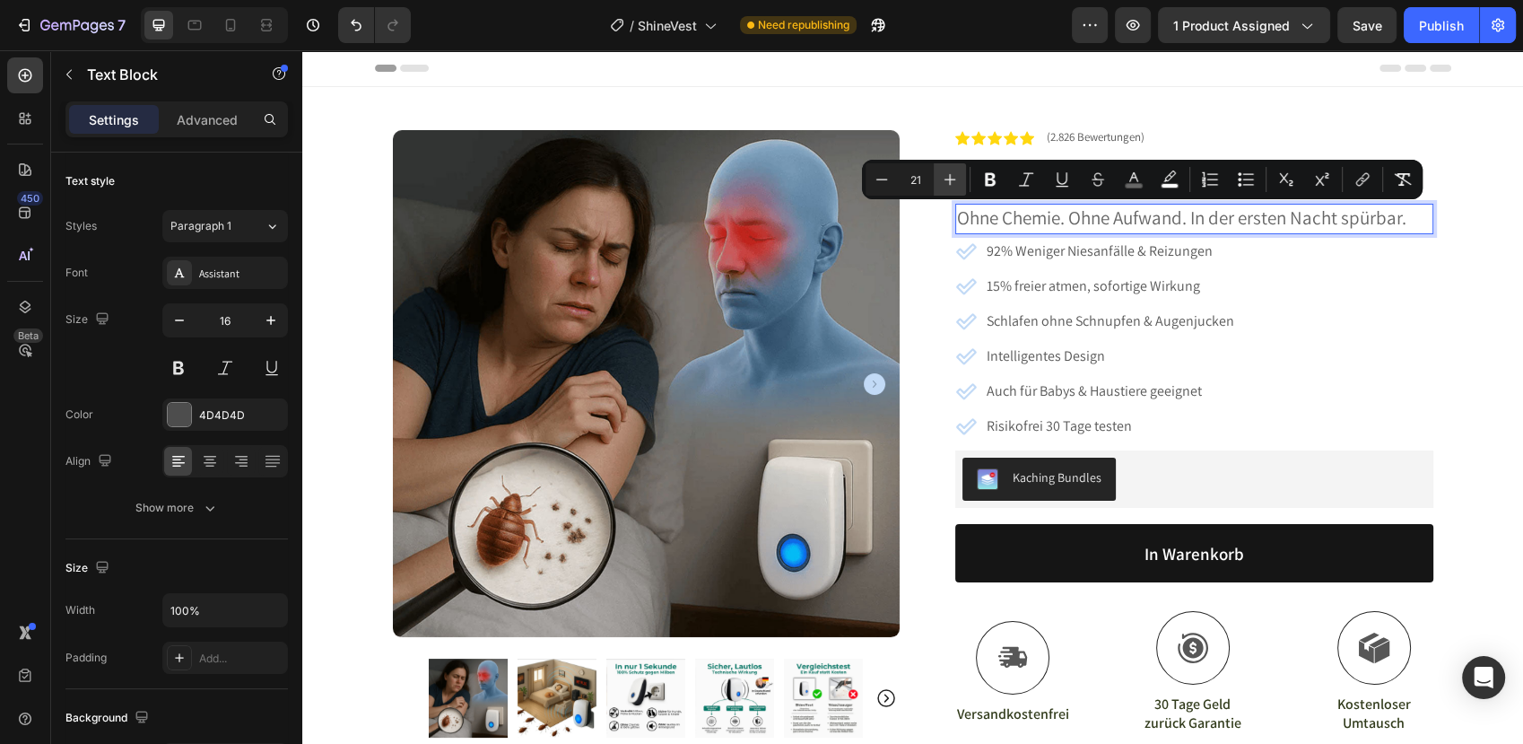
click at [950, 176] on icon "Editor contextual toolbar" at bounding box center [950, 179] width 18 height 18
click at [871, 168] on button "Minus" at bounding box center [882, 179] width 32 height 32
type input "20"
click at [1371, 227] on span "Ohne Chemie. Ohne Aufwand. In der ersten Nacht spürbar." at bounding box center [1175, 217] width 436 height 23
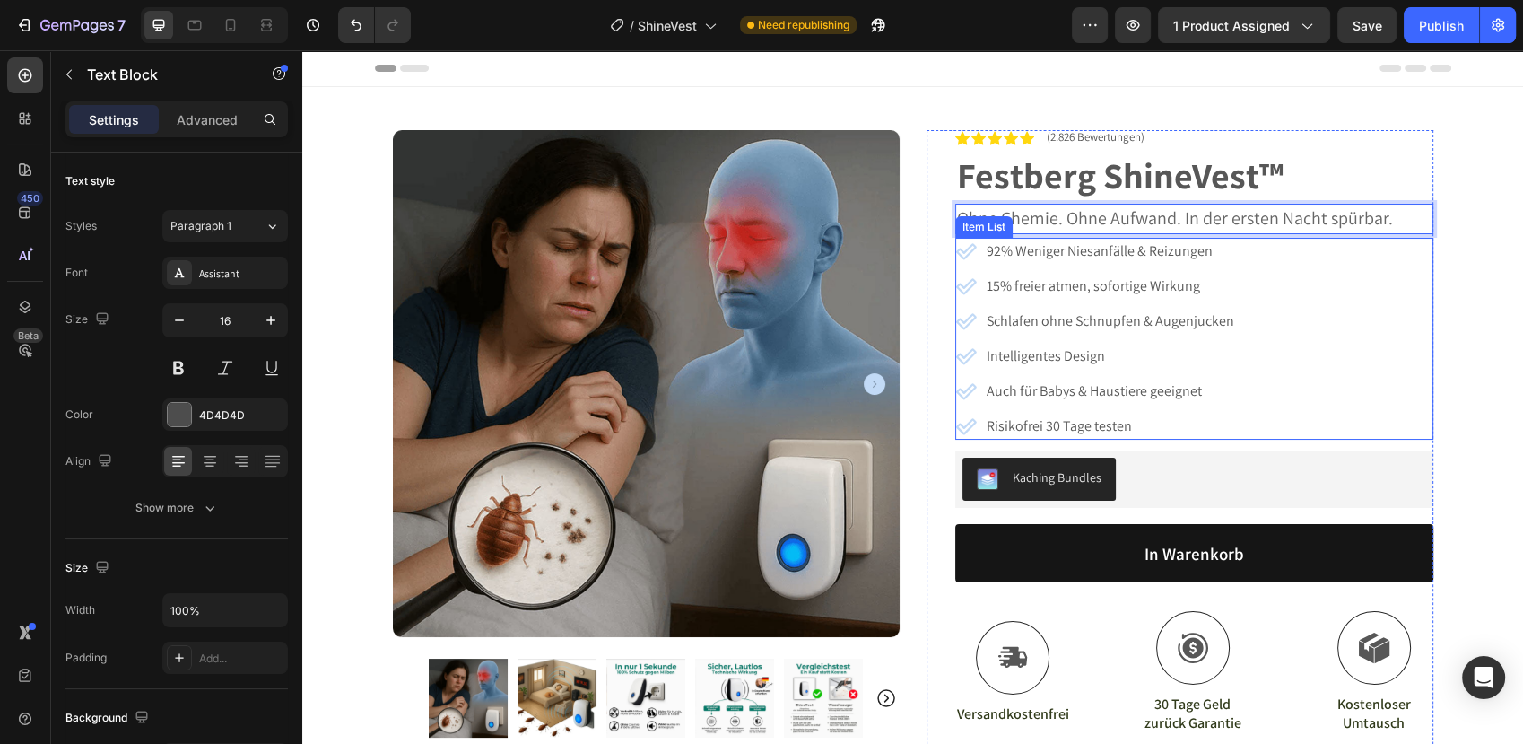
click at [1102, 255] on span "92% Weniger Niesanfälle & Reizungen" at bounding box center [1100, 250] width 226 height 19
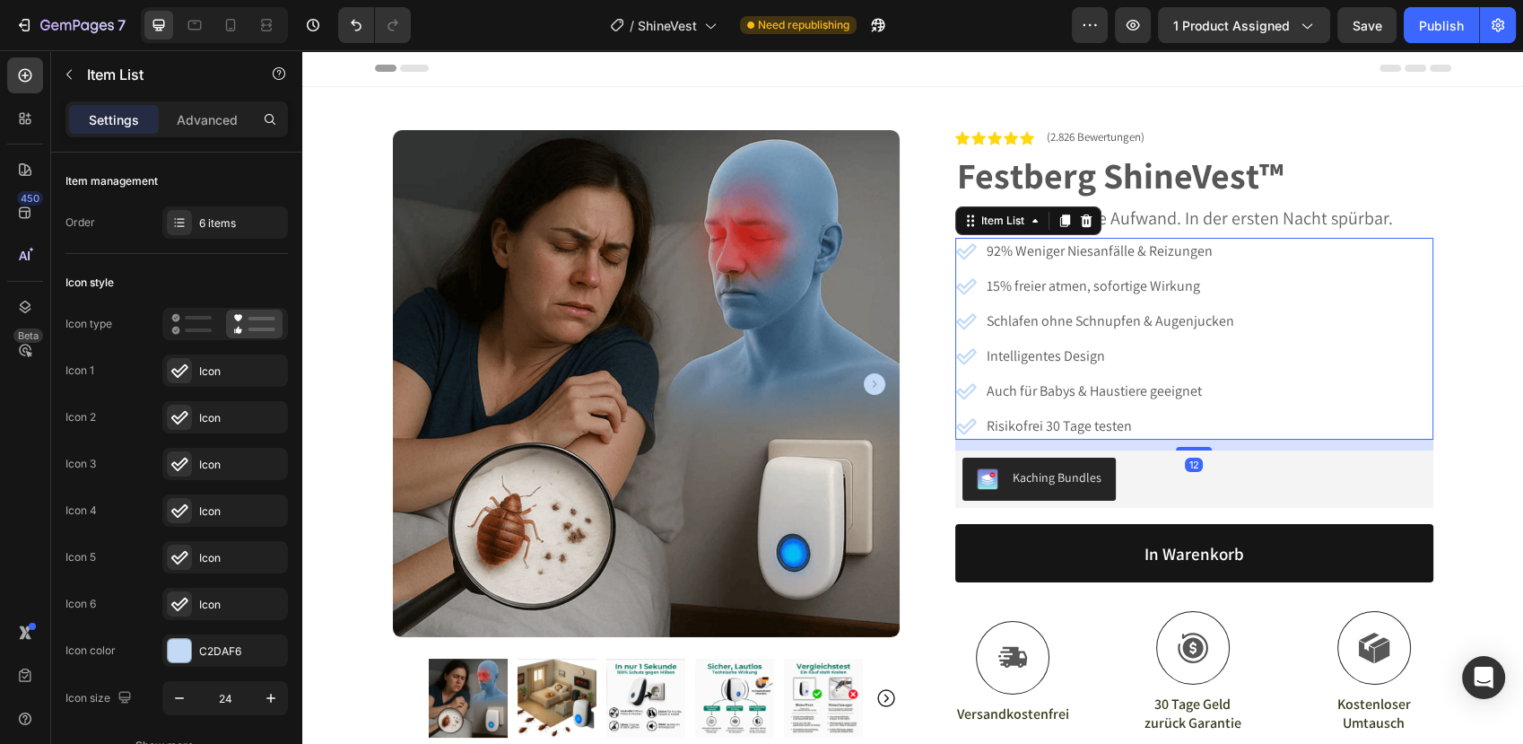
click at [1052, 252] on span "92% Weniger Niesanfälle & Reizungen" at bounding box center [1100, 250] width 226 height 19
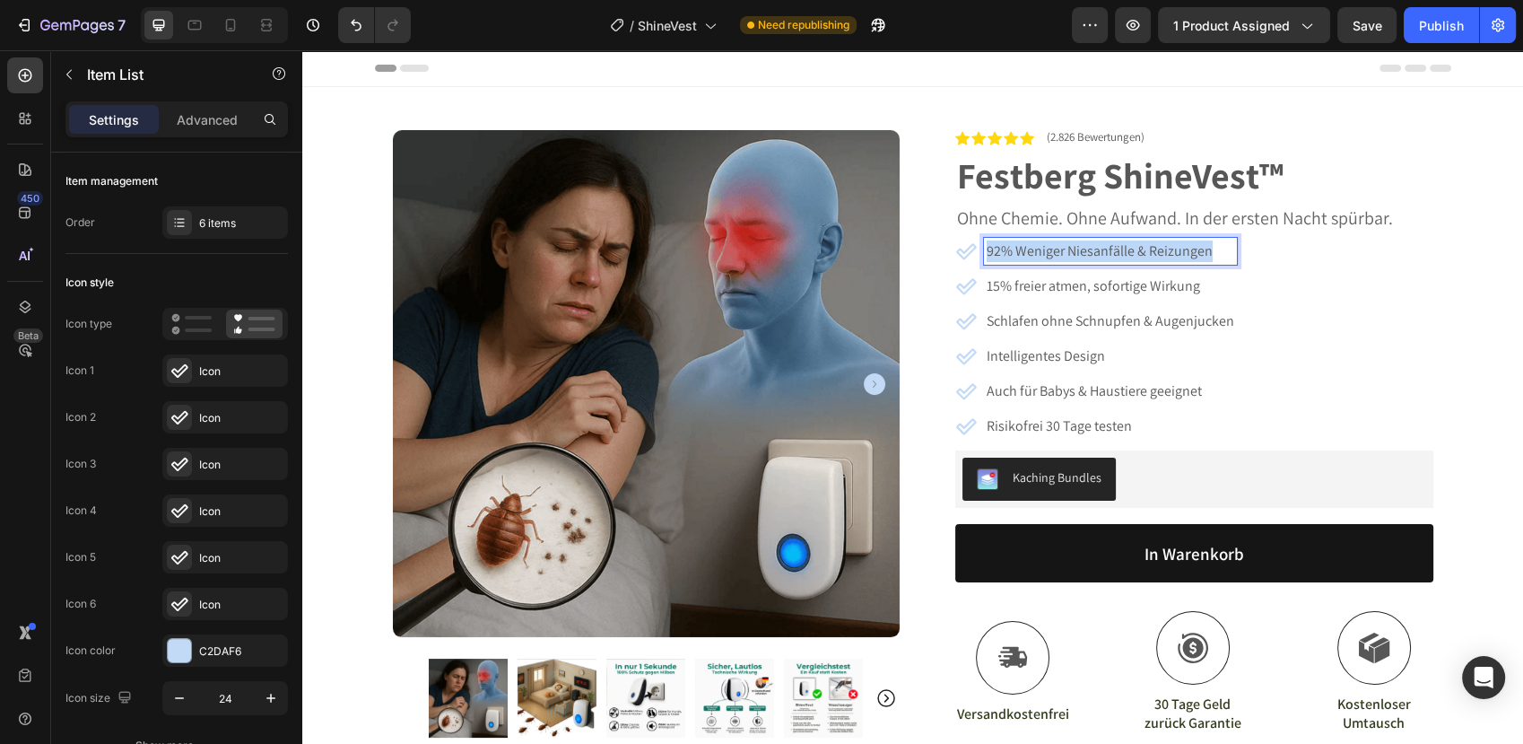
click at [1052, 252] on span "92% Weniger Niesanfälle & Reizungen" at bounding box center [1100, 250] width 226 height 19
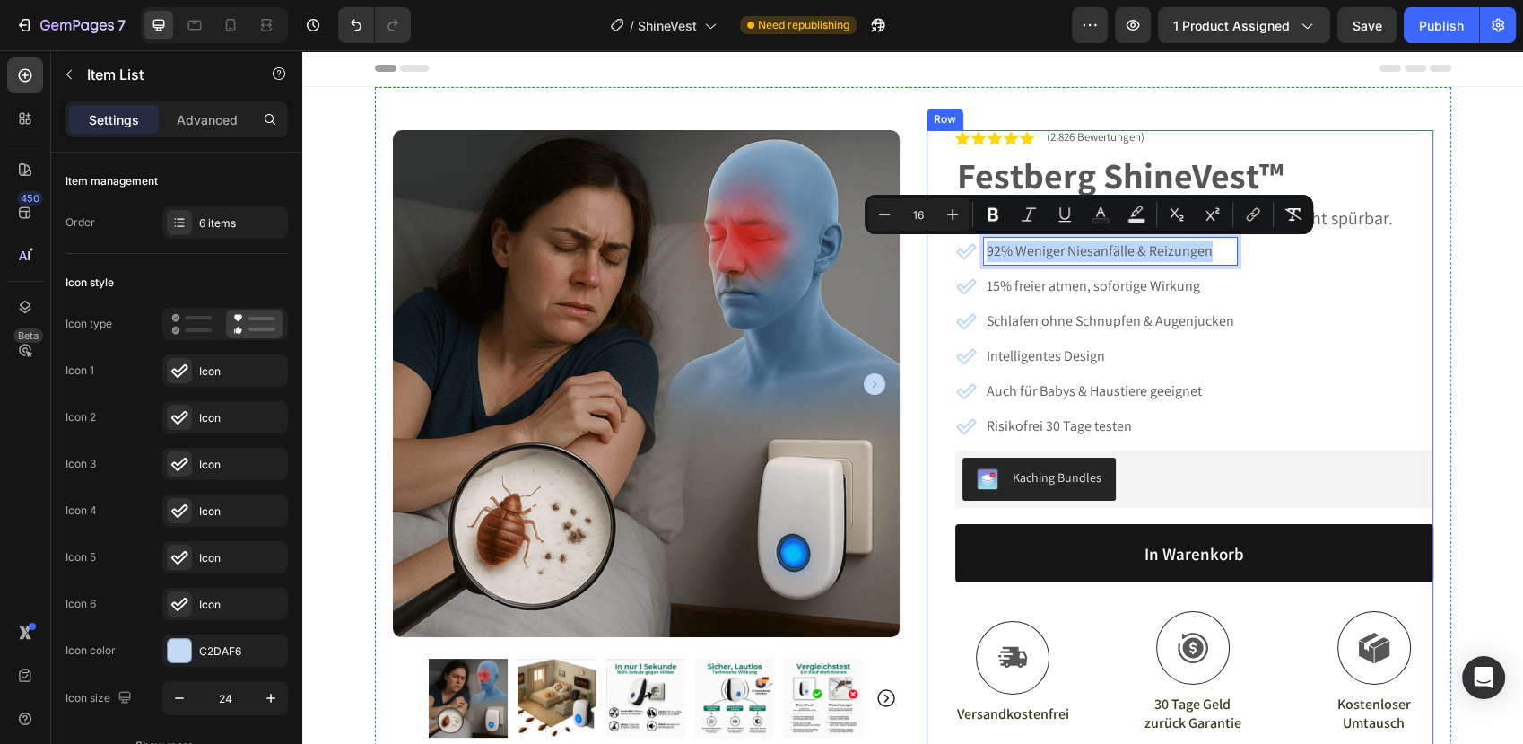
click at [927, 262] on div "Icon Icon Icon Icon Icon Icon List (2.826 Bewertungen) Text Block Row Festberg …" at bounding box center [1180, 560] width 507 height 861
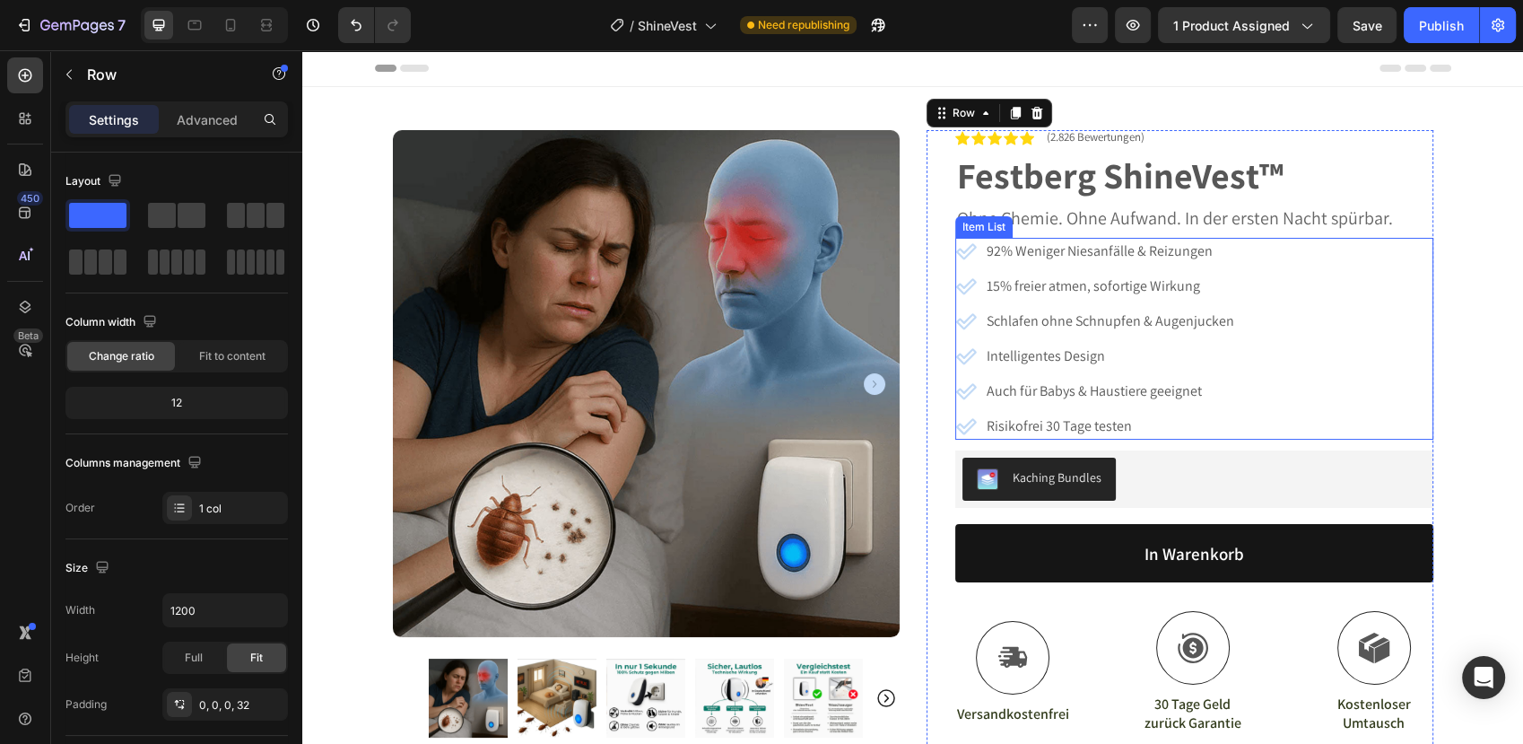
click at [959, 251] on icon at bounding box center [966, 251] width 22 height 22
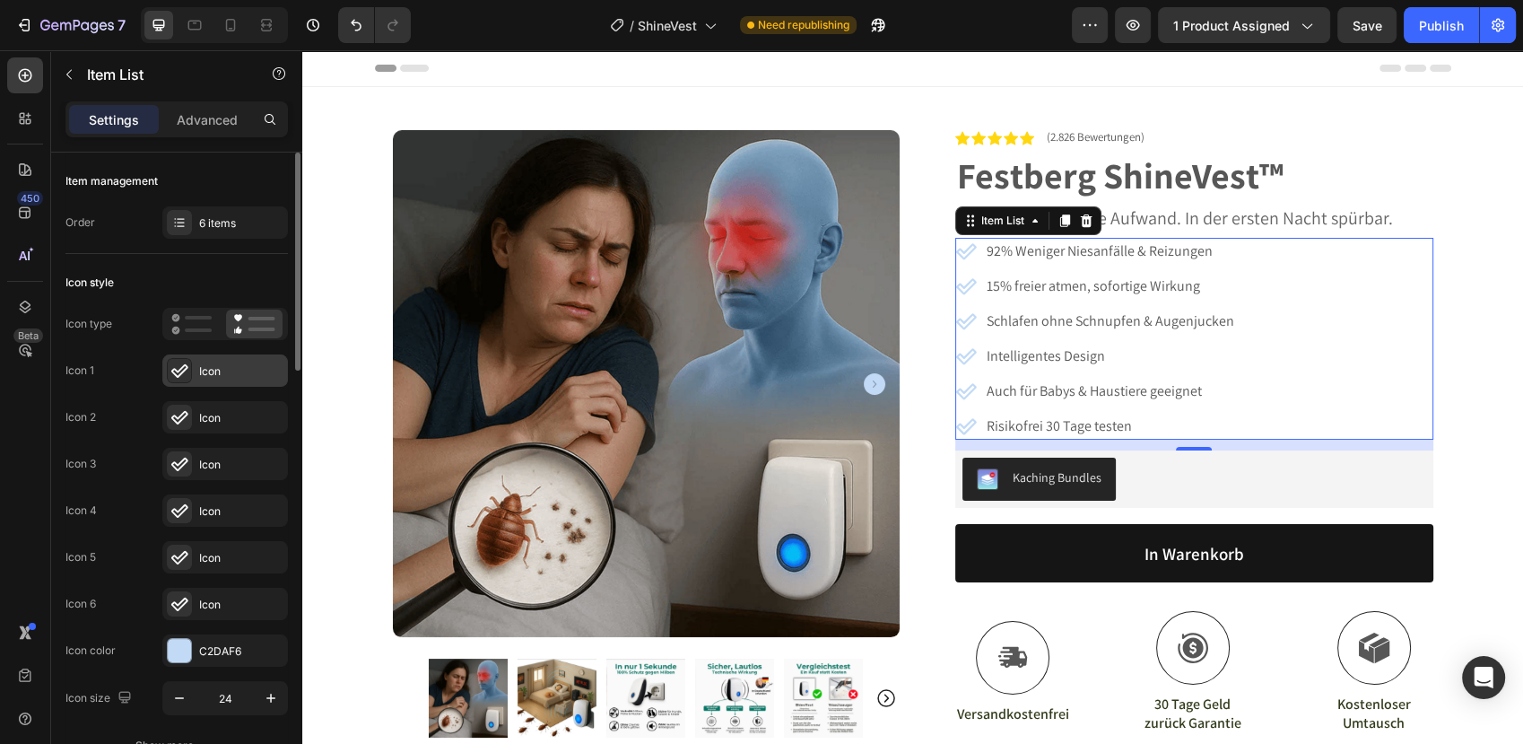
click at [179, 371] on icon at bounding box center [179, 370] width 18 height 18
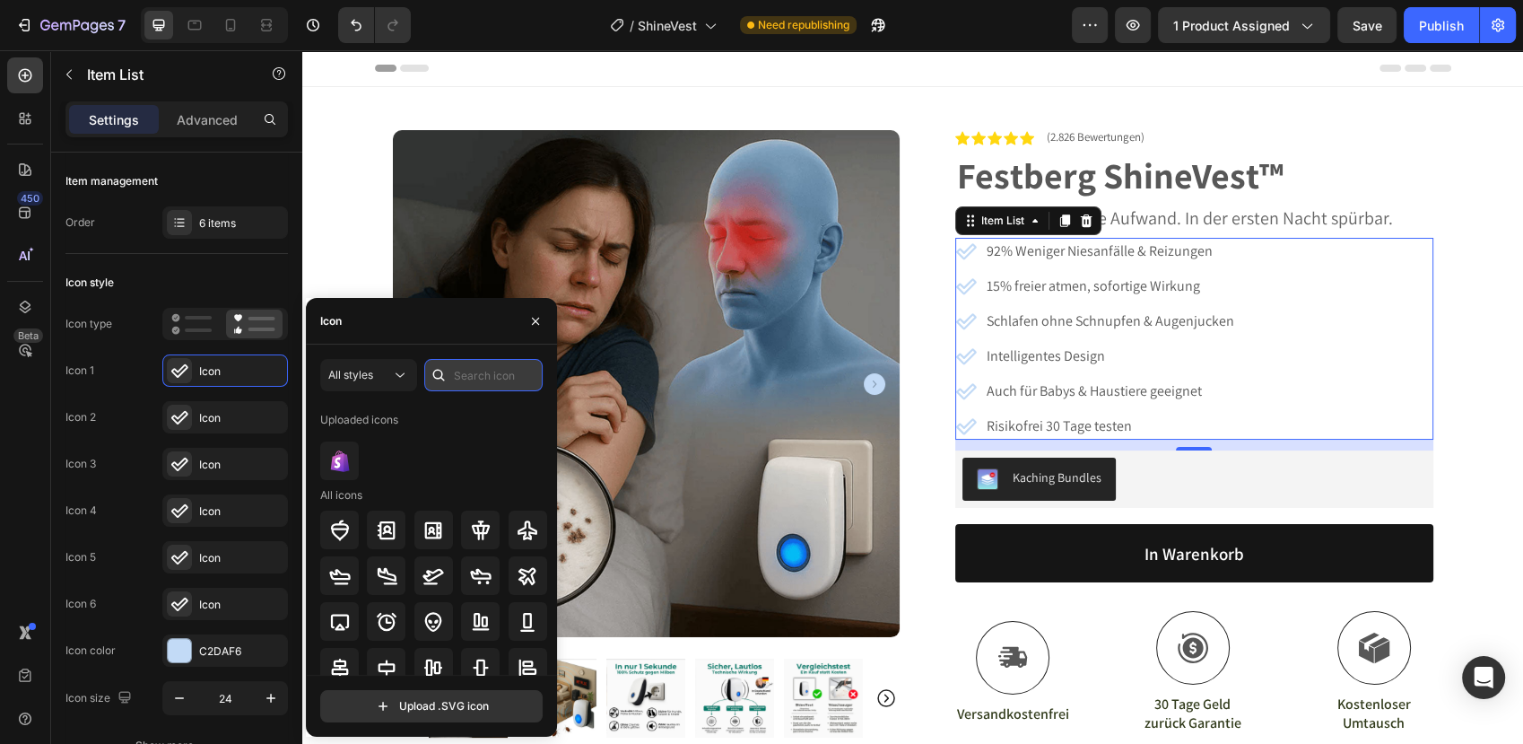
click at [498, 371] on input "text" at bounding box center [483, 375] width 118 height 32
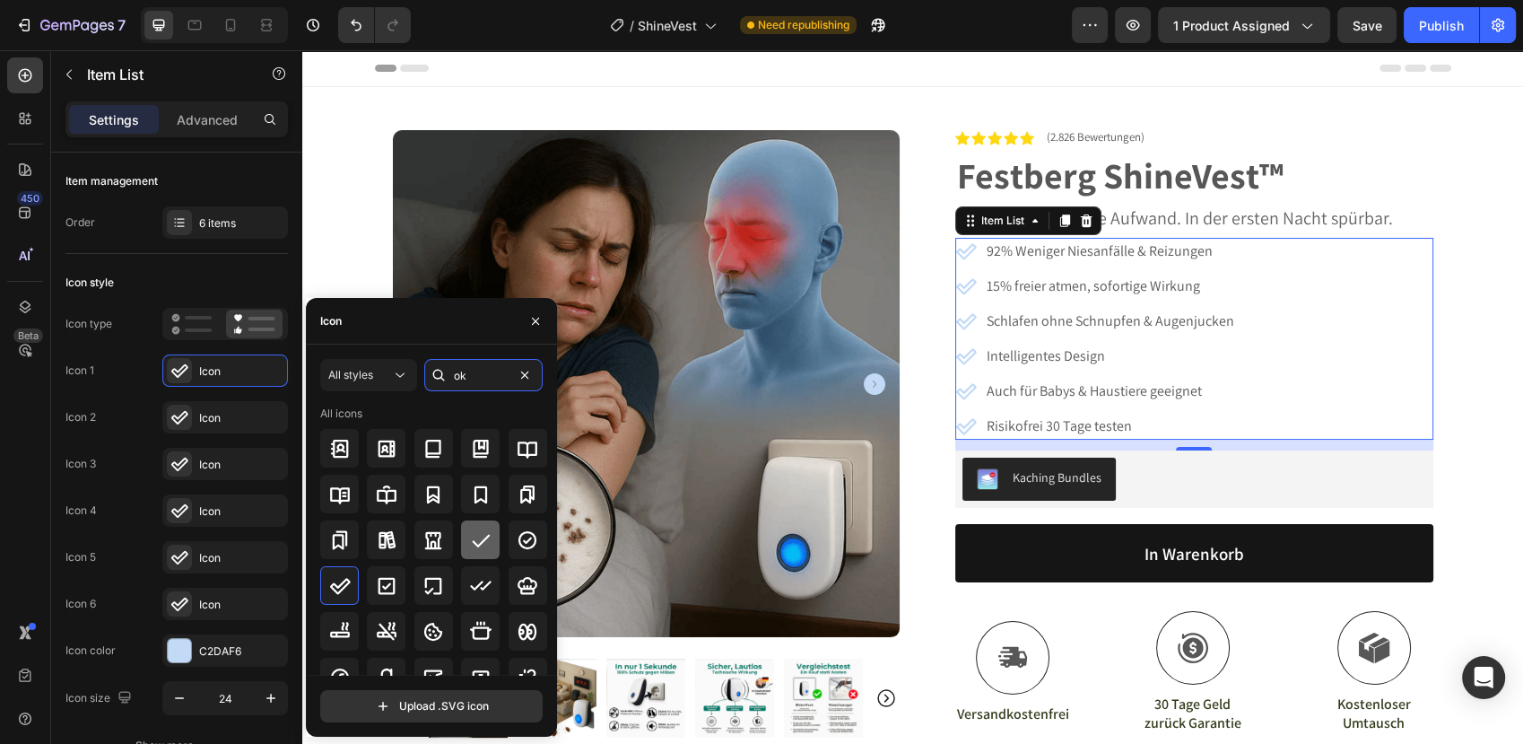
type input "ok"
click at [475, 542] on icon at bounding box center [481, 540] width 22 height 22
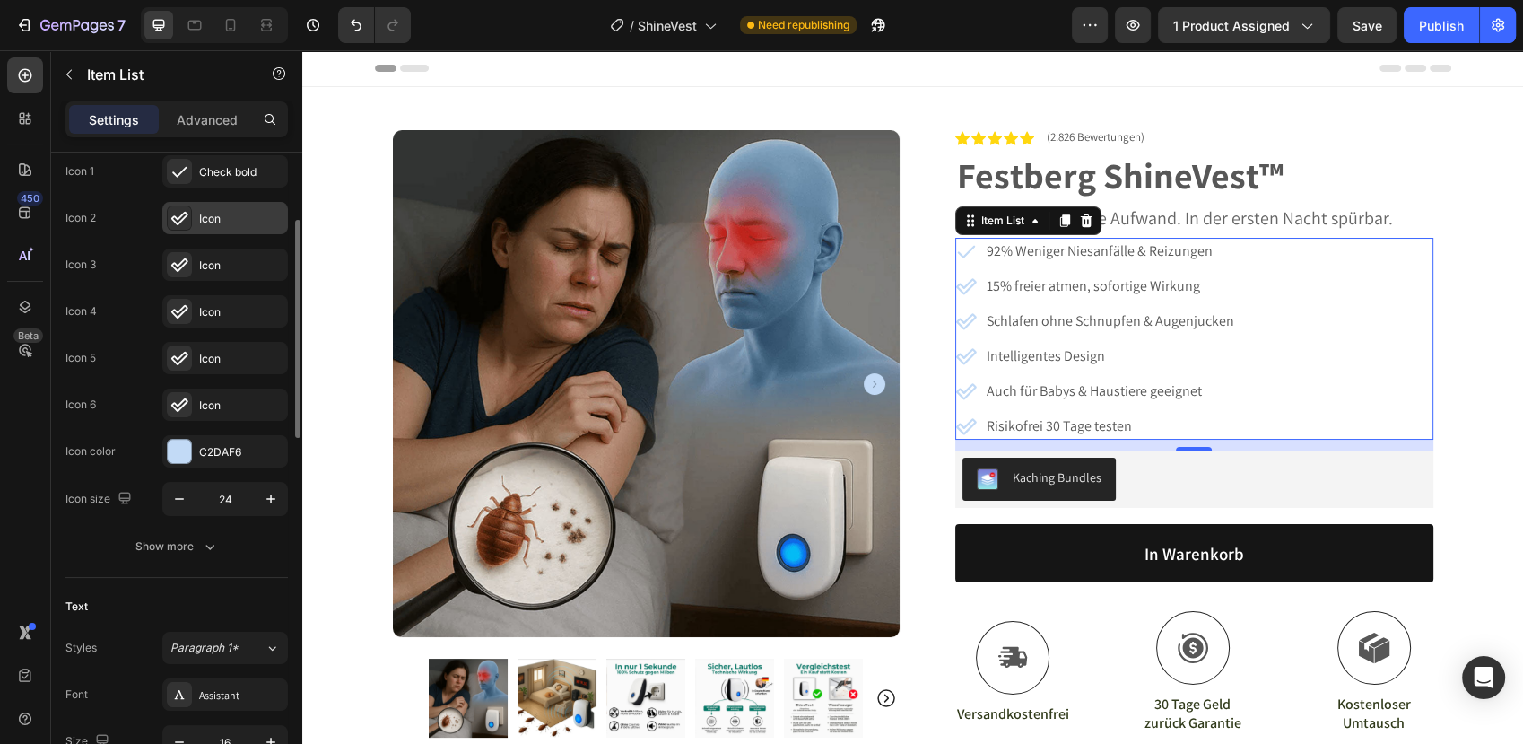
click at [179, 218] on icon at bounding box center [179, 218] width 17 height 13
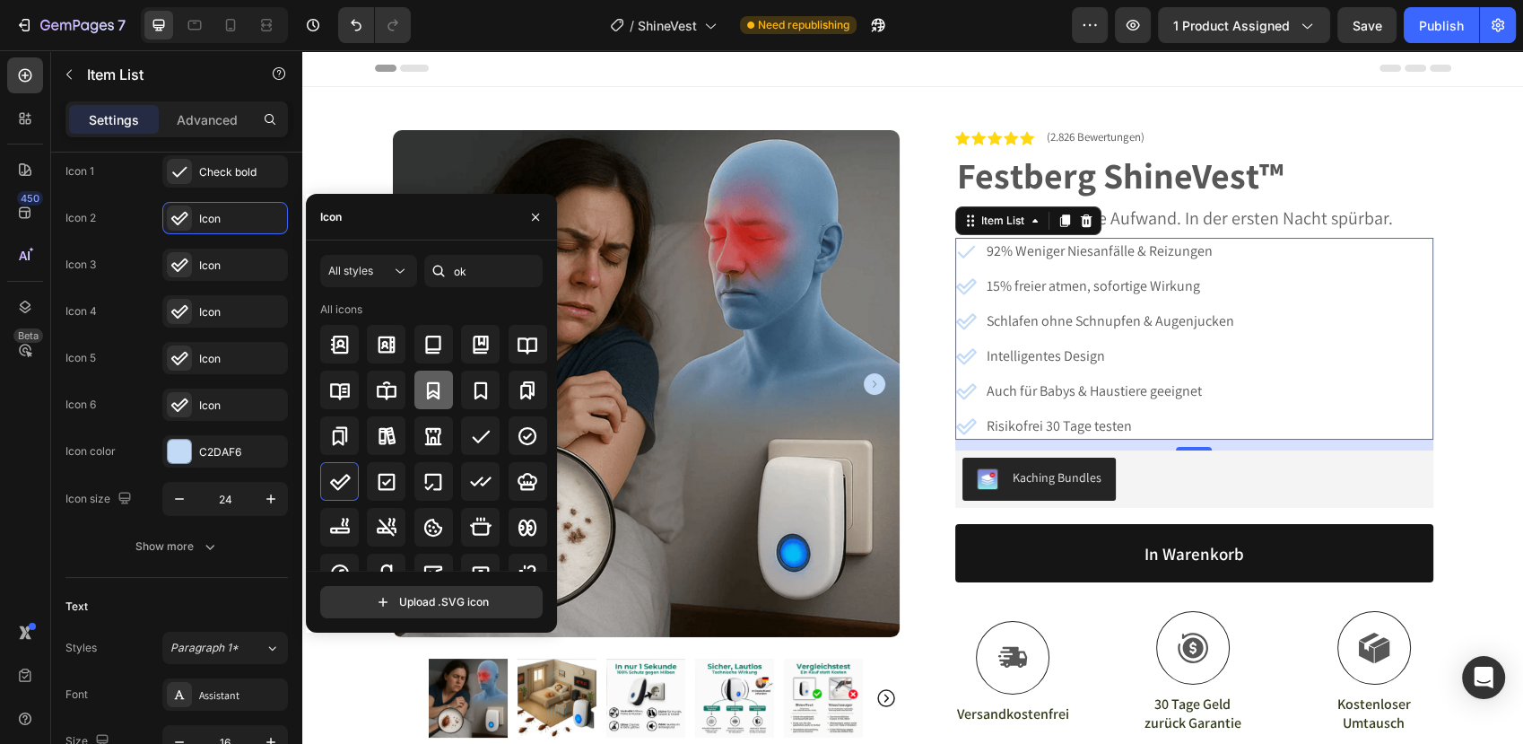
click at [483, 431] on icon at bounding box center [481, 437] width 18 height 13
click at [209, 264] on div "Icon" at bounding box center [241, 265] width 84 height 16
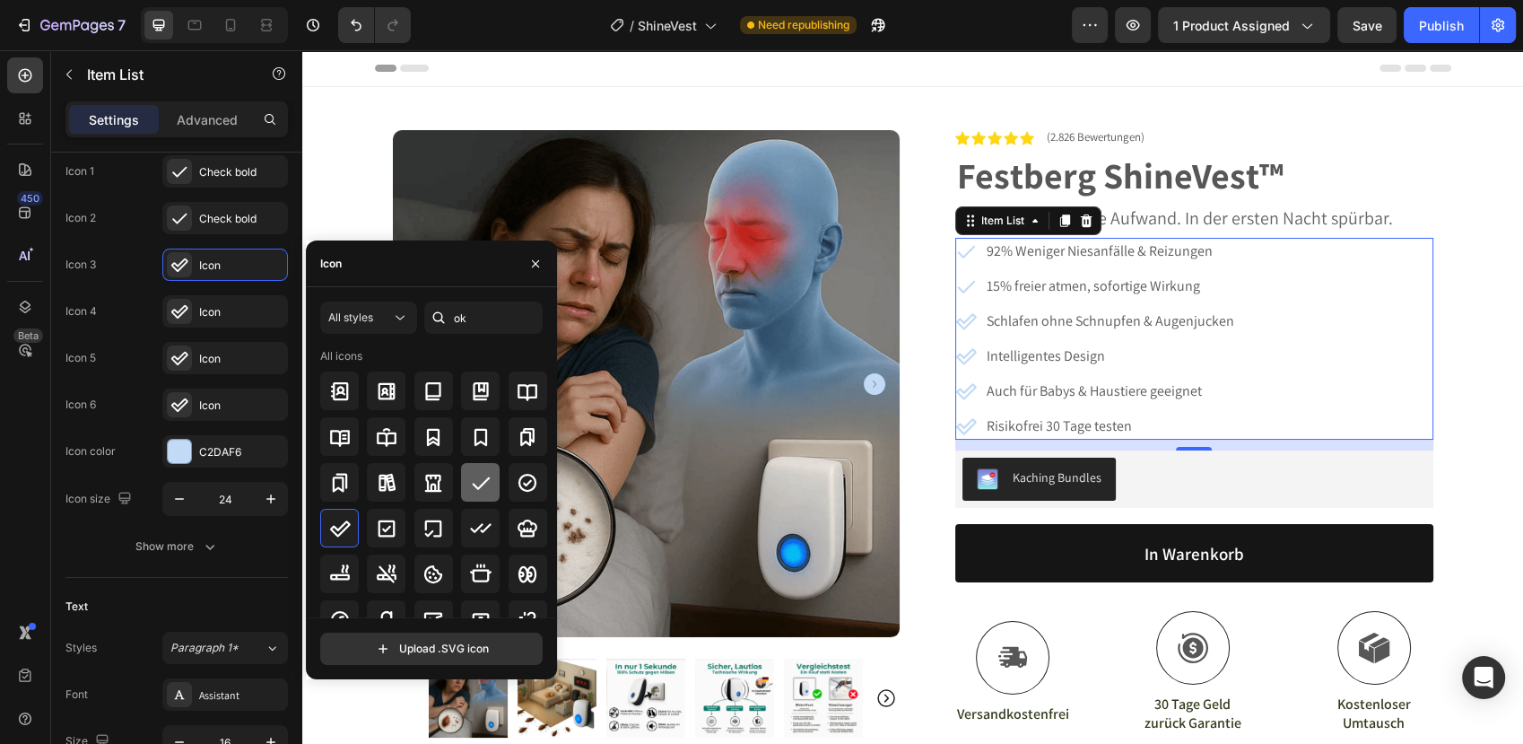
click at [487, 485] on icon at bounding box center [481, 483] width 22 height 22
click at [223, 309] on div "Icon" at bounding box center [241, 312] width 84 height 16
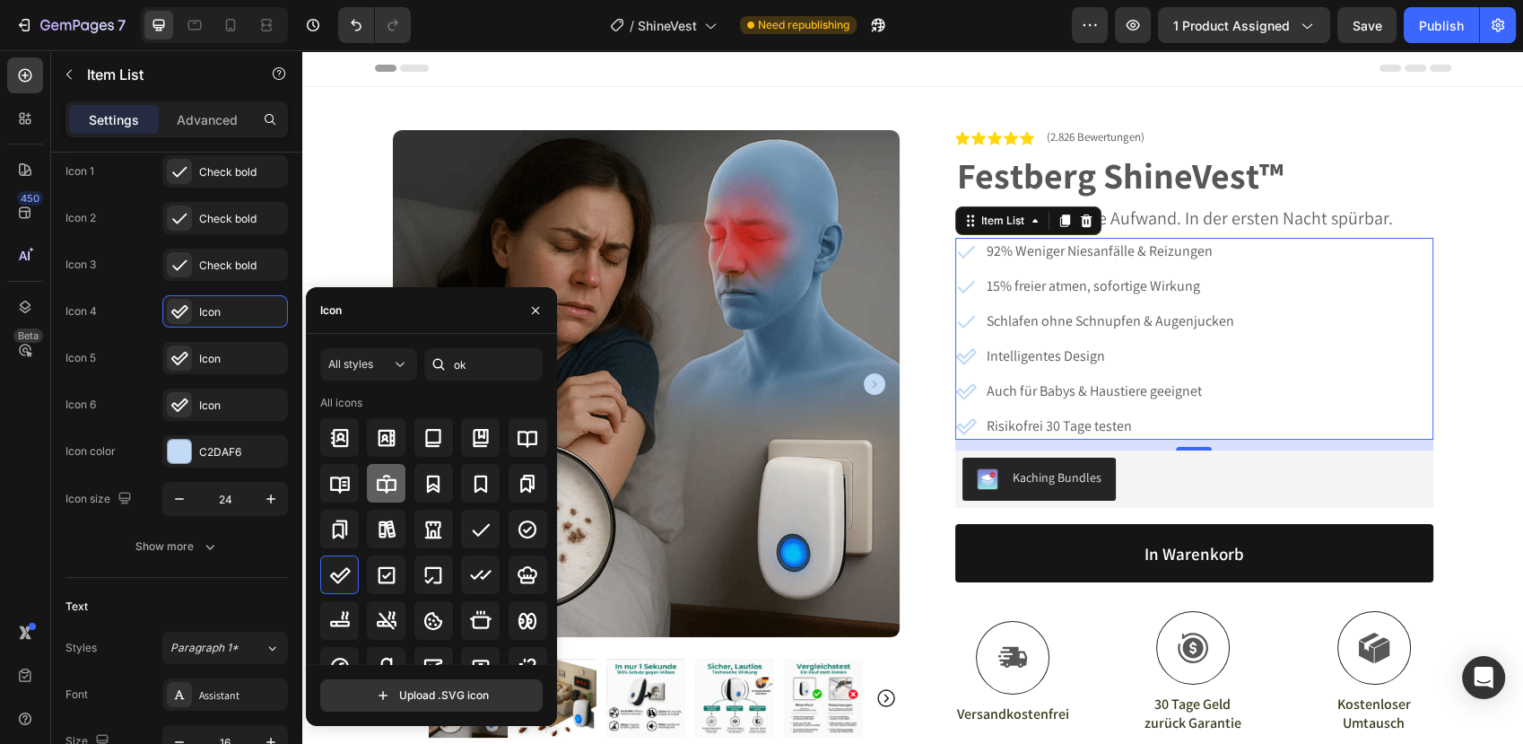
click at [476, 527] on icon at bounding box center [481, 529] width 22 height 22
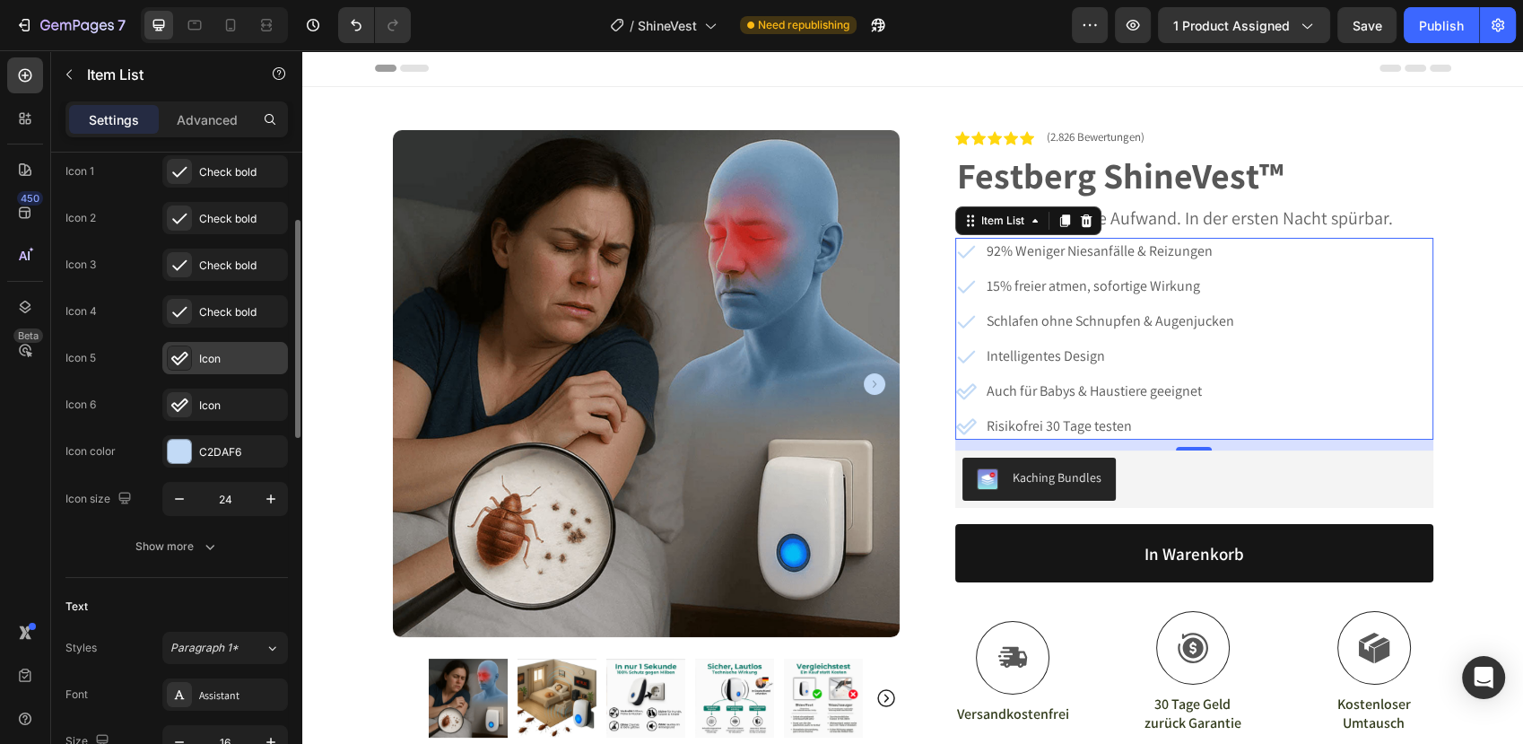
click at [231, 347] on div "Icon" at bounding box center [225, 358] width 126 height 32
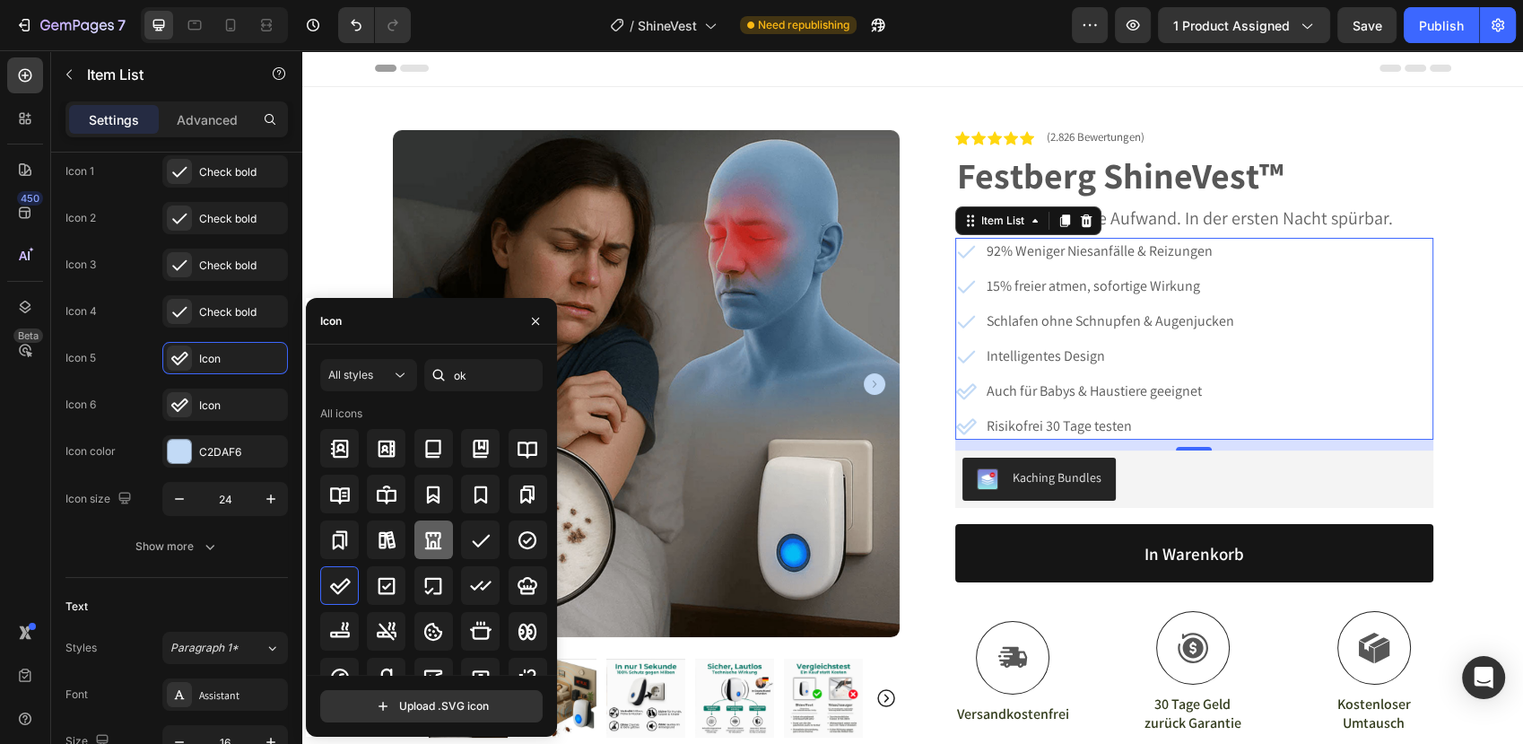
click at [475, 540] on icon at bounding box center [481, 540] width 22 height 22
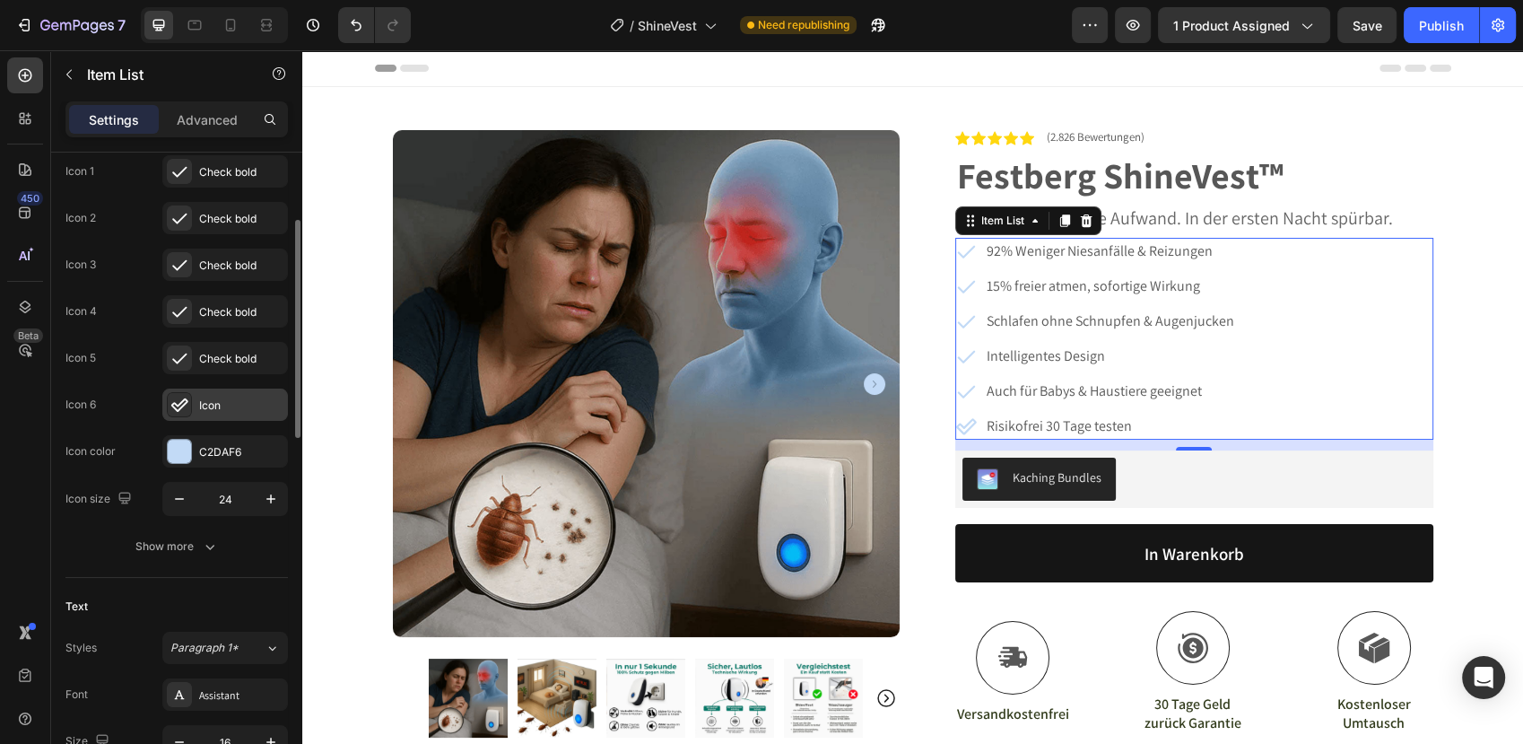
click at [225, 409] on div "Icon" at bounding box center [241, 405] width 84 height 16
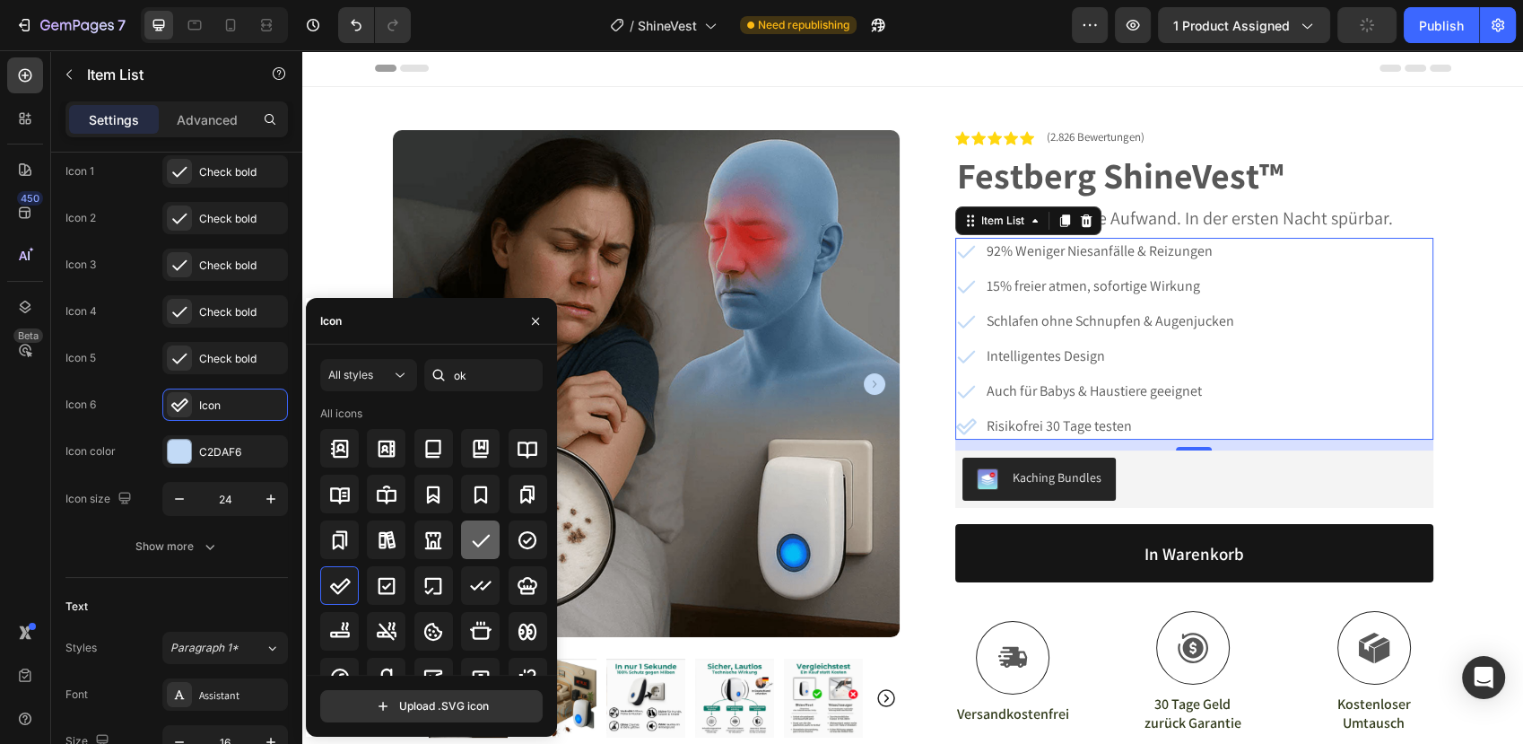
click at [494, 548] on div at bounding box center [480, 539] width 39 height 39
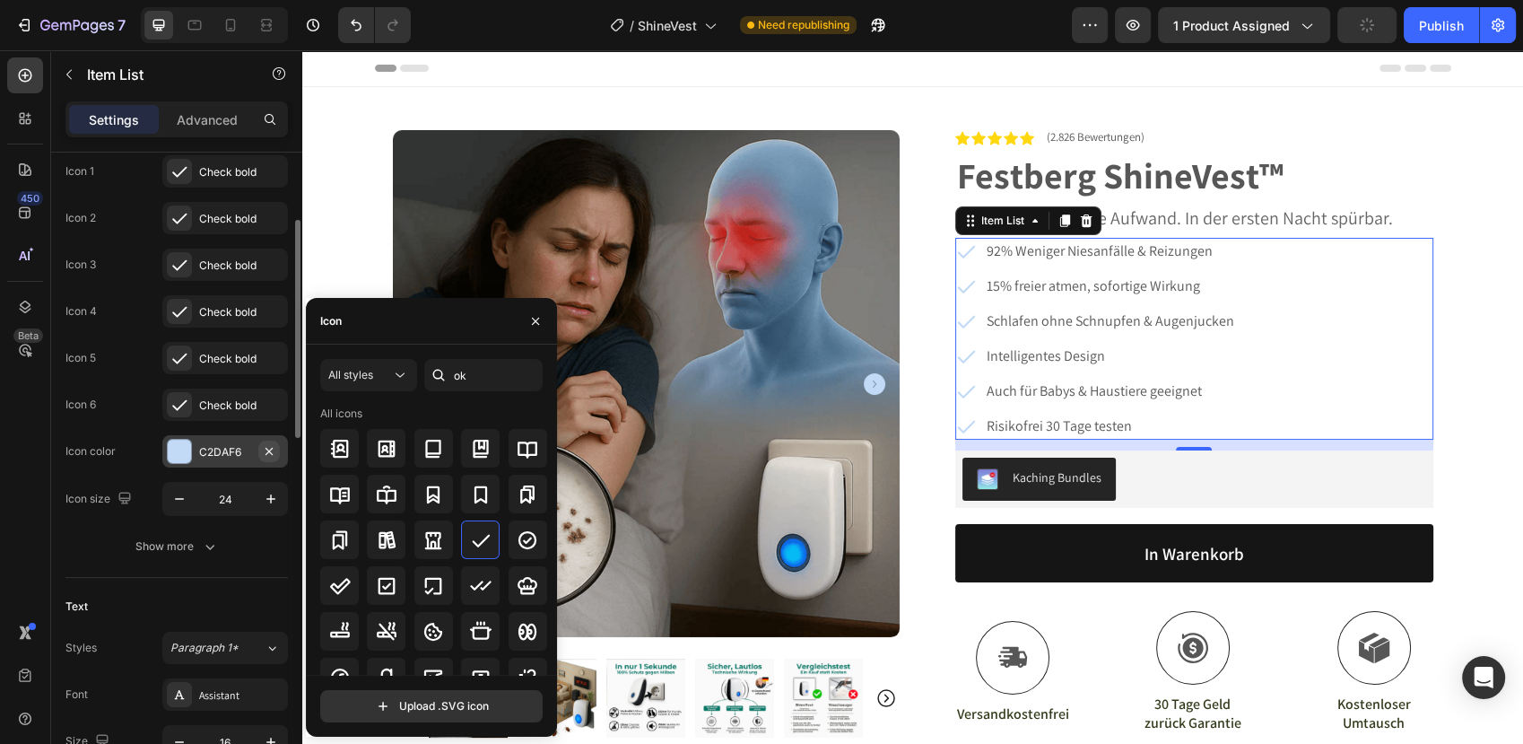
click at [258, 456] on button "button" at bounding box center [269, 451] width 22 height 22
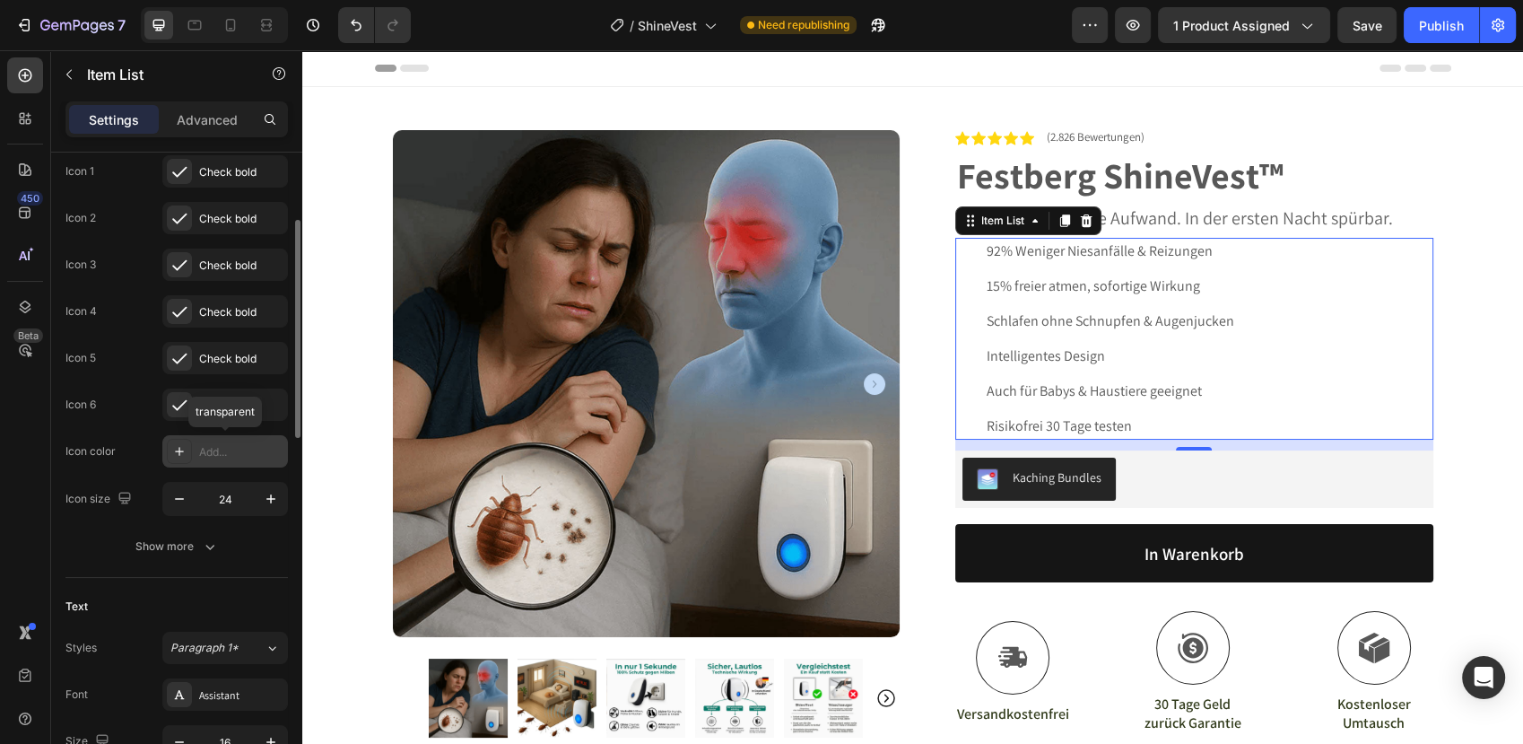
click at [233, 456] on div "Add..." at bounding box center [241, 452] width 84 height 16
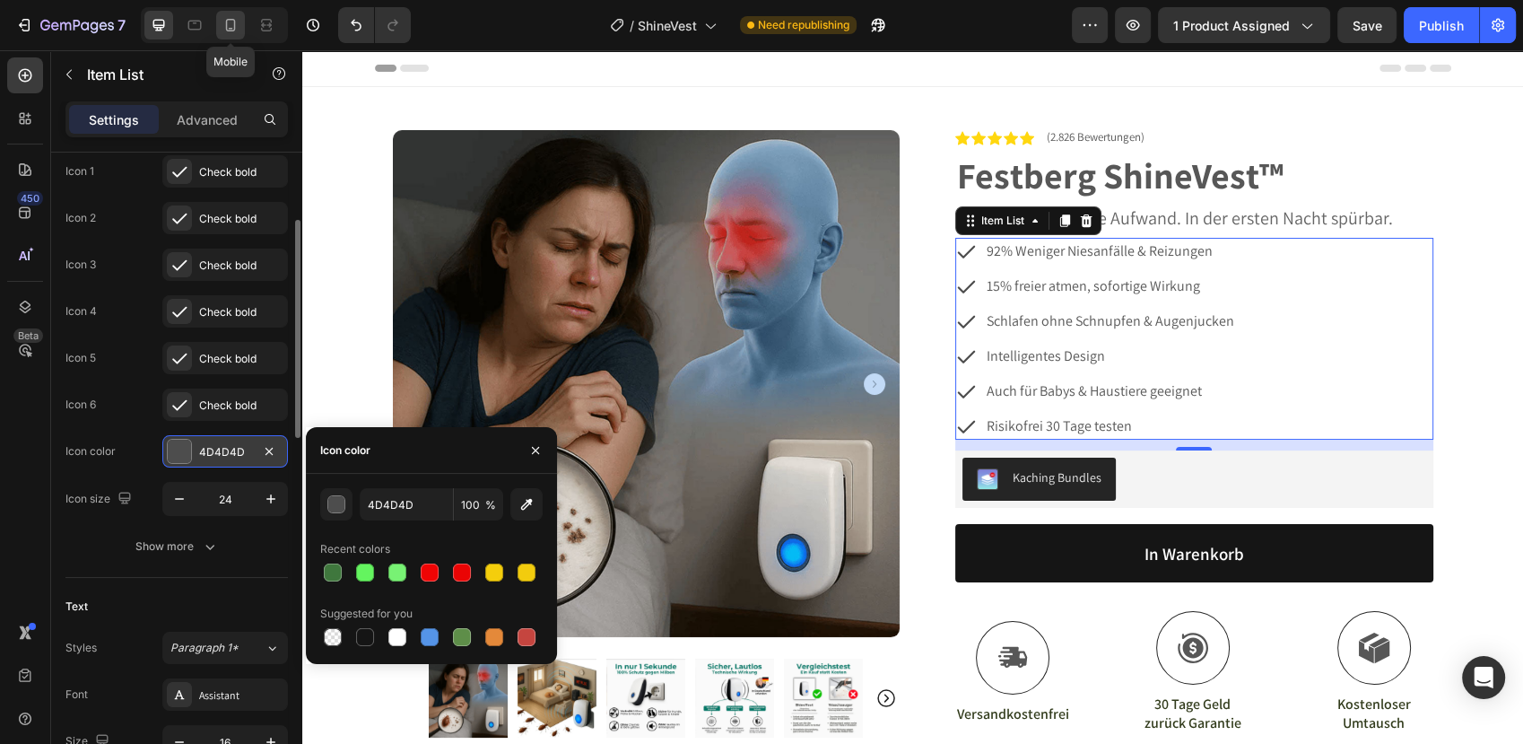
click at [230, 24] on icon at bounding box center [231, 25] width 18 height 18
type input "18"
type input "14"
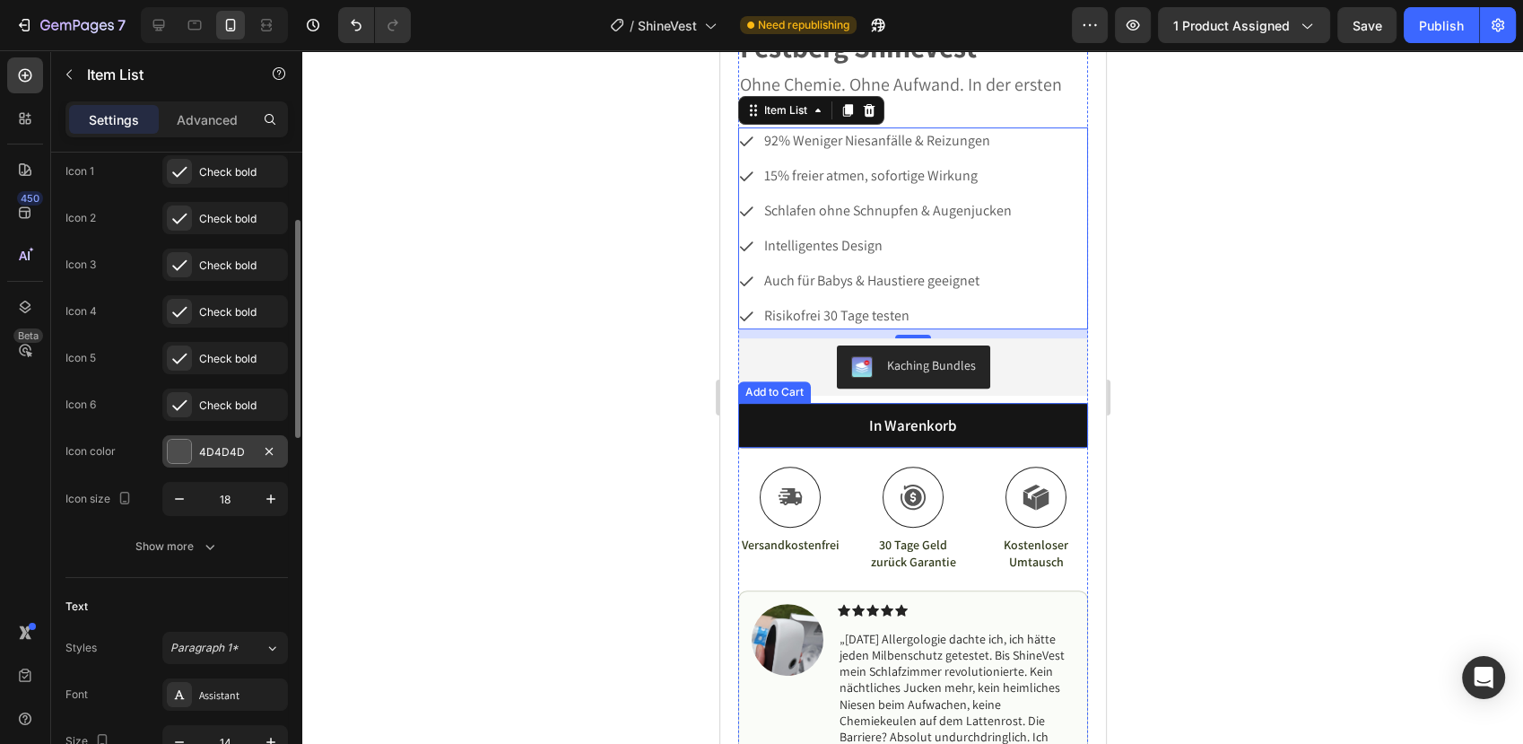
scroll to position [528, 0]
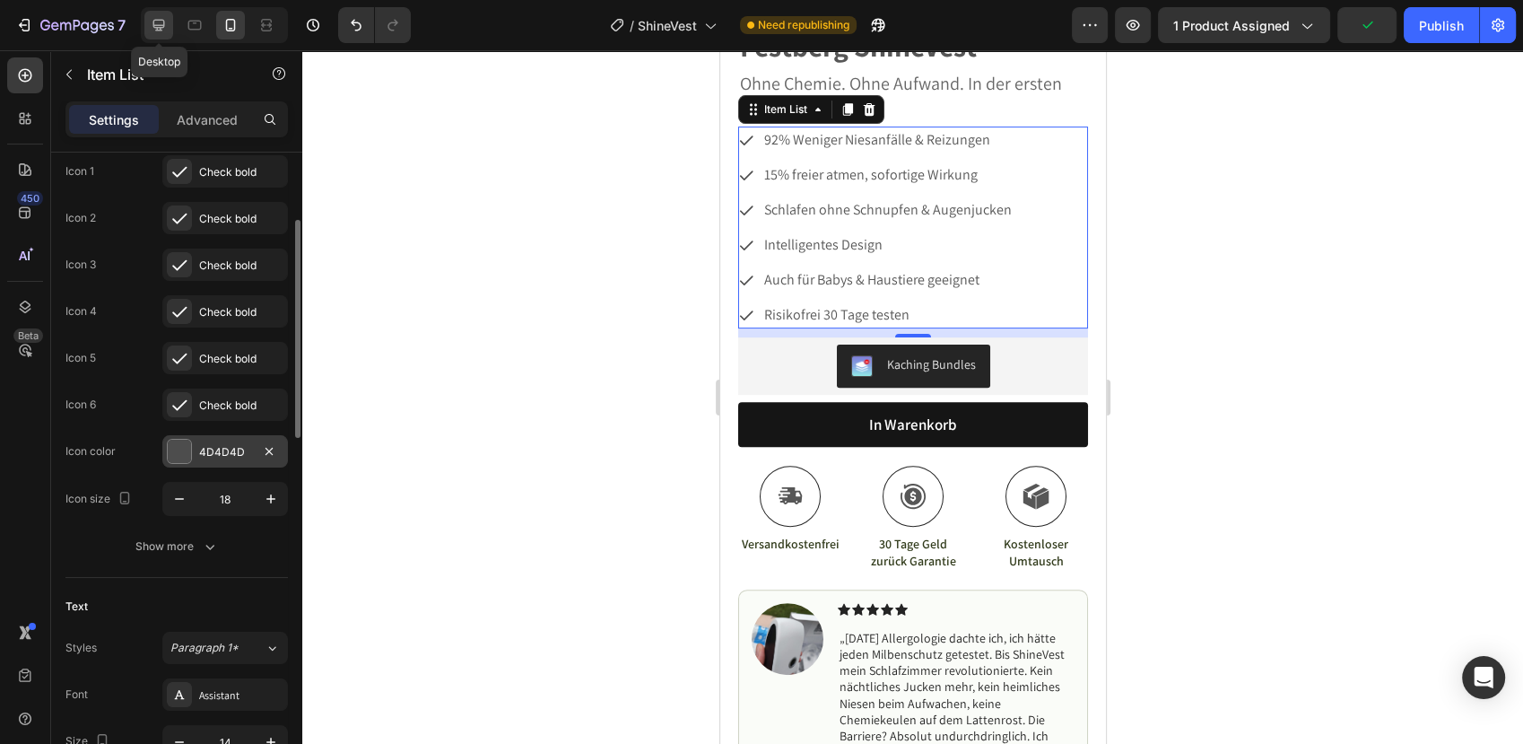
click at [170, 25] on div at bounding box center [158, 25] width 29 height 29
type input "24"
type input "16"
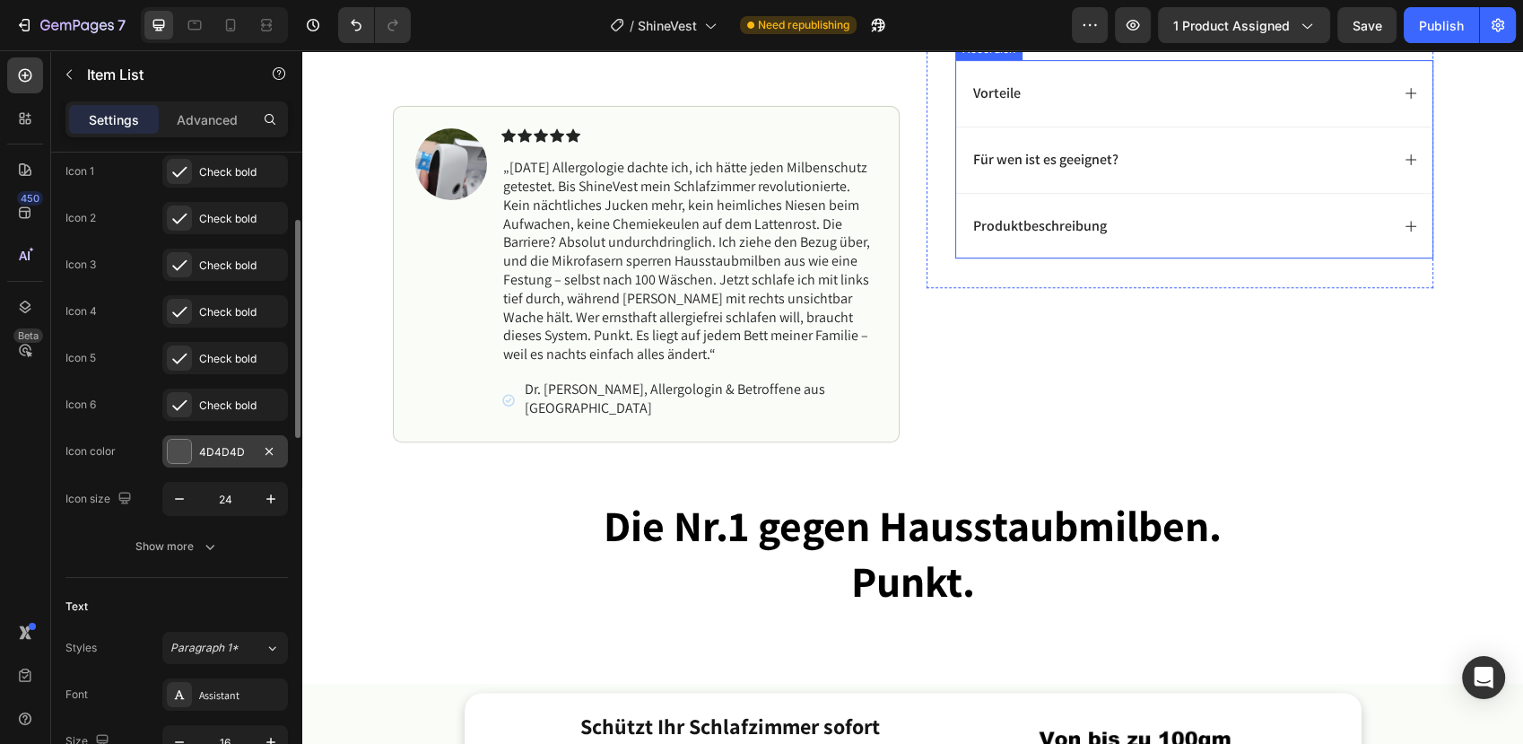
scroll to position [822, 0]
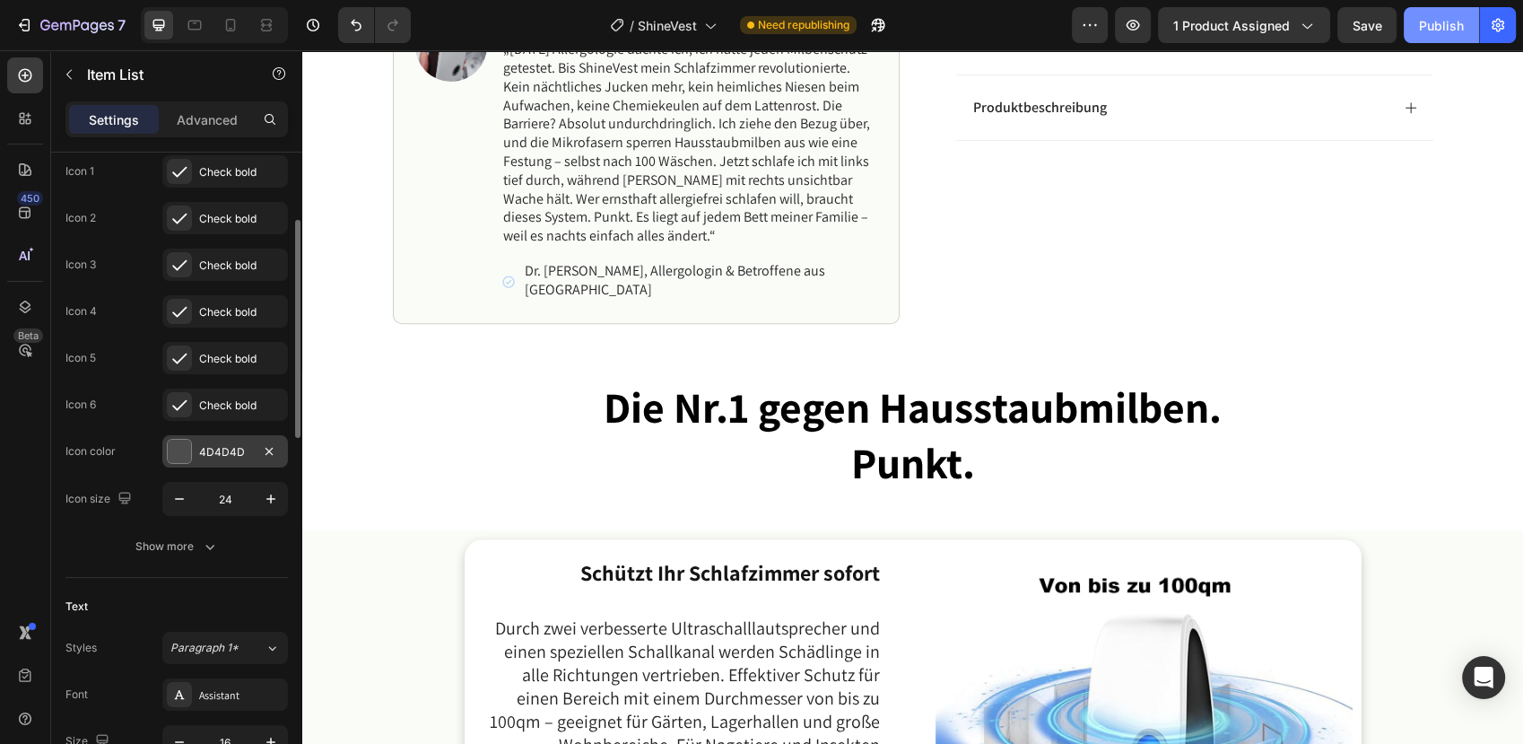
click at [1450, 13] on button "Publish" at bounding box center [1441, 25] width 75 height 36
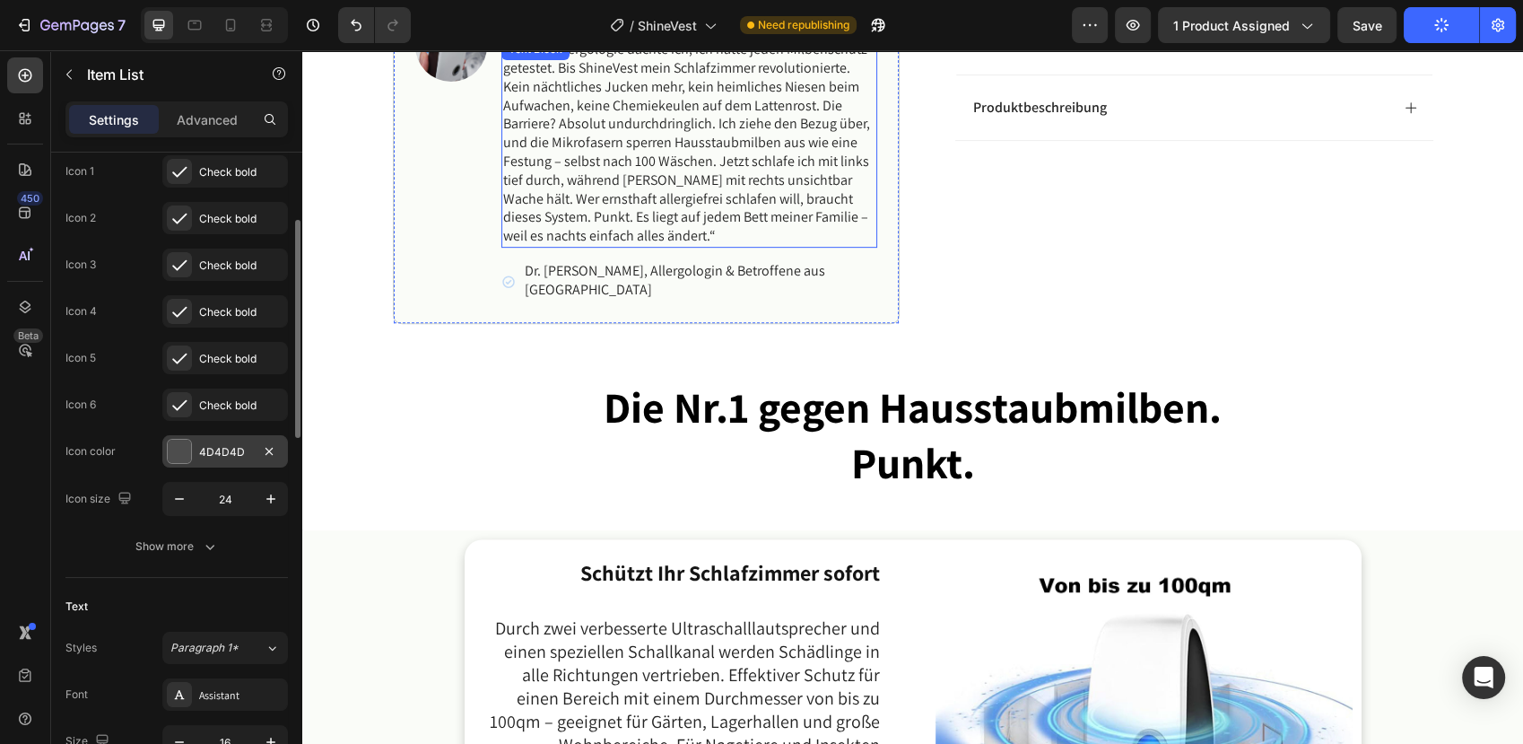
scroll to position [722, 0]
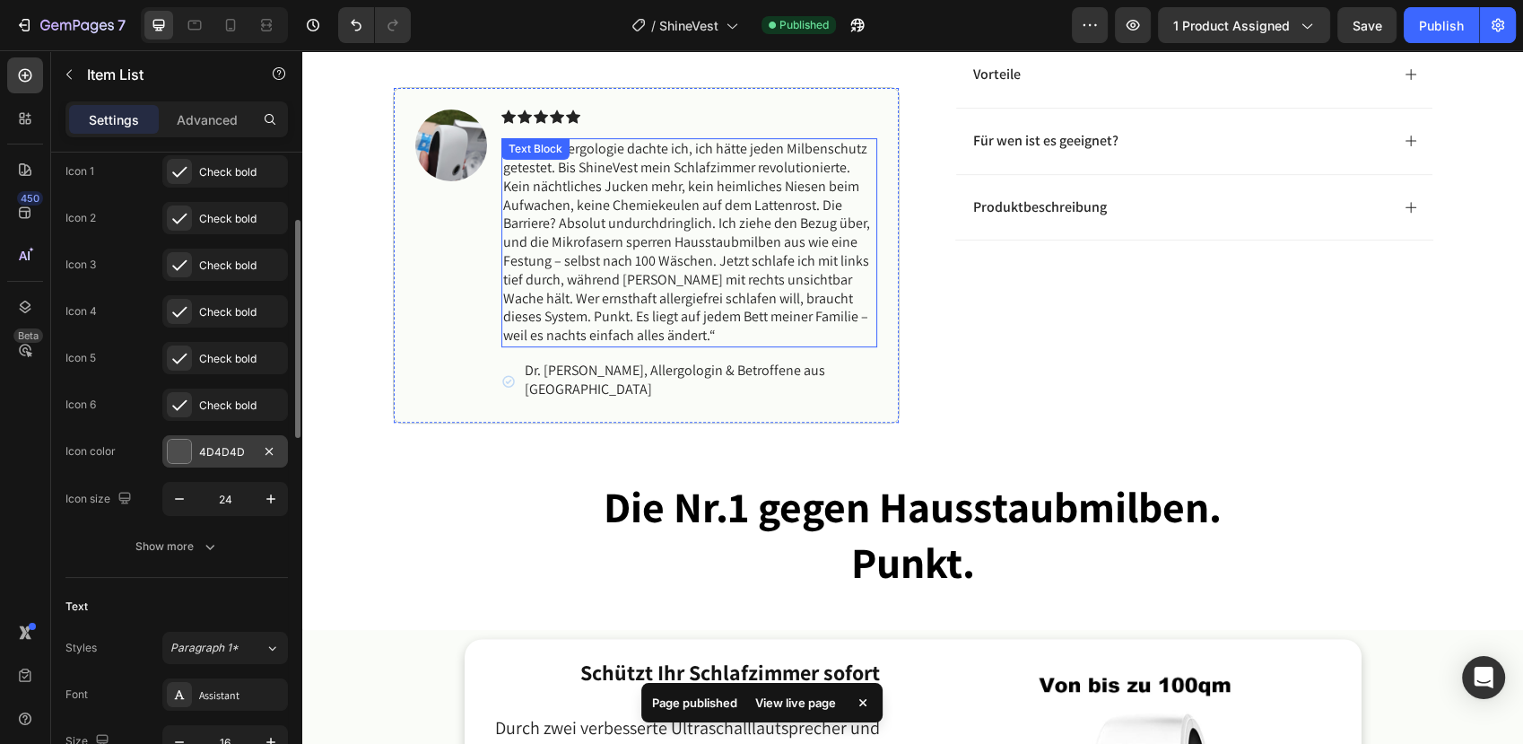
click at [718, 280] on p "„[DATE] Allergologie dachte ich, ich hätte jeden Milbenschutz getestet. Bis Shi…" at bounding box center [689, 242] width 372 height 205
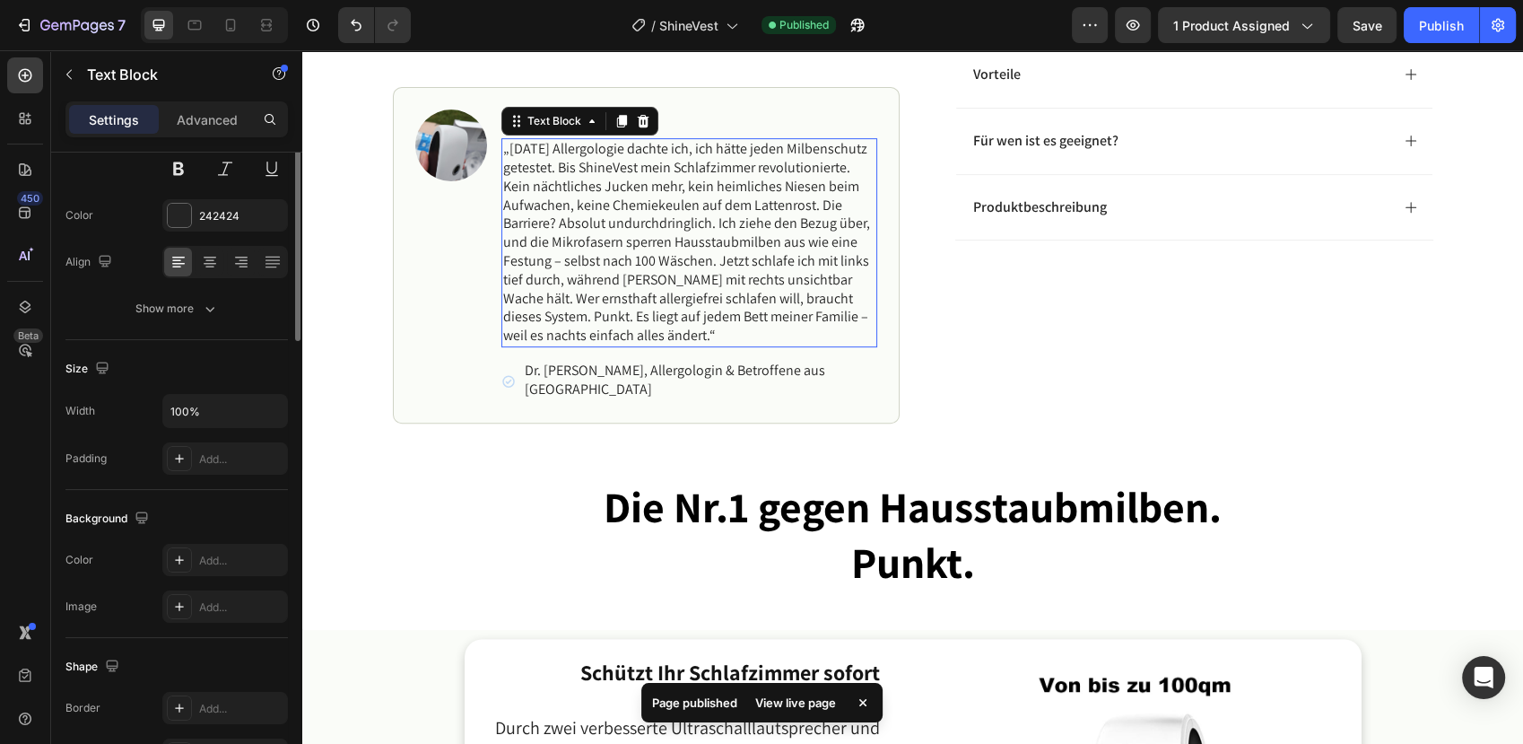
scroll to position [0, 0]
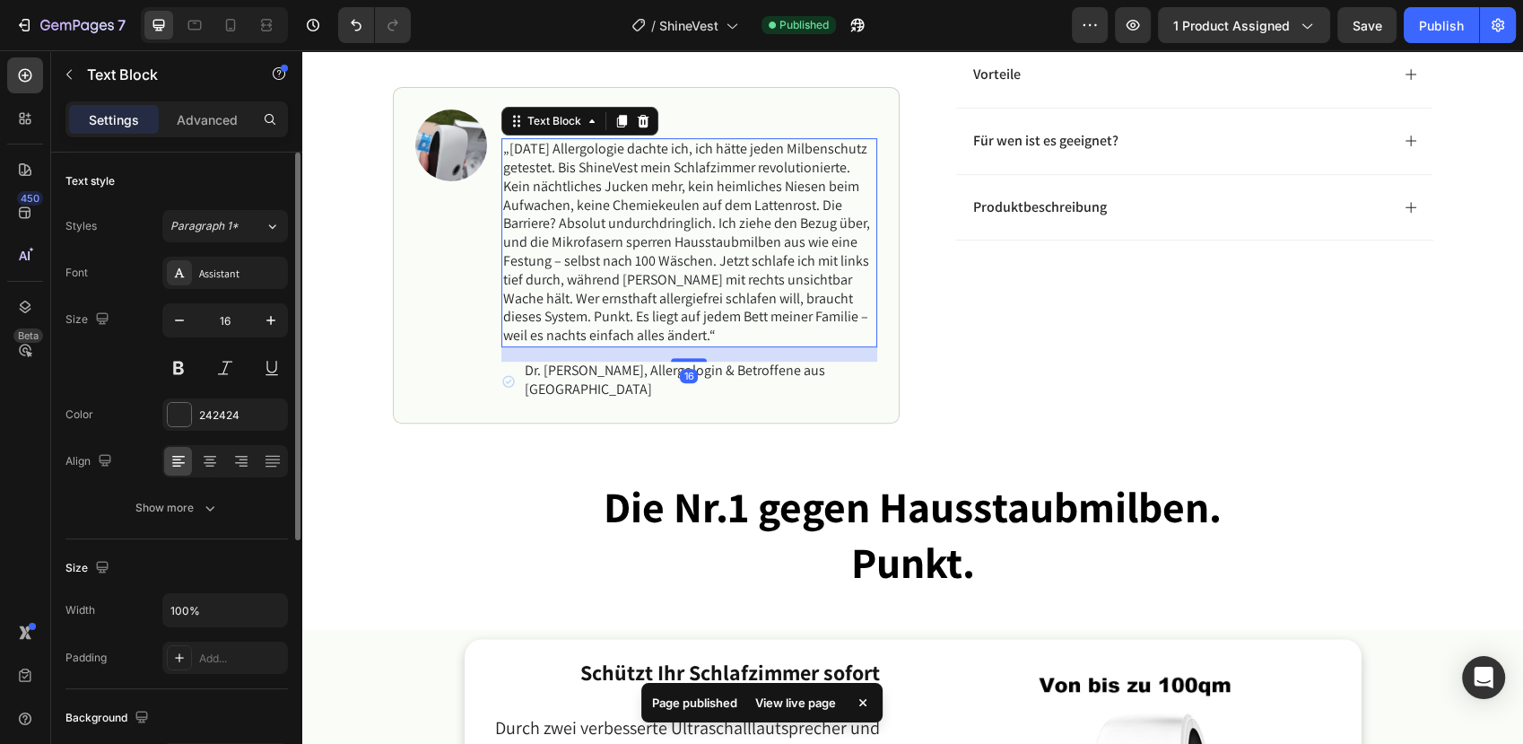
click at [718, 280] on p "„[DATE] Allergologie dachte ich, ich hätte jeden Milbenschutz getestet. Bis Shi…" at bounding box center [689, 242] width 372 height 205
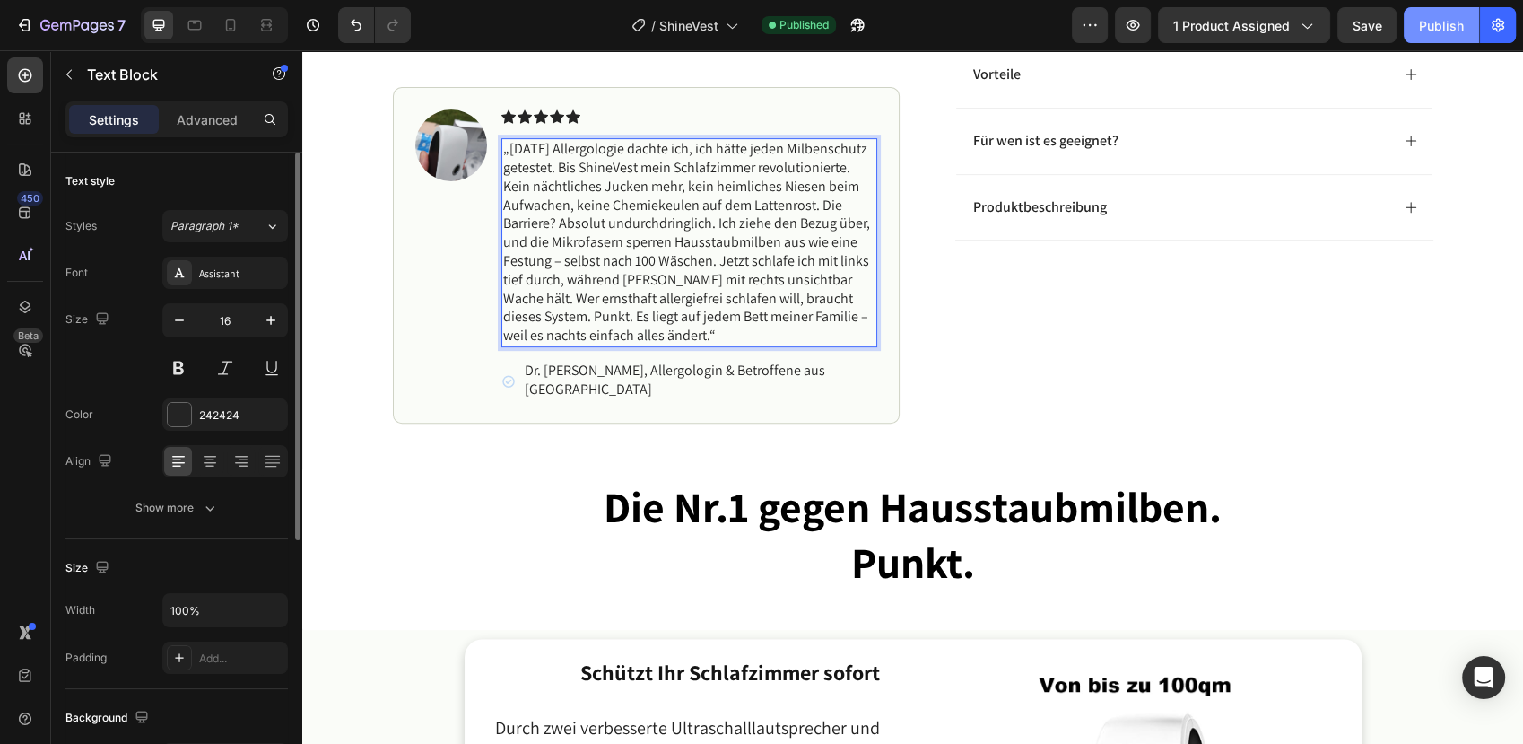
click at [1439, 32] on div "Publish" at bounding box center [1441, 25] width 45 height 19
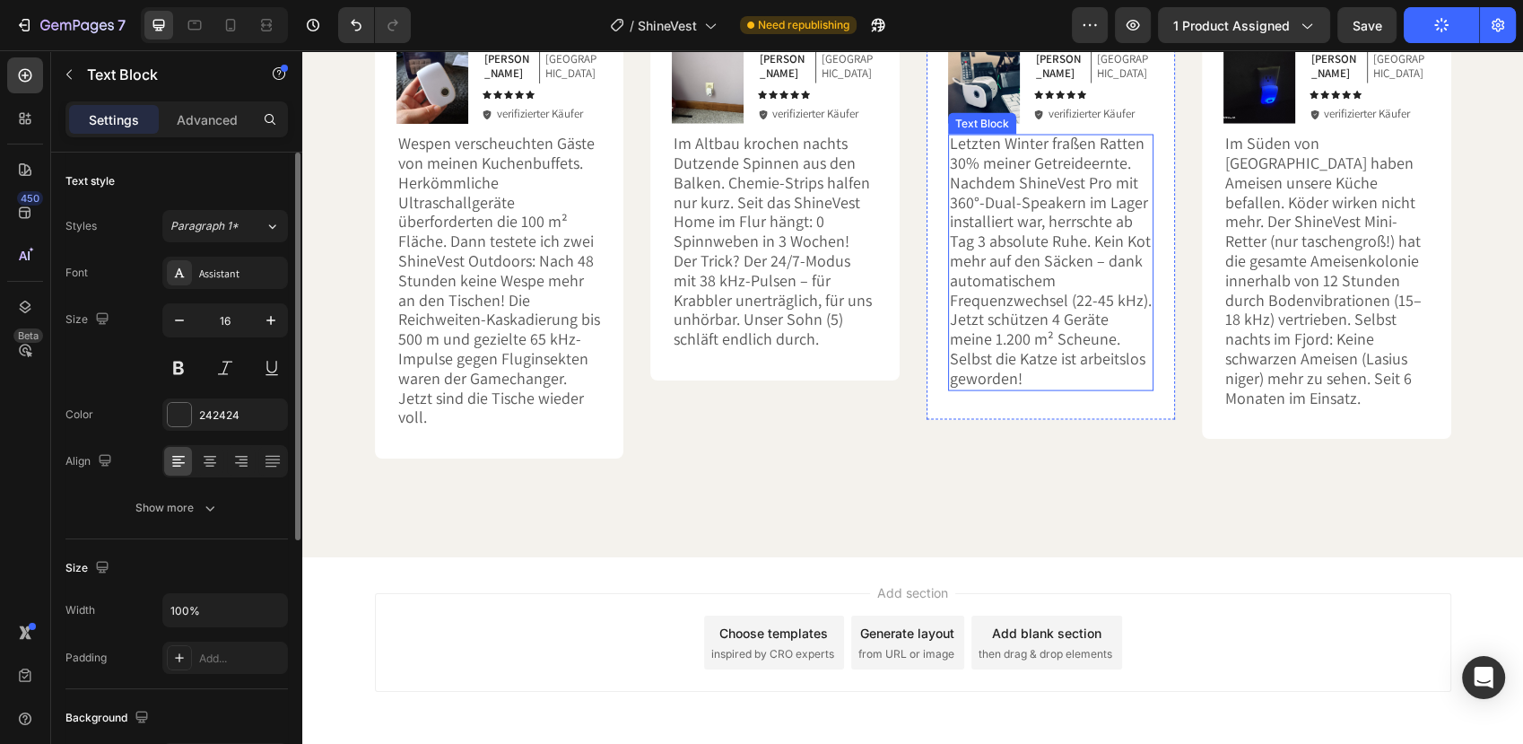
scroll to position [3114, 0]
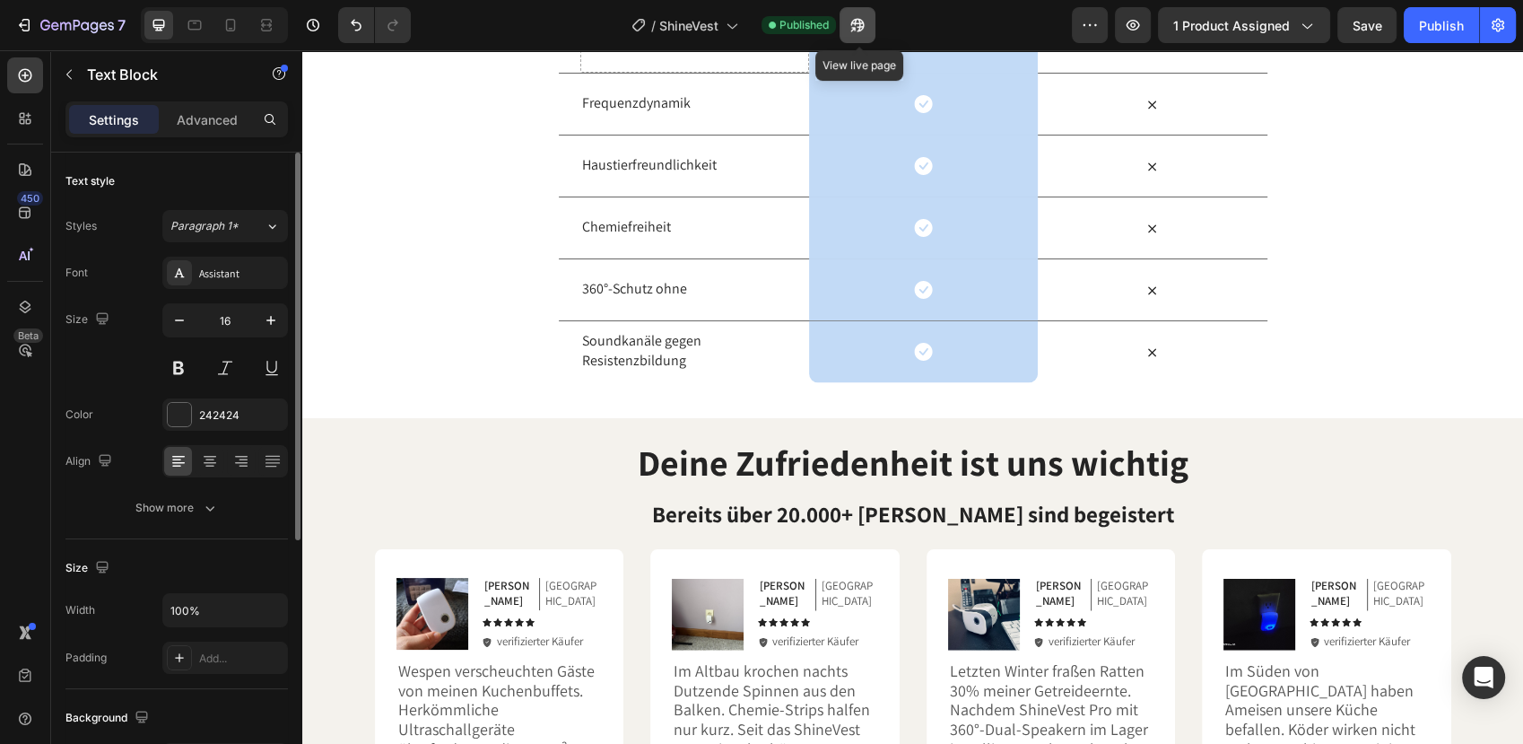
click at [856, 25] on icon "button" at bounding box center [856, 25] width 13 height 13
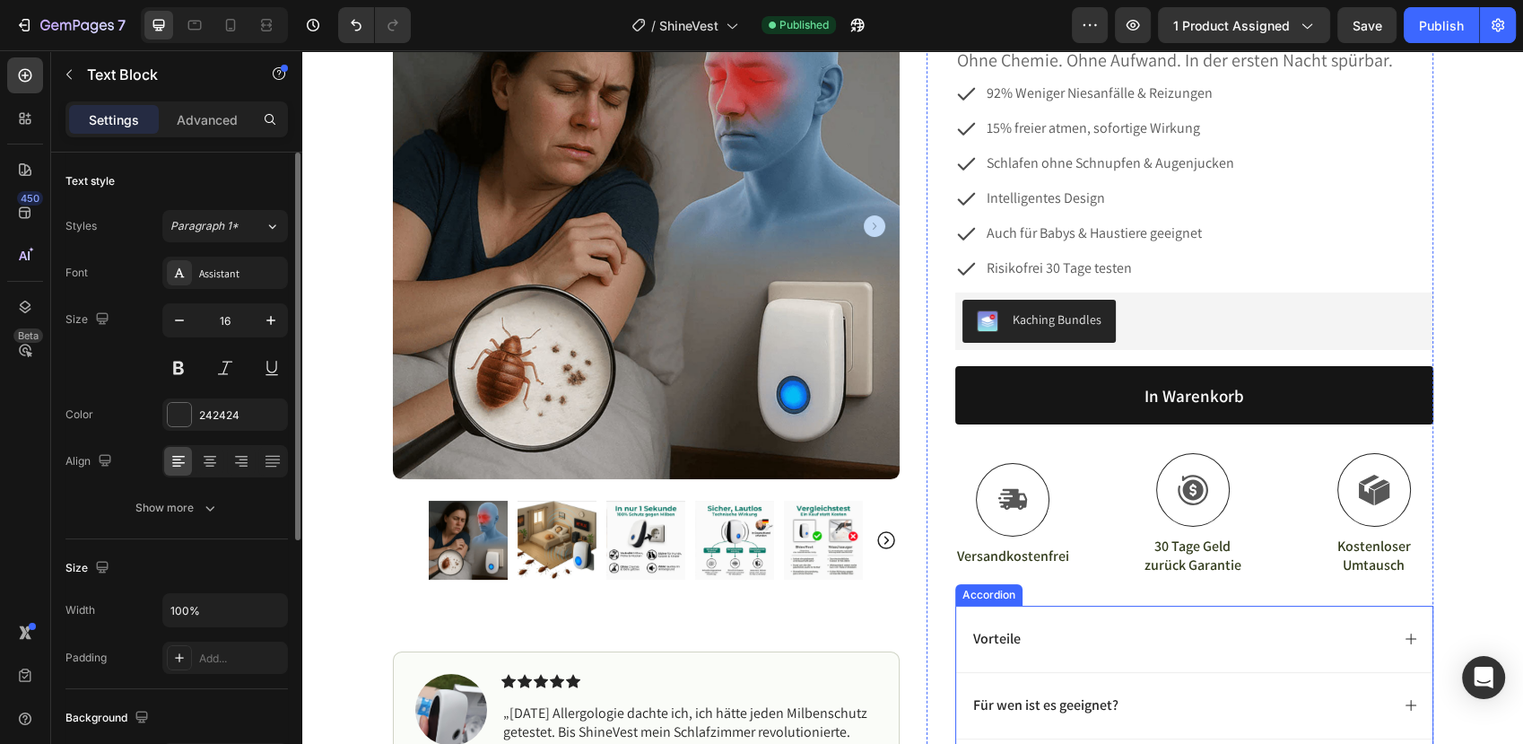
scroll to position [0, 0]
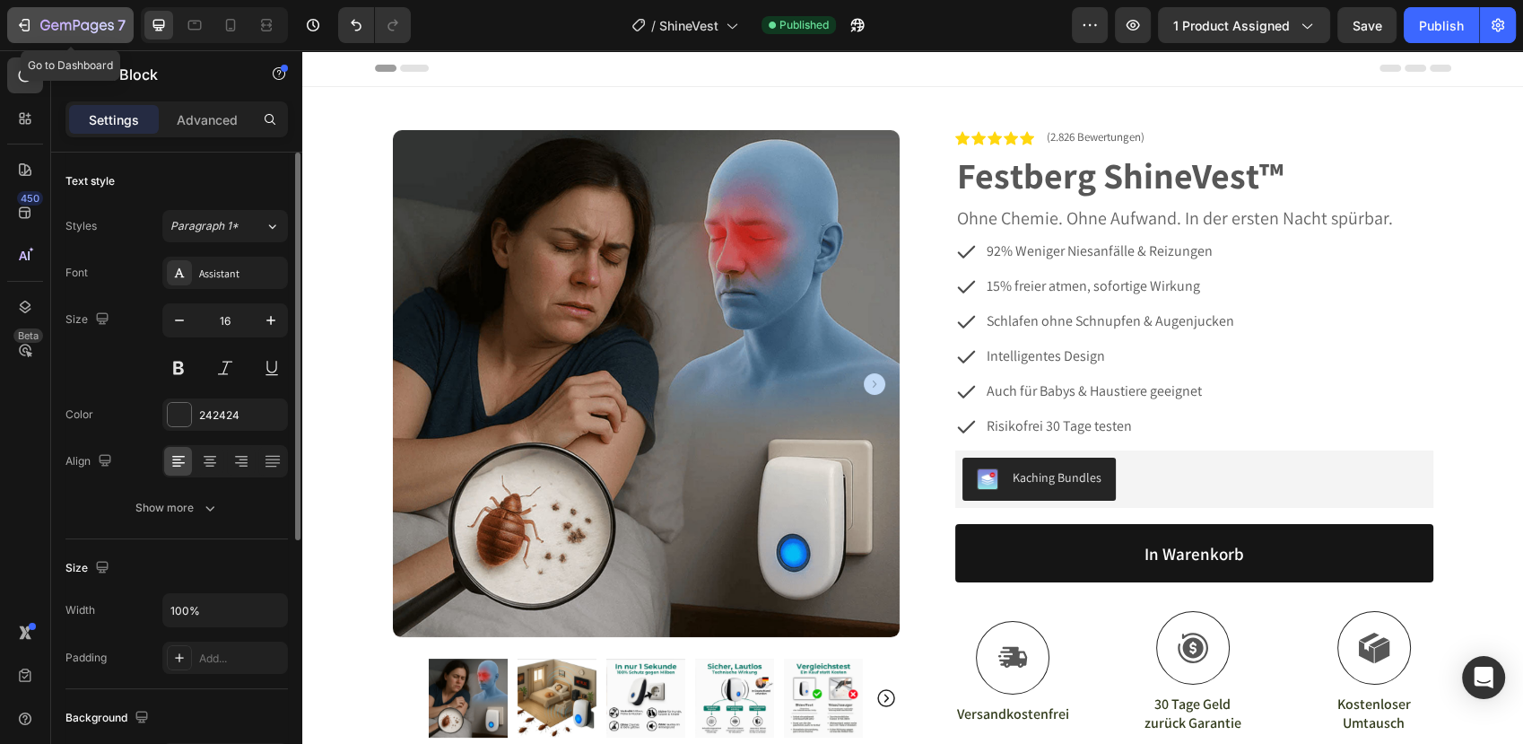
click at [33, 23] on div "7" at bounding box center [70, 25] width 110 height 22
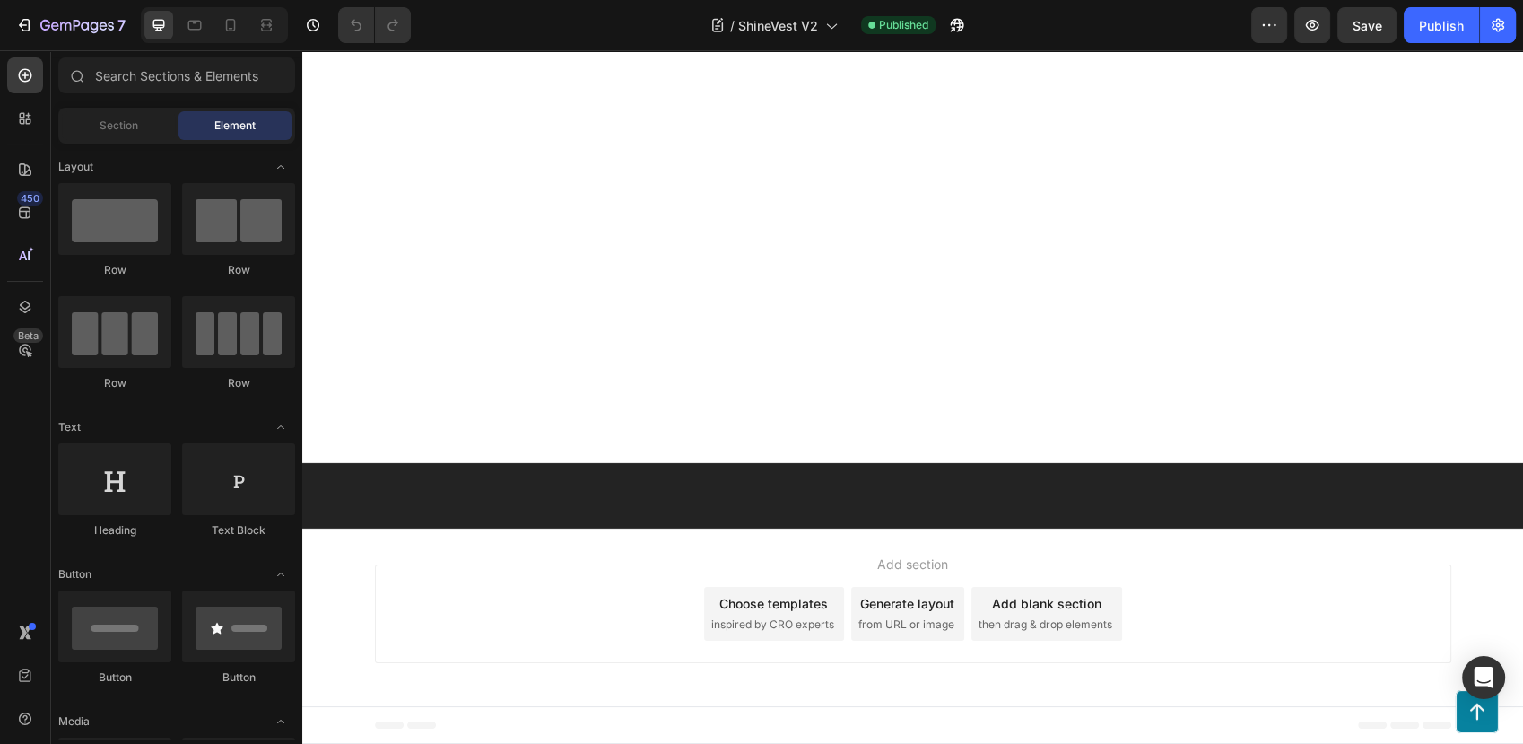
scroll to position [6677, 0]
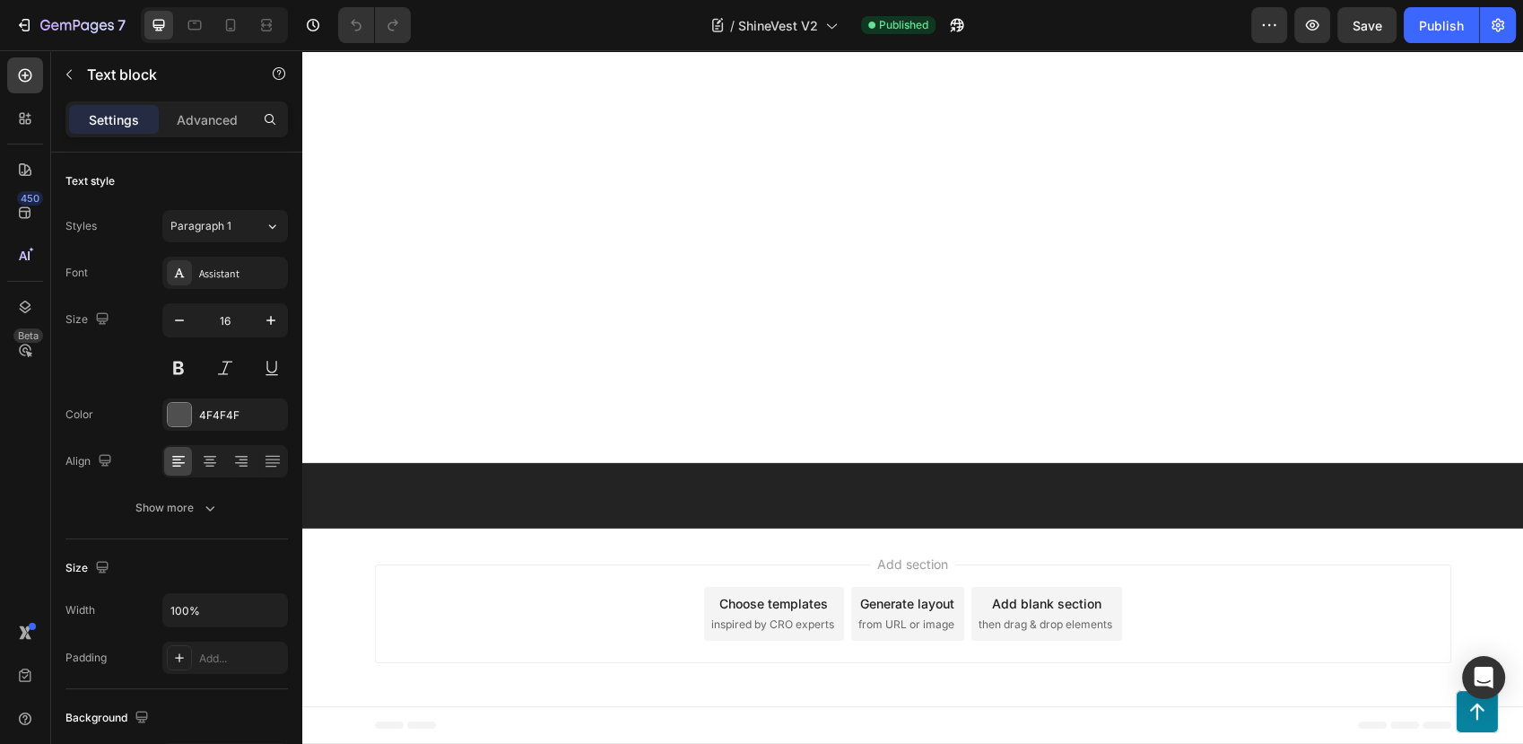
click at [1436, 23] on div "Publish" at bounding box center [1441, 25] width 45 height 19
click at [70, 26] on icon "button" at bounding box center [65, 26] width 11 height 8
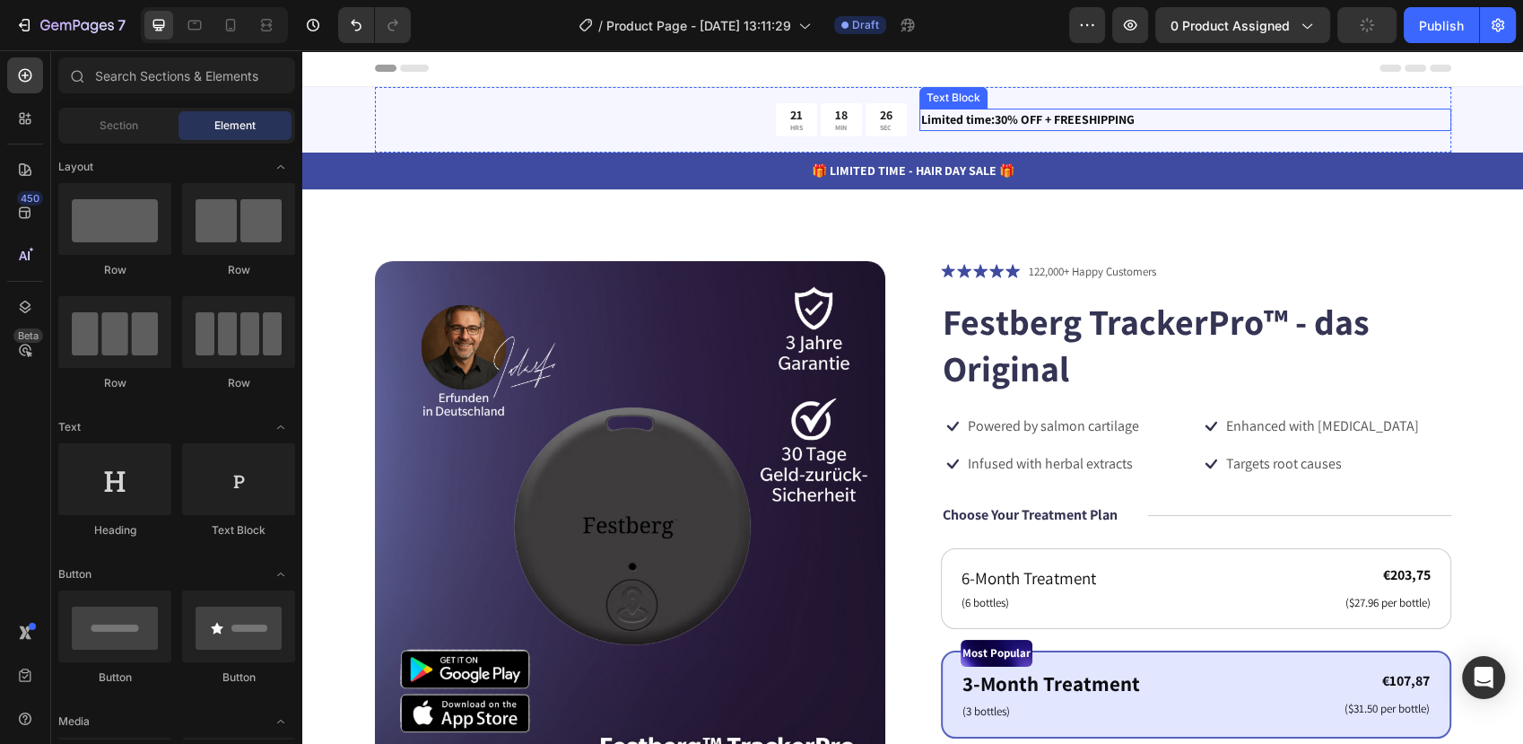
click at [1049, 121] on p "Limited time:30% OFF + FREESHIPPING" at bounding box center [1185, 119] width 528 height 19
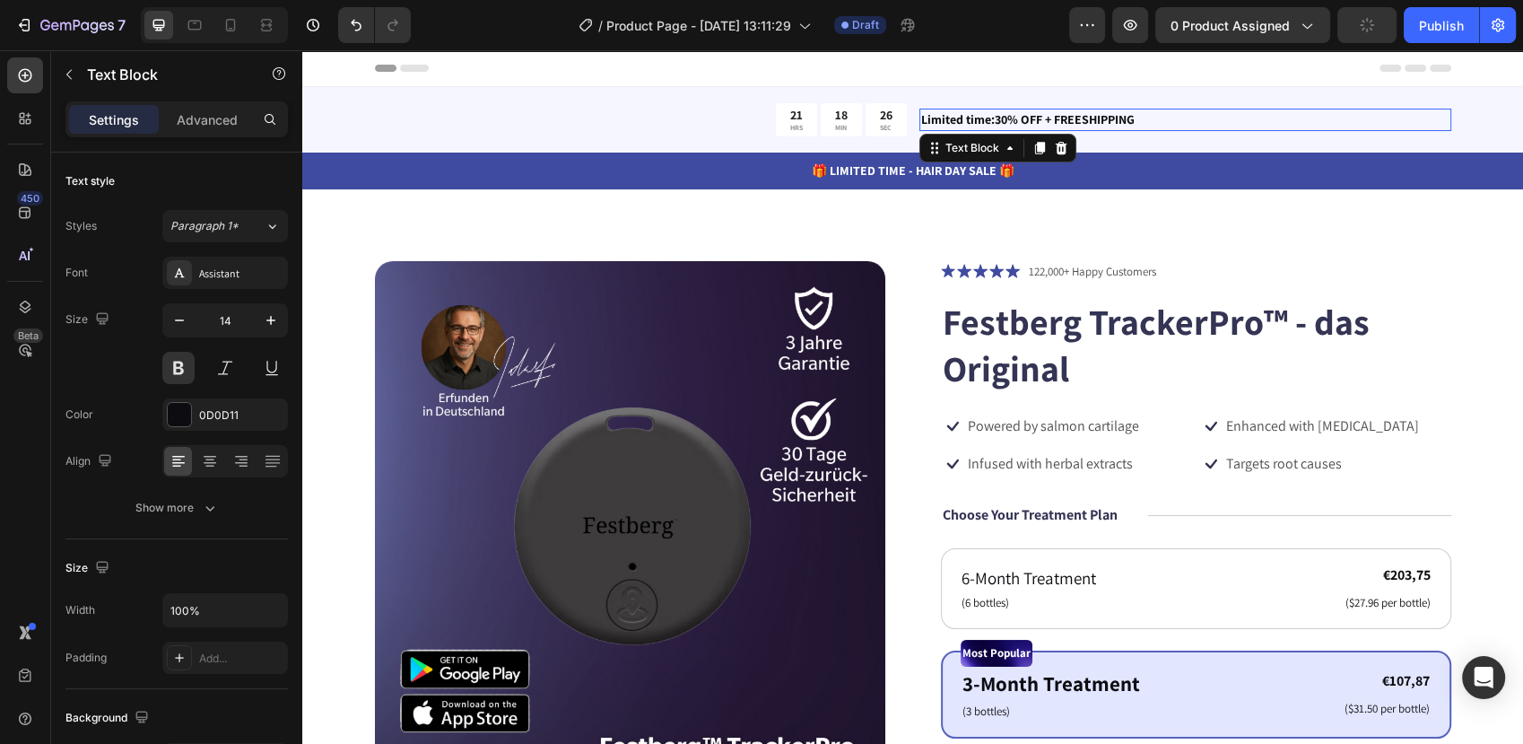
click at [1049, 121] on p "Limited time:30% OFF + FREESHIPPING" at bounding box center [1185, 119] width 528 height 19
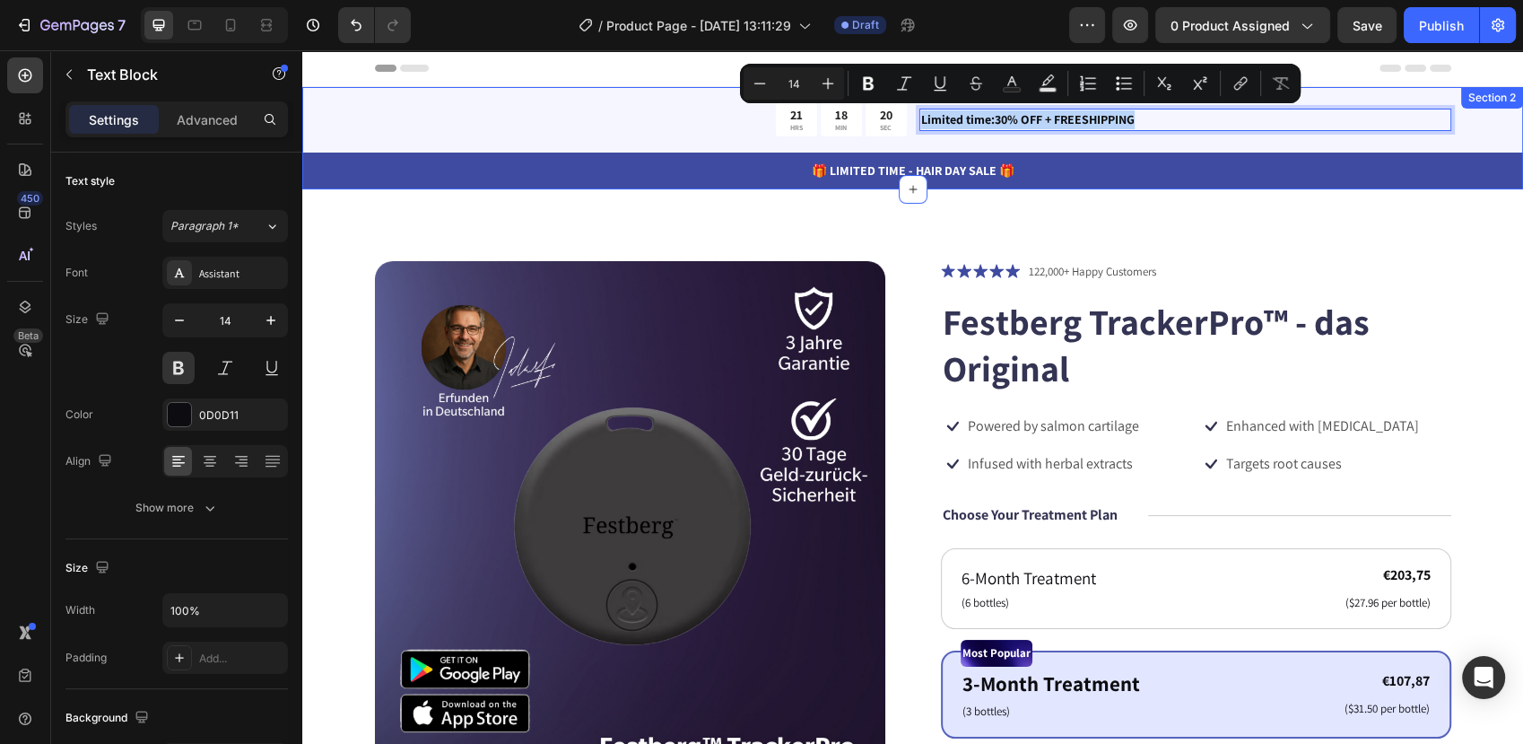
click at [329, 111] on div "21 HRS 18 MIN 20 SEC Countdown Timer Limited time:30% OFF + FREESHIPPING Text B…" at bounding box center [912, 138] width 1221 height 102
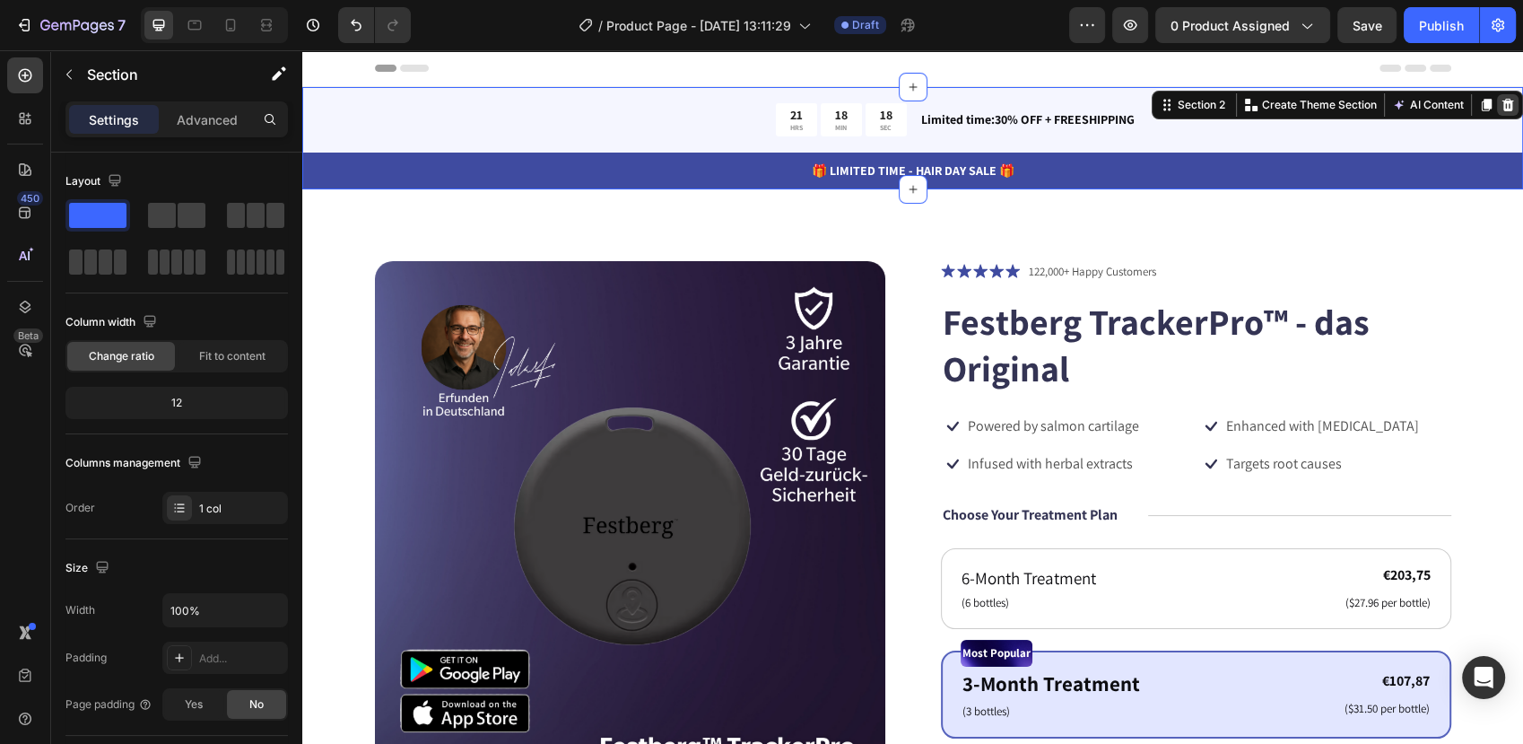
click at [1502, 103] on icon at bounding box center [1508, 105] width 12 height 13
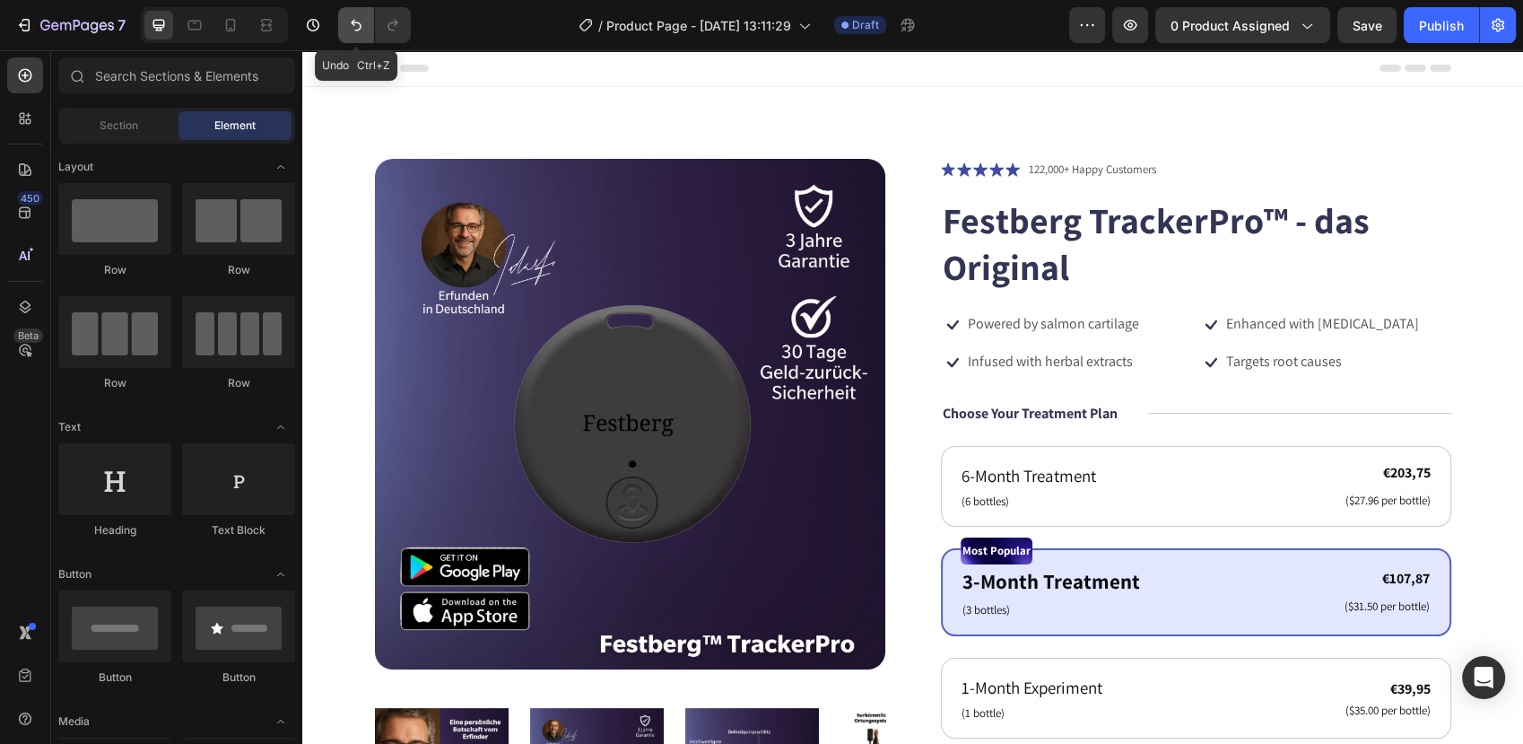
click at [357, 25] on icon "Undo/Redo" at bounding box center [356, 25] width 18 height 18
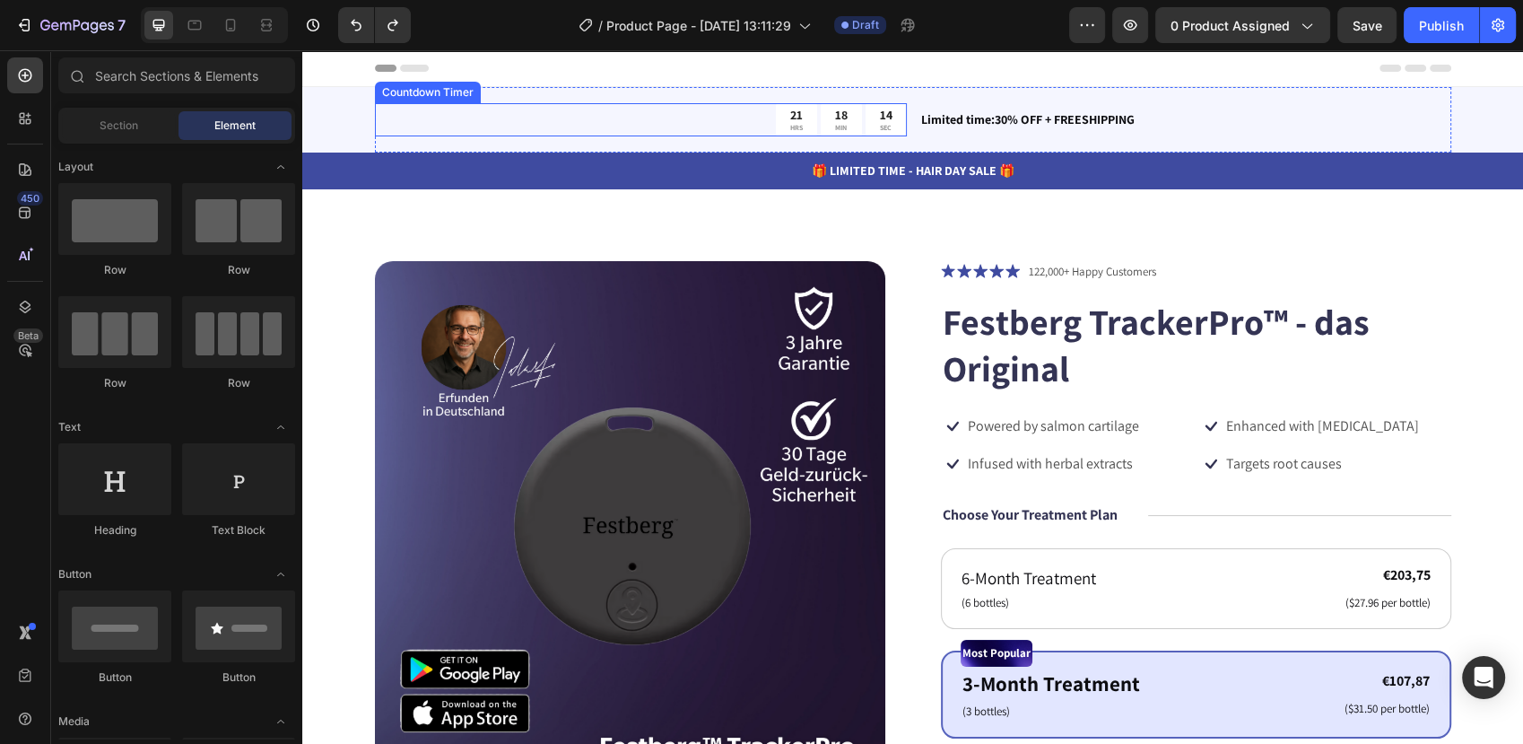
click at [728, 110] on div "21 HRS 18 MIN 14 SEC" at bounding box center [641, 119] width 532 height 33
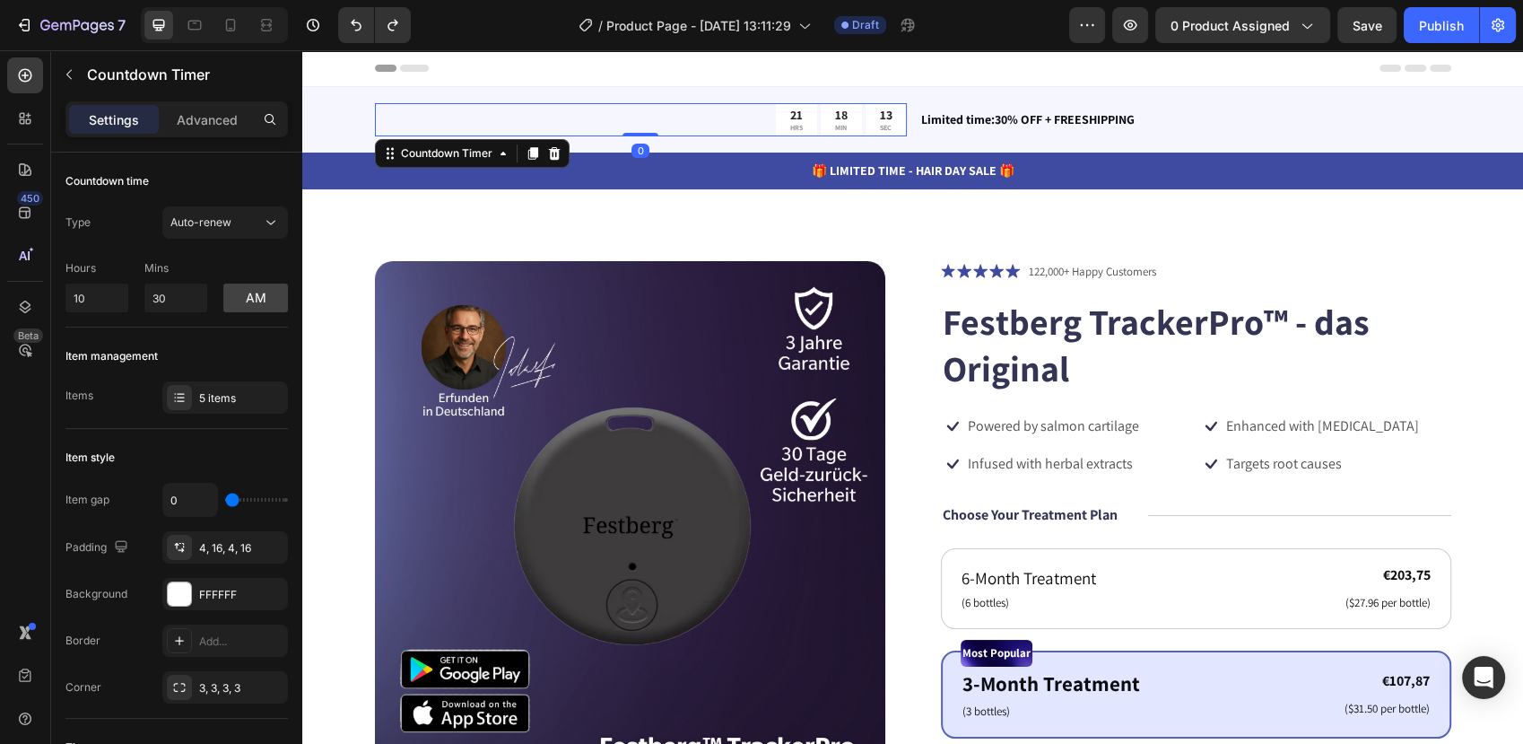
click at [296, 116] on div "Settings Advanced" at bounding box center [176, 126] width 251 height 51
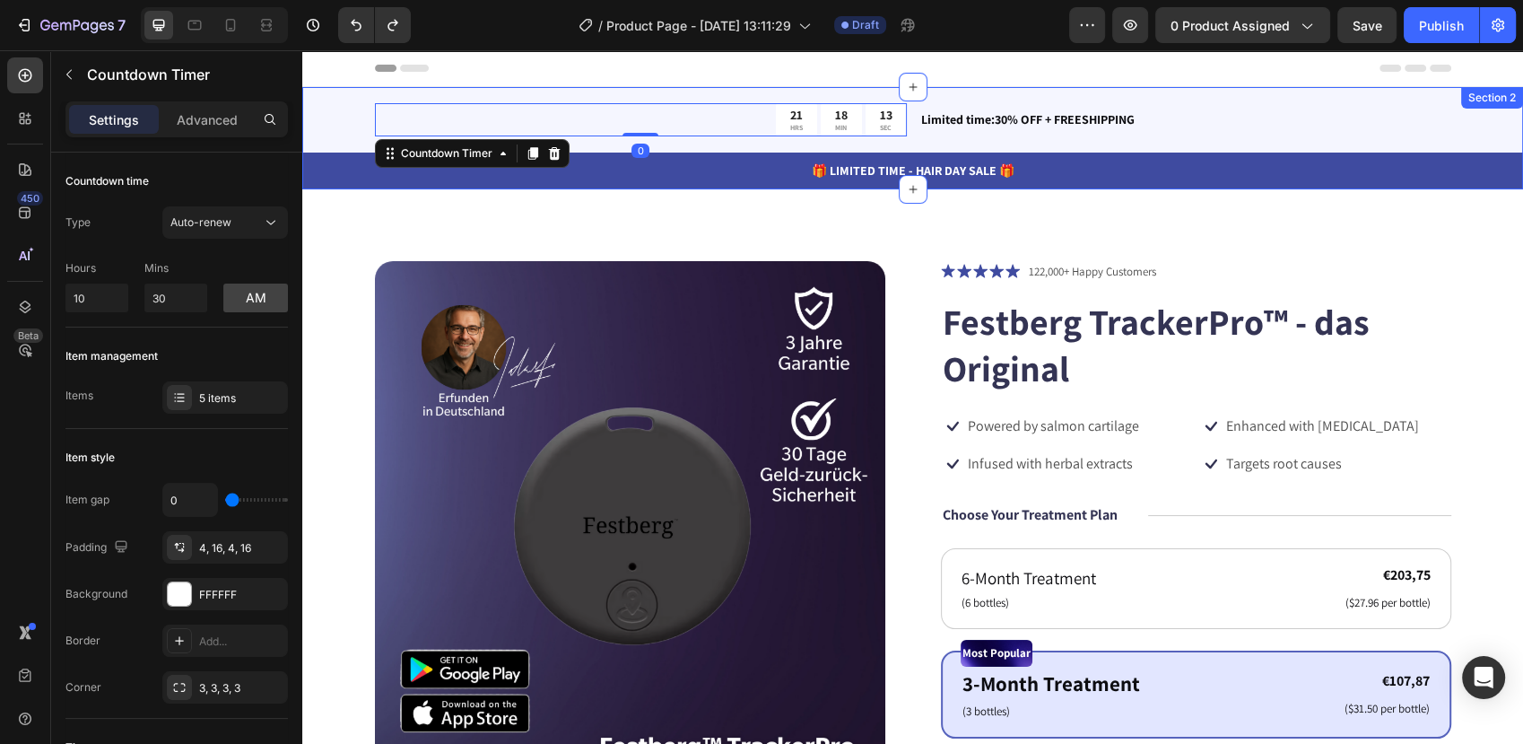
click at [324, 112] on div "21 HRS 18 MIN 13 SEC Countdown Timer 0 Limited time:30% OFF + FREESHIPPING Text…" at bounding box center [912, 138] width 1221 height 102
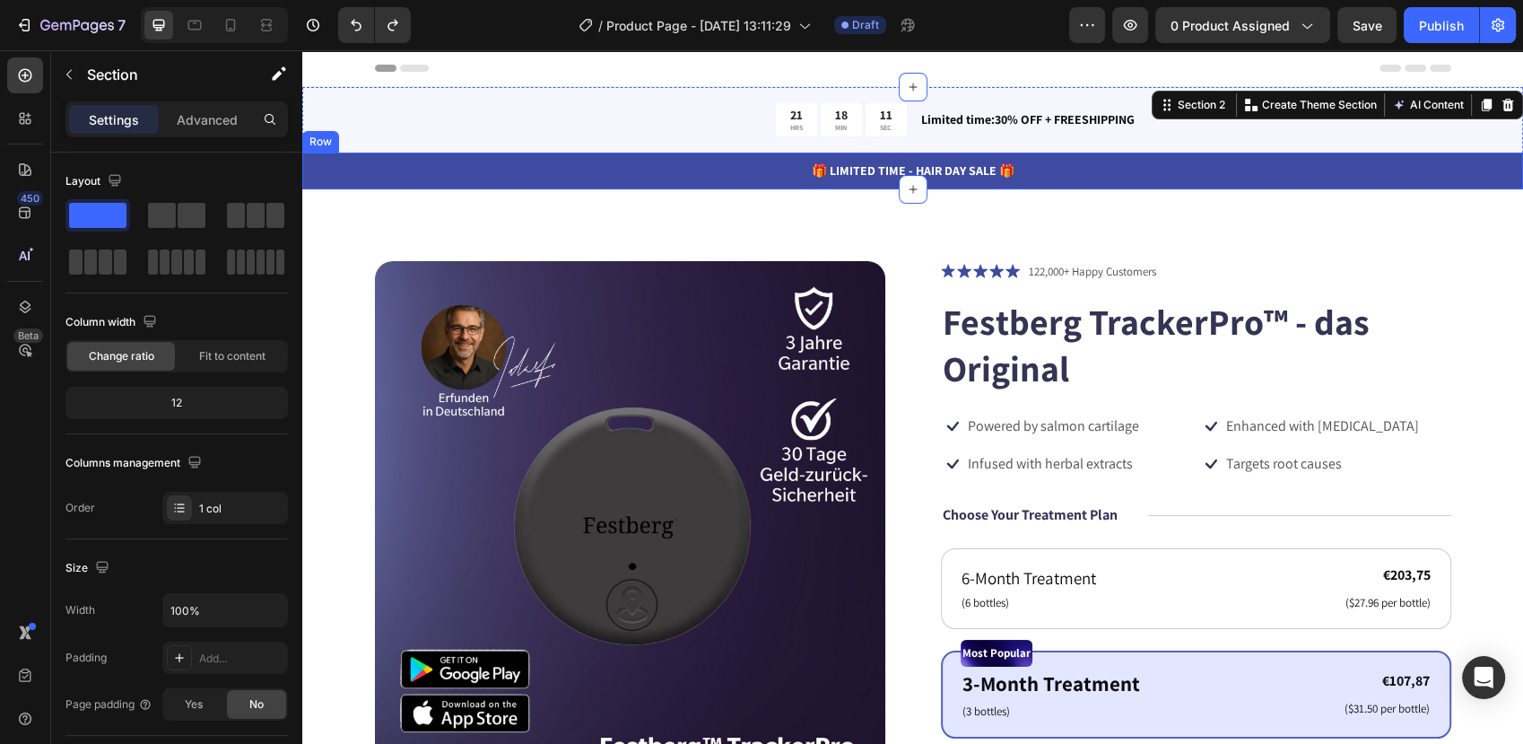
click at [517, 181] on div "🎁 LIMITED TIME - HAIR DAY SALE 🎁" at bounding box center [912, 171] width 1221 height 22
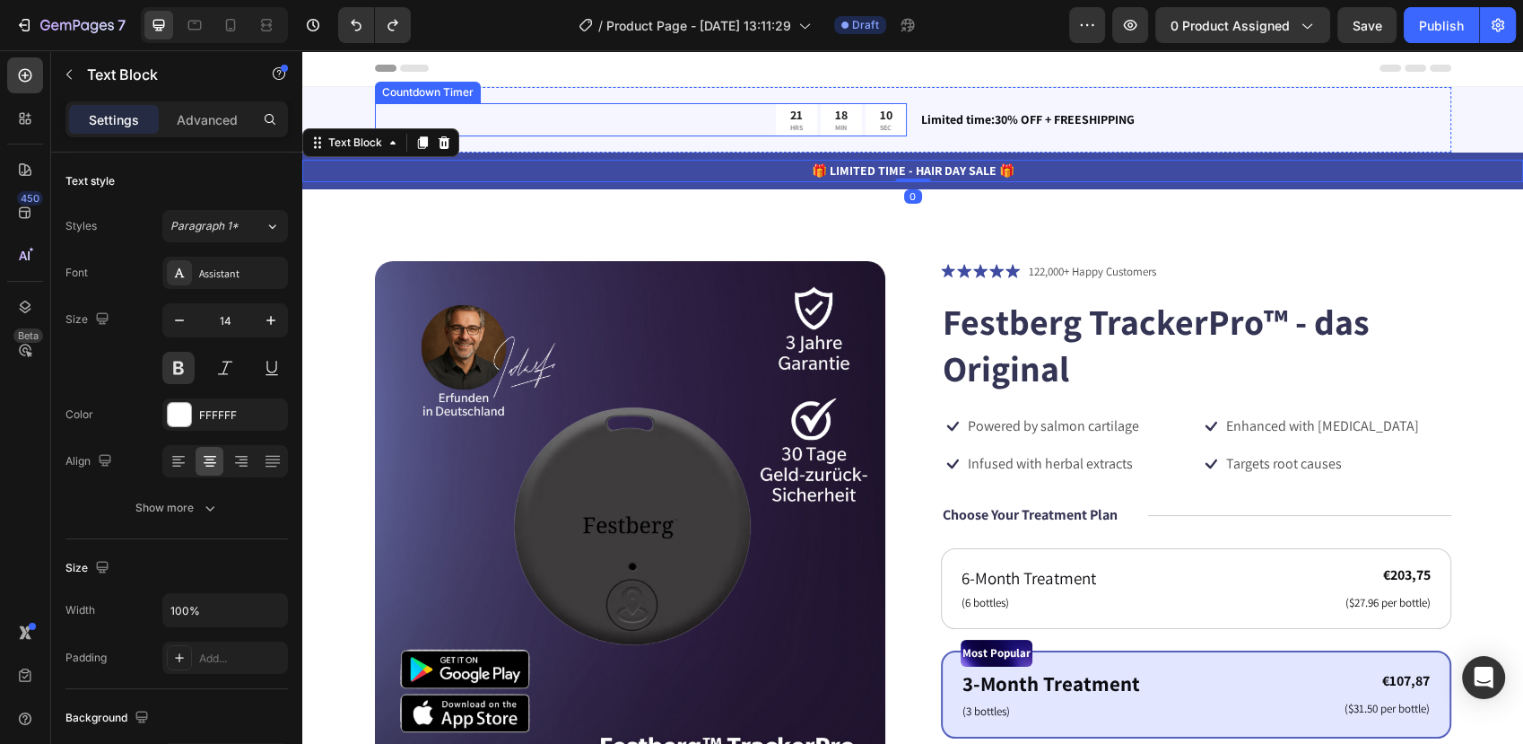
click at [606, 126] on div "21 HRS 18 MIN 10 SEC" at bounding box center [641, 119] width 532 height 33
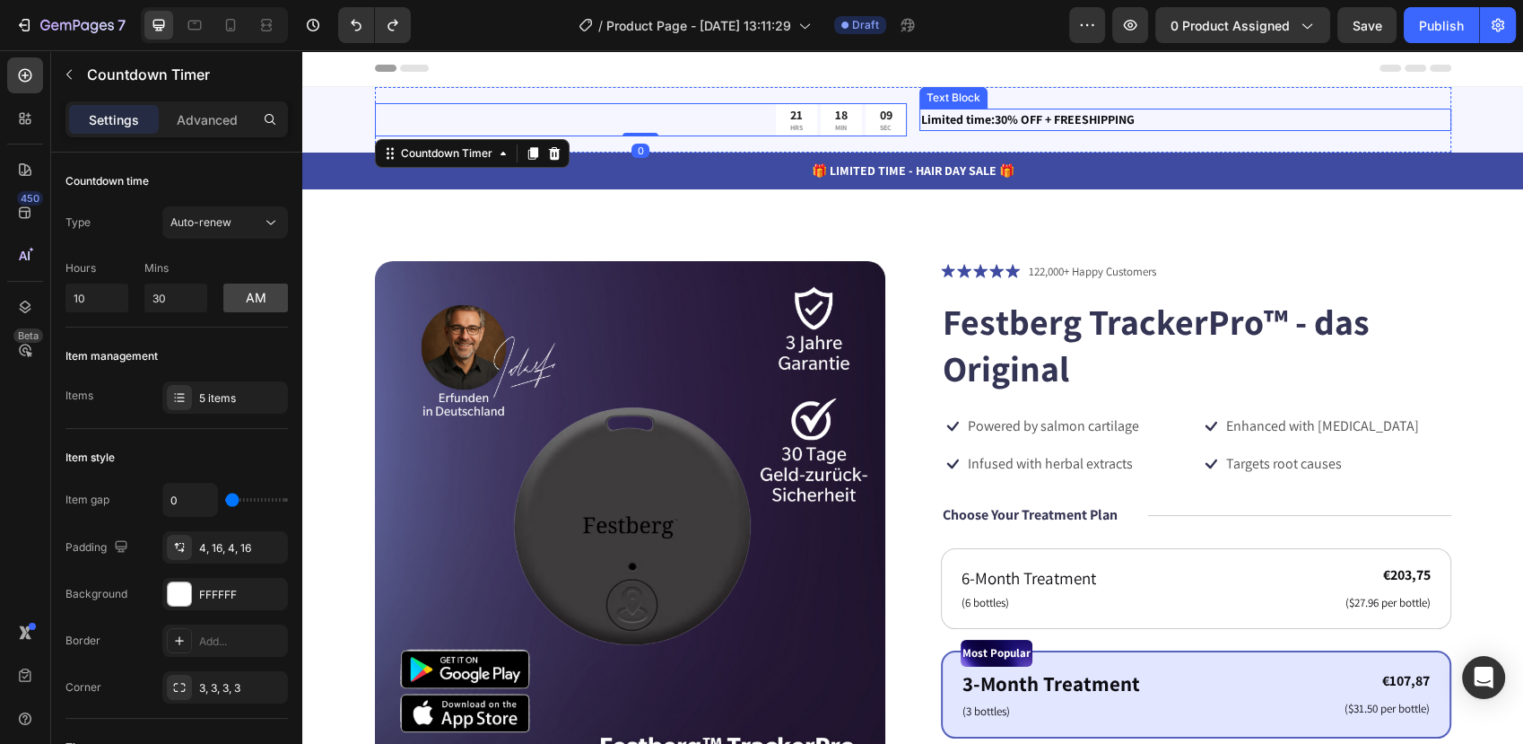
click at [1053, 125] on p "Limited time:30% OFF + FREESHIPPING" at bounding box center [1185, 119] width 528 height 19
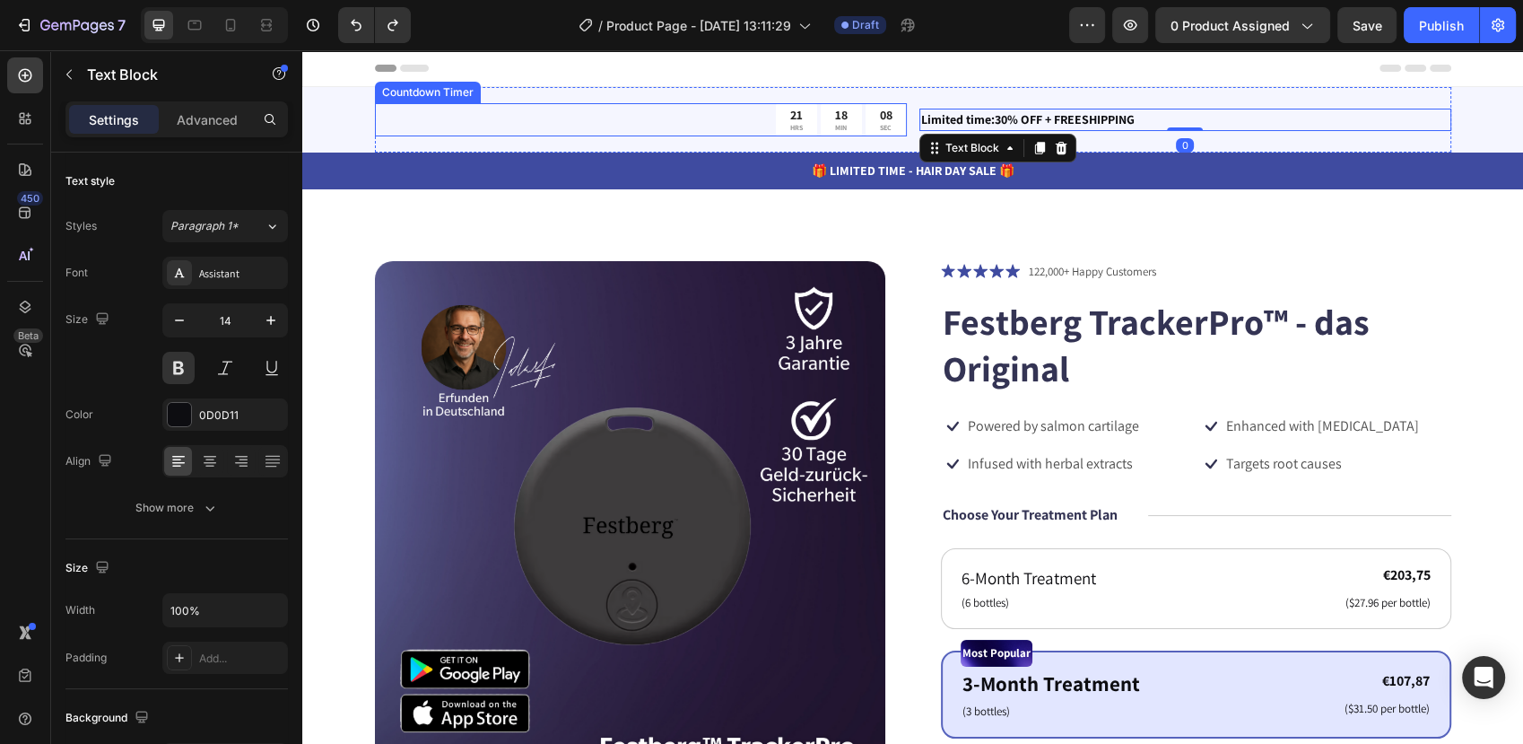
click at [776, 129] on div "21 HRS" at bounding box center [796, 119] width 41 height 33
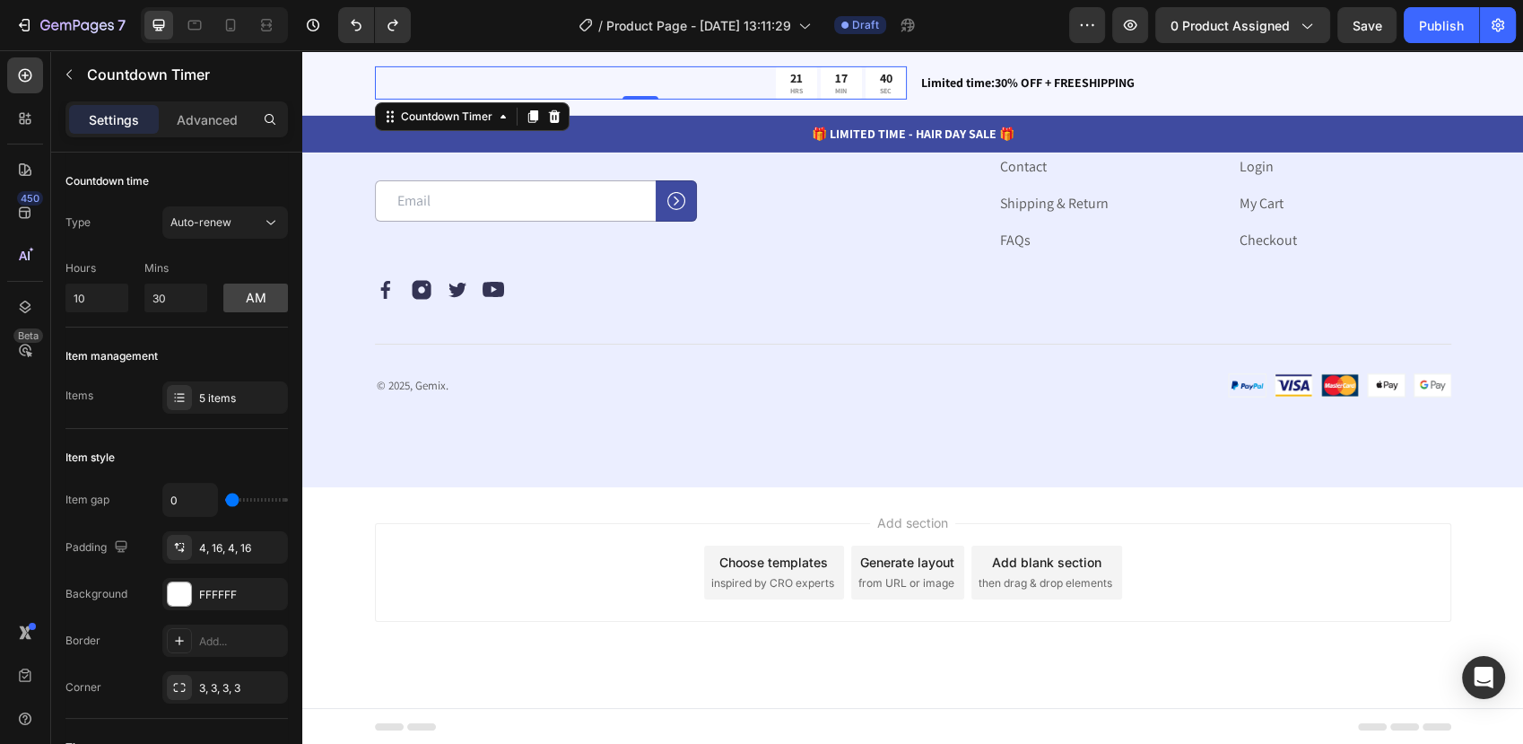
scroll to position [5724, 0]
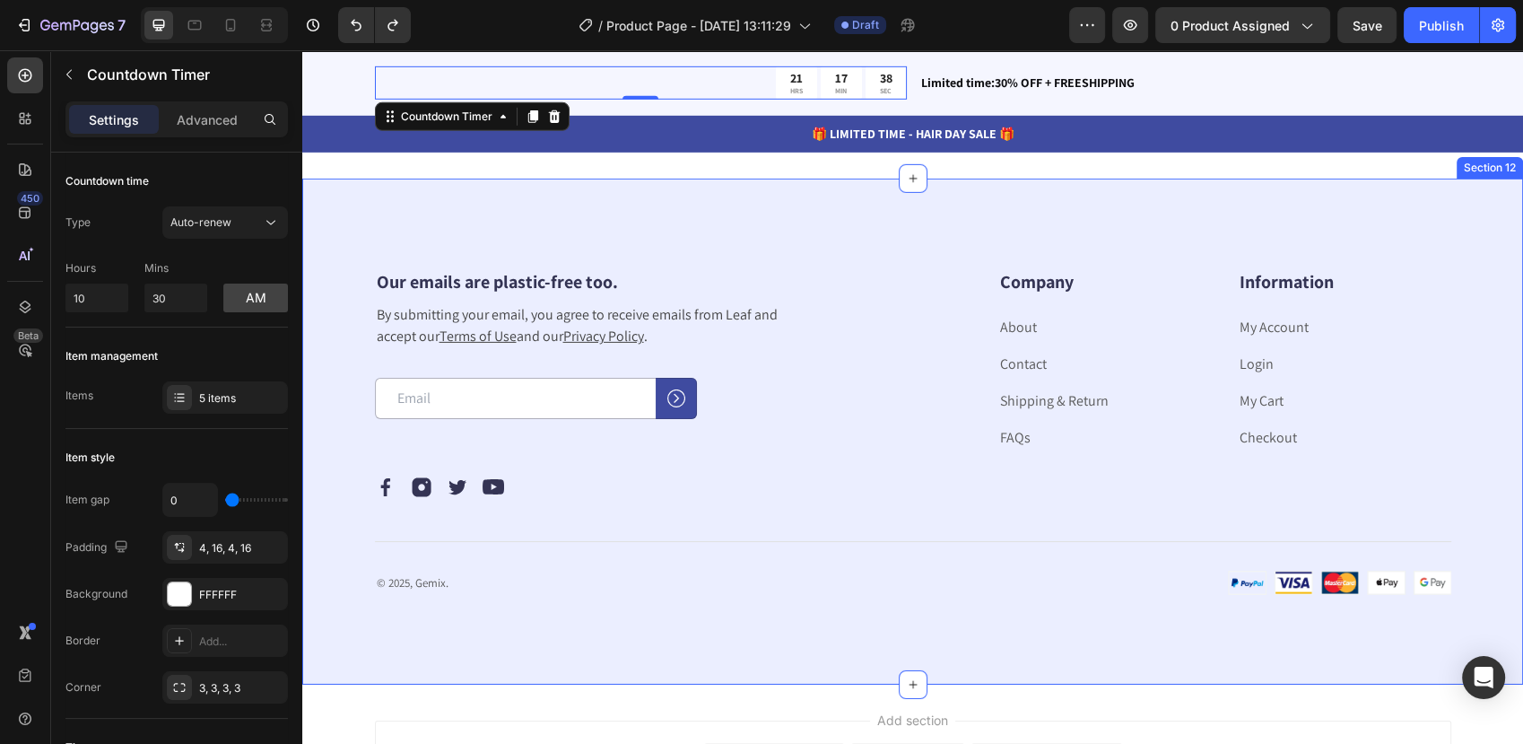
click at [798, 396] on div "Our emails are plastic-free too. Heading By submitting your email, you agree to…" at bounding box center [912, 432] width 1221 height 506
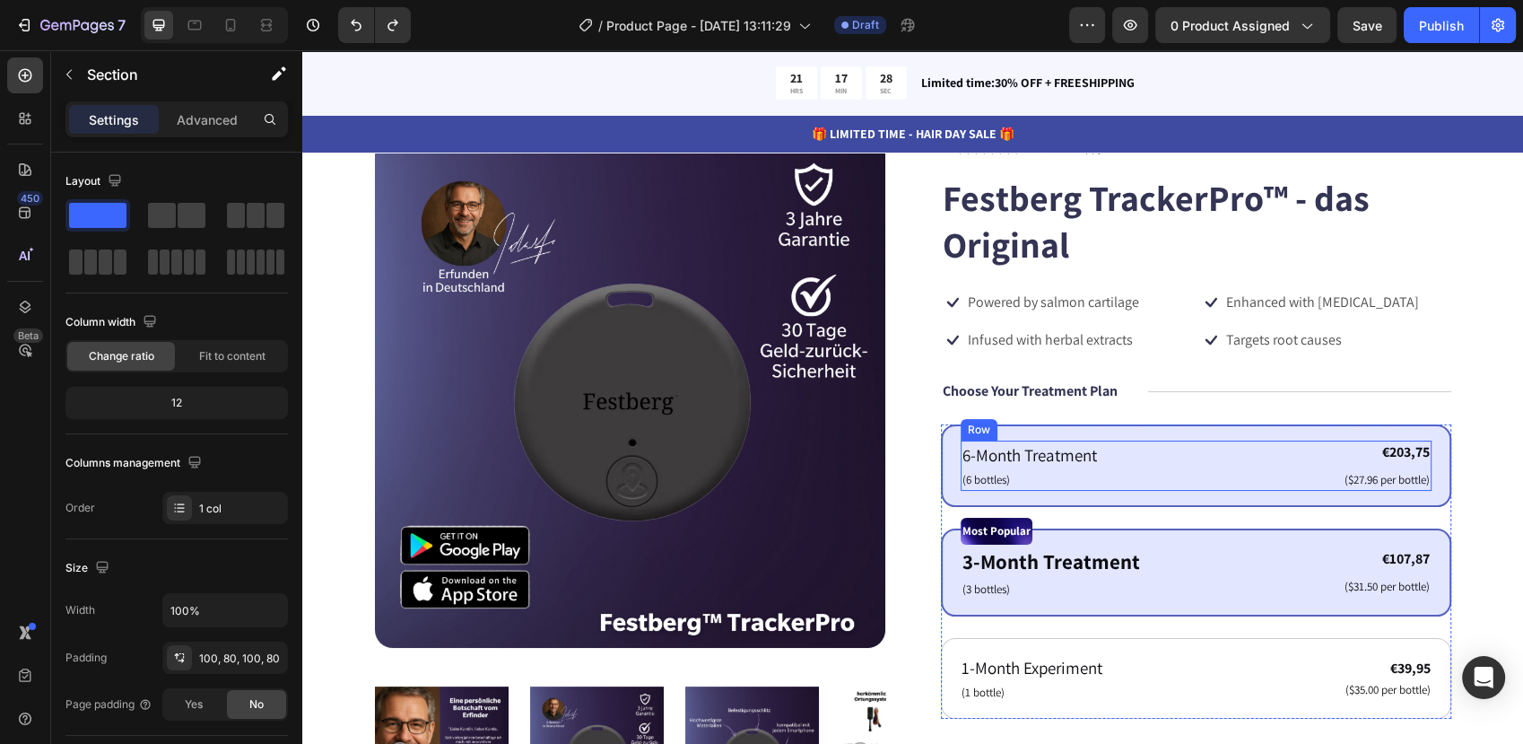
scroll to position [143, 0]
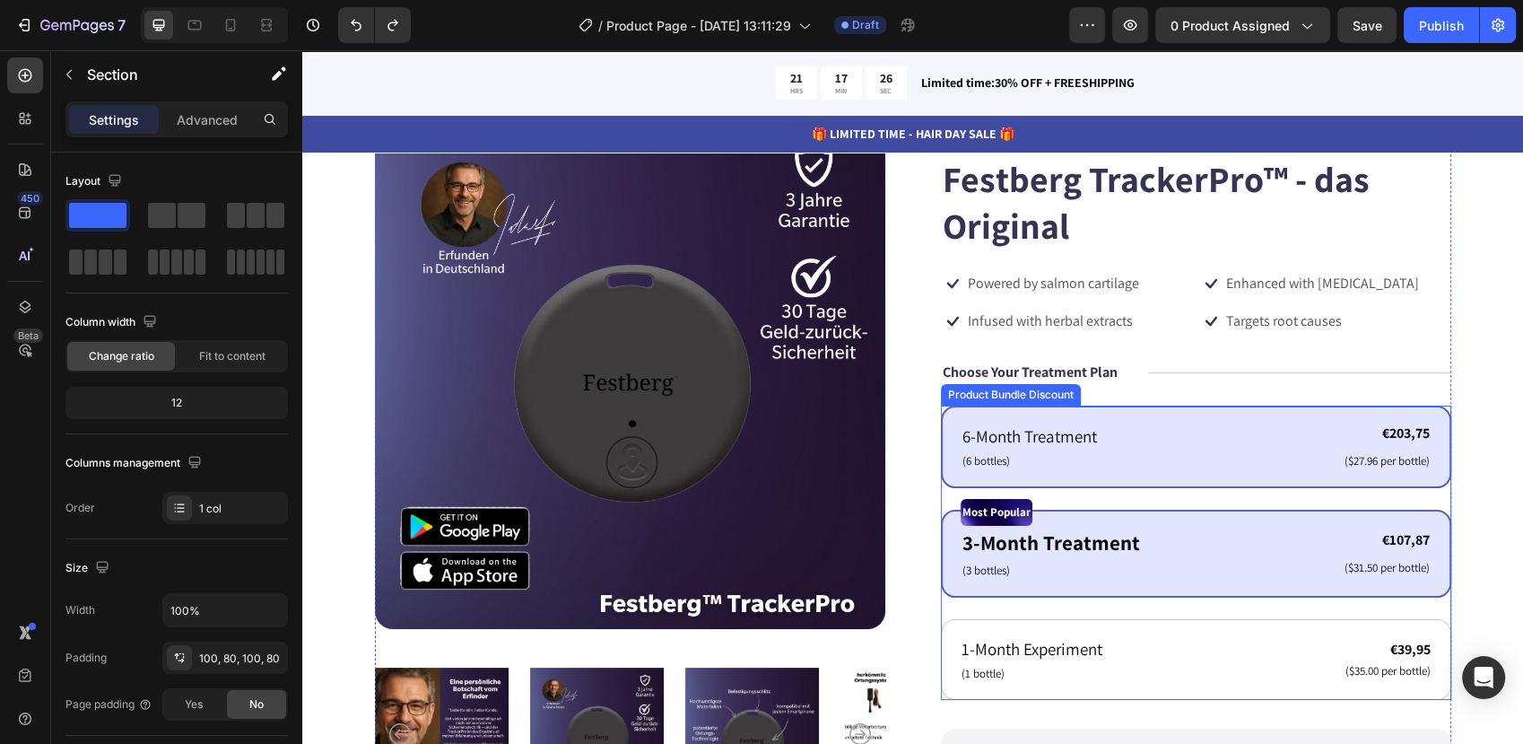
click at [1132, 419] on div "6-Month Treatment Text Block (6 bottles) Text Block €203,75 Product Price Produ…" at bounding box center [1196, 446] width 510 height 83
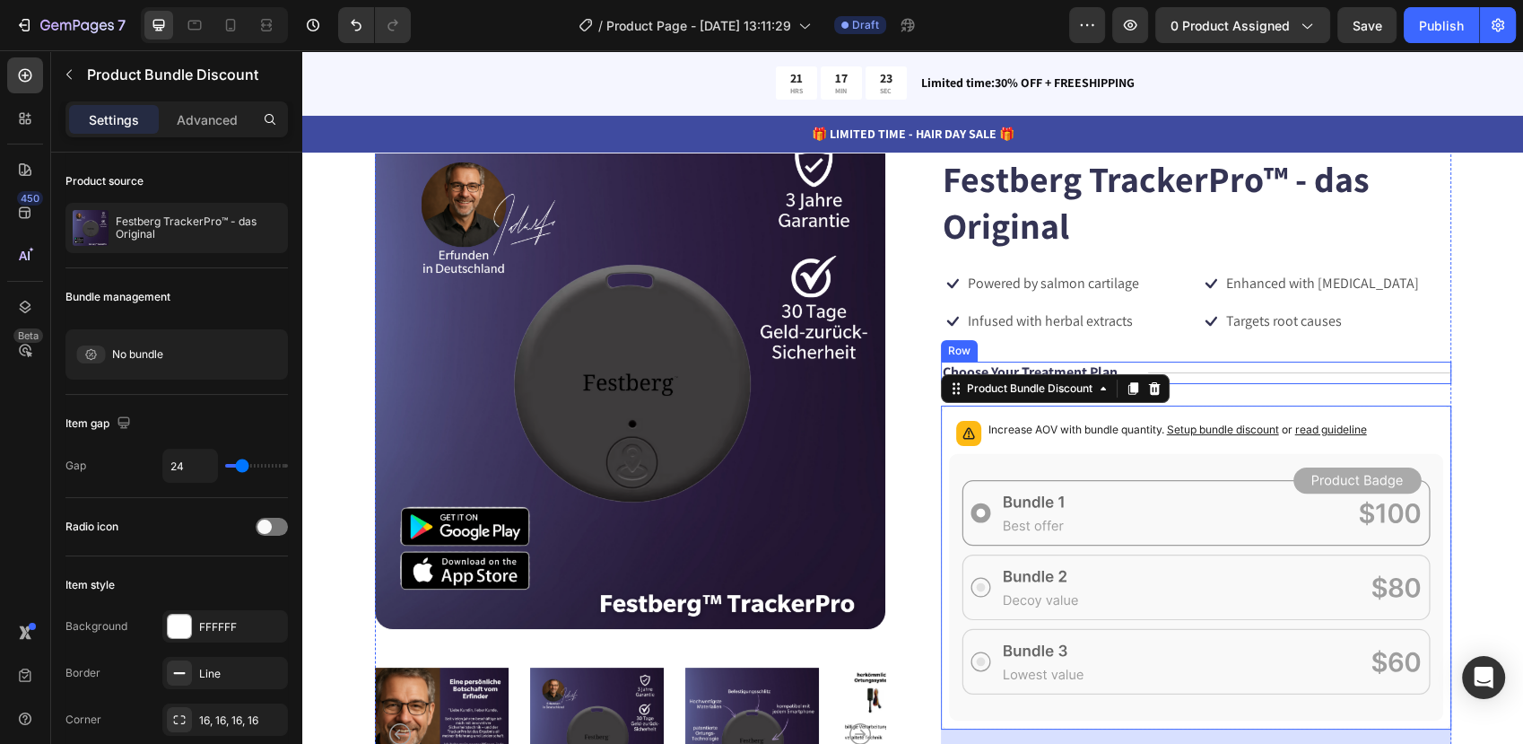
click at [1328, 370] on div "Title Line" at bounding box center [1299, 372] width 303 height 22
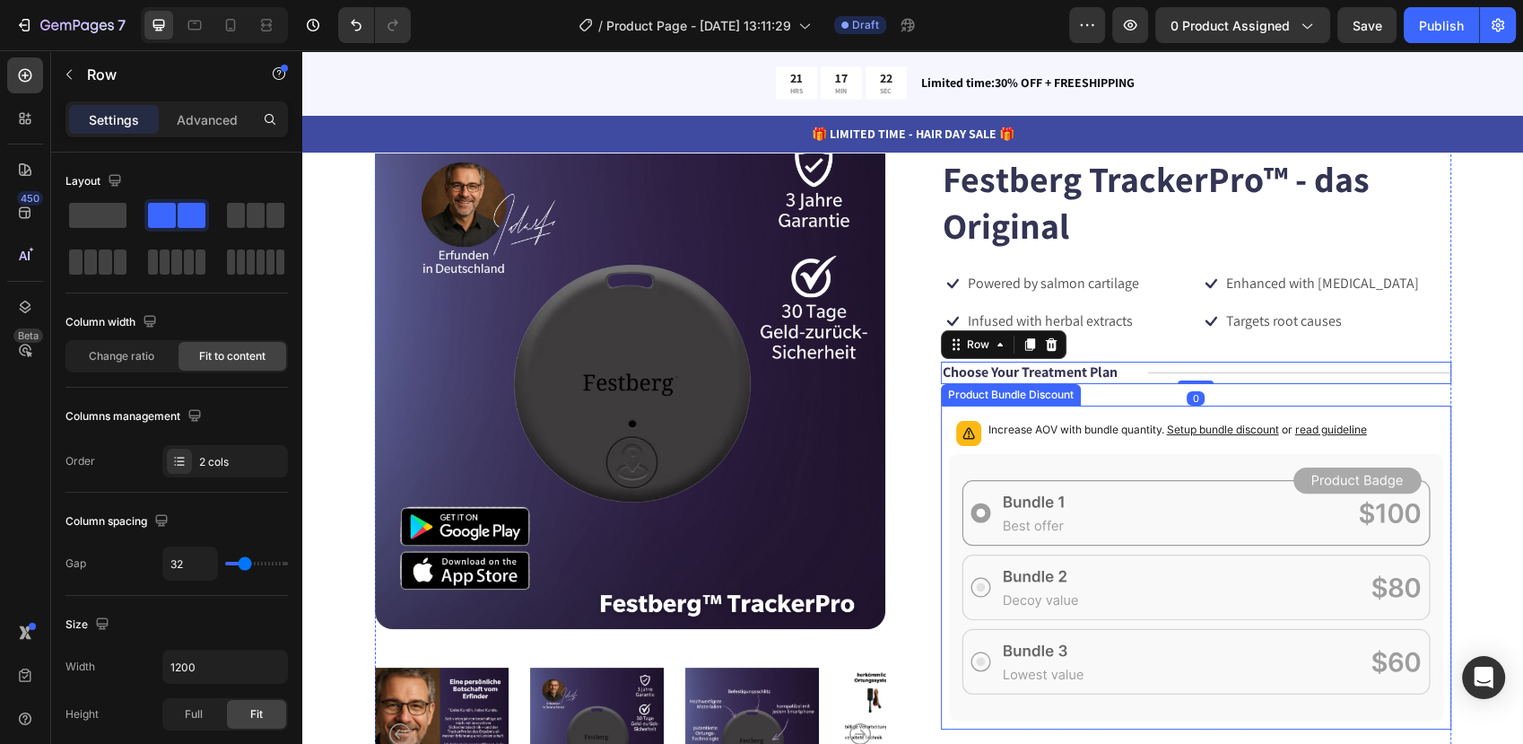
click at [1131, 454] on icon at bounding box center [1196, 587] width 494 height 266
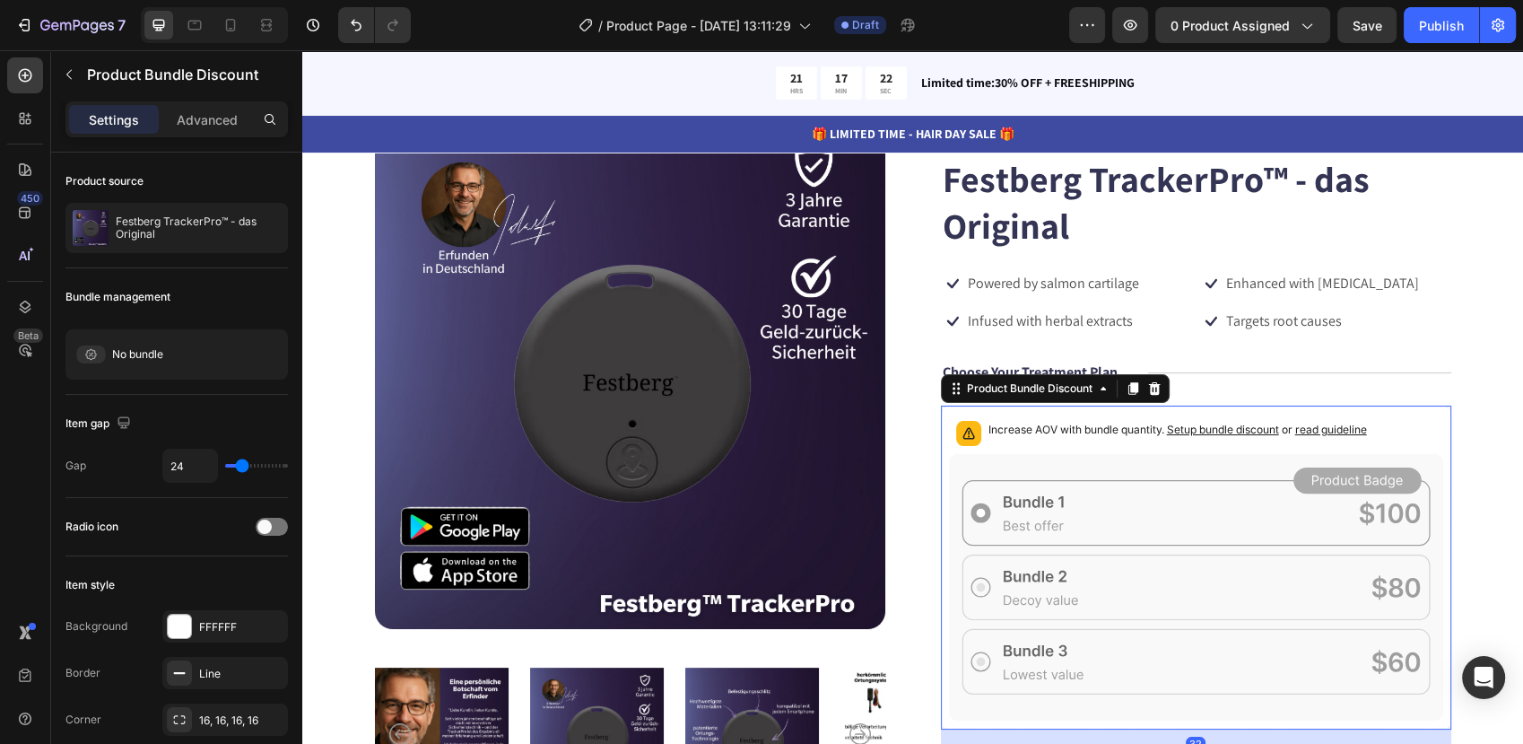
click at [1163, 504] on icon at bounding box center [1196, 587] width 494 height 266
click at [1113, 585] on icon at bounding box center [1196, 587] width 494 height 266
click at [1200, 425] on span "Setup bundle discount" at bounding box center [1223, 428] width 112 height 13
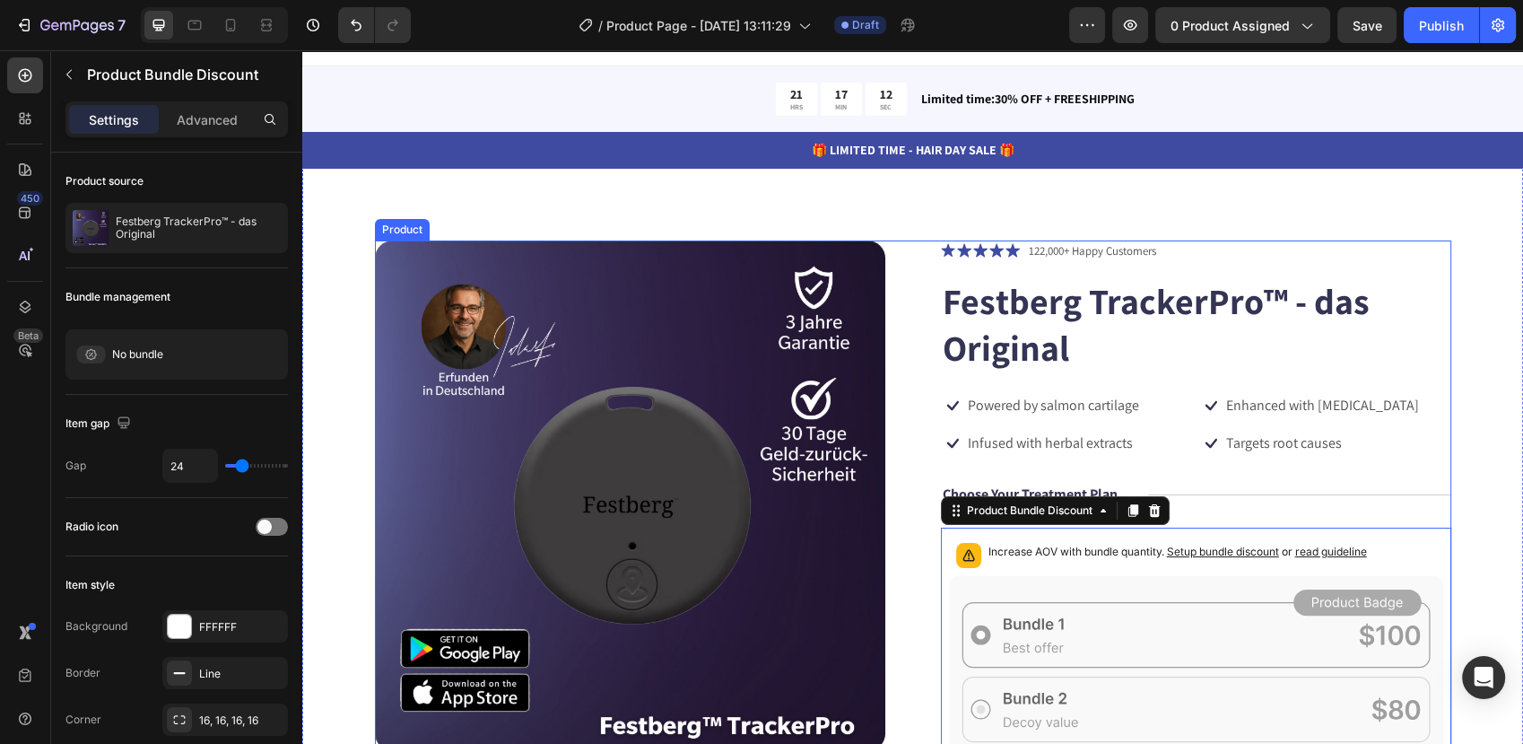
scroll to position [0, 0]
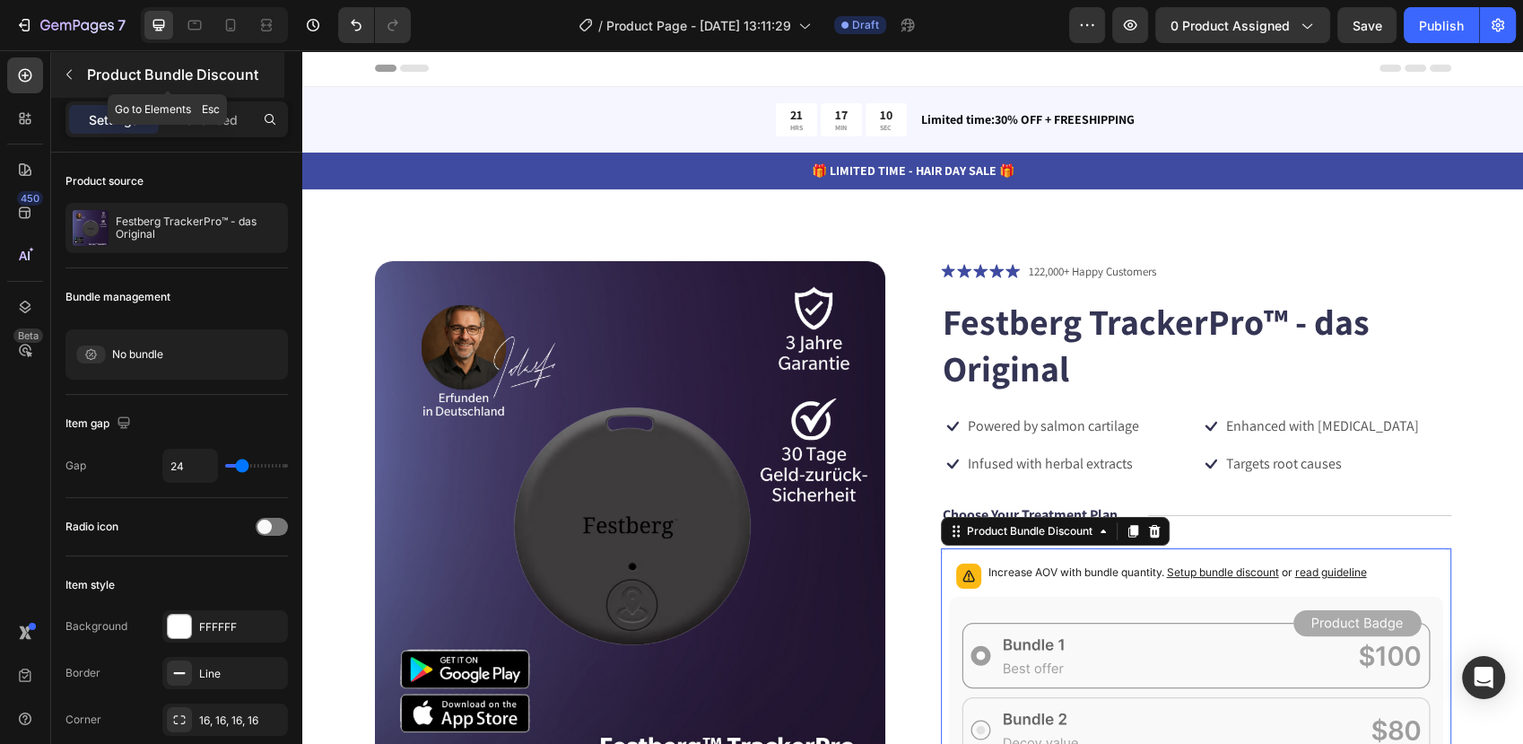
click at [87, 74] on p "Product Bundle Discount" at bounding box center [184, 75] width 194 height 22
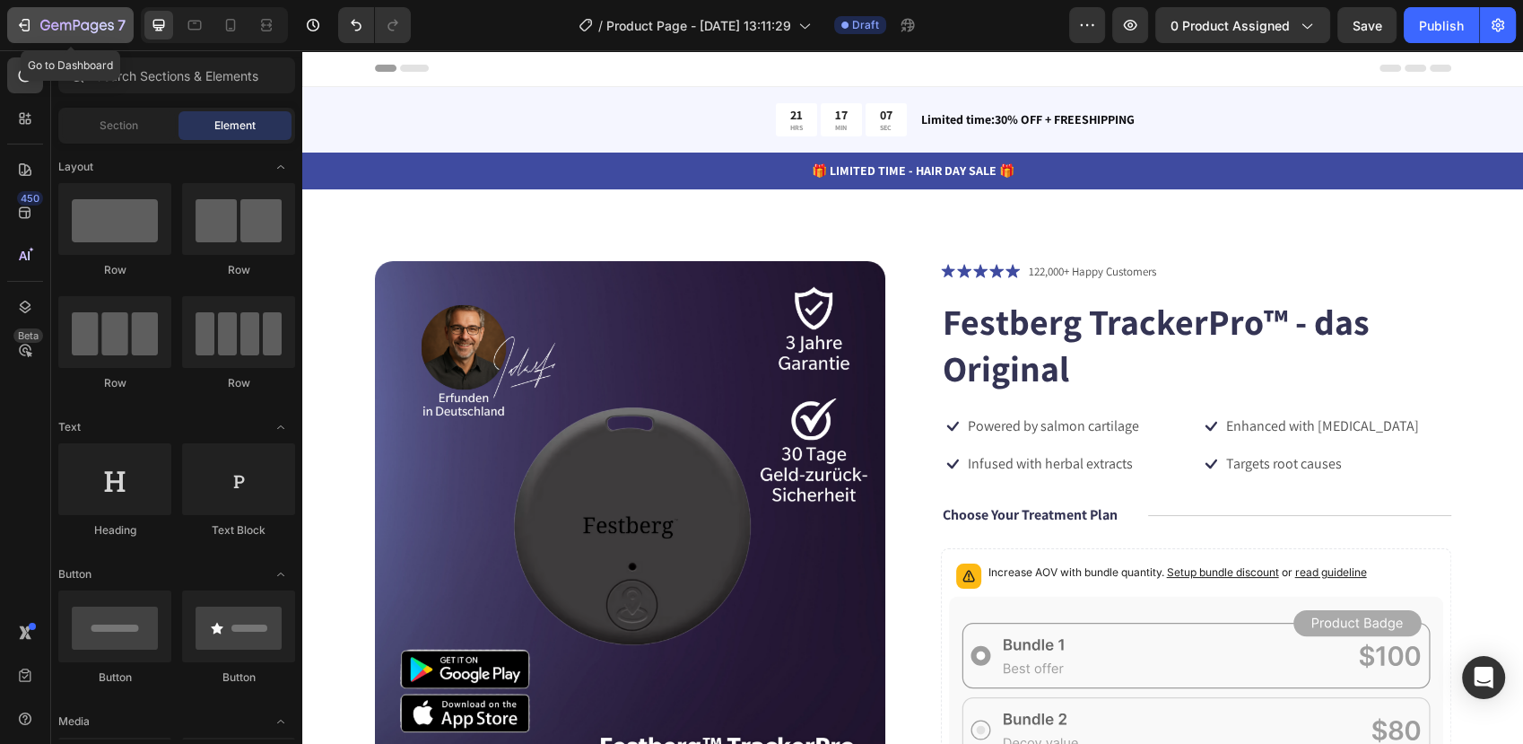
click at [51, 30] on icon "button" at bounding box center [77, 26] width 74 height 15
